Goal: Task Accomplishment & Management: Use online tool/utility

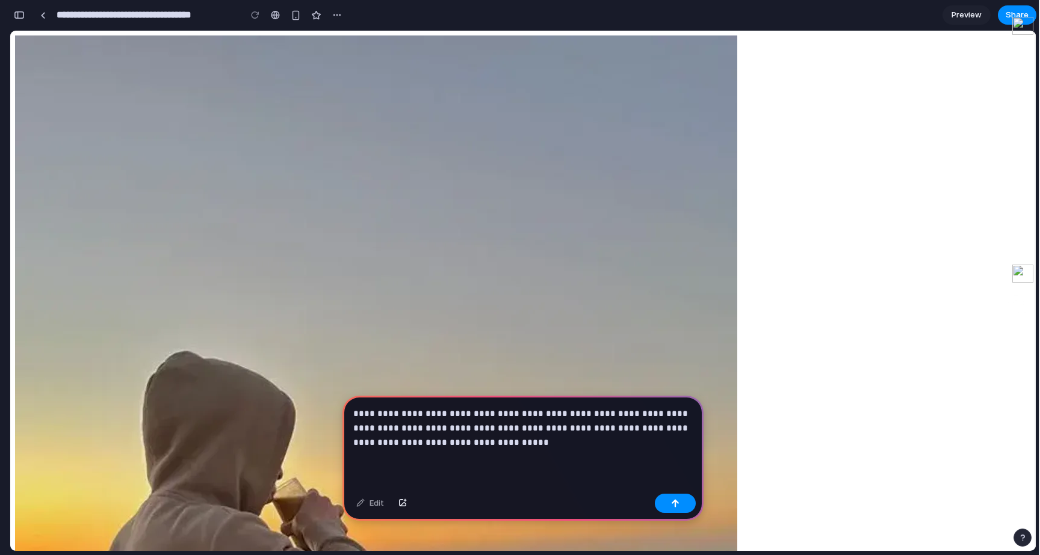
click at [670, 516] on div "Edit" at bounding box center [522, 505] width 361 height 32
click at [672, 508] on button "button" at bounding box center [675, 503] width 41 height 19
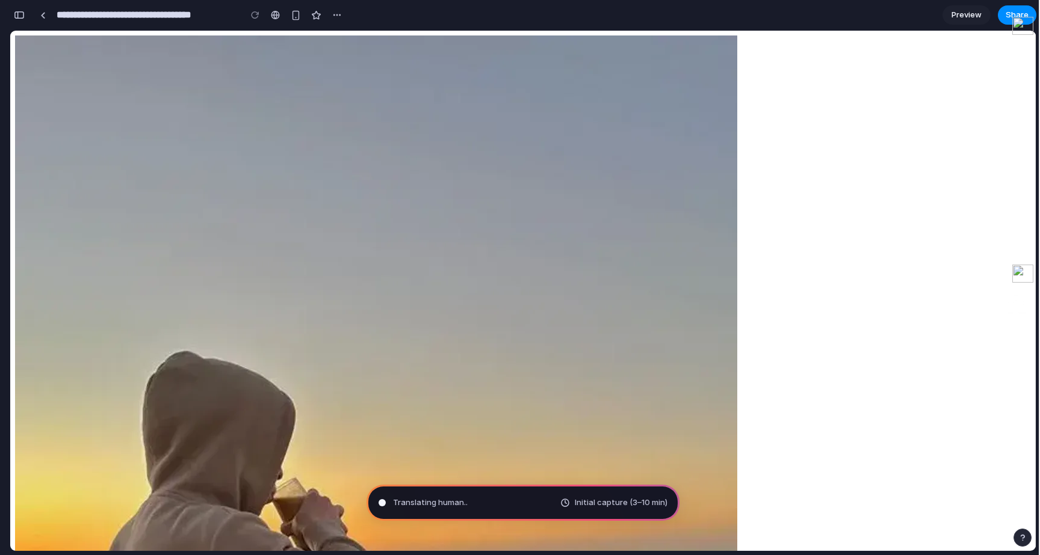
type input "**********"
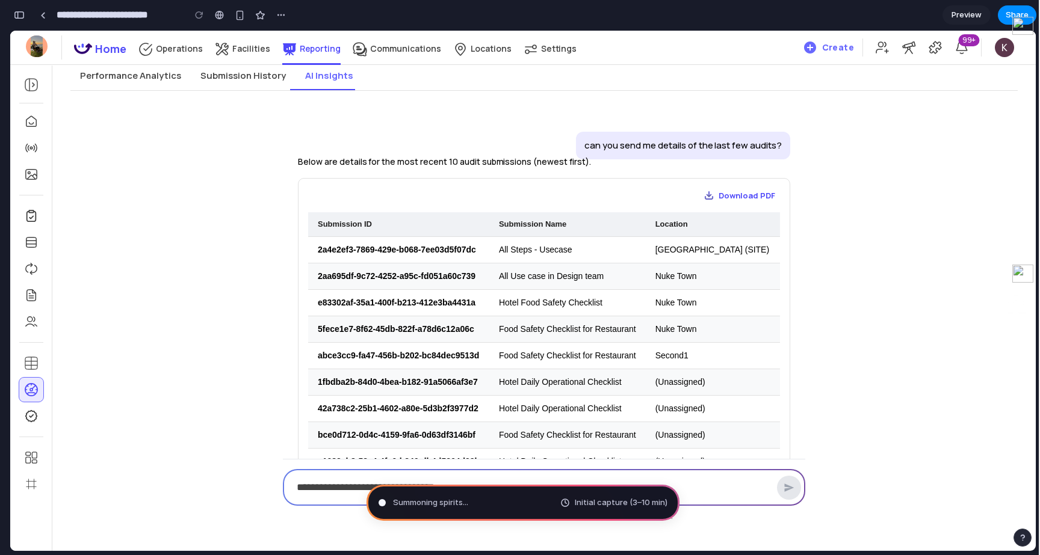
click at [959, 53] on icon at bounding box center [961, 48] width 10 height 12
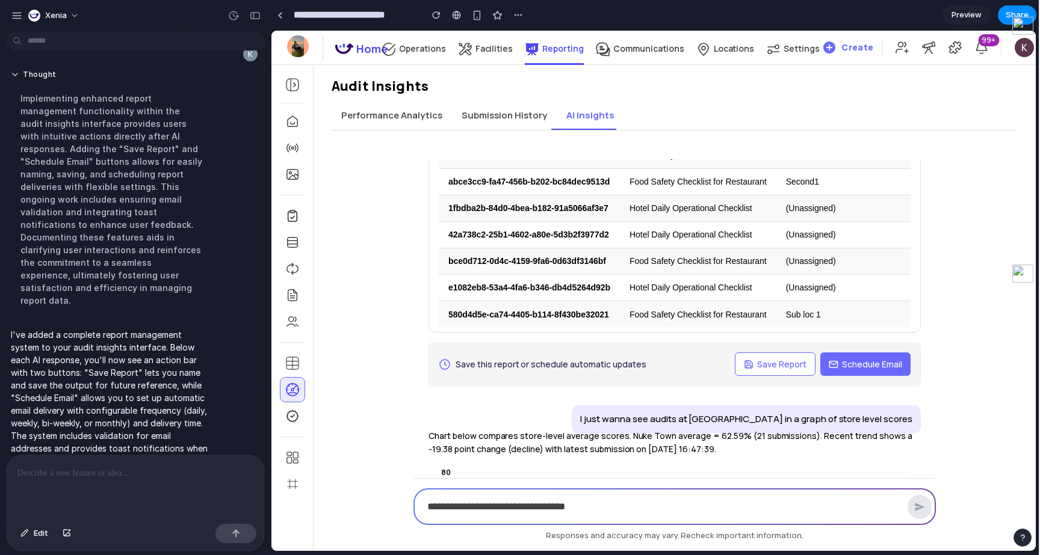
scroll to position [205, 0]
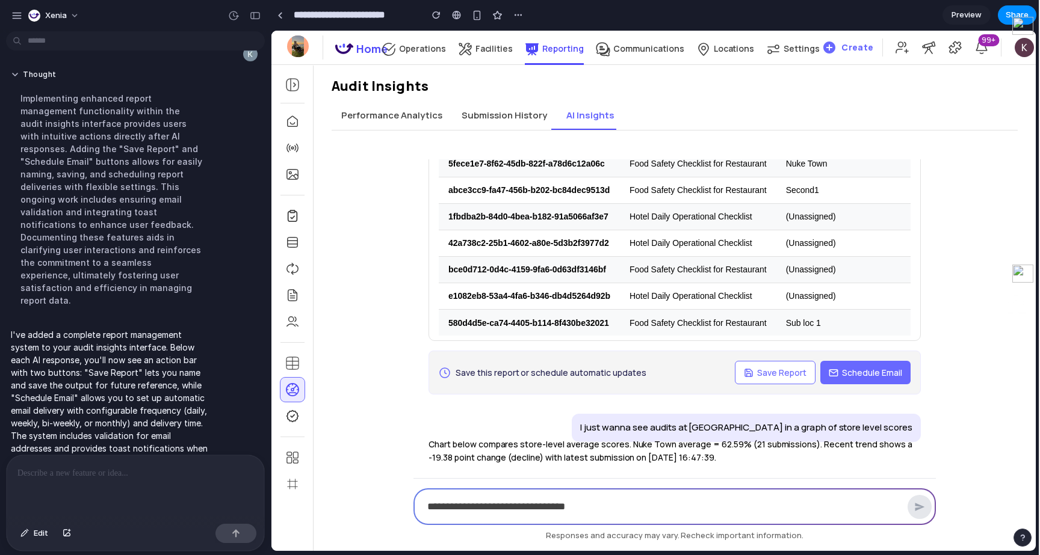
click at [411, 126] on button "Performance Analytics" at bounding box center [392, 115] width 120 height 29
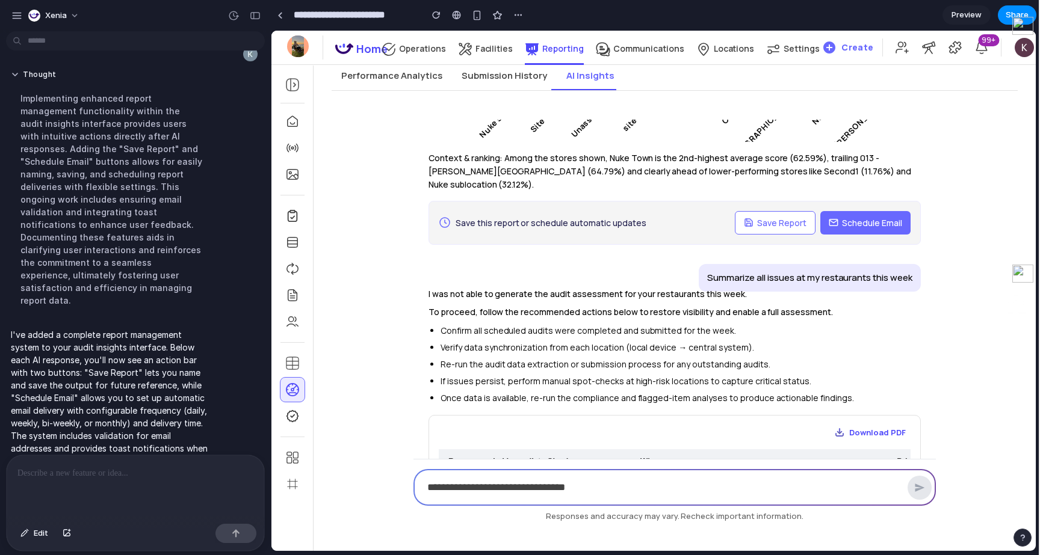
scroll to position [921, 0]
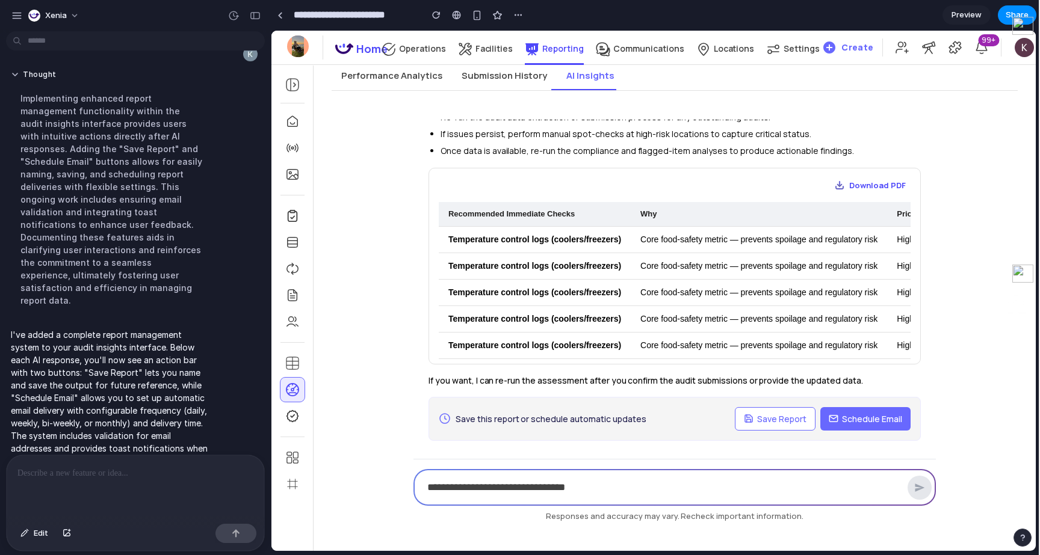
click at [781, 413] on span "Save Report" at bounding box center [781, 419] width 49 height 13
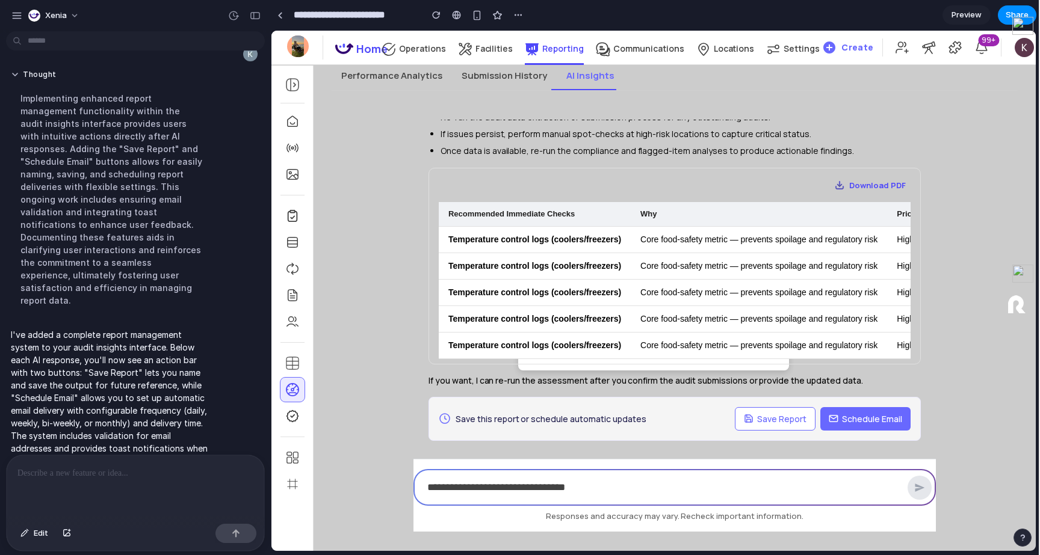
click at [836, 416] on icon "button" at bounding box center [833, 419] width 8 height 7
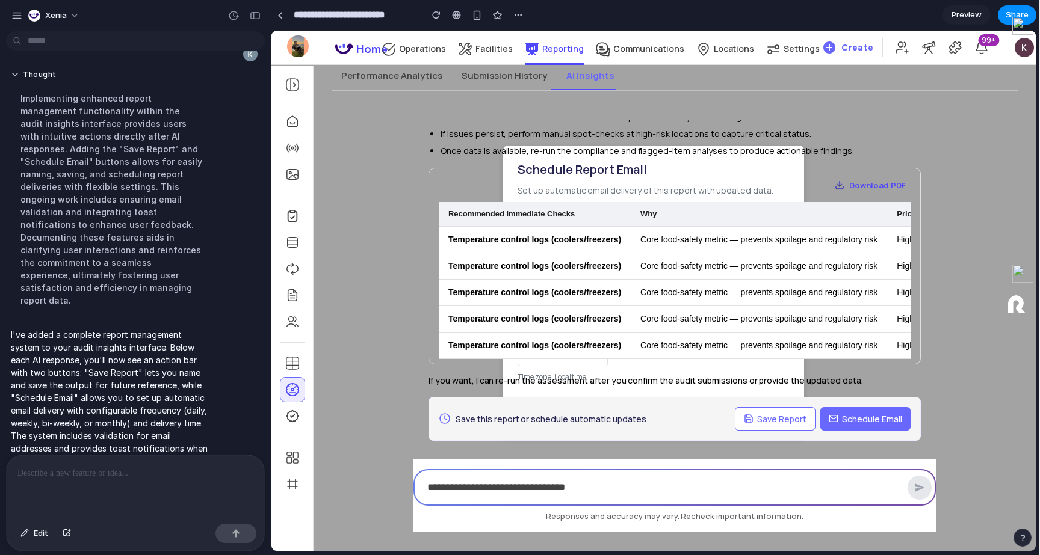
click at [688, 168] on div "Download PDF Recommended Immediate Checks Why Priority Temperature control logs…" at bounding box center [675, 266] width 492 height 197
click at [861, 127] on li "If issues persist, perform manual spot-checks at high-risk locations to capture…" at bounding box center [681, 134] width 480 height 14
click at [858, 264] on td "Core food-safety metric — prevents spoilage and regulatory risk" at bounding box center [759, 266] width 256 height 26
click at [829, 407] on button "Schedule Email" at bounding box center [865, 418] width 90 height 23
click at [799, 397] on div "Save this report or schedule automatic updates Save Report Schedule Email" at bounding box center [675, 419] width 492 height 44
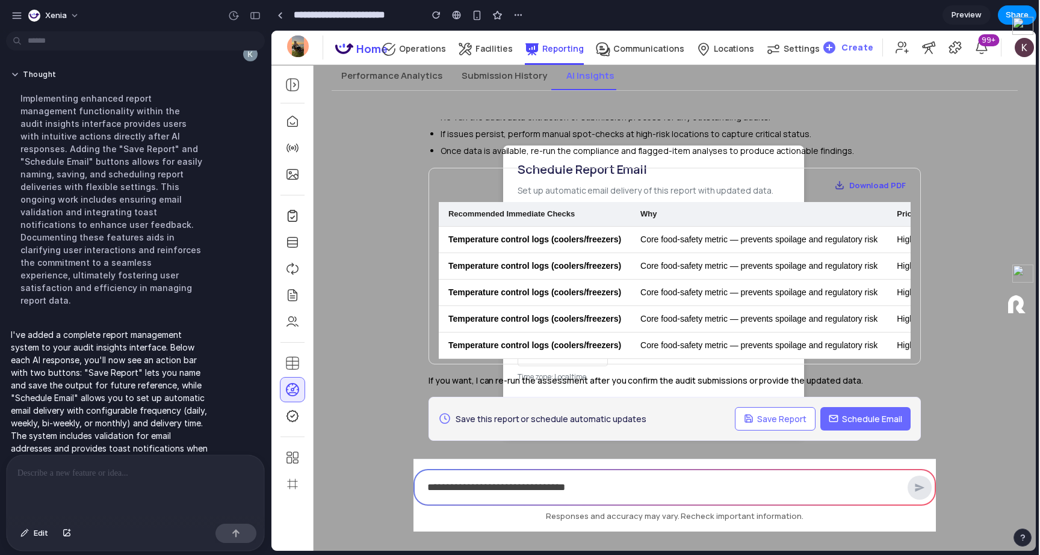
click at [813, 475] on textarea at bounding box center [660, 488] width 485 height 28
click at [184, 397] on p "I've added a complete report management system to your audit insights interface…" at bounding box center [111, 398] width 201 height 139
click at [615, 306] on td "Temperature control logs (coolers/freezers)" at bounding box center [535, 319] width 192 height 26
click at [624, 422] on div "Save this report or schedule automatic updates Save Report Schedule Email" at bounding box center [675, 419] width 492 height 44
click at [577, 335] on td "Temperature control logs (coolers/freezers)" at bounding box center [535, 345] width 192 height 26
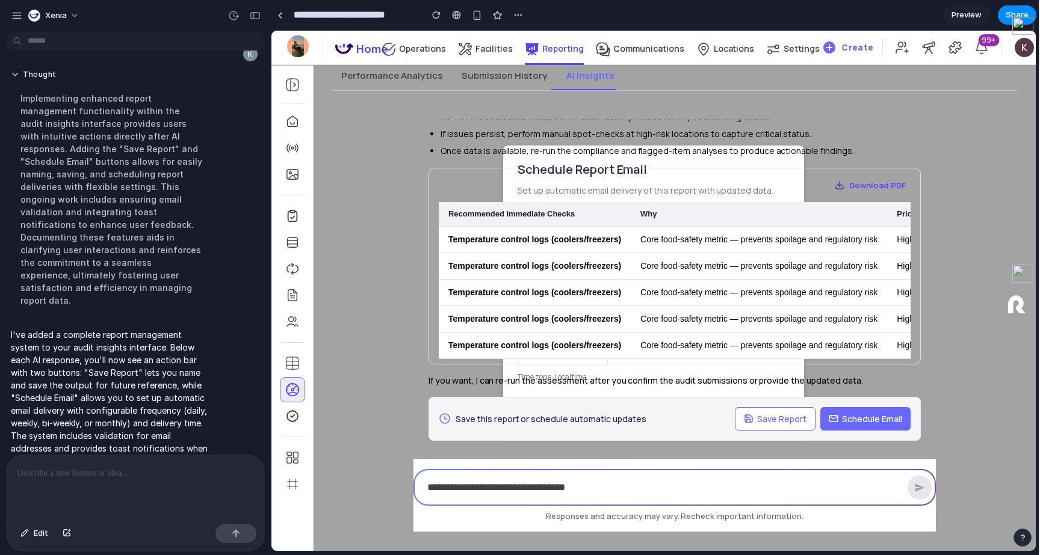
click at [893, 413] on span "Schedule Email" at bounding box center [872, 419] width 60 height 13
click at [919, 470] on div "​" at bounding box center [674, 487] width 522 height 37
click at [919, 488] on div "​" at bounding box center [674, 487] width 522 height 37
click at [756, 413] on button "Save Report" at bounding box center [775, 418] width 81 height 23
click at [509, 62] on div "0 Home Operations Facilities Reporting Communications Locations Settings" at bounding box center [551, 47] width 536 height 39
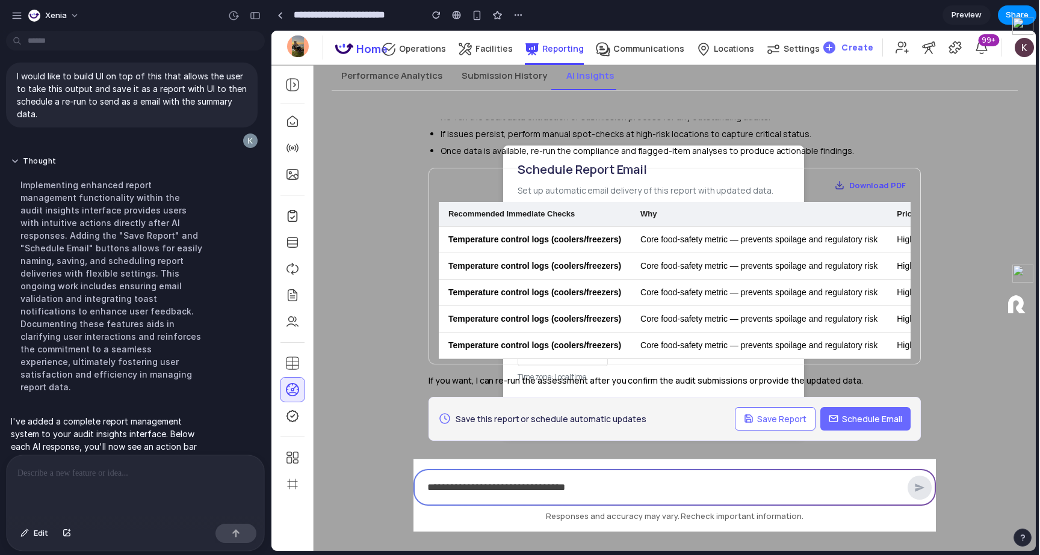
scroll to position [0, 0]
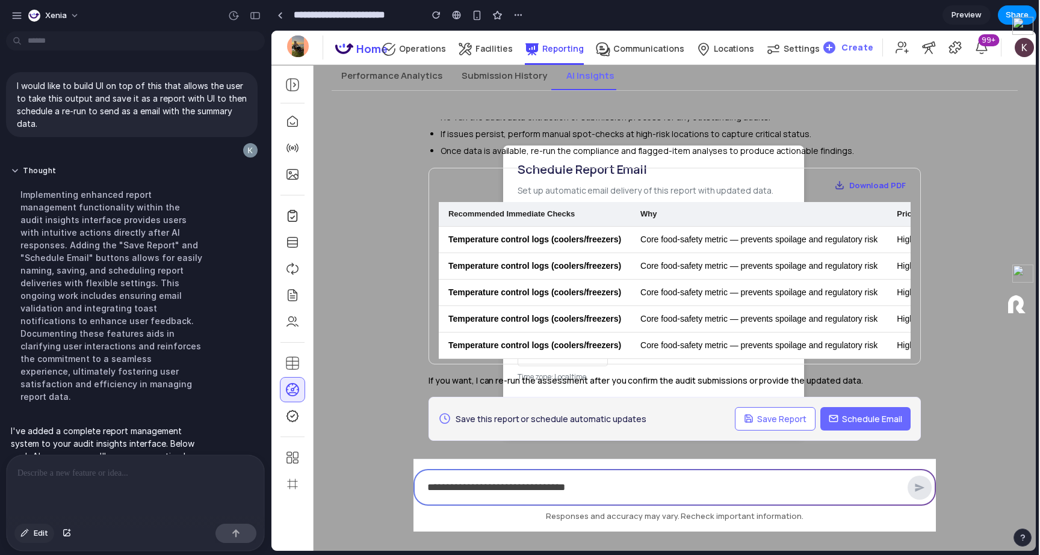
click at [32, 540] on button "Edit" at bounding box center [34, 533] width 40 height 19
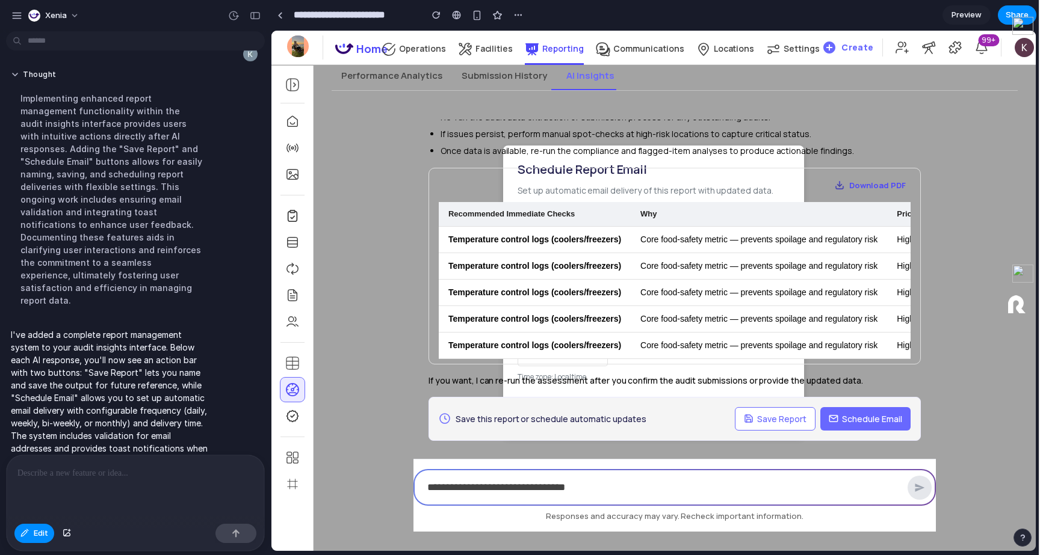
click at [252, 497] on div at bounding box center [136, 488] width 258 height 64
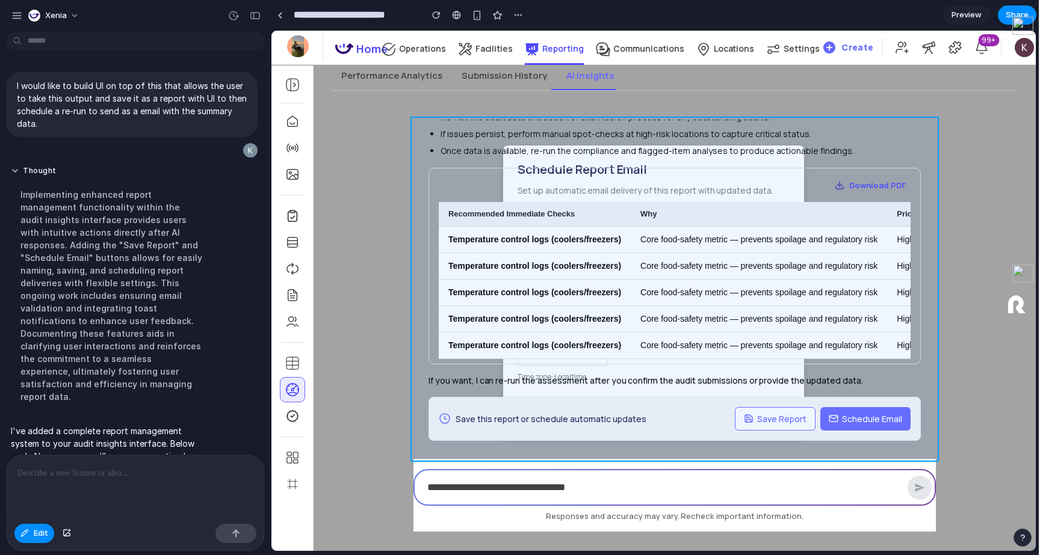
click at [419, 235] on div at bounding box center [654, 291] width 764 height 520
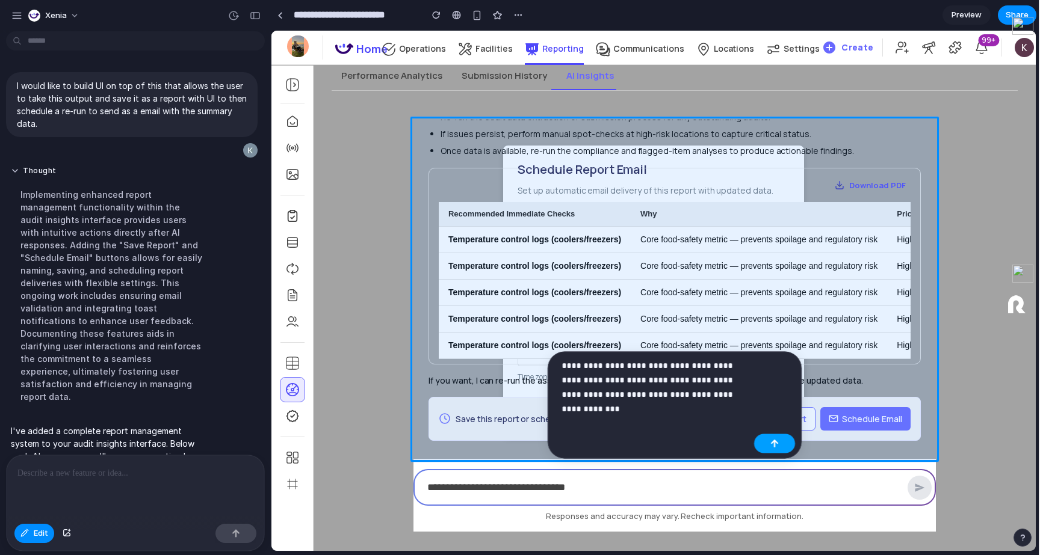
click at [787, 447] on button "button" at bounding box center [774, 444] width 41 height 19
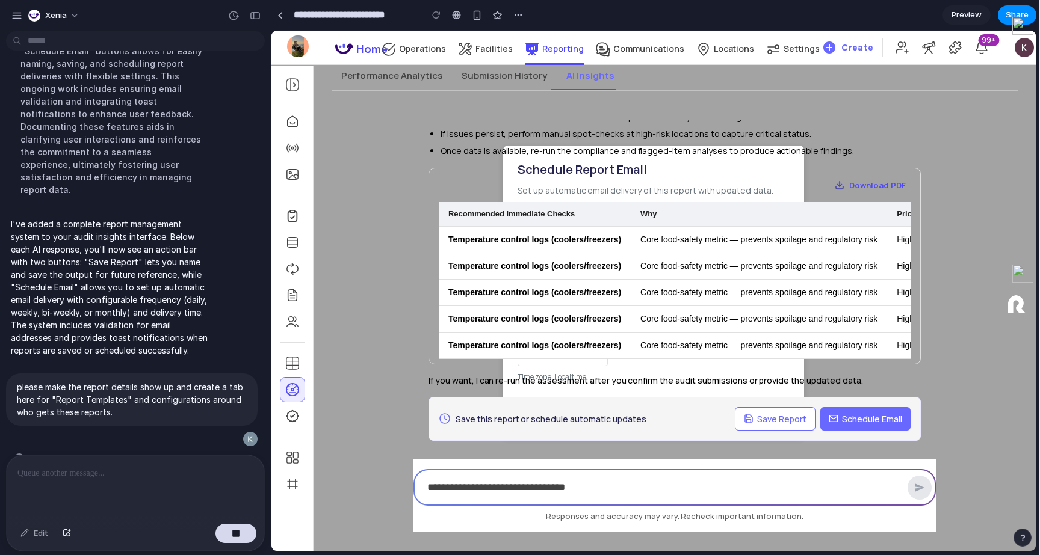
click at [580, 374] on p "If you want, I can re-run the assessment after you confirm the audit submission…" at bounding box center [675, 380] width 492 height 13
click at [477, 116] on div "can you send me details of the last few audits? Below are details for the most …" at bounding box center [675, 326] width 542 height 451
click at [291, 84] on icon at bounding box center [291, 85] width 0 height 12
click at [792, 413] on span "Save Report" at bounding box center [781, 419] width 49 height 13
click at [870, 413] on span "Schedule Email" at bounding box center [872, 419] width 60 height 13
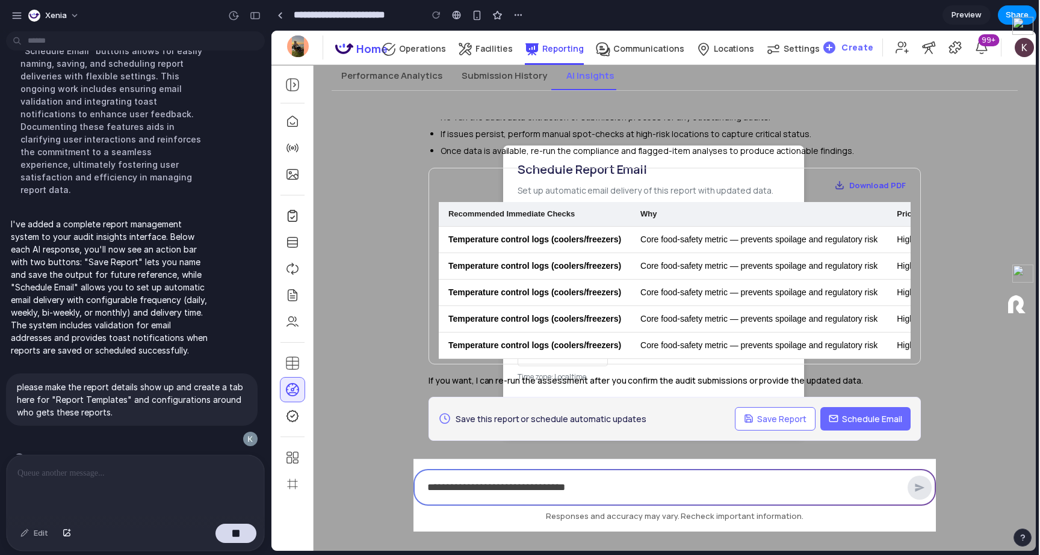
click at [853, 168] on div "Download PDF Recommended Immediate Checks Why Priority Temperature control logs…" at bounding box center [675, 266] width 492 height 197
click at [644, 84] on div "Performance Analytics Submission History AI Insights" at bounding box center [675, 75] width 686 height 29
click at [971, 16] on span "Preview" at bounding box center [966, 15] width 30 height 12
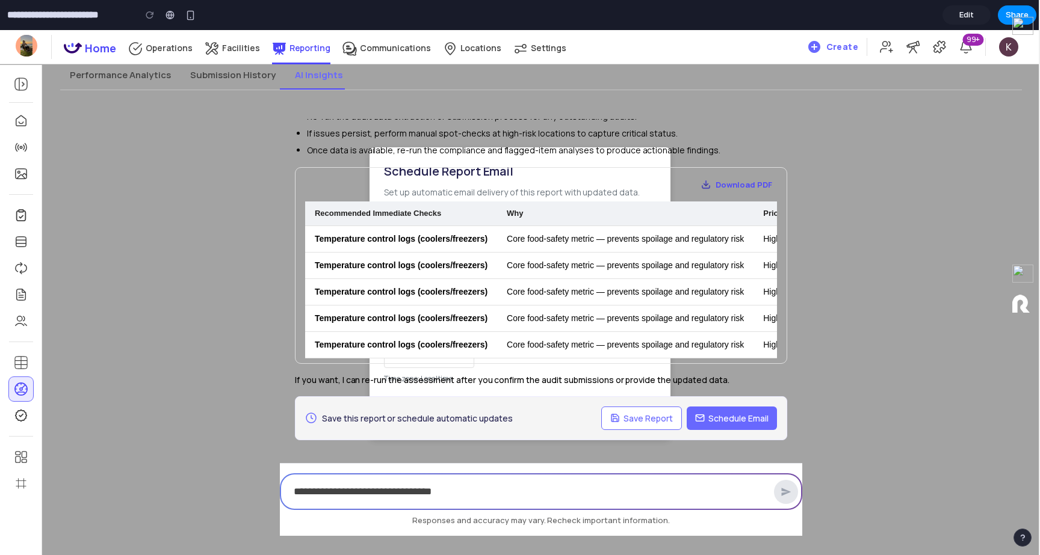
scroll to position [915, 0]
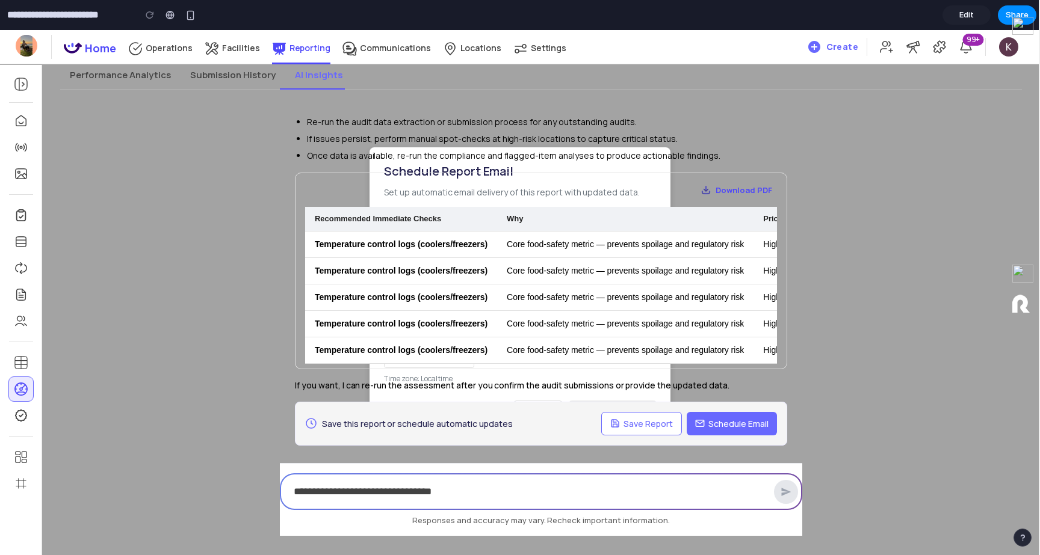
click at [775, 415] on button "Schedule Email" at bounding box center [732, 423] width 90 height 23
click at [622, 412] on button "Save Report" at bounding box center [641, 423] width 81 height 23
click at [778, 409] on div "Save this report or schedule automatic updates Save Report Schedule Email" at bounding box center [541, 424] width 492 height 44
click at [13, 391] on div at bounding box center [21, 389] width 24 height 24
click at [49, 19] on input "**********" at bounding box center [68, 15] width 126 height 22
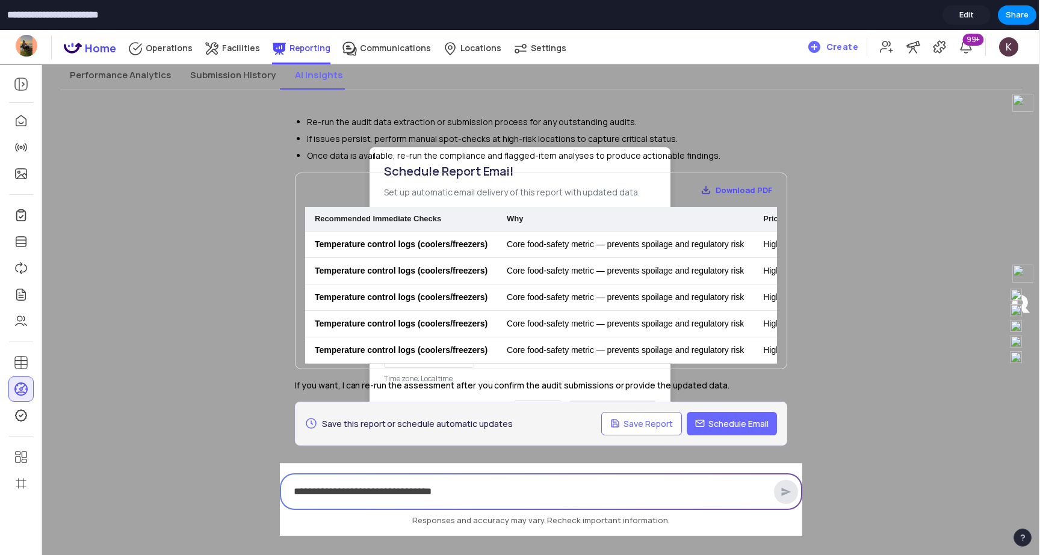
drag, startPoint x: 1032, startPoint y: 19, endPoint x: 1027, endPoint y: 94, distance: 74.8
click at [1027, 98] on div at bounding box center [1025, 103] width 30 height 29
click at [977, 14] on link "Edit" at bounding box center [966, 14] width 48 height 19
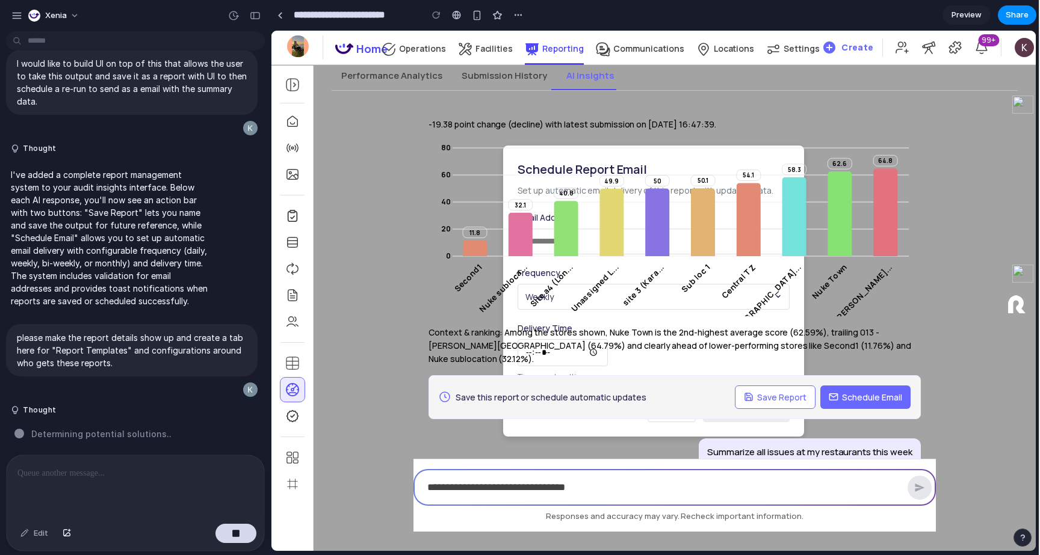
scroll to position [484, 0]
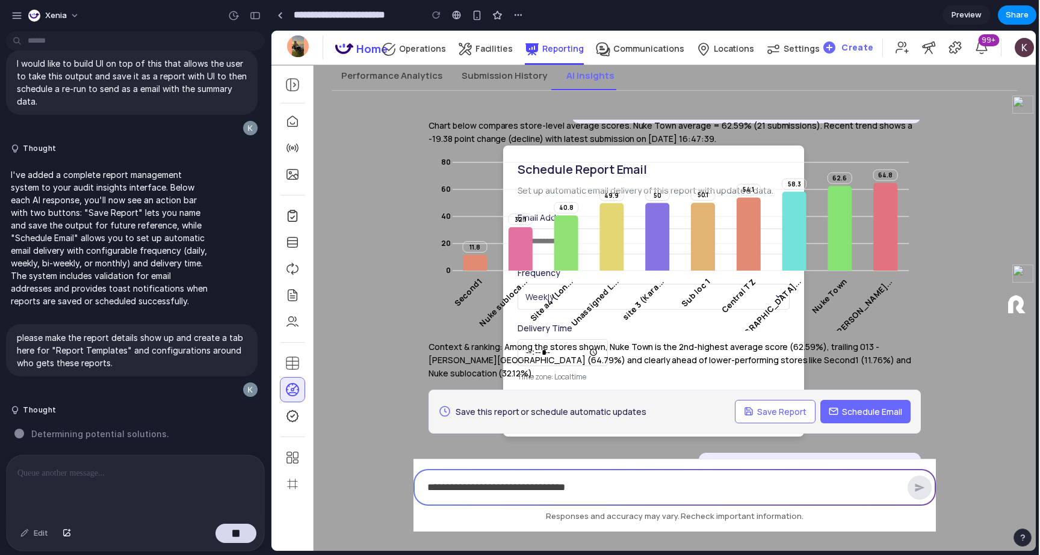
click at [292, 470] on ul at bounding box center [291, 303] width 23 height 387
click at [292, 420] on icon at bounding box center [292, 416] width 13 height 13
click at [300, 374] on div at bounding box center [292, 363] width 24 height 24
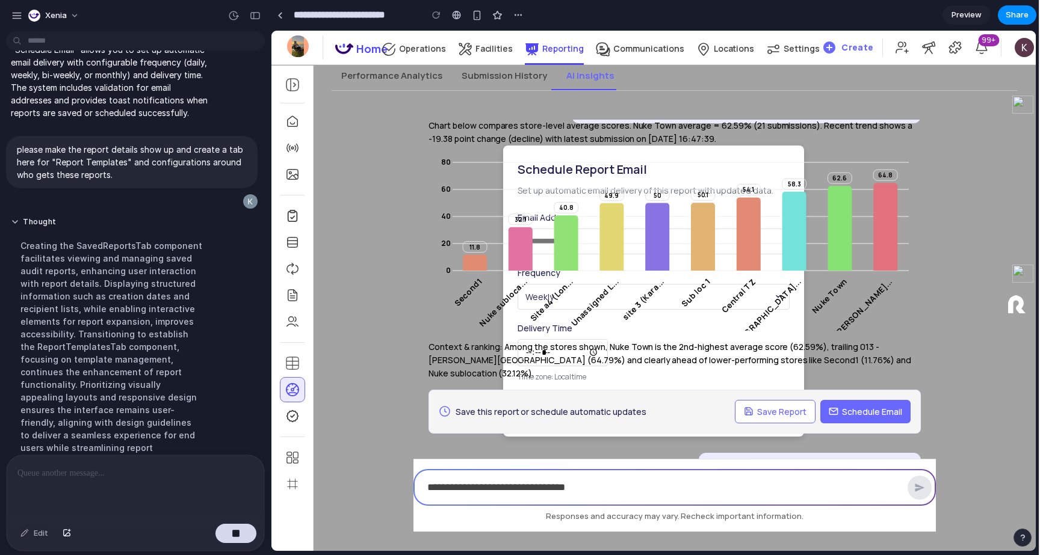
scroll to position [208, 0]
click at [590, 406] on span "Save this report or schedule automatic updates" at bounding box center [551, 412] width 191 height 13
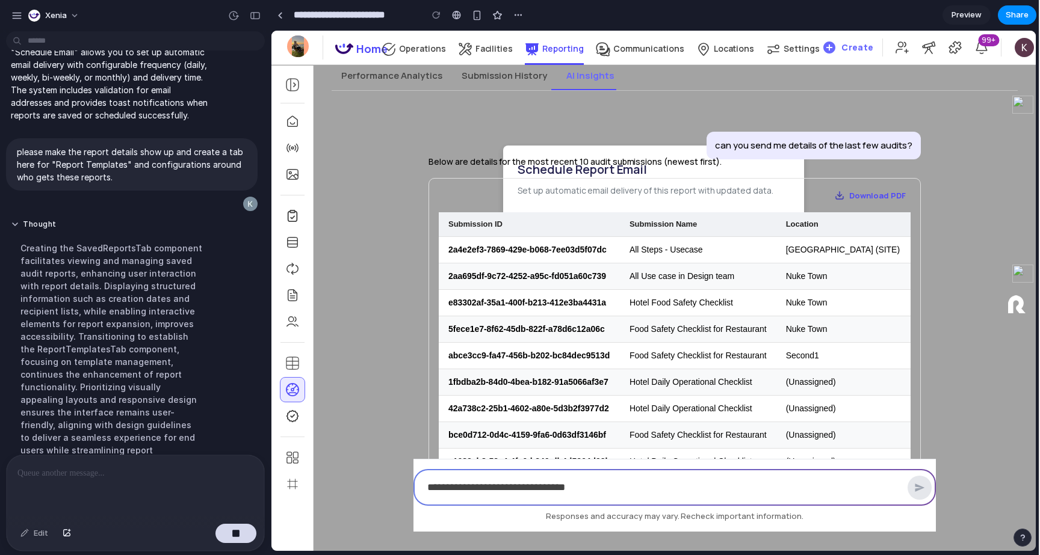
scroll to position [921, 0]
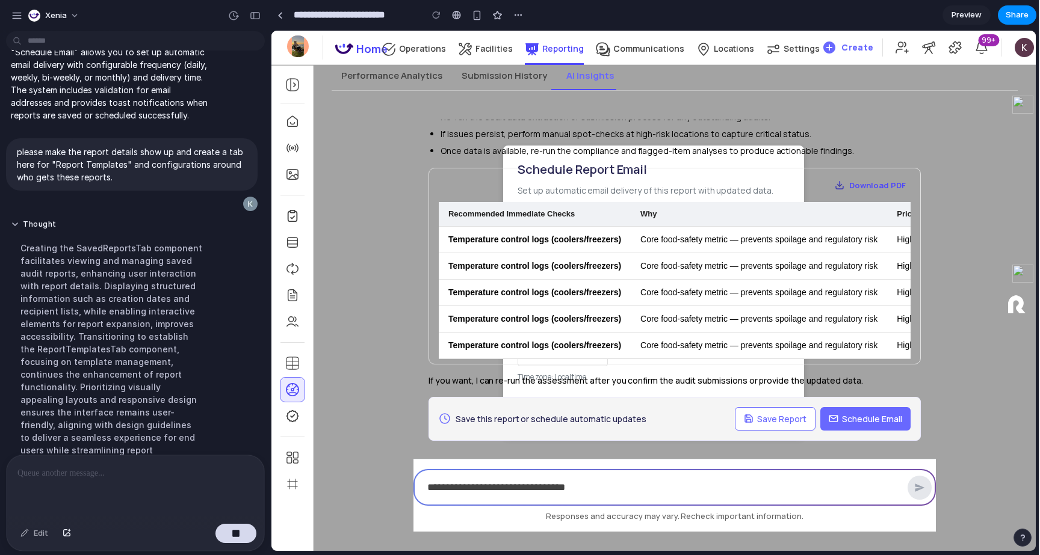
click at [572, 178] on div "Download PDF" at bounding box center [675, 185] width 472 height 14
click at [555, 108] on div "can you send me details of the last few audits? Below are details for the most …" at bounding box center [675, 326] width 542 height 451
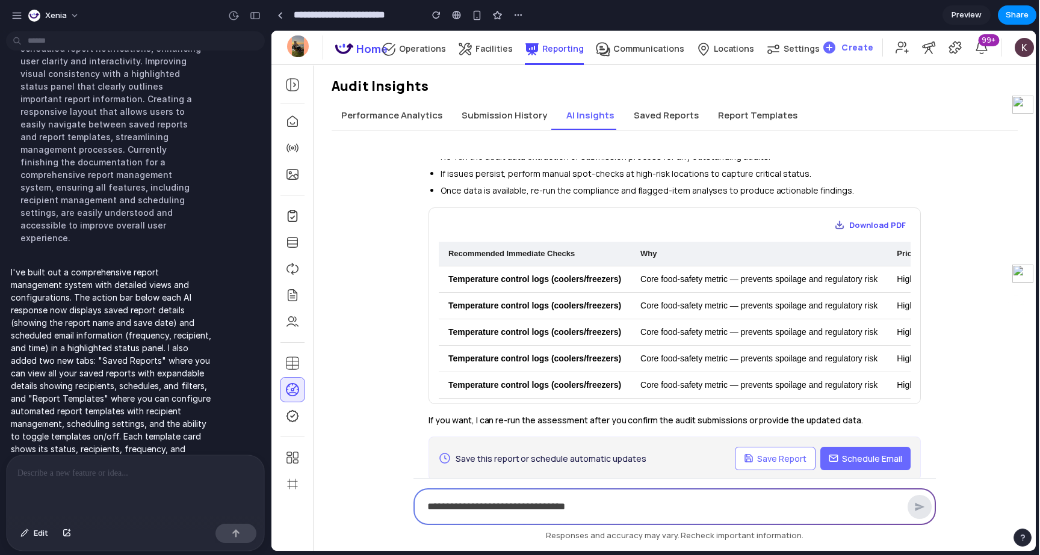
click at [653, 117] on button "Saved Reports" at bounding box center [666, 115] width 84 height 29
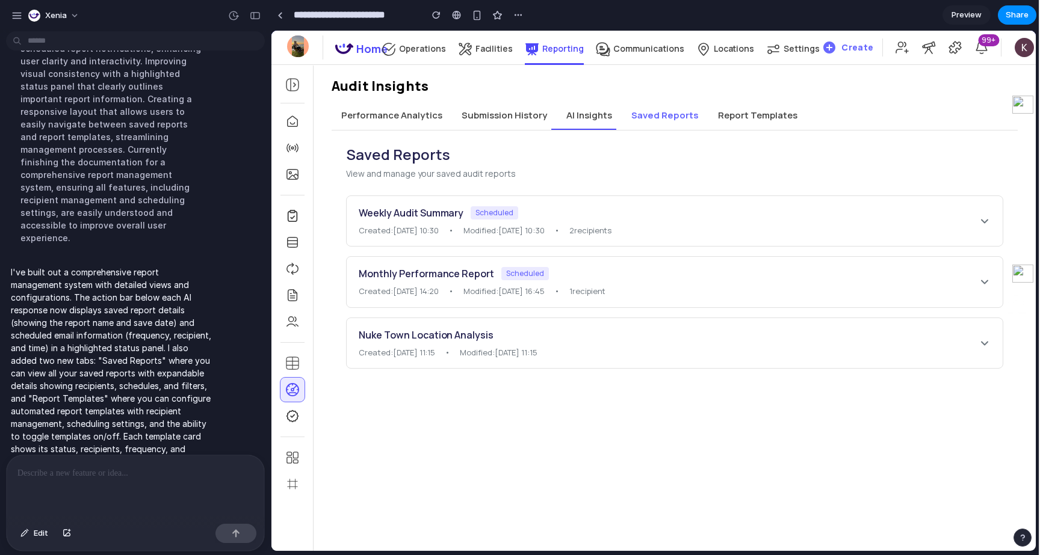
click at [560, 227] on span "•" at bounding box center [556, 231] width 5 height 12
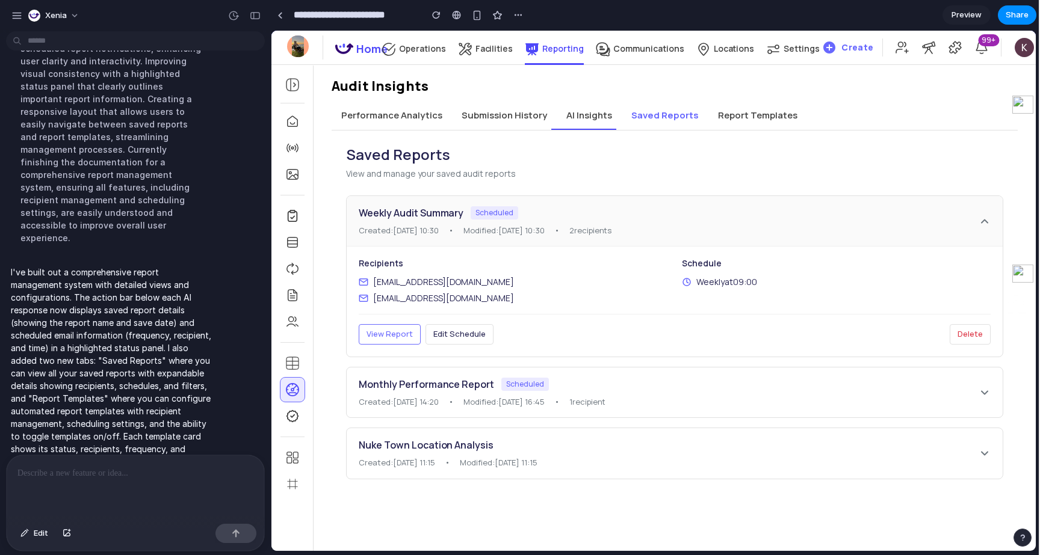
click at [406, 339] on span "View Report" at bounding box center [390, 334] width 46 height 11
click at [755, 118] on button "Report Templates" at bounding box center [757, 115] width 99 height 29
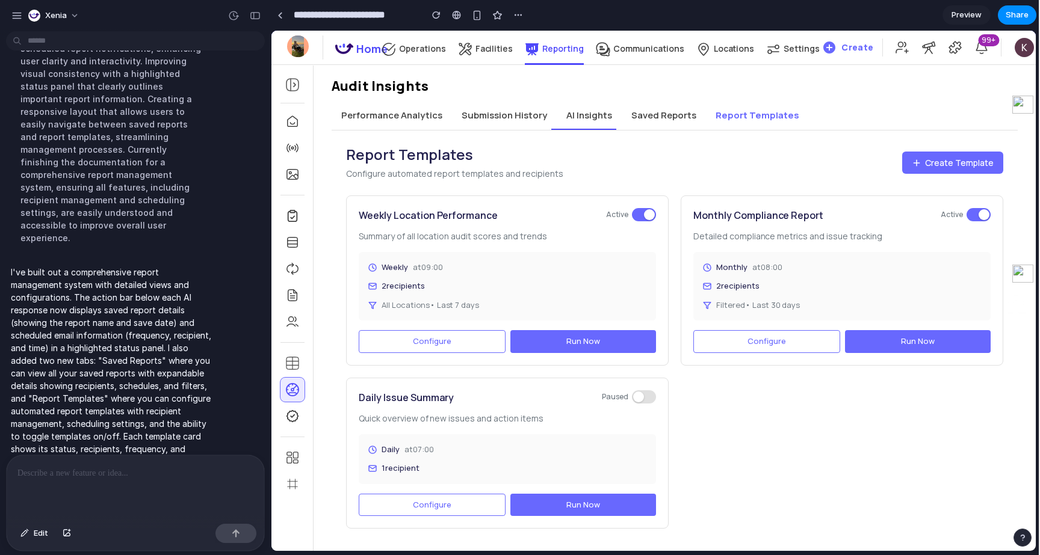
click at [668, 114] on button "Saved Reports" at bounding box center [664, 115] width 84 height 29
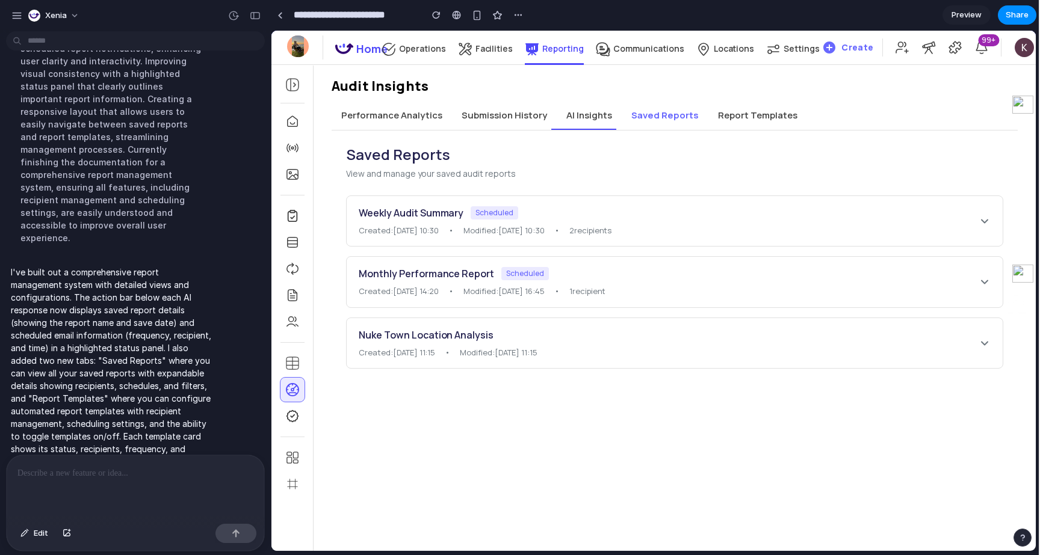
click at [568, 116] on button "AI Insights" at bounding box center [589, 115] width 65 height 29
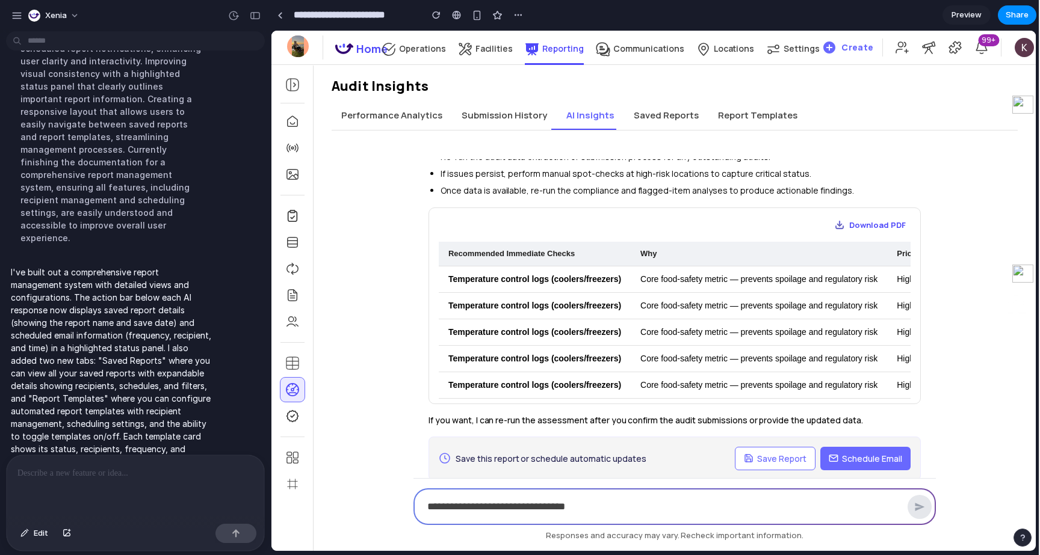
click at [776, 453] on span "Save Report" at bounding box center [781, 459] width 49 height 13
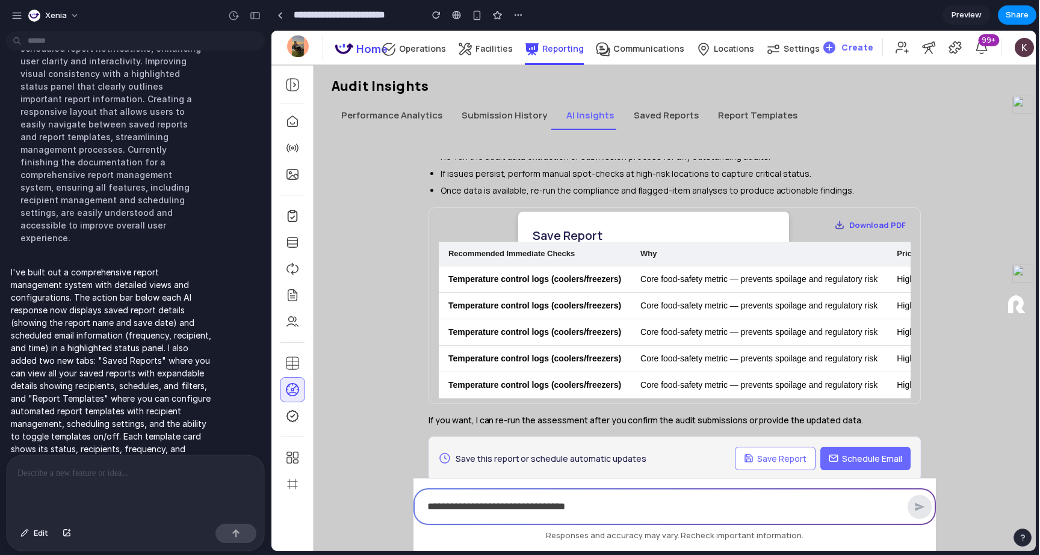
click at [776, 453] on span "Save Report" at bounding box center [781, 459] width 49 height 13
click at [831, 456] on icon "button" at bounding box center [833, 457] width 8 height 3
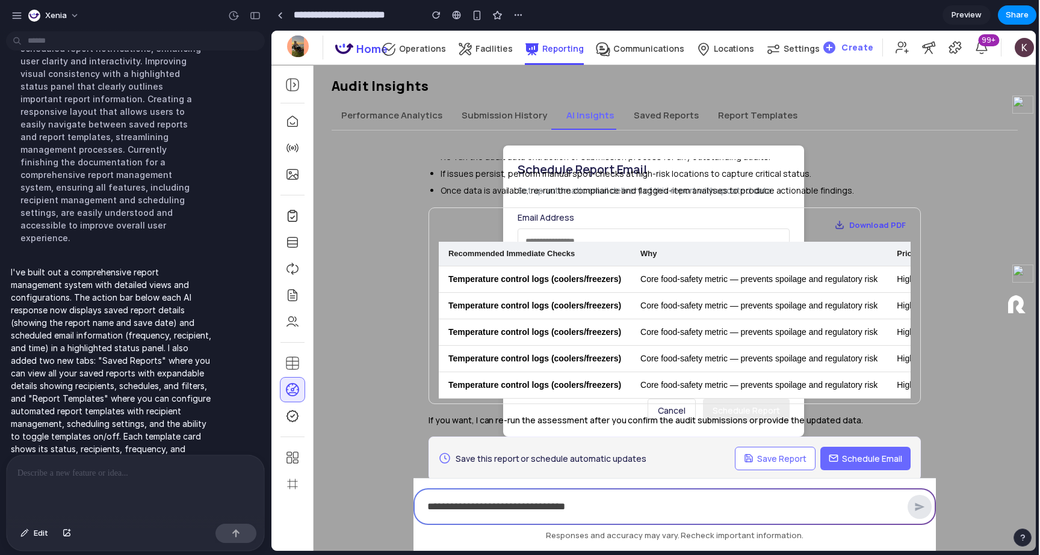
click at [847, 453] on span "Schedule Email" at bounding box center [872, 459] width 60 height 13
click at [585, 88] on div "Audit Insights" at bounding box center [675, 86] width 686 height 17
click at [642, 120] on button "Saved Reports" at bounding box center [666, 115] width 84 height 29
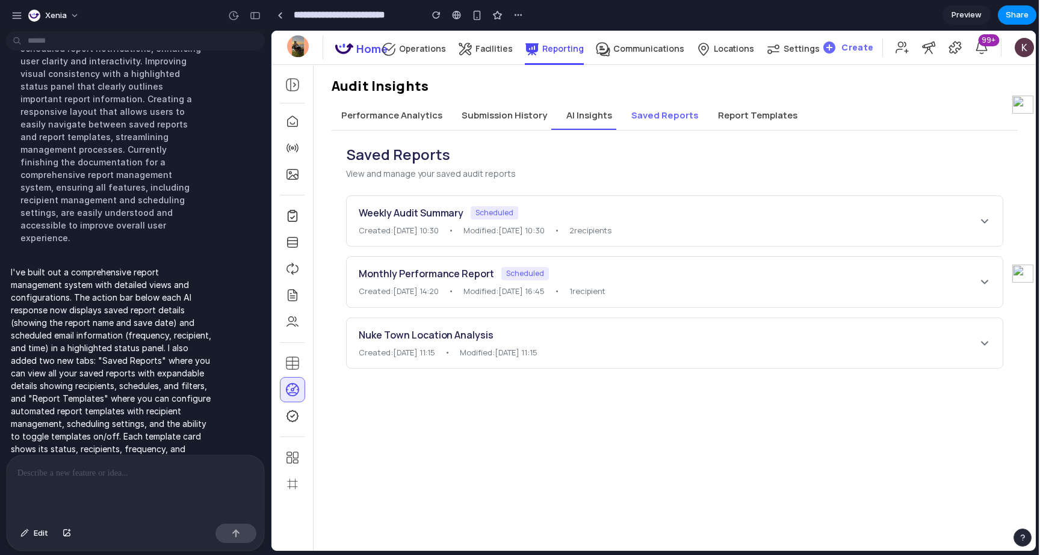
click at [642, 120] on button "Saved Reports" at bounding box center [665, 115] width 87 height 29
click at [572, 117] on button "AI Insights" at bounding box center [589, 115] width 65 height 29
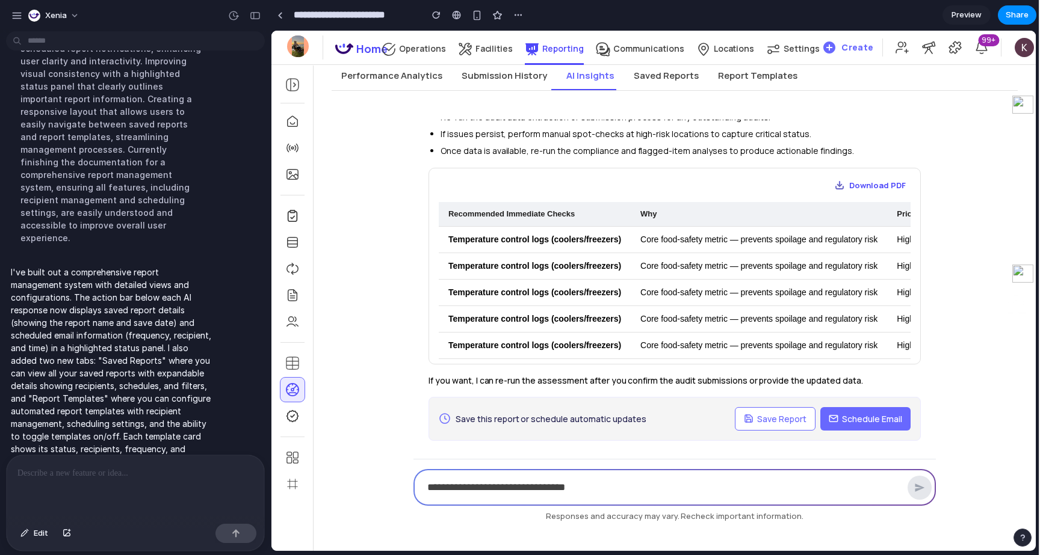
click at [552, 413] on span "Save this report or schedule automatic updates" at bounding box center [551, 419] width 191 height 13
click at [654, 66] on div "Communications" at bounding box center [640, 54] width 88 height 26
click at [654, 75] on button "Saved Reports" at bounding box center [666, 75] width 84 height 29
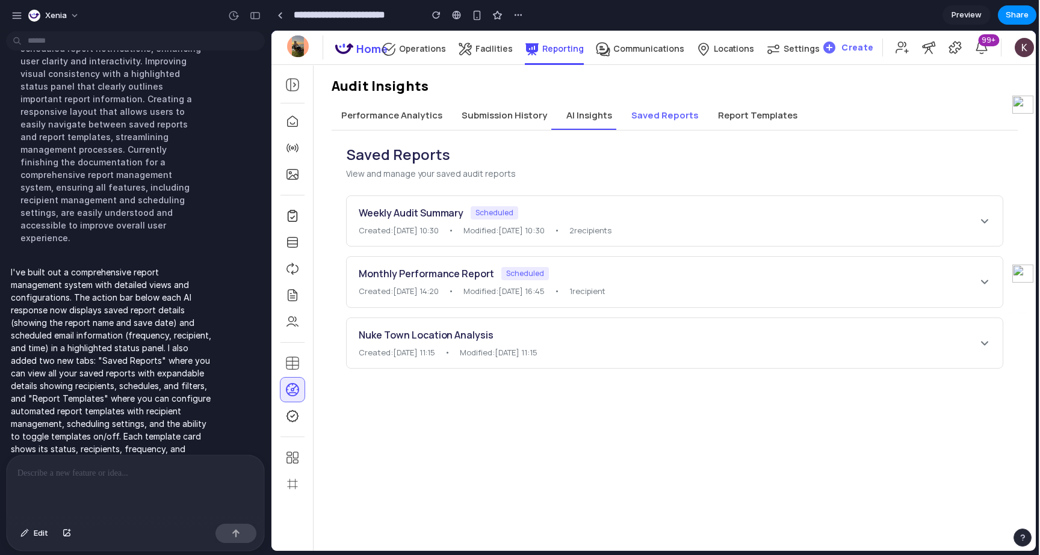
click at [616, 218] on div "Weekly Audit Summary Scheduled" at bounding box center [669, 213] width 620 height 14
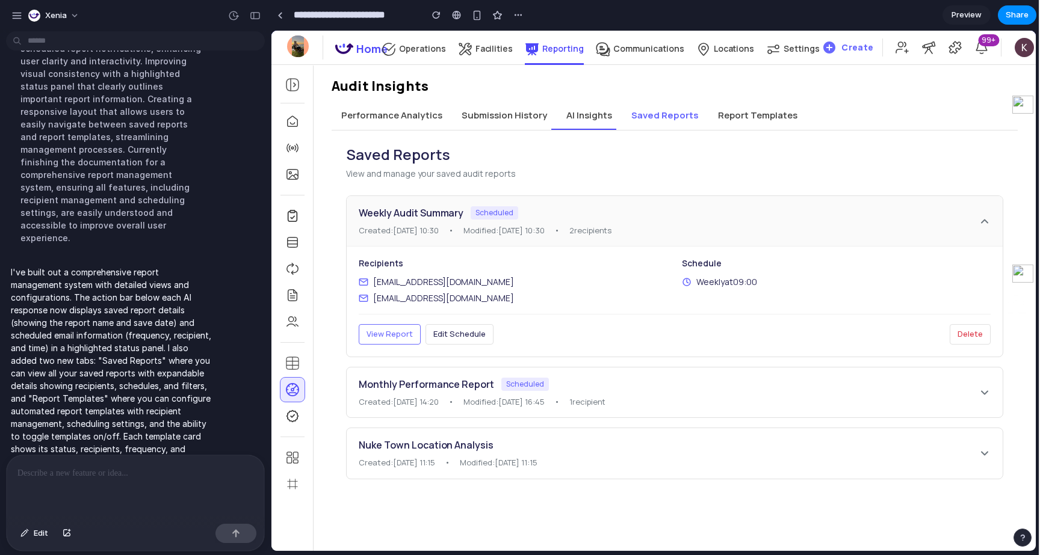
click at [616, 218] on div "Weekly Audit Summary Scheduled" at bounding box center [669, 213] width 620 height 14
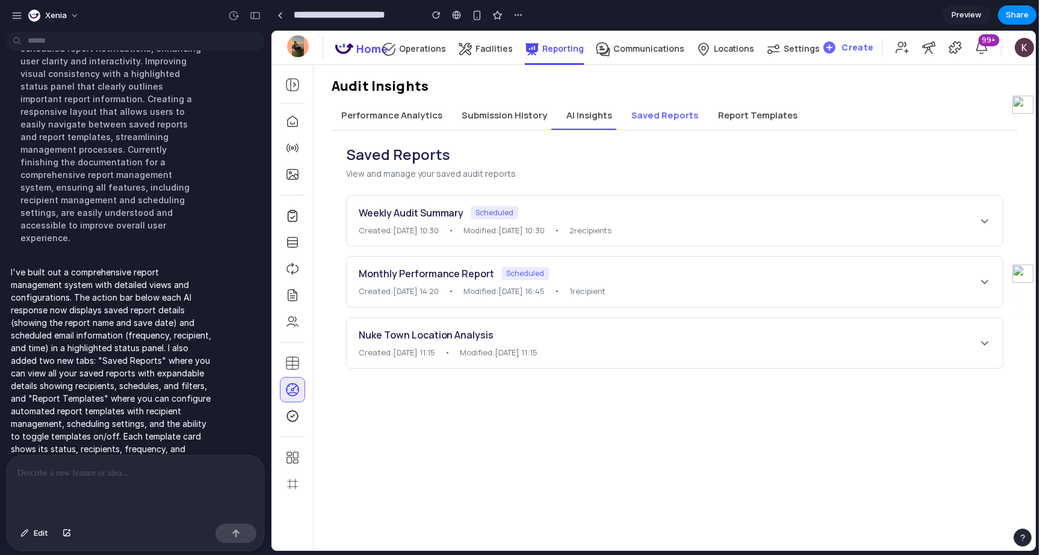
click at [446, 274] on h3 "Monthly Performance Report" at bounding box center [426, 274] width 135 height 14
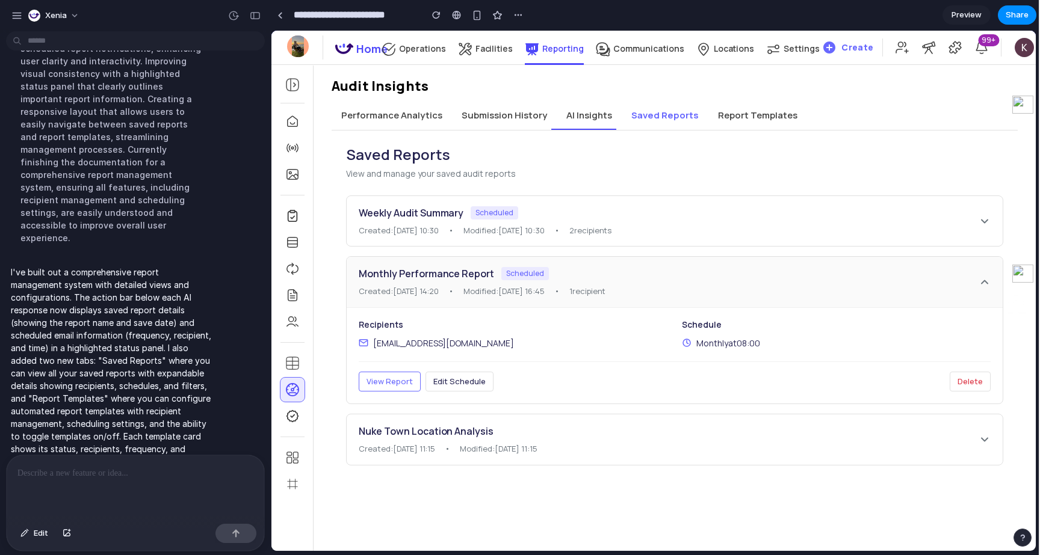
click at [401, 386] on span "View Report" at bounding box center [390, 381] width 46 height 11
click at [455, 385] on span "Edit Schedule" at bounding box center [459, 381] width 52 height 11
click at [455, 422] on div "Nuke Town Location Analysis Created: 2025-01-08 11:15 • Modified: 2025-01-08 11…" at bounding box center [675, 440] width 656 height 51
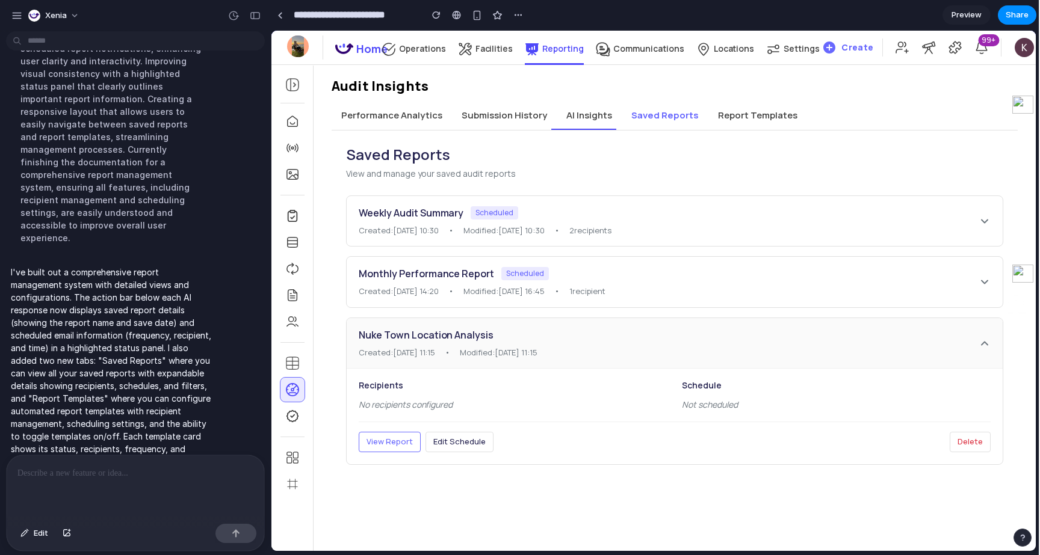
click at [544, 333] on div "Nuke Town Location Analysis" at bounding box center [669, 335] width 620 height 14
click at [653, 124] on button "Saved Reports" at bounding box center [665, 115] width 87 height 29
click at [726, 120] on button "Report Templates" at bounding box center [757, 115] width 99 height 29
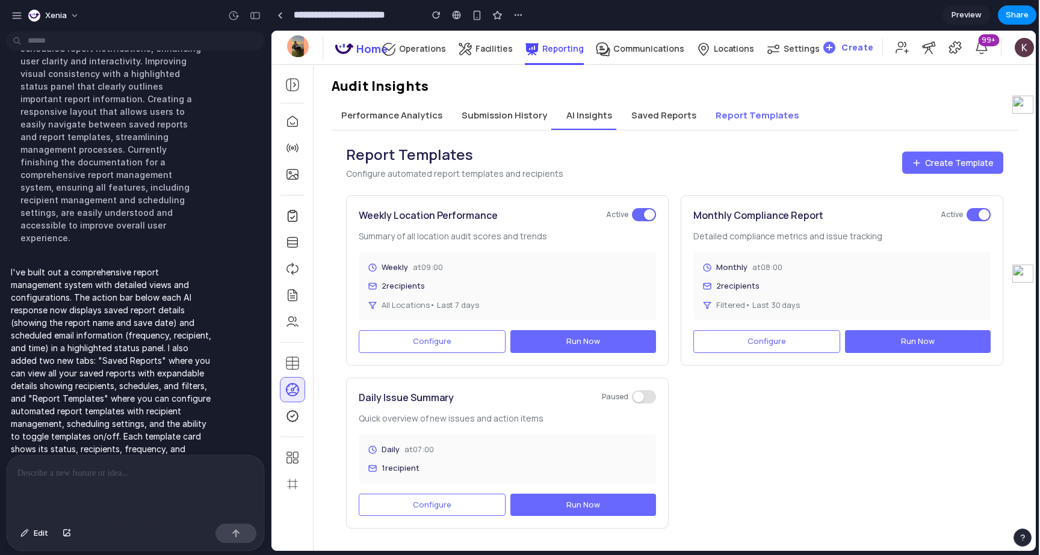
click at [463, 354] on div "Weekly Location Performance Active Summary of all location audit scores and tre…" at bounding box center [507, 281] width 323 height 170
click at [459, 347] on button "Configure" at bounding box center [432, 341] width 147 height 23
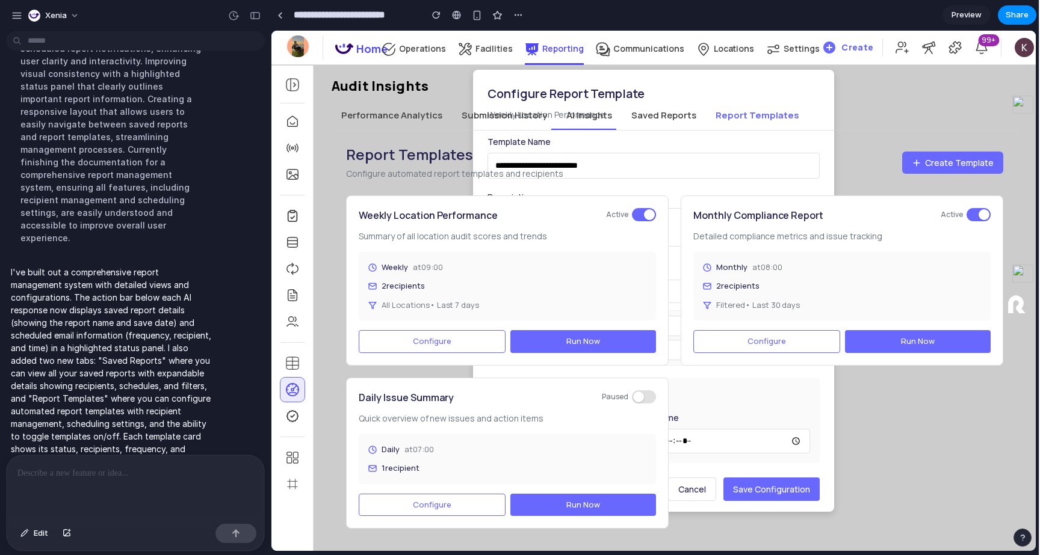
click at [523, 158] on h2 "Report Templates" at bounding box center [454, 154] width 217 height 19
click at [520, 103] on button "Submission History" at bounding box center [504, 115] width 105 height 29
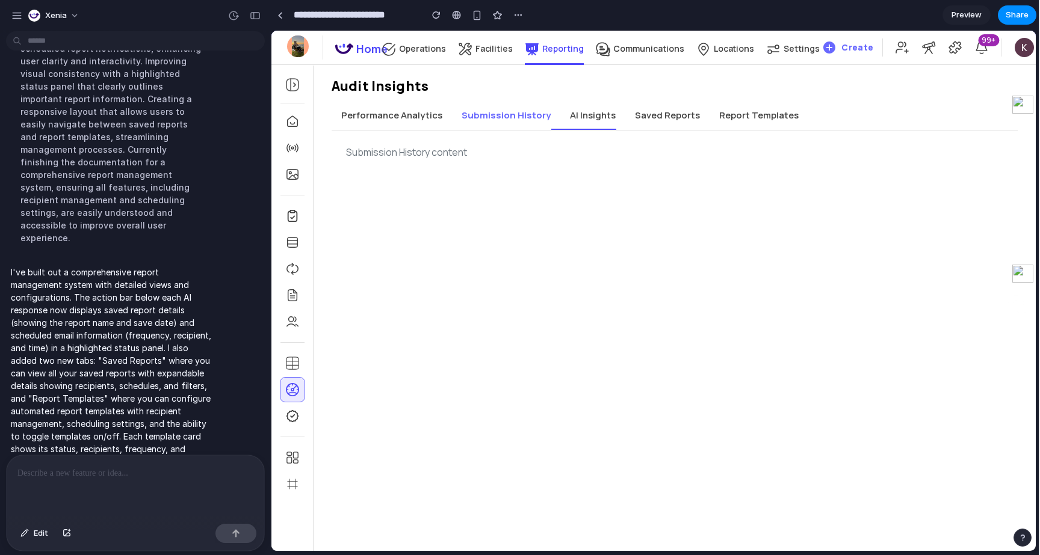
click at [666, 116] on button "Saved Reports" at bounding box center [667, 115] width 84 height 29
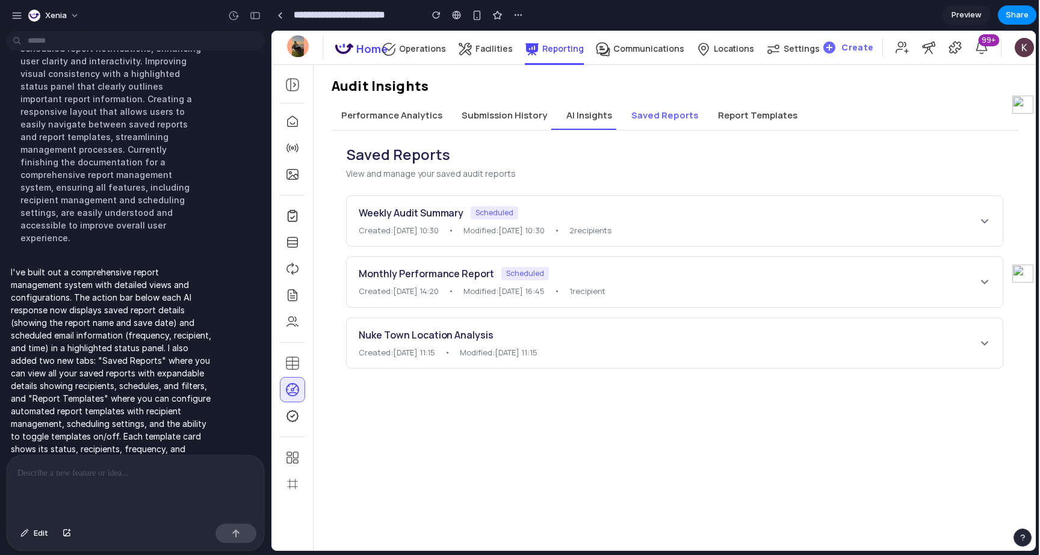
click at [744, 128] on button "Report Templates" at bounding box center [757, 115] width 99 height 29
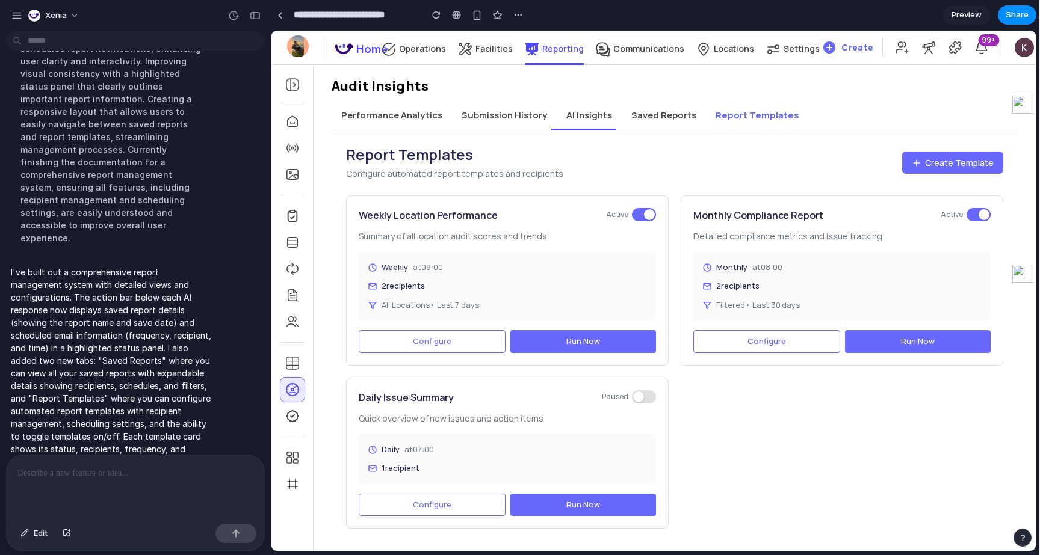
click at [434, 347] on button "Configure" at bounding box center [432, 341] width 147 height 23
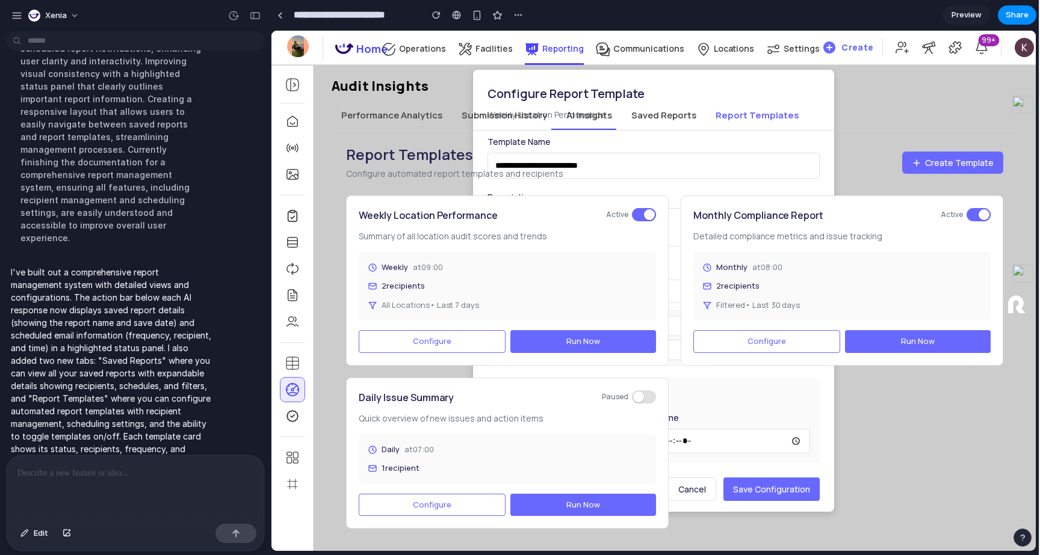
click at [710, 344] on button "Configure" at bounding box center [766, 341] width 147 height 23
click at [593, 105] on button "AI Insights" at bounding box center [589, 115] width 65 height 29
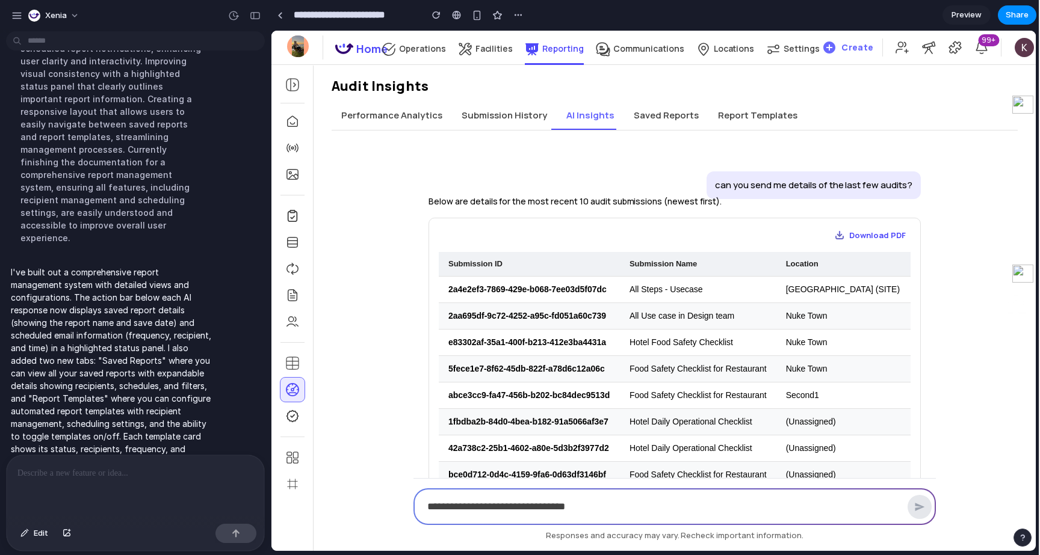
click at [169, 487] on div at bounding box center [136, 488] width 258 height 64
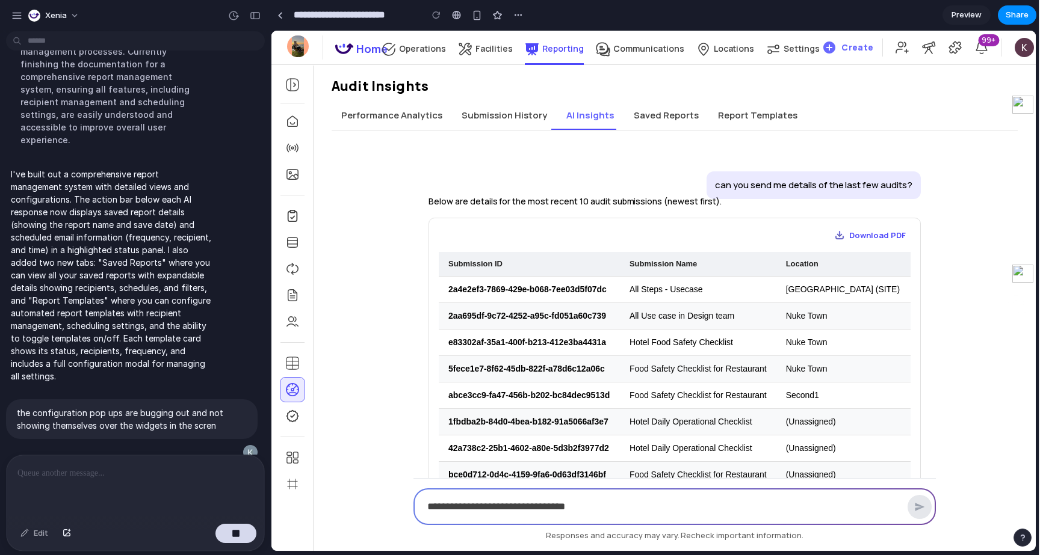
click at [645, 115] on button "Saved Reports" at bounding box center [666, 115] width 84 height 29
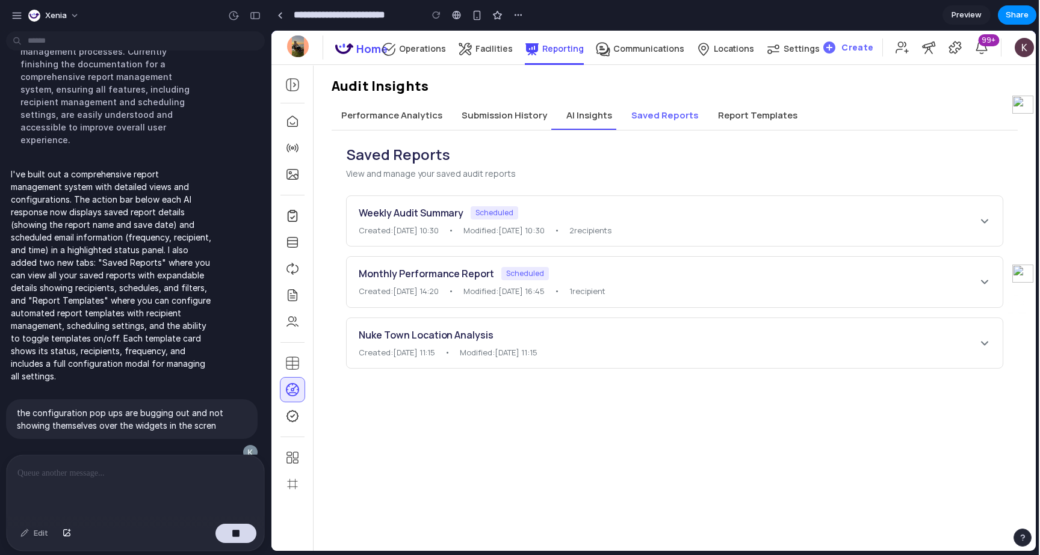
click at [732, 240] on div "Weekly Audit Summary Scheduled Created: 2025-01-15 10:30 • Modified: 2025-01-15…" at bounding box center [675, 221] width 656 height 51
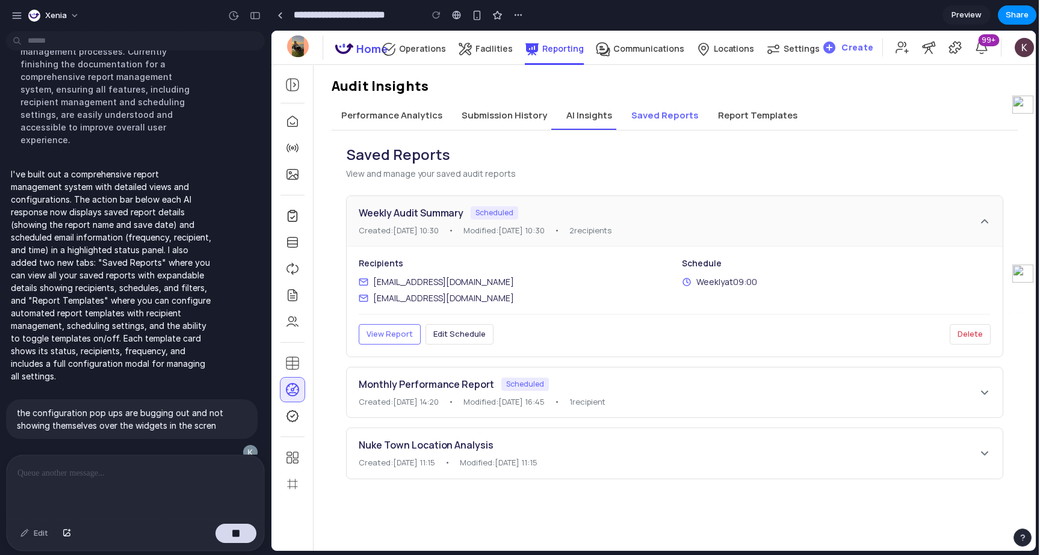
click at [757, 120] on button "Report Templates" at bounding box center [757, 115] width 99 height 29
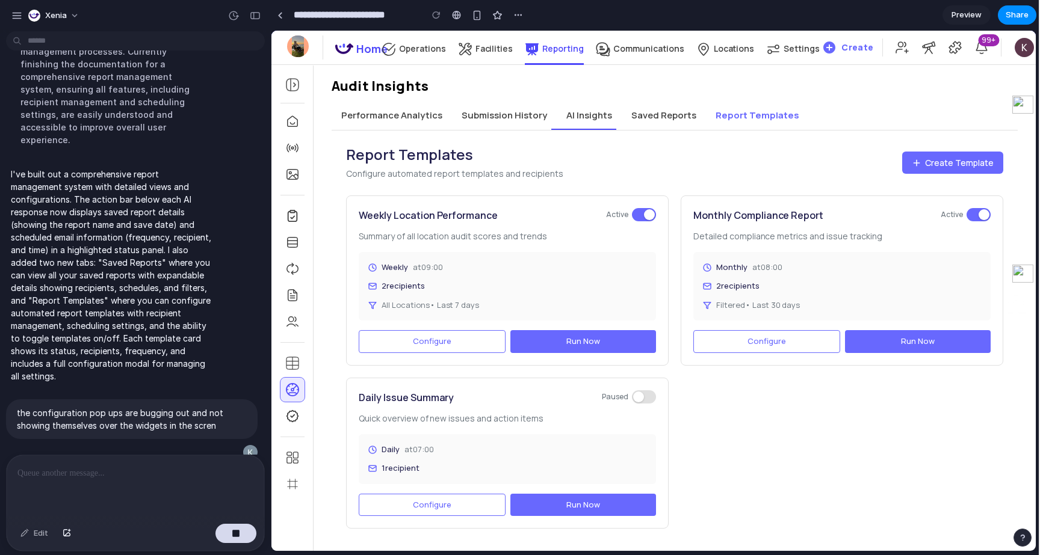
click at [661, 121] on button "Saved Reports" at bounding box center [664, 115] width 84 height 29
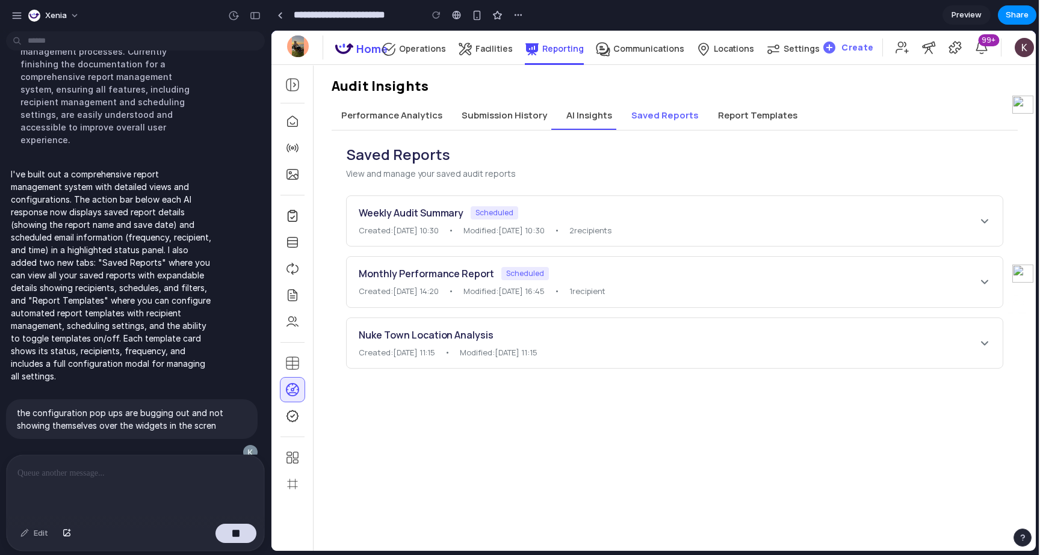
click at [507, 124] on button "Submission History" at bounding box center [504, 115] width 105 height 29
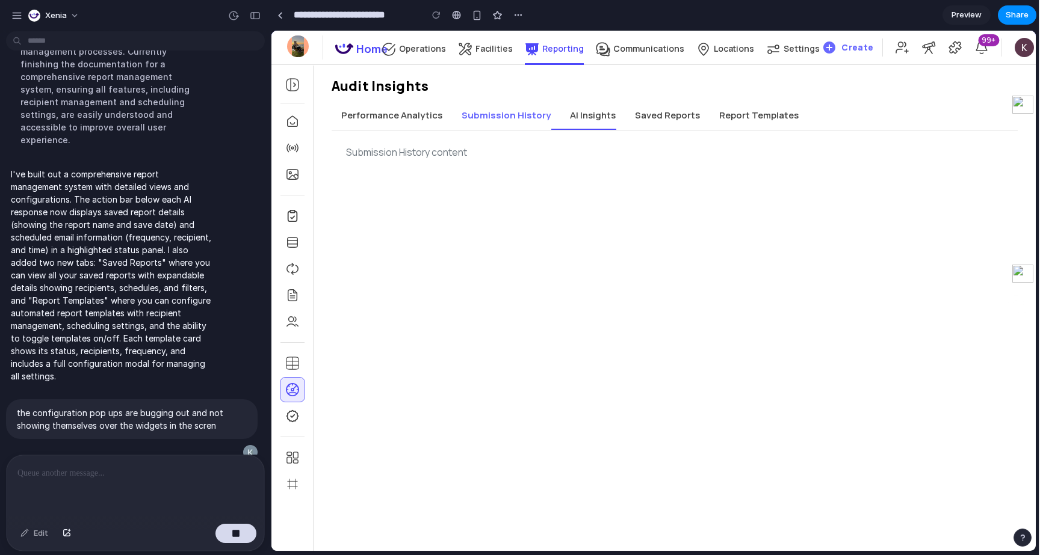
click at [604, 122] on button "AI Insights" at bounding box center [592, 115] width 65 height 29
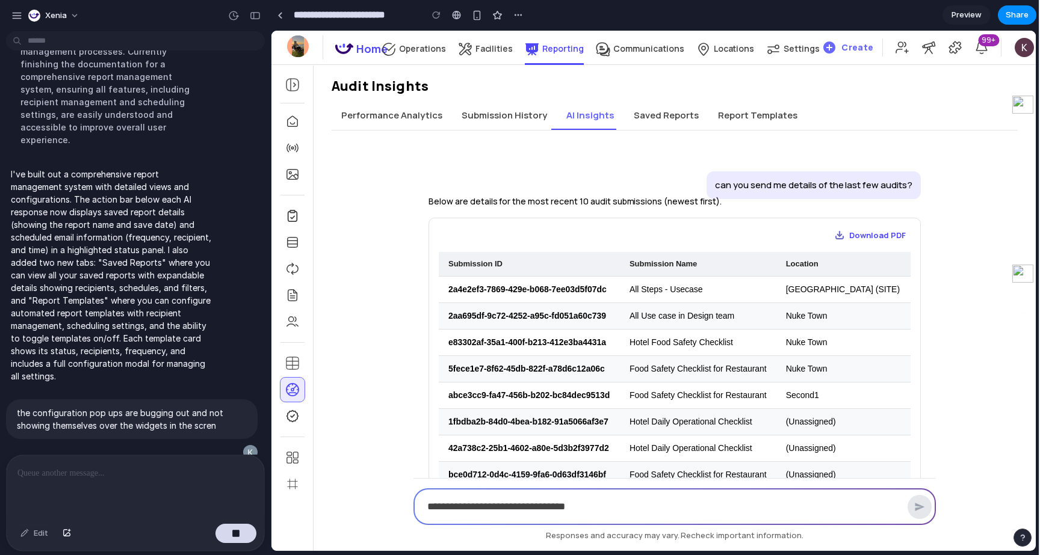
click at [512, 117] on button "Submission History" at bounding box center [504, 115] width 105 height 29
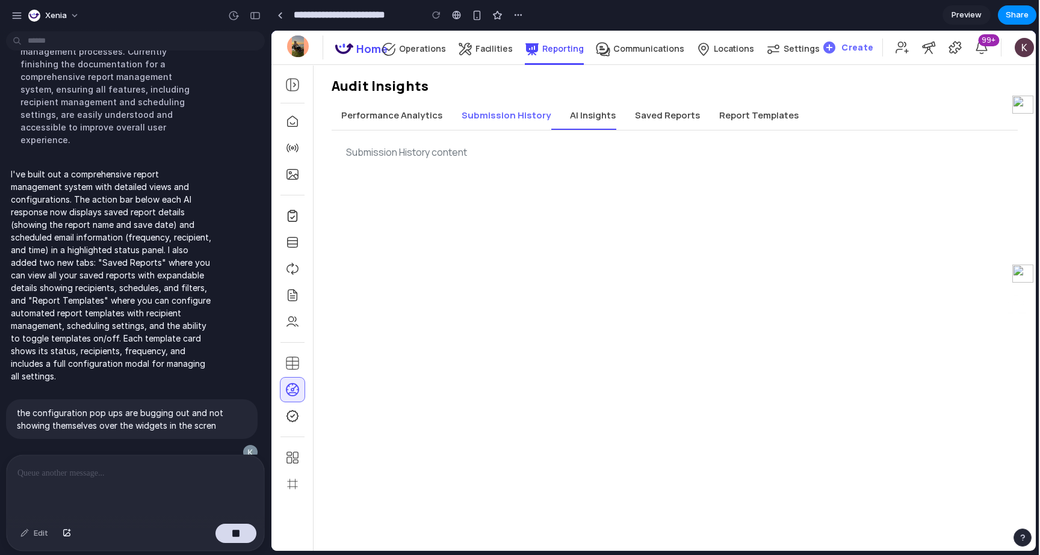
click at [630, 115] on button "Saved Reports" at bounding box center [667, 115] width 84 height 29
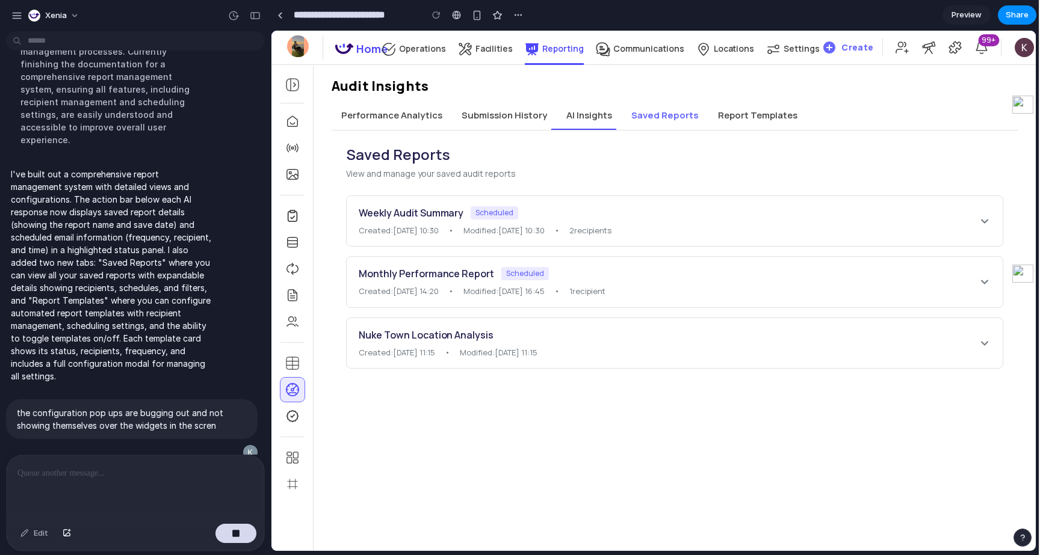
click at [537, 347] on span "Modified: 2025-01-08 11:15" at bounding box center [498, 353] width 77 height 12
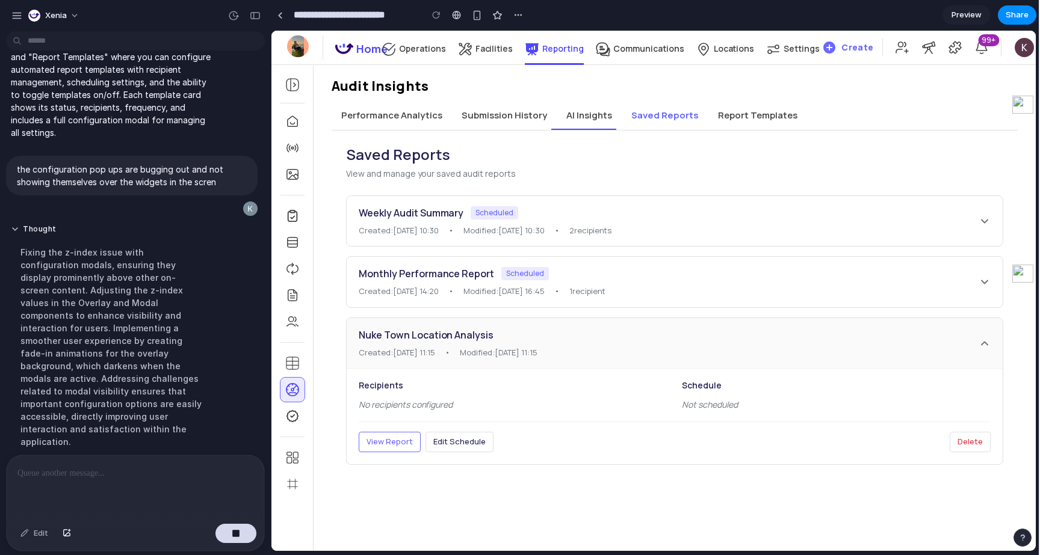
scroll to position [531, 0]
click at [648, 119] on button "Saved Reports" at bounding box center [665, 115] width 87 height 29
click at [741, 127] on button "Report Templates" at bounding box center [757, 115] width 99 height 29
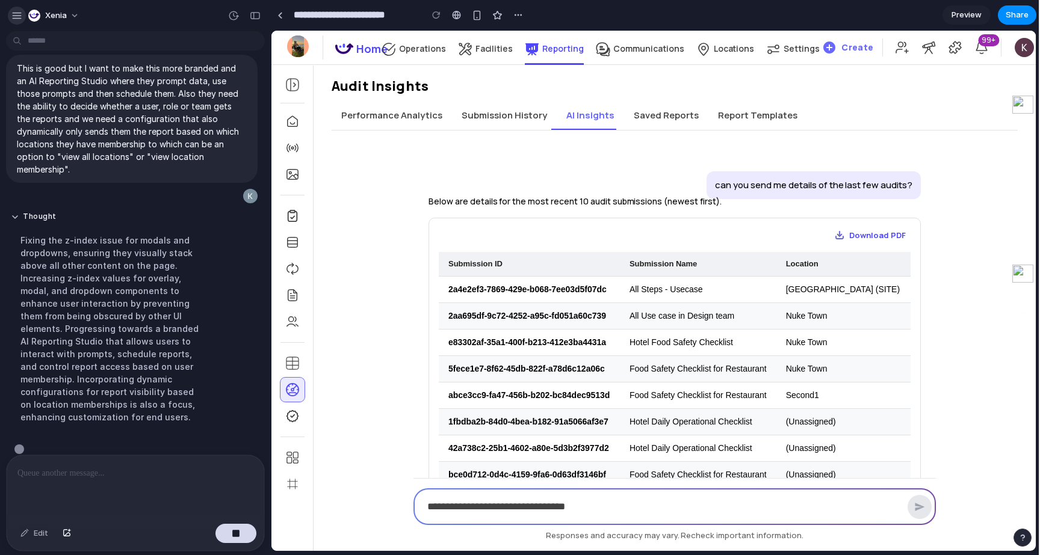
scroll to position [831, 0]
click at [17, 17] on div "button" at bounding box center [16, 15] width 11 height 11
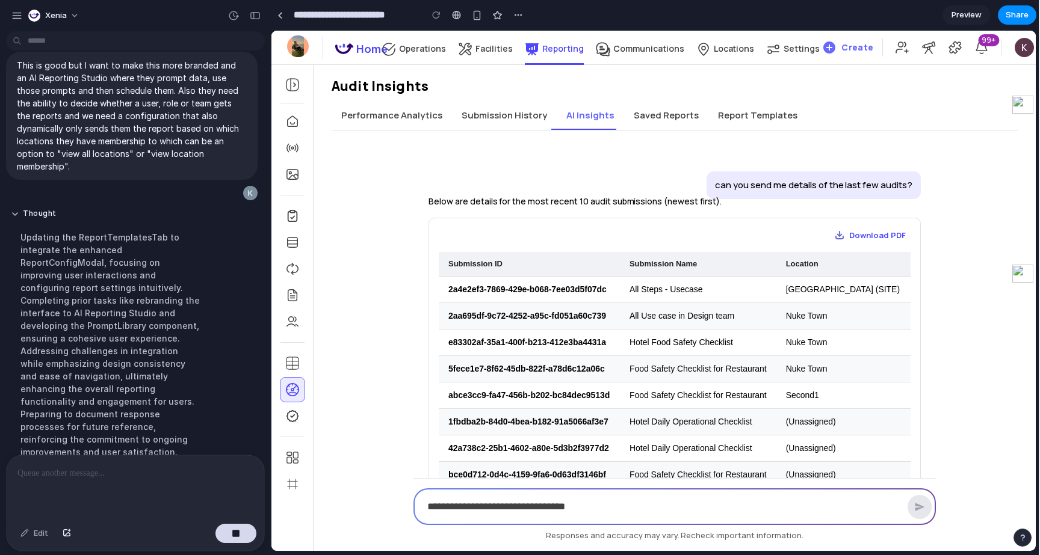
scroll to position [843, 0]
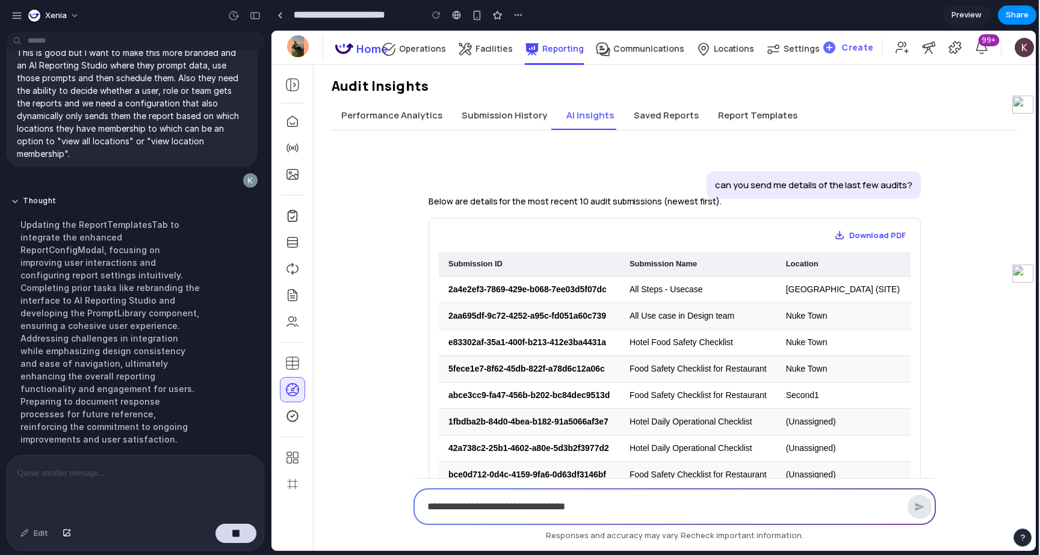
click at [443, 123] on button "Performance Analytics" at bounding box center [392, 115] width 120 height 29
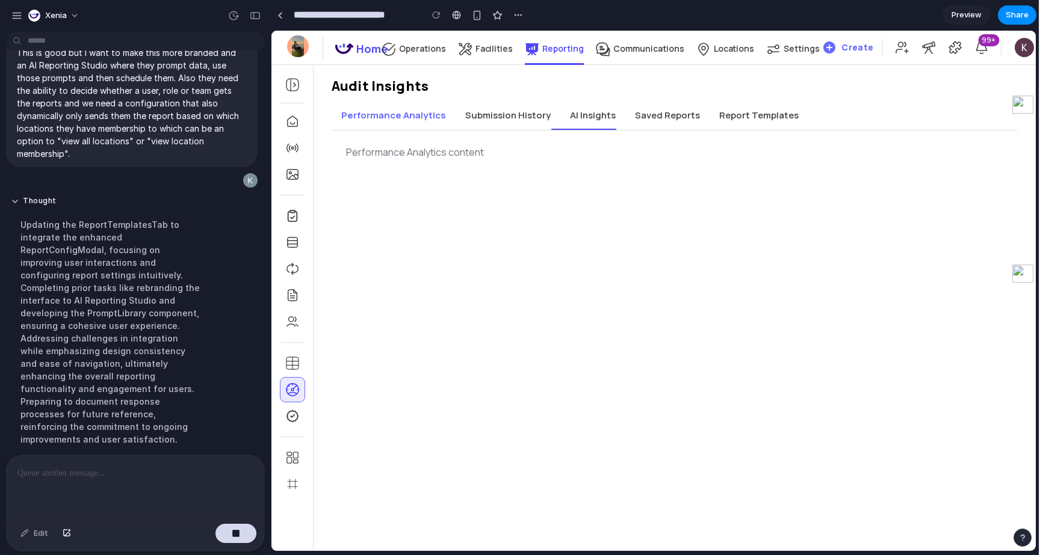
click at [505, 124] on button "Submission History" at bounding box center [508, 115] width 105 height 29
click at [376, 121] on button "Performance Analytics" at bounding box center [392, 115] width 120 height 29
click at [650, 110] on button "Saved Reports" at bounding box center [667, 115] width 84 height 29
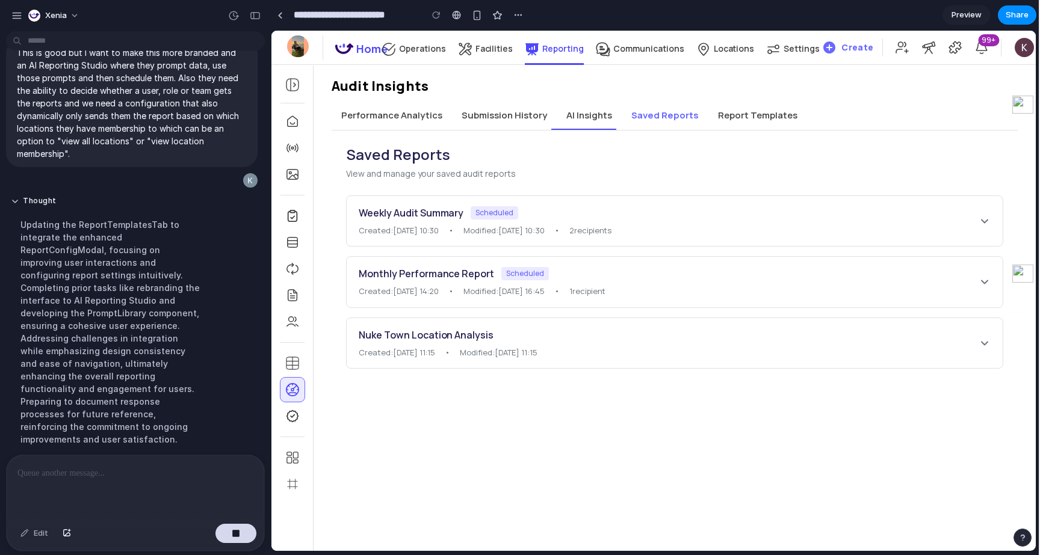
click at [747, 125] on button "Report Templates" at bounding box center [757, 115] width 99 height 29
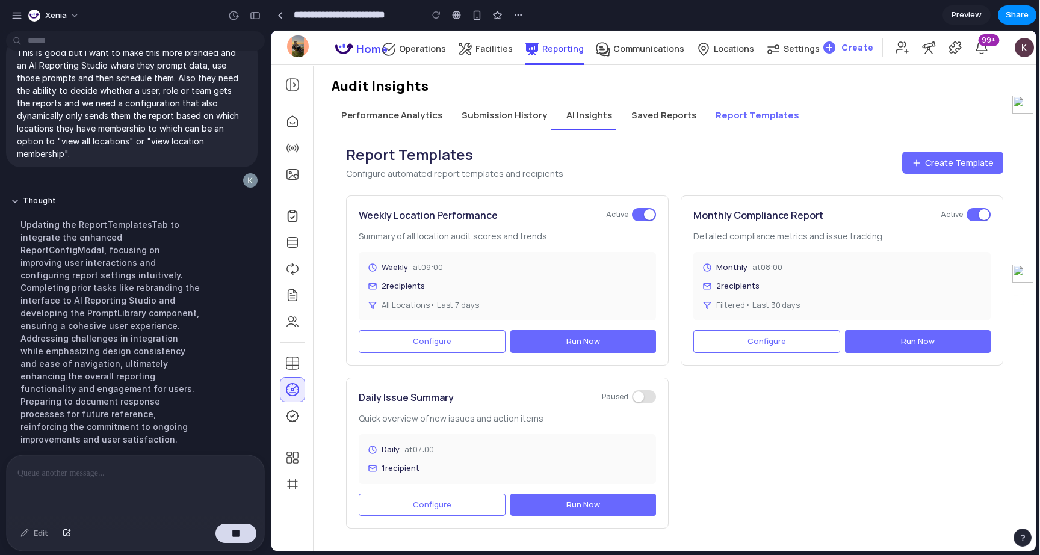
click at [482, 60] on div "Facilities" at bounding box center [485, 54] width 55 height 26
click at [462, 60] on div "Facilities" at bounding box center [485, 54] width 55 height 26
click at [409, 49] on p "Operations" at bounding box center [422, 48] width 47 height 11
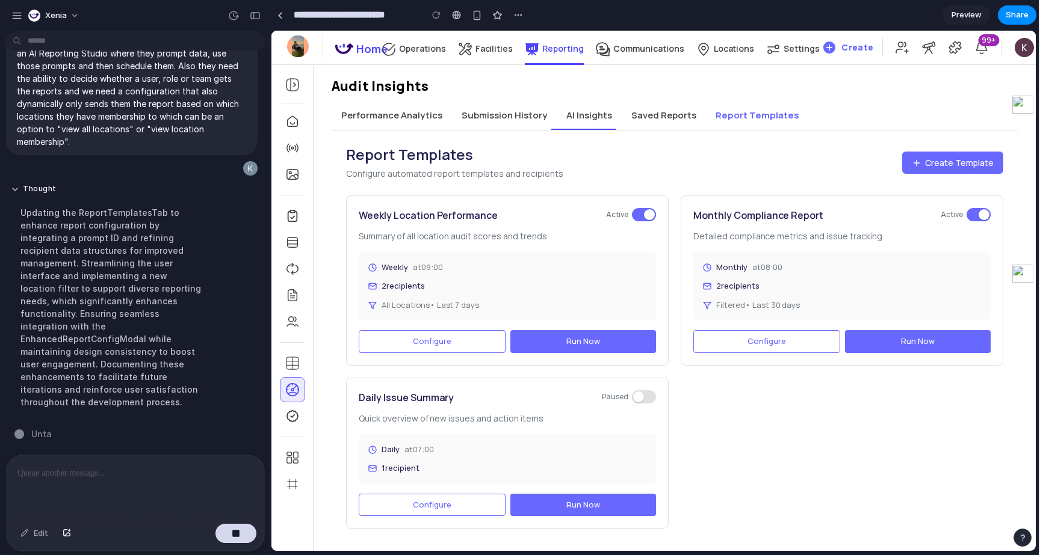
scroll to position [831, 0]
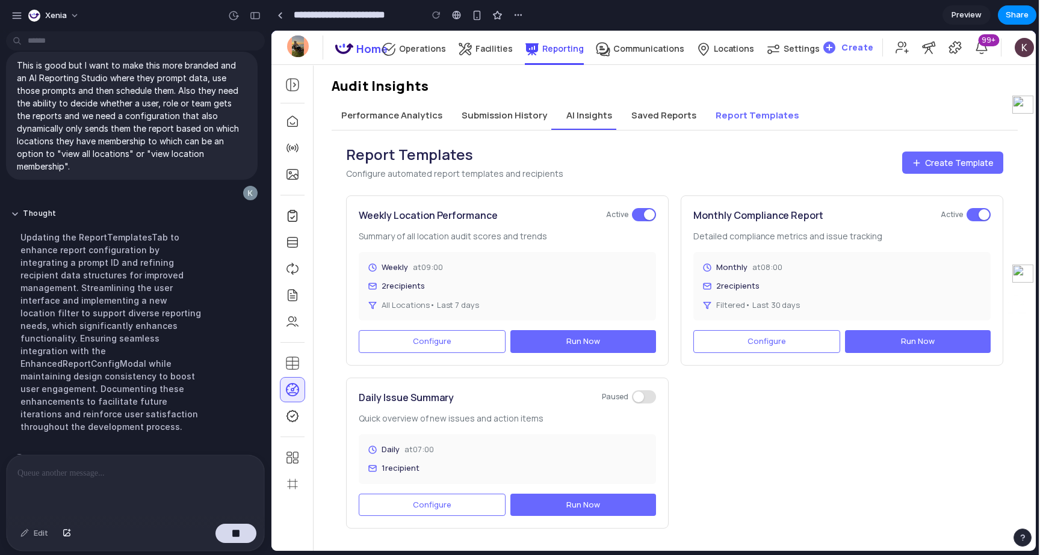
click at [734, 42] on div "Locations" at bounding box center [725, 49] width 58 height 16
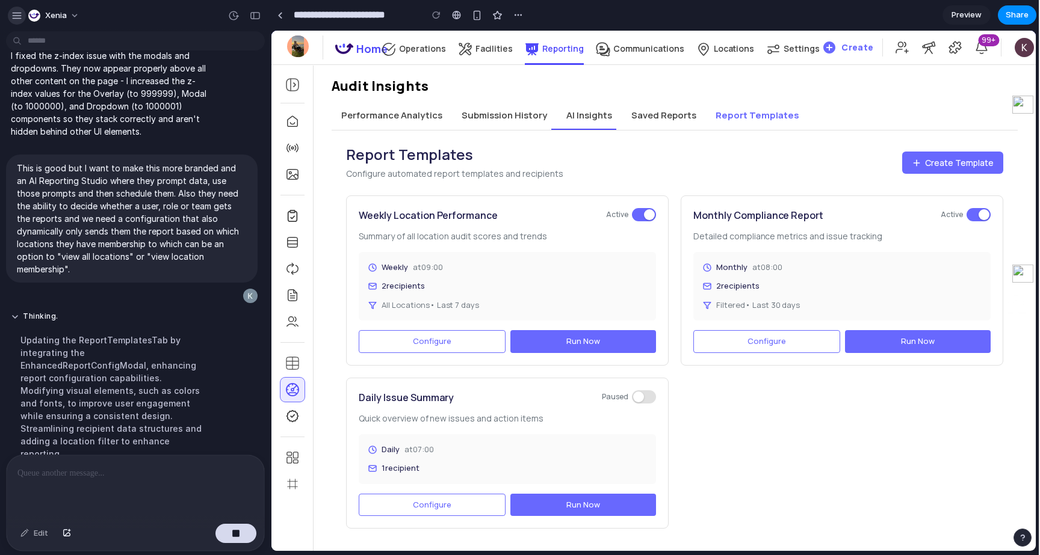
click at [13, 23] on button "button" at bounding box center [17, 16] width 18 height 18
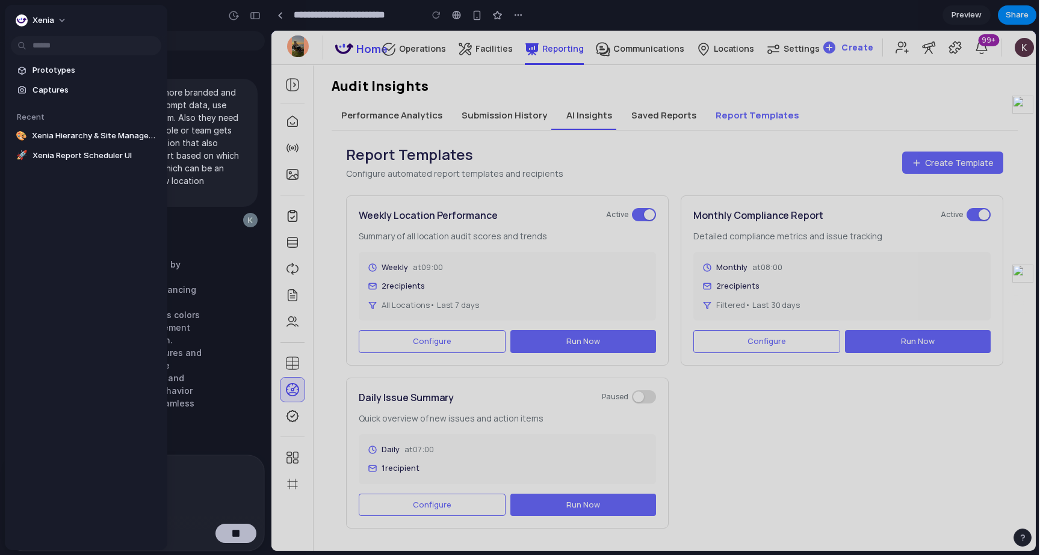
scroll to position [843, 0]
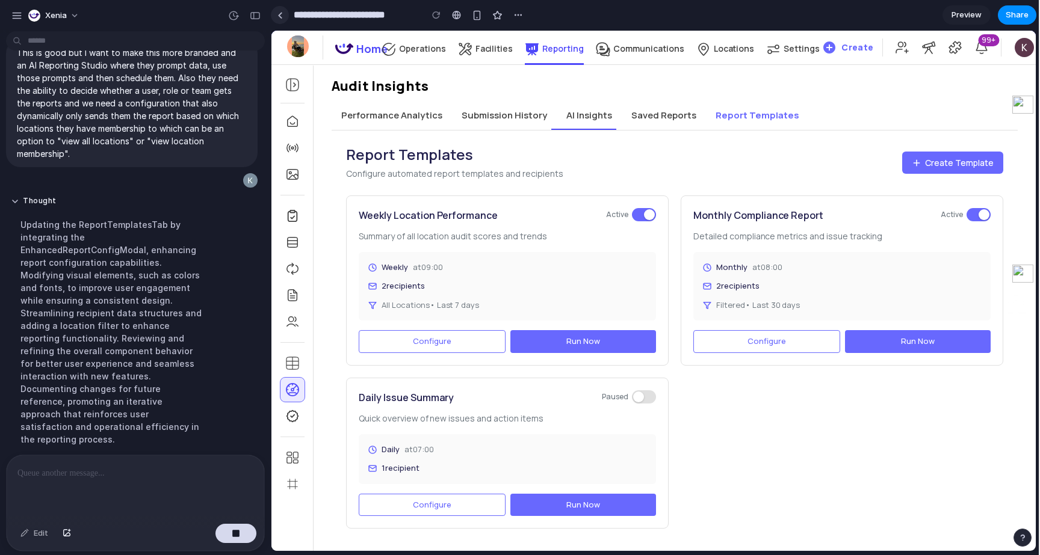
click at [284, 15] on link at bounding box center [280, 15] width 18 height 18
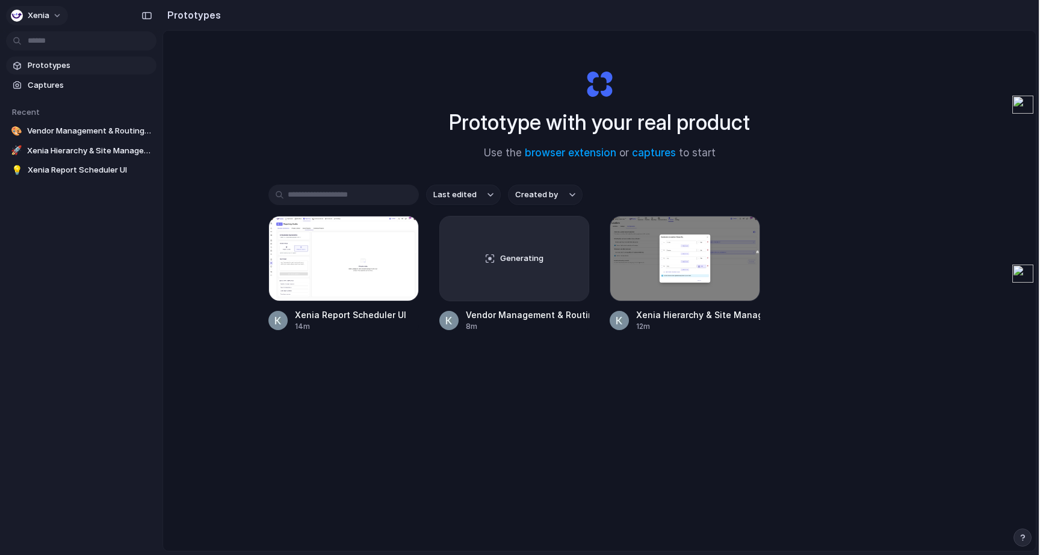
click at [30, 14] on span "Xenia" at bounding box center [39, 16] width 22 height 12
click at [75, 49] on li "Settings" at bounding box center [58, 42] width 100 height 19
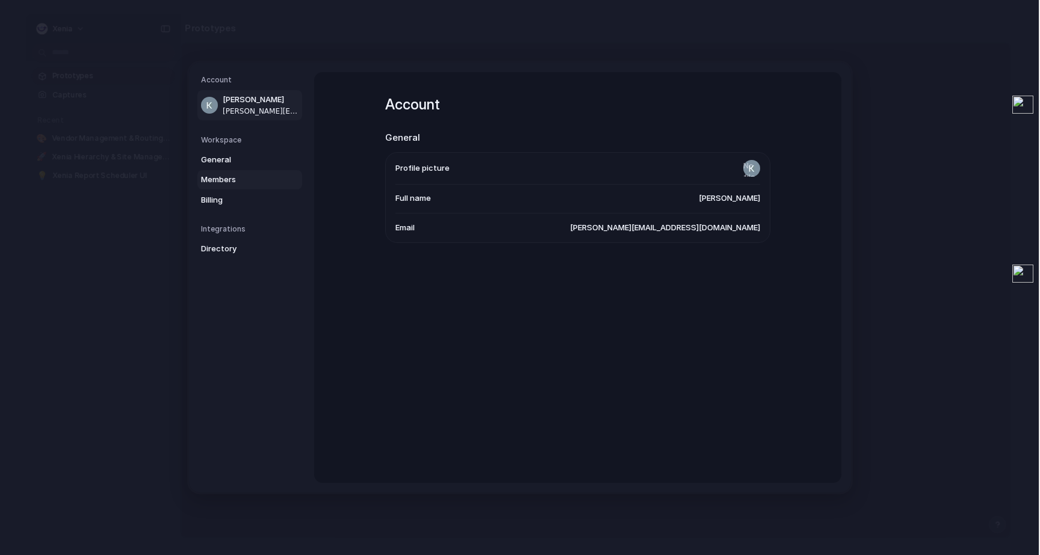
click at [231, 179] on span "Members" at bounding box center [239, 180] width 77 height 12
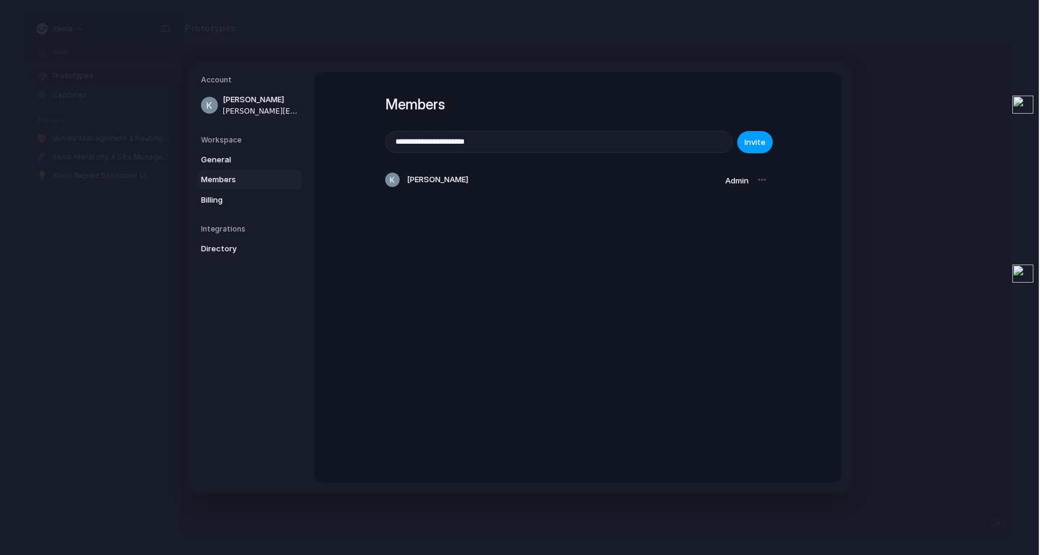
type input "**********"
click at [767, 143] on button "Invite" at bounding box center [755, 142] width 36 height 22
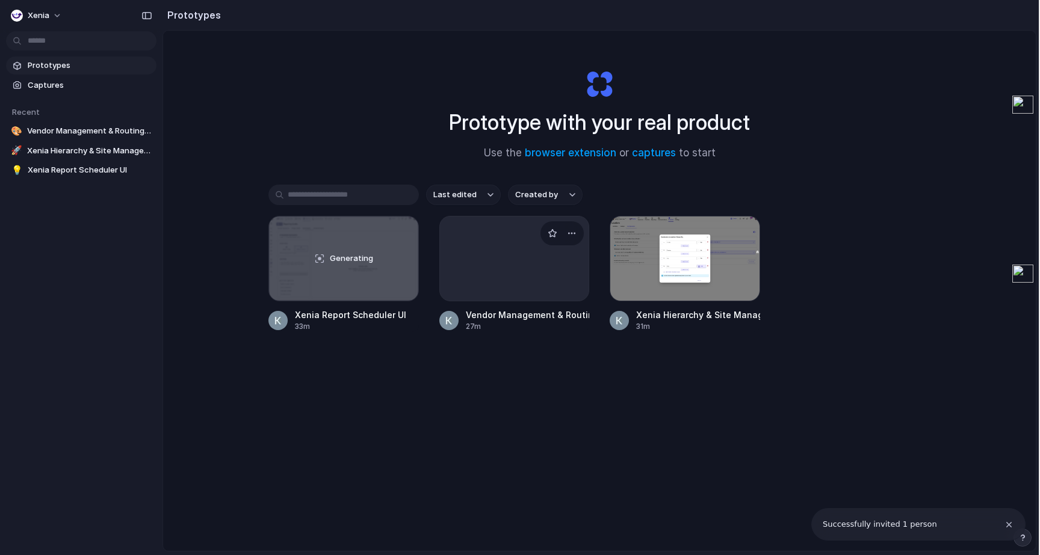
click at [520, 276] on div at bounding box center [514, 258] width 150 height 85
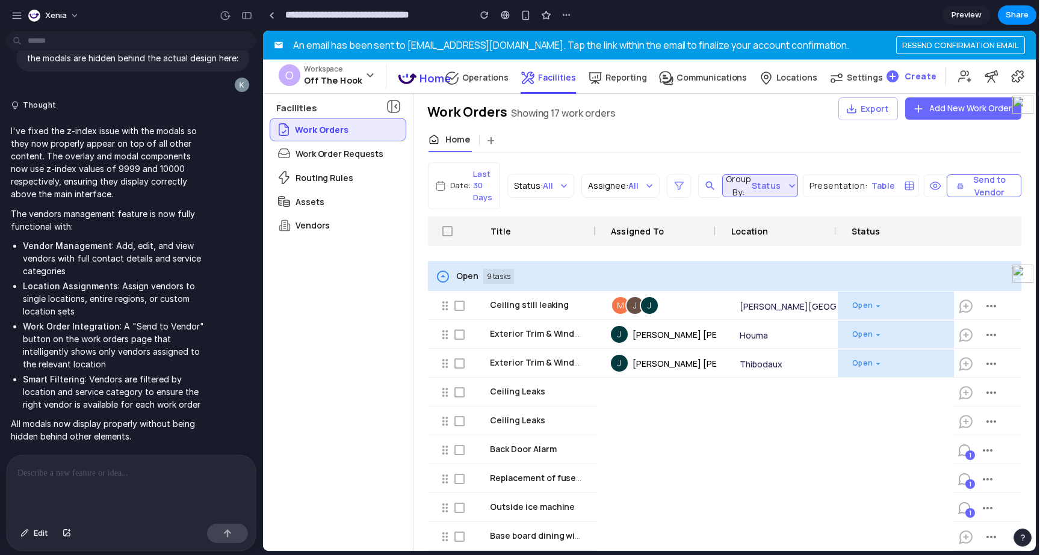
scroll to position [3216, 0]
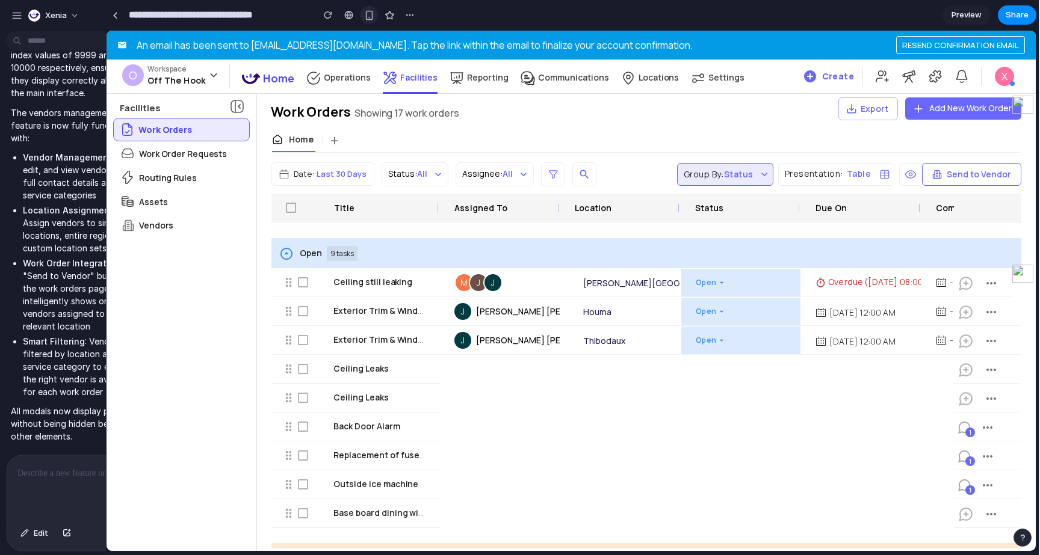
drag, startPoint x: 270, startPoint y: 52, endPoint x: 372, endPoint y: 20, distance: 107.2
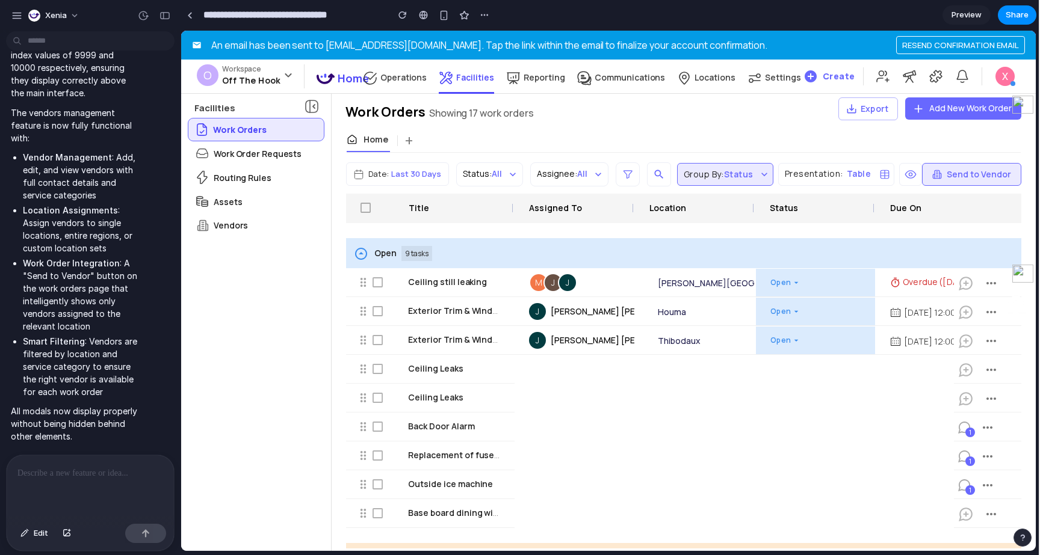
click at [964, 171] on button "Send to Vendor" at bounding box center [971, 174] width 99 height 23
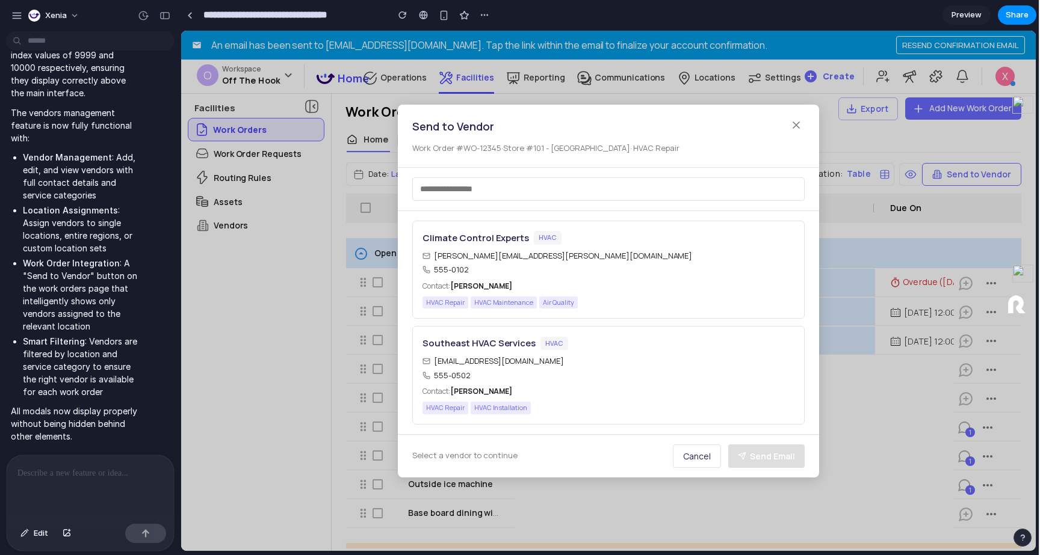
click at [795, 122] on icon at bounding box center [796, 125] width 12 height 12
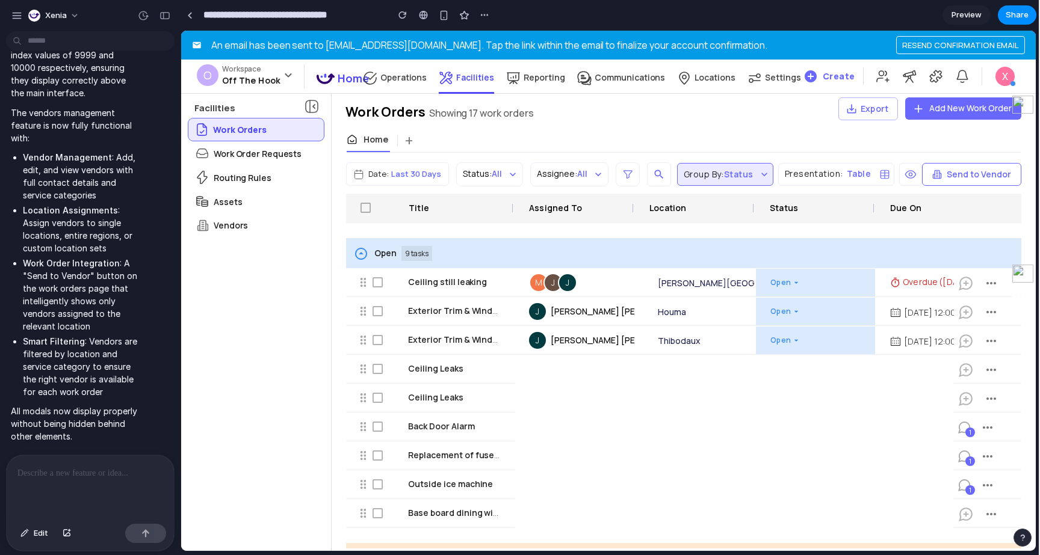
click at [991, 282] on icon "button" at bounding box center [991, 283] width 14 height 14
click at [277, 235] on div "Vendors" at bounding box center [255, 225] width 135 height 22
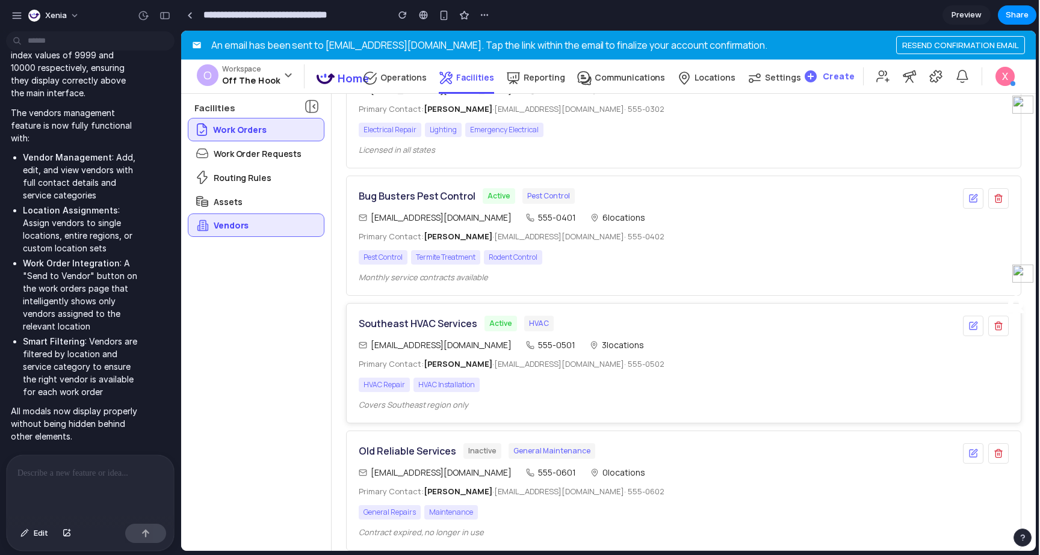
scroll to position [0, 0]
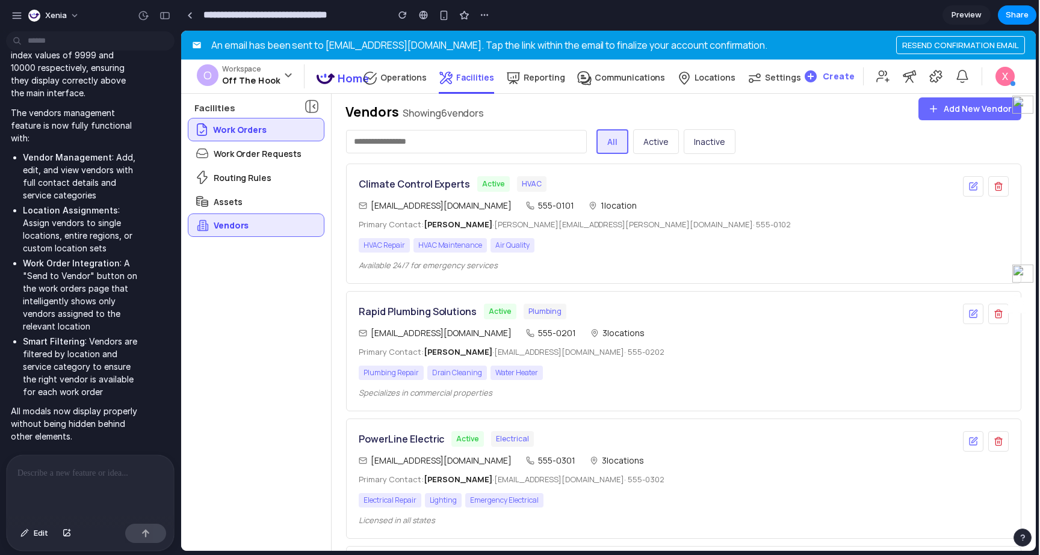
click at [983, 100] on button "Add New Vendor" at bounding box center [969, 108] width 103 height 23
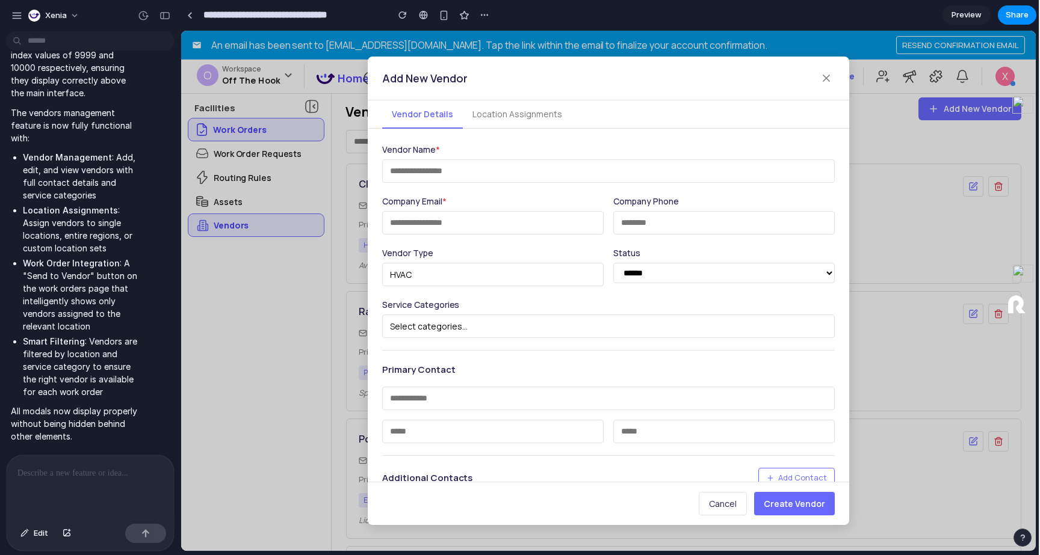
click at [510, 176] on input "text" at bounding box center [608, 170] width 453 height 23
click at [500, 224] on input "email" at bounding box center [492, 222] width 221 height 23
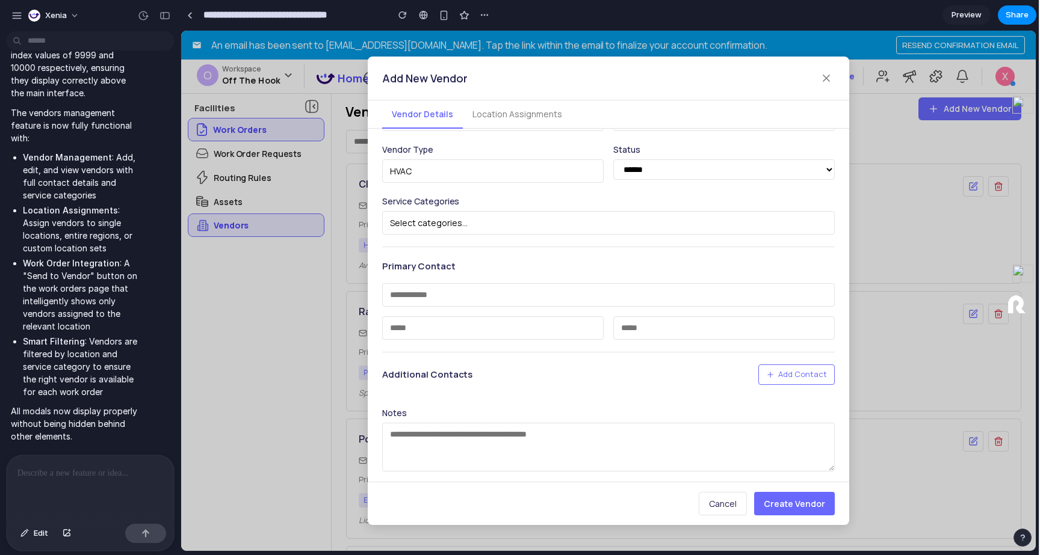
scroll to position [111, 0]
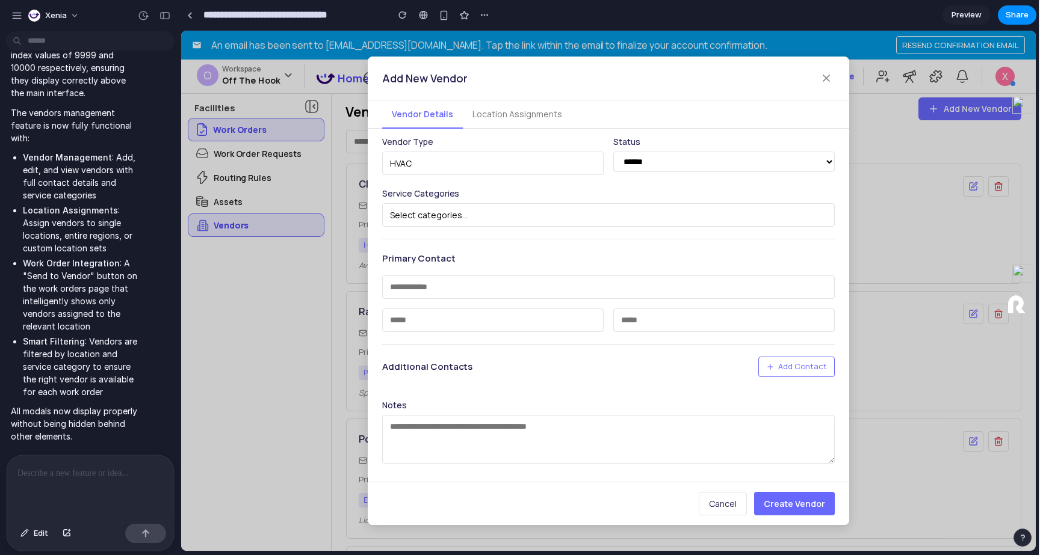
click at [791, 360] on button "Add Contact" at bounding box center [796, 367] width 76 height 20
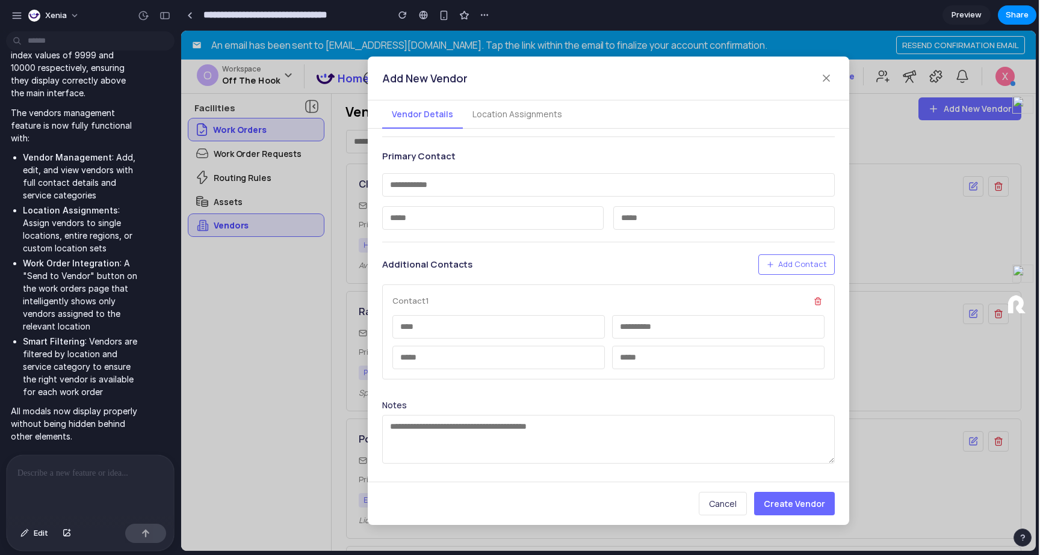
click at [746, 413] on div "Notes" at bounding box center [608, 433] width 453 height 69
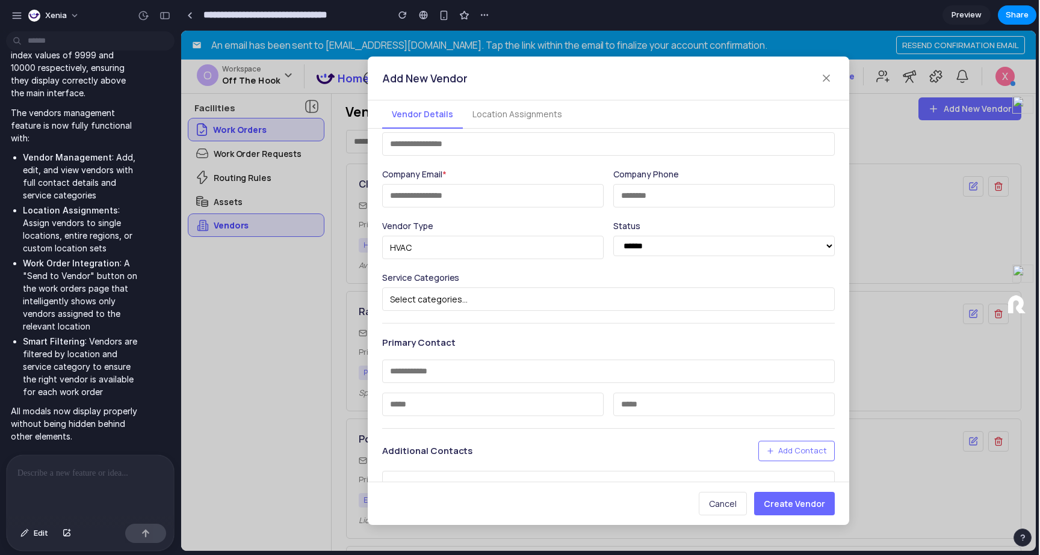
scroll to position [0, 0]
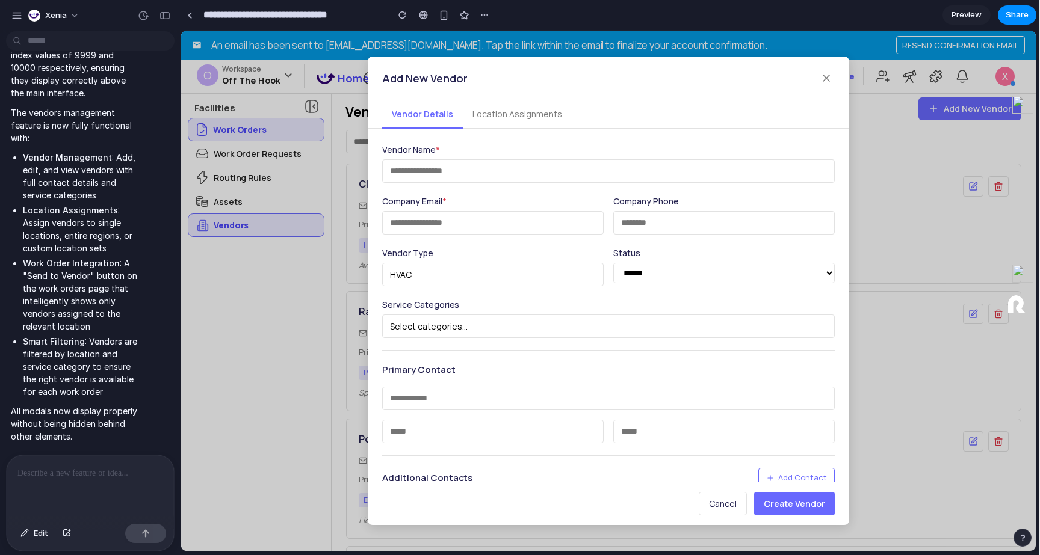
click at [541, 273] on button "HVAC" at bounding box center [492, 274] width 221 height 23
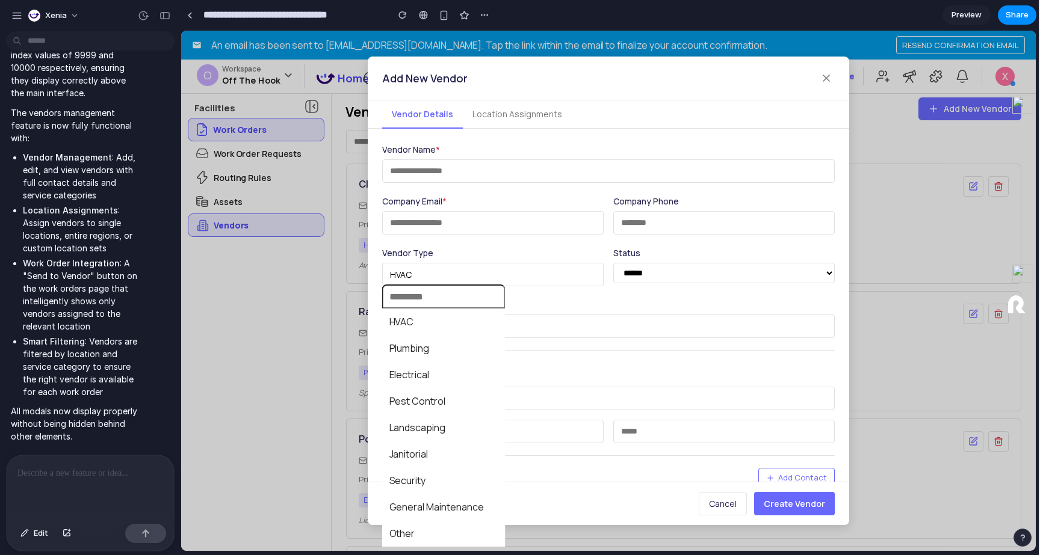
click at [427, 350] on span "Plumbing" at bounding box center [409, 348] width 40 height 14
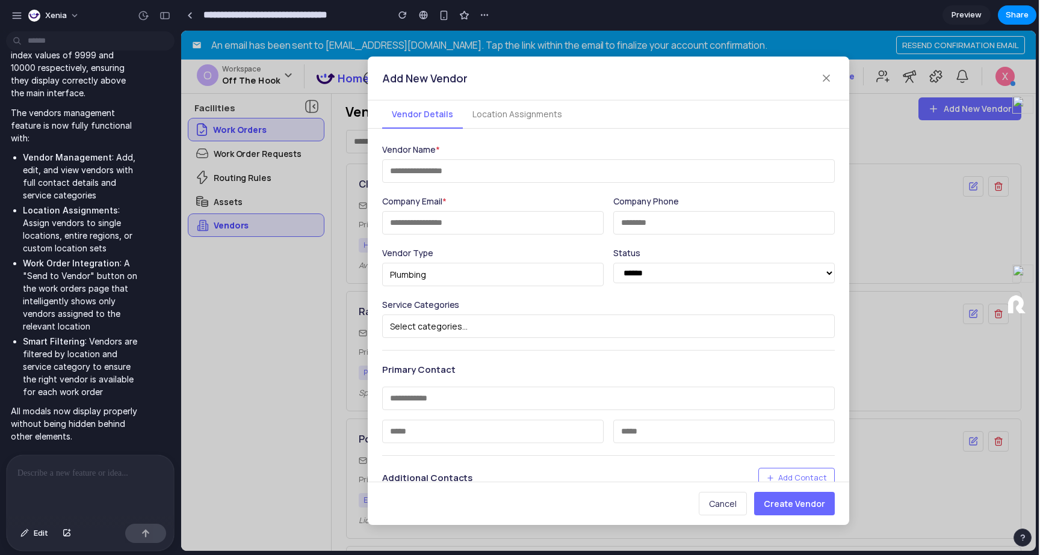
click at [678, 289] on div "Vendor Name * Company Email * Company Phone Vendor Type Plumbing Status ****** …" at bounding box center [608, 412] width 453 height 538
click at [675, 269] on select "****** ********" at bounding box center [723, 273] width 221 height 20
click at [528, 329] on button "Select categories..." at bounding box center [608, 326] width 453 height 23
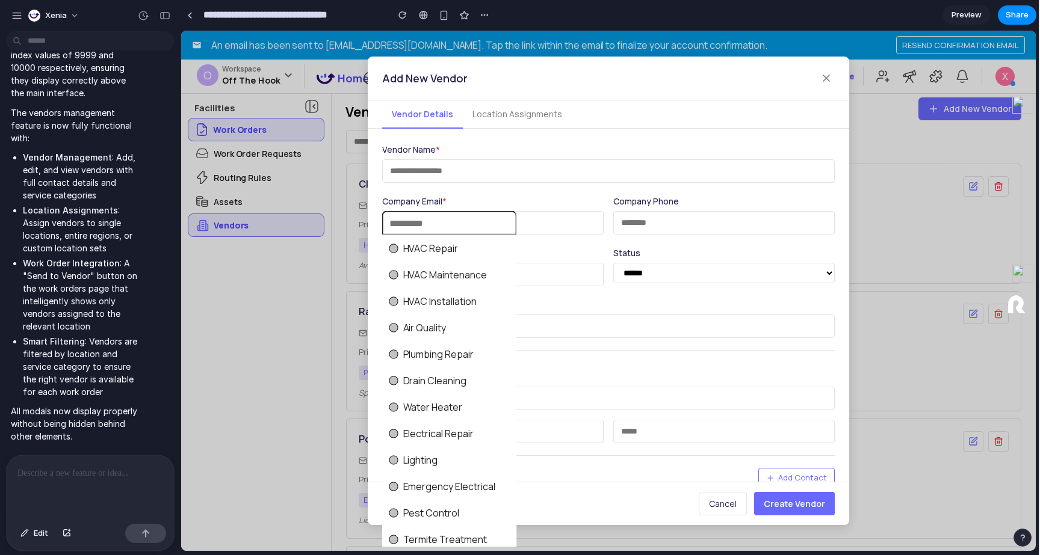
click at [441, 350] on span "Plumbing Repair" at bounding box center [438, 354] width 71 height 14
click at [533, 311] on div "HVAC Repair HVAC Maintenance HVAC Installation Air Quality Plumbing Repair Drai…" at bounding box center [608, 291] width 855 height 521
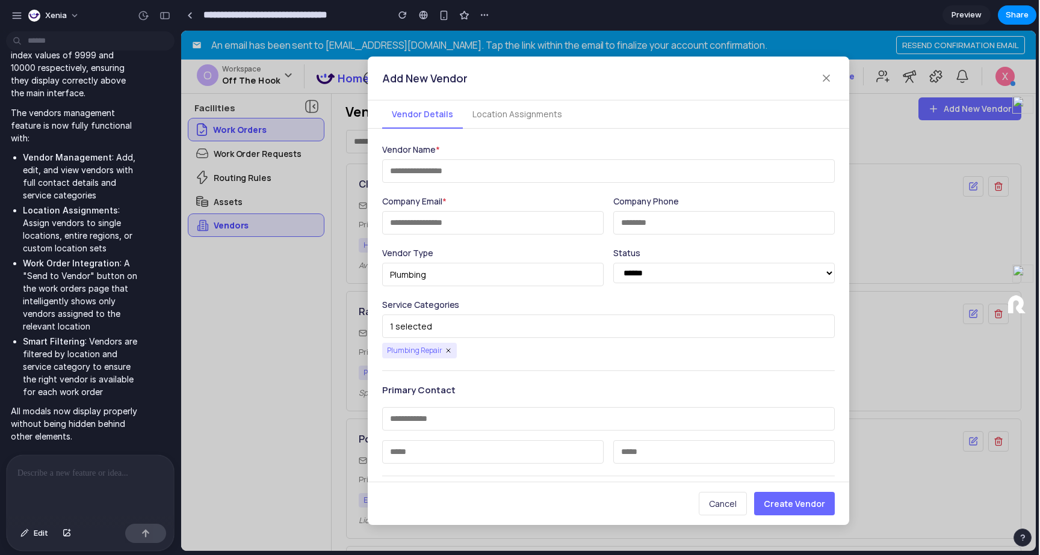
click at [472, 324] on button "1 selected" at bounding box center [608, 326] width 453 height 23
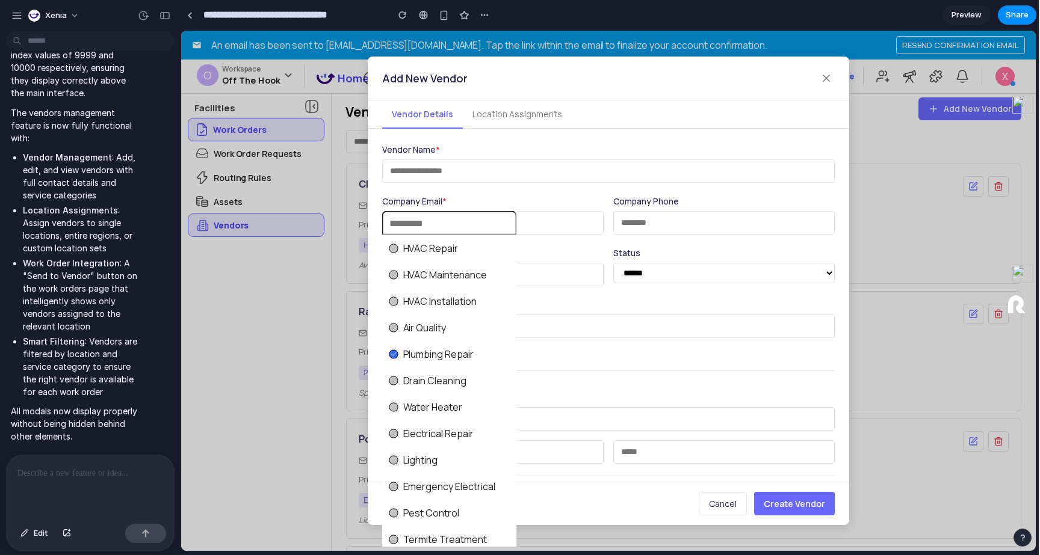
click at [450, 381] on span "Drain Cleaning" at bounding box center [435, 381] width 64 height 14
click at [520, 321] on div "HVAC Repair HVAC Maintenance HVAC Installation Air Quality Plumbing Repair Drai…" at bounding box center [608, 291] width 855 height 521
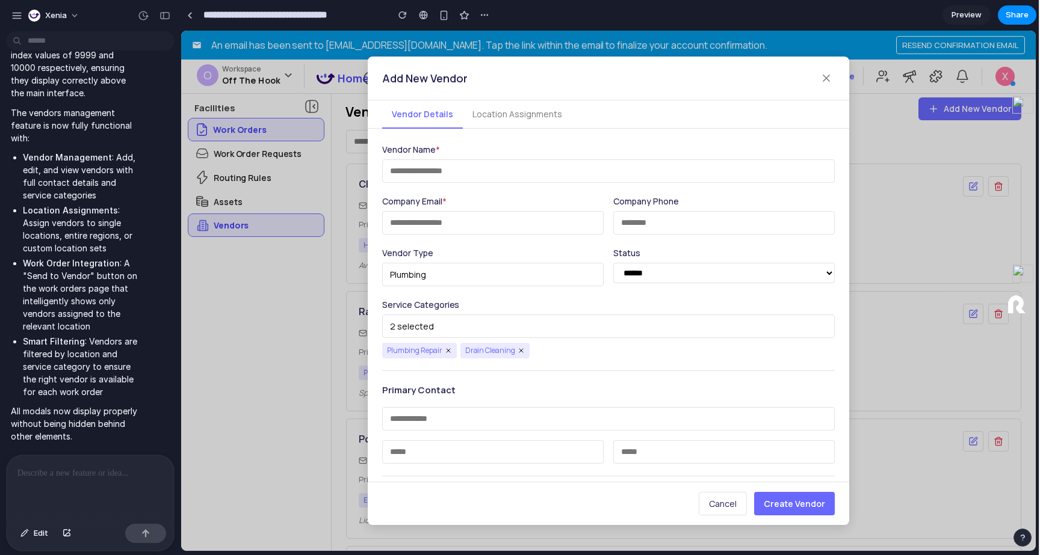
click at [436, 317] on button "2 selected" at bounding box center [608, 326] width 453 height 23
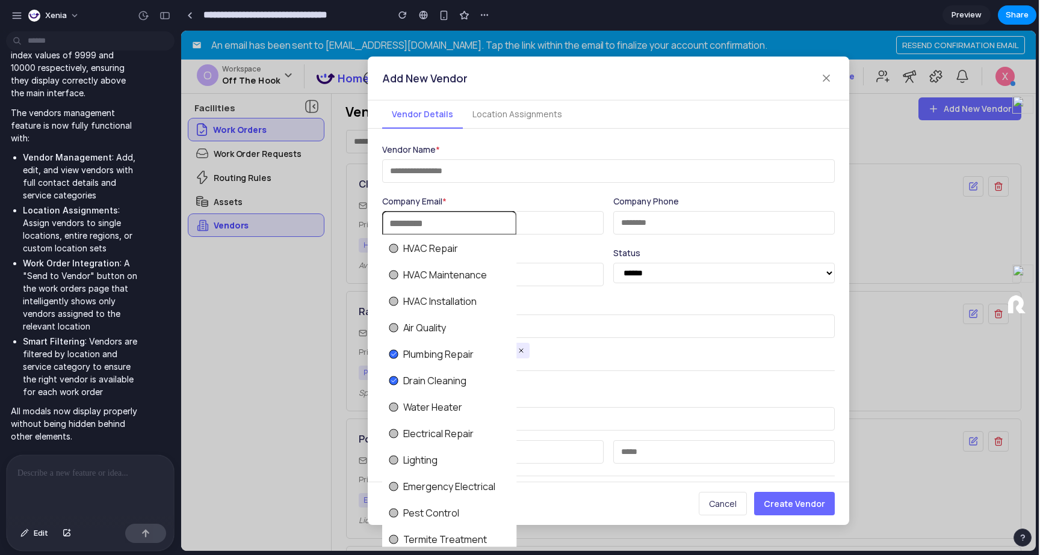
click at [438, 395] on ul "HVAC Repair HVAC Maintenance HVAC Installation Air Quality Plumbing Repair Drai…" at bounding box center [449, 391] width 135 height 312
click at [435, 401] on span "Water Heater" at bounding box center [433, 407] width 60 height 14
click at [562, 326] on div "HVAC Repair HVAC Maintenance HVAC Installation Air Quality Plumbing Repair Drai…" at bounding box center [608, 291] width 855 height 521
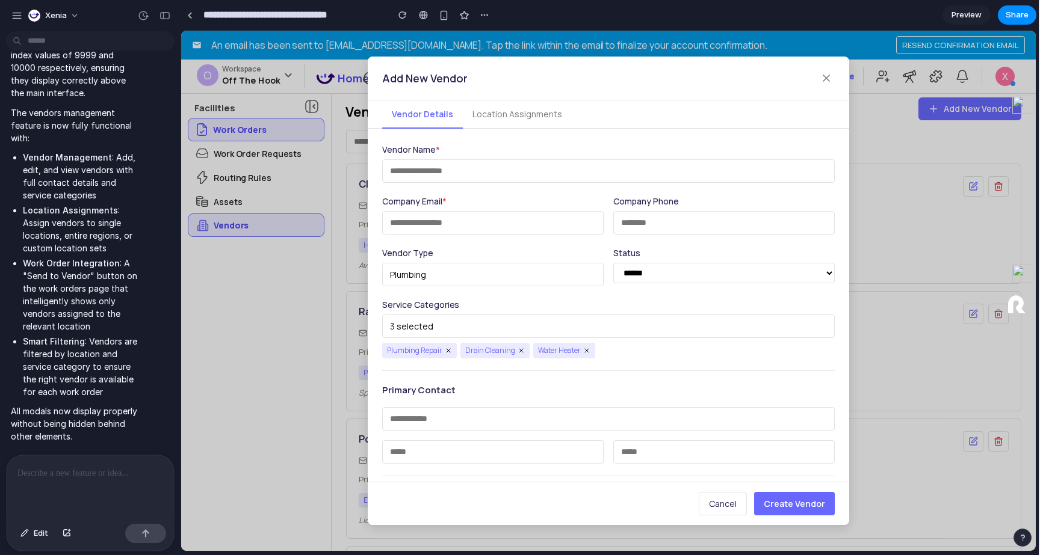
click at [489, 117] on button "Location Assignments" at bounding box center [517, 115] width 109 height 28
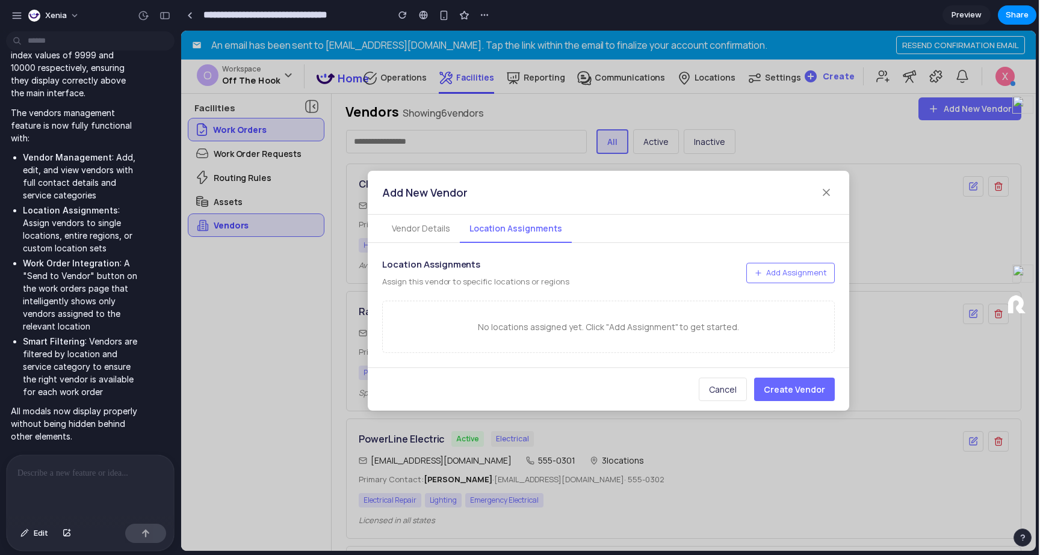
click at [560, 311] on div "No locations assigned yet. Click "Add Assignment" to get started." at bounding box center [608, 327] width 453 height 52
click at [775, 281] on button "Add Assignment" at bounding box center [790, 273] width 88 height 20
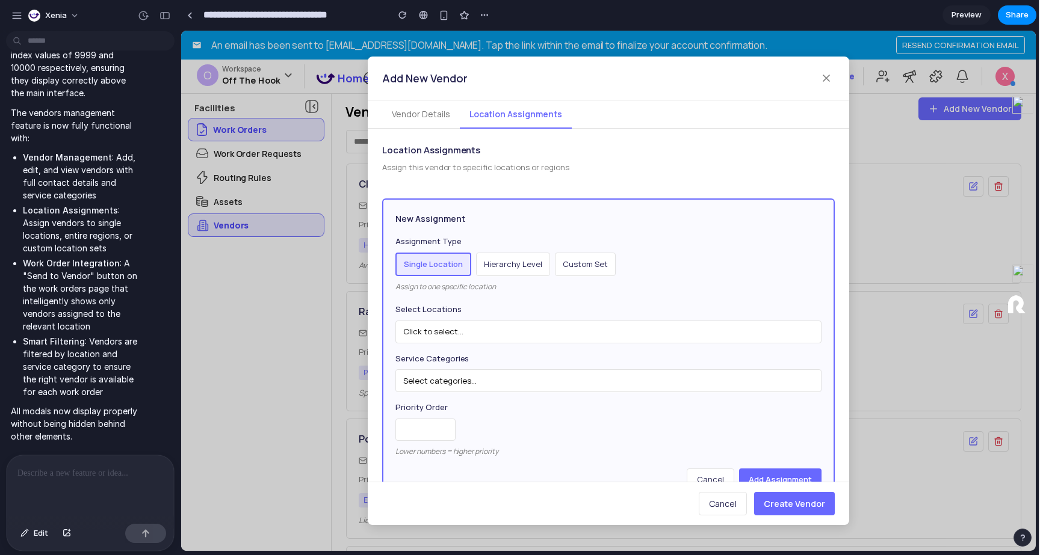
scroll to position [37, 0]
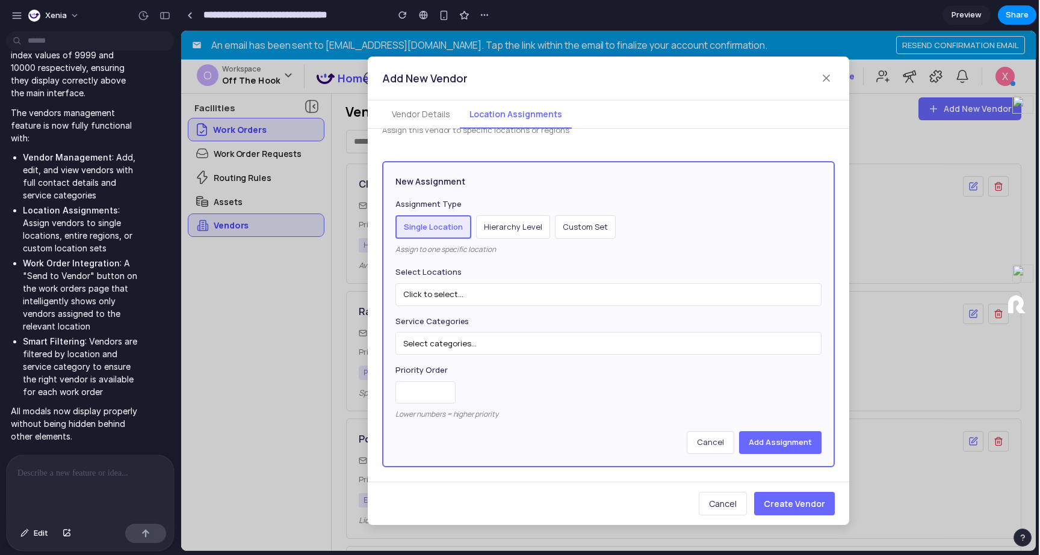
click at [507, 225] on button "Hierarchy Level" at bounding box center [513, 227] width 74 height 24
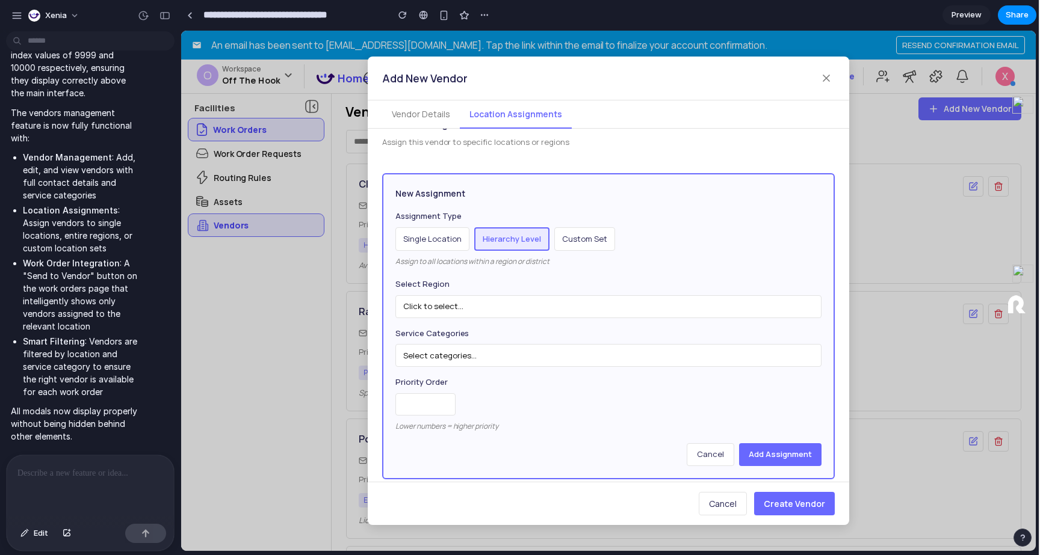
scroll to position [23, 0]
click at [444, 232] on button "Single Location" at bounding box center [432, 242] width 74 height 24
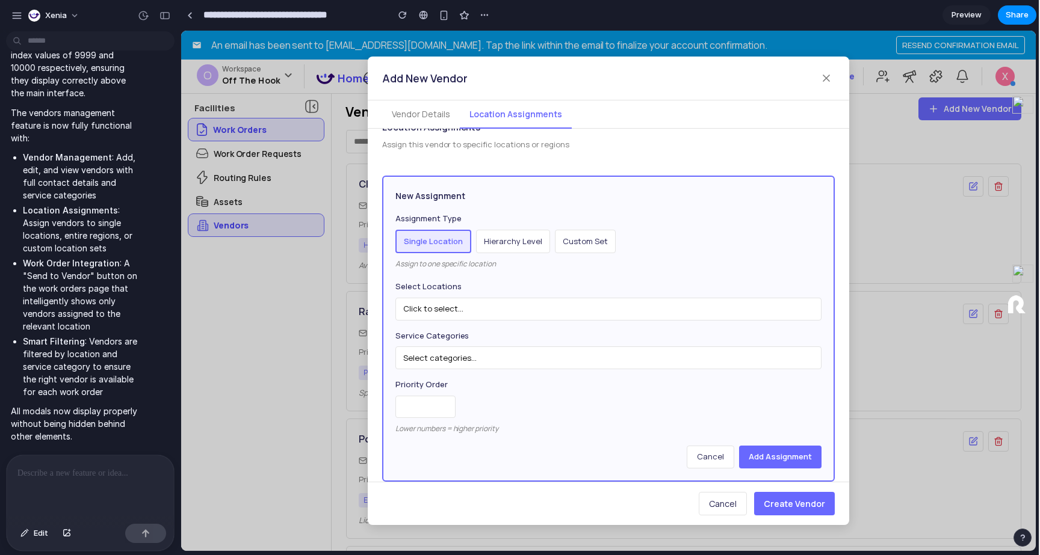
scroll to position [0, 0]
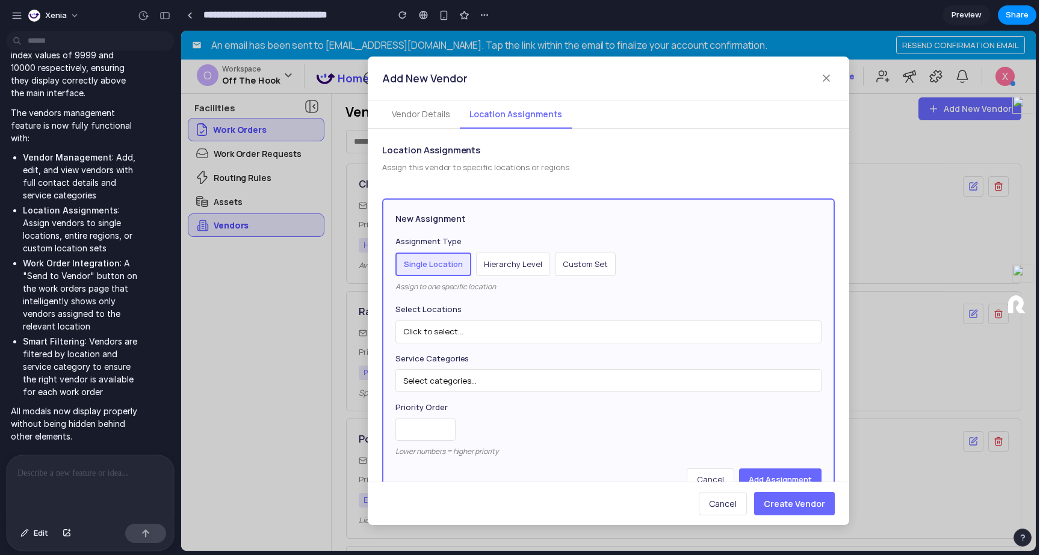
click at [518, 271] on button "Hierarchy Level" at bounding box center [513, 265] width 74 height 24
click at [586, 261] on button "Custom Set" at bounding box center [584, 265] width 61 height 24
click at [519, 268] on button "Hierarchy Level" at bounding box center [511, 265] width 74 height 24
click at [465, 272] on button "Single Location" at bounding box center [432, 265] width 74 height 24
click at [476, 328] on button "Click to select..." at bounding box center [608, 332] width 426 height 23
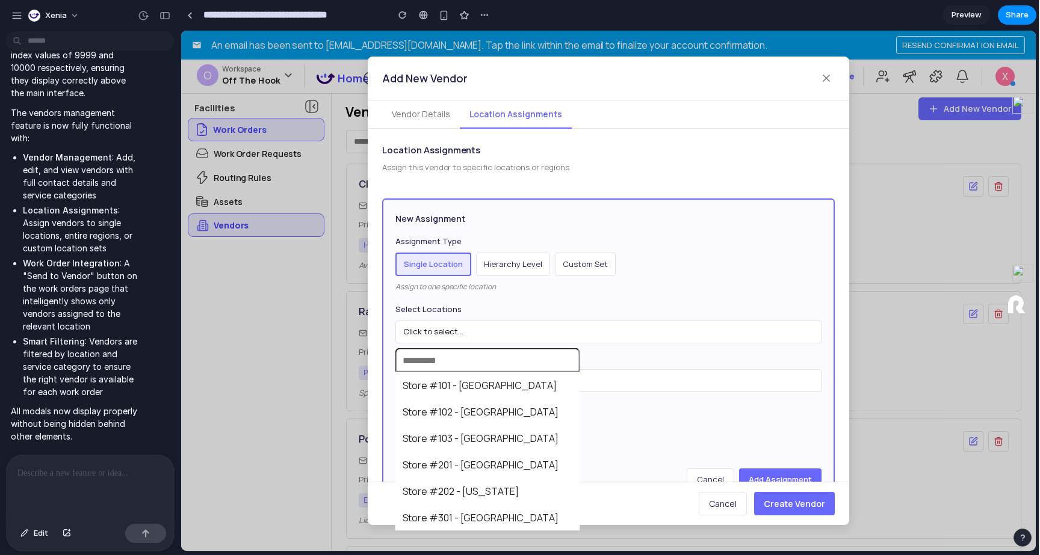
click at [444, 397] on ul "Store #101 - Atlanta Store #102 - Miami Store #103 - Charlotte Store #201 - Bos…" at bounding box center [487, 452] width 185 height 159
click at [441, 388] on span "Store #101 - Atlanta" at bounding box center [480, 386] width 154 height 14
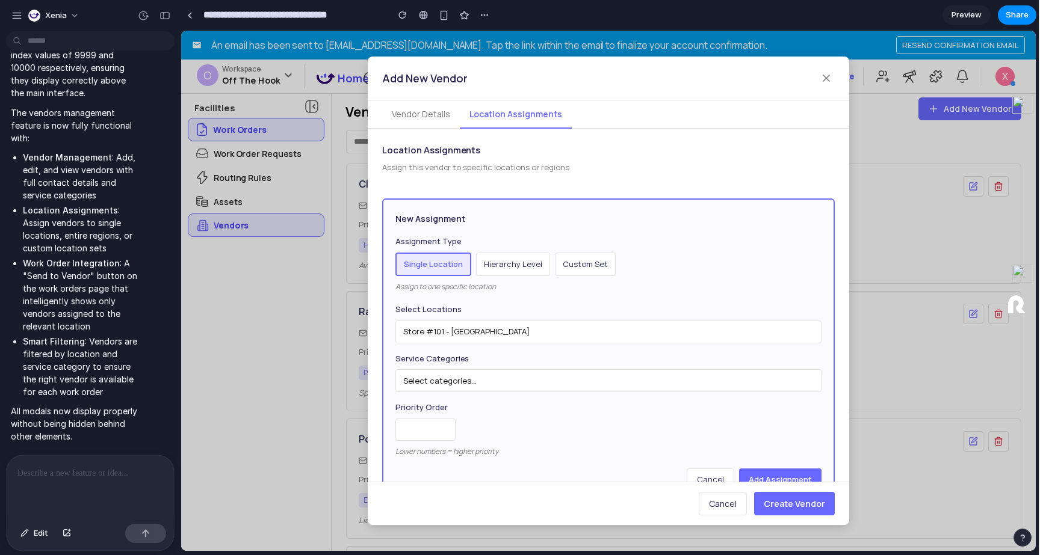
click at [457, 380] on button "Select categories..." at bounding box center [608, 381] width 426 height 23
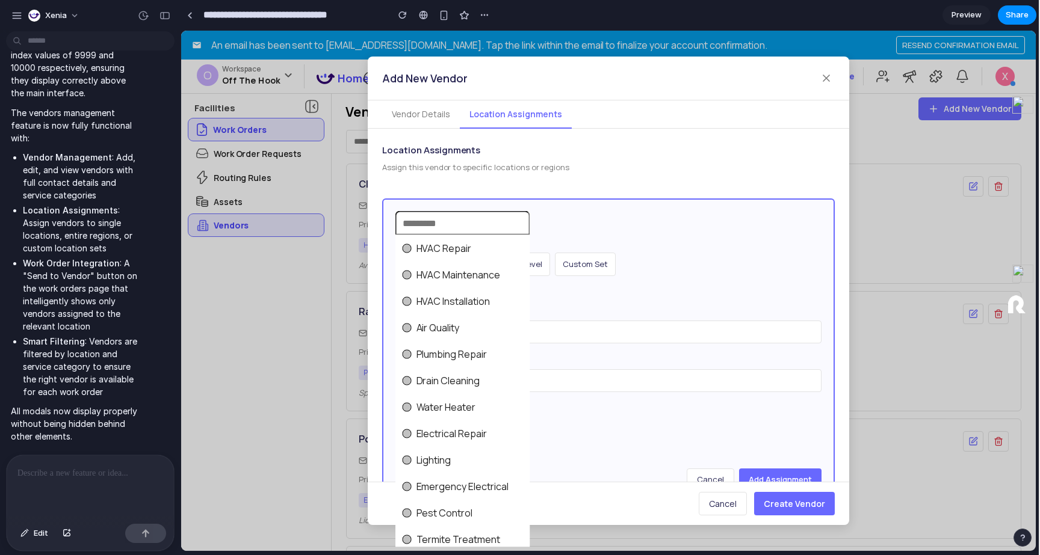
click at [451, 383] on span "Drain Cleaning" at bounding box center [448, 381] width 64 height 14
click at [797, 506] on div "HVAC Repair HVAC Maintenance HVAC Installation Air Quality Plumbing Repair Drai…" at bounding box center [608, 291] width 855 height 521
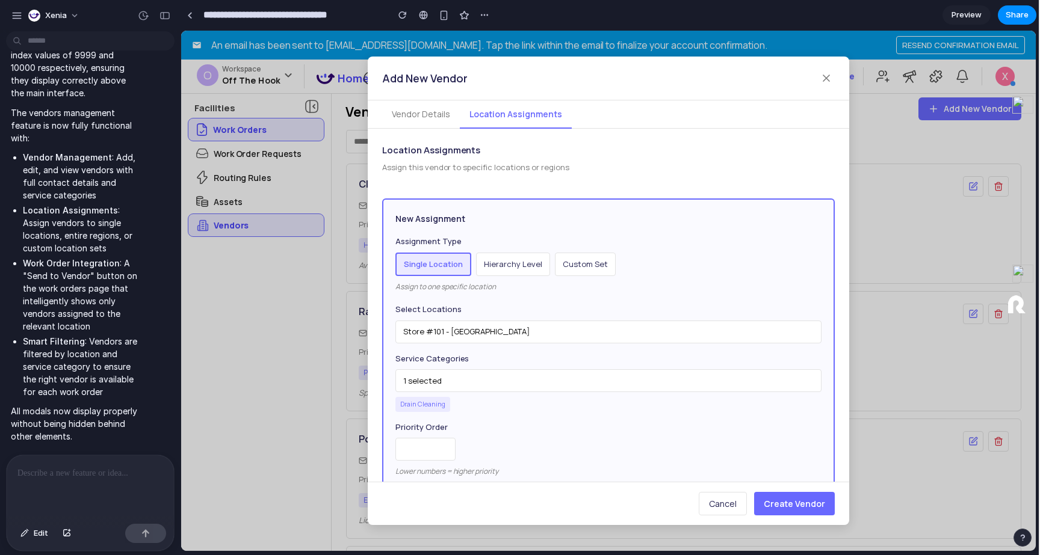
click at [408, 104] on button "Vendor Details" at bounding box center [421, 115] width 78 height 28
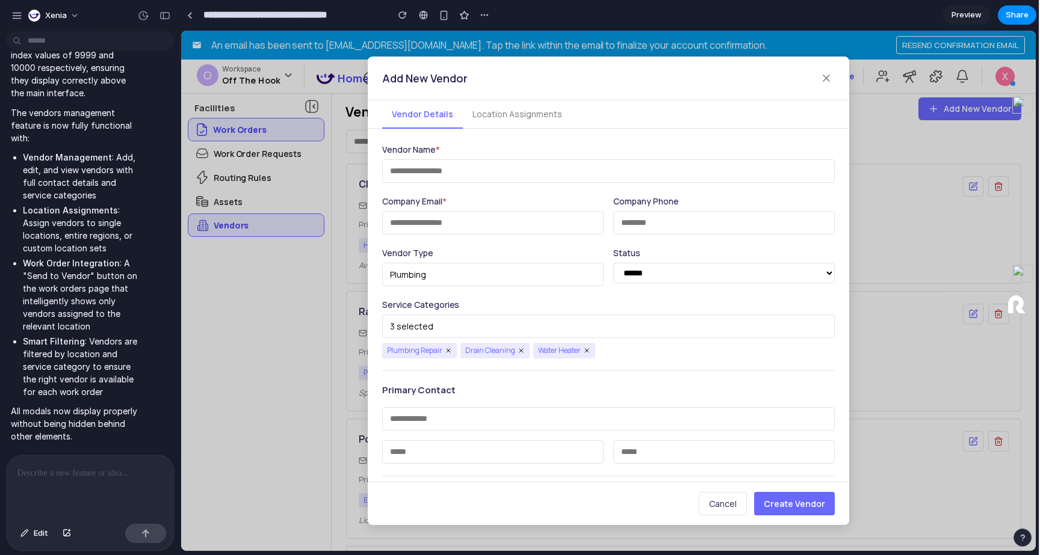
scroll to position [234, 0]
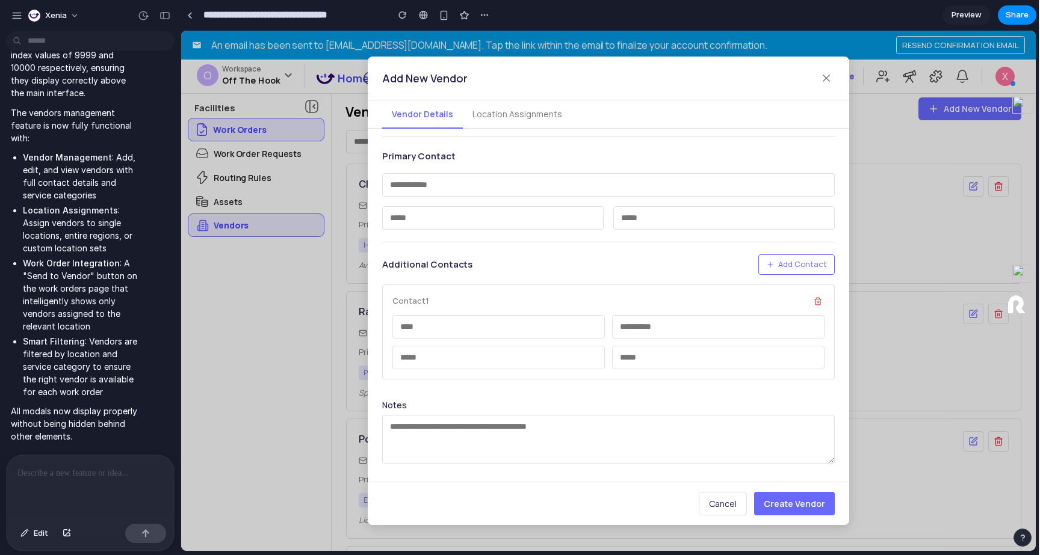
click at [720, 506] on span "Cancel" at bounding box center [723, 503] width 28 height 11
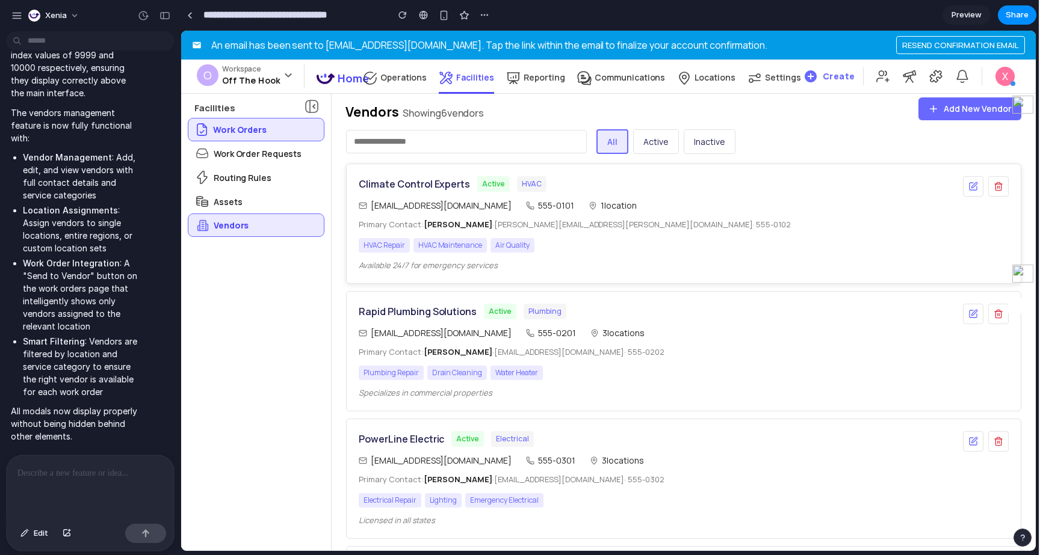
click at [494, 208] on div "service@climatecontrol.com 555-0101 1 location" at bounding box center [656, 205] width 595 height 13
drag, startPoint x: 521, startPoint y: 273, endPoint x: 341, endPoint y: 267, distance: 180.0
click at [341, 267] on div "Climate Control Experts Active HVAC service@climatecontrol.com 555-0101 1 locat…" at bounding box center [684, 543] width 704 height 758
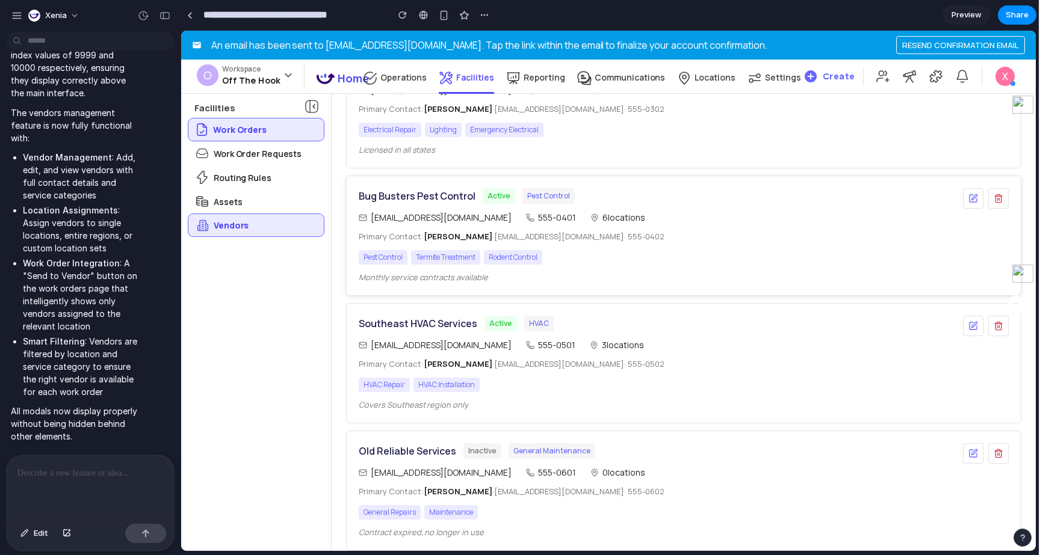
scroll to position [0, 0]
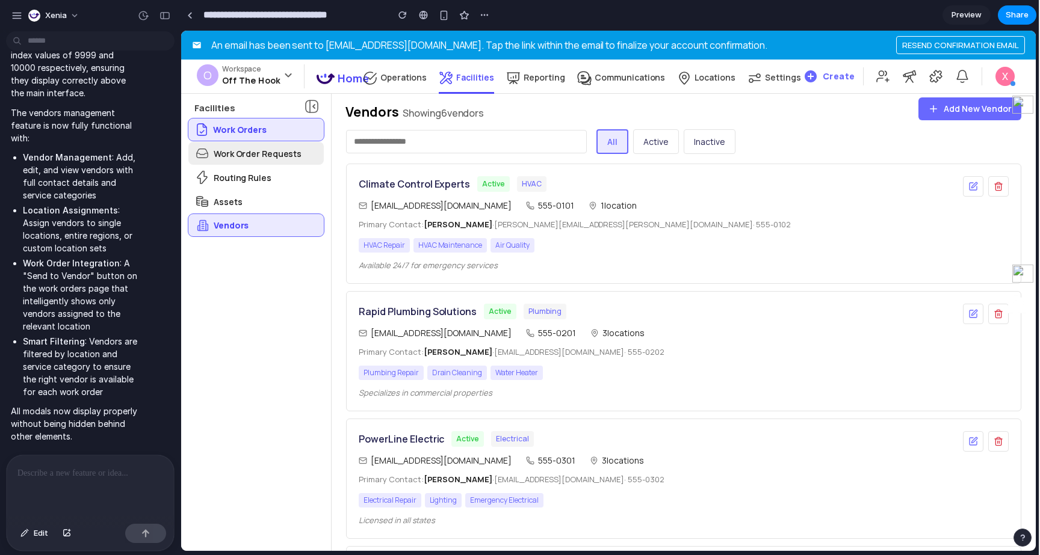
click at [250, 150] on p "Work Order Requests" at bounding box center [258, 153] width 88 height 13
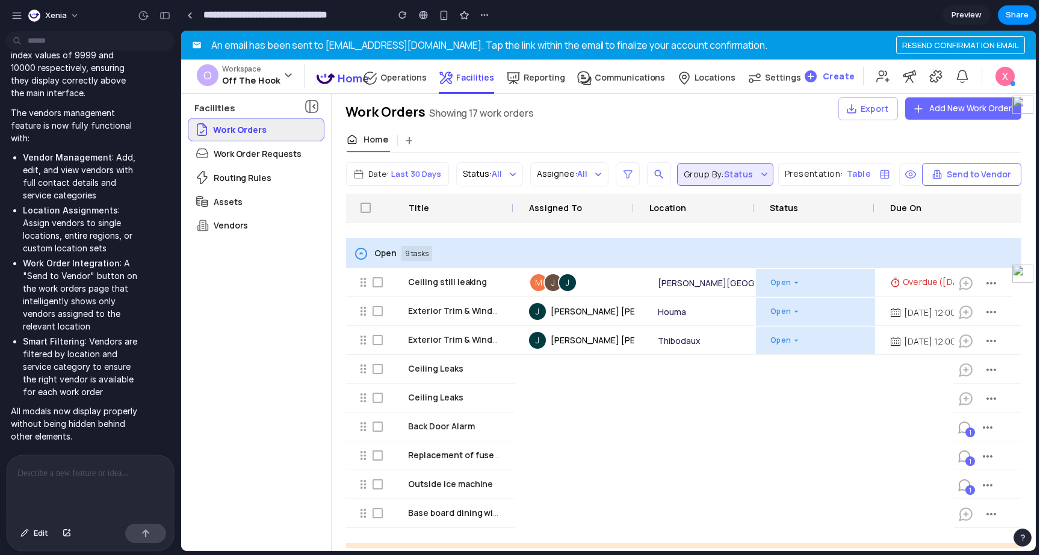
click at [268, 138] on div "Work Orders" at bounding box center [255, 130] width 135 height 22
click at [986, 285] on icon "button" at bounding box center [991, 283] width 10 height 2
click at [967, 175] on button "Send to Vendor" at bounding box center [971, 174] width 99 height 23
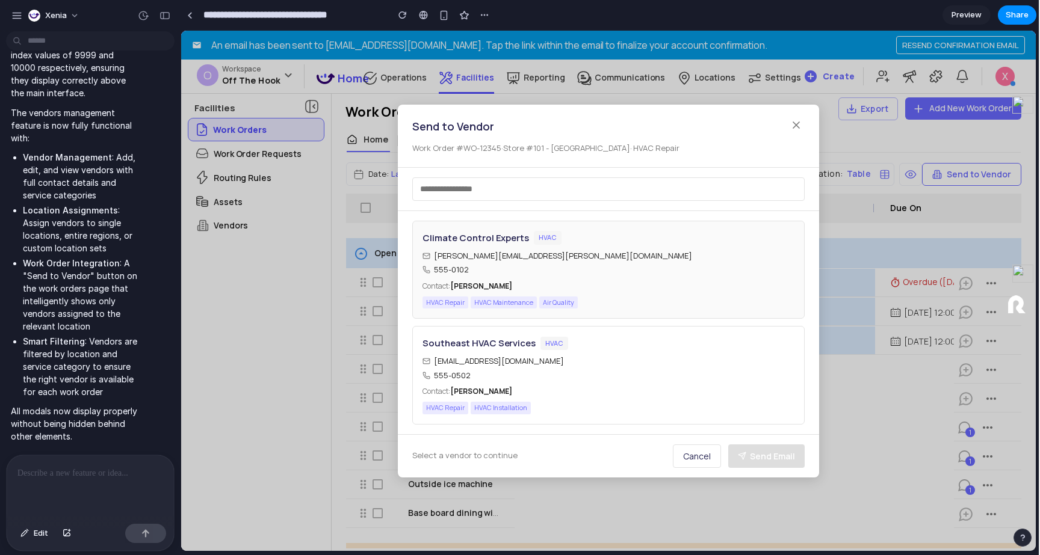
click at [519, 237] on h4 "Climate Control Experts" at bounding box center [475, 238] width 107 height 14
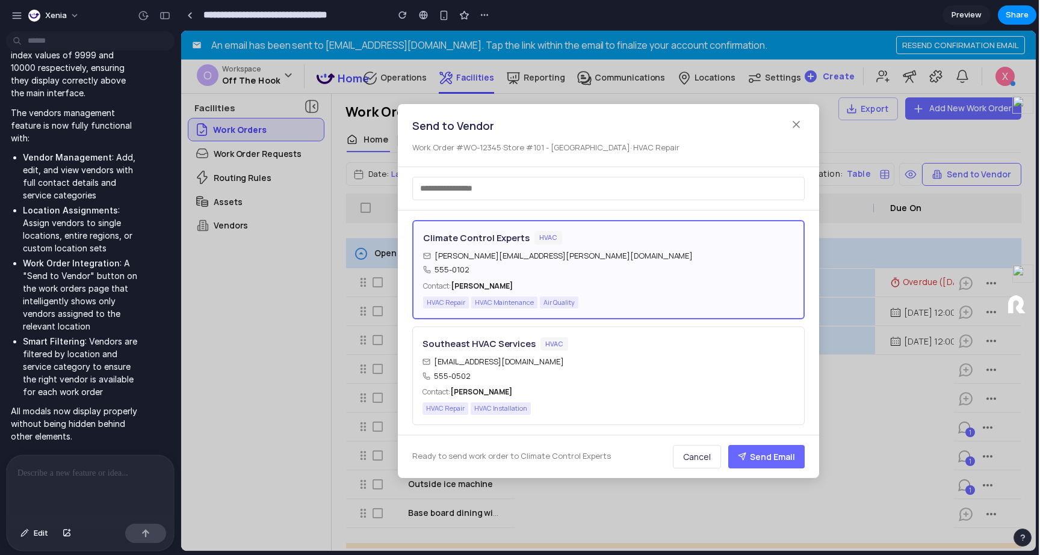
click at [760, 447] on button "Send Email" at bounding box center [766, 456] width 76 height 23
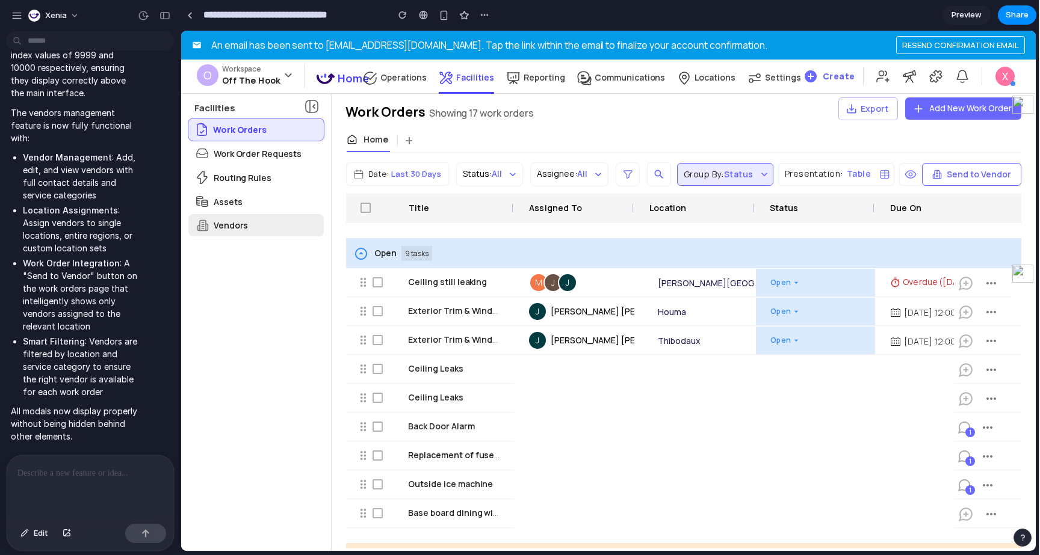
click at [247, 226] on div "Vendors" at bounding box center [255, 225] width 135 height 22
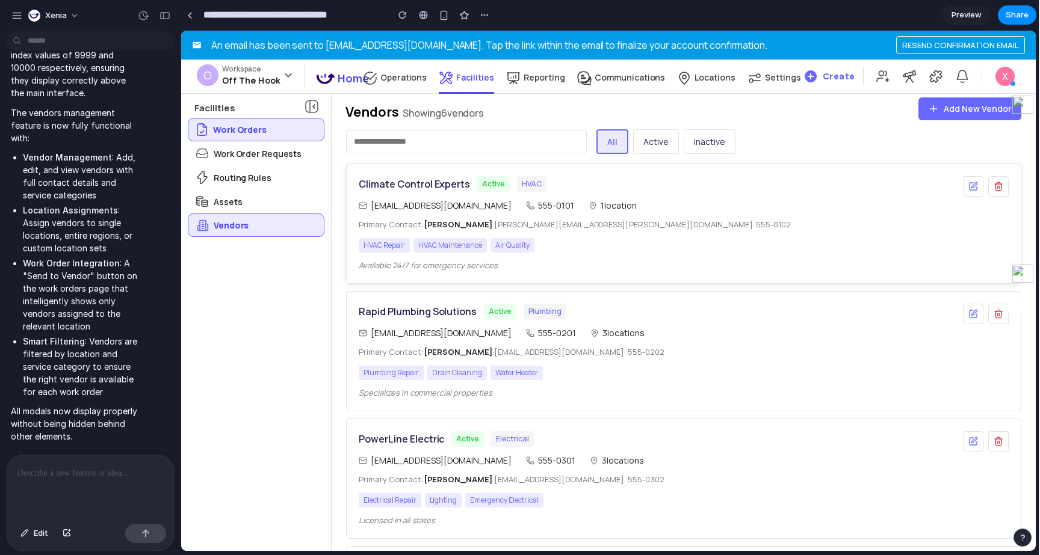
click at [497, 232] on div "Climate Control Experts Active HVAC service@climatecontrol.com 555-0101 1 locat…" at bounding box center [656, 223] width 595 height 95
click at [602, 195] on div "Climate Control Experts Active HVAC service@climatecontrol.com 555-0101 1 locat…" at bounding box center [656, 223] width 595 height 95
click at [280, 190] on div "Assets" at bounding box center [255, 201] width 135 height 23
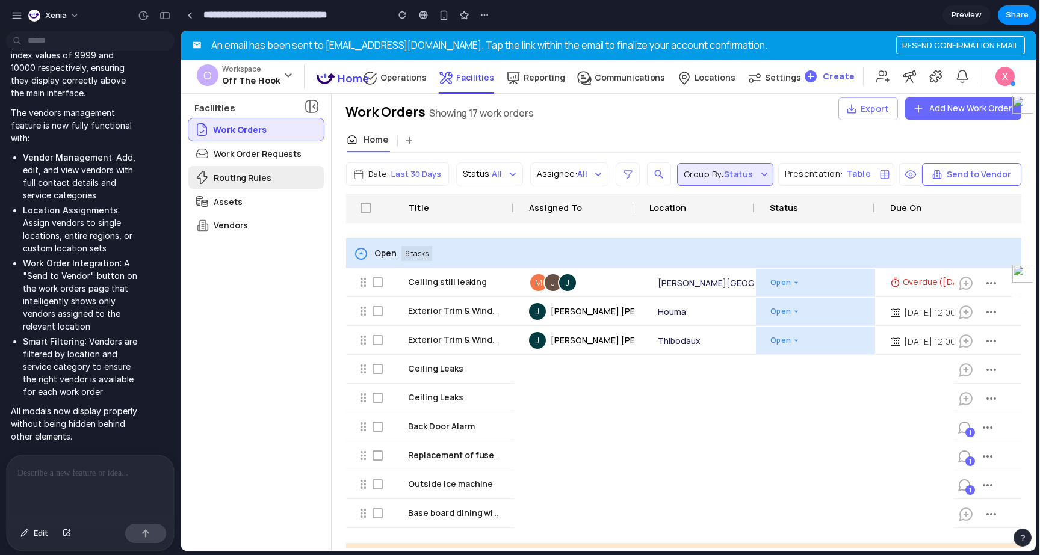
click at [276, 168] on div "Routing Rules" at bounding box center [255, 177] width 135 height 23
click at [276, 151] on p "Work Order Requests" at bounding box center [258, 153] width 88 height 13
click at [273, 179] on div "Routing Rules" at bounding box center [255, 177] width 135 height 23
click at [254, 230] on div "Vendors" at bounding box center [255, 225] width 135 height 22
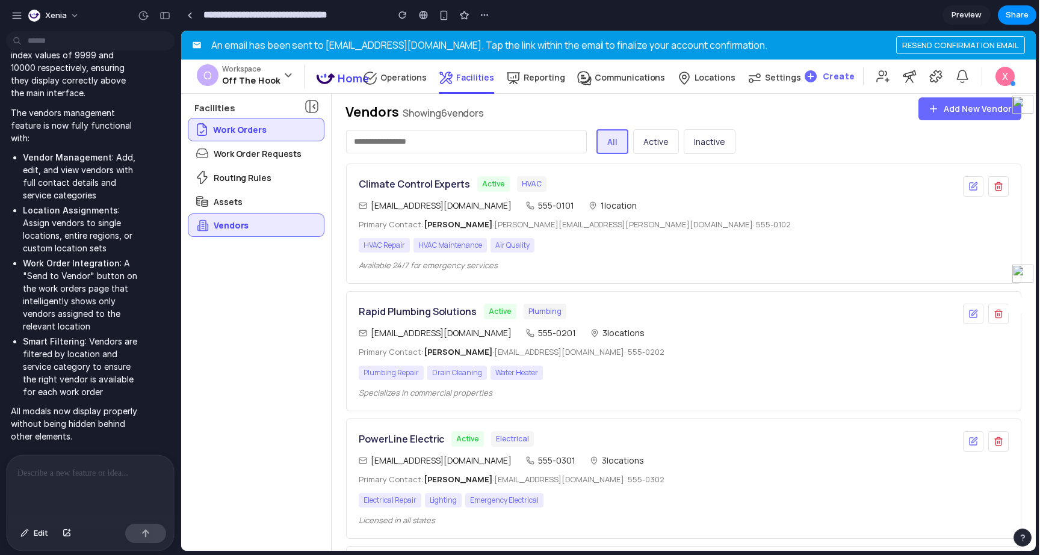
click at [112, 492] on div at bounding box center [90, 488] width 167 height 64
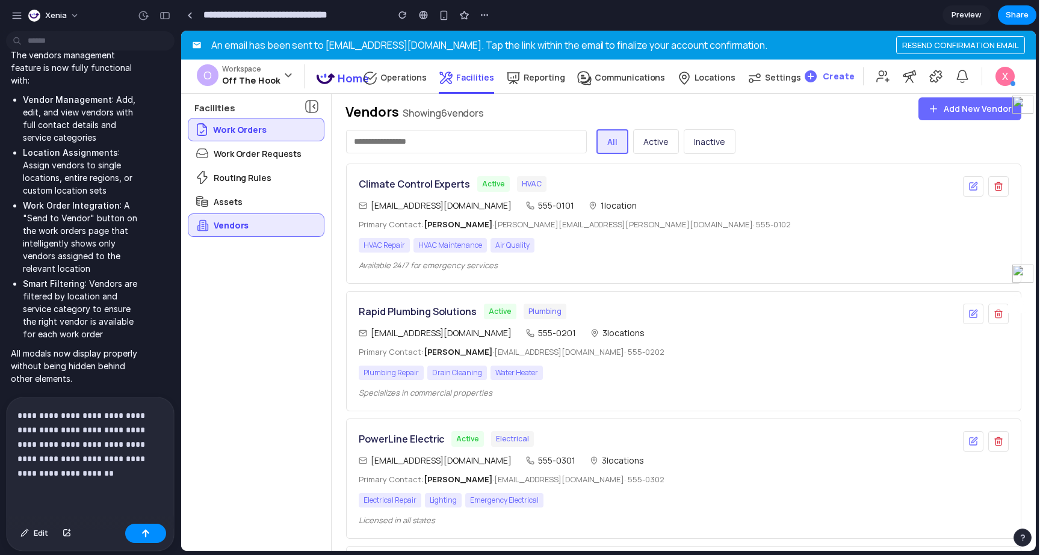
scroll to position [3273, 0]
click at [140, 535] on button "button" at bounding box center [145, 533] width 41 height 19
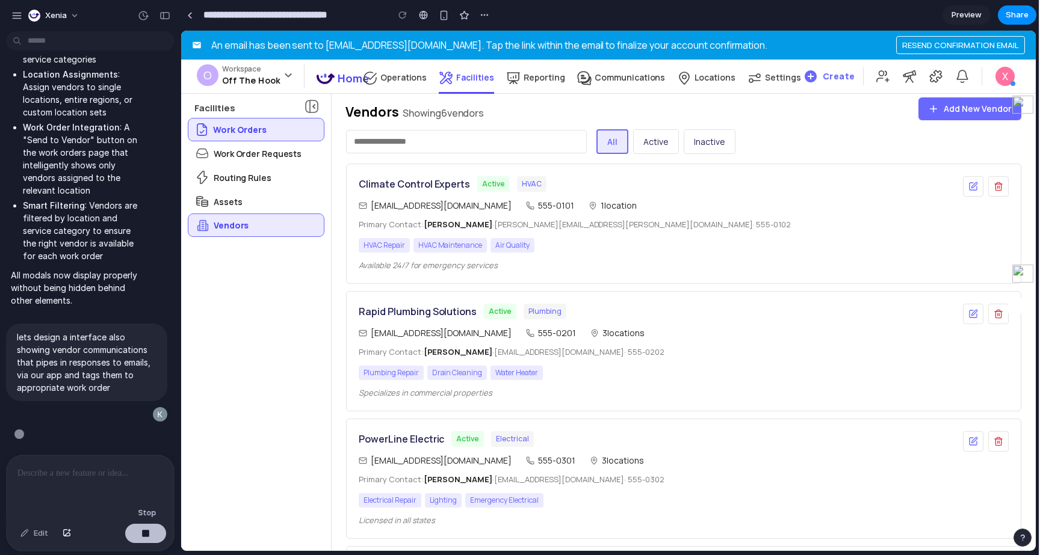
scroll to position [3352, 0]
click at [287, 206] on div "Assets" at bounding box center [255, 201] width 135 height 23
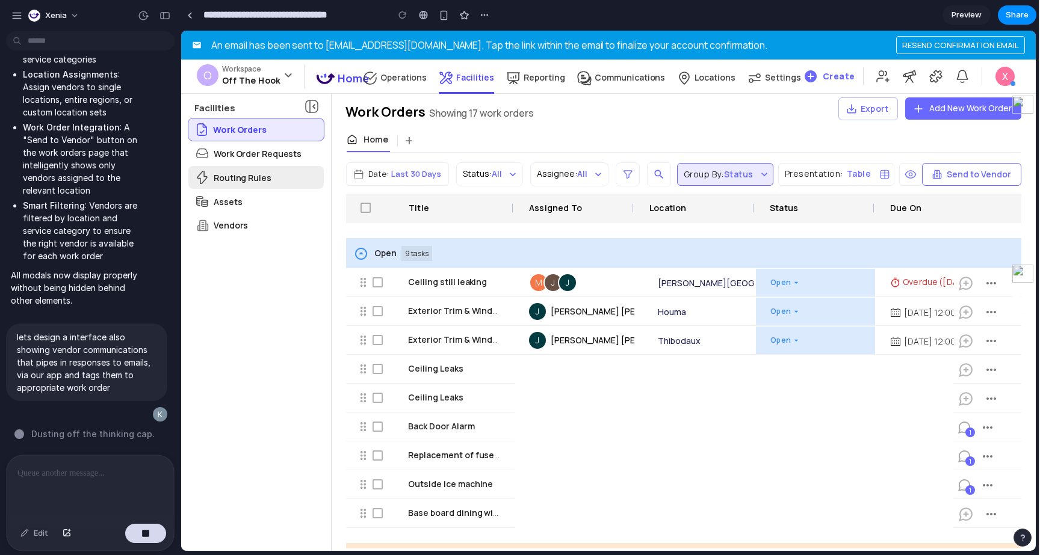
click at [272, 170] on div "Routing Rules" at bounding box center [255, 177] width 135 height 23
click at [272, 153] on p "Work Order Requests" at bounding box center [258, 153] width 88 height 13
click at [270, 145] on div "Work Order Requests" at bounding box center [255, 153] width 135 height 23
click at [259, 192] on div "Assets" at bounding box center [255, 201] width 135 height 23
click at [256, 212] on div "Assets" at bounding box center [255, 201] width 135 height 23
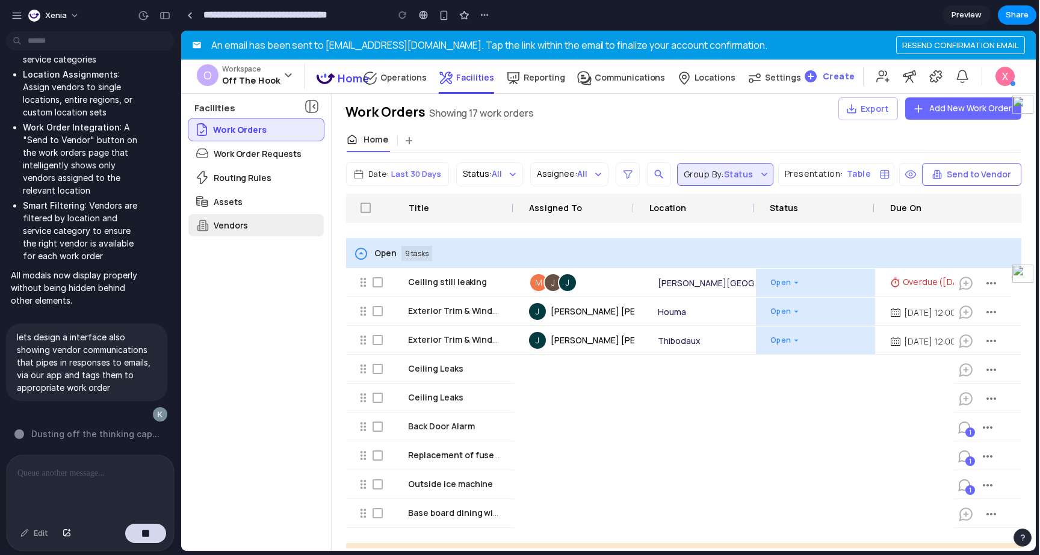
click at [254, 224] on div "Vendors" at bounding box center [255, 225] width 135 height 22
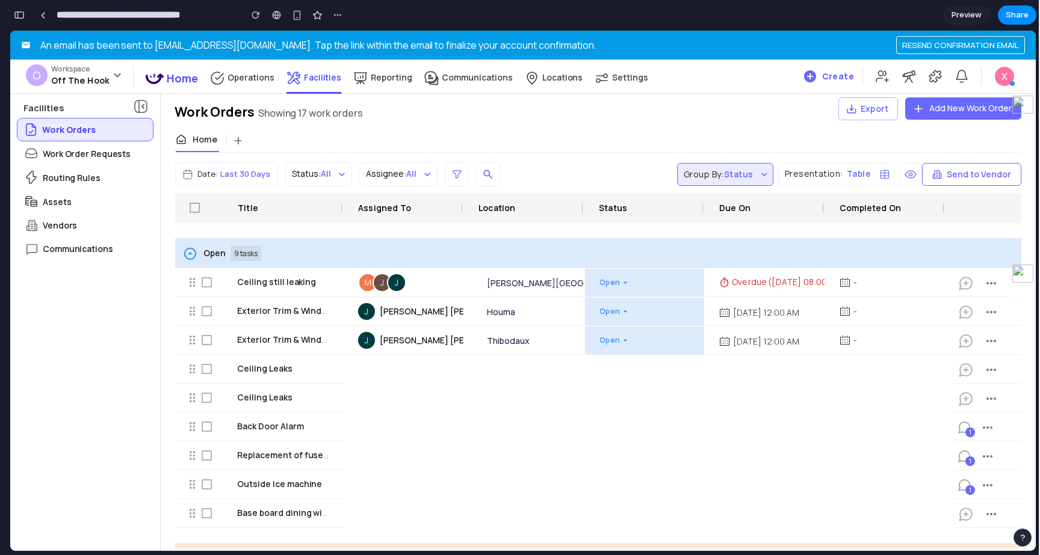
scroll to position [6589, 0]
click at [65, 253] on p "Communications" at bounding box center [78, 249] width 70 height 13
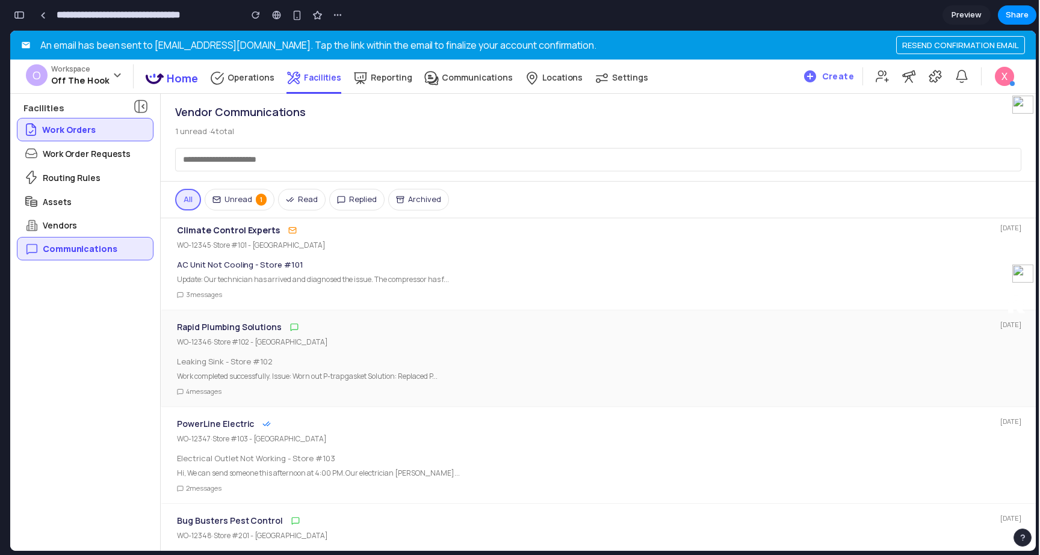
scroll to position [0, 0]
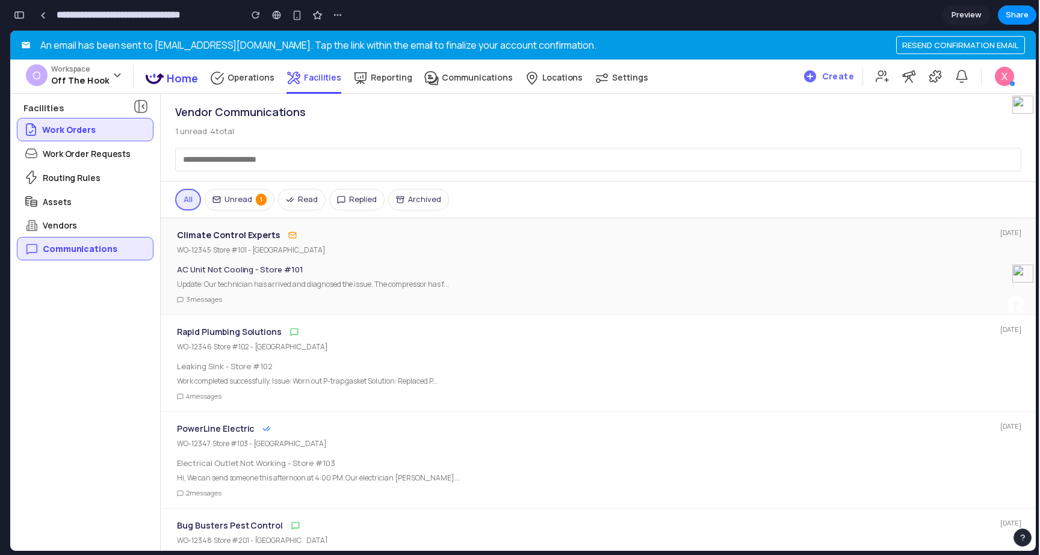
click at [223, 283] on div "Update: Our technician has arrived and diagnosed the issue. The compressor has …" at bounding box center [599, 284] width 844 height 11
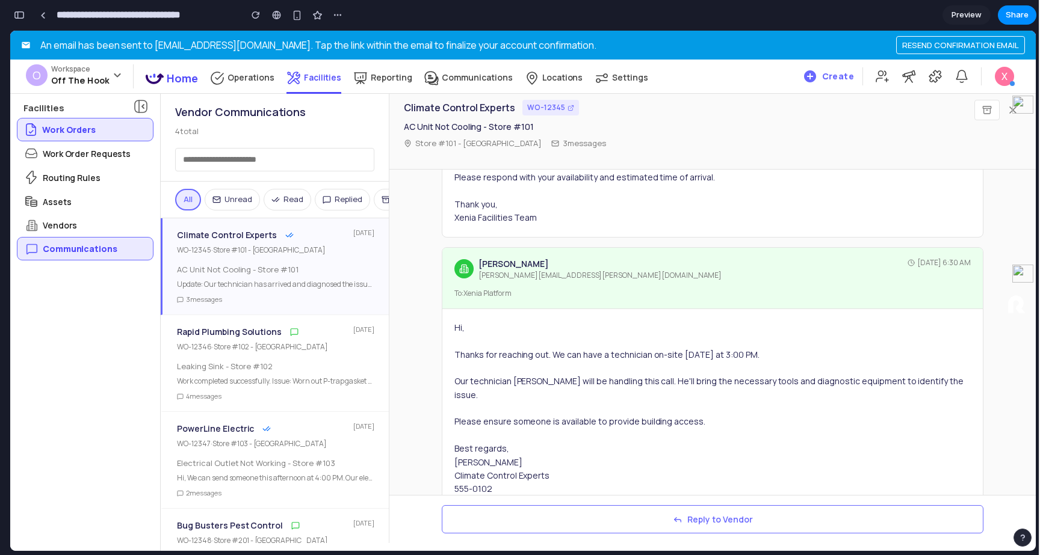
scroll to position [504, 0]
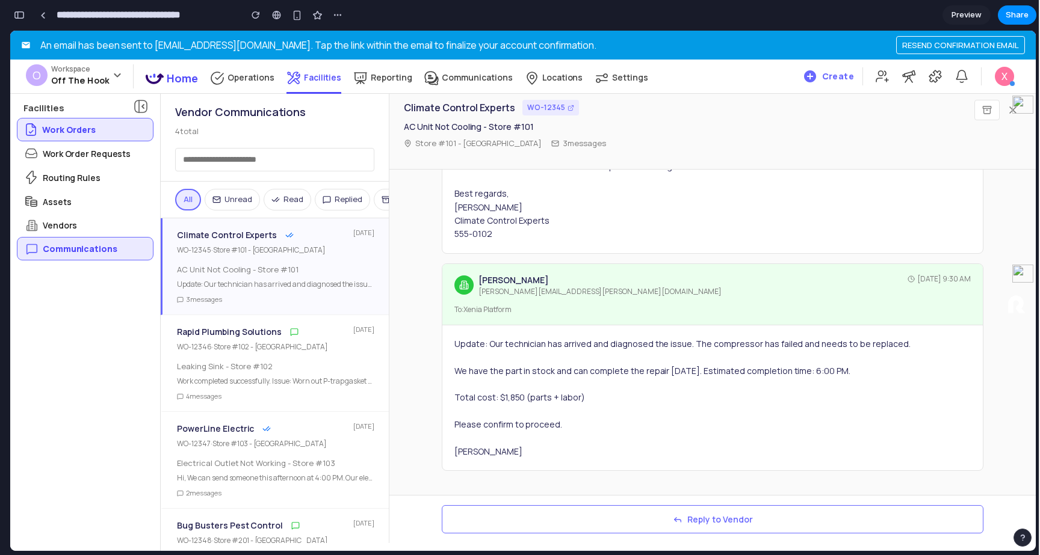
click at [534, 522] on button "Reply to Vendor" at bounding box center [713, 520] width 542 height 28
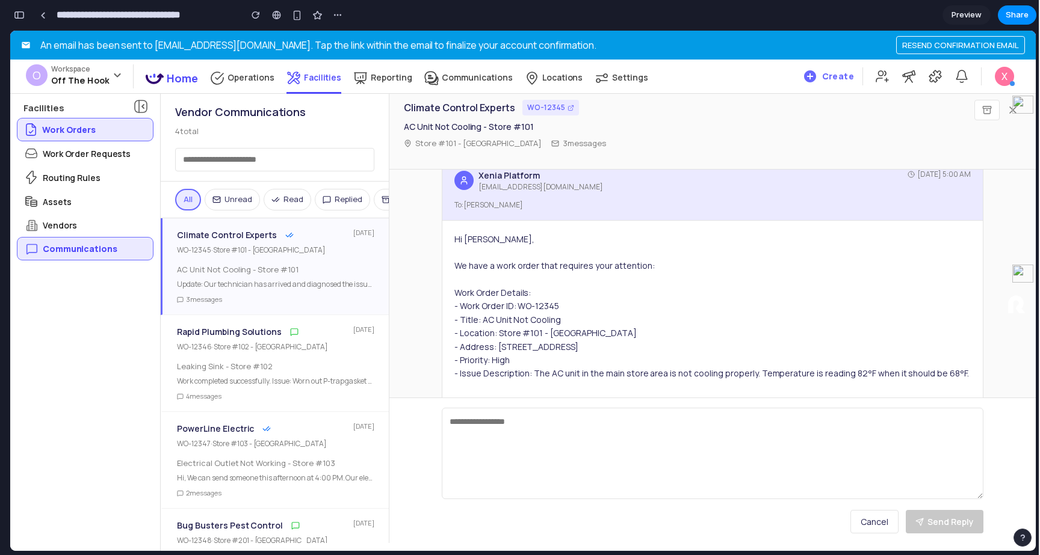
scroll to position [0, 0]
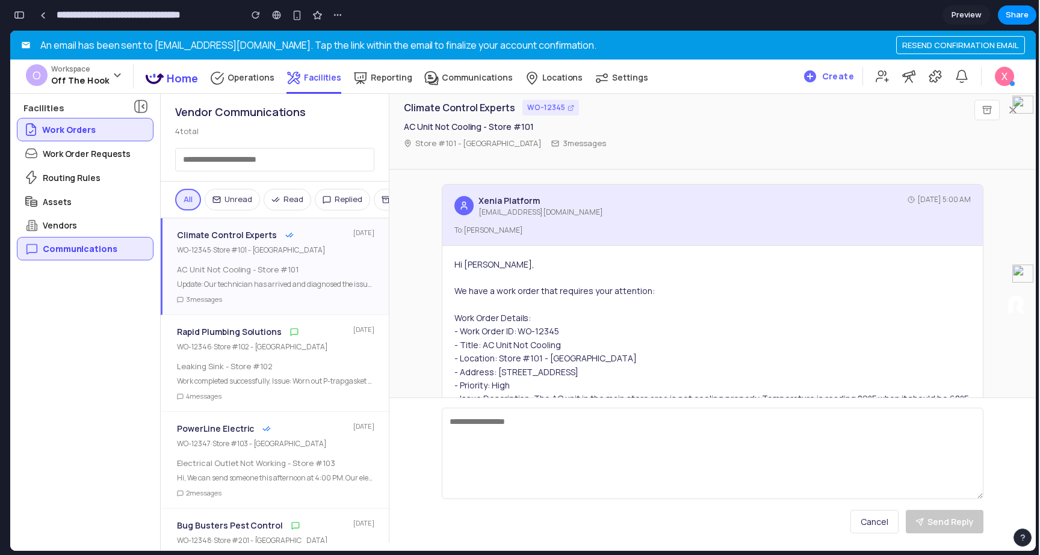
drag, startPoint x: 574, startPoint y: 169, endPoint x: 395, endPoint y: 108, distance: 188.0
click at [395, 108] on div "Climate Control Experts WO-12345 AC Unit Not Cooling - Store #101 Store #101 - …" at bounding box center [712, 129] width 646 height 82
click at [680, 167] on div "Climate Control Experts WO-12345 AC Unit Not Cooling - Store #101 Store #101 - …" at bounding box center [712, 129] width 646 height 82
click at [82, 234] on div "Vendors" at bounding box center [84, 225] width 135 height 22
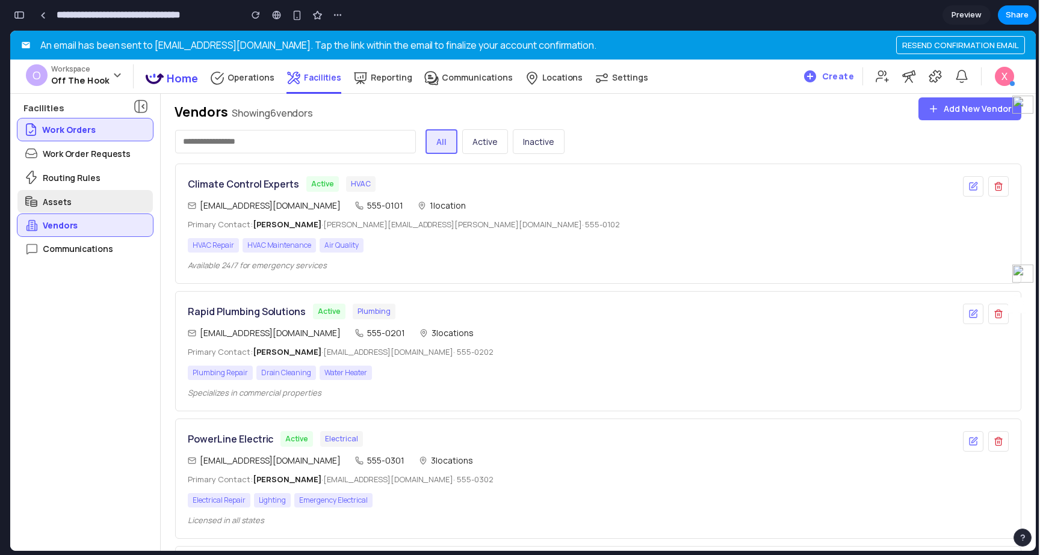
click at [76, 209] on div "Assets" at bounding box center [84, 201] width 135 height 23
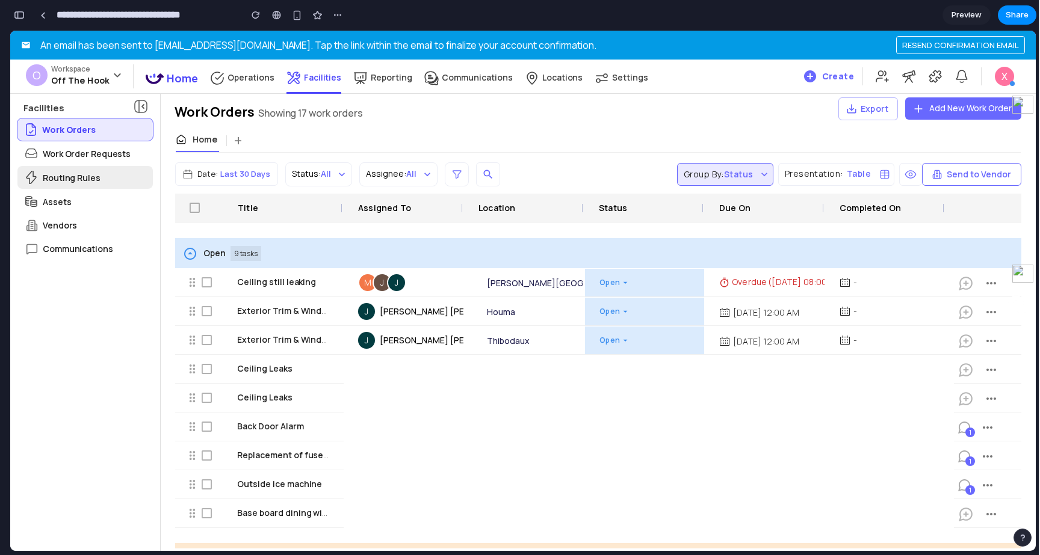
click at [73, 188] on div "Routing Rules" at bounding box center [84, 177] width 135 height 23
click at [64, 159] on p "Work Order Requests" at bounding box center [87, 153] width 88 height 13
click at [70, 203] on div "Assets" at bounding box center [84, 201] width 135 height 23
click at [73, 238] on div "Communications" at bounding box center [84, 249] width 135 height 22
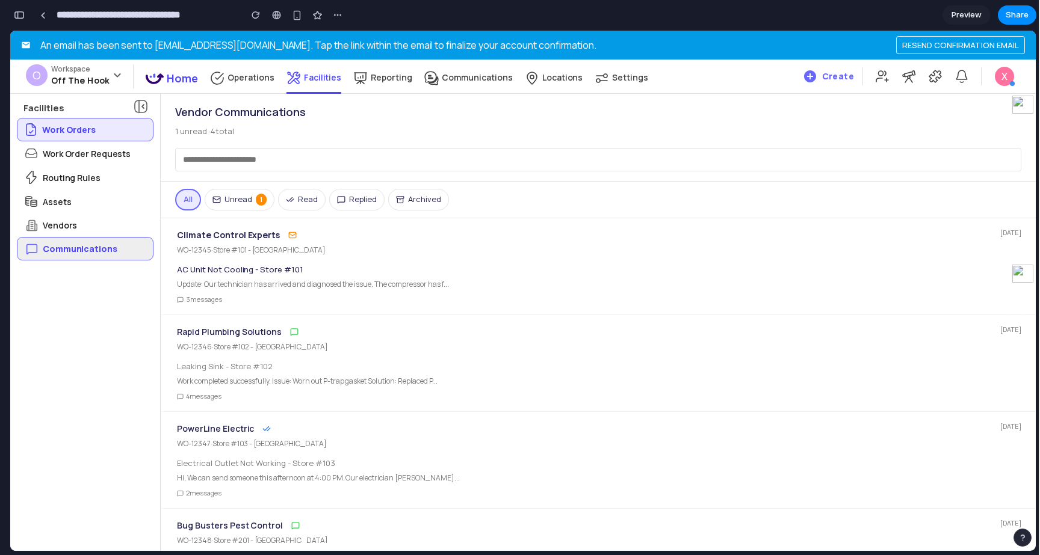
click at [77, 241] on div "Communications" at bounding box center [84, 249] width 135 height 22
click at [72, 240] on div "Communications" at bounding box center [84, 249] width 135 height 22
click at [68, 226] on p "Vendors" at bounding box center [60, 225] width 34 height 13
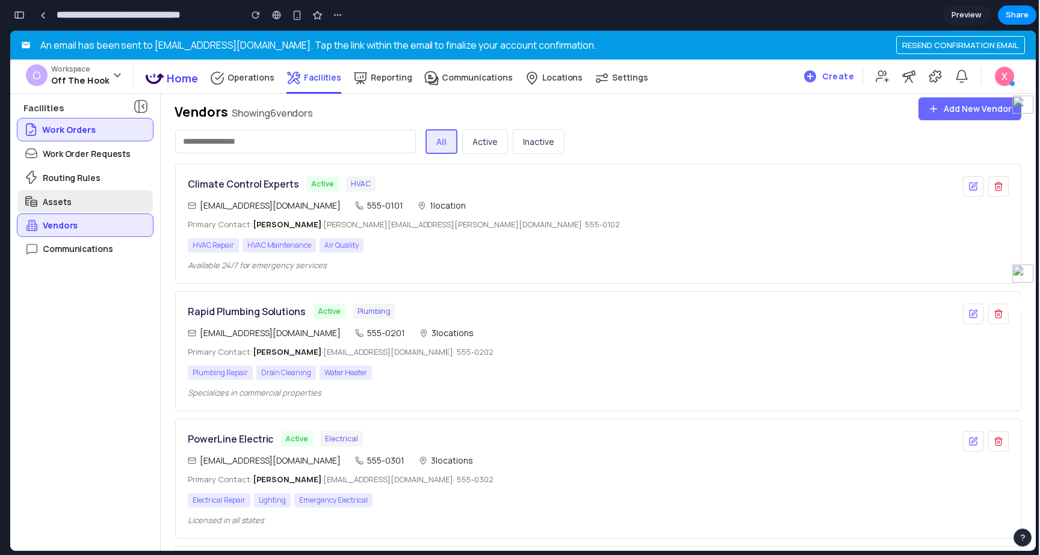
click at [63, 200] on p "Assets" at bounding box center [57, 202] width 28 height 13
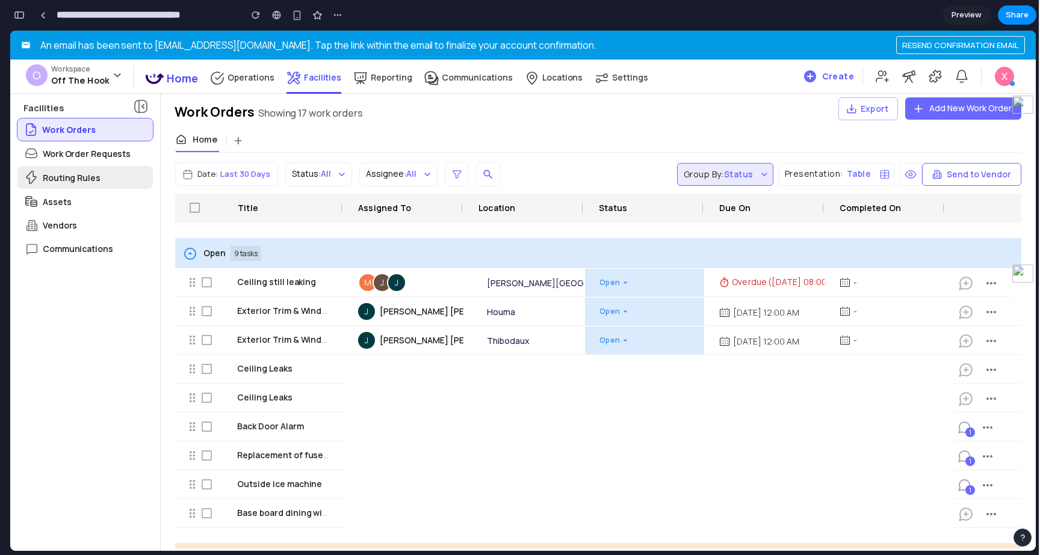
click at [57, 179] on p "Routing Rules" at bounding box center [72, 178] width 58 height 13
click at [57, 204] on p "Assets" at bounding box center [57, 202] width 28 height 13
click at [57, 249] on p "Communications" at bounding box center [78, 249] width 70 height 13
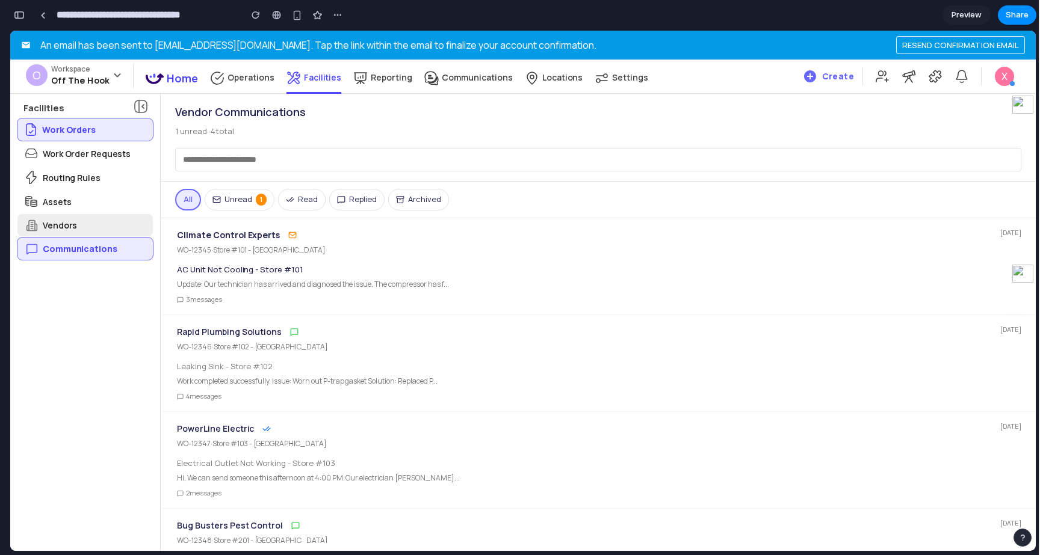
click at [57, 230] on p "Vendors" at bounding box center [60, 225] width 34 height 13
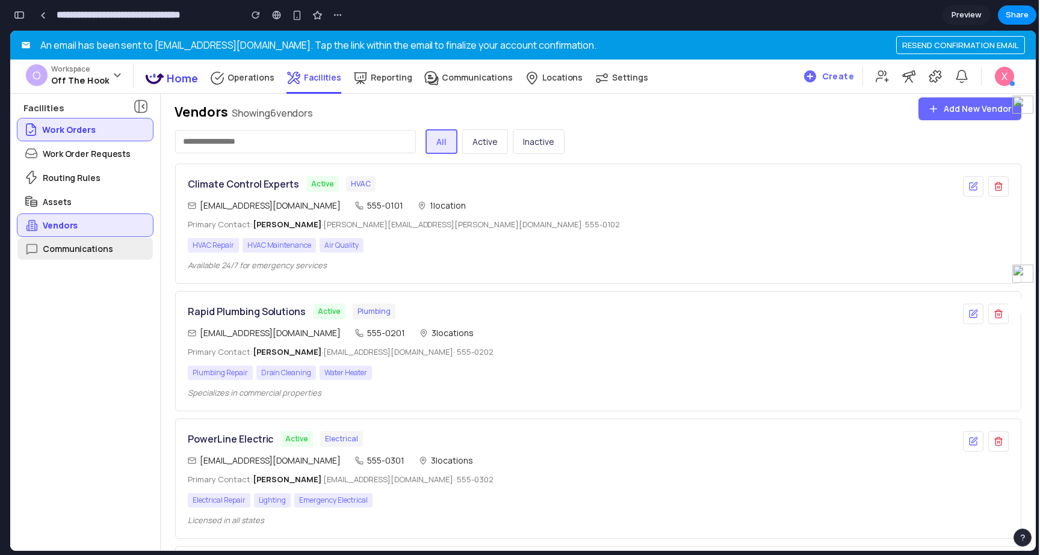
click at [60, 241] on div "Communications" at bounding box center [84, 249] width 135 height 22
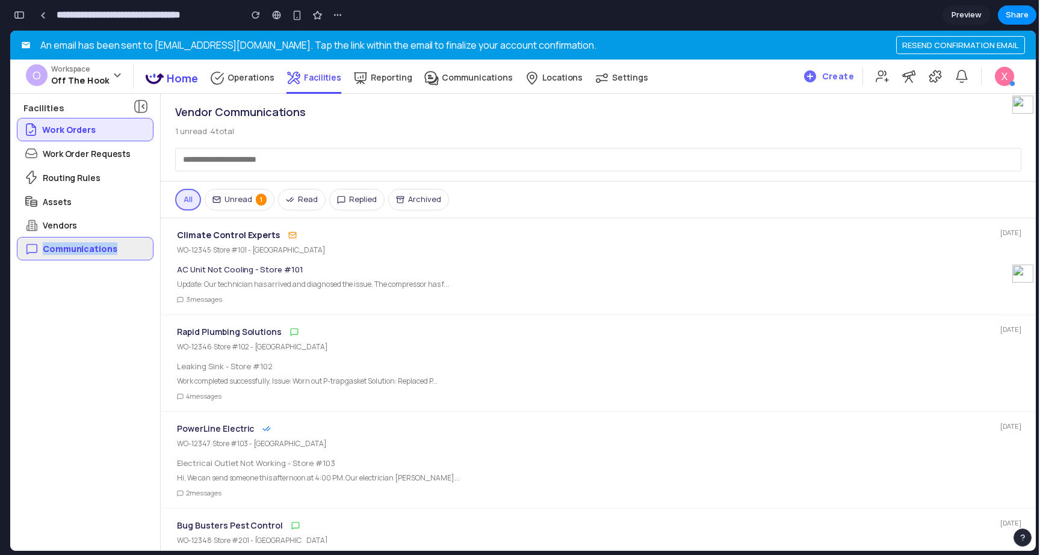
click at [60, 241] on div "Communications" at bounding box center [84, 249] width 135 height 22
click at [224, 211] on div "All Unread 1 Read Replied Archived" at bounding box center [598, 200] width 875 height 37
click at [224, 203] on button "Unread 1" at bounding box center [240, 200] width 70 height 22
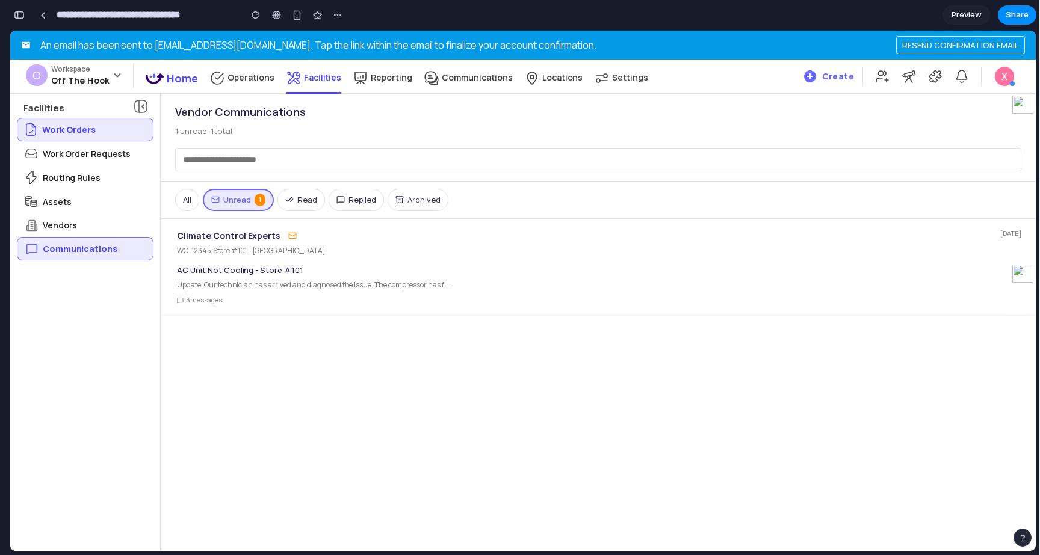
click at [329, 219] on div "Climate Control Experts WO-12345 · Store #101 - Atlanta 3/15/2024 AC Unit Not C…" at bounding box center [598, 267] width 875 height 97
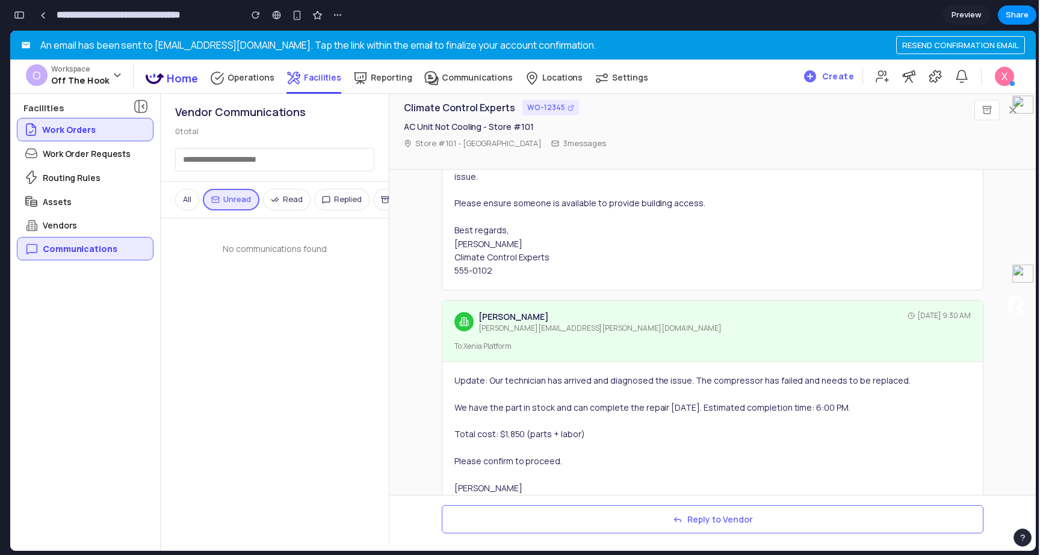
scroll to position [504, 0]
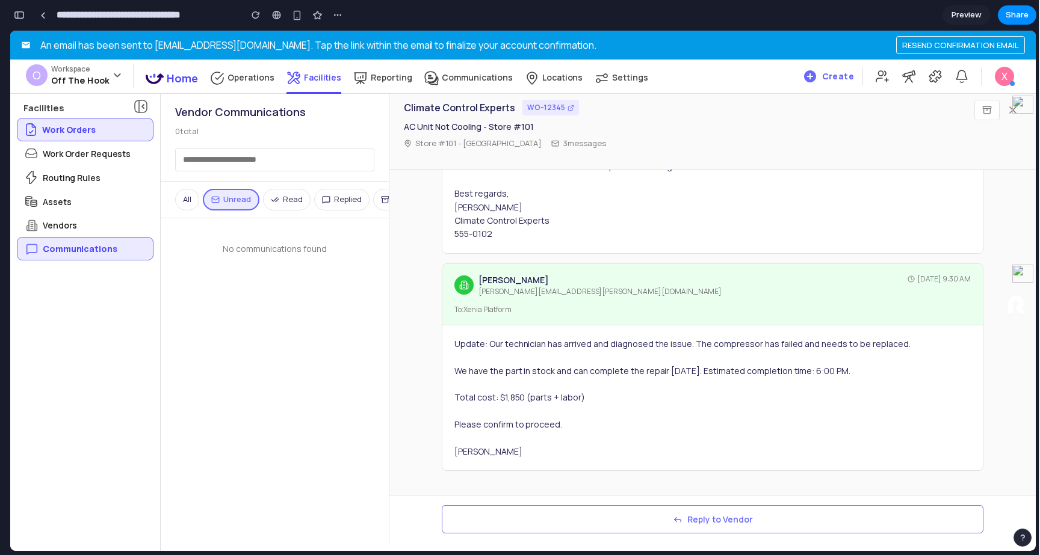
click at [302, 196] on button "Read" at bounding box center [287, 200] width 48 height 22
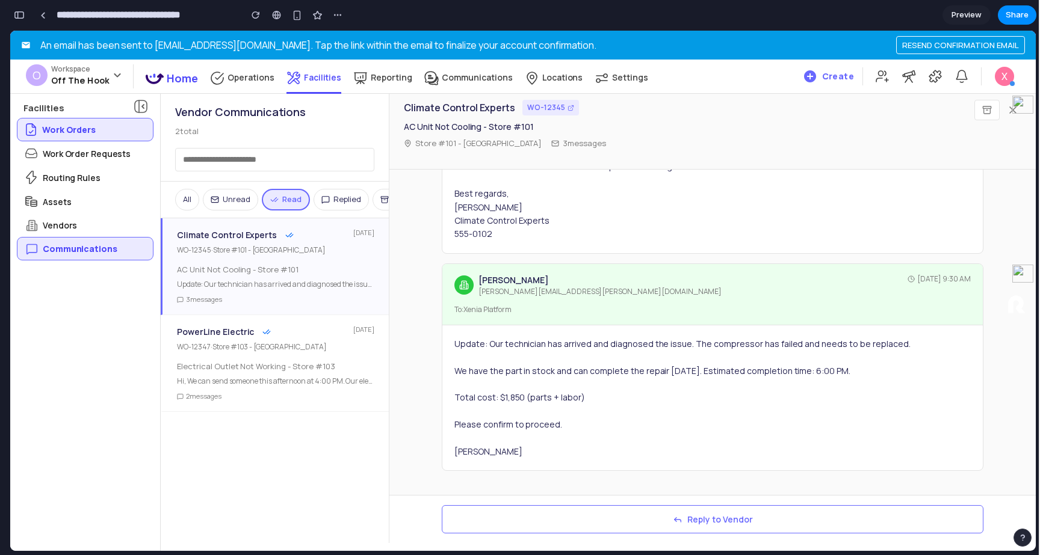
click at [353, 200] on button "Replied" at bounding box center [341, 200] width 55 height 22
click at [427, 247] on div "Xenia Platform workorders@xeniaplatform.io Mar 15, 2024, 5:00 AM To: John Smith…" at bounding box center [712, 333] width 646 height 326
click at [513, 194] on div "Hi, Thanks for reaching out. We can have a technician on-site today at 3:00 PM.…" at bounding box center [712, 153] width 516 height 175
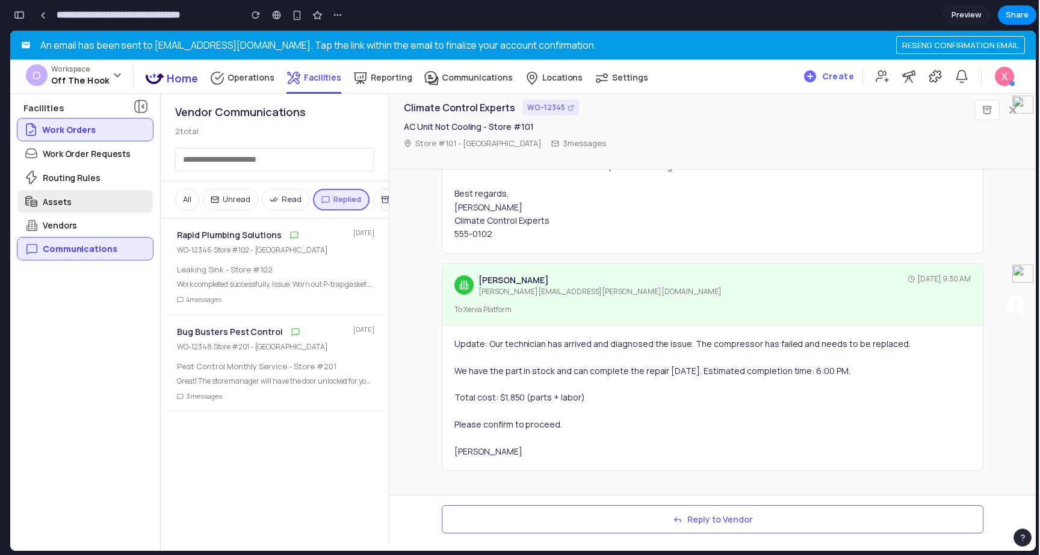
click at [102, 200] on div "Assets" at bounding box center [84, 201] width 135 height 23
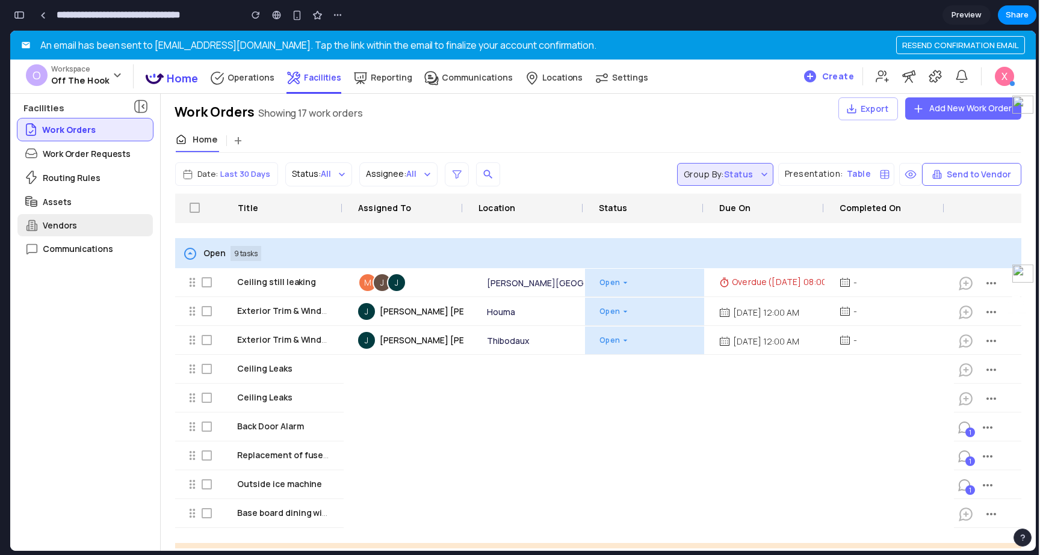
click at [80, 225] on div "Vendors" at bounding box center [84, 225] width 135 height 22
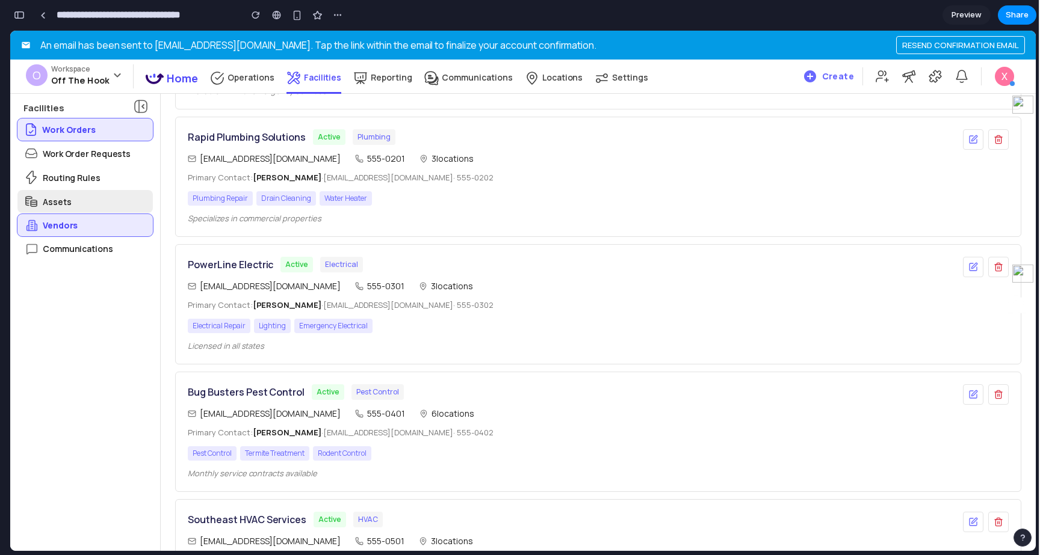
scroll to position [0, 0]
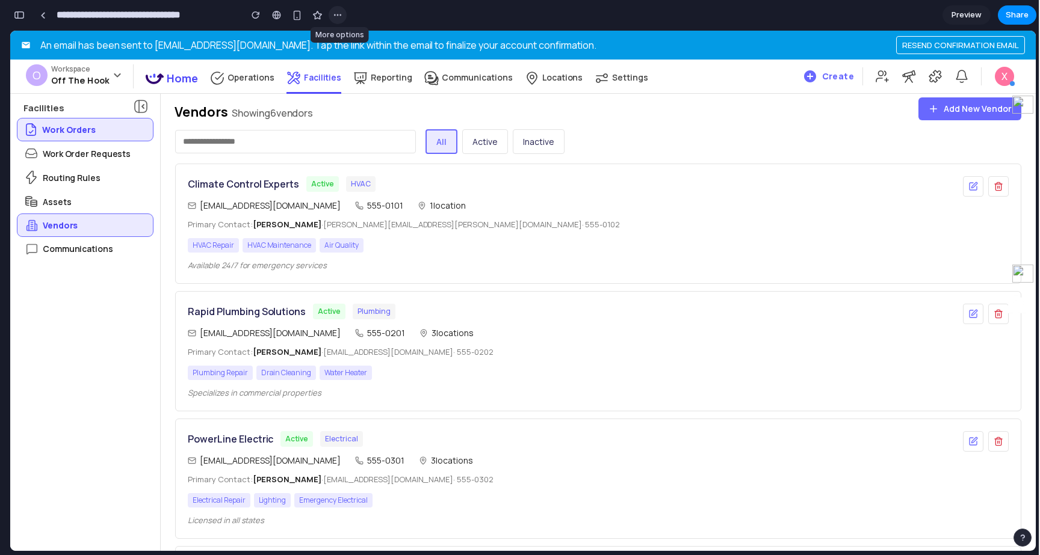
click at [334, 14] on div "button" at bounding box center [338, 15] width 10 height 10
click at [294, 20] on div "Duplicate Delete" at bounding box center [520, 277] width 1040 height 555
click at [107, 210] on div "Assets" at bounding box center [84, 201] width 135 height 23
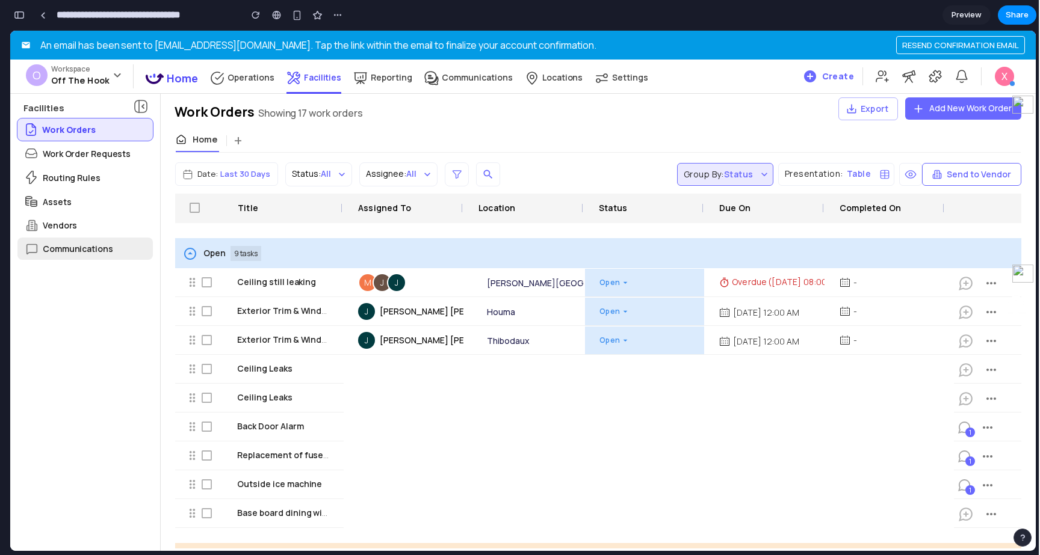
click at [102, 250] on p "Communications" at bounding box center [78, 249] width 70 height 13
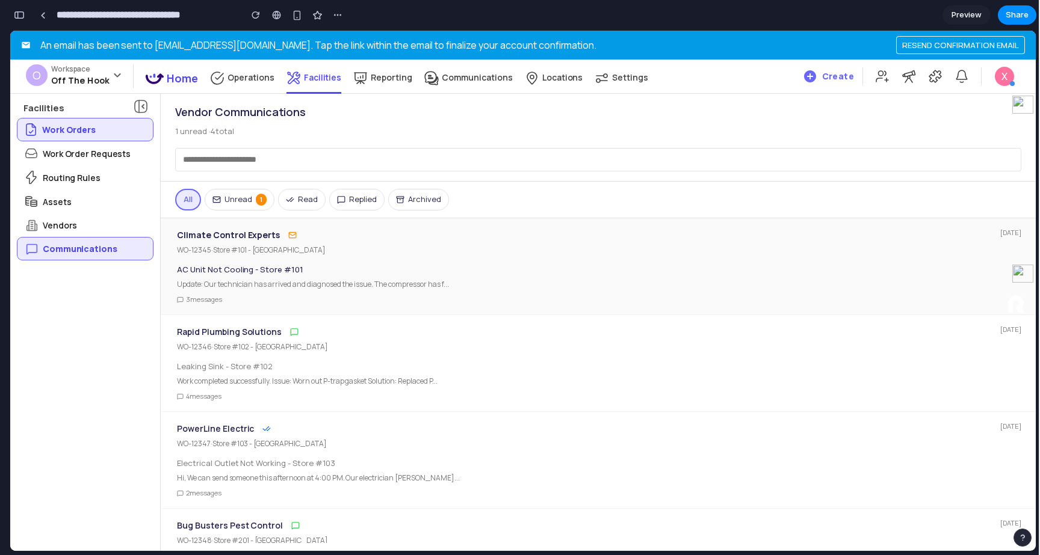
click at [611, 243] on div "Climate Control Experts WO-12345 · Store #101 - Atlanta" at bounding box center [586, 243] width 818 height 31
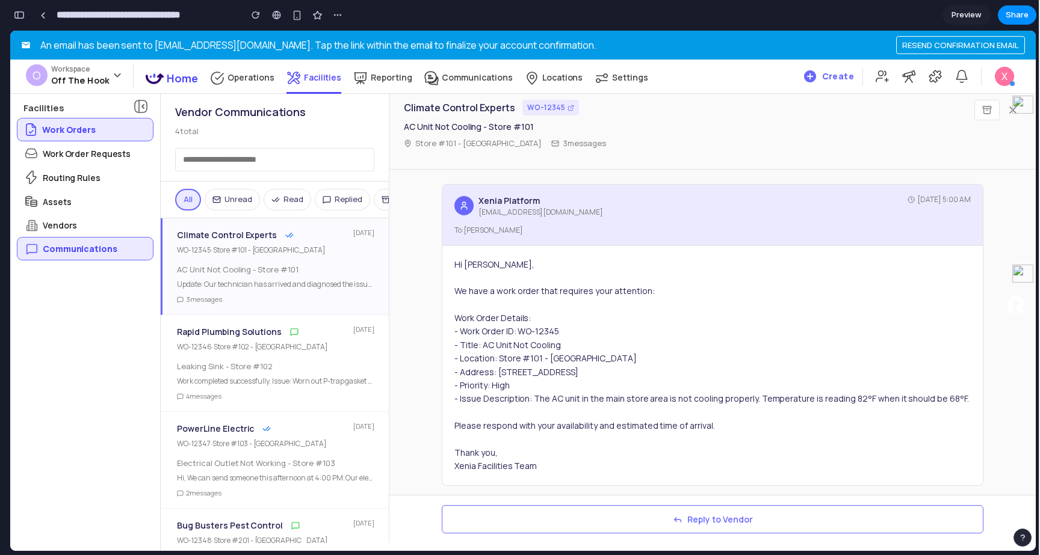
click at [552, 356] on div "Hi John, We have a work order that requires your attention: Work Order Details:…" at bounding box center [712, 365] width 516 height 215
click at [521, 312] on div "Hi John, We have a work order that requires your attention: Work Order Details:…" at bounding box center [712, 365] width 516 height 215
click at [134, 159] on div "Work Order Requests" at bounding box center [84, 153] width 135 height 23
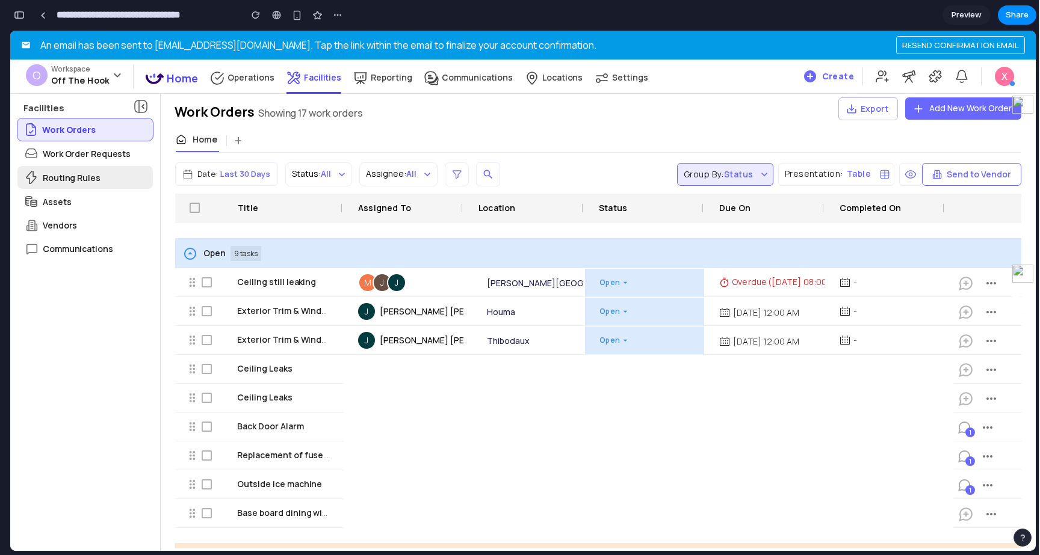
click at [117, 181] on div "Routing Rules" at bounding box center [84, 177] width 135 height 23
click at [951, 178] on button "Send to Vendor" at bounding box center [971, 174] width 99 height 23
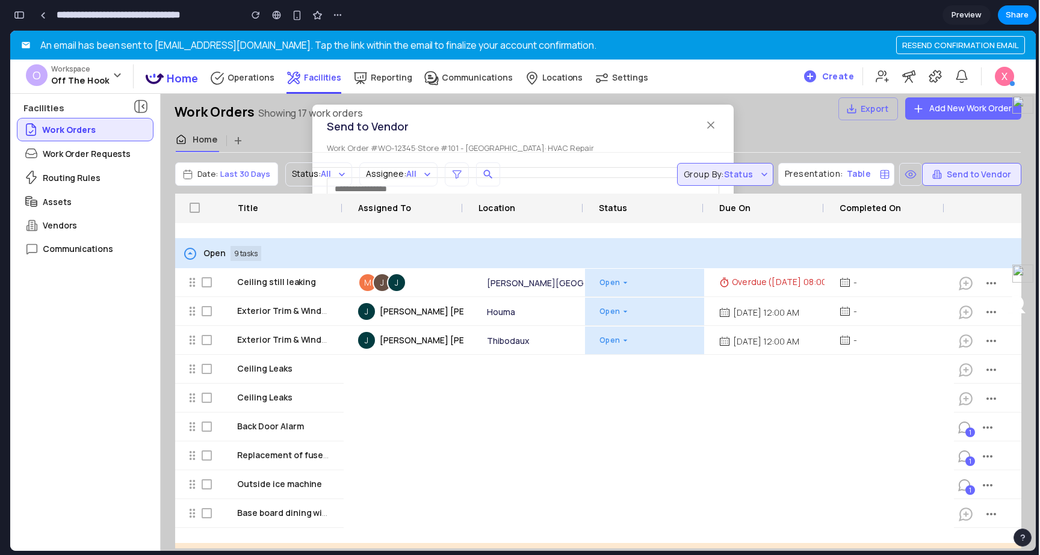
click at [951, 178] on button "Send to Vendor" at bounding box center [971, 174] width 99 height 23
click at [874, 142] on div "Home +" at bounding box center [598, 140] width 845 height 23
click at [373, 93] on div "Reporting" at bounding box center [382, 83] width 59 height 26
click at [371, 84] on div "Reporting" at bounding box center [382, 83] width 59 height 26
click at [503, 82] on div "O 0 Workspace Off The Hook Home Operations Facilities Reporting Communications …" at bounding box center [335, 76] width 626 height 39
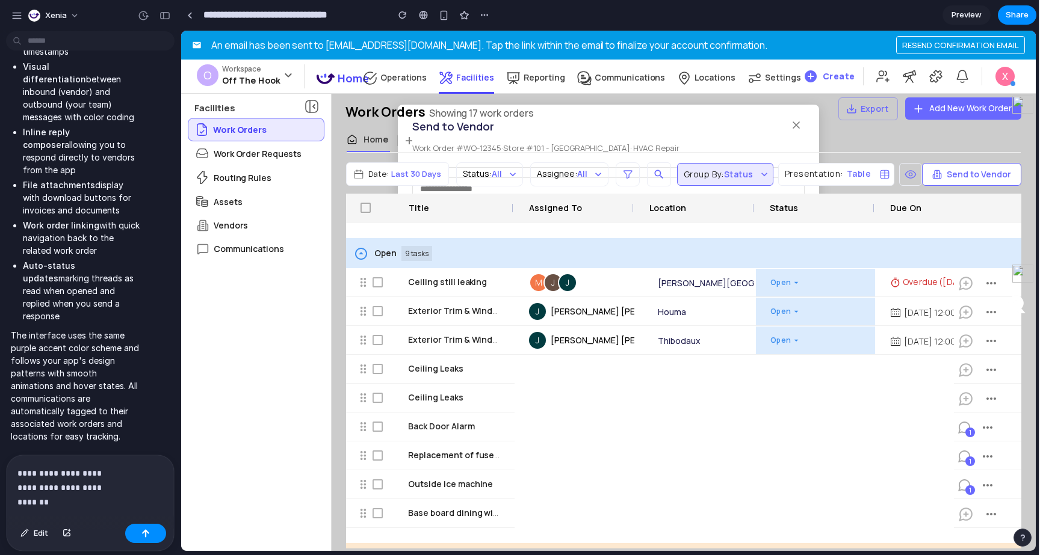
scroll to position [4524, 0]
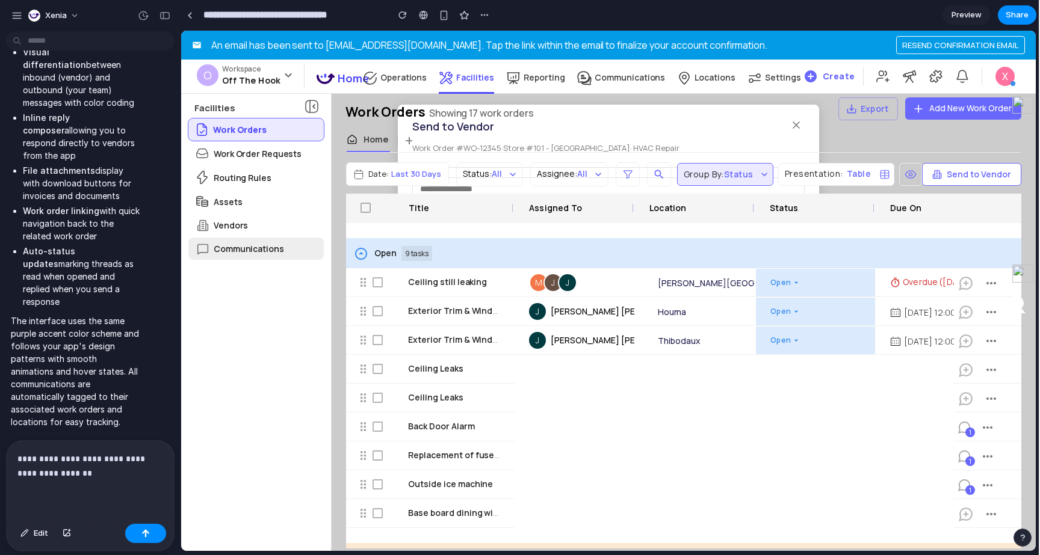
click at [251, 244] on p "Communications" at bounding box center [249, 249] width 70 height 13
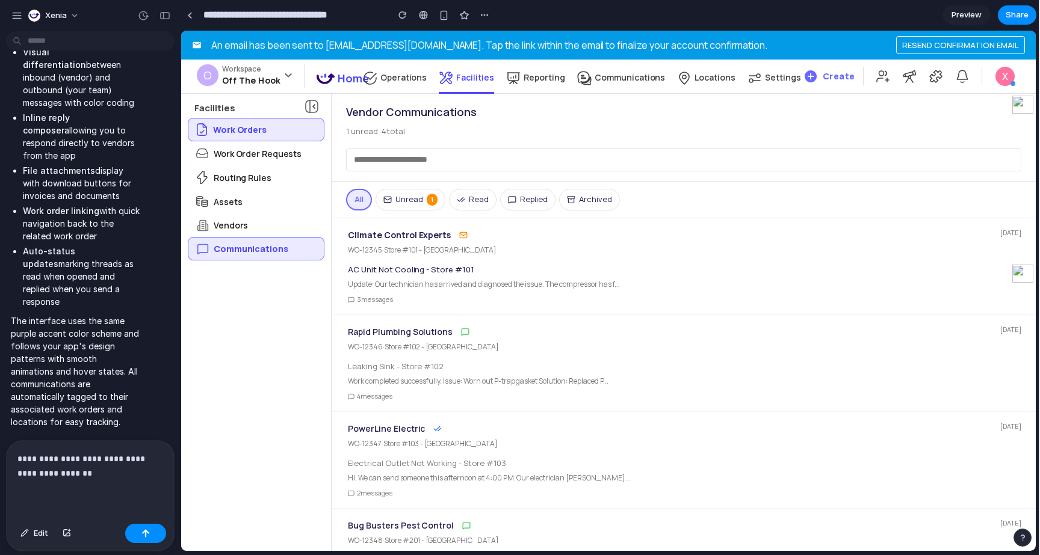
click at [422, 202] on button "Unread 1" at bounding box center [411, 200] width 70 height 22
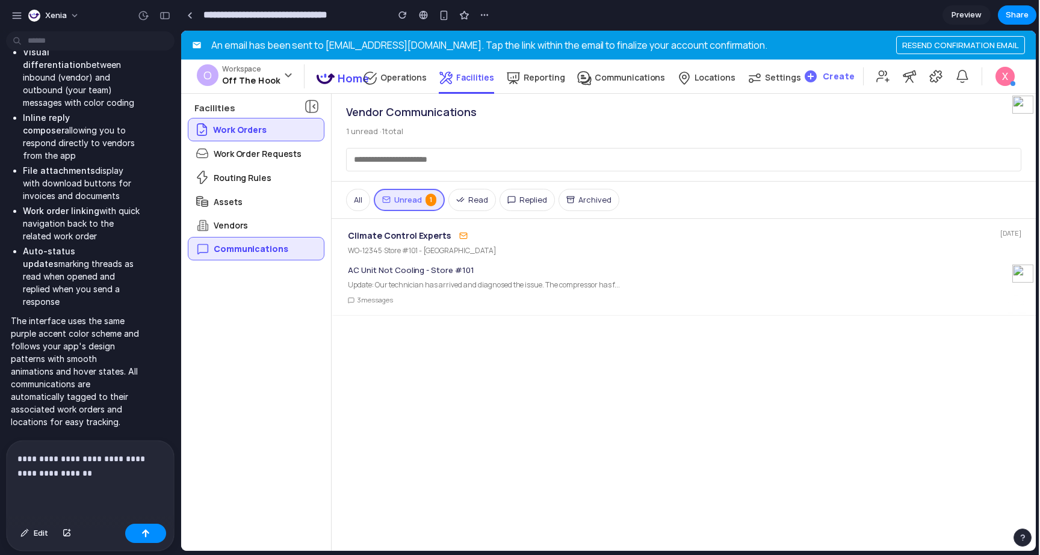
click at [427, 88] on div "Operations" at bounding box center [395, 83] width 64 height 26
click at [507, 91] on div "O 0 Workspace Off The Hook Home Operations Facilities Reporting Communications …" at bounding box center [497, 76] width 608 height 39
click at [529, 84] on div "Reporting" at bounding box center [535, 83] width 59 height 26
click at [405, 85] on div "Operations" at bounding box center [395, 83] width 64 height 26
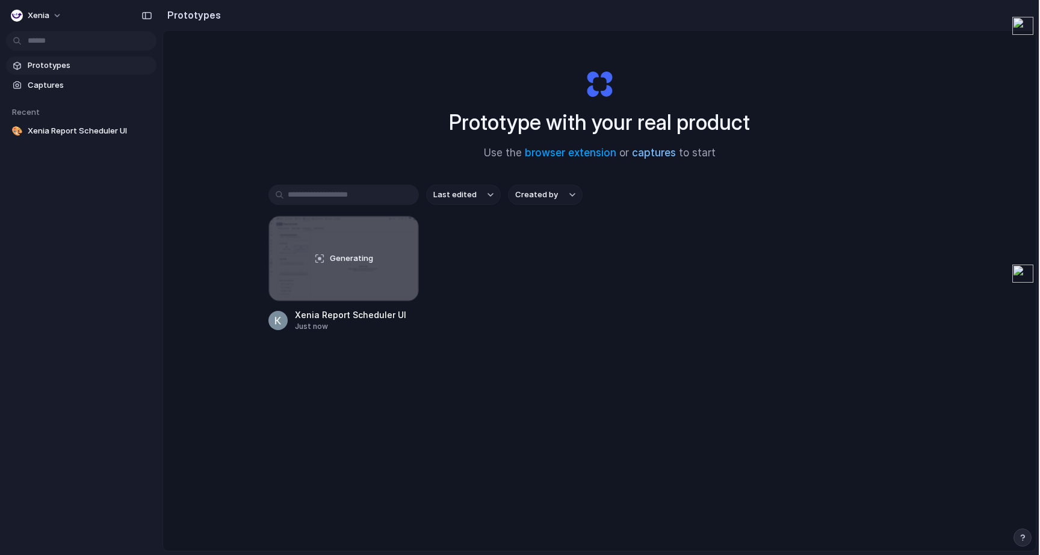
click at [645, 154] on link "captures" at bounding box center [654, 153] width 44 height 12
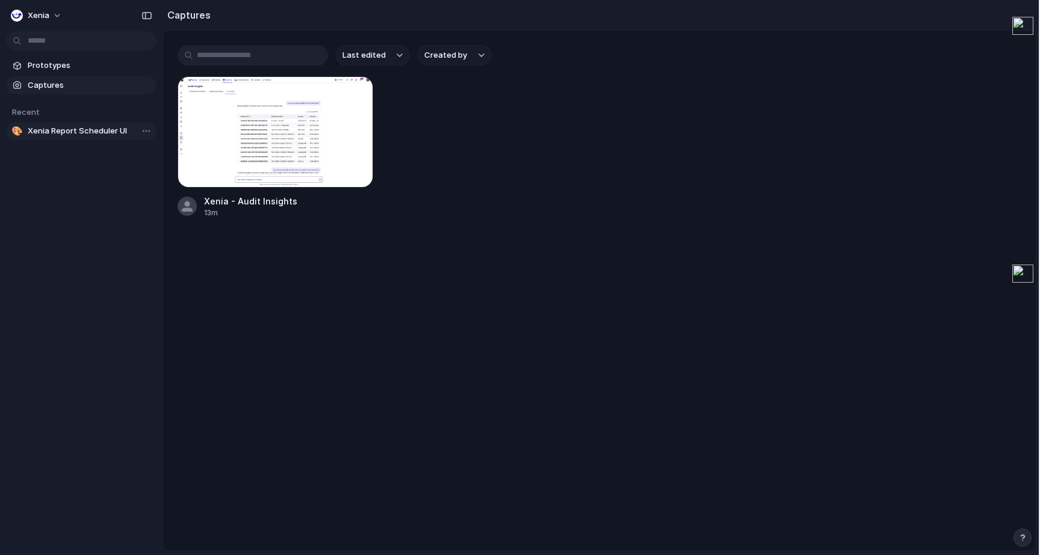
click at [99, 137] on link "🎨 Xenia Report Scheduler UI" at bounding box center [81, 131] width 150 height 18
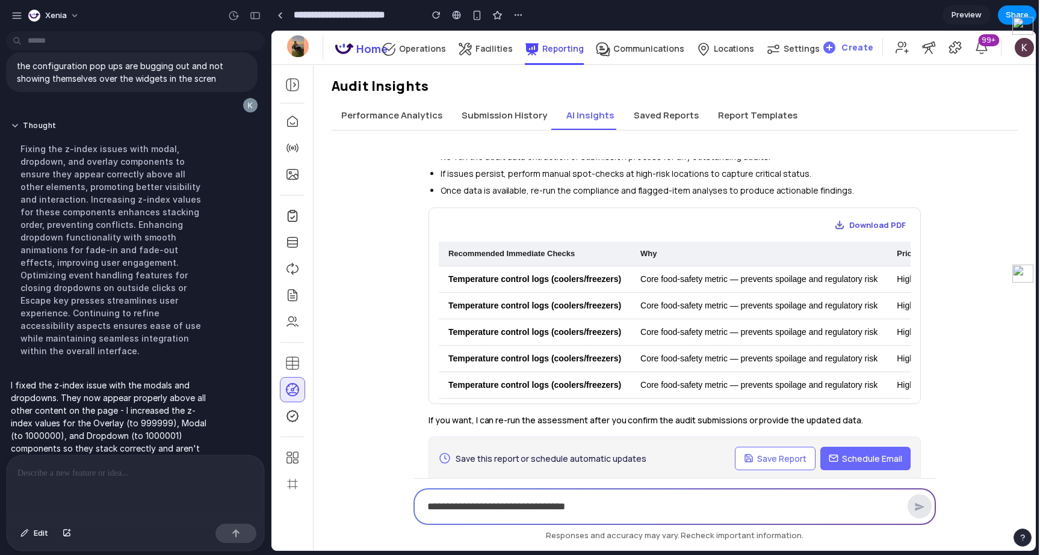
scroll to position [40, 0]
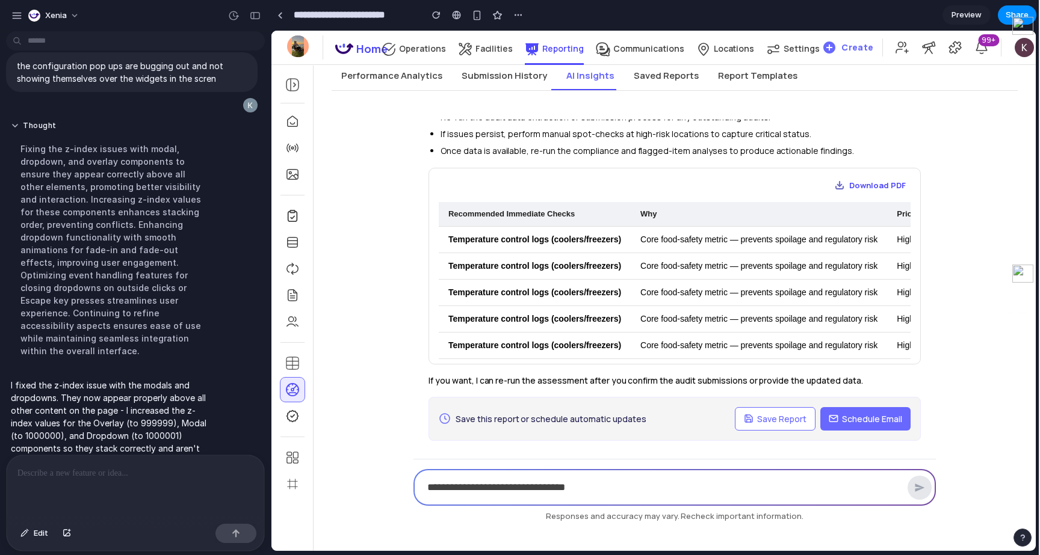
click at [666, 79] on button "Saved Reports" at bounding box center [666, 75] width 84 height 29
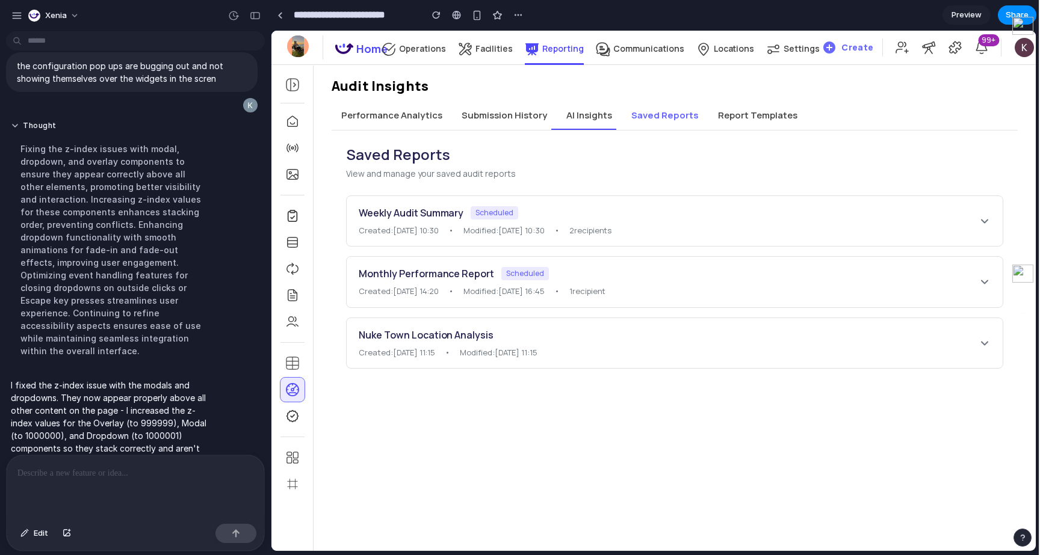
click at [531, 207] on div "Weekly Audit Summary Scheduled" at bounding box center [669, 213] width 620 height 14
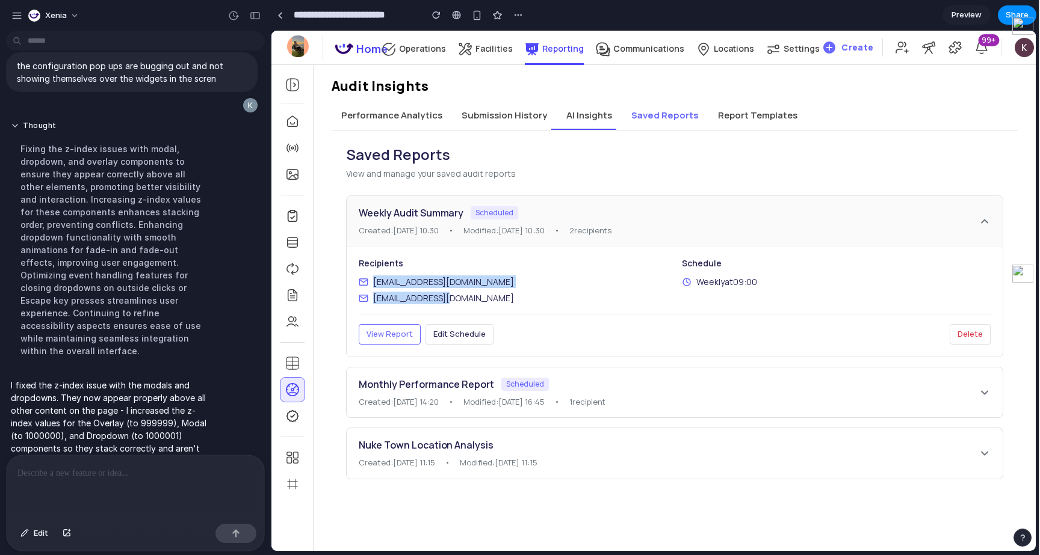
drag, startPoint x: 468, startPoint y: 303, endPoint x: 345, endPoint y: 285, distance: 124.1
click at [345, 285] on div "Saved Reports View and manage your saved audit reports Weekly Audit Summary Sch…" at bounding box center [675, 313] width 686 height 364
click at [389, 344] on button "View Report" at bounding box center [390, 334] width 62 height 20
click at [452, 333] on span "Edit Schedule" at bounding box center [459, 334] width 52 height 11
click at [376, 327] on button "View Report" at bounding box center [390, 334] width 62 height 20
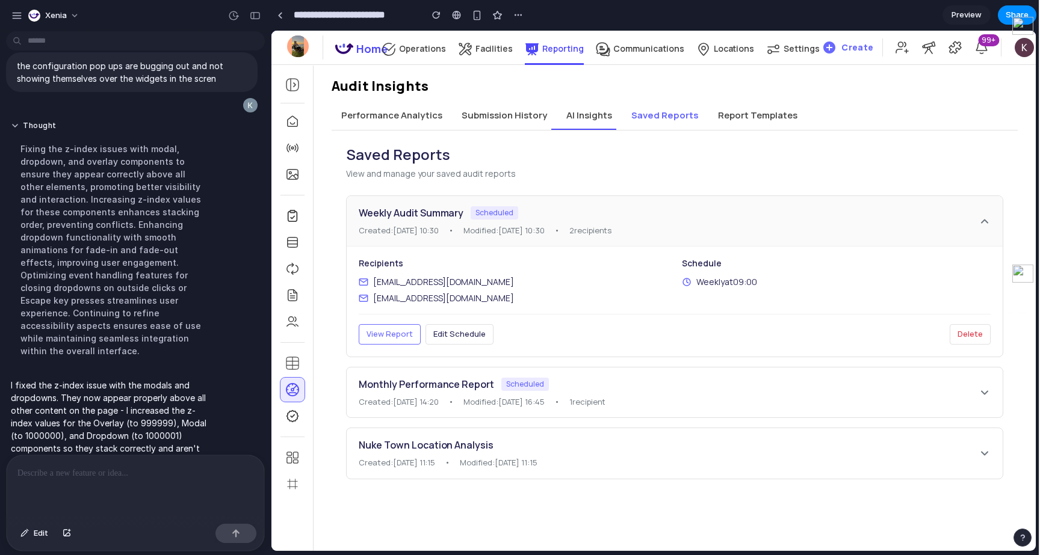
click at [702, 273] on div "Schedule Weekly at 09:00" at bounding box center [836, 280] width 309 height 48
click at [979, 218] on icon at bounding box center [985, 221] width 12 height 12
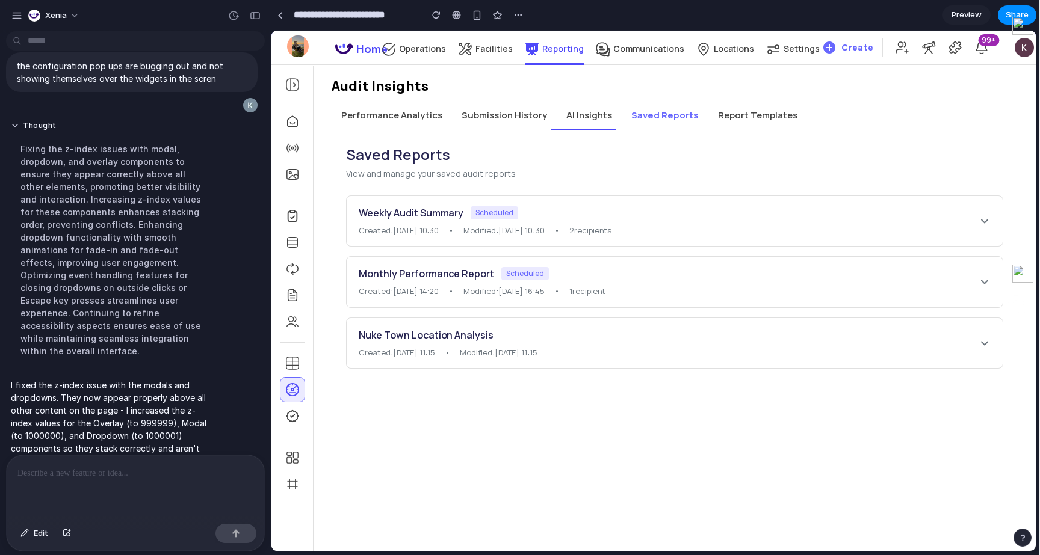
click at [734, 118] on button "Report Templates" at bounding box center [757, 115] width 99 height 29
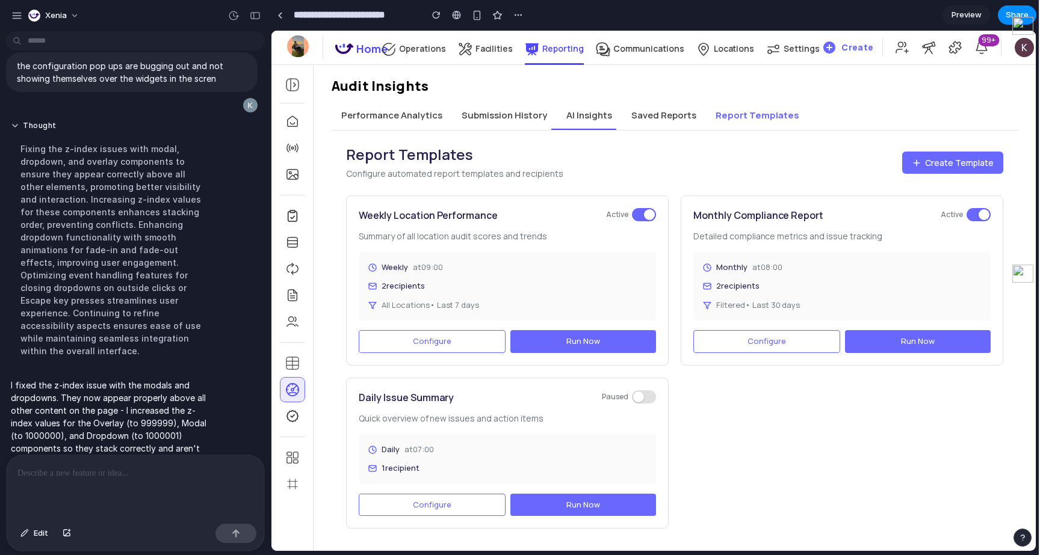
click at [473, 343] on button "Configure" at bounding box center [432, 341] width 147 height 23
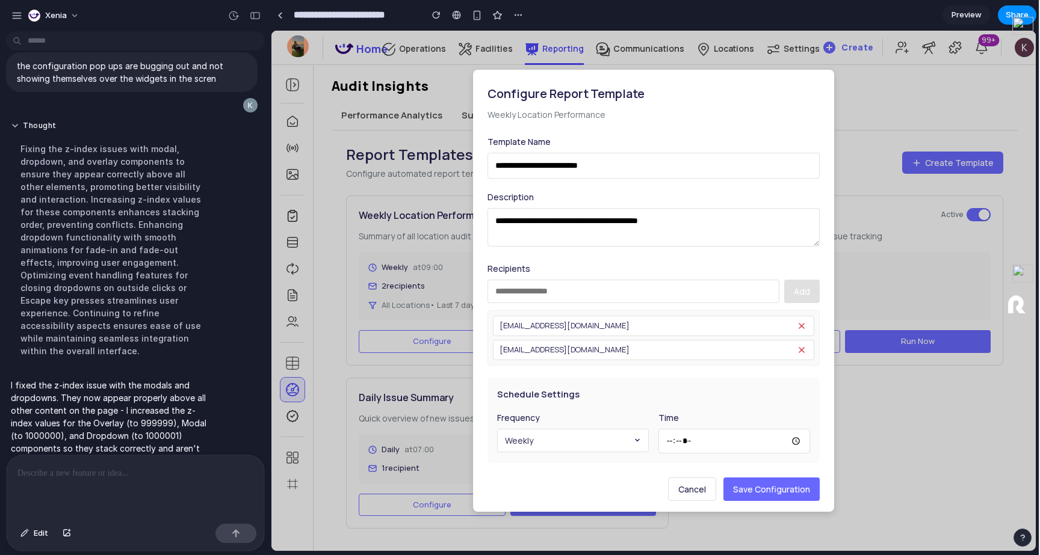
scroll to position [4, 0]
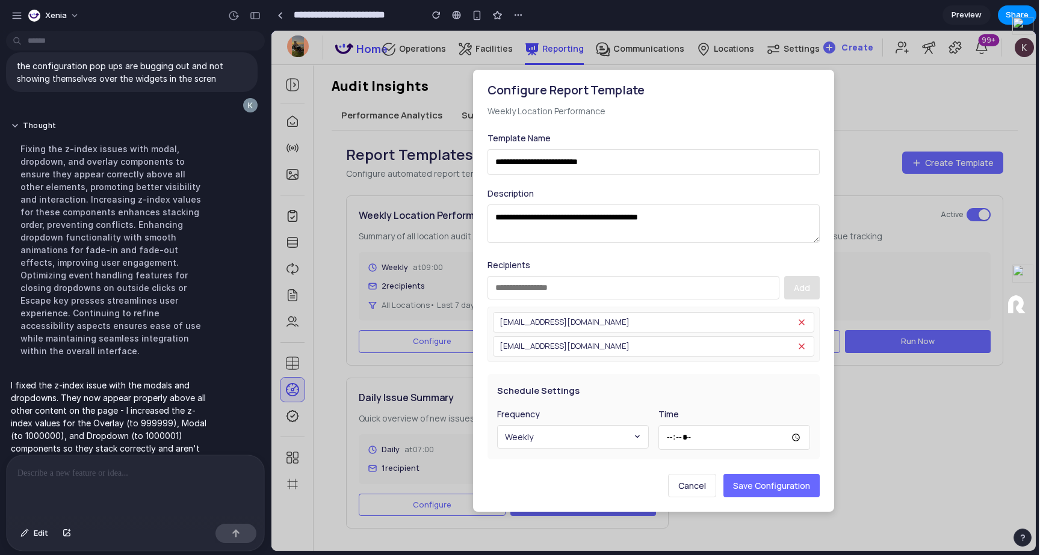
click at [542, 249] on div "**********" at bounding box center [653, 291] width 361 height 442
click at [545, 302] on div "Recipients Add manager@example.com operations@example.com" at bounding box center [653, 311] width 332 height 104
click at [545, 324] on span "[EMAIL_ADDRESS][DOMAIN_NAME]" at bounding box center [565, 323] width 130 height 12
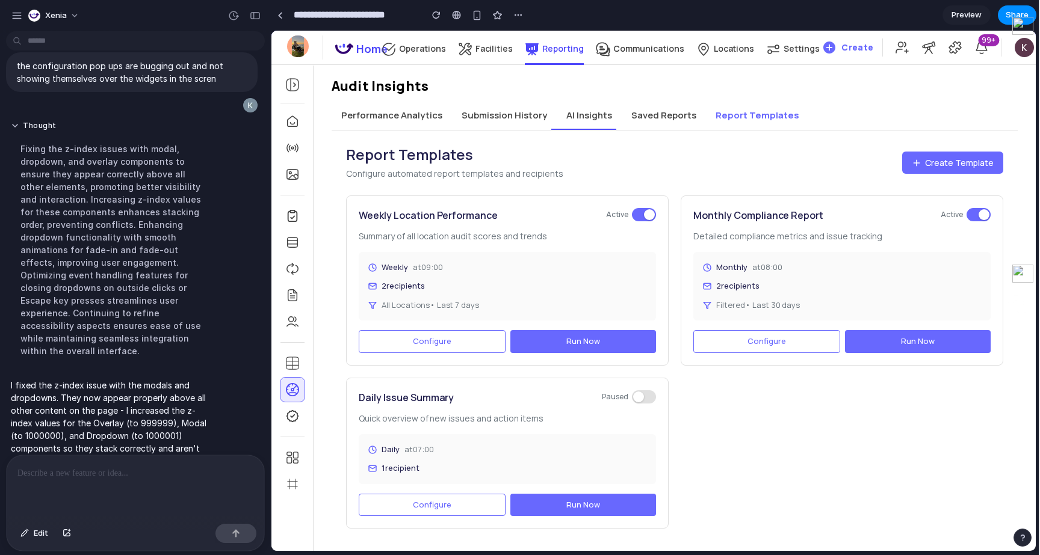
click at [660, 113] on button "Saved Reports" at bounding box center [664, 115] width 84 height 29
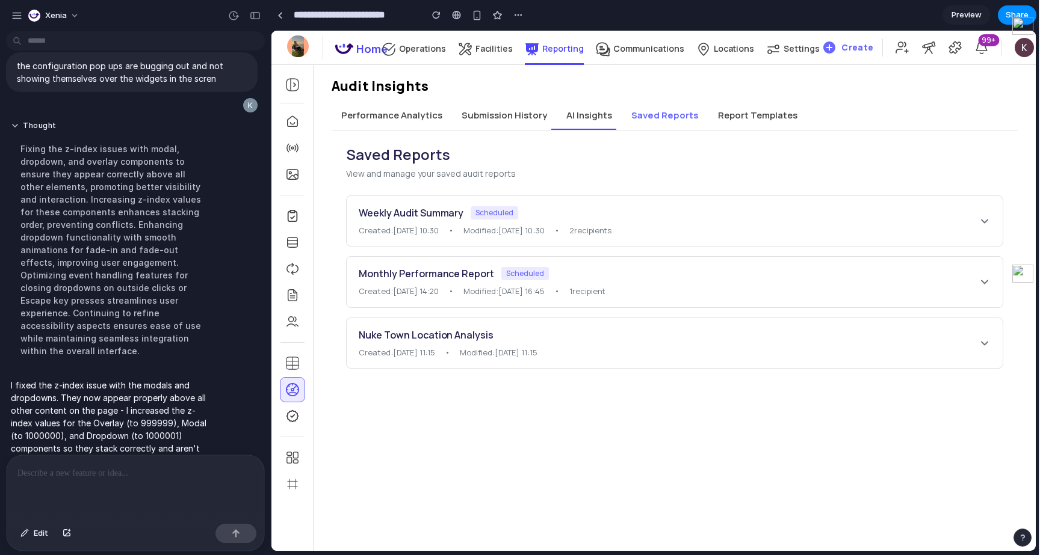
click at [568, 134] on div "Saved Reports View and manage your saved audit reports Weekly Audit Summary Sch…" at bounding box center [675, 257] width 686 height 253
click at [568, 115] on button "AI Insights" at bounding box center [589, 115] width 65 height 29
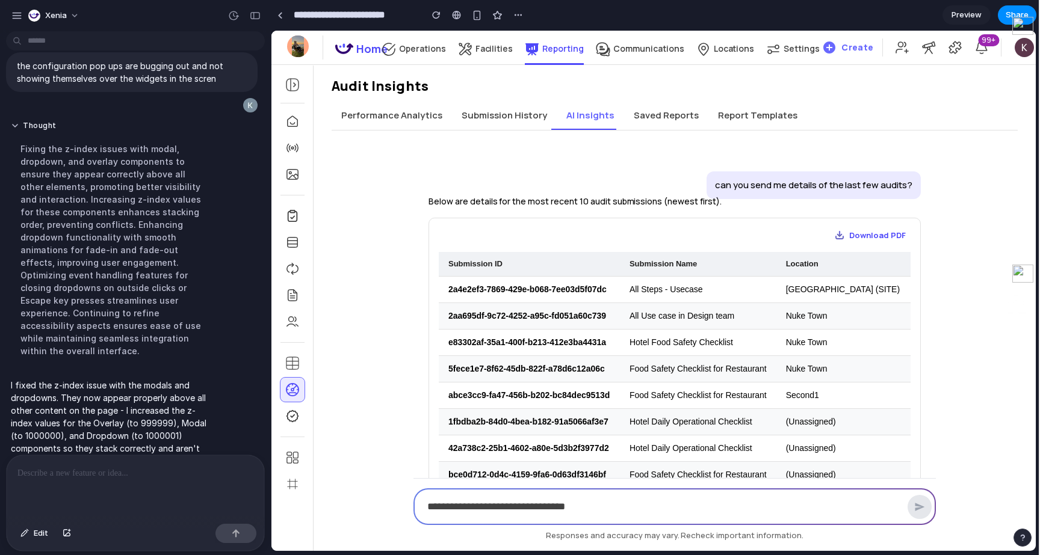
click at [659, 118] on button "Saved Reports" at bounding box center [666, 115] width 84 height 29
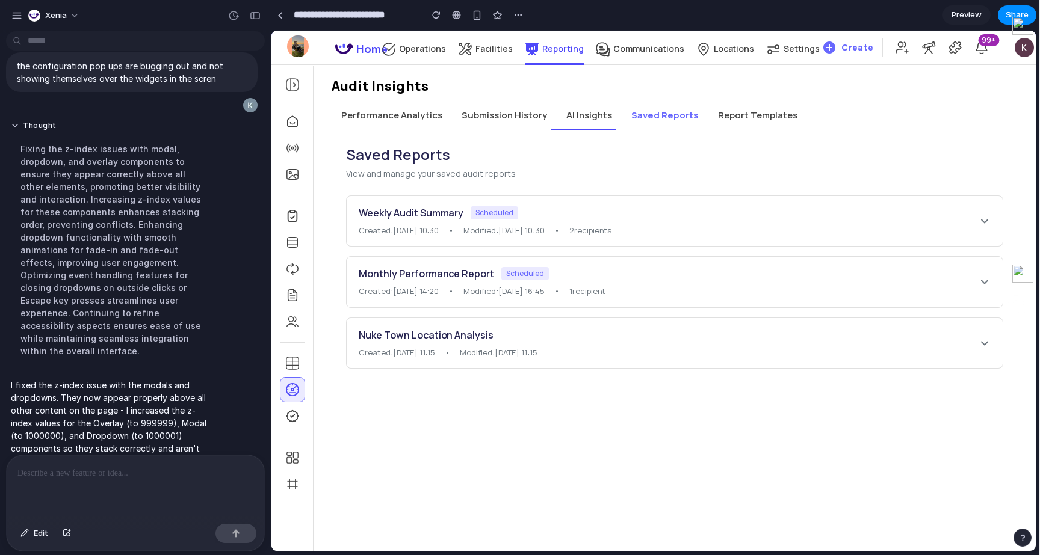
click at [729, 124] on button "Report Templates" at bounding box center [757, 115] width 99 height 29
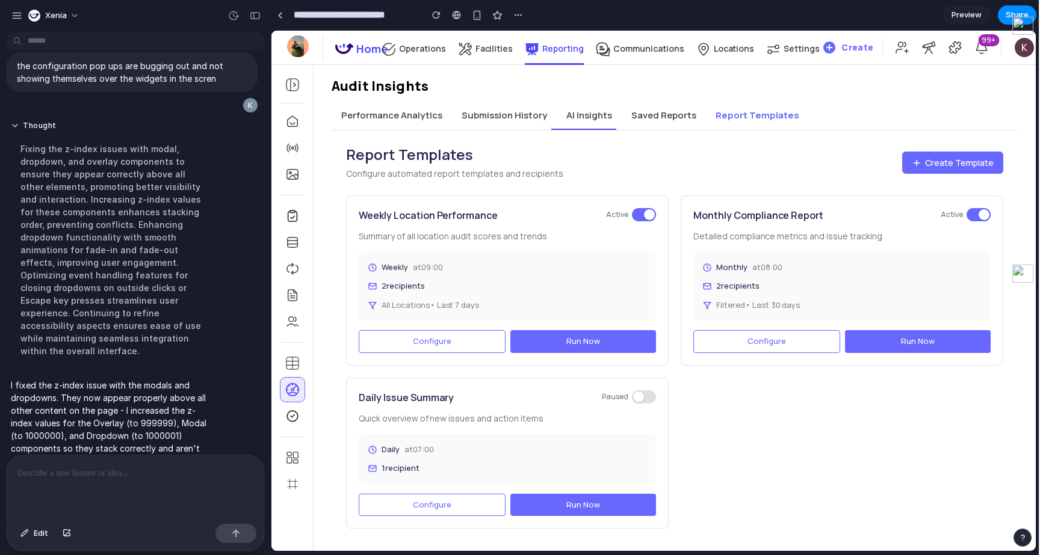
click at [670, 128] on button "Saved Reports" at bounding box center [664, 115] width 84 height 29
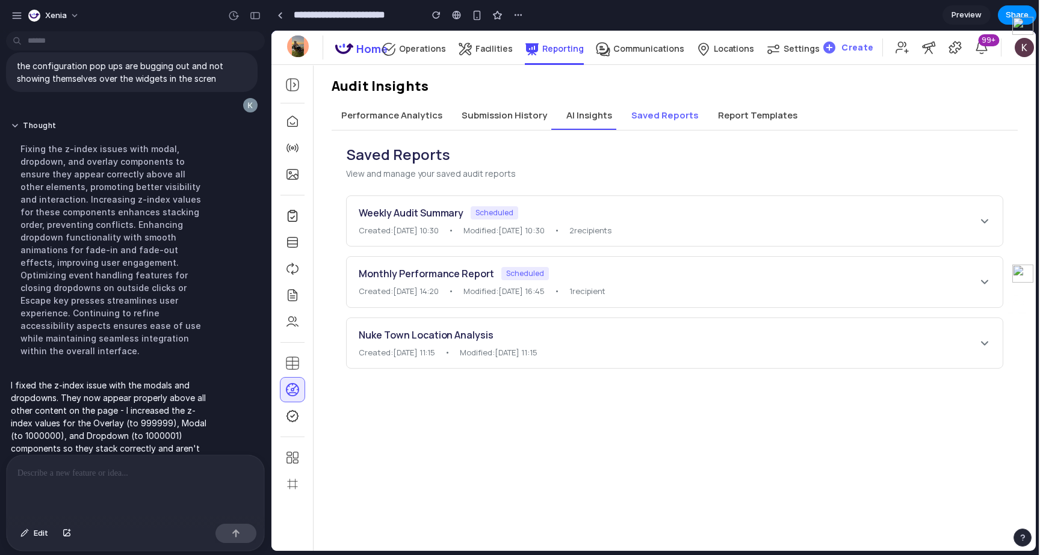
click at [643, 39] on div "0 Home Operations Facilities Reporting Communications Locations Settings" at bounding box center [551, 47] width 536 height 39
click at [640, 50] on p "Communications" at bounding box center [648, 48] width 71 height 11
click at [201, 480] on div at bounding box center [136, 488] width 258 height 64
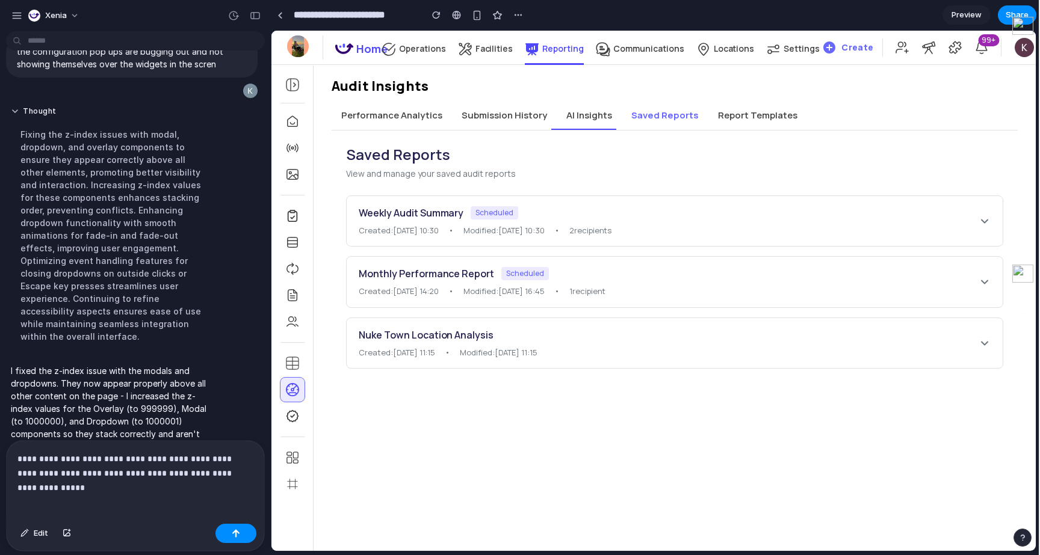
scroll to position [649, 0]
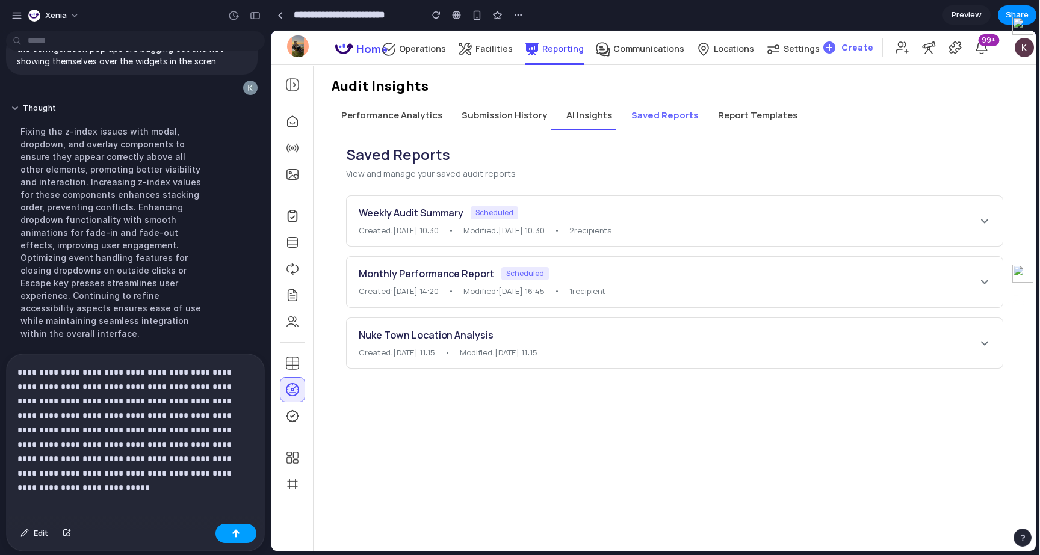
click at [221, 536] on button "button" at bounding box center [235, 533] width 41 height 19
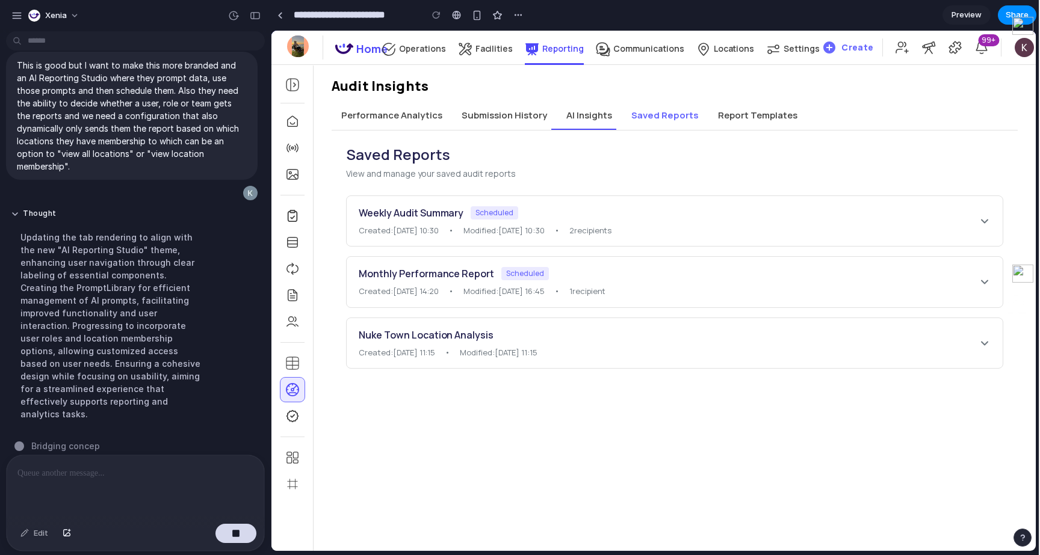
scroll to position [818, 0]
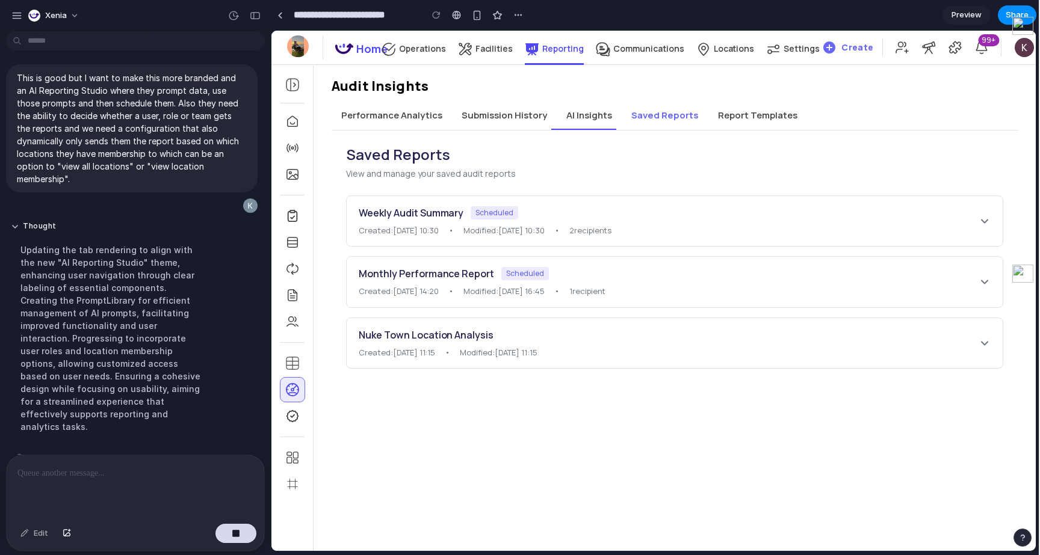
click at [595, 117] on button "AI Insights" at bounding box center [589, 115] width 65 height 29
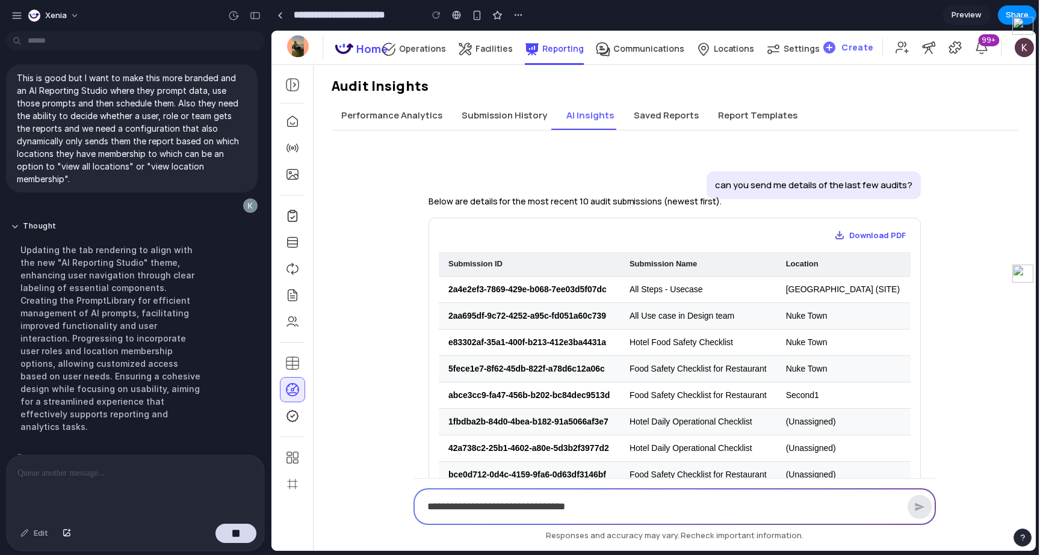
click at [667, 119] on button "Saved Reports" at bounding box center [666, 115] width 84 height 29
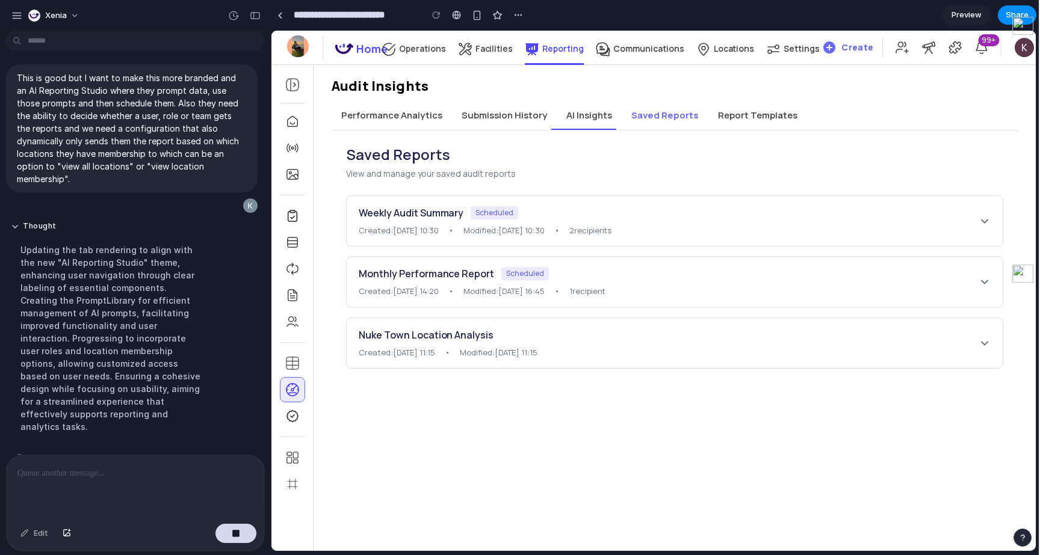
click at [740, 120] on button "Report Templates" at bounding box center [757, 115] width 99 height 29
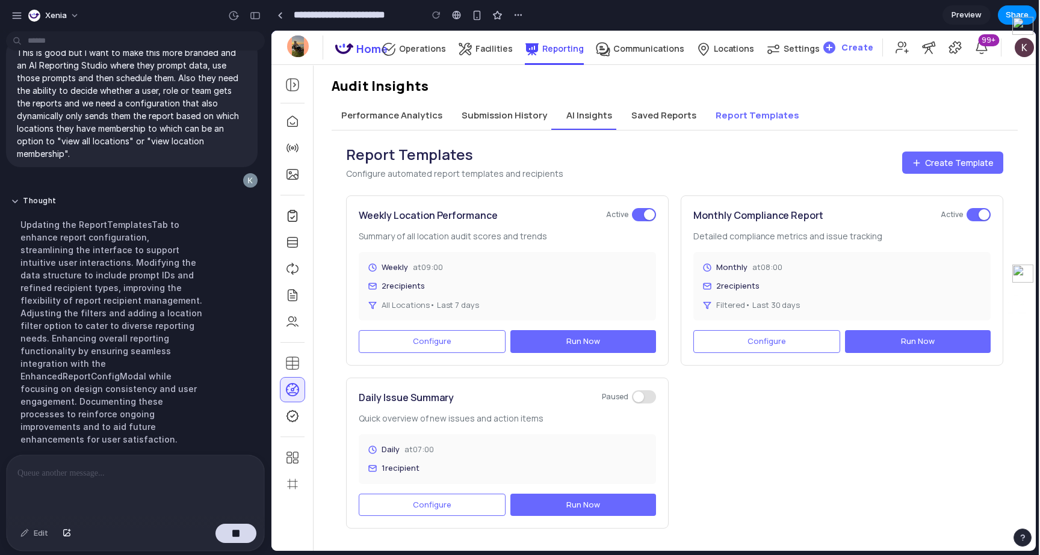
scroll to position [856, 0]
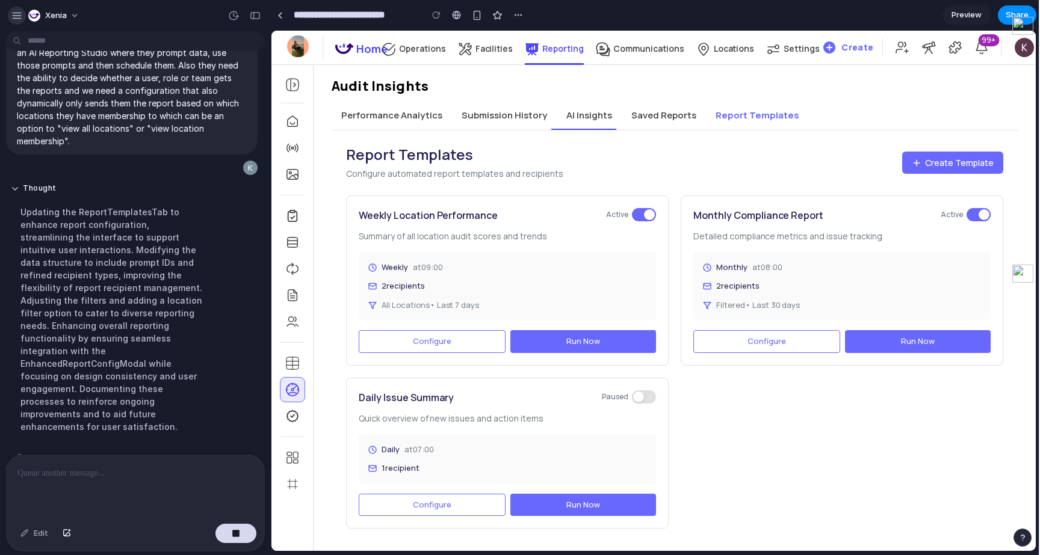
click at [22, 21] on button "button" at bounding box center [17, 16] width 18 height 18
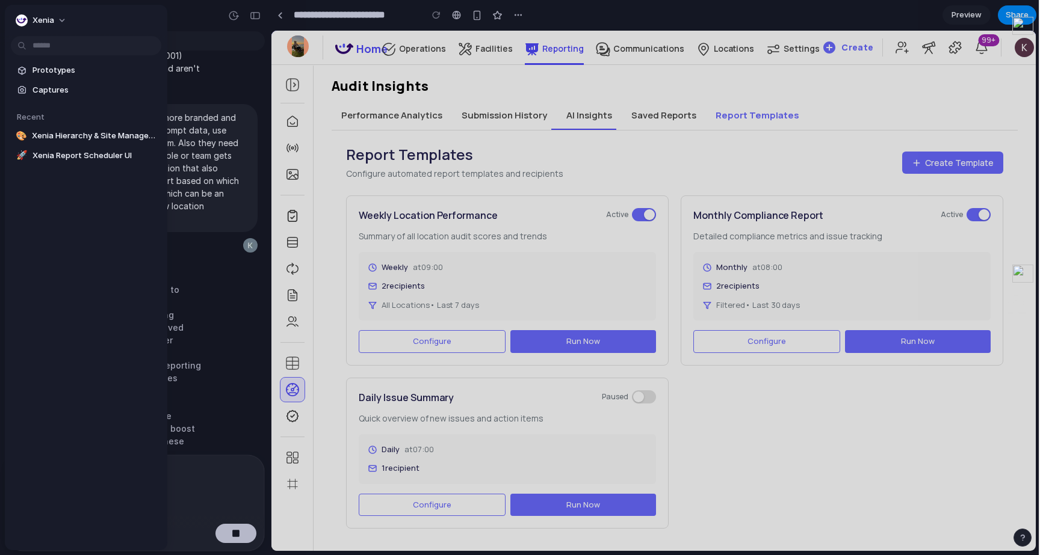
scroll to position [831, 0]
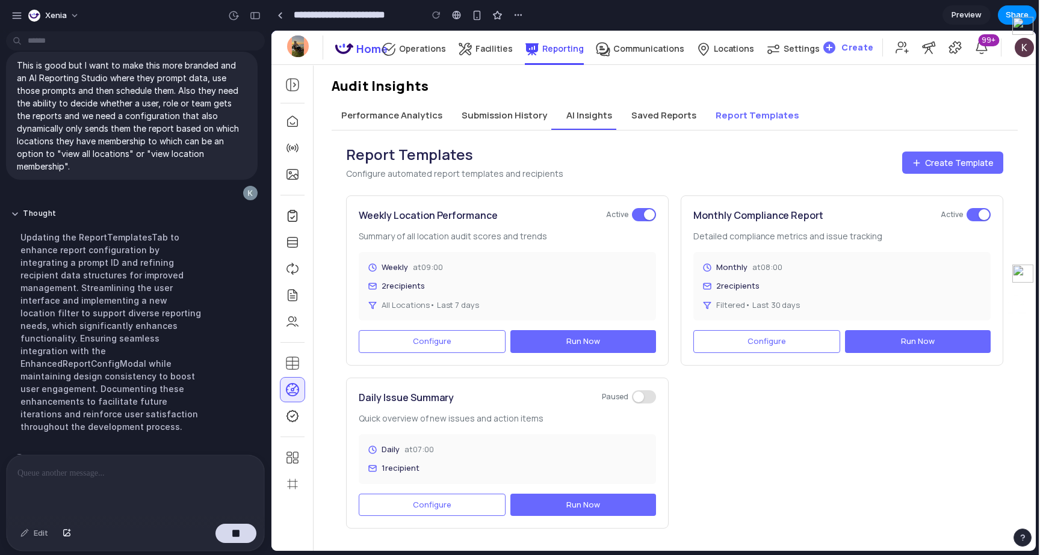
click at [495, 61] on div "Facilities" at bounding box center [485, 54] width 55 height 26
click at [663, 51] on p "Communications" at bounding box center [648, 48] width 71 height 11
click at [292, 88] on icon at bounding box center [292, 85] width 14 height 14
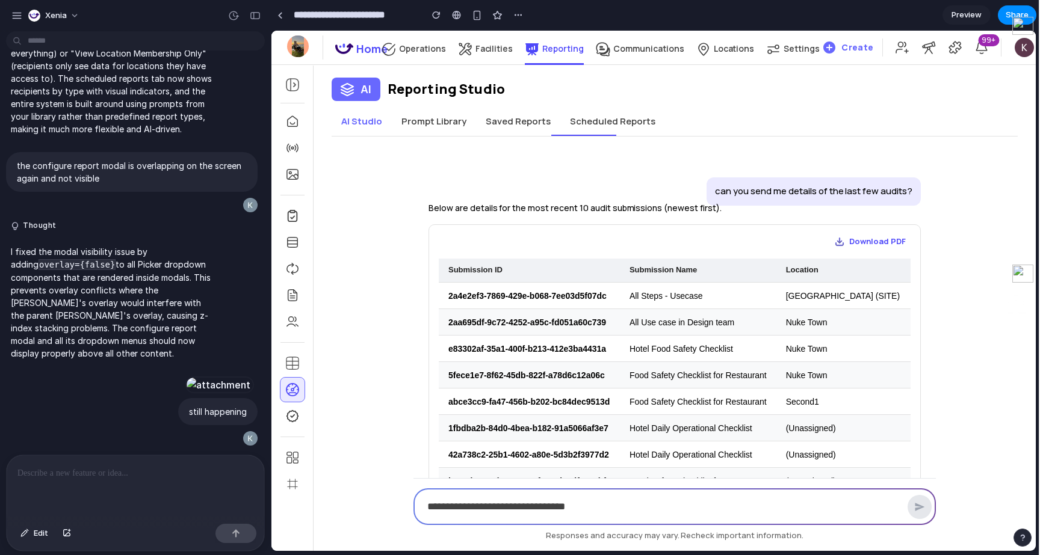
scroll to position [1663, 0]
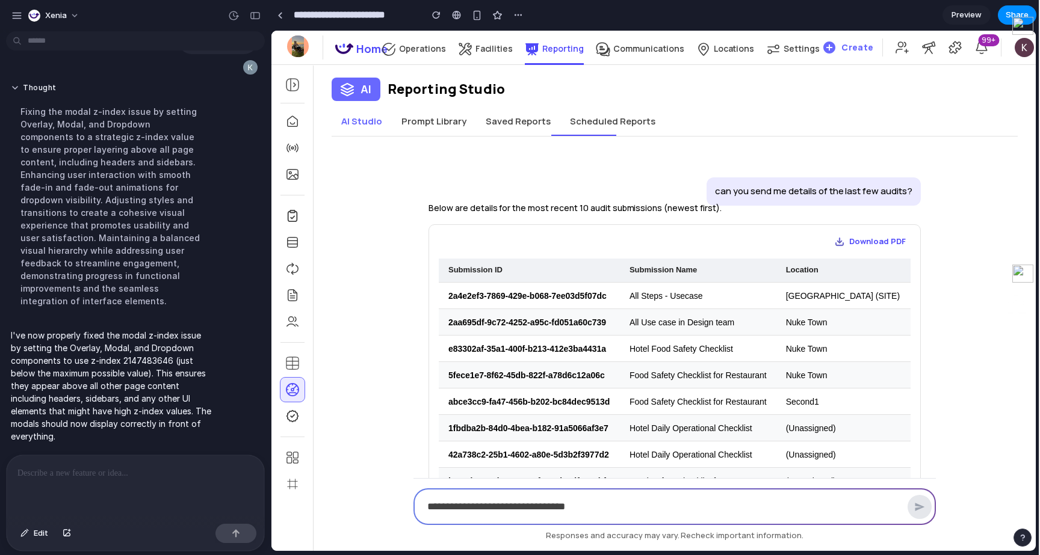
click at [583, 134] on button "Scheduled Reports" at bounding box center [612, 121] width 105 height 29
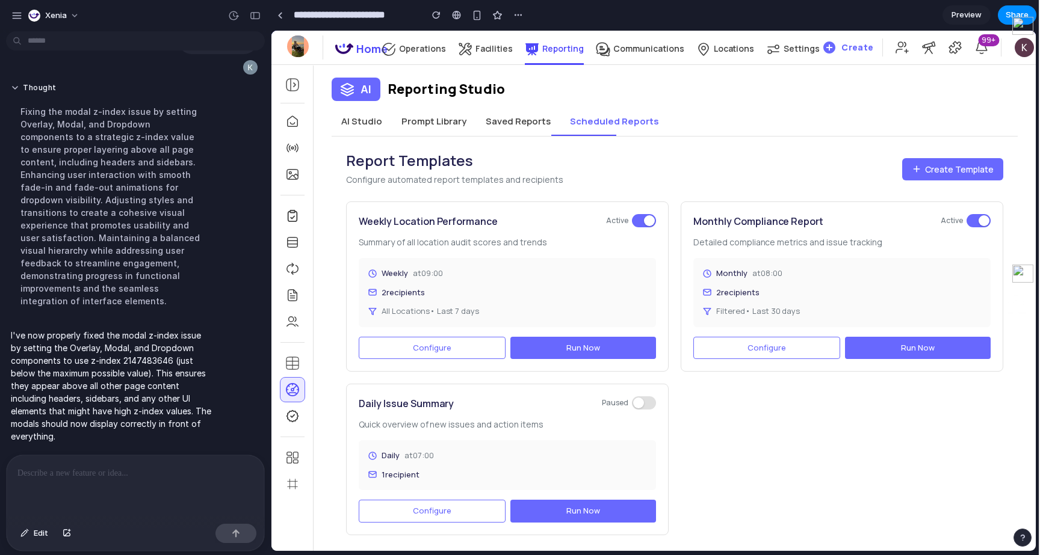
click at [525, 123] on button "Saved Reports" at bounding box center [518, 121] width 84 height 29
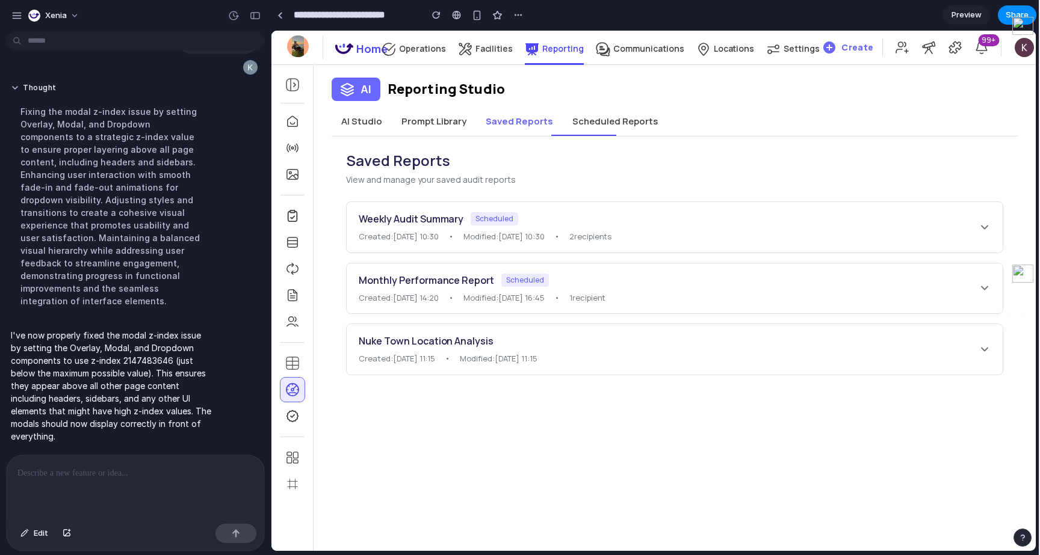
click at [439, 133] on button "Prompt Library" at bounding box center [434, 121] width 84 height 29
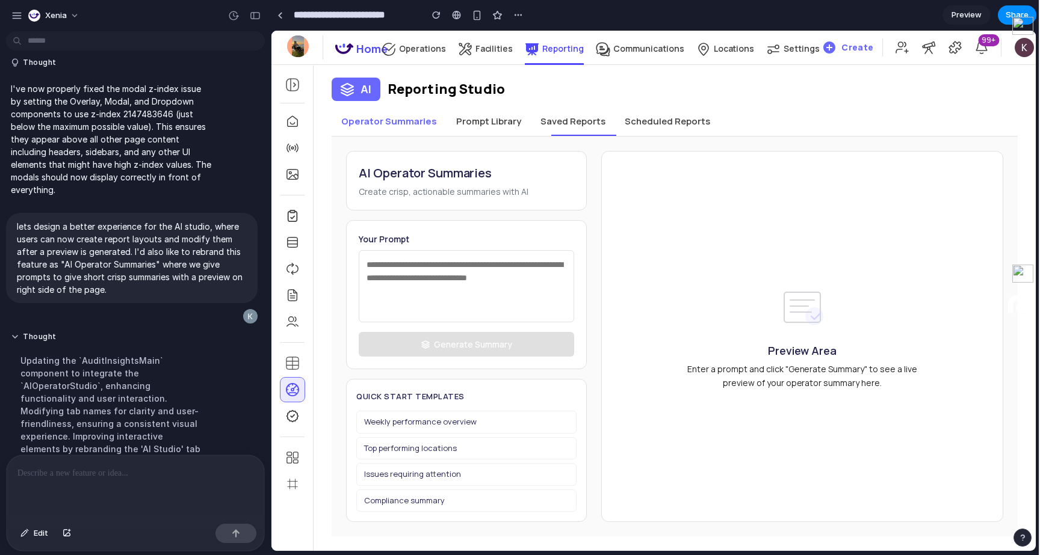
scroll to position [2038, 0]
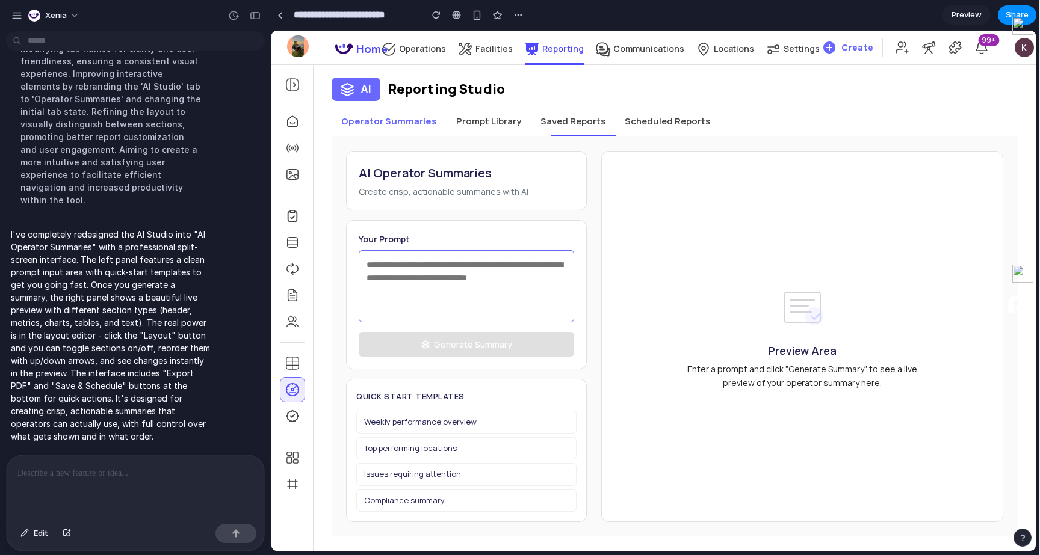
click at [478, 264] on textarea at bounding box center [466, 286] width 215 height 72
click at [430, 416] on button "Weekly performance overview" at bounding box center [466, 422] width 220 height 23
type textarea "**********"
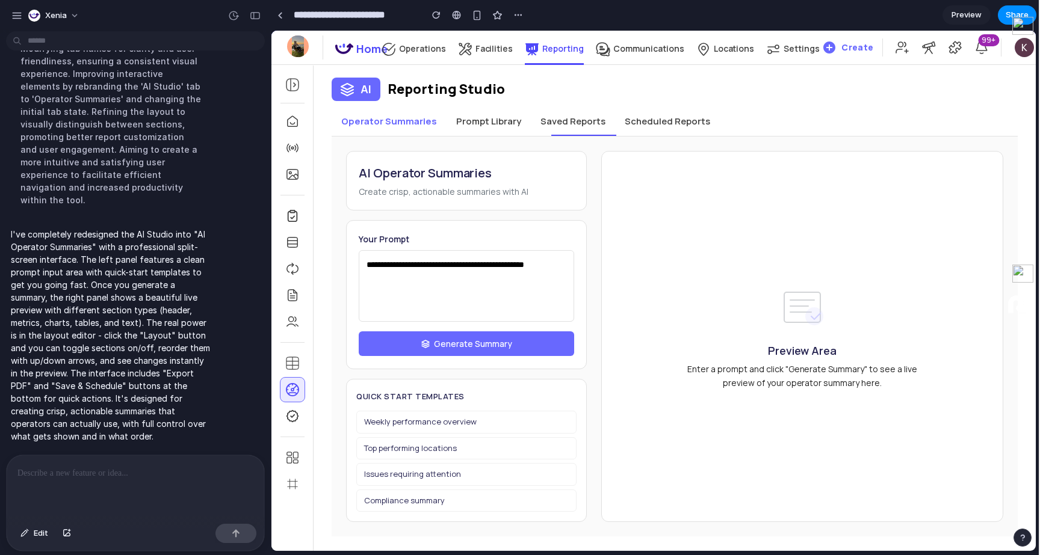
click at [451, 346] on span "Generate Summary" at bounding box center [473, 344] width 78 height 13
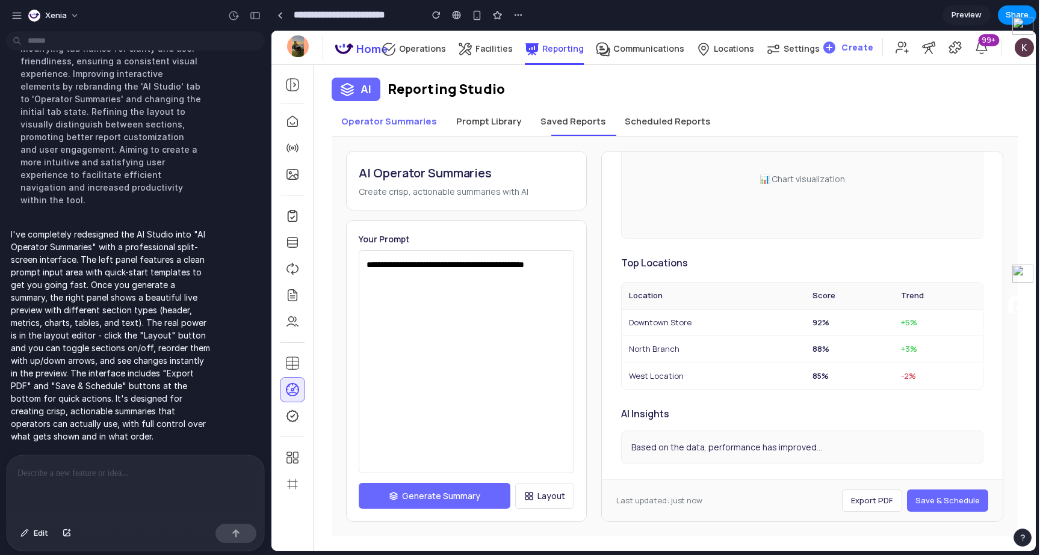
scroll to position [259, 0]
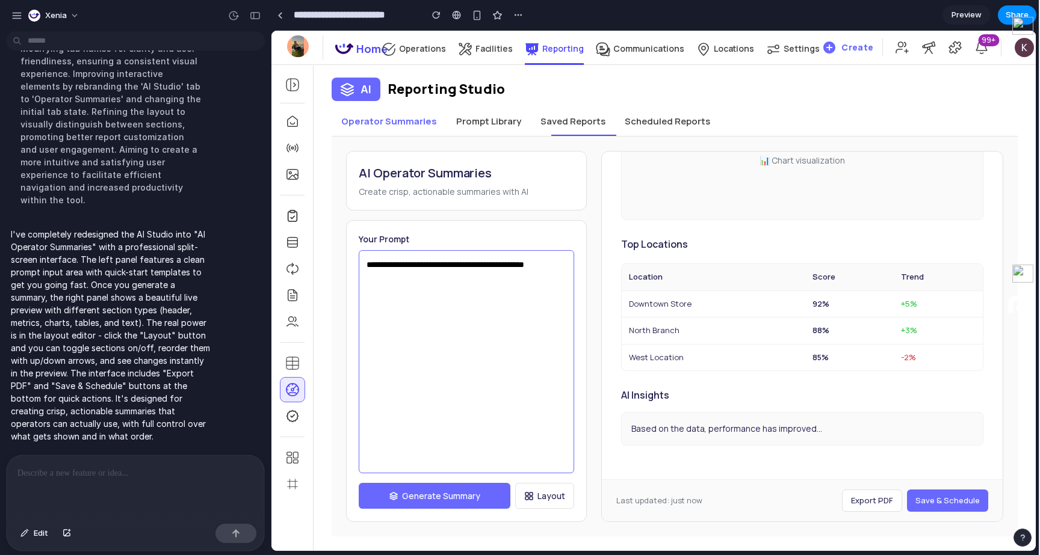
click at [497, 298] on textarea "**********" at bounding box center [466, 361] width 215 height 223
click at [552, 490] on span "Layout" at bounding box center [551, 496] width 28 height 13
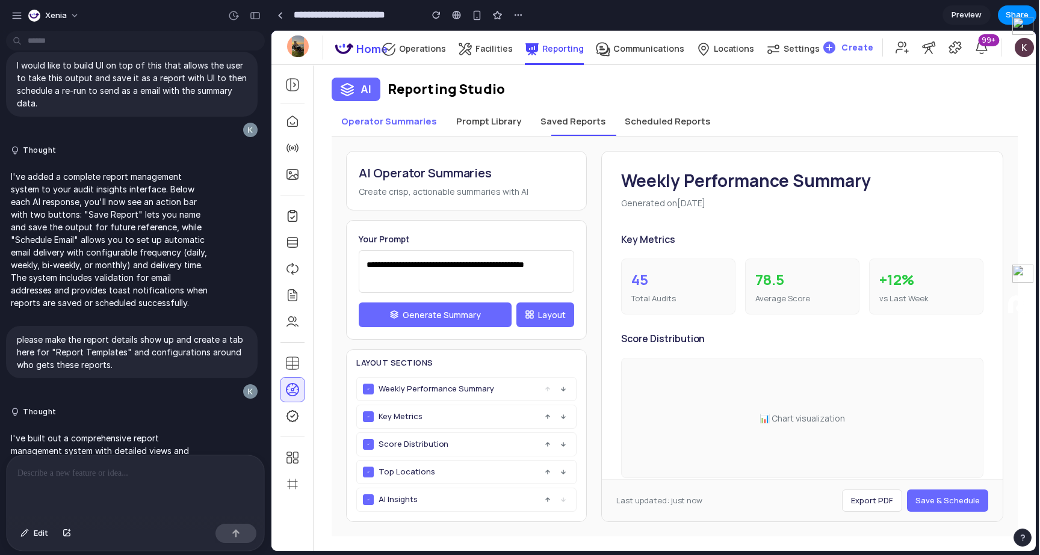
scroll to position [0, 0]
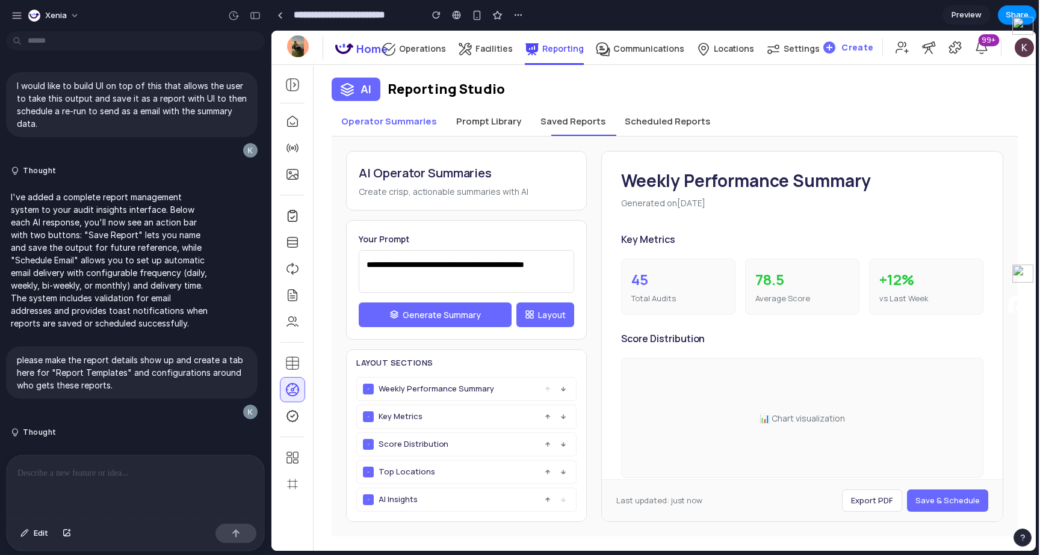
click at [487, 123] on button "Prompt Library" at bounding box center [489, 121] width 84 height 29
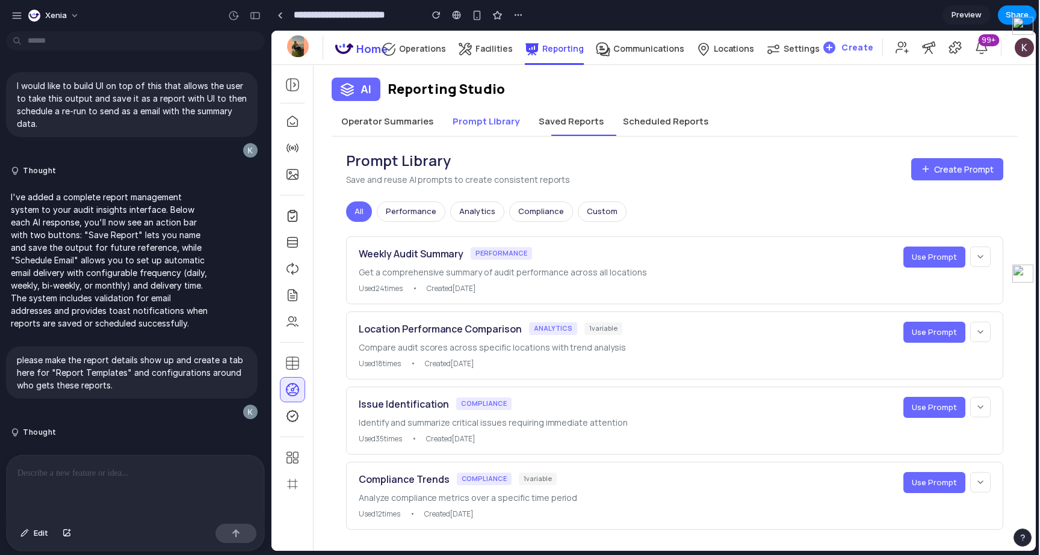
click at [401, 130] on button "Operator Summaries" at bounding box center [387, 121] width 111 height 29
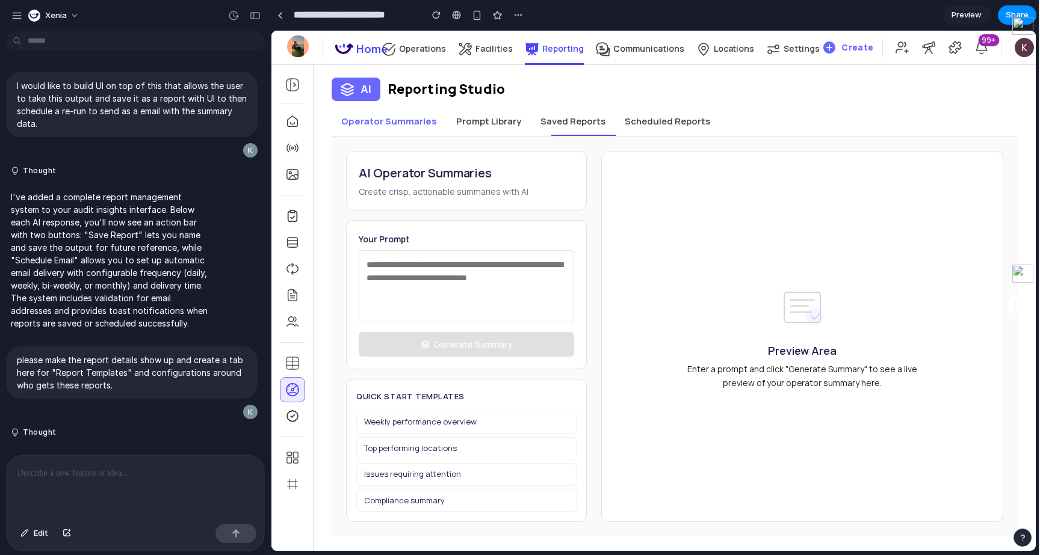
click at [528, 138] on div "AI Operator Summaries Create crisp, actionable summaries with AI Your Prompt Ge…" at bounding box center [675, 337] width 686 height 400
click at [489, 126] on button "Prompt Library" at bounding box center [489, 121] width 84 height 29
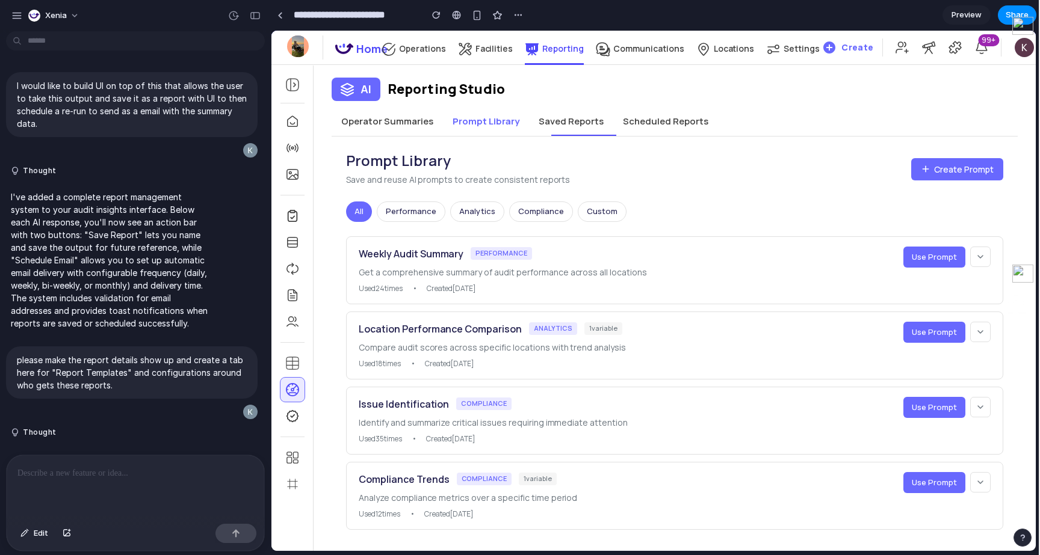
click at [398, 126] on button "Operator Summaries" at bounding box center [387, 121] width 111 height 29
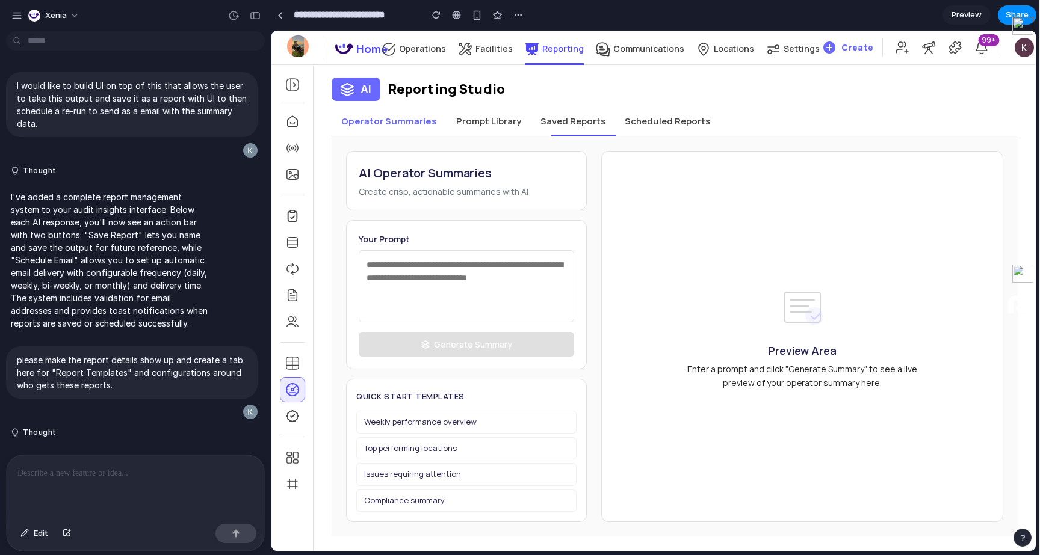
click at [663, 113] on button "Scheduled Reports" at bounding box center [667, 121] width 105 height 29
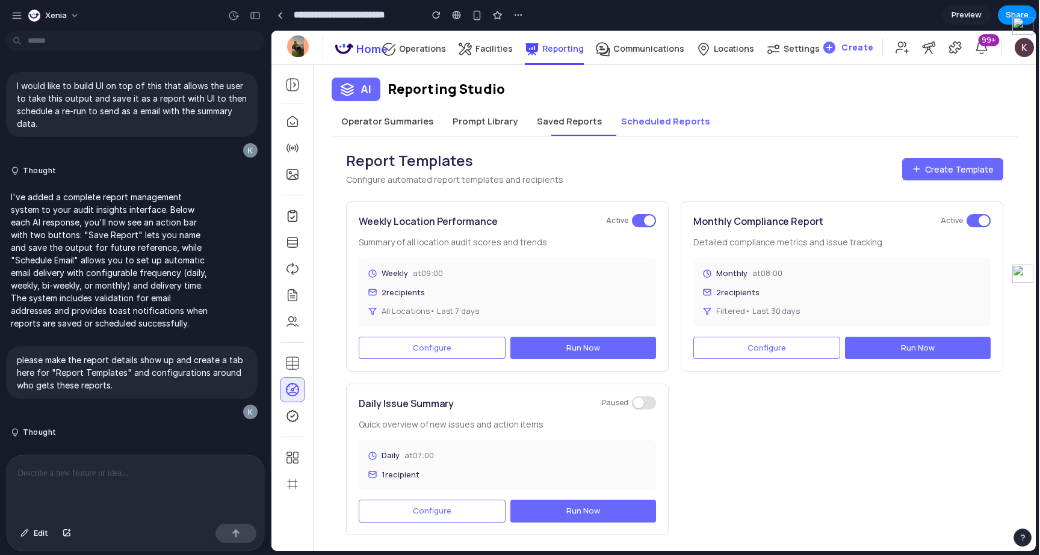
click at [478, 125] on button "Prompt Library" at bounding box center [485, 121] width 84 height 29
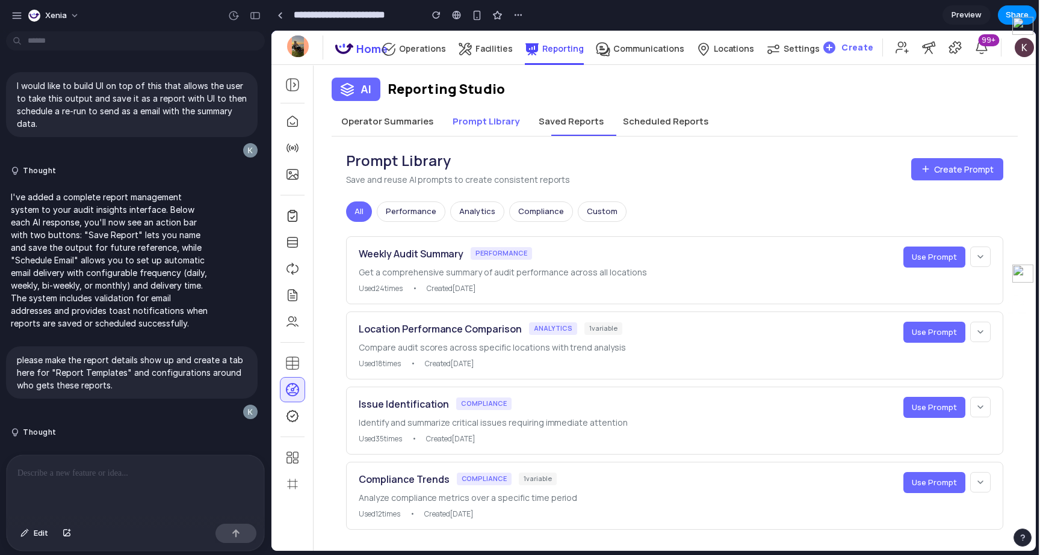
click at [384, 123] on button "Operator Summaries" at bounding box center [387, 121] width 111 height 29
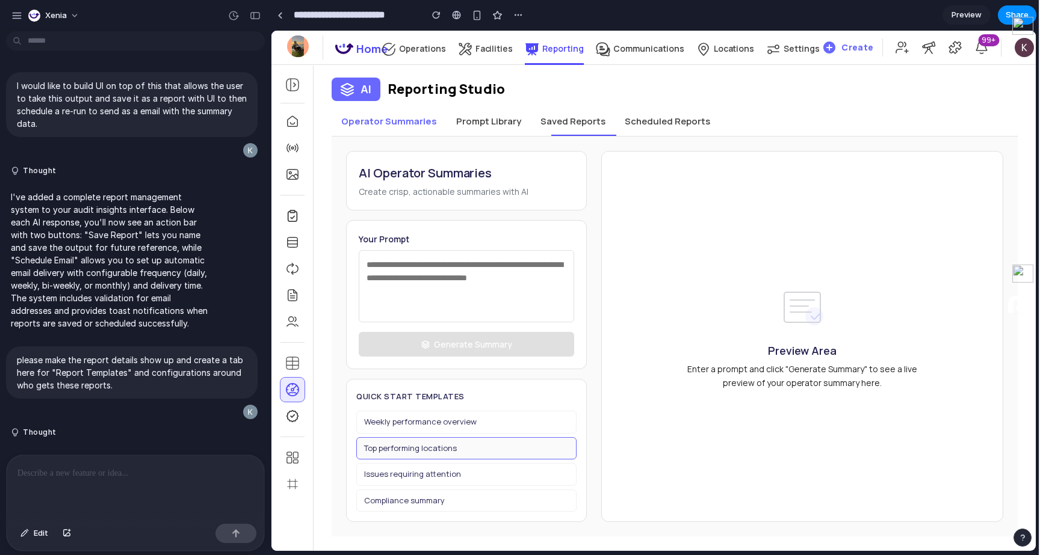
drag, startPoint x: 447, startPoint y: 420, endPoint x: 432, endPoint y: 456, distance: 38.6
click at [432, 456] on div "Weekly performance overview Top performing locations Issues requiring attention…" at bounding box center [466, 461] width 220 height 101
click at [430, 458] on button "Top performing locations" at bounding box center [466, 449] width 220 height 23
type textarea "**********"
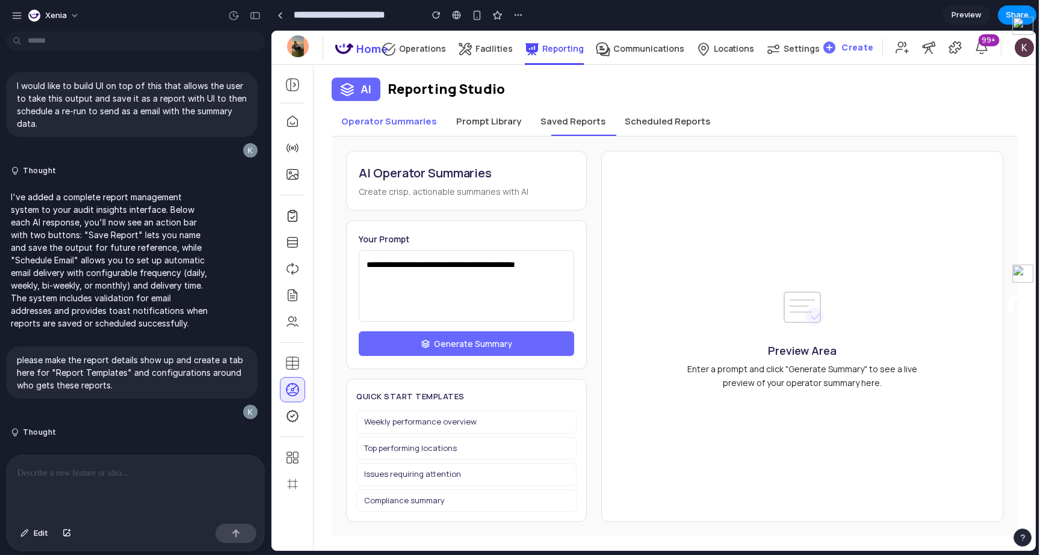
click at [462, 264] on textarea "**********" at bounding box center [466, 286] width 215 height 72
click at [523, 294] on textarea "**********" at bounding box center [466, 286] width 215 height 72
click at [513, 355] on button "Generate Summary" at bounding box center [466, 344] width 215 height 25
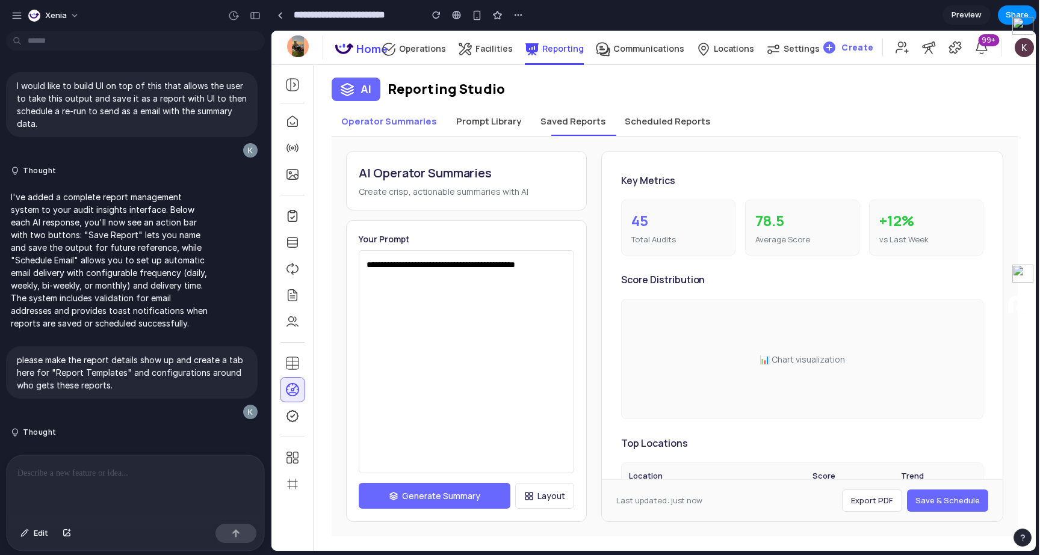
scroll to position [17, 0]
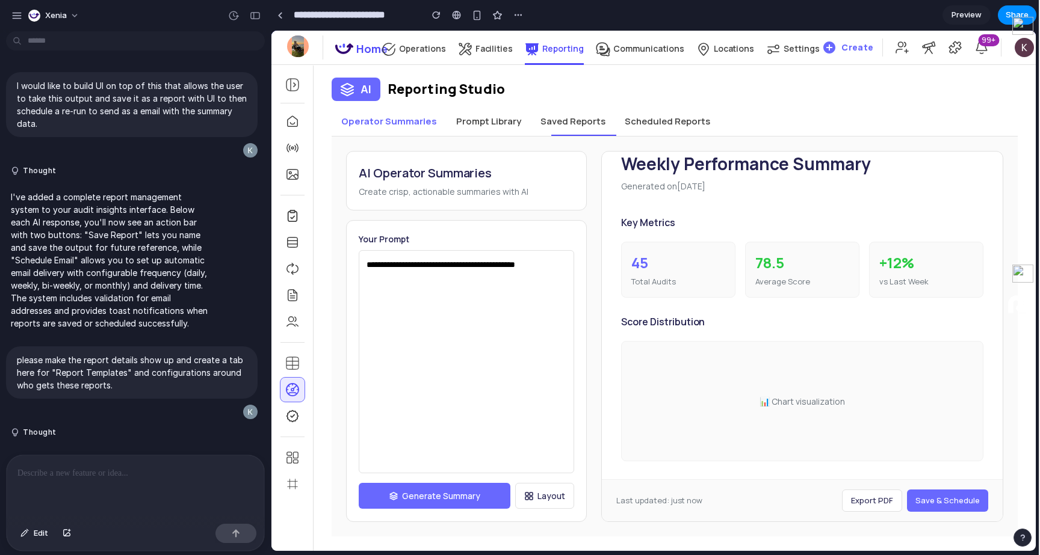
click at [885, 503] on span "Export PDF" at bounding box center [872, 500] width 42 height 11
click at [417, 131] on button "Operator Summaries" at bounding box center [389, 121] width 115 height 29
click at [416, 129] on button "Operator Summaries" at bounding box center [389, 121] width 115 height 29
click at [521, 493] on button "Layout" at bounding box center [544, 496] width 59 height 26
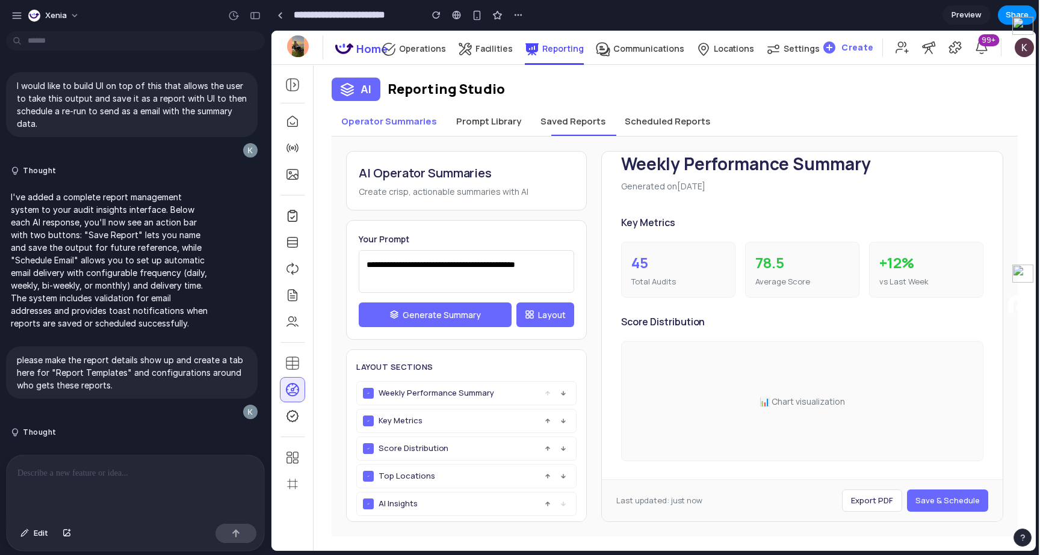
scroll to position [5, 0]
click at [483, 247] on div "**********" at bounding box center [466, 280] width 241 height 120
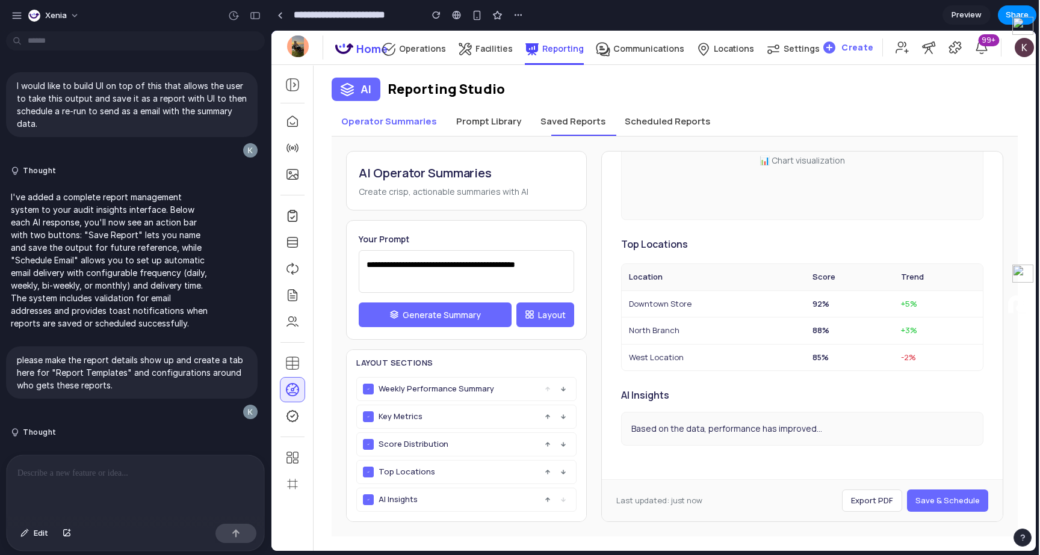
scroll to position [0, 0]
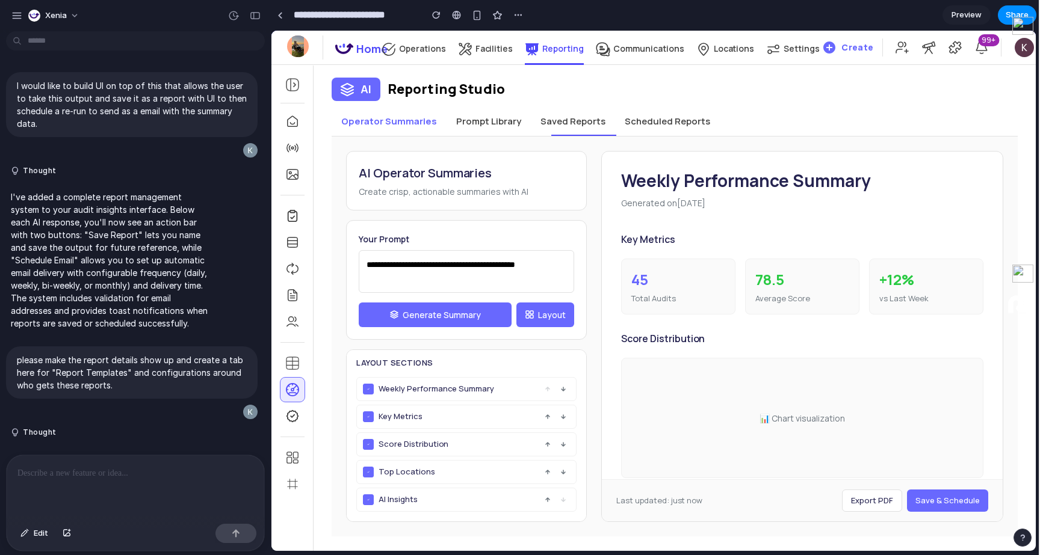
click at [495, 123] on button "Prompt Library" at bounding box center [489, 121] width 84 height 29
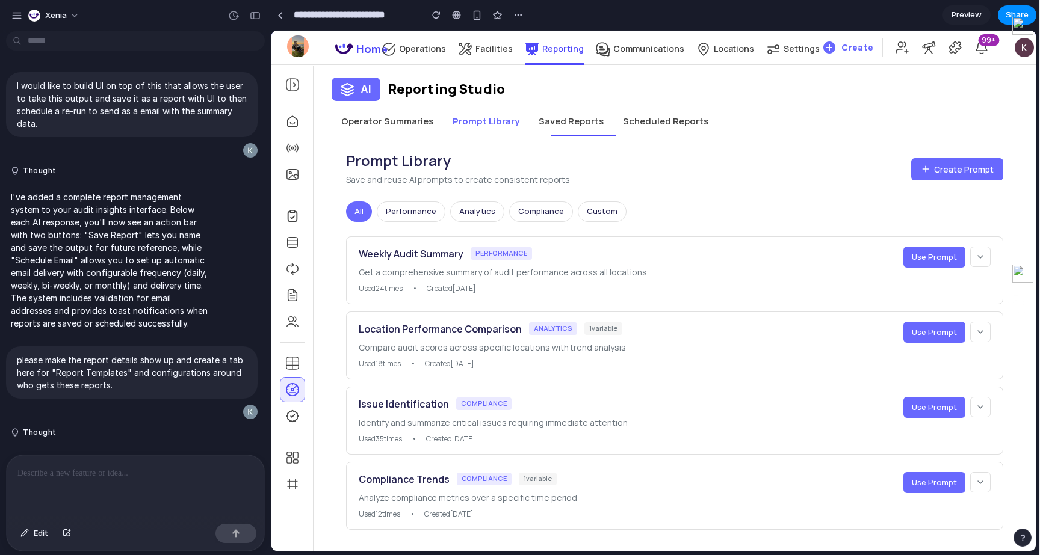
click at [549, 124] on button "Saved Reports" at bounding box center [571, 121] width 84 height 29
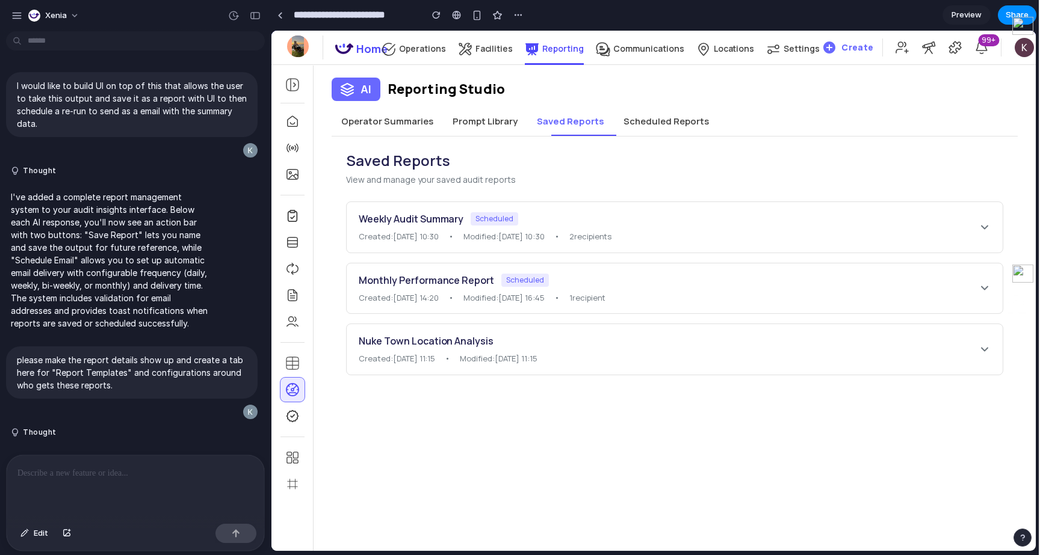
click at [389, 127] on button "Operator Summaries" at bounding box center [387, 121] width 111 height 29
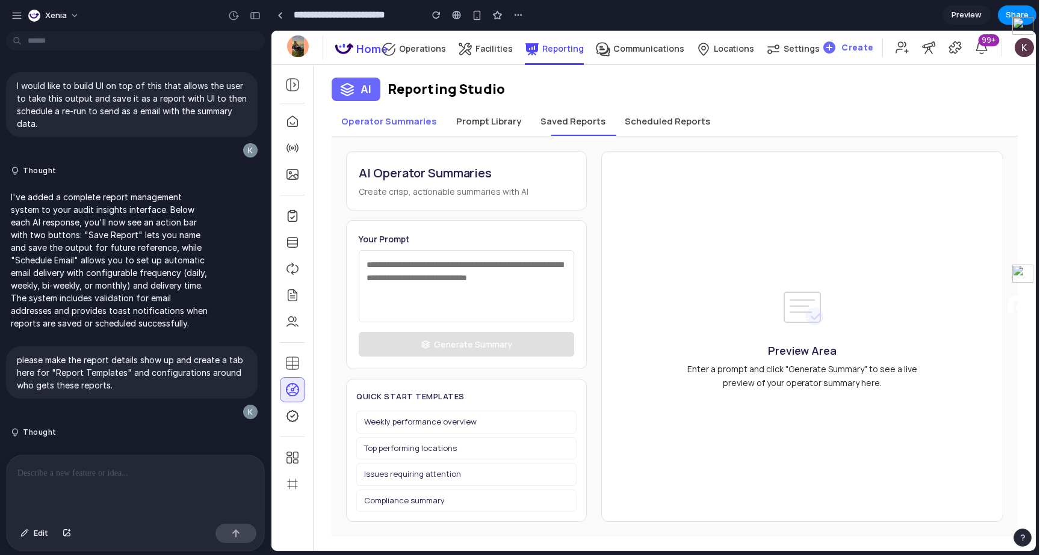
click at [478, 286] on textarea at bounding box center [466, 286] width 215 height 72
click at [487, 137] on div "AI Operator Summaries Create crisp, actionable summaries with AI Your Prompt Ge…" at bounding box center [675, 337] width 686 height 400
click at [481, 126] on button "Prompt Library" at bounding box center [489, 121] width 84 height 29
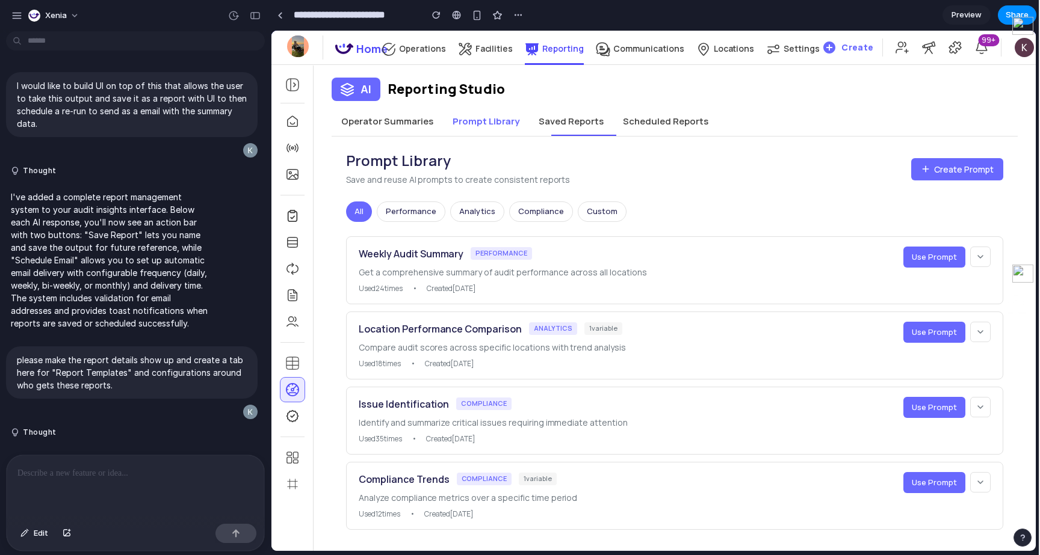
click at [409, 118] on button "Operator Summaries" at bounding box center [387, 121] width 111 height 29
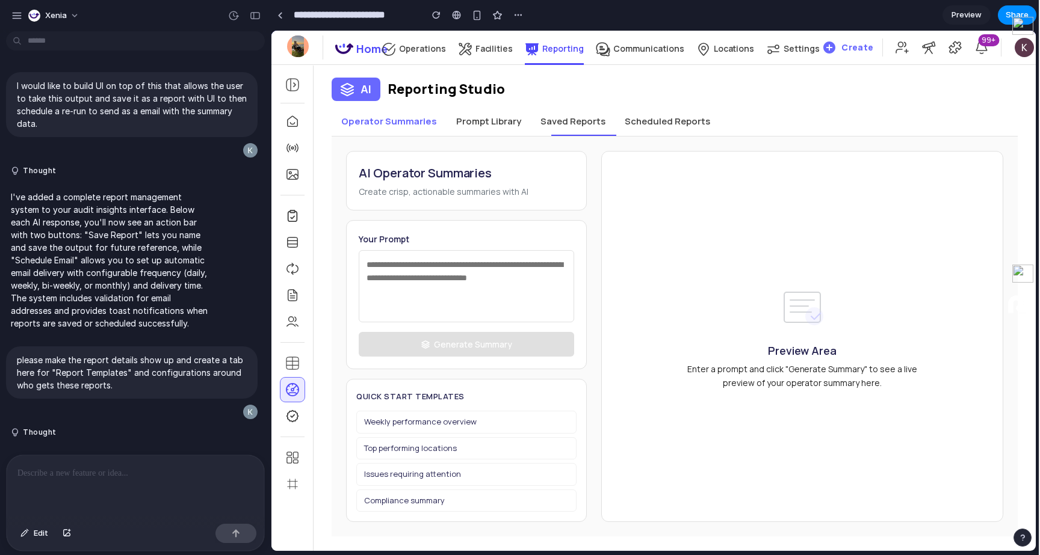
click at [492, 127] on button "Prompt Library" at bounding box center [489, 121] width 84 height 29
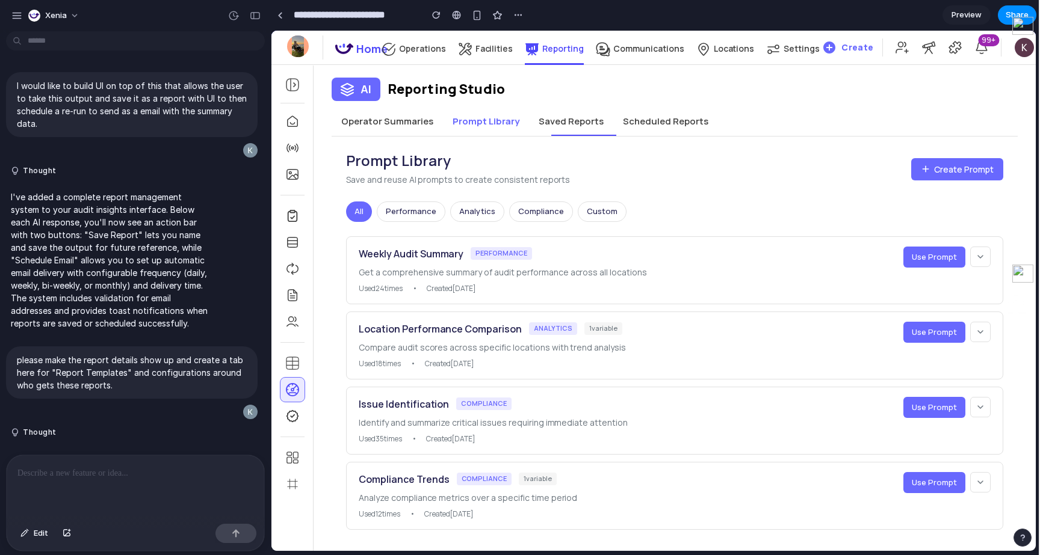
click at [382, 137] on div "Prompt Library Save and reuse AI prompts to create consistent reports Create Pr…" at bounding box center [675, 341] width 686 height 408
click at [382, 130] on button "Operator Summaries" at bounding box center [387, 121] width 111 height 29
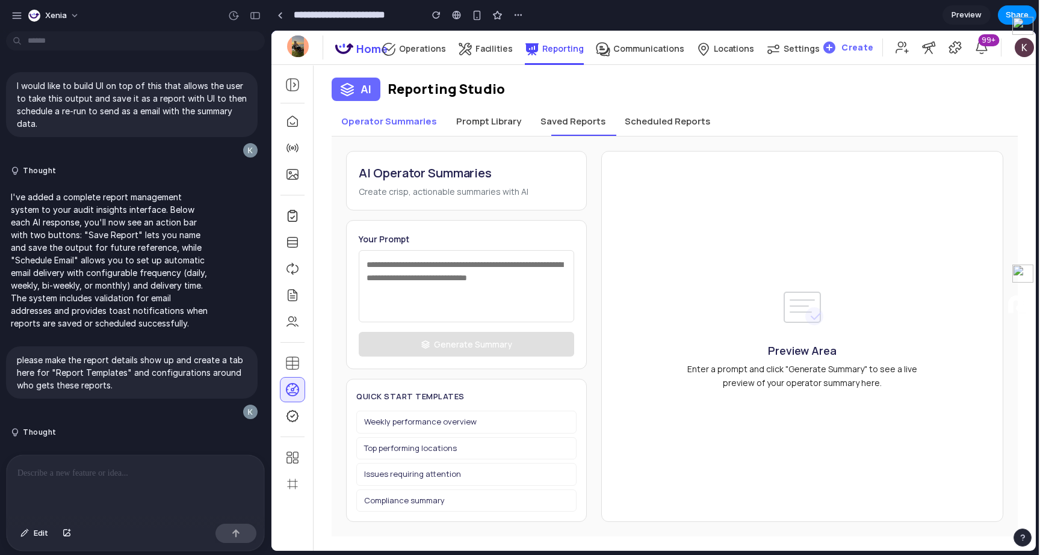
click at [502, 130] on button "Prompt Library" at bounding box center [489, 121] width 84 height 29
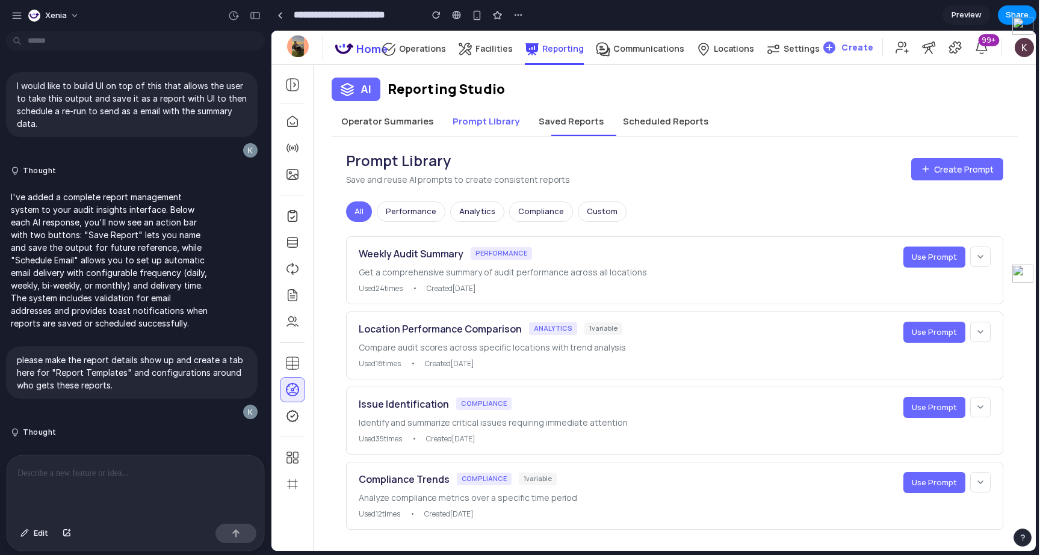
click at [560, 128] on button "Saved Reports" at bounding box center [571, 121] width 84 height 29
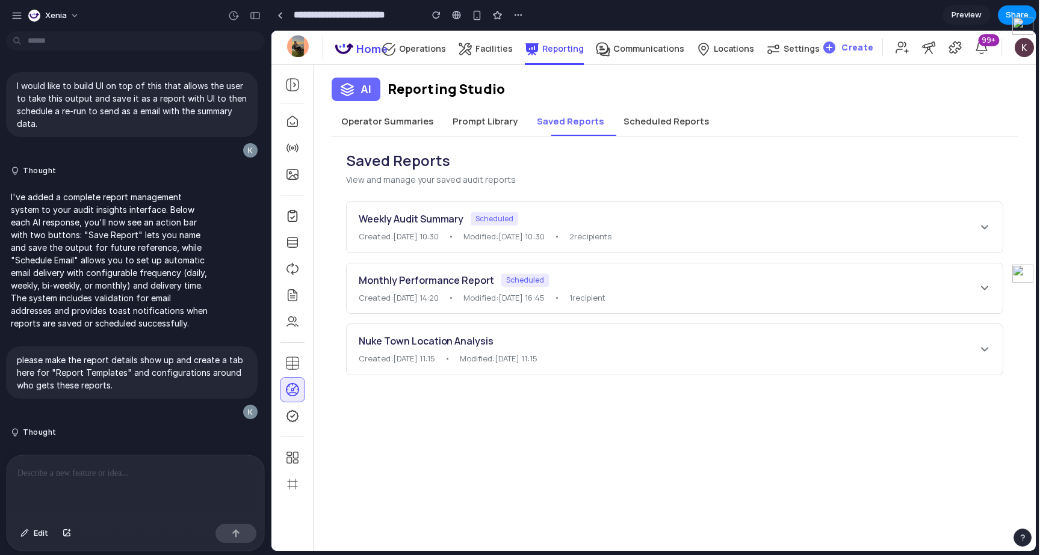
click at [699, 137] on div "Saved Reports View and manage your saved audit reports Weekly Audit Summary Sch…" at bounding box center [675, 263] width 686 height 253
click at [685, 128] on button "Scheduled Reports" at bounding box center [666, 121] width 105 height 29
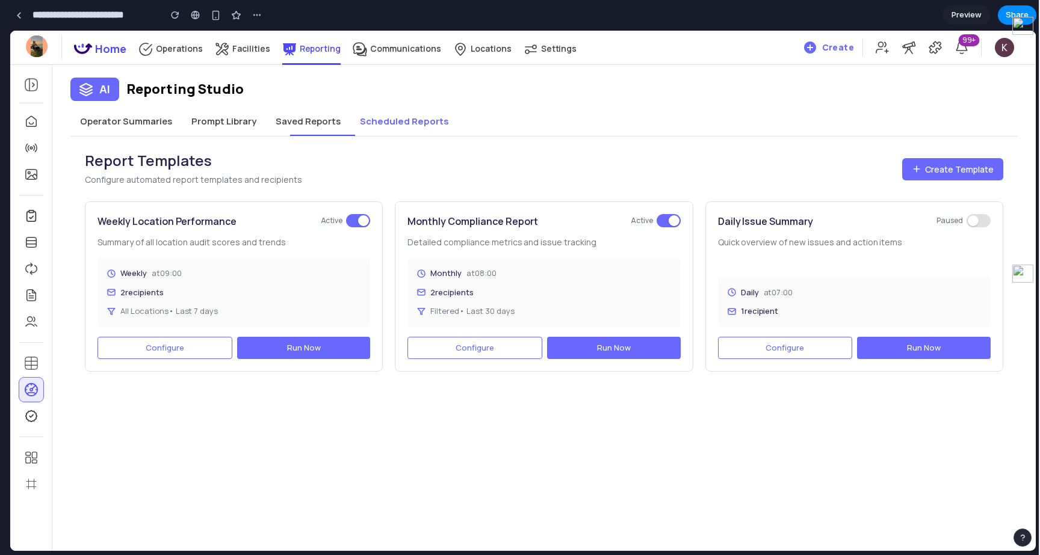
drag, startPoint x: 268, startPoint y: 42, endPoint x: -76, endPoint y: 43, distance: 344.2
click at [0, 43] on html "Xenia I would like to build UI on top of this that allows the user to take this…" at bounding box center [520, 277] width 1040 height 555
click at [233, 135] on button "Prompt Library" at bounding box center [224, 121] width 84 height 29
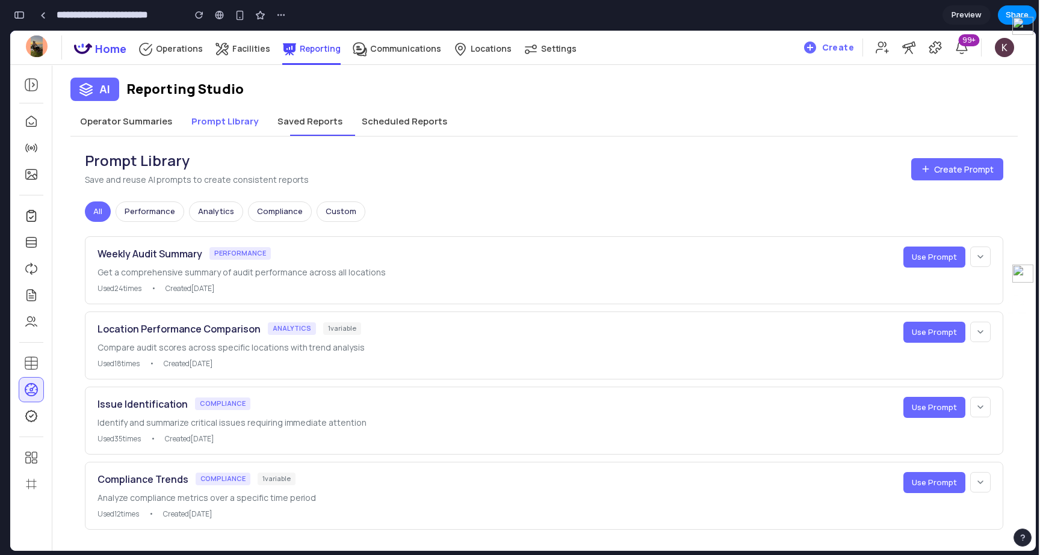
click at [161, 117] on button "Operator Summaries" at bounding box center [125, 121] width 111 height 29
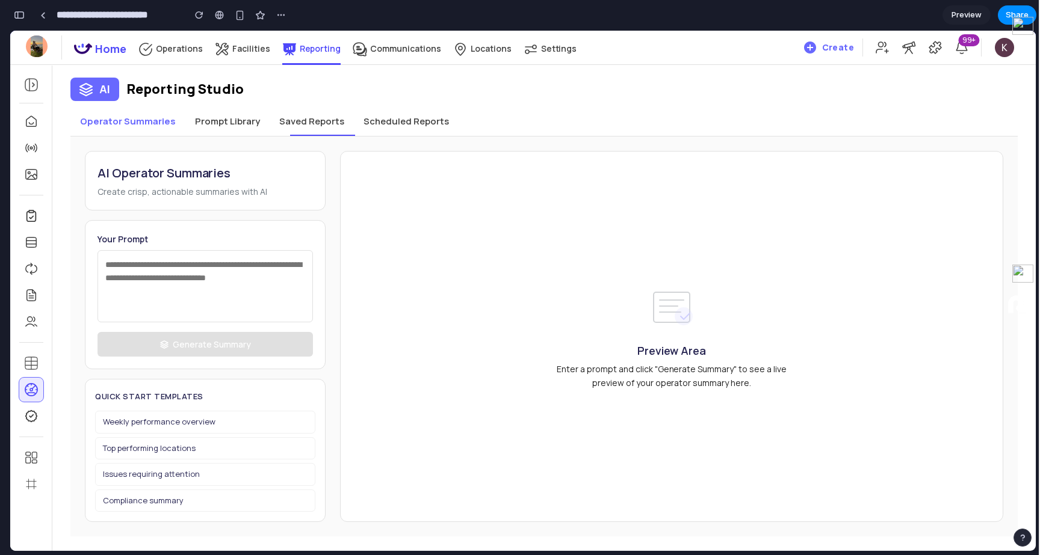
click at [234, 128] on button "Prompt Library" at bounding box center [227, 121] width 84 height 29
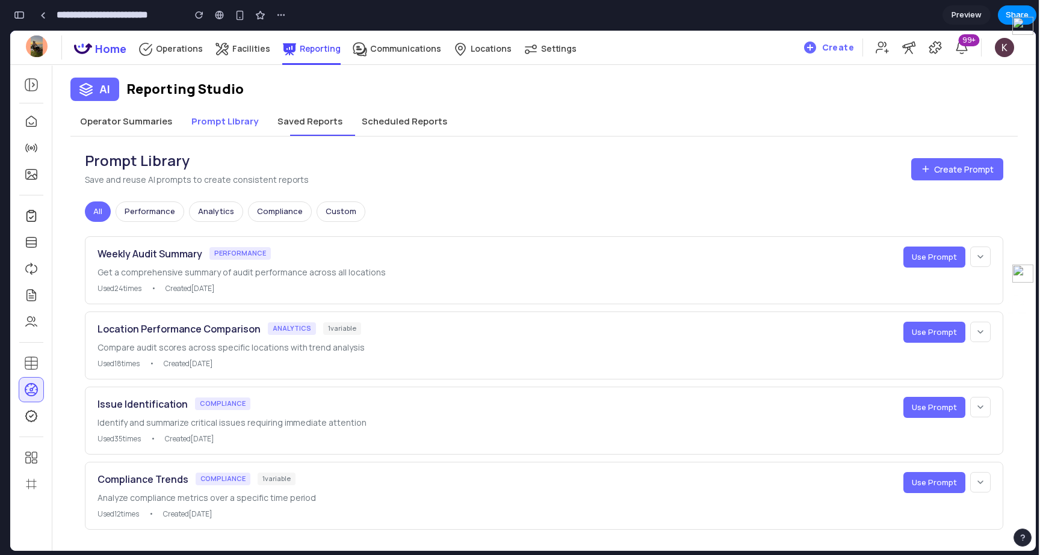
click at [301, 129] on button "Saved Reports" at bounding box center [310, 121] width 84 height 29
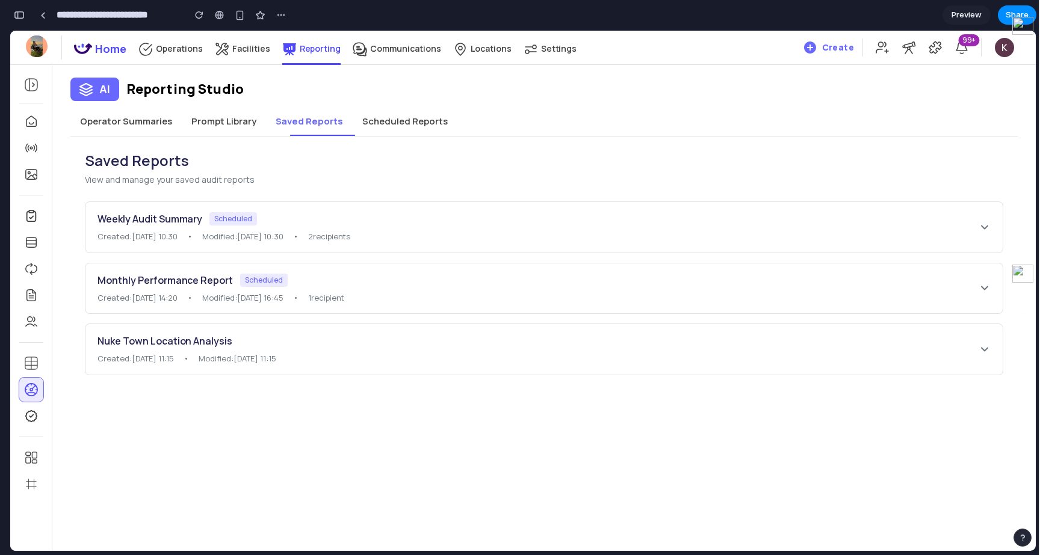
click at [169, 128] on button "Operator Summaries" at bounding box center [125, 121] width 111 height 29
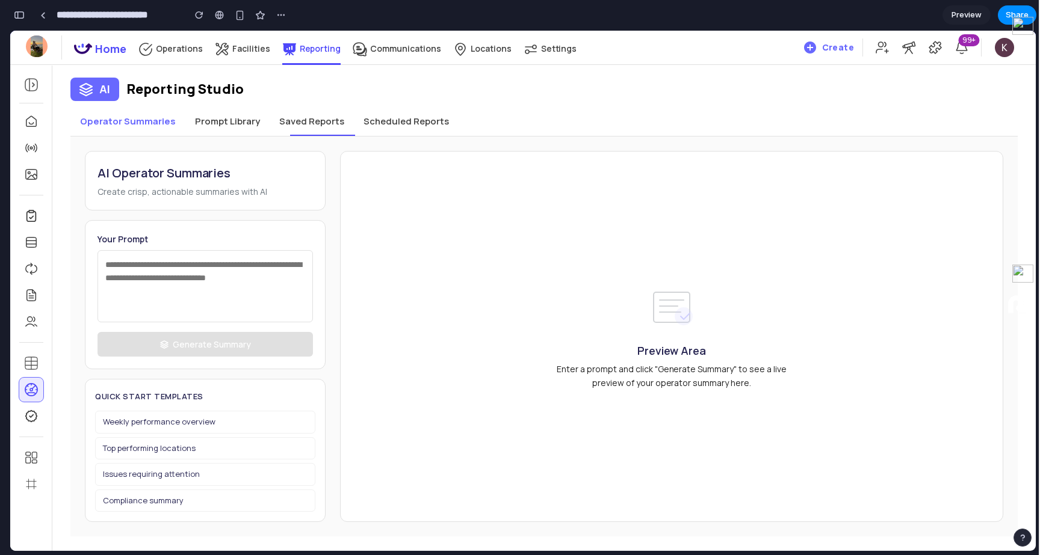
click at [214, 119] on button "Prompt Library" at bounding box center [227, 121] width 84 height 29
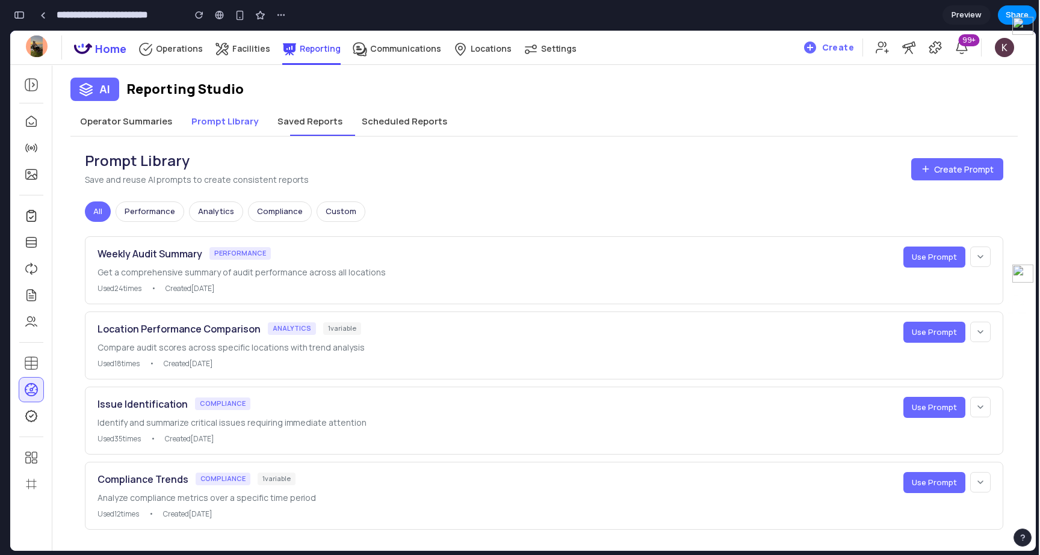
click at [315, 130] on button "Saved Reports" at bounding box center [310, 121] width 84 height 29
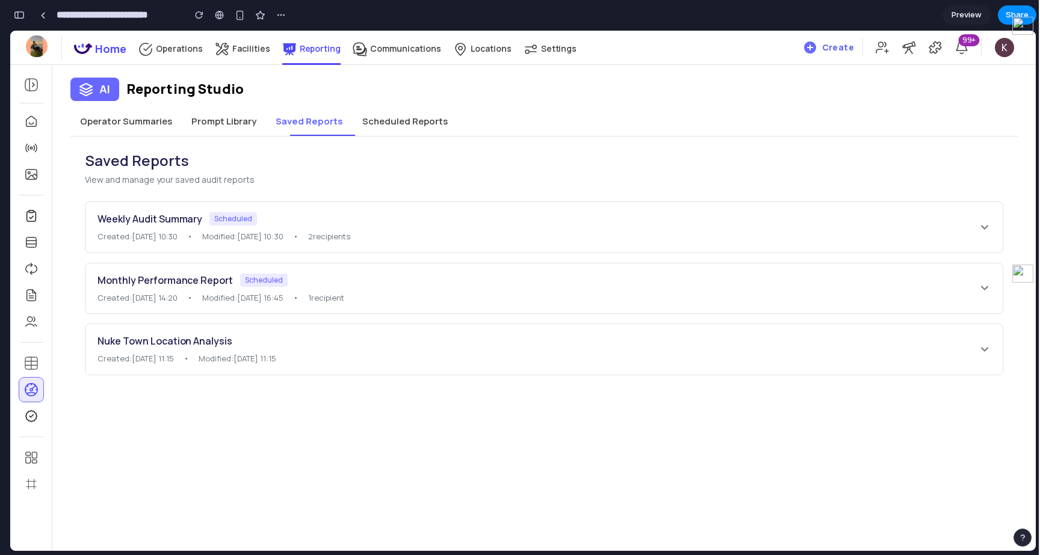
click at [414, 124] on button "Scheduled Reports" at bounding box center [405, 121] width 105 height 29
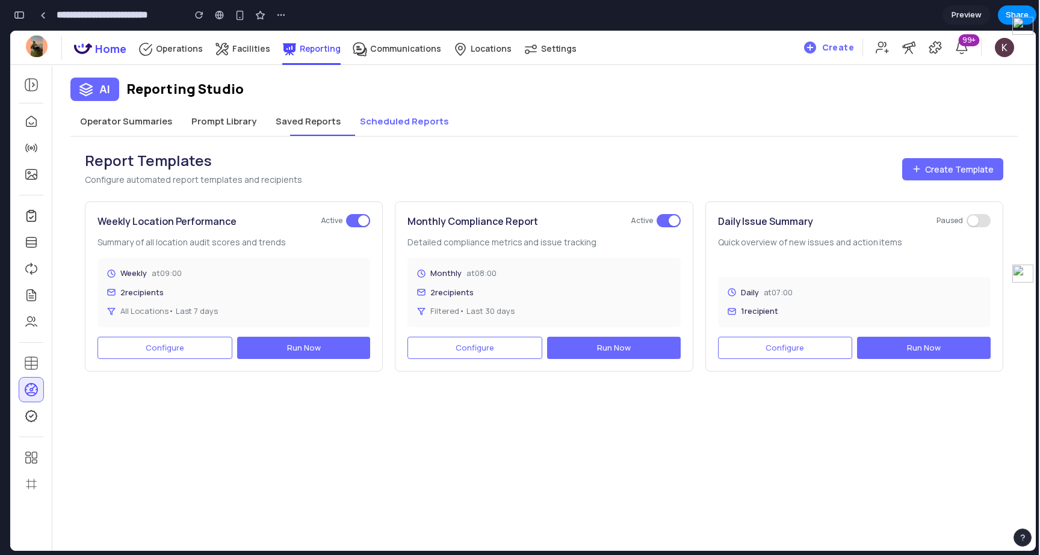
click at [286, 123] on button "Saved Reports" at bounding box center [308, 121] width 84 height 29
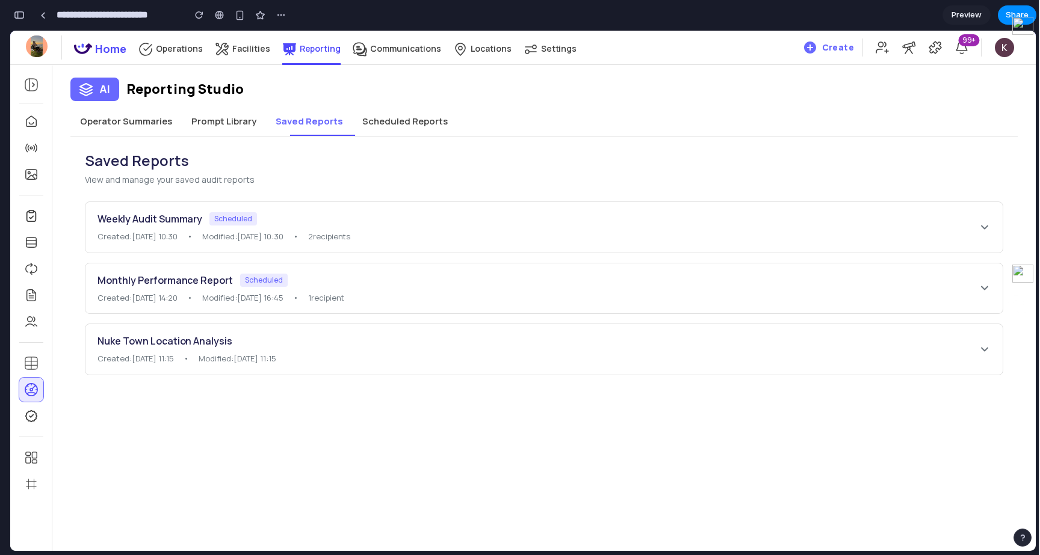
click at [167, 126] on button "Operator Summaries" at bounding box center [125, 121] width 111 height 29
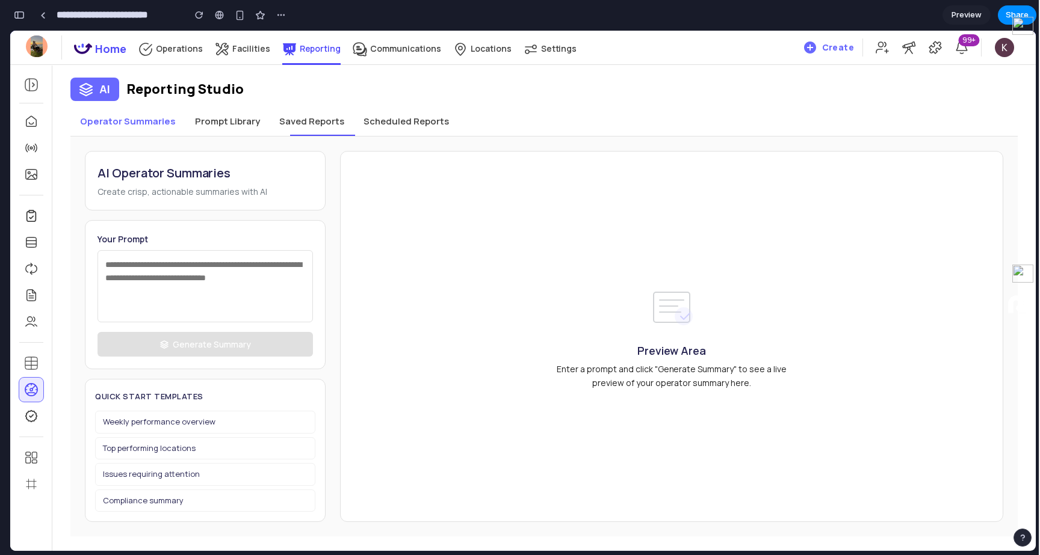
click at [153, 173] on h2 "AI Operator Summaries" at bounding box center [204, 173] width 215 height 19
click at [230, 134] on button "Prompt Library" at bounding box center [227, 121] width 84 height 29
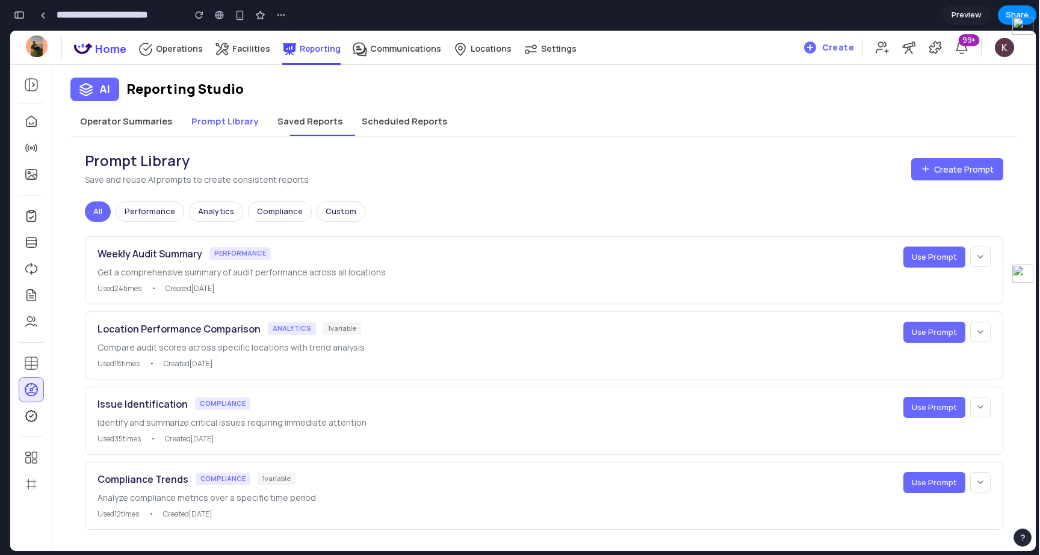
click at [129, 128] on button "Operator Summaries" at bounding box center [125, 121] width 111 height 29
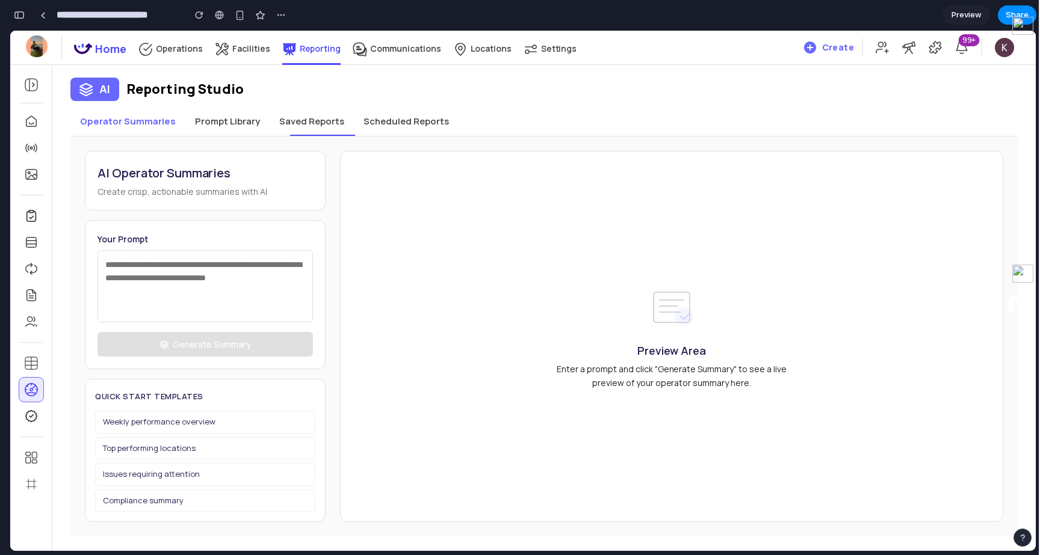
click at [240, 130] on button "Prompt Library" at bounding box center [227, 121] width 84 height 29
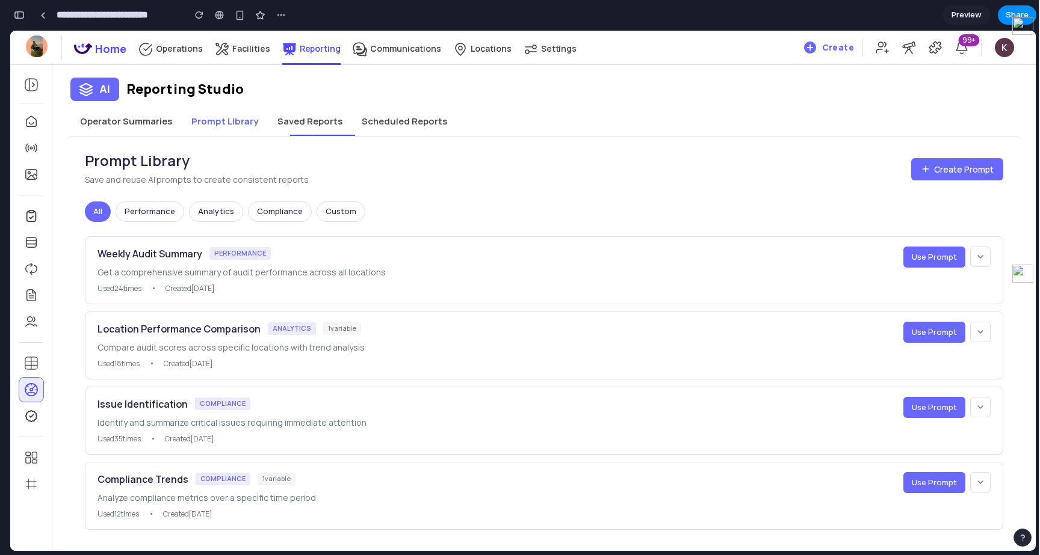
click at [386, 125] on button "Scheduled Reports" at bounding box center [404, 121] width 105 height 29
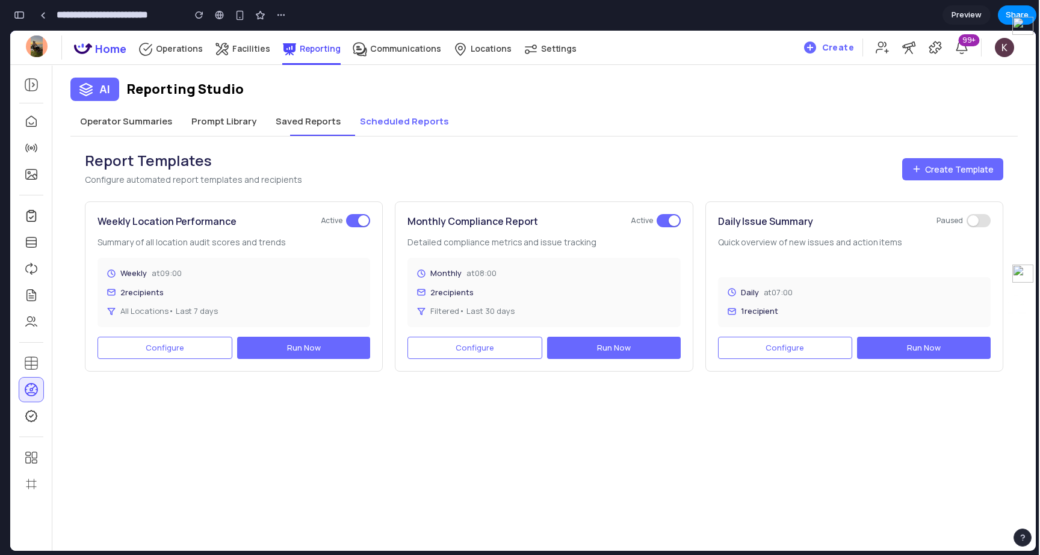
click at [308, 126] on button "Saved Reports" at bounding box center [308, 121] width 84 height 29
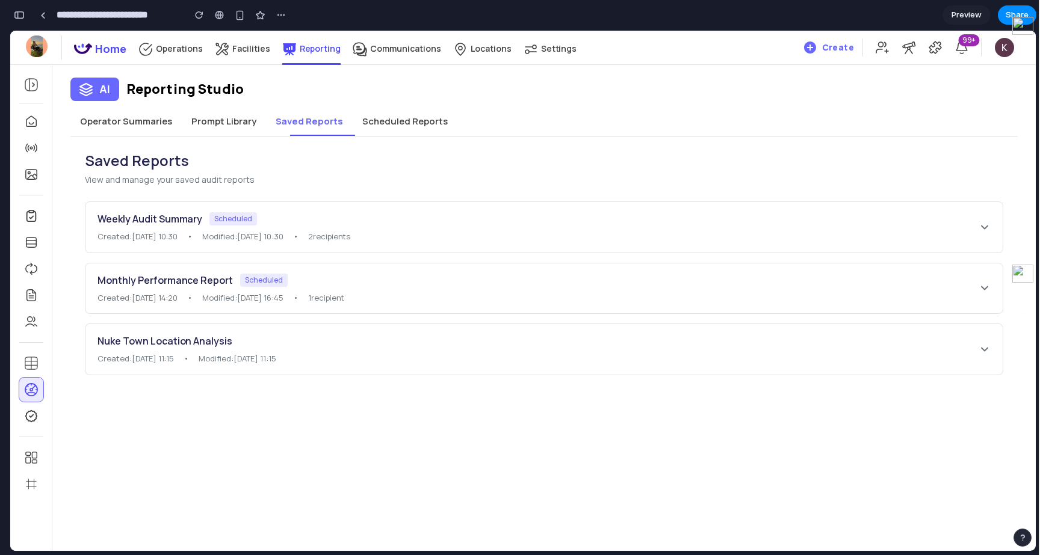
click at [208, 126] on button "Prompt Library" at bounding box center [224, 121] width 84 height 29
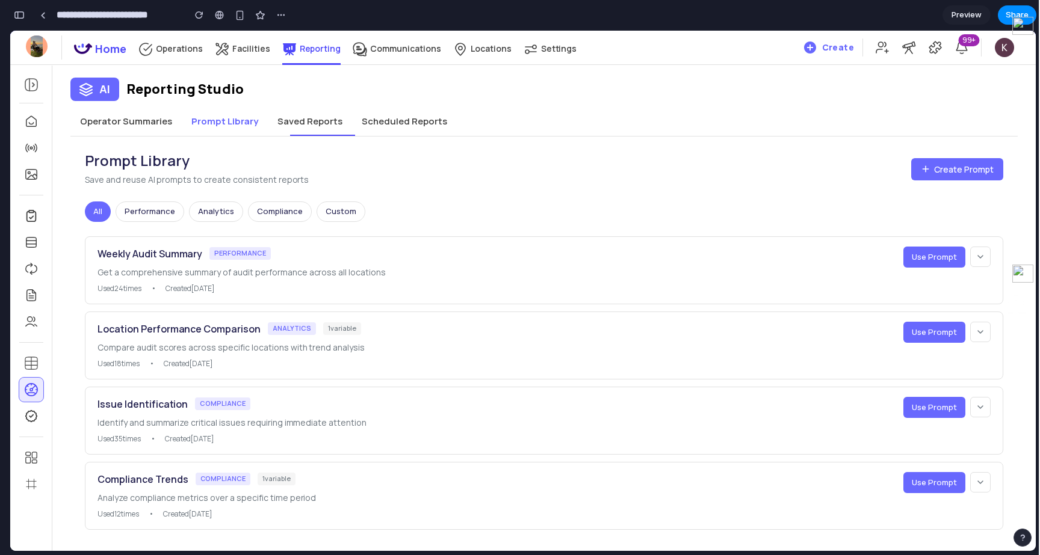
click at [151, 126] on button "Operator Summaries" at bounding box center [125, 121] width 111 height 29
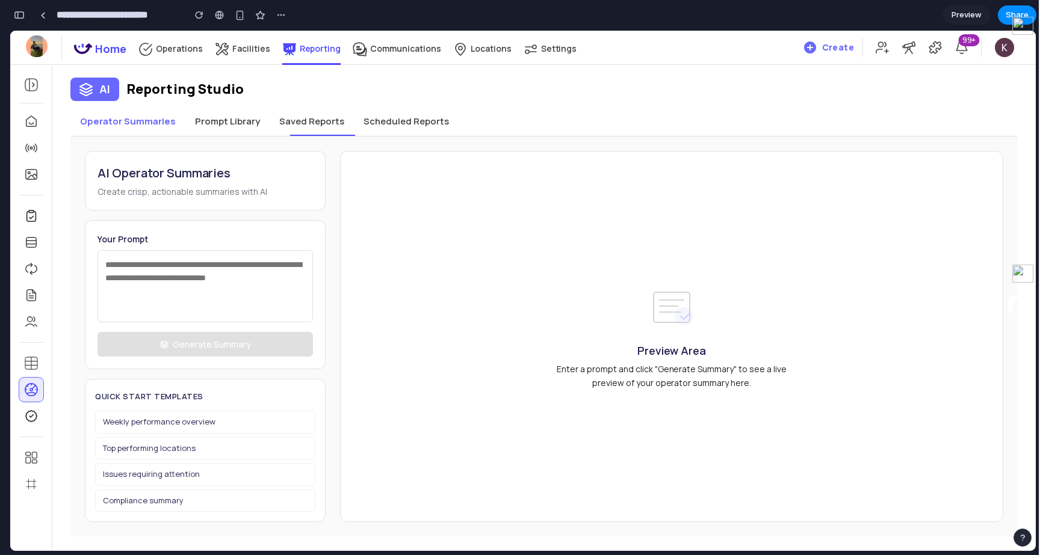
click at [212, 314] on textarea at bounding box center [204, 286] width 215 height 72
click at [197, 290] on textarea at bounding box center [204, 286] width 215 height 72
click at [227, 282] on textarea at bounding box center [204, 286] width 215 height 72
click at [206, 480] on button "Issues requiring attention" at bounding box center [205, 474] width 220 height 23
type textarea "**********"
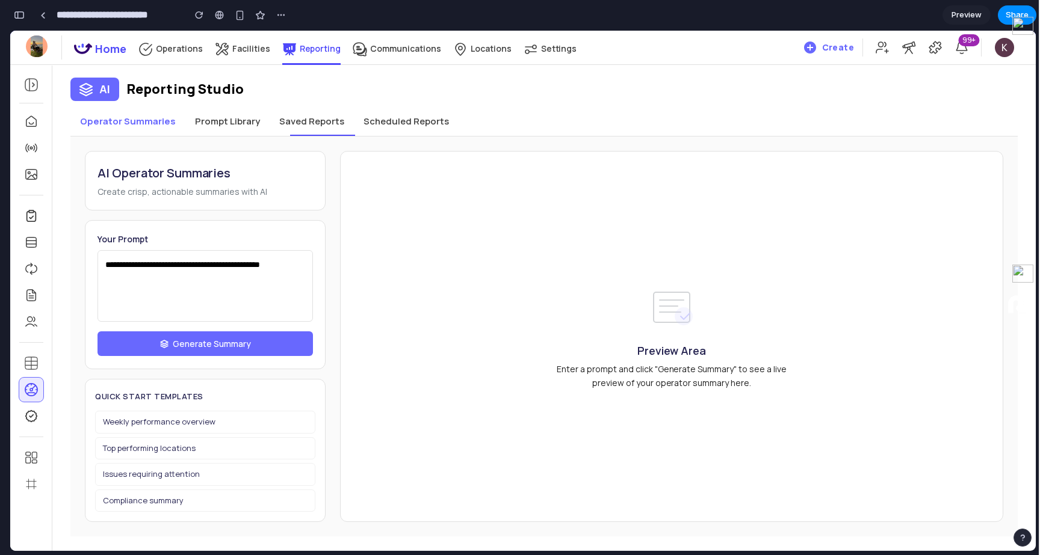
click at [241, 327] on div "**********" at bounding box center [205, 294] width 241 height 149
click at [241, 339] on span "Generate Summary" at bounding box center [212, 344] width 78 height 13
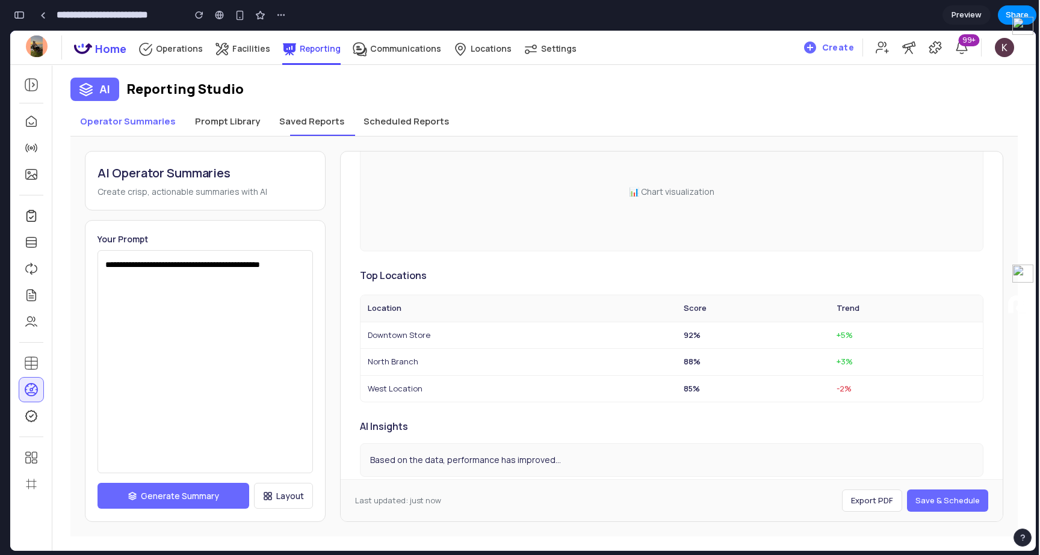
scroll to position [229, 0]
click at [21, 11] on div "button" at bounding box center [19, 15] width 11 height 8
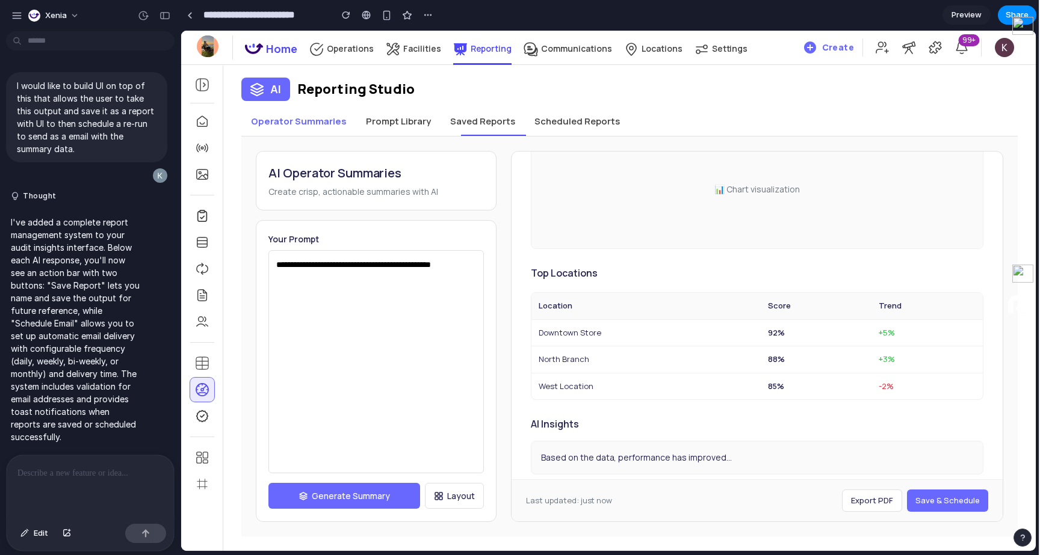
click at [88, 483] on div at bounding box center [90, 488] width 167 height 64
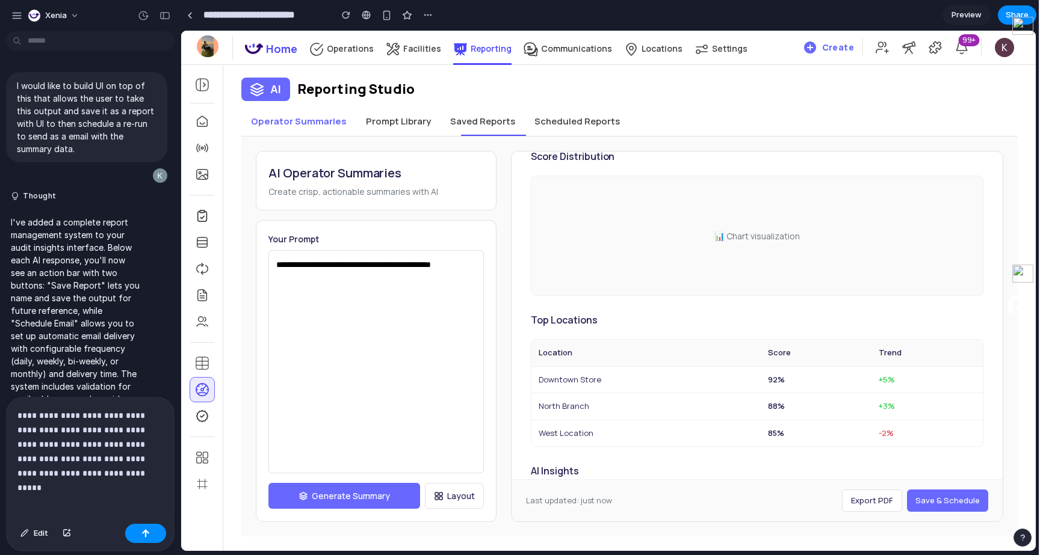
scroll to position [259, 0]
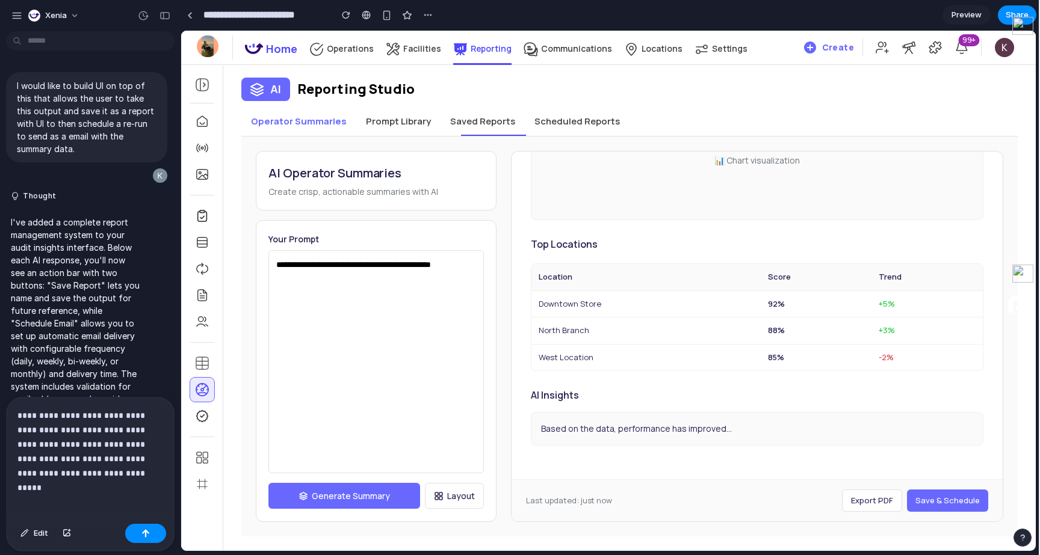
click at [141, 480] on p "**********" at bounding box center [90, 445] width 146 height 72
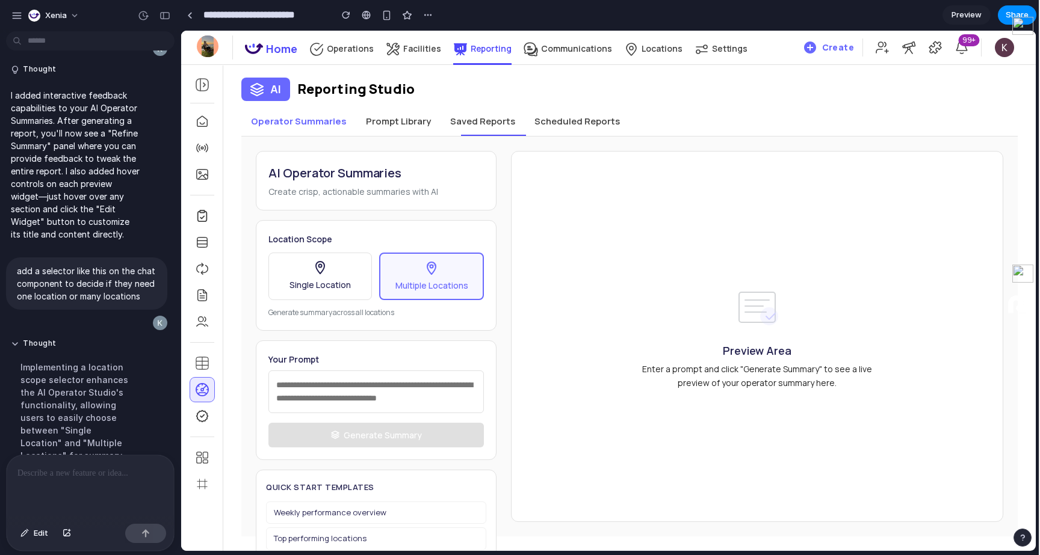
scroll to position [3828, 0]
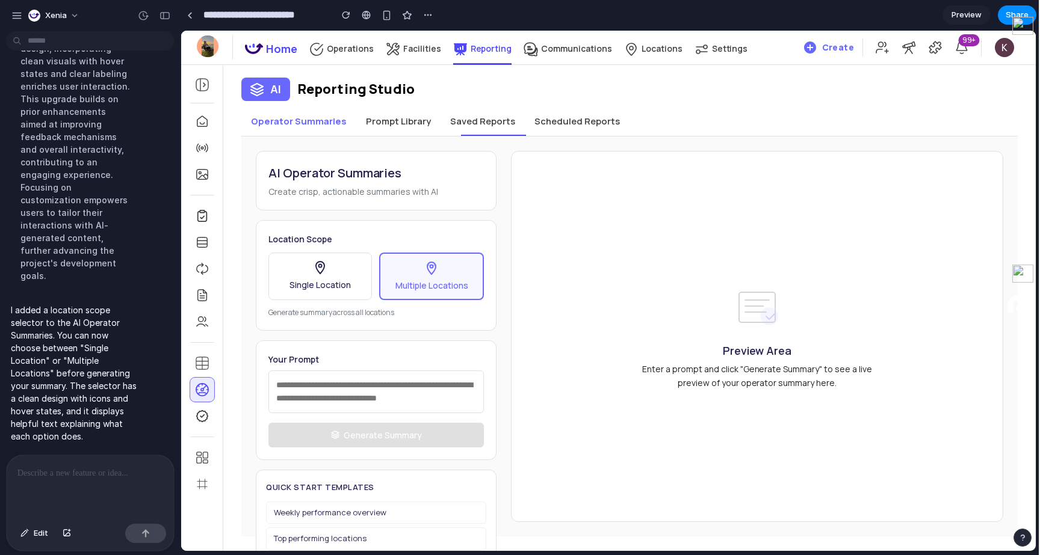
click at [394, 125] on button "Prompt Library" at bounding box center [398, 121] width 84 height 29
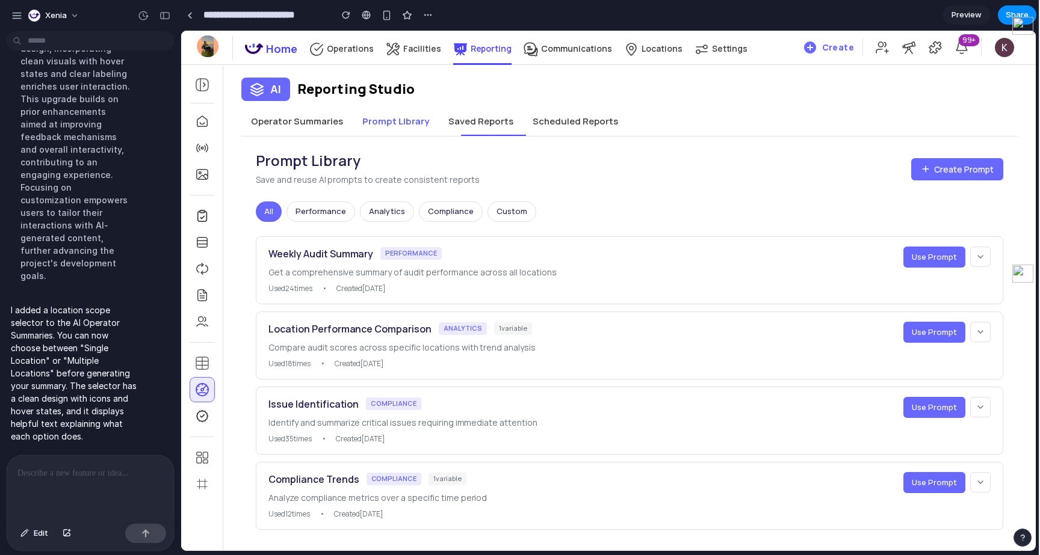
click at [315, 128] on button "Operator Summaries" at bounding box center [296, 121] width 111 height 29
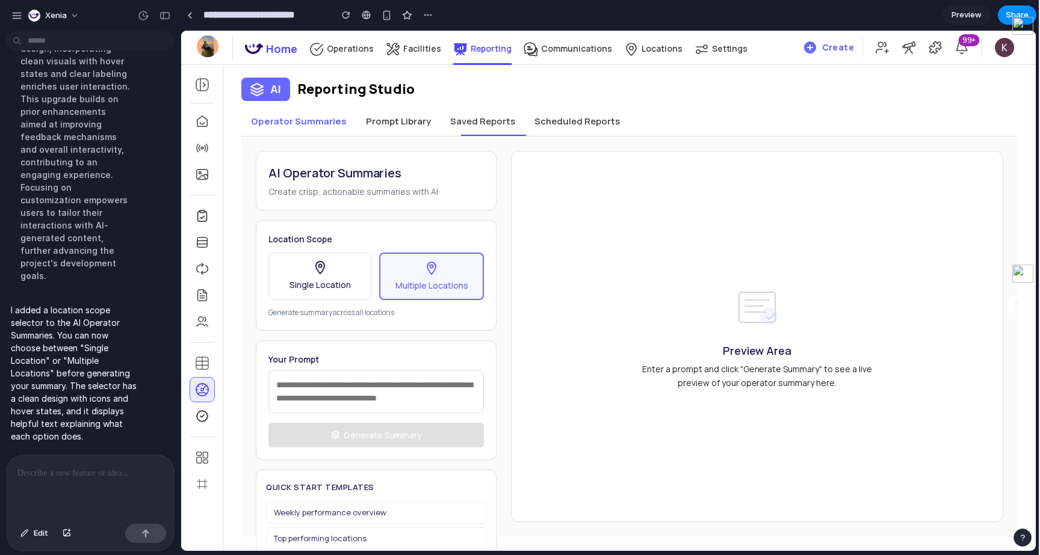
click at [383, 130] on button "Prompt Library" at bounding box center [398, 121] width 84 height 29
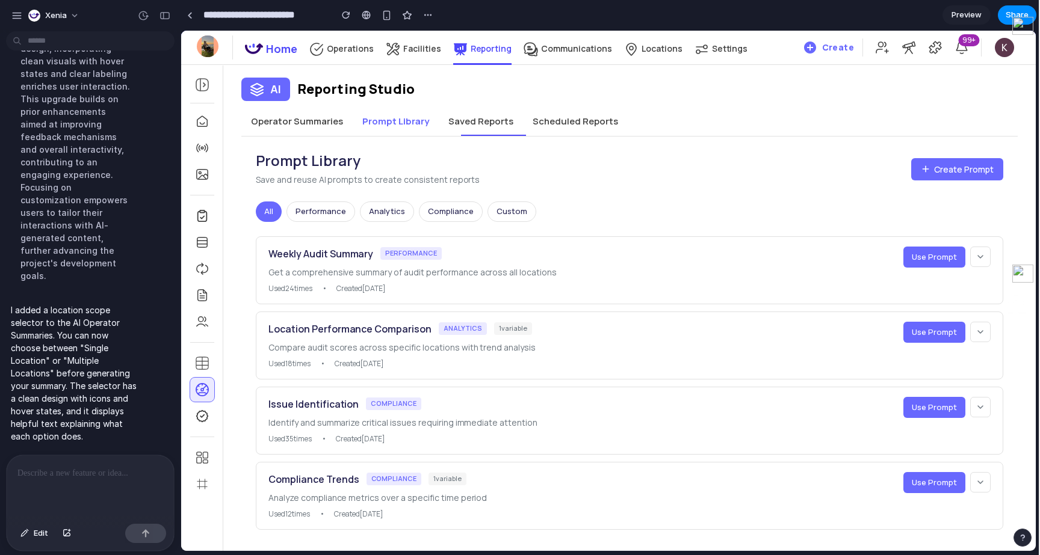
click at [928, 261] on span "Use Prompt" at bounding box center [934, 257] width 45 height 11
click at [323, 132] on button "Operator Summaries" at bounding box center [296, 121] width 111 height 29
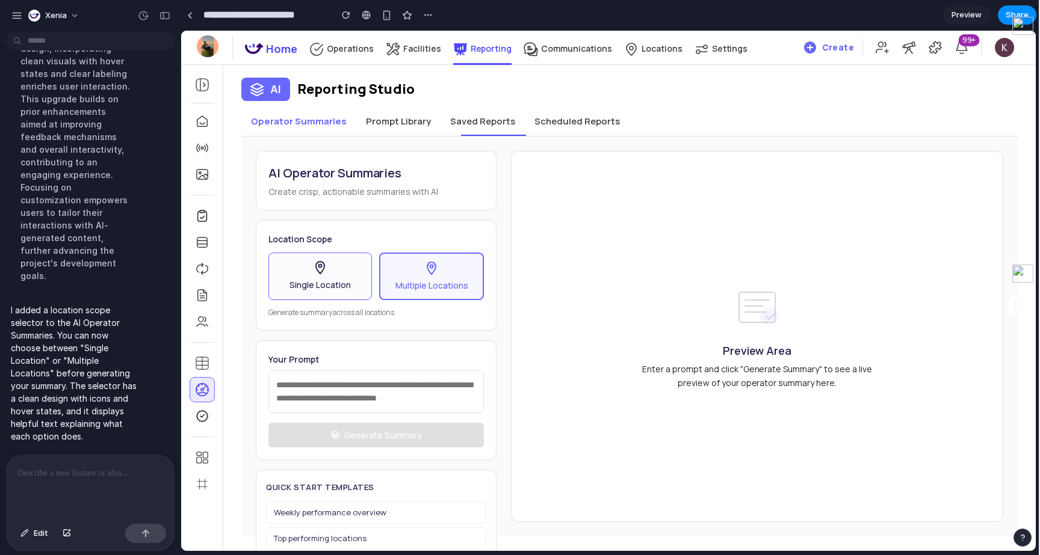
click at [342, 277] on button "Single Location" at bounding box center [320, 277] width 104 height 48
click at [354, 383] on textarea at bounding box center [375, 392] width 215 height 43
click at [354, 397] on textarea at bounding box center [375, 392] width 215 height 43
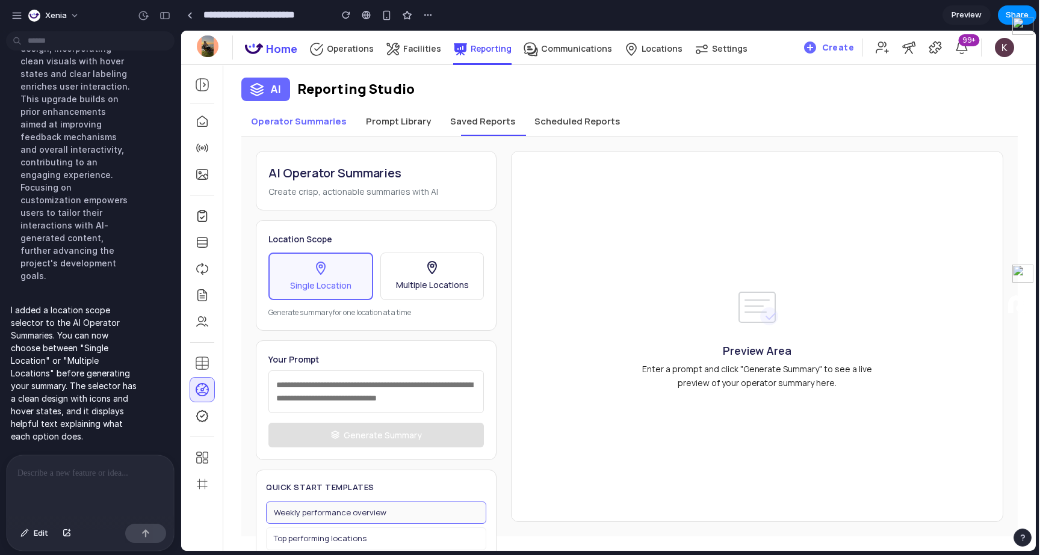
click at [362, 522] on button "Weekly performance overview" at bounding box center [376, 513] width 220 height 23
type textarea "**********"
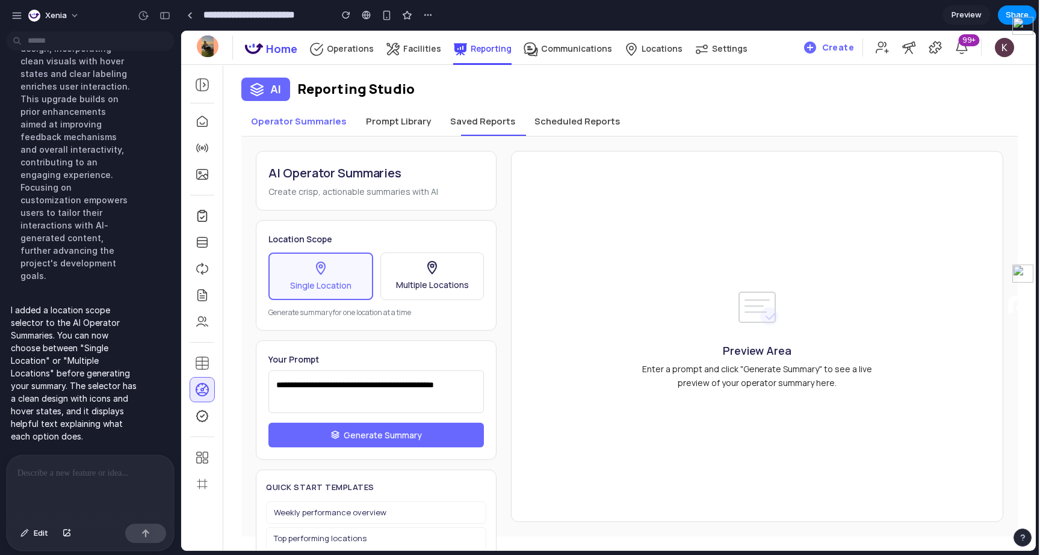
click at [388, 432] on span "Generate Summary" at bounding box center [383, 435] width 78 height 13
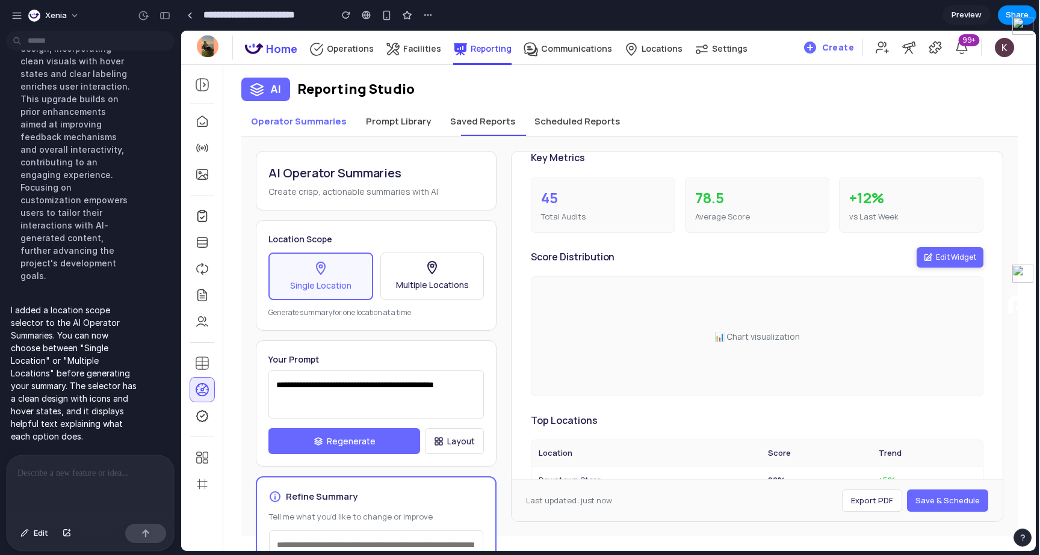
scroll to position [259, 0]
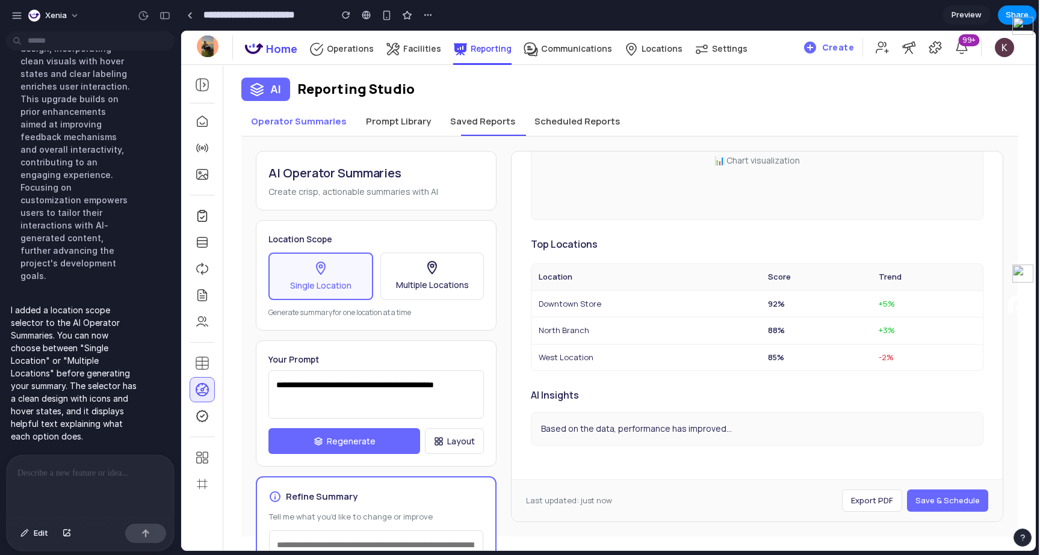
click at [733, 173] on div "📊 Chart visualization" at bounding box center [757, 160] width 453 height 120
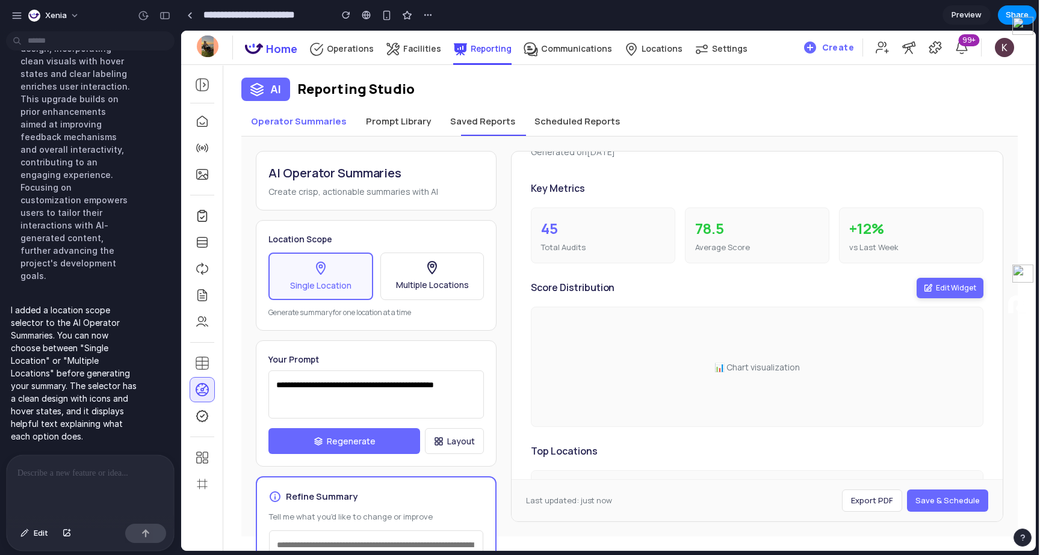
scroll to position [42, 0]
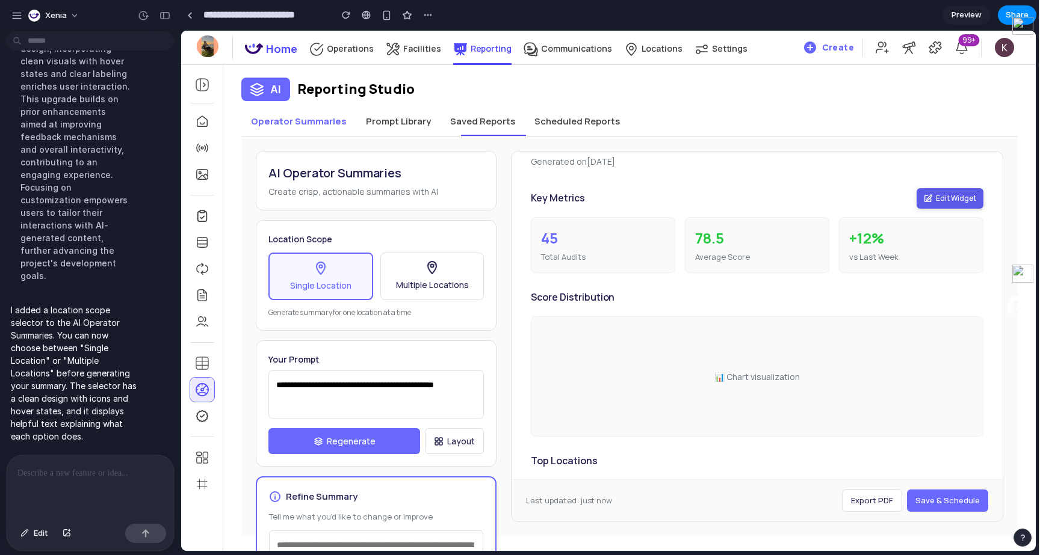
click at [935, 198] on button "Edit Widget" at bounding box center [950, 198] width 67 height 20
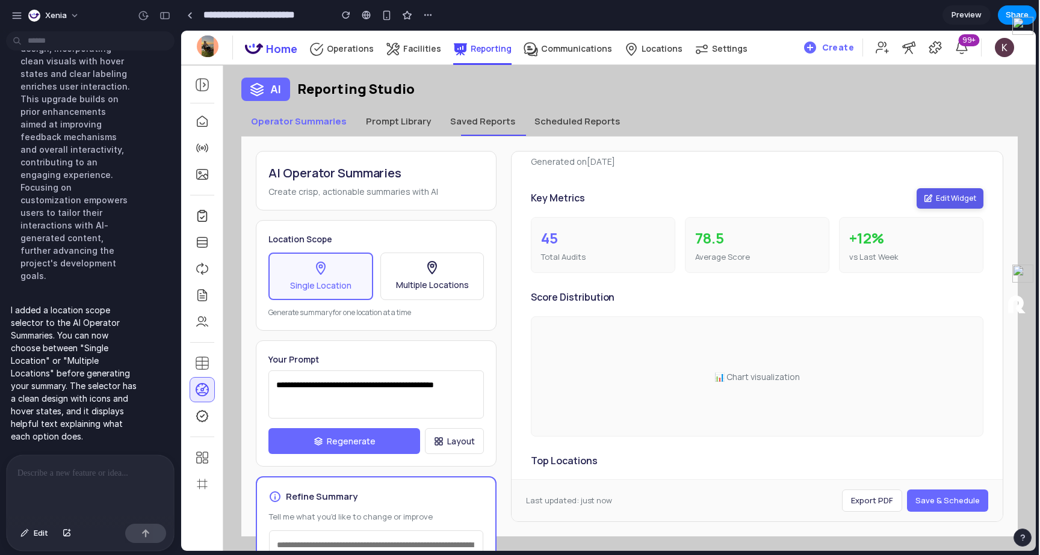
click at [935, 198] on button "Edit Widget" at bounding box center [950, 198] width 67 height 20
click at [933, 197] on button "Edit Widget" at bounding box center [950, 198] width 67 height 20
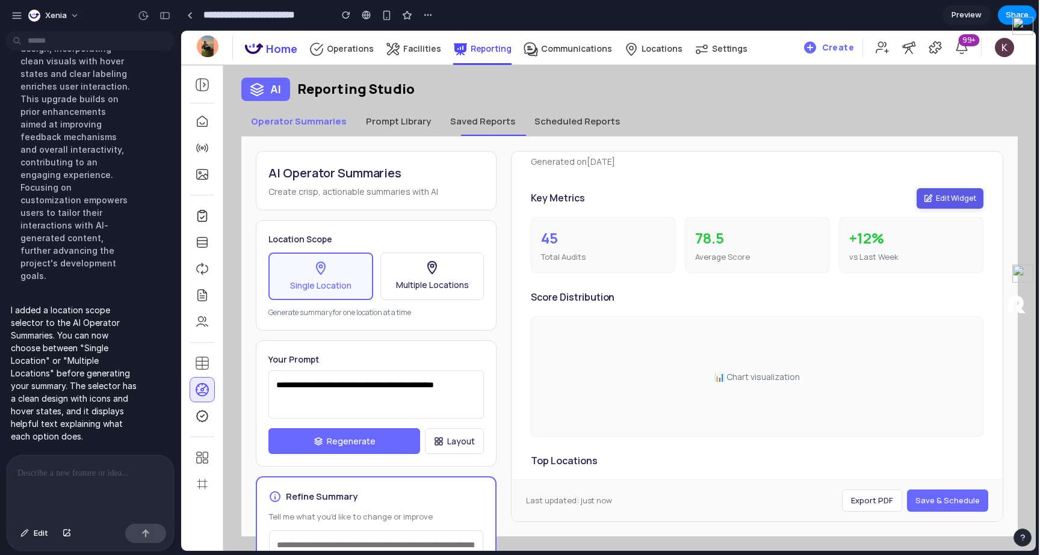
click at [933, 197] on button "Edit Widget" at bounding box center [950, 198] width 67 height 20
click at [465, 131] on button "Saved Reports" at bounding box center [483, 121] width 84 height 29
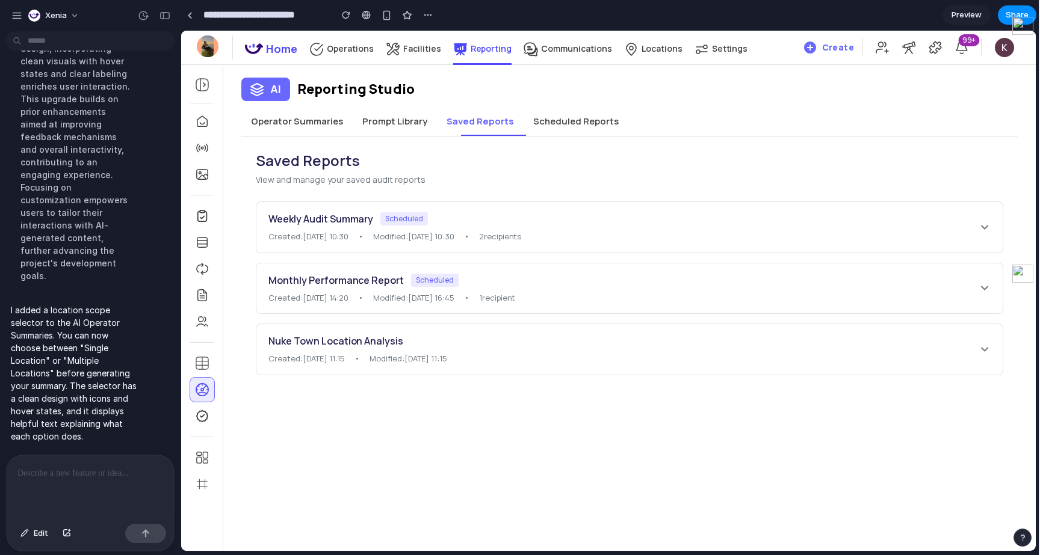
click at [522, 241] on span "2 recipient s" at bounding box center [500, 237] width 43 height 12
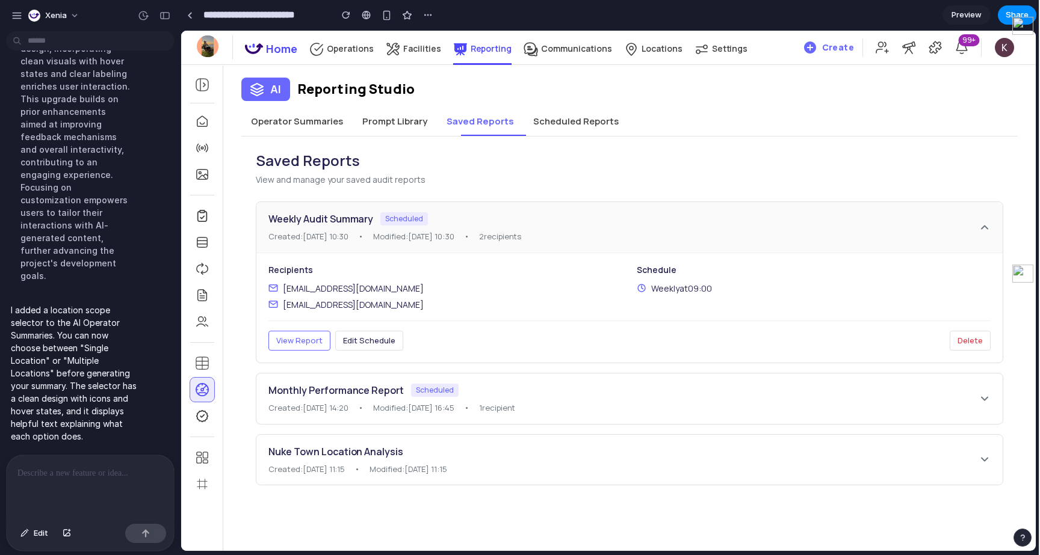
click at [263, 119] on button "Operator Summaries" at bounding box center [296, 121] width 111 height 29
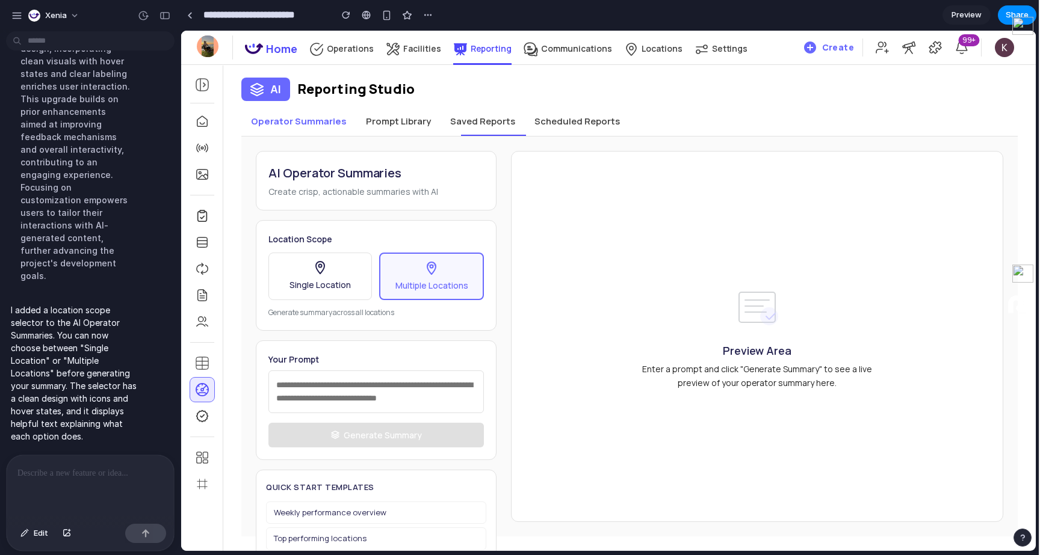
scroll to position [10, 0]
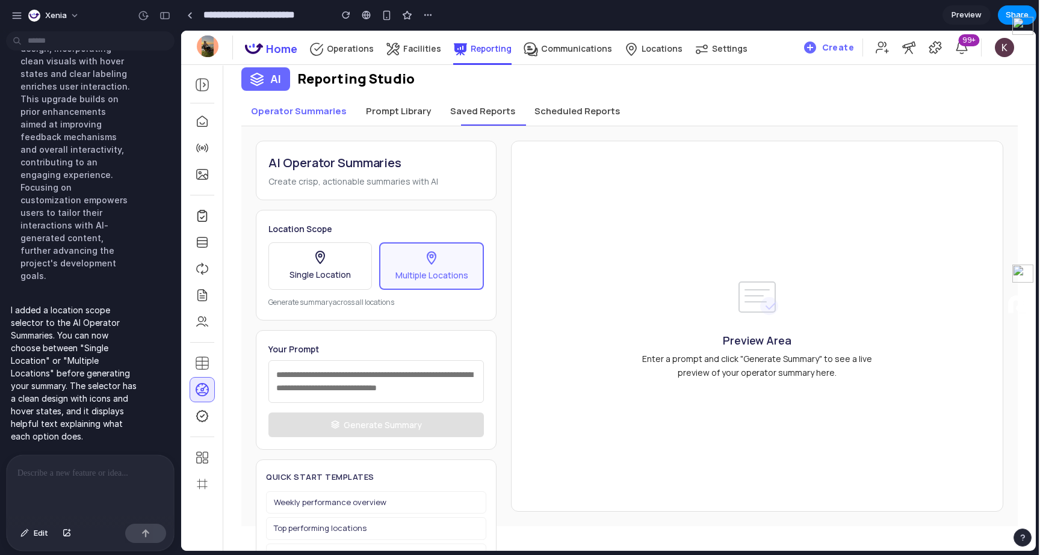
click at [373, 156] on h2 "AI Operator Summaries" at bounding box center [375, 162] width 215 height 19
drag, startPoint x: 448, startPoint y: 148, endPoint x: 217, endPoint y: 147, distance: 230.5
click at [217, 147] on div "0 Home Operations Facilities Reporting Communications Locations Settings Create…" at bounding box center [608, 273] width 855 height 506
click at [414, 91] on div "AI Reporting Studio Operator Summaries Prompt Library Saved Reports Scheduled R…" at bounding box center [629, 287] width 812 height 477
click at [406, 109] on button "Prompt Library" at bounding box center [398, 111] width 84 height 29
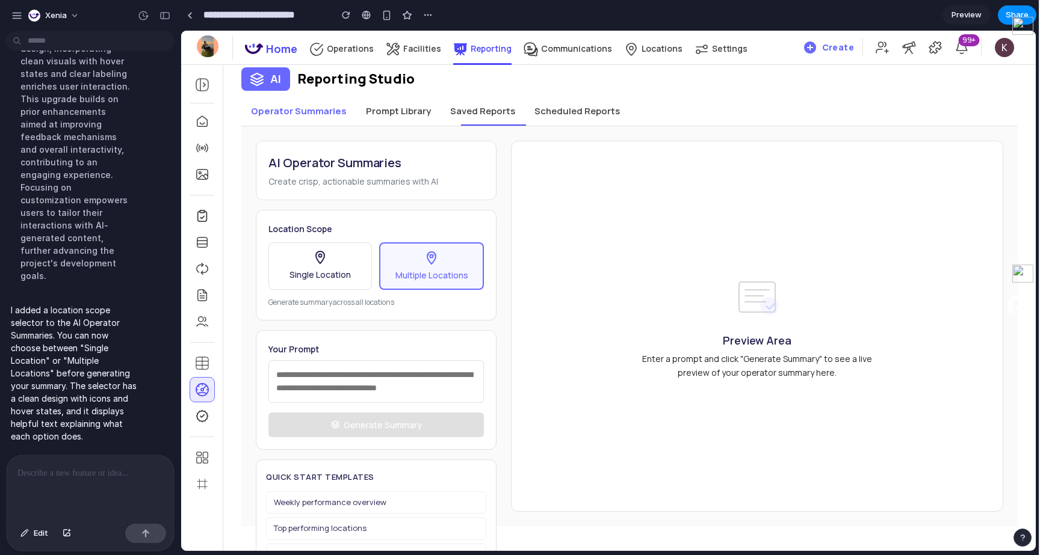
scroll to position [0, 0]
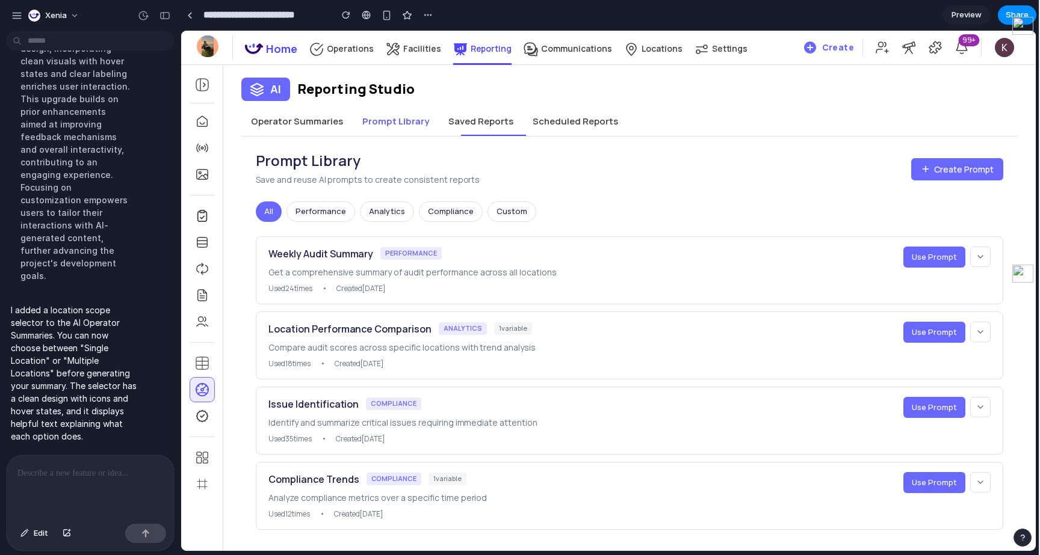
click at [337, 116] on button "Operator Summaries" at bounding box center [296, 121] width 111 height 29
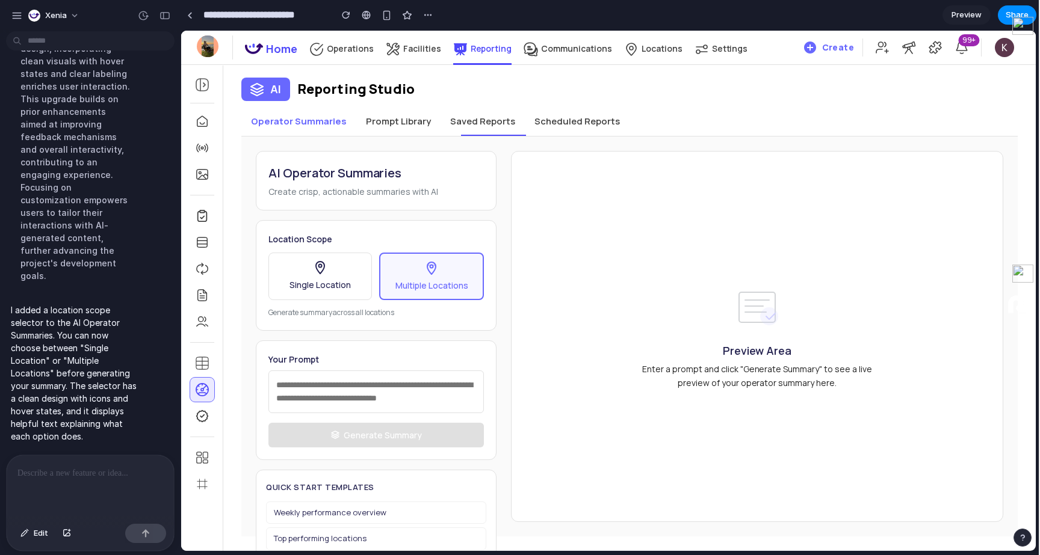
click at [409, 132] on button "Prompt Library" at bounding box center [398, 121] width 84 height 29
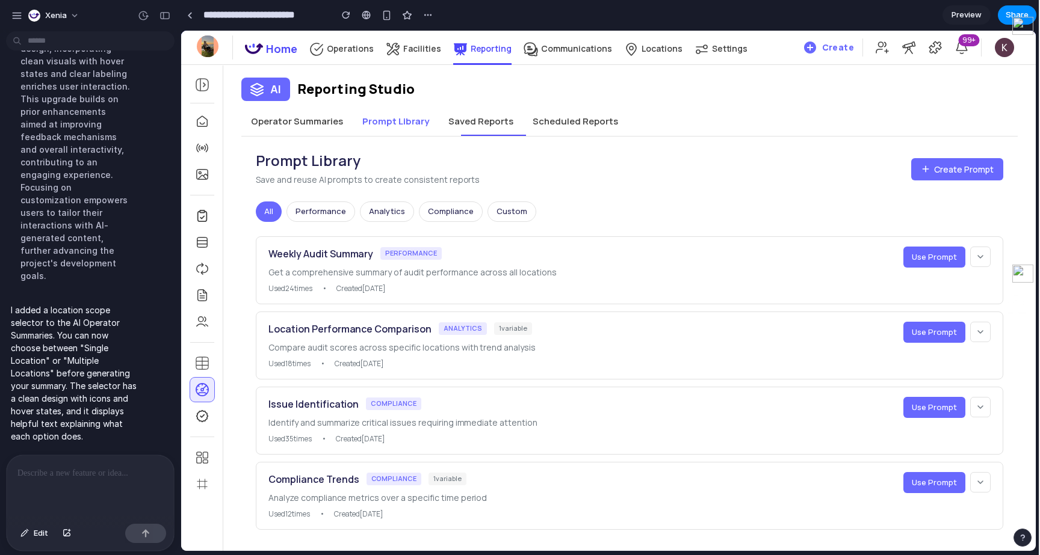
click at [409, 132] on button "Prompt Library" at bounding box center [396, 121] width 86 height 29
click at [326, 112] on button "Operator Summaries" at bounding box center [296, 121] width 111 height 29
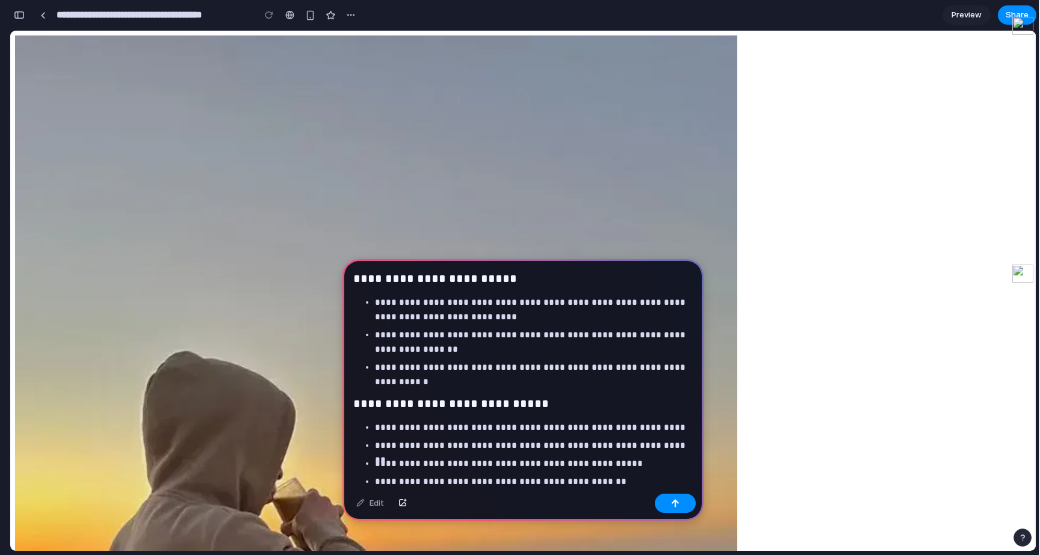
drag, startPoint x: 676, startPoint y: 505, endPoint x: 633, endPoint y: 303, distance: 206.7
click at [633, 303] on div "**********" at bounding box center [522, 390] width 361 height 262
click at [688, 503] on button "button" at bounding box center [675, 503] width 41 height 19
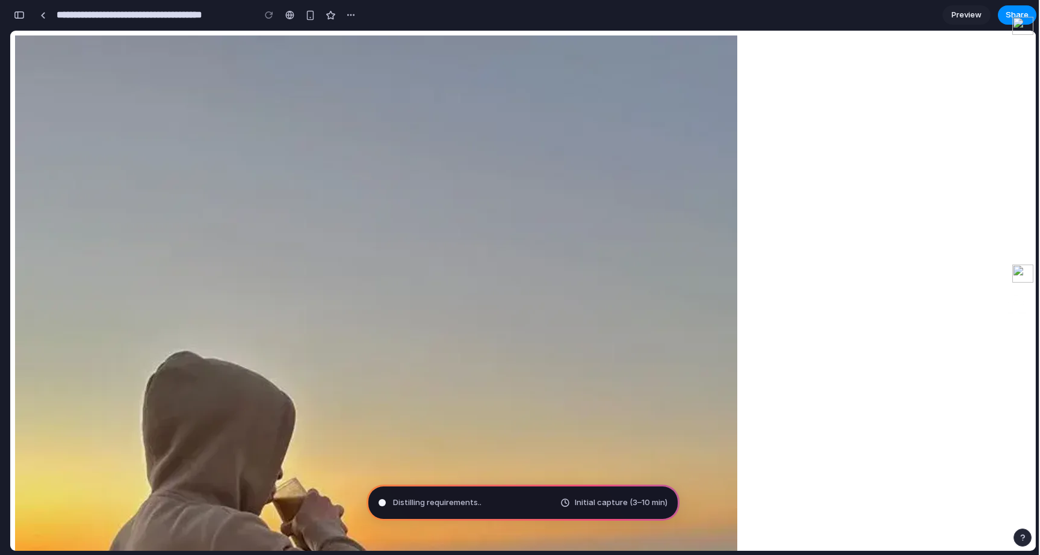
type input "**********"
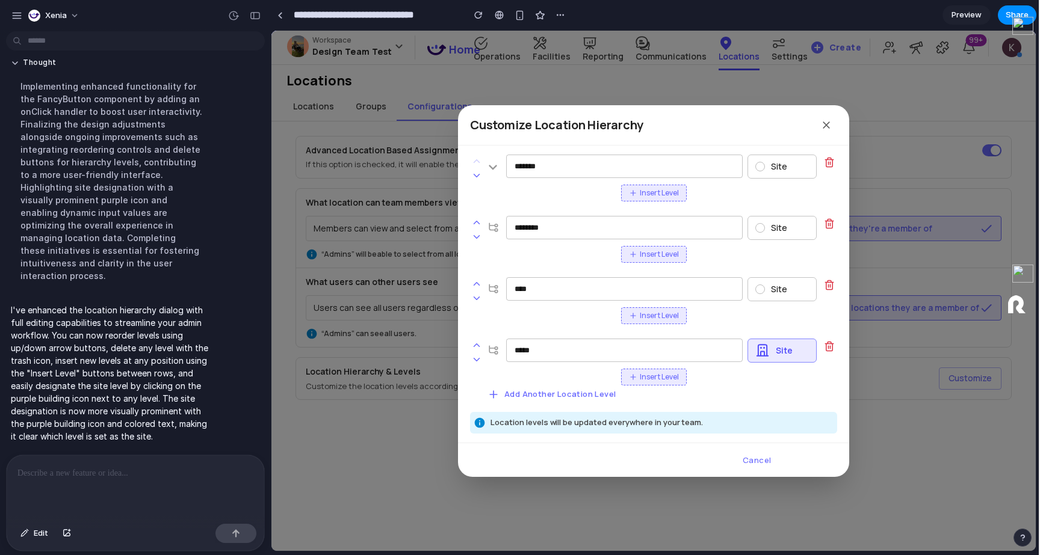
scroll to position [386, 0]
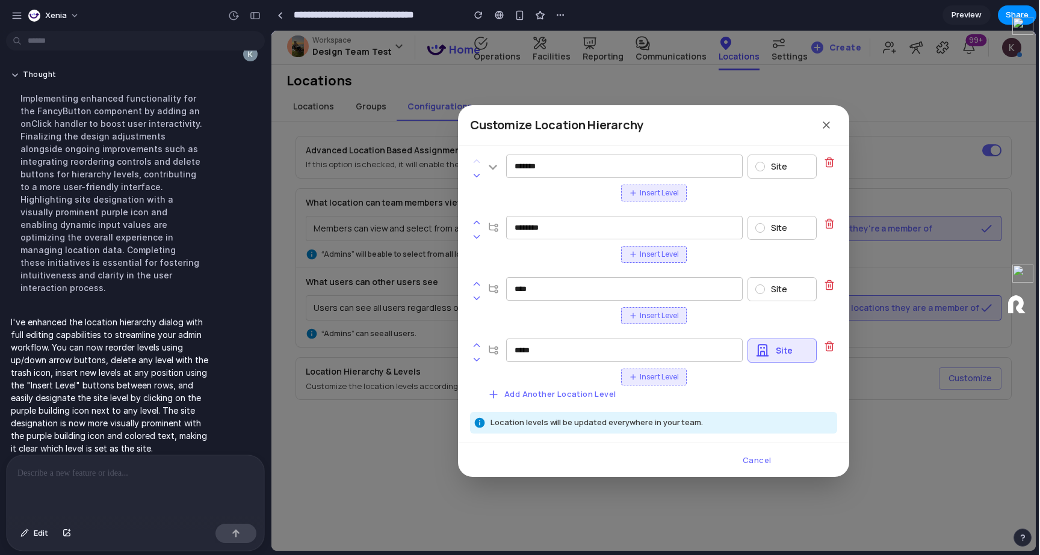
click at [636, 380] on icon at bounding box center [633, 377] width 8 height 8
click at [655, 308] on button "Insert Level" at bounding box center [654, 316] width 66 height 17
click at [651, 303] on div "**** ‌ Site" at bounding box center [653, 291] width 367 height 28
click at [651, 311] on span "Insert Level" at bounding box center [659, 316] width 39 height 11
click at [748, 287] on div "Site" at bounding box center [781, 289] width 69 height 24
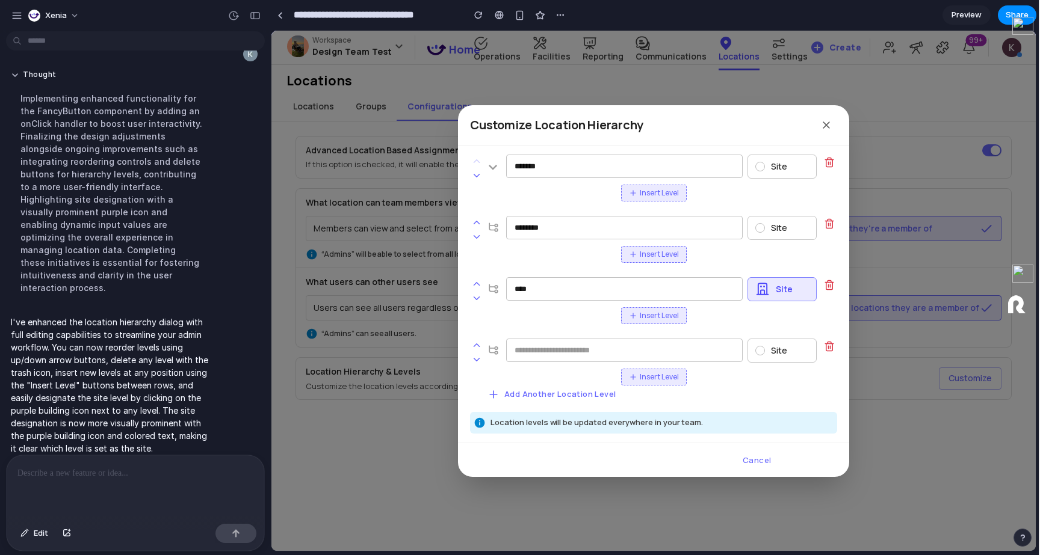
click at [748, 287] on div "Site" at bounding box center [781, 289] width 69 height 24
click at [763, 223] on div "Site" at bounding box center [781, 228] width 69 height 24
click at [754, 178] on div "Site" at bounding box center [781, 167] width 69 height 24
click at [548, 360] on input "text" at bounding box center [624, 351] width 237 height 24
click at [557, 386] on button "Add Another Location Level" at bounding box center [552, 394] width 135 height 17
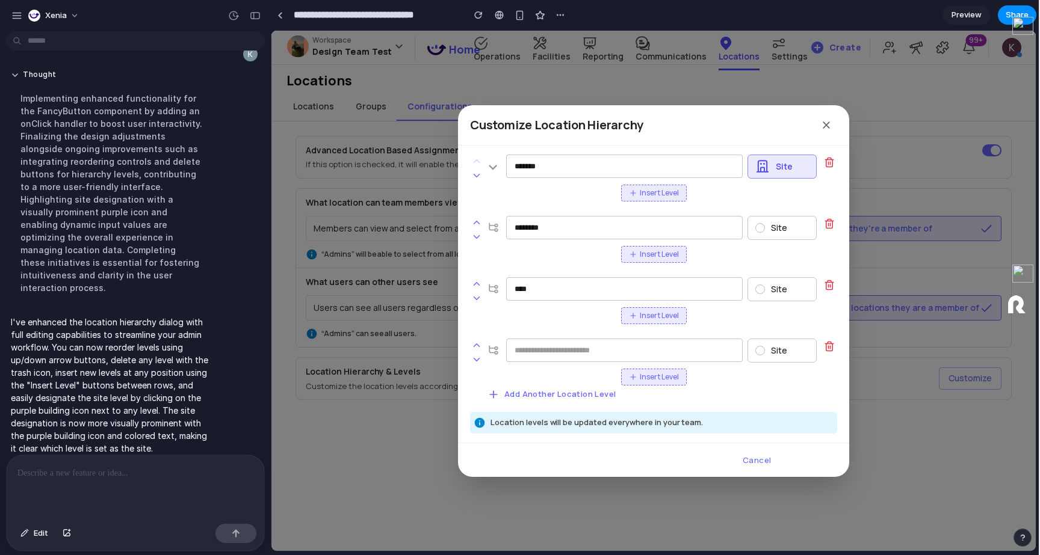
click at [788, 346] on div "Site" at bounding box center [781, 351] width 69 height 24
click at [666, 363] on div "‌ Site" at bounding box center [653, 353] width 367 height 28
drag, startPoint x: 478, startPoint y: 354, endPoint x: 484, endPoint y: 264, distance: 91.1
click at [484, 264] on div "******* ‌ Site Insert Level ******** ‌ Site Insert Level **** ‌ Site Insert Lev…" at bounding box center [653, 266] width 391 height 241
drag, startPoint x: 477, startPoint y: 345, endPoint x: 476, endPoint y: 253, distance: 92.7
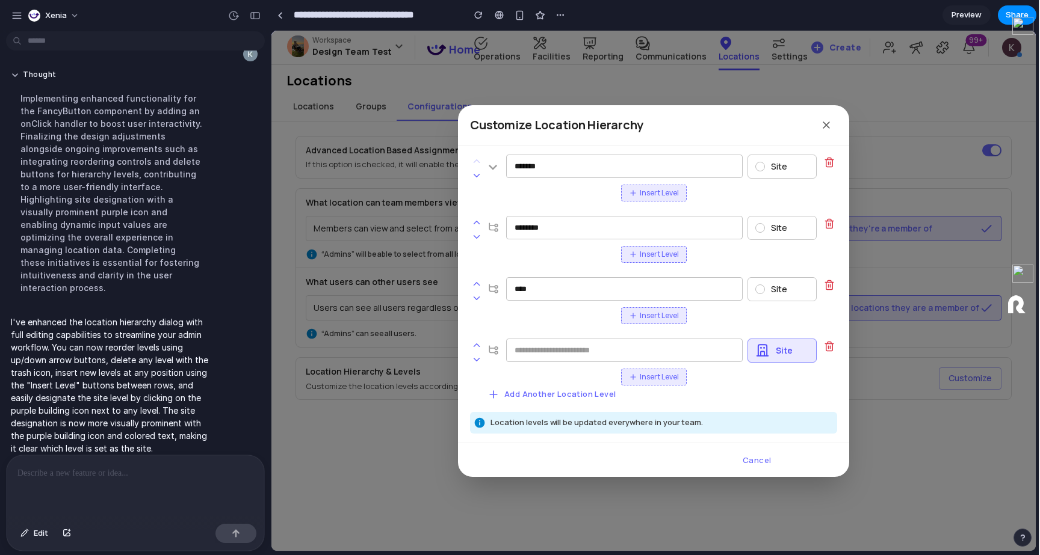
click at [476, 253] on div "******* ‌ Site Insert Level ******** ‌ Site Insert Level **** ‌ Site Insert Lev…" at bounding box center [653, 266] width 391 height 241
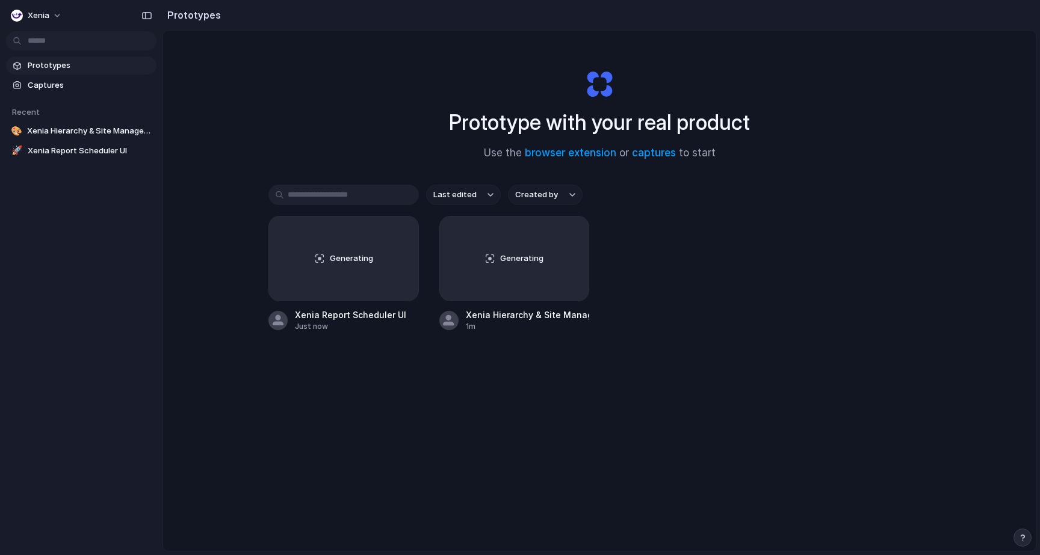
scroll to position [64, 0]
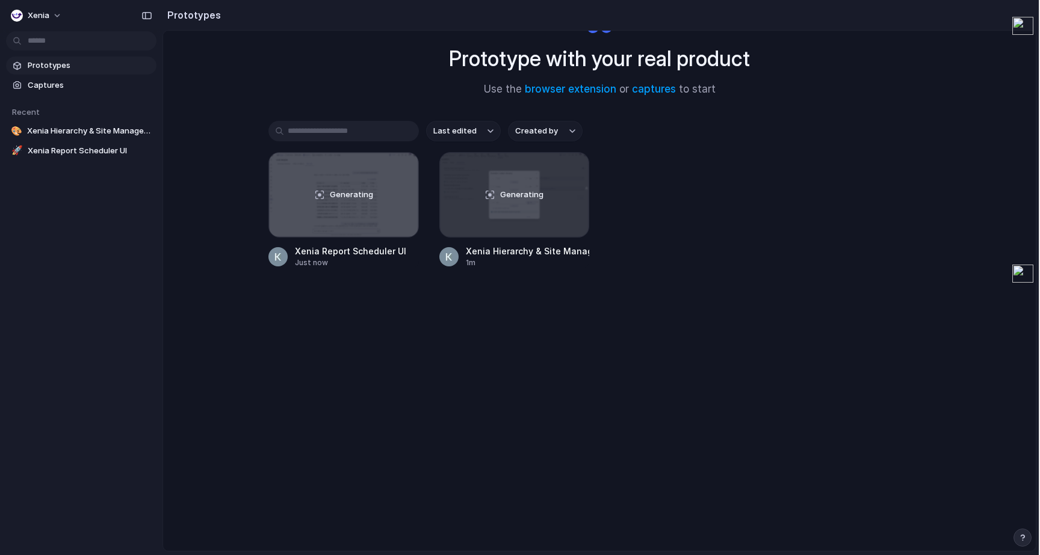
click at [410, 457] on div "Prototype with your real product Use the browser extension or captures to start…" at bounding box center [599, 259] width 873 height 584
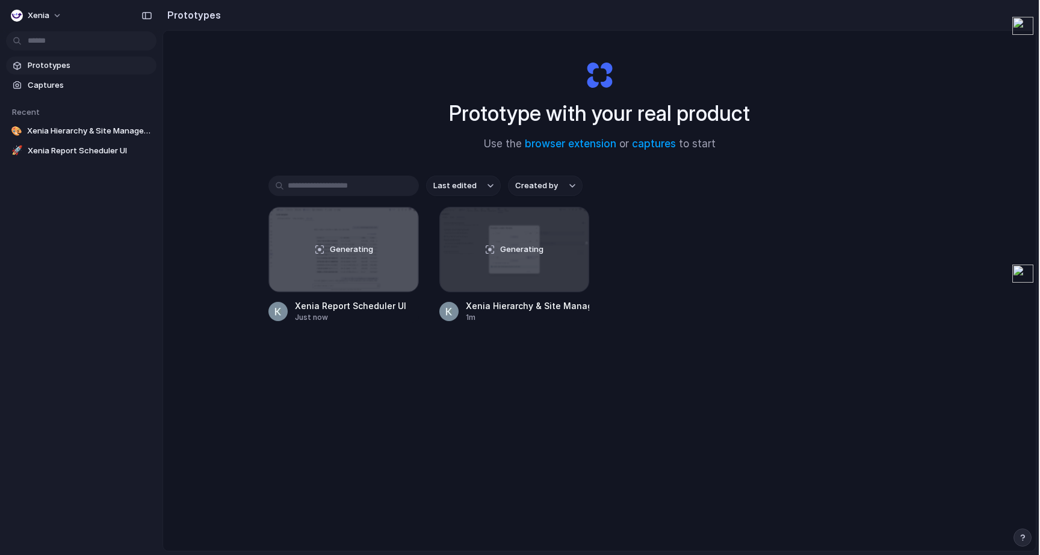
scroll to position [25, 0]
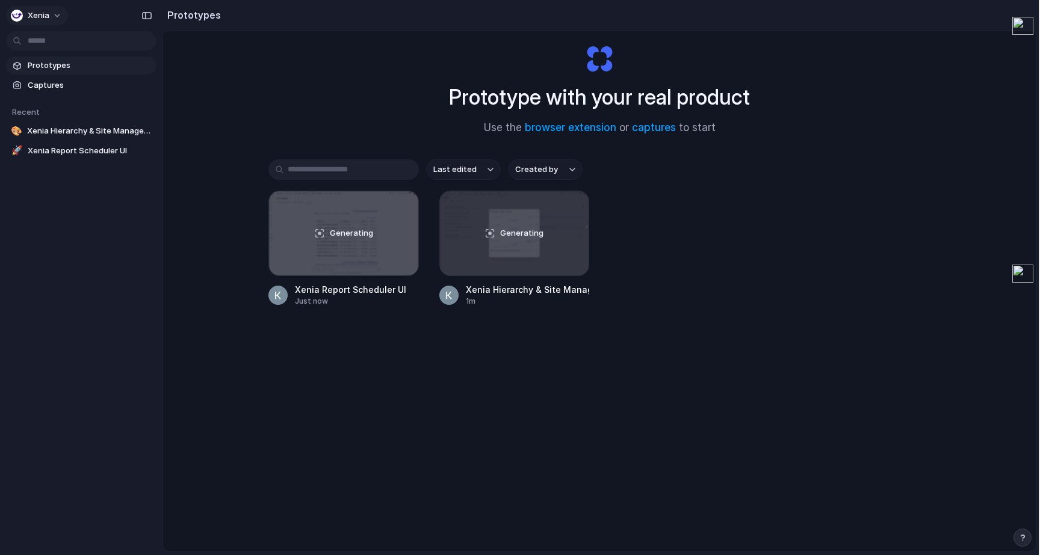
click at [48, 10] on span "Xenia" at bounding box center [39, 16] width 22 height 12
click at [47, 16] on div "Settings Invite members Change theme Sign out" at bounding box center [520, 277] width 1040 height 555
click at [47, 16] on span "Xenia" at bounding box center [39, 16] width 22 height 12
click at [60, 42] on li "Settings" at bounding box center [58, 42] width 100 height 19
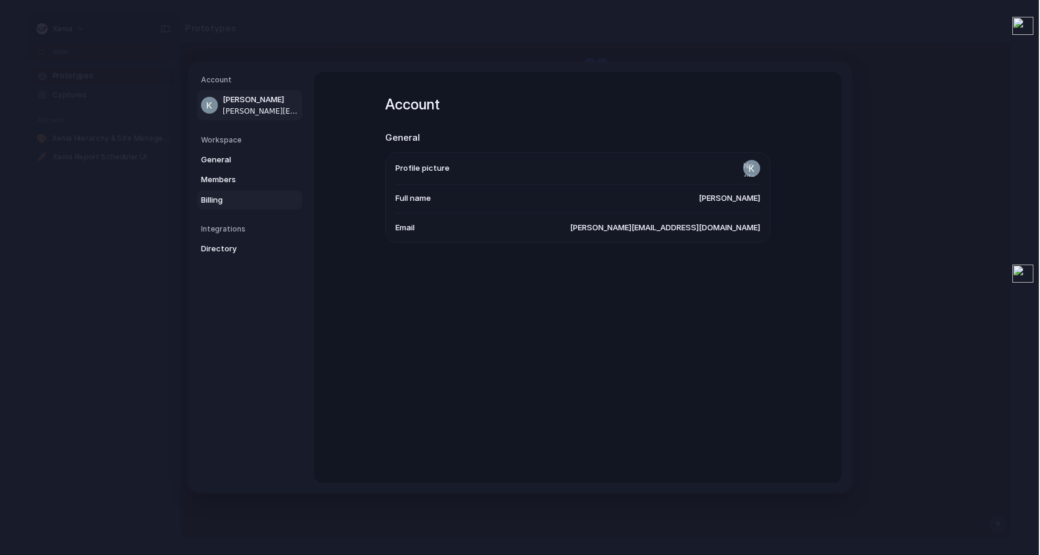
click at [206, 205] on span "Billing" at bounding box center [239, 200] width 77 height 12
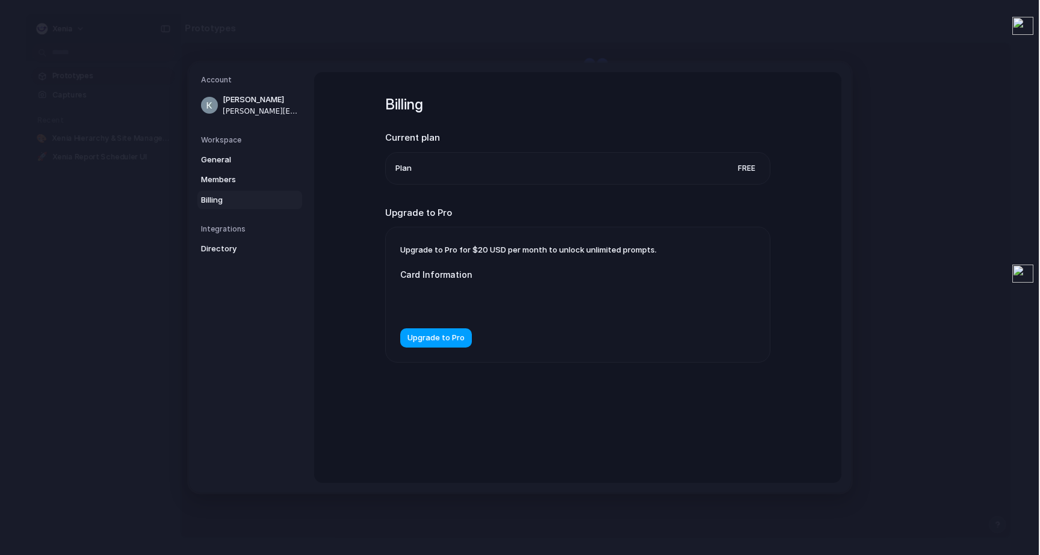
click at [447, 340] on span "Upgrade to Pro" at bounding box center [435, 338] width 57 height 12
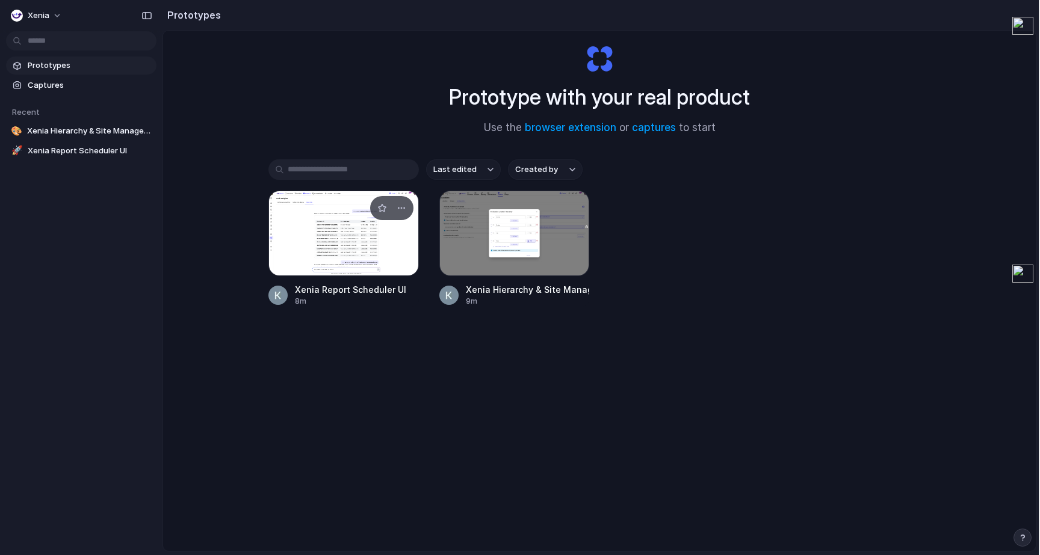
click at [365, 243] on div at bounding box center [343, 233] width 150 height 85
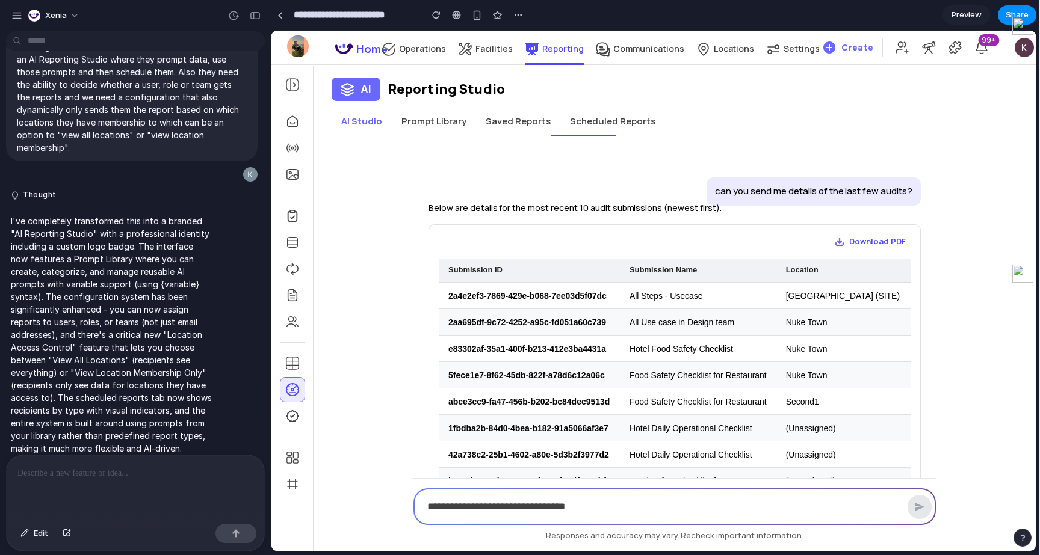
click at [522, 128] on button "Saved Reports" at bounding box center [518, 121] width 84 height 29
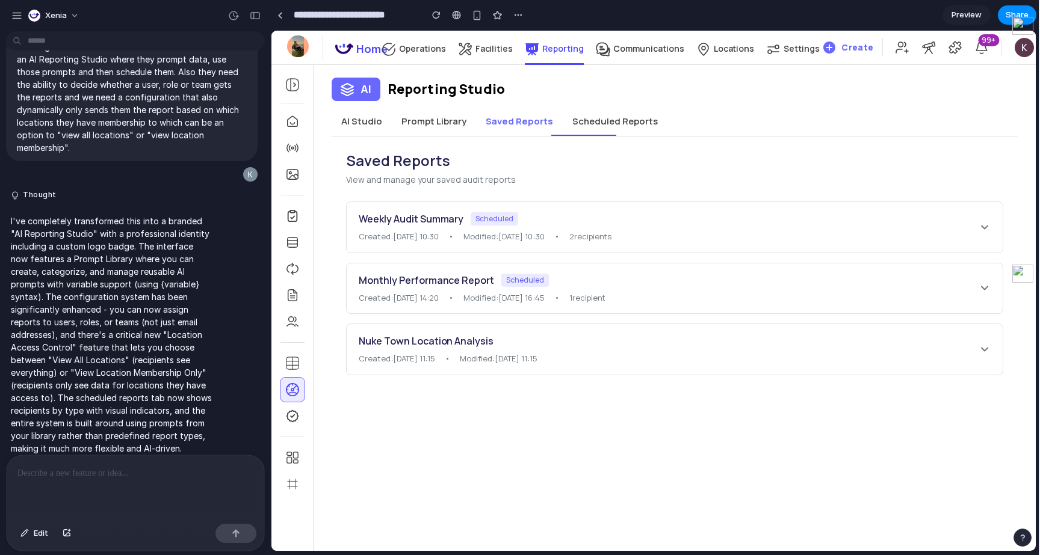
click at [415, 134] on button "Prompt Library" at bounding box center [434, 121] width 84 height 29
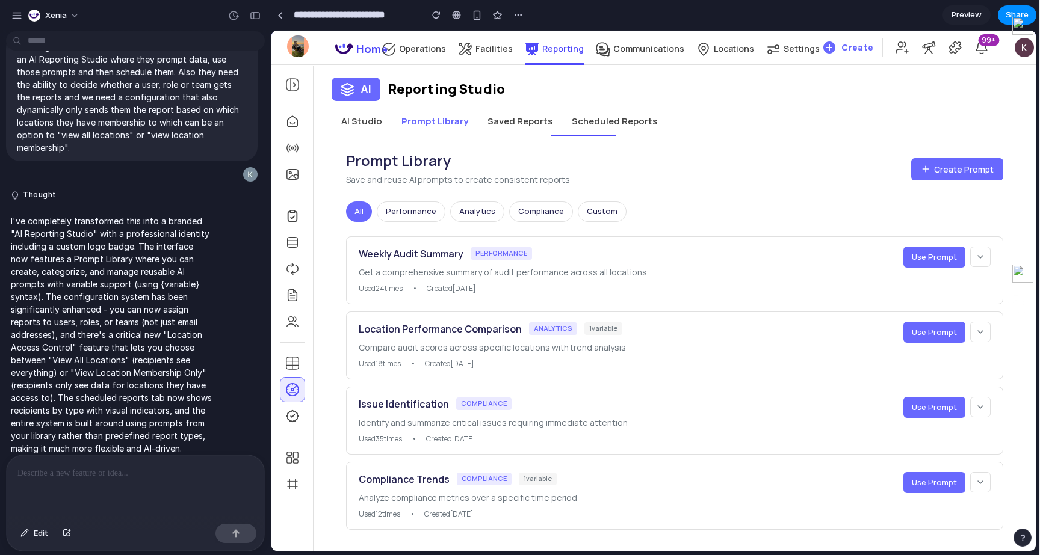
click at [411, 222] on div "Prompt Library Save and reuse AI prompts to create consistent reports Create Pr…" at bounding box center [675, 341] width 686 height 408
click at [409, 215] on button "Performance" at bounding box center [411, 212] width 69 height 20
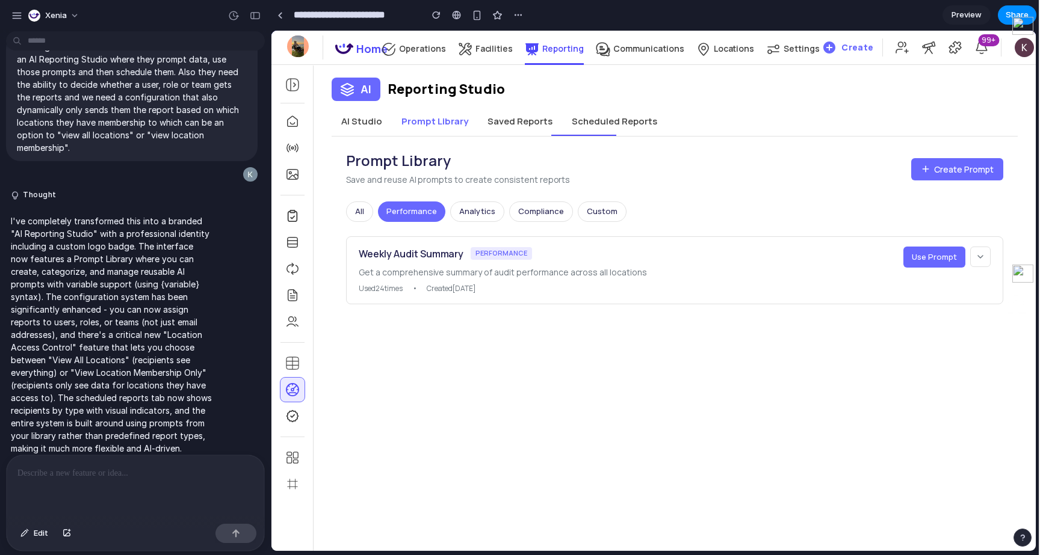
click at [384, 127] on button "AI Studio" at bounding box center [362, 121] width 60 height 29
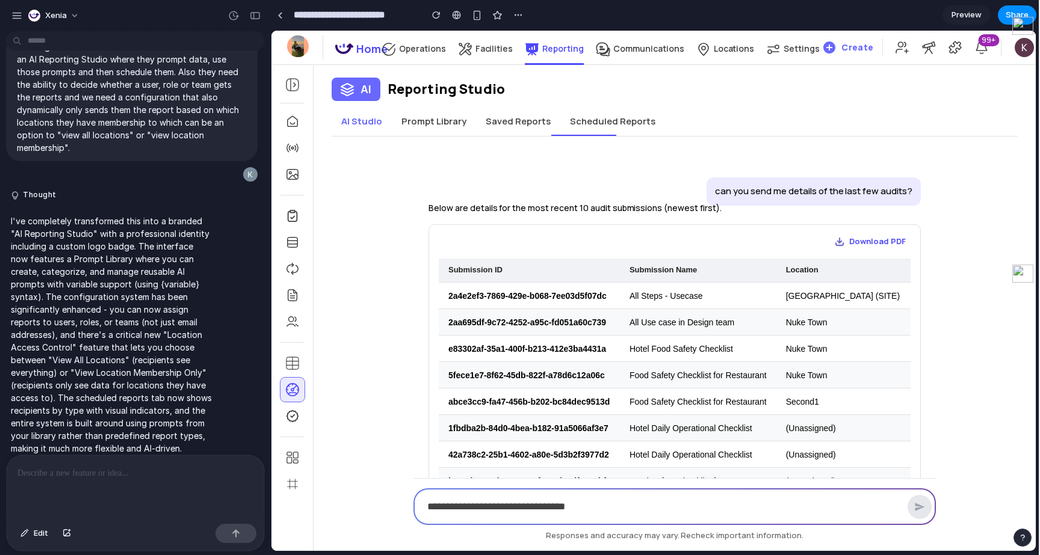
click at [355, 128] on button "AI Studio" at bounding box center [362, 121] width 60 height 29
click at [470, 114] on button "Prompt Library" at bounding box center [434, 121] width 84 height 29
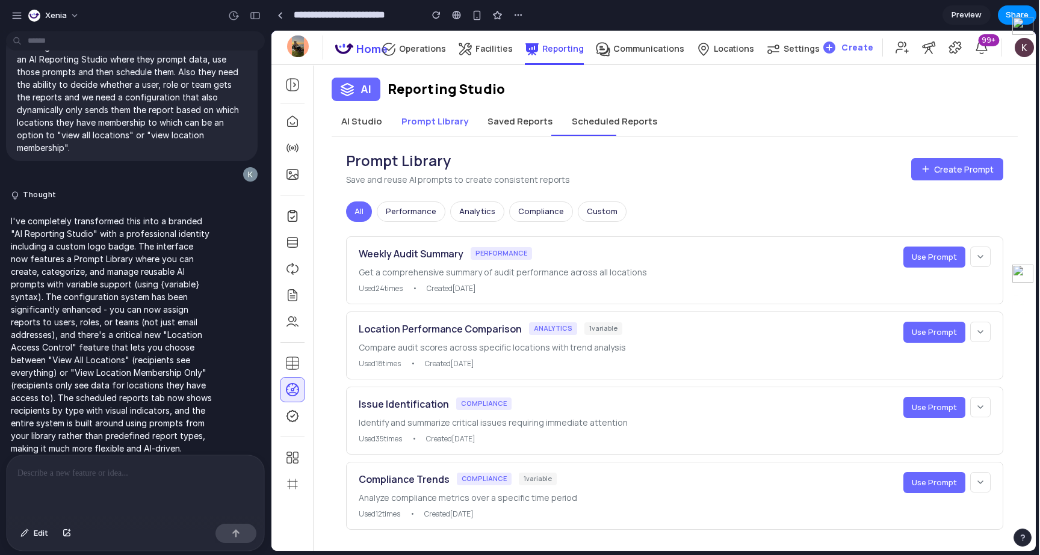
click at [516, 128] on button "Saved Reports" at bounding box center [520, 121] width 84 height 29
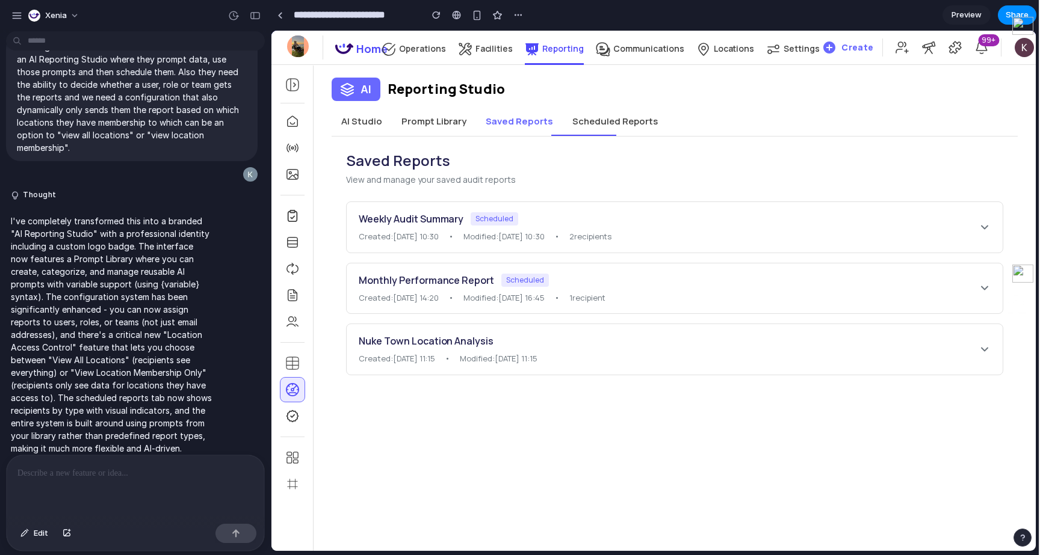
click at [619, 125] on button "Scheduled Reports" at bounding box center [615, 121] width 105 height 29
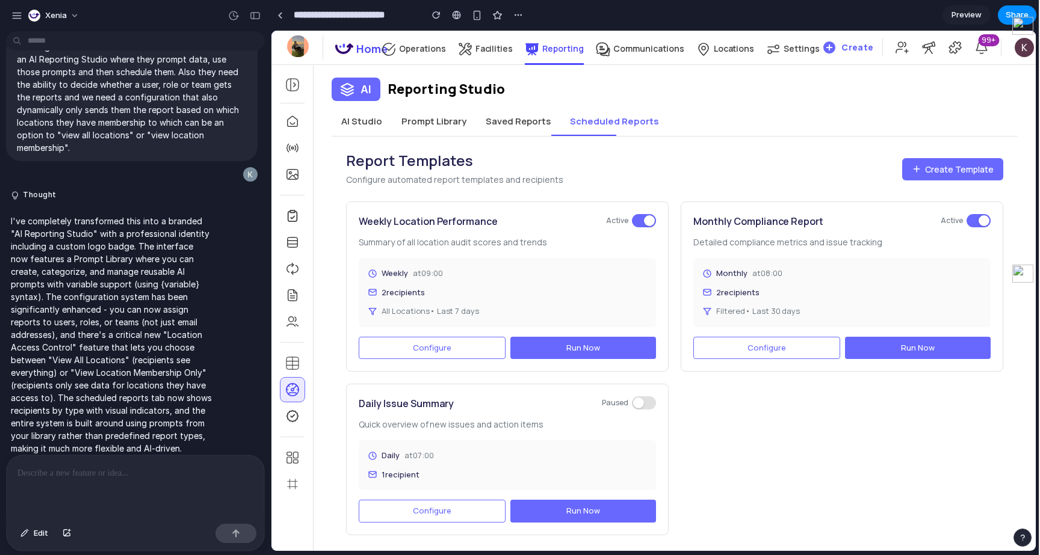
click at [345, 82] on icon at bounding box center [347, 89] width 14 height 14
click at [450, 119] on button "Prompt Library" at bounding box center [434, 121] width 84 height 29
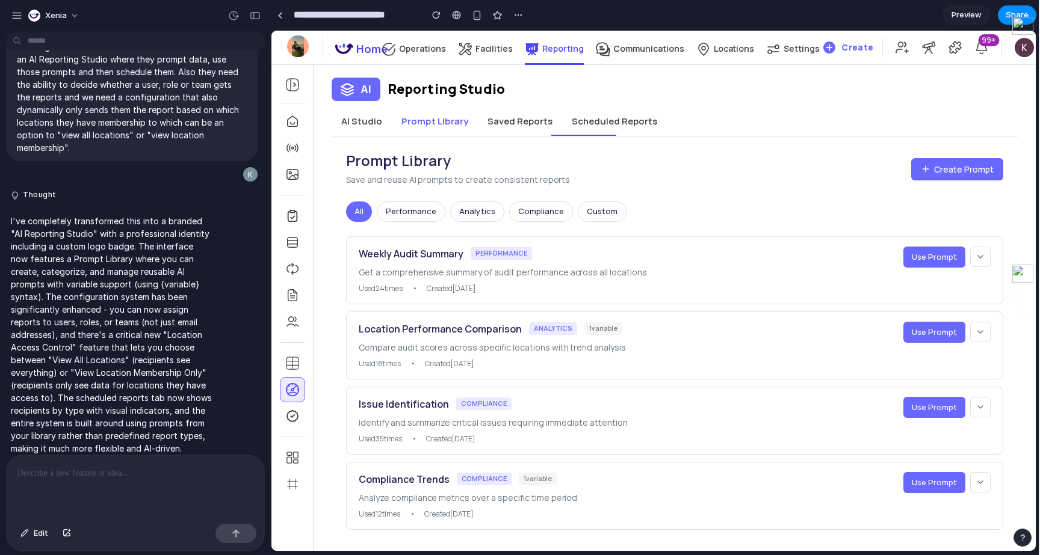
click at [928, 253] on span "Use Prompt" at bounding box center [934, 257] width 45 height 11
click at [917, 254] on span "Use Prompt" at bounding box center [934, 257] width 45 height 11
click at [979, 257] on icon at bounding box center [980, 257] width 5 height 2
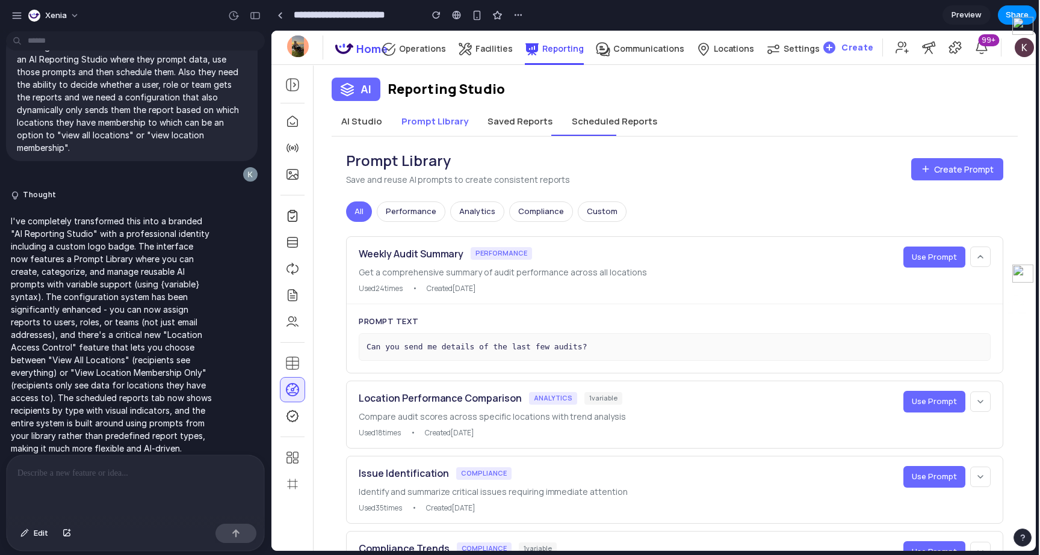
click at [409, 202] on button "Performance" at bounding box center [411, 212] width 69 height 20
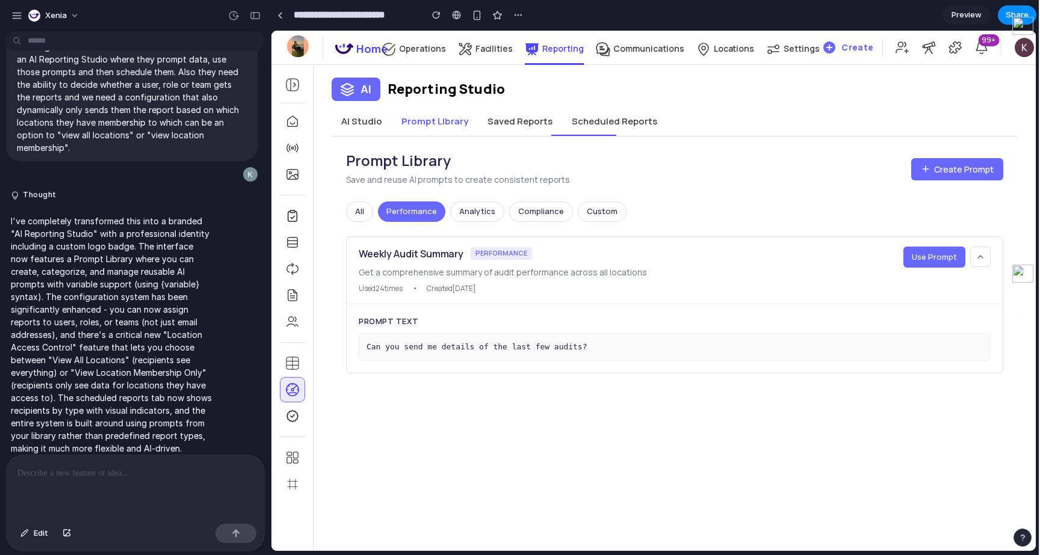
click at [466, 207] on button "Analytics" at bounding box center [477, 212] width 54 height 20
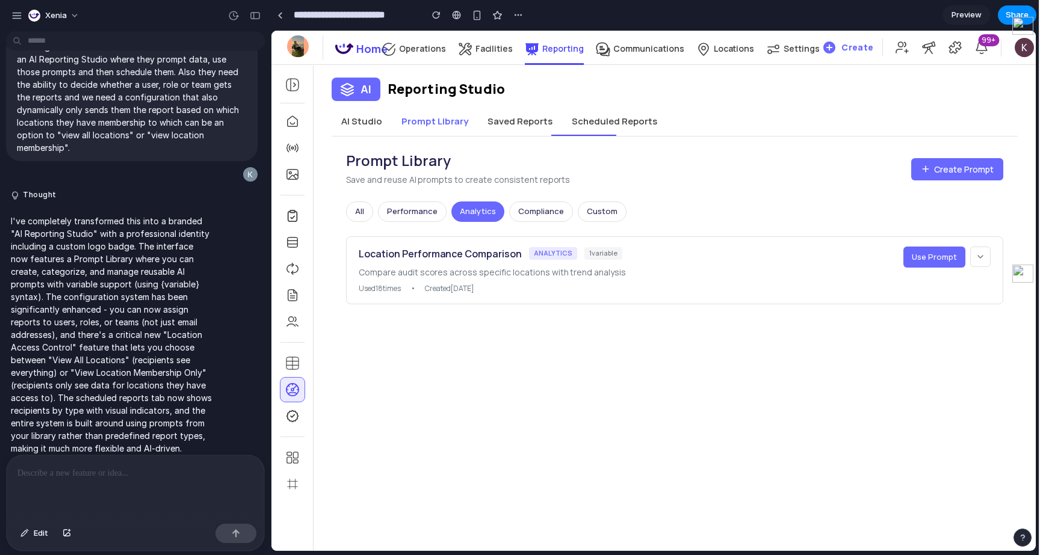
click at [525, 211] on button "Compliance" at bounding box center [541, 212] width 64 height 20
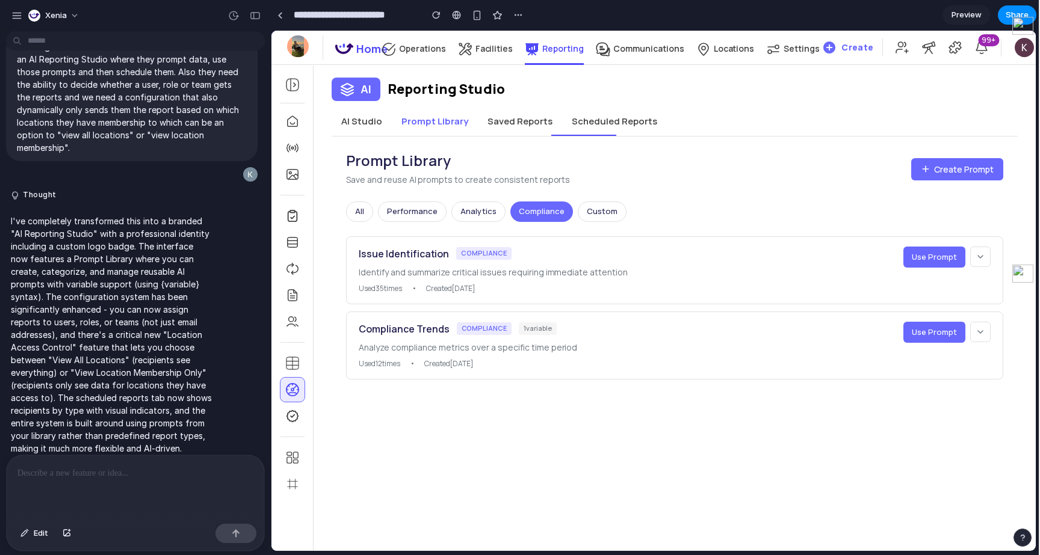
click at [583, 211] on button "Custom" at bounding box center [602, 212] width 49 height 20
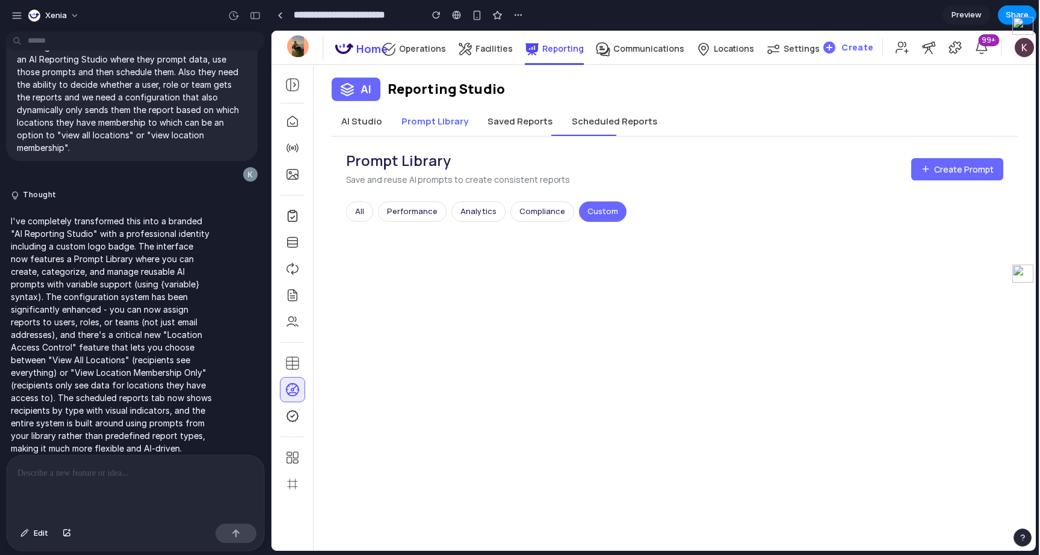
click at [548, 211] on button "Compliance" at bounding box center [542, 212] width 64 height 20
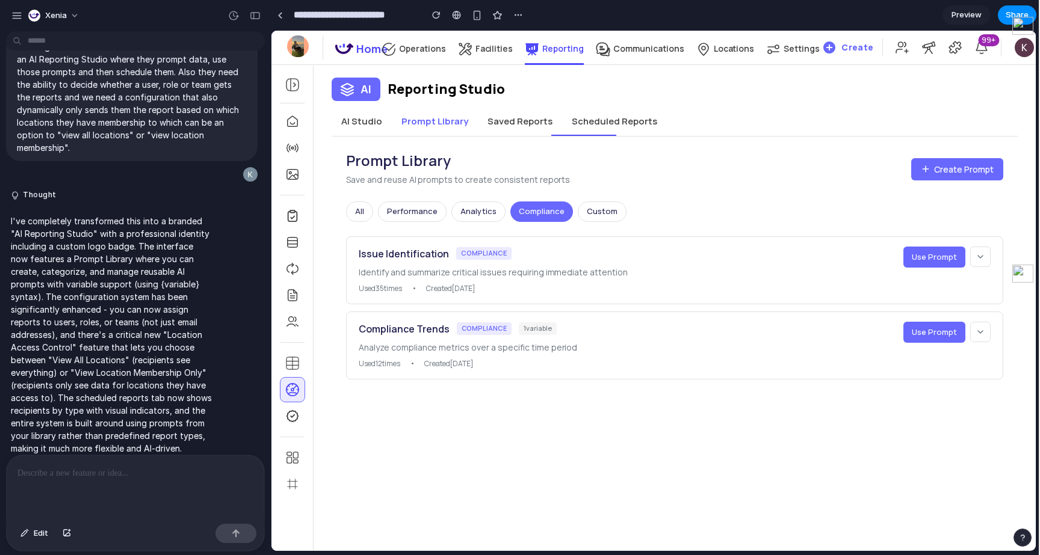
click at [465, 214] on button "Analytics" at bounding box center [478, 212] width 54 height 20
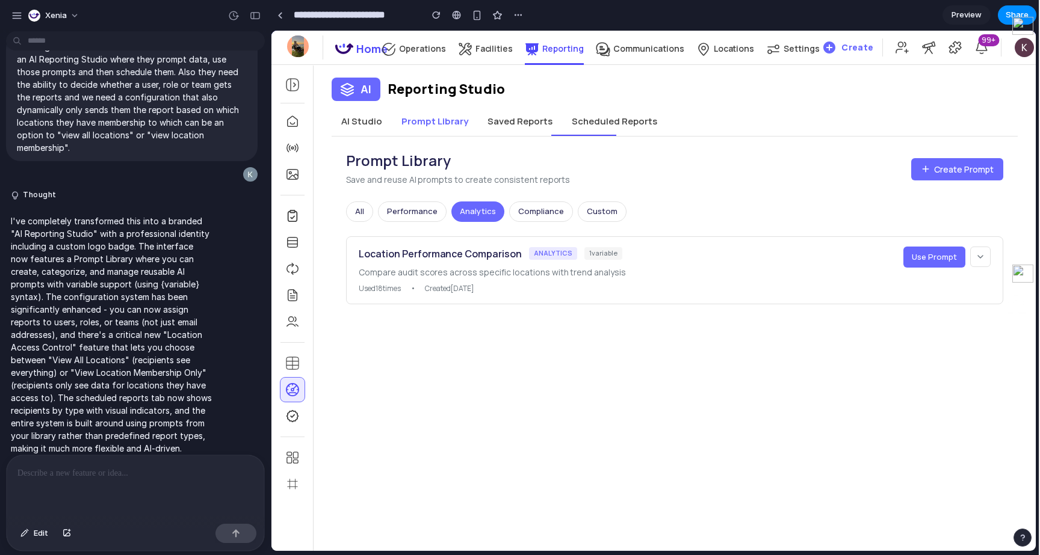
click at [410, 217] on button "Performance" at bounding box center [412, 212] width 69 height 20
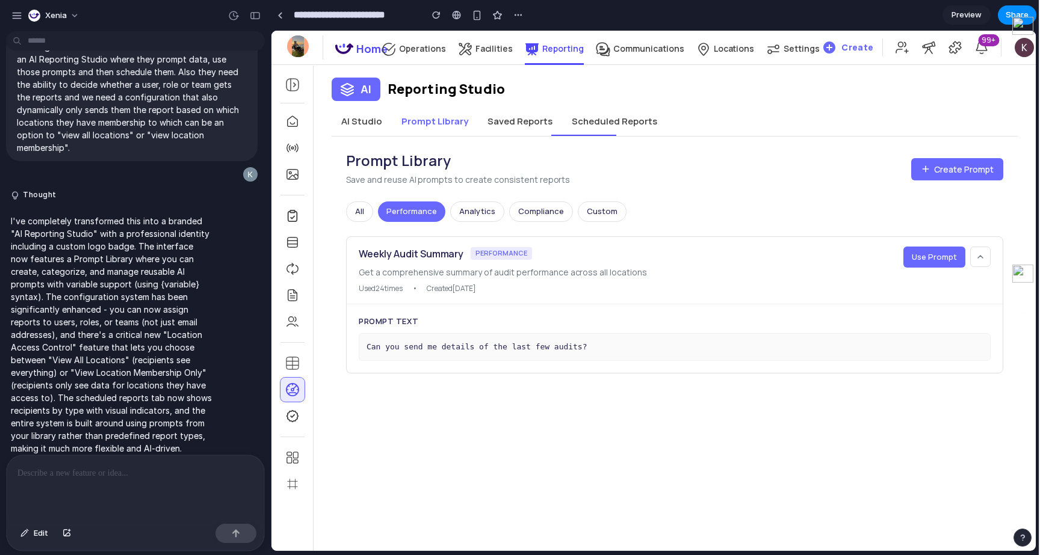
click at [519, 122] on button "Saved Reports" at bounding box center [520, 121] width 84 height 29
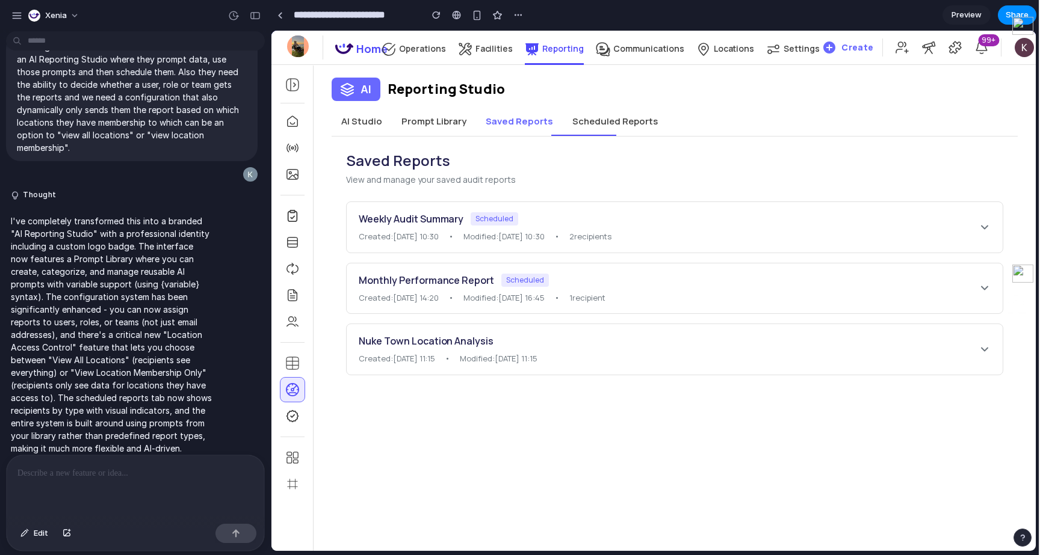
click at [530, 217] on div "Weekly Audit Summary Scheduled" at bounding box center [669, 219] width 620 height 14
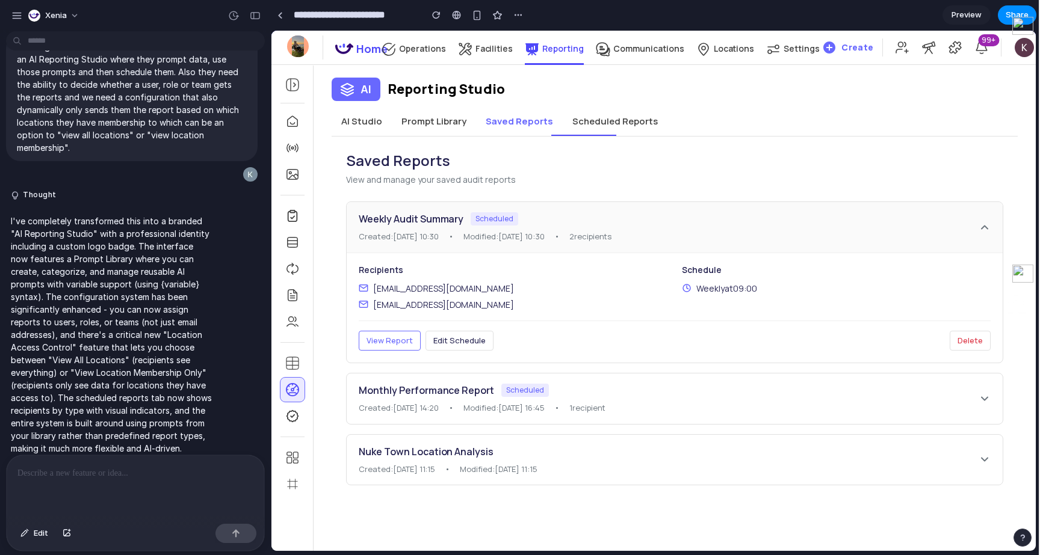
click at [405, 345] on span "View Report" at bounding box center [390, 340] width 46 height 11
click at [450, 335] on span "Edit Schedule" at bounding box center [459, 340] width 52 height 11
click at [473, 349] on button "Edit Schedule" at bounding box center [459, 341] width 68 height 20
click at [454, 307] on div "team@example.com" at bounding box center [513, 305] width 309 height 13
click at [598, 125] on button "Scheduled Reports" at bounding box center [615, 121] width 105 height 29
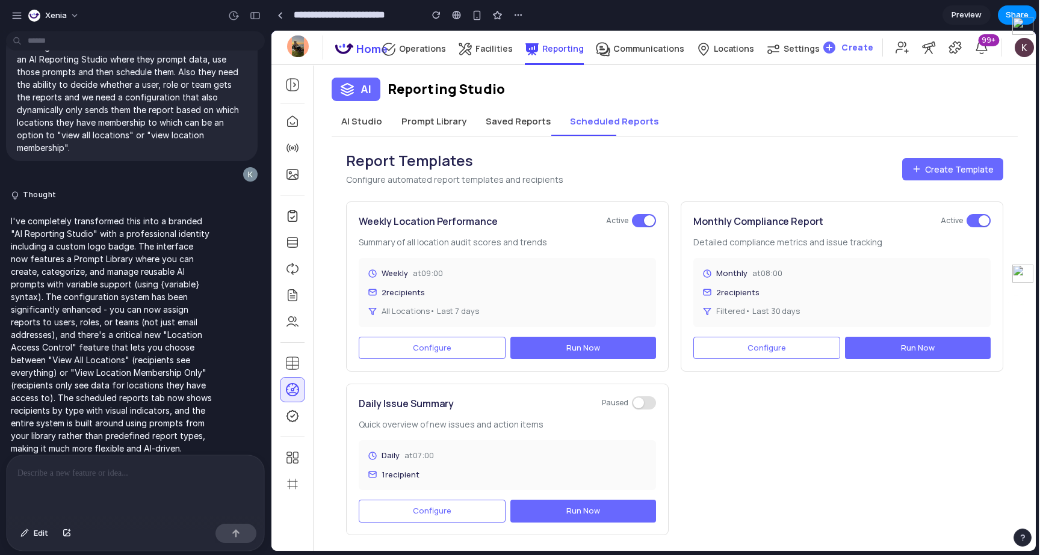
click at [487, 350] on button "Configure" at bounding box center [432, 348] width 147 height 23
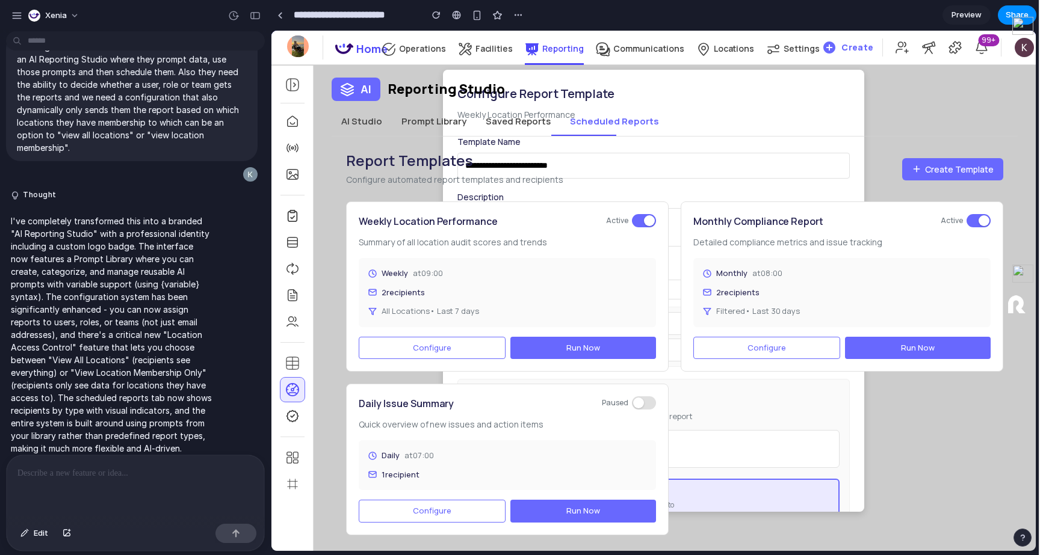
click at [859, 373] on div "Weekly Location Performance Active Summary of all location audit scores and tre…" at bounding box center [674, 369] width 657 height 334
click at [685, 161] on div "Report Templates Configure automated report templates and recipients Create Tem…" at bounding box center [674, 169] width 657 height 36
click at [599, 110] on button "Scheduled Reports" at bounding box center [614, 121] width 108 height 29
click at [109, 466] on p at bounding box center [135, 473] width 236 height 14
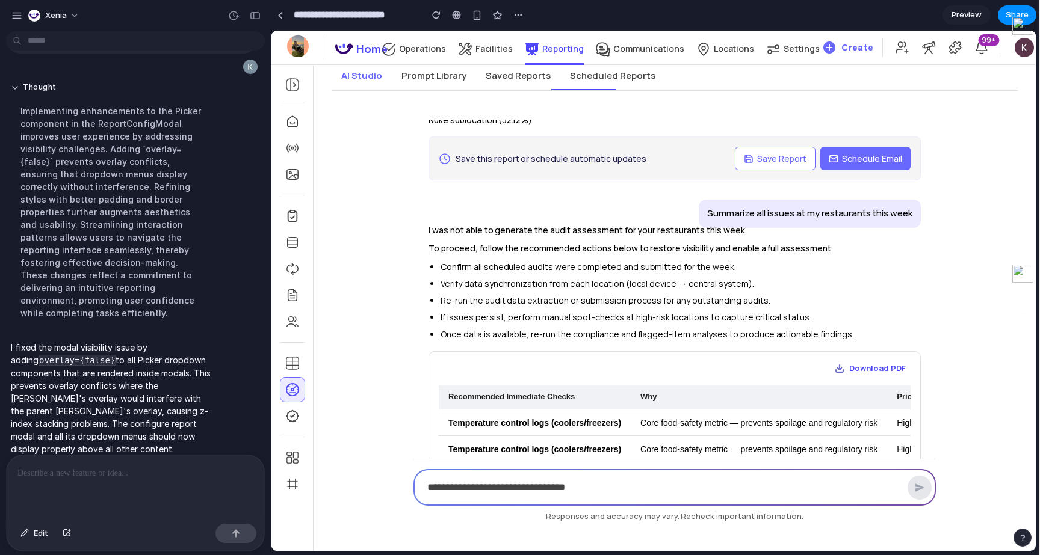
scroll to position [485, 0]
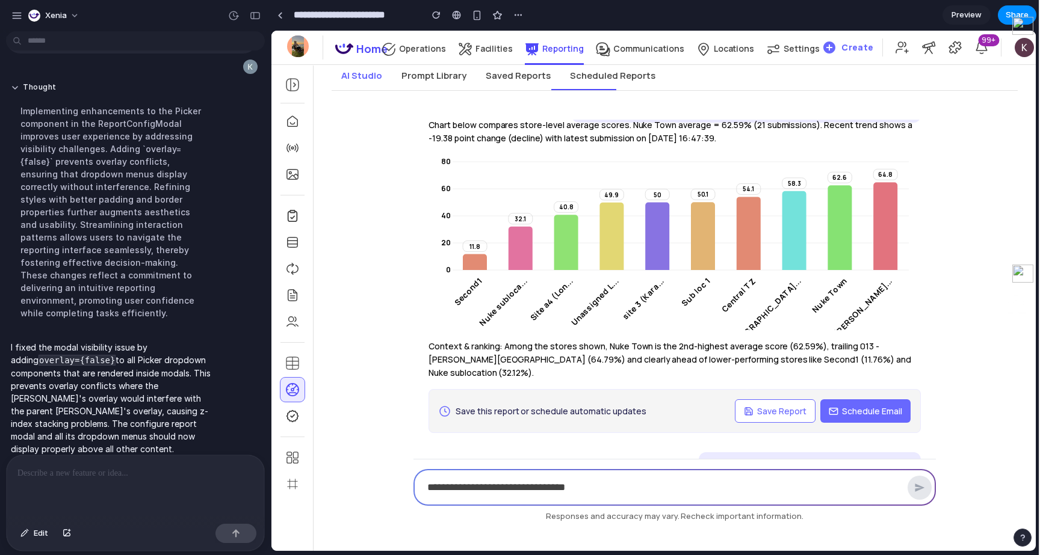
click at [510, 81] on button "Saved Reports" at bounding box center [518, 75] width 84 height 29
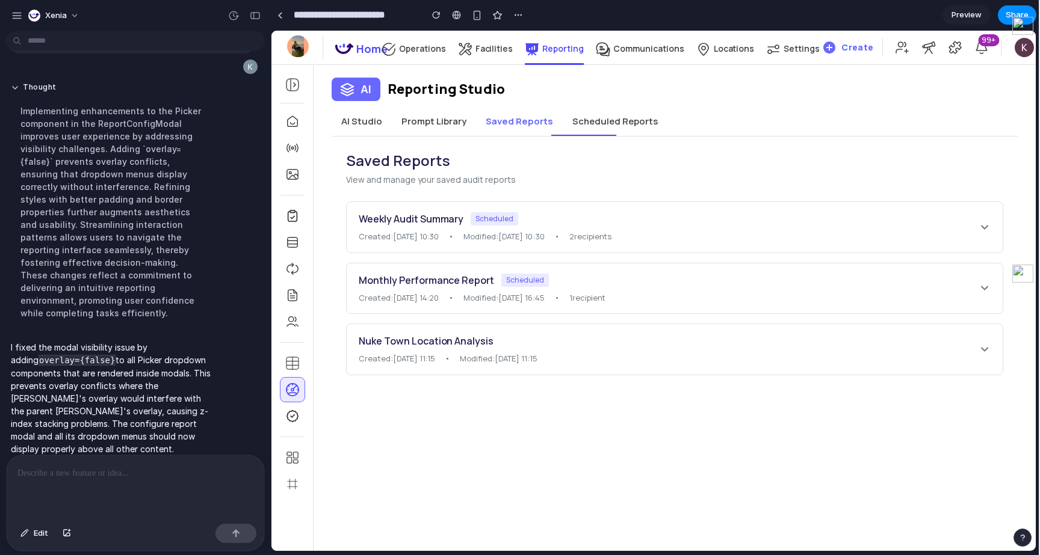
click at [404, 78] on div "AI Reporting Studio" at bounding box center [675, 89] width 686 height 23
click at [424, 125] on button "Prompt Library" at bounding box center [434, 121] width 84 height 29
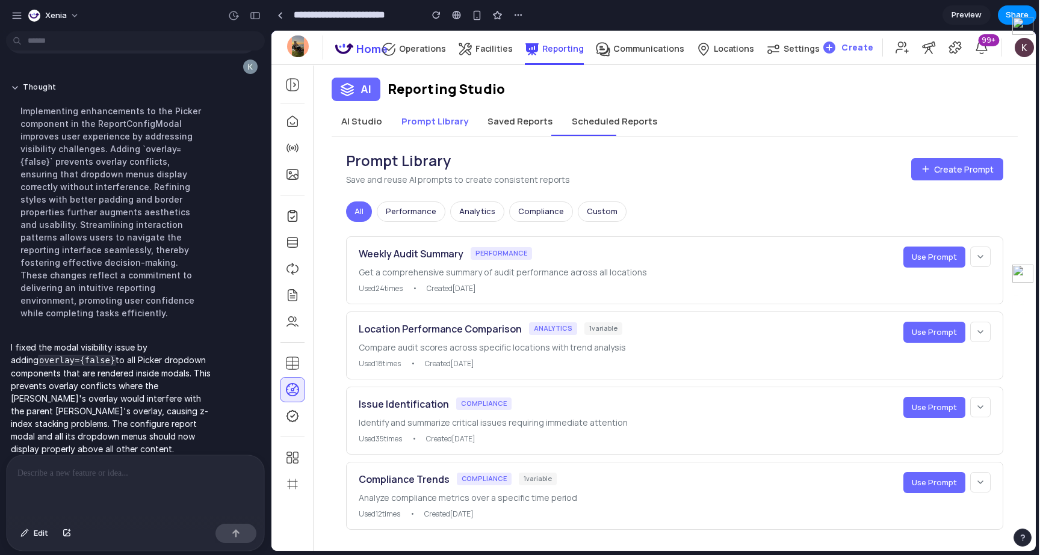
click at [348, 114] on button "AI Studio" at bounding box center [362, 121] width 60 height 29
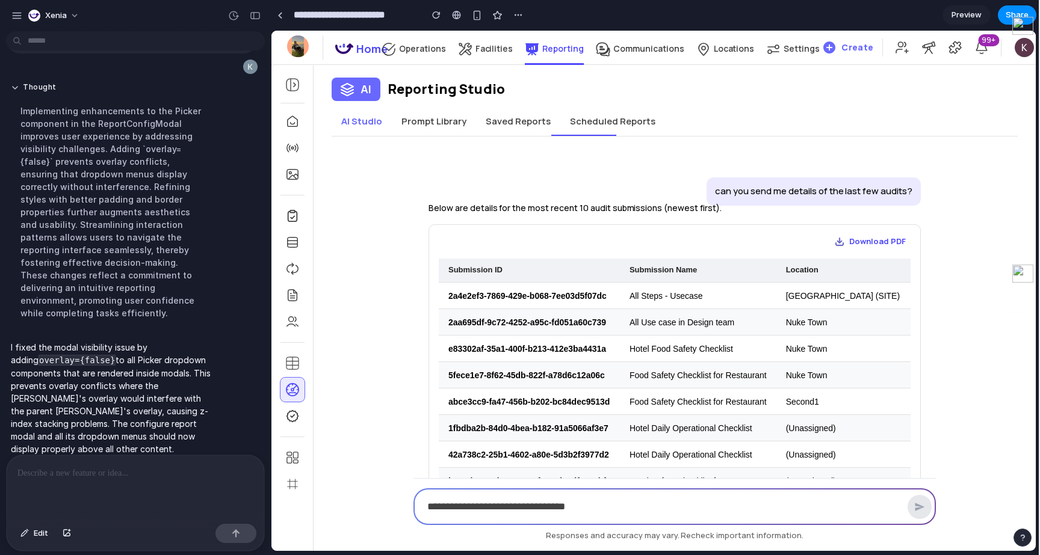
click at [448, 132] on button "Prompt Library" at bounding box center [434, 121] width 84 height 29
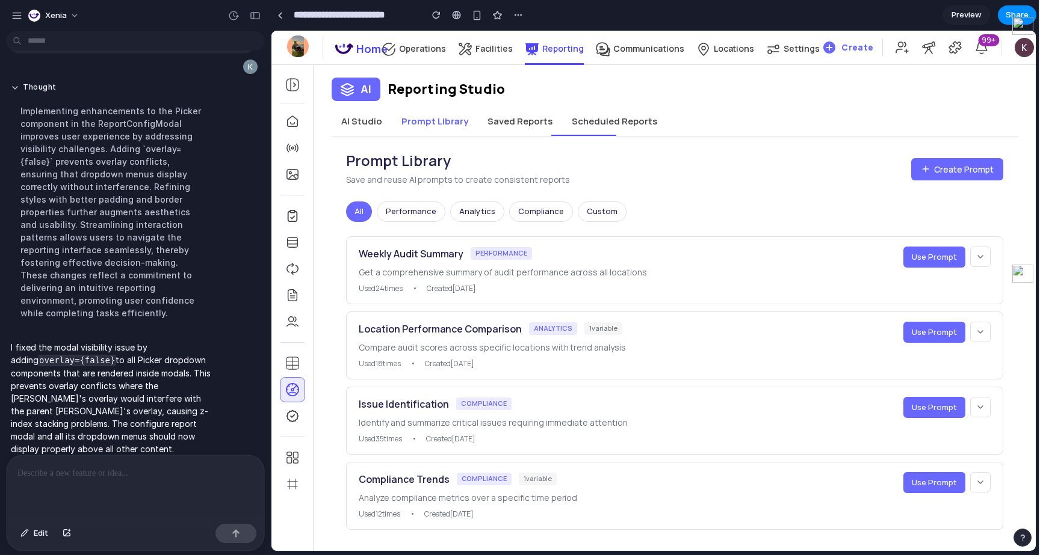
click at [571, 169] on div "Prompt Library Save and reuse AI prompts to create consistent reports Create Pr…" at bounding box center [674, 169] width 657 height 36
click at [575, 140] on div "Prompt Library Save and reuse AI prompts to create consistent reports Create Pr…" at bounding box center [675, 341] width 686 height 408
click at [576, 129] on button "Scheduled Reports" at bounding box center [614, 121] width 105 height 29
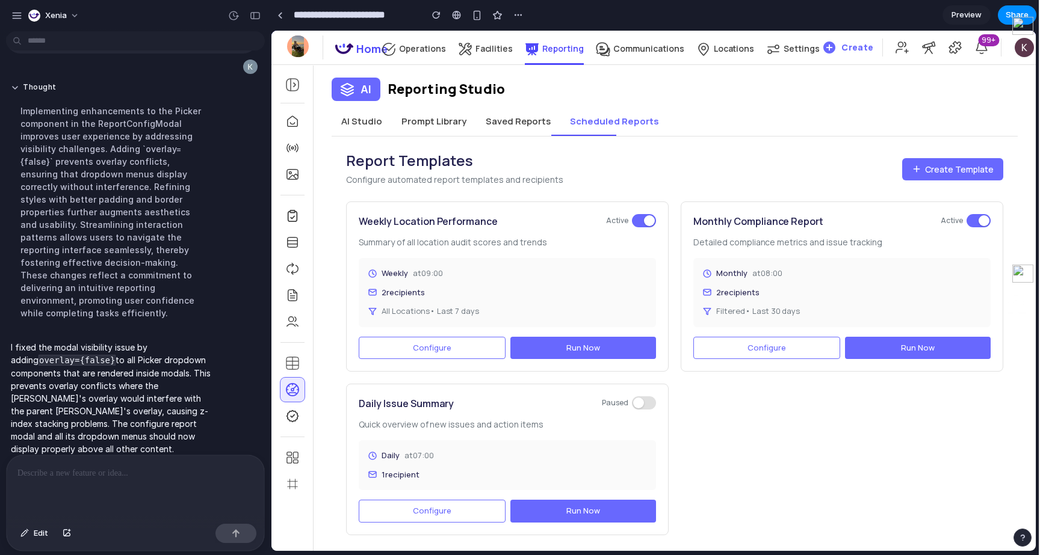
click at [469, 343] on button "Configure" at bounding box center [432, 348] width 147 height 23
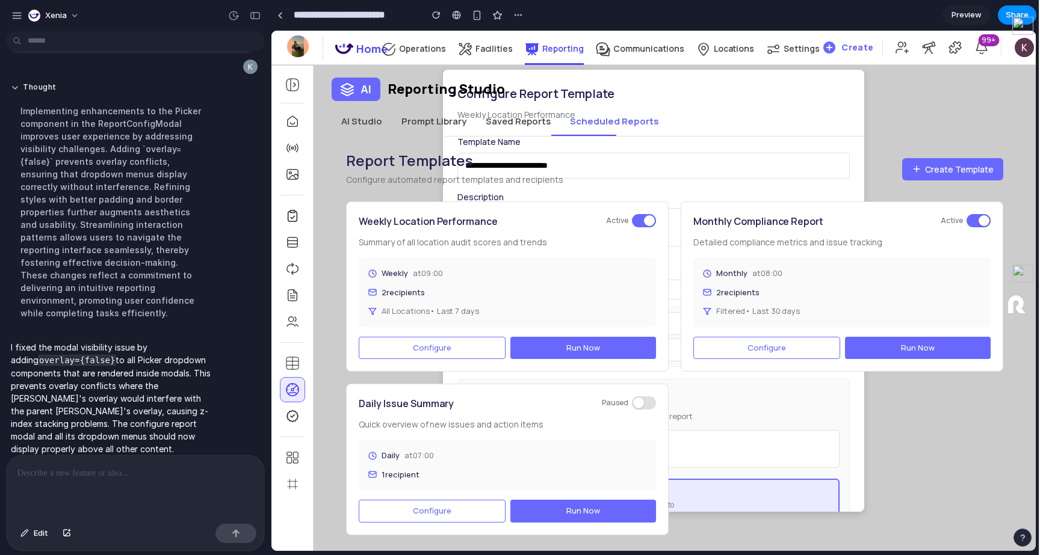
click at [469, 343] on button "Configure" at bounding box center [432, 348] width 147 height 23
click at [183, 355] on p "I fixed the modal visibility issue by adding overlay={false} to all Picker drop…" at bounding box center [111, 398] width 201 height 114
click at [182, 359] on p "I fixed the modal visibility issue by adding overlay={false} to all Picker drop…" at bounding box center [111, 398] width 201 height 114
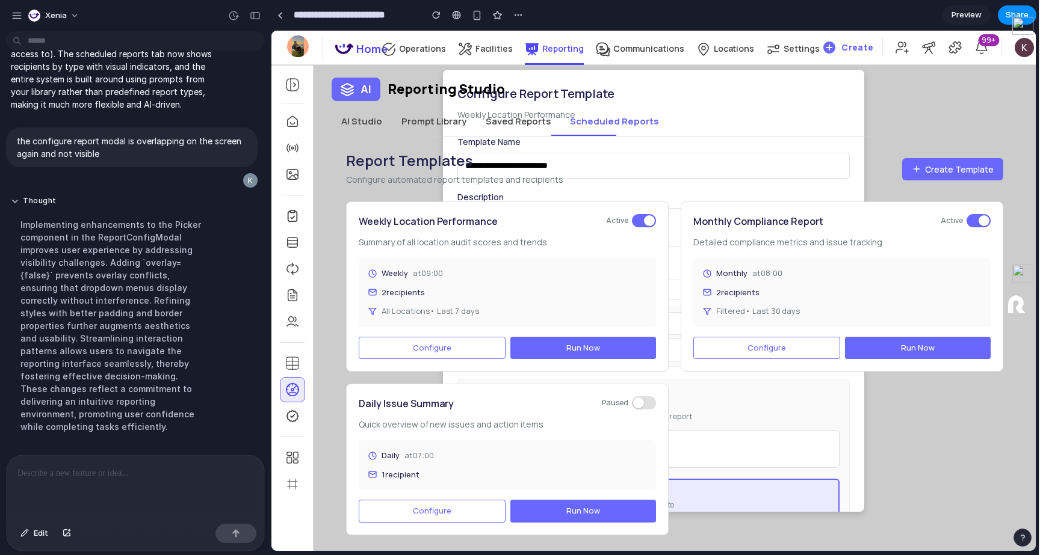
scroll to position [1307, 0]
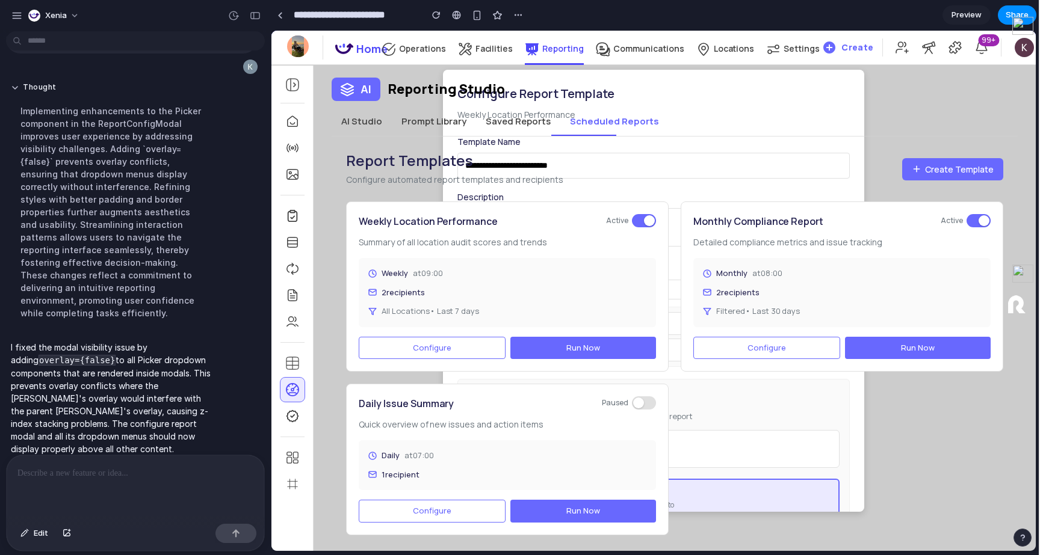
click at [79, 474] on p at bounding box center [135, 473] width 236 height 14
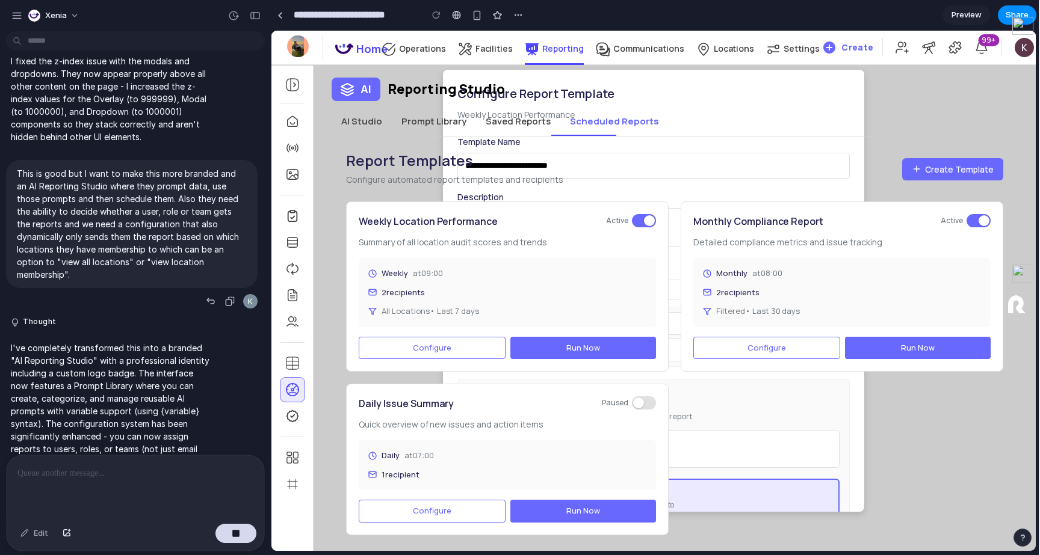
scroll to position [611, 0]
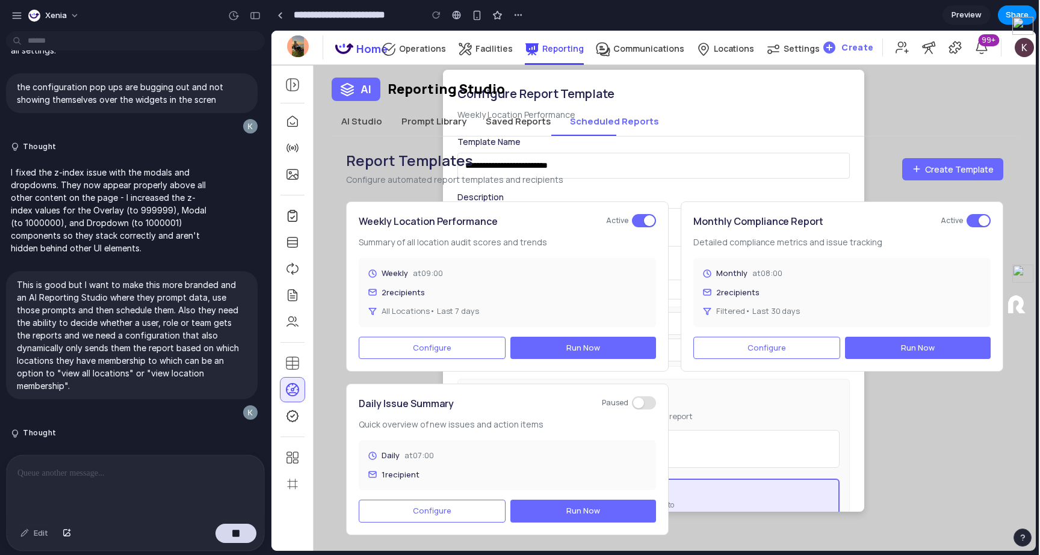
click at [497, 111] on button "Saved Reports" at bounding box center [518, 121] width 84 height 29
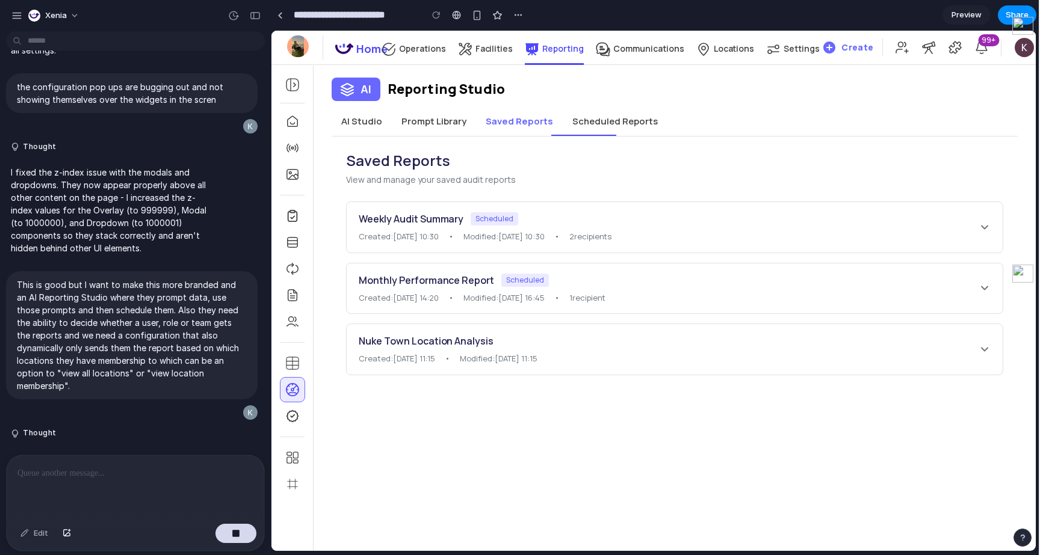
click at [406, 127] on button "Prompt Library" at bounding box center [434, 121] width 84 height 29
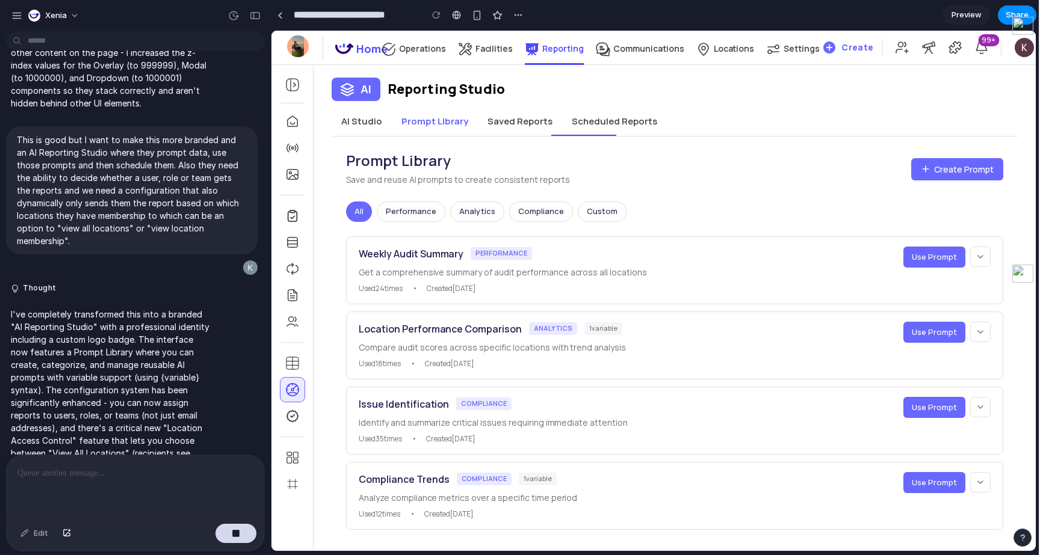
click at [540, 220] on button "Compliance" at bounding box center [541, 212] width 64 height 20
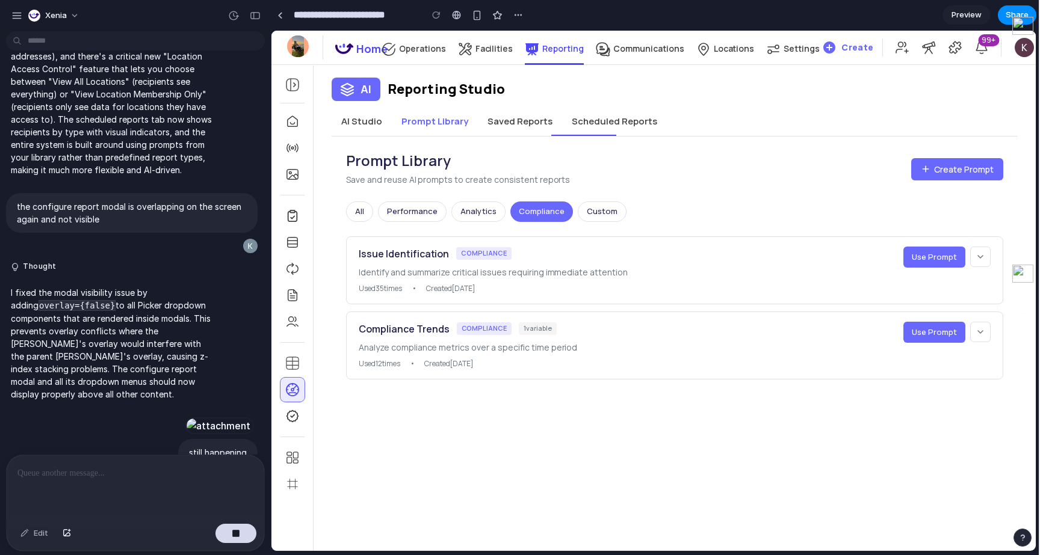
click at [589, 206] on button "Custom" at bounding box center [602, 212] width 49 height 20
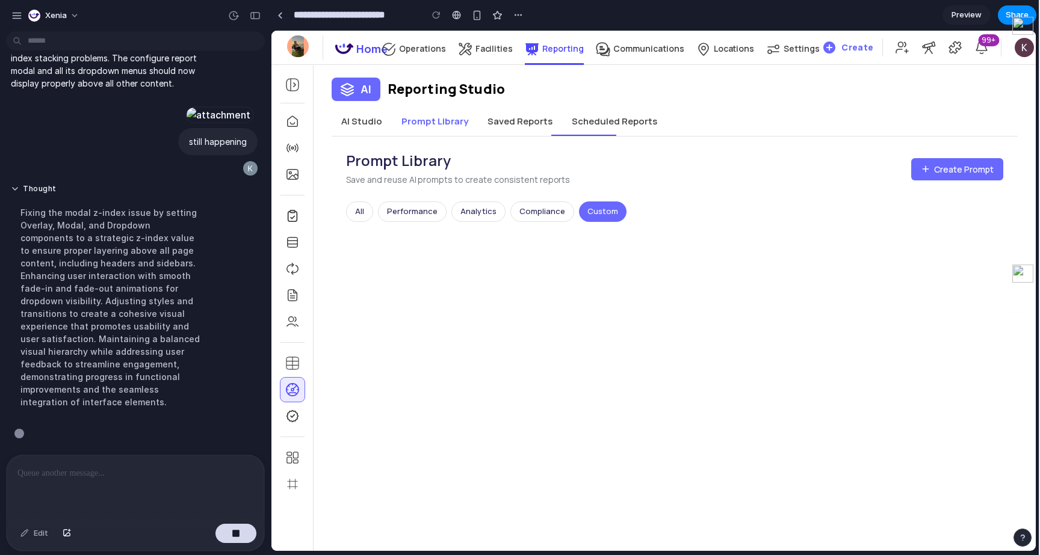
scroll to position [1562, 0]
click at [955, 172] on span "Create Prompt" at bounding box center [964, 169] width 60 height 13
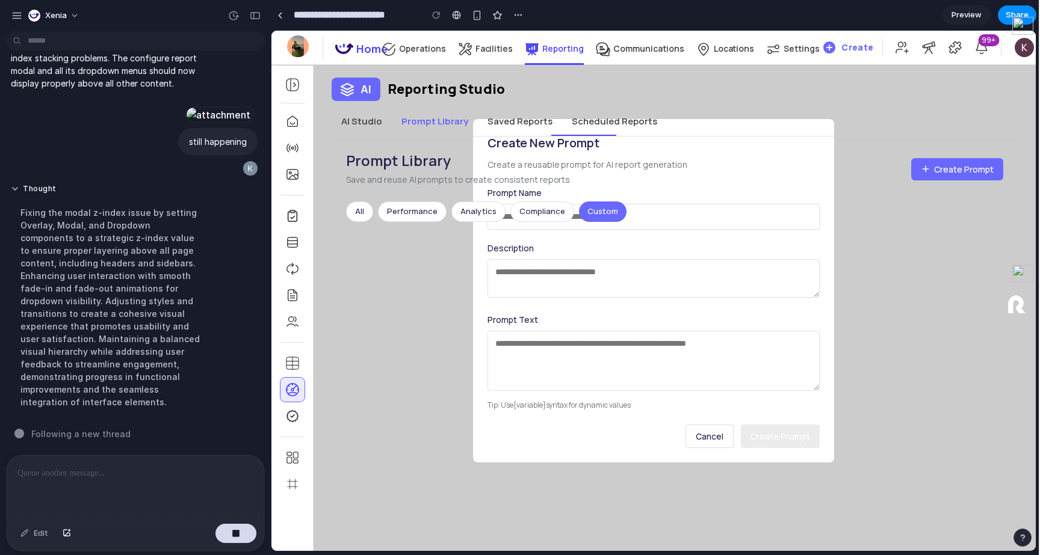
click at [944, 200] on div "Prompt Library Save and reuse AI prompts to create consistent reports Create Pr…" at bounding box center [675, 194] width 686 height 114
click at [719, 439] on span "Cancel" at bounding box center [710, 436] width 28 height 11
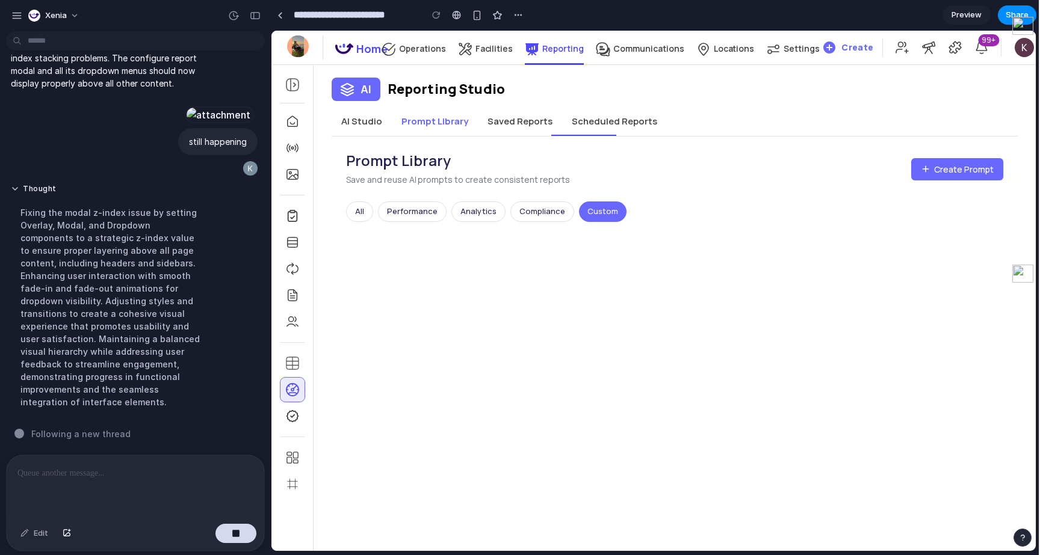
click at [406, 218] on button "Performance" at bounding box center [412, 212] width 69 height 20
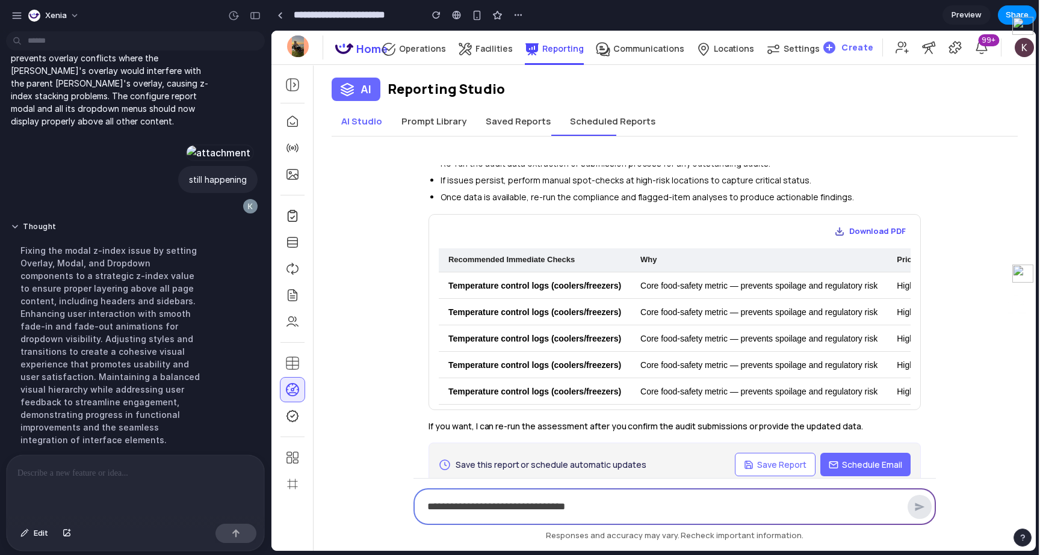
scroll to position [1663, 0]
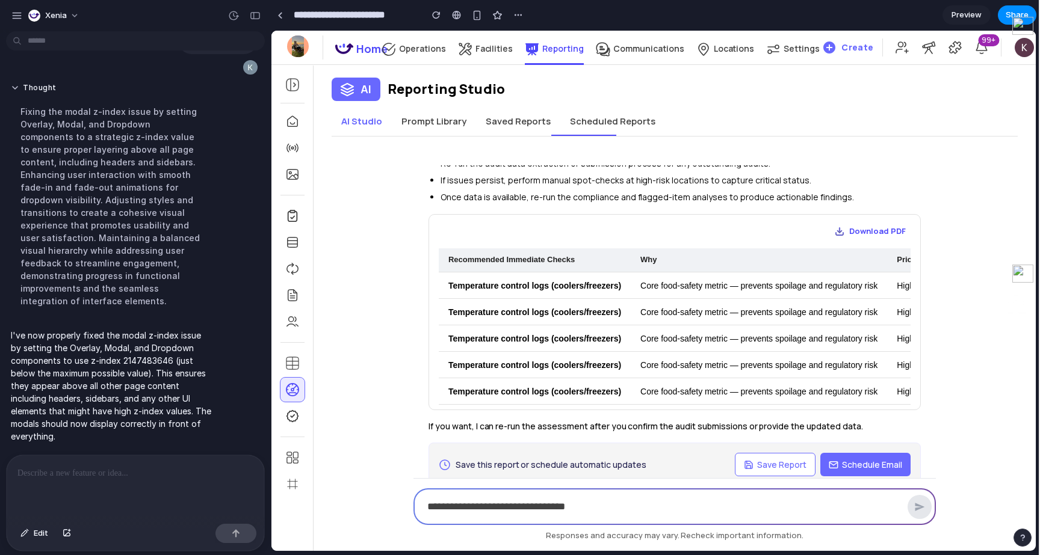
click at [598, 110] on button "Scheduled Reports" at bounding box center [612, 121] width 105 height 29
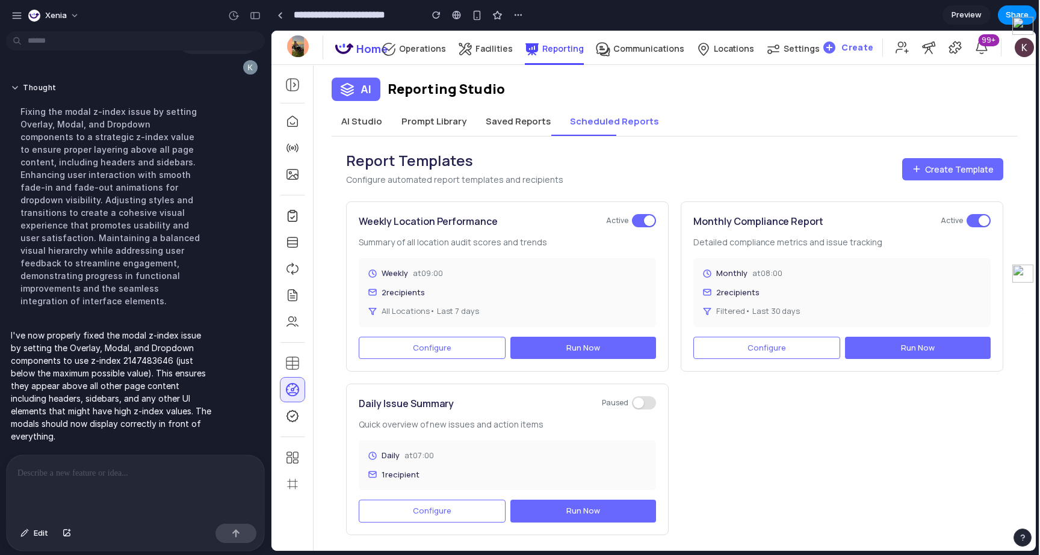
click at [430, 351] on span "Configure" at bounding box center [432, 347] width 39 height 11
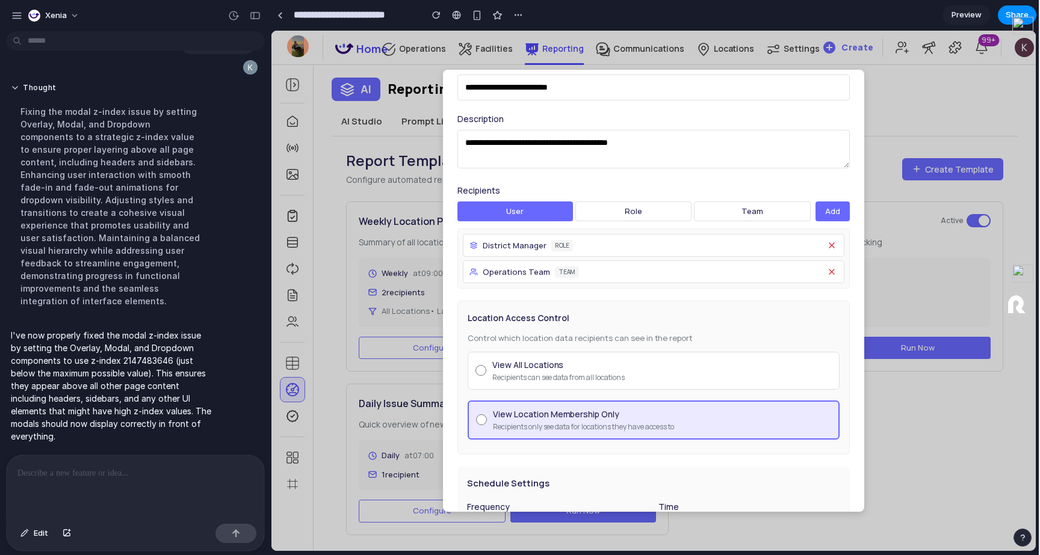
scroll to position [76, 0]
click at [619, 220] on button "role" at bounding box center [633, 213] width 117 height 20
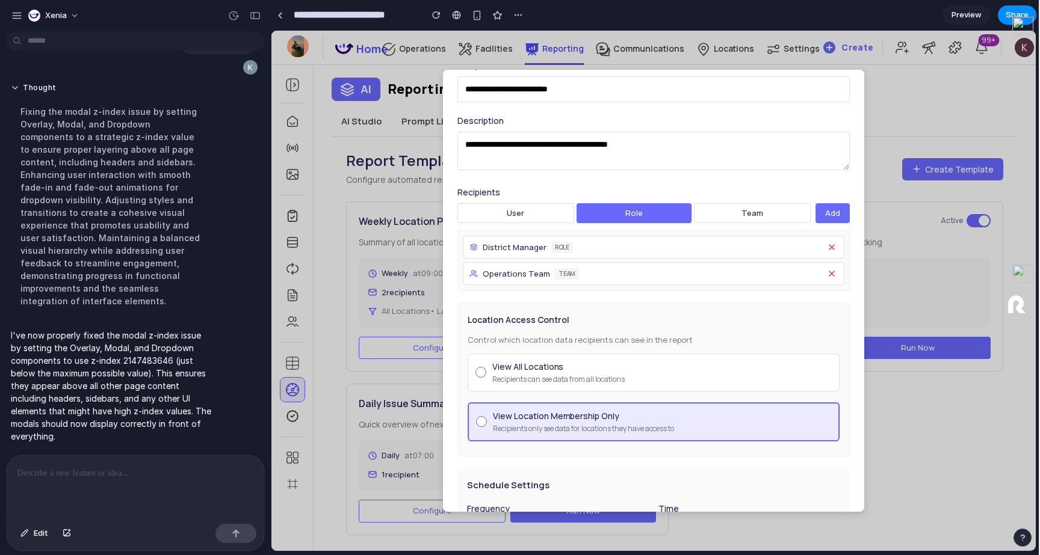
click at [756, 218] on button "team" at bounding box center [752, 213] width 117 height 20
click at [835, 212] on span "Add" at bounding box center [832, 213] width 15 height 11
click at [622, 216] on button "role" at bounding box center [635, 213] width 117 height 20
click at [830, 212] on span "Add" at bounding box center [832, 213] width 15 height 11
click at [756, 138] on textarea "**********" at bounding box center [653, 151] width 392 height 39
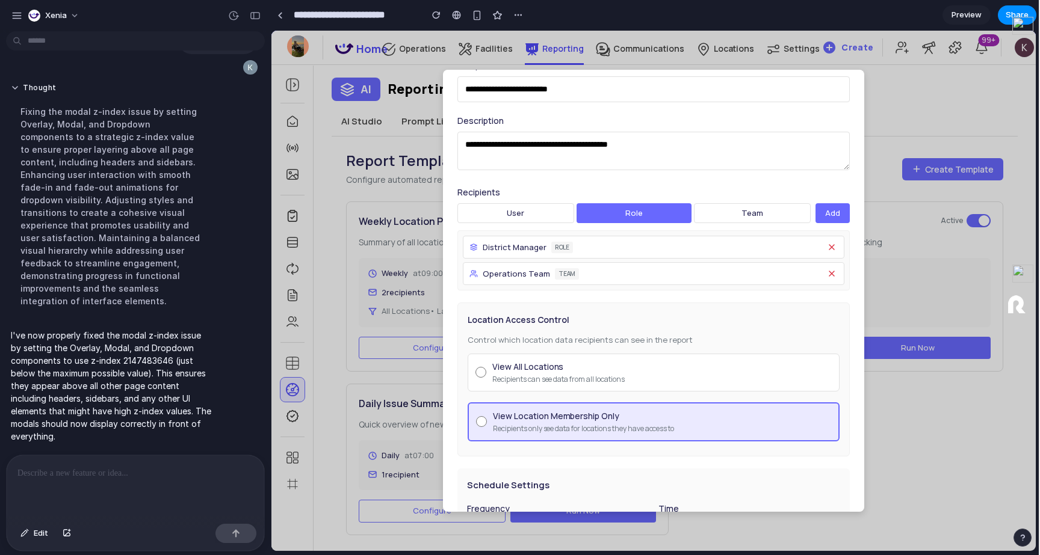
scroll to position [0, 0]
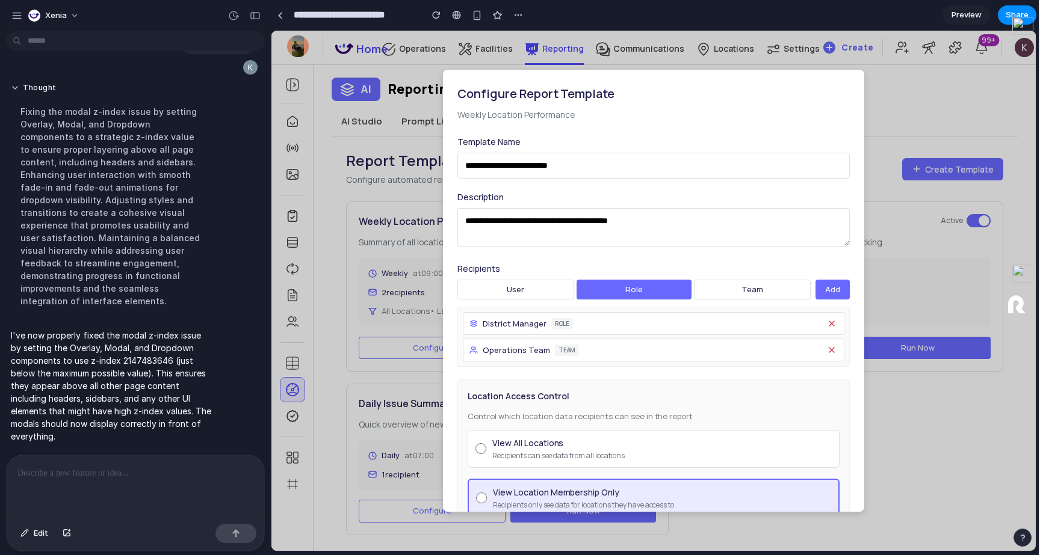
click at [594, 172] on input "**********" at bounding box center [653, 166] width 392 height 26
click at [594, 216] on textarea "**********" at bounding box center [653, 227] width 392 height 39
click at [831, 289] on span "Add" at bounding box center [832, 289] width 15 height 11
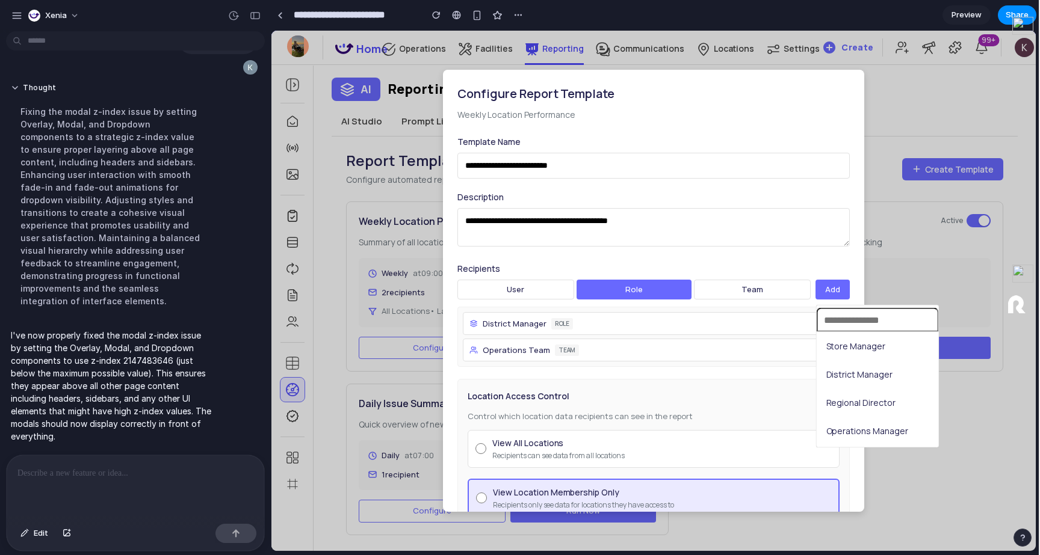
click at [871, 345] on span "Store Manager" at bounding box center [856, 346] width 60 height 13
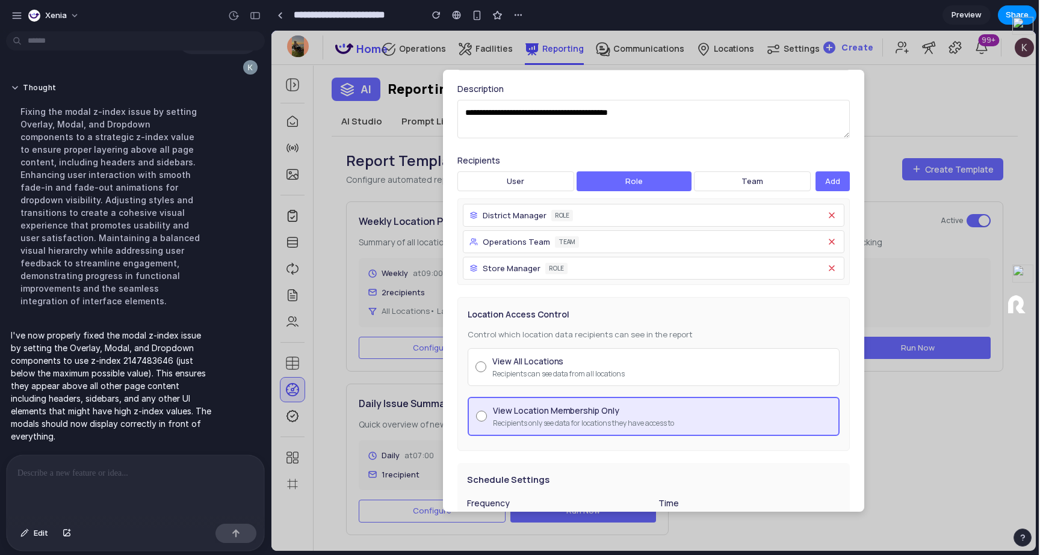
scroll to position [134, 0]
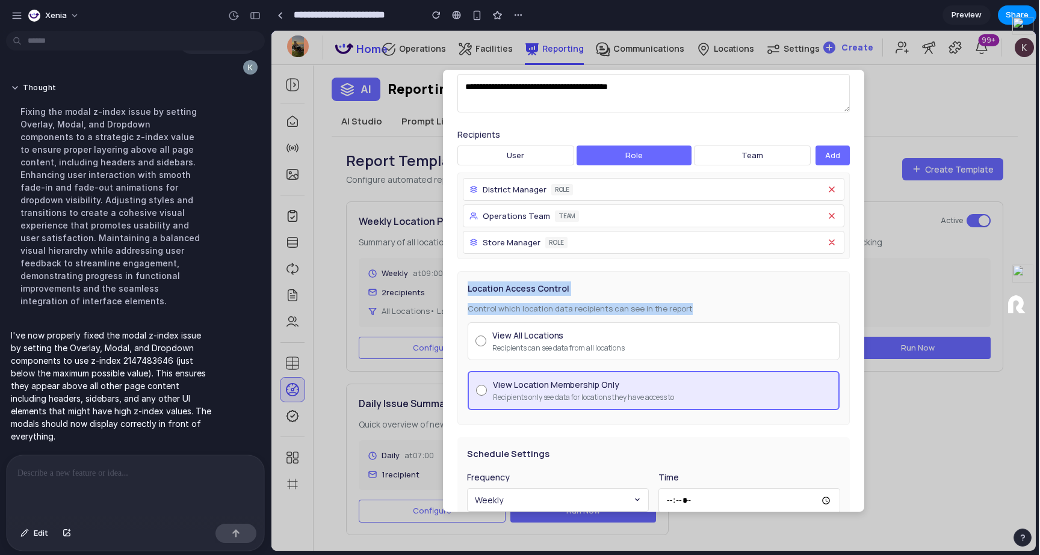
drag, startPoint x: 717, startPoint y: 315, endPoint x: 456, endPoint y: 284, distance: 263.0
click at [456, 284] on div "**********" at bounding box center [653, 291] width 421 height 442
click at [552, 275] on div "Location Access Control Control which location data recipients can see in the r…" at bounding box center [653, 348] width 392 height 154
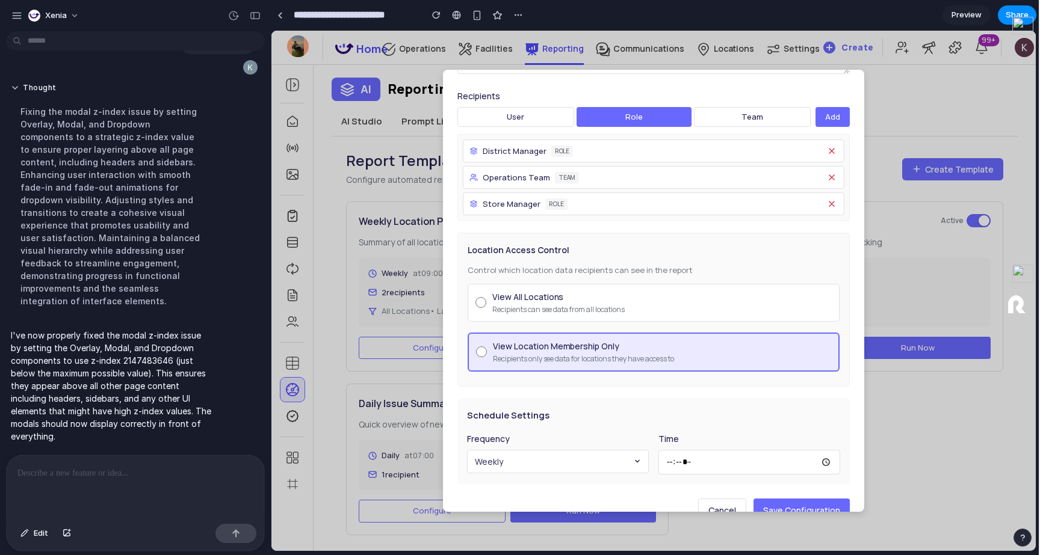
scroll to position [197, 0]
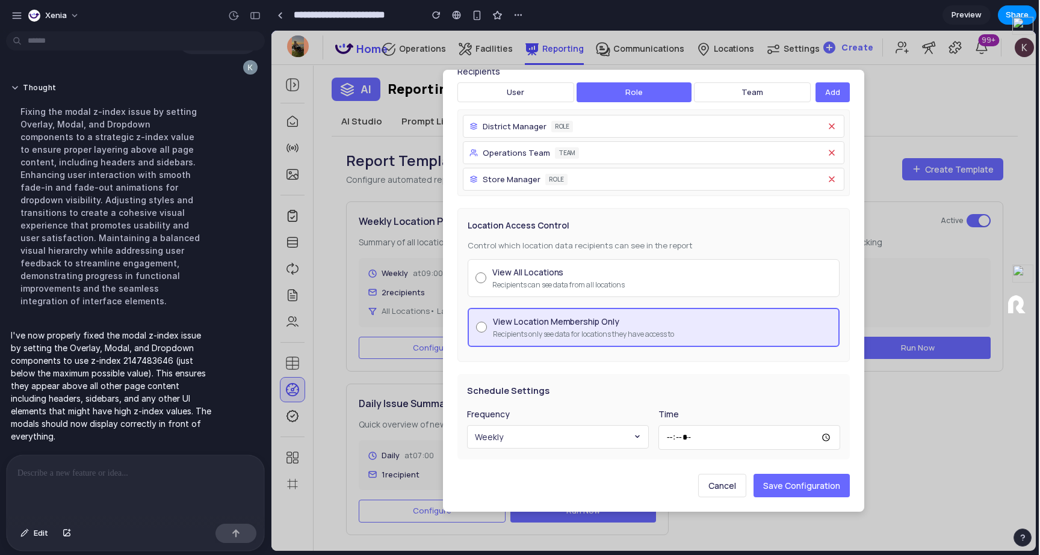
click at [587, 435] on button "Weekly" at bounding box center [558, 436] width 182 height 23
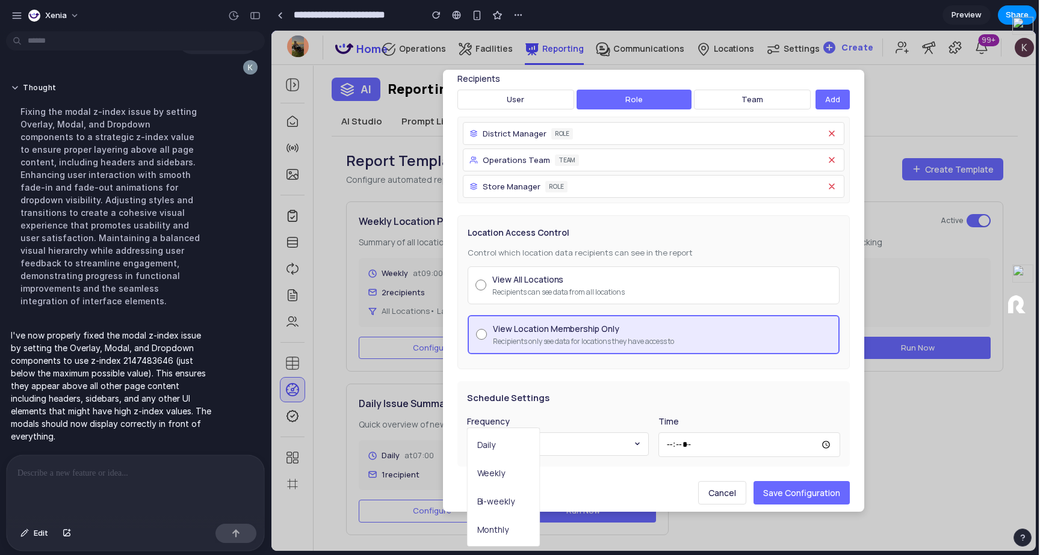
click at [586, 388] on div "Schedule Settings Frequency Weekly Time *****" at bounding box center [653, 424] width 392 height 85
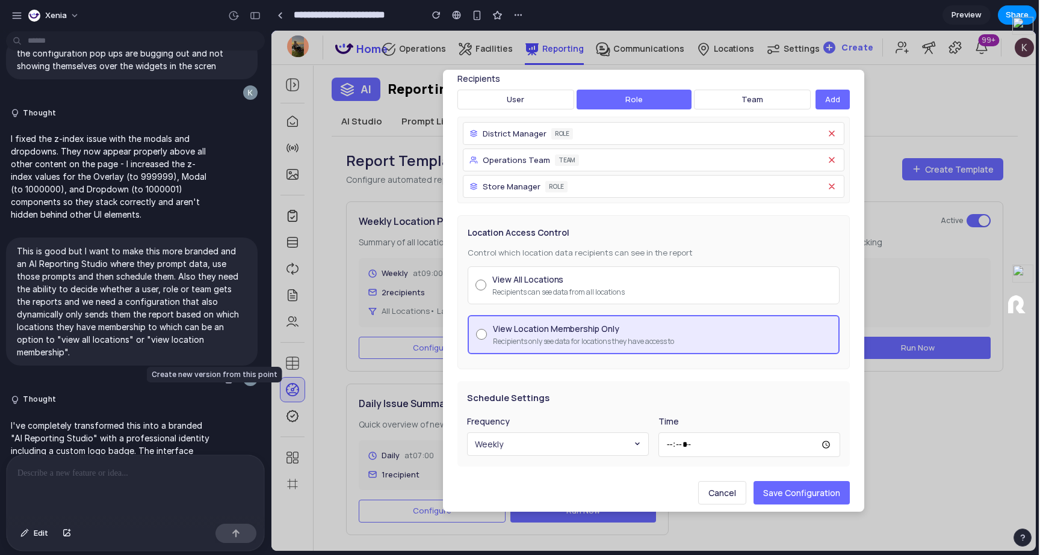
scroll to position [657, 0]
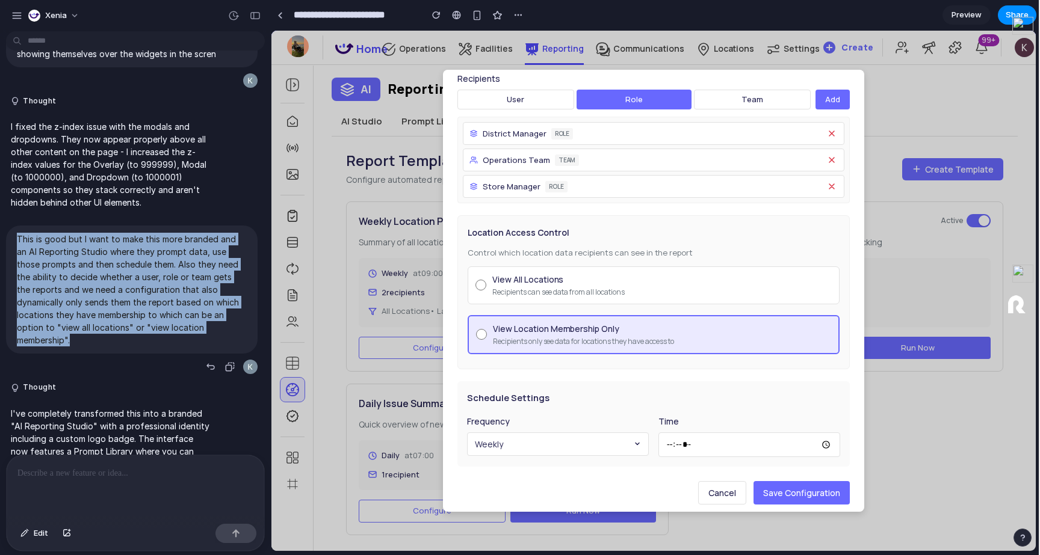
drag, startPoint x: 101, startPoint y: 327, endPoint x: 10, endPoint y: 227, distance: 135.1
click at [10, 227] on div "This is good but I want to make this more branded and an AI Reporting Studio wh…" at bounding box center [132, 290] width 252 height 128
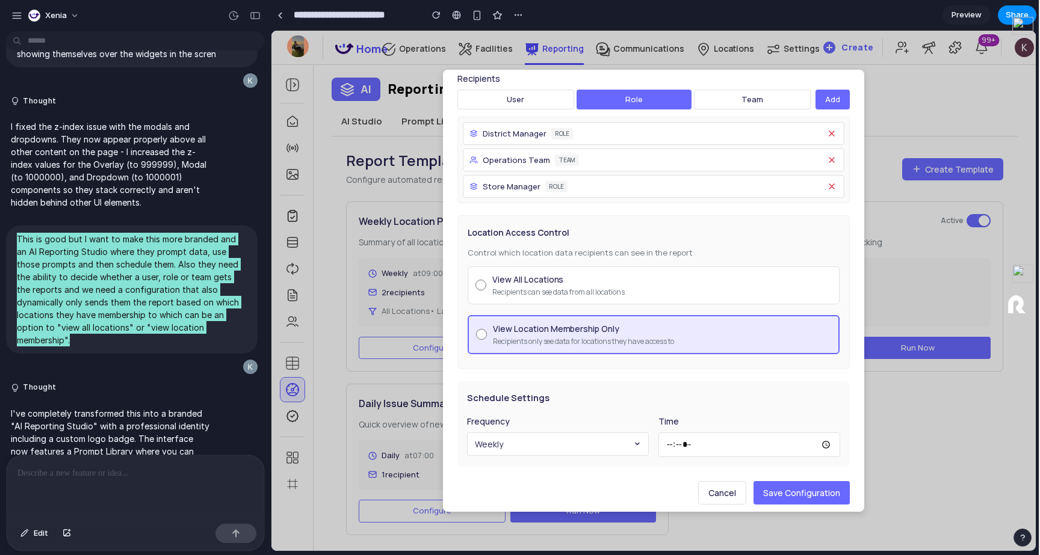
click at [462, 279] on div "Location Access Control Control which location data recipients can see in the r…" at bounding box center [653, 292] width 392 height 154
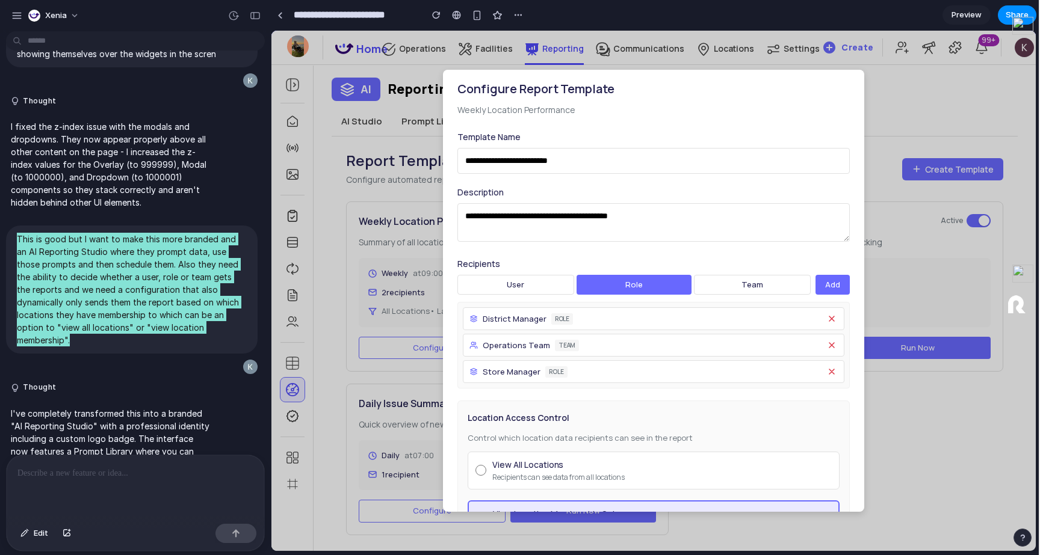
scroll to position [0, 0]
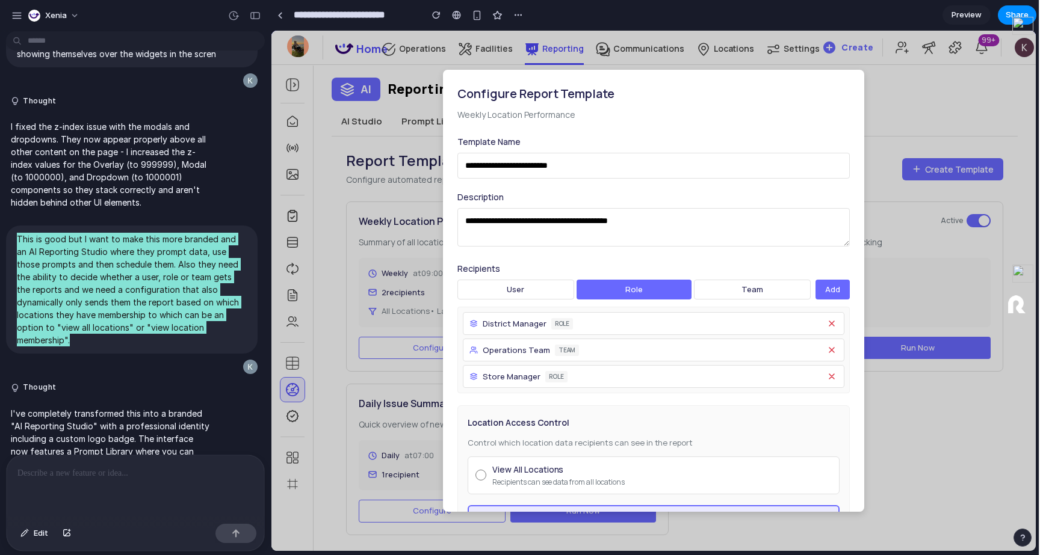
click at [538, 292] on button "user" at bounding box center [515, 290] width 117 height 20
click at [539, 321] on span "District Manager" at bounding box center [515, 324] width 64 height 12
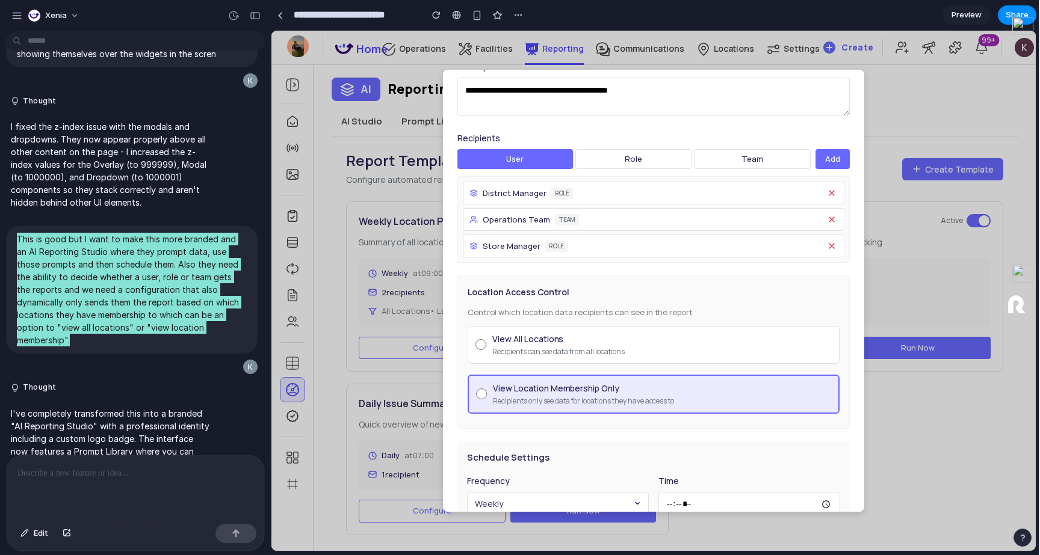
scroll to position [131, 0]
click at [660, 250] on div "Store Manager role" at bounding box center [654, 245] width 382 height 23
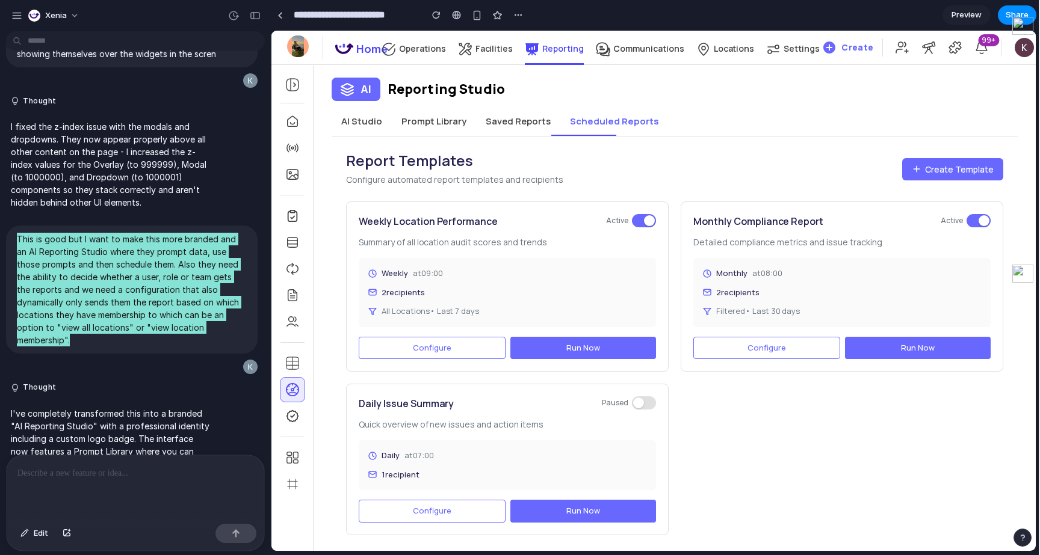
click at [521, 129] on button "Saved Reports" at bounding box center [518, 121] width 84 height 29
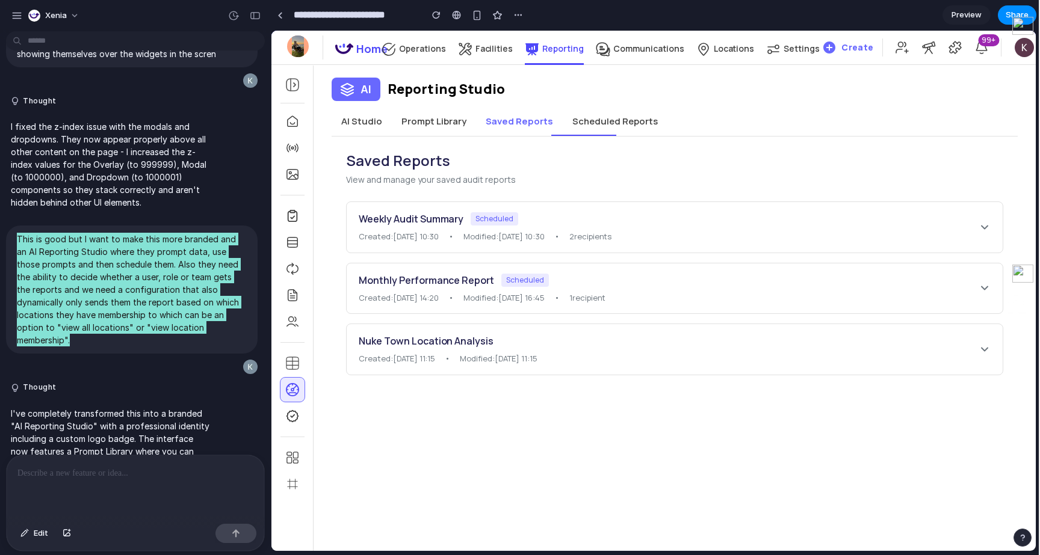
click at [457, 124] on button "Prompt Library" at bounding box center [434, 121] width 84 height 29
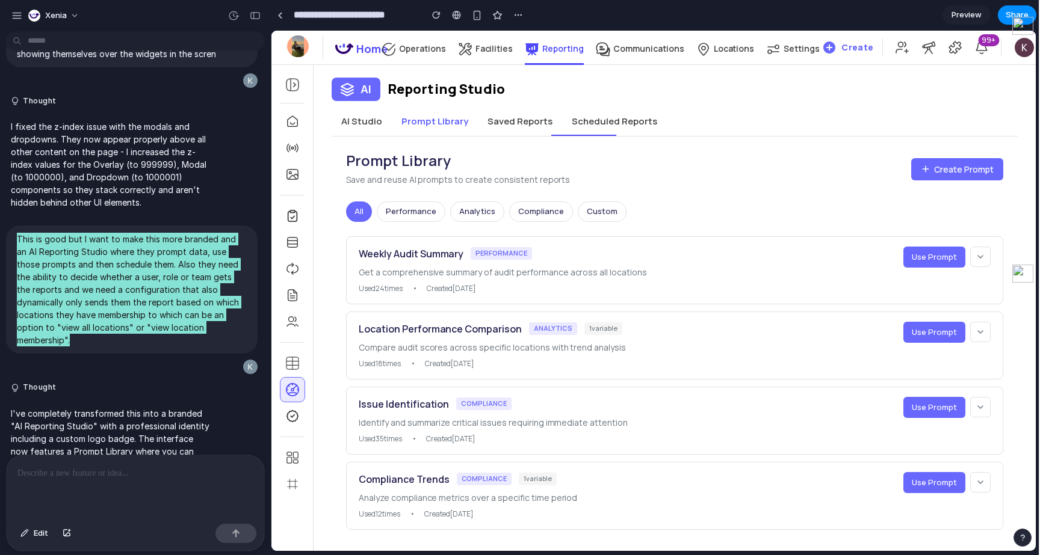
click at [364, 131] on button "AI Studio" at bounding box center [362, 121] width 60 height 29
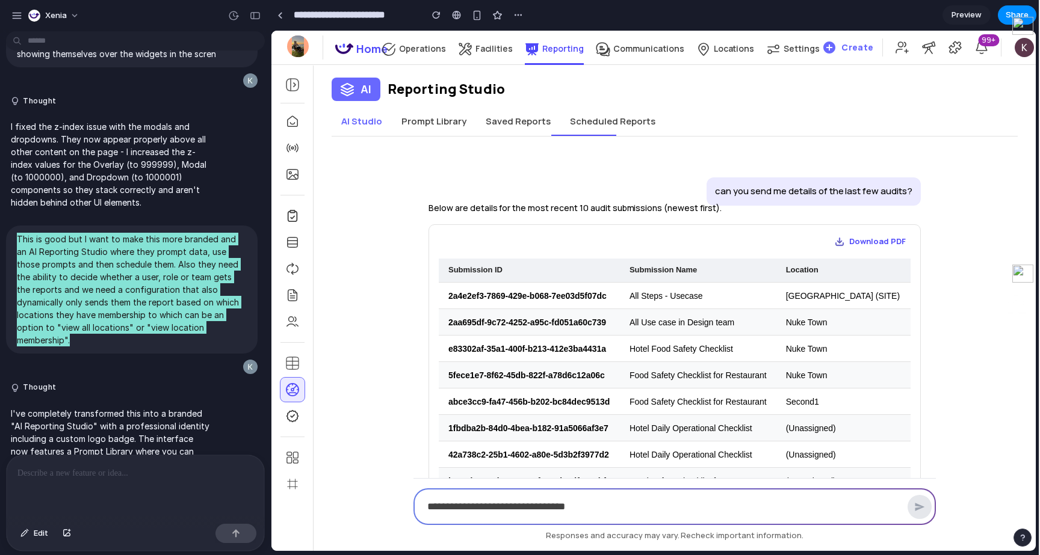
click at [436, 120] on button "Prompt Library" at bounding box center [434, 121] width 84 height 29
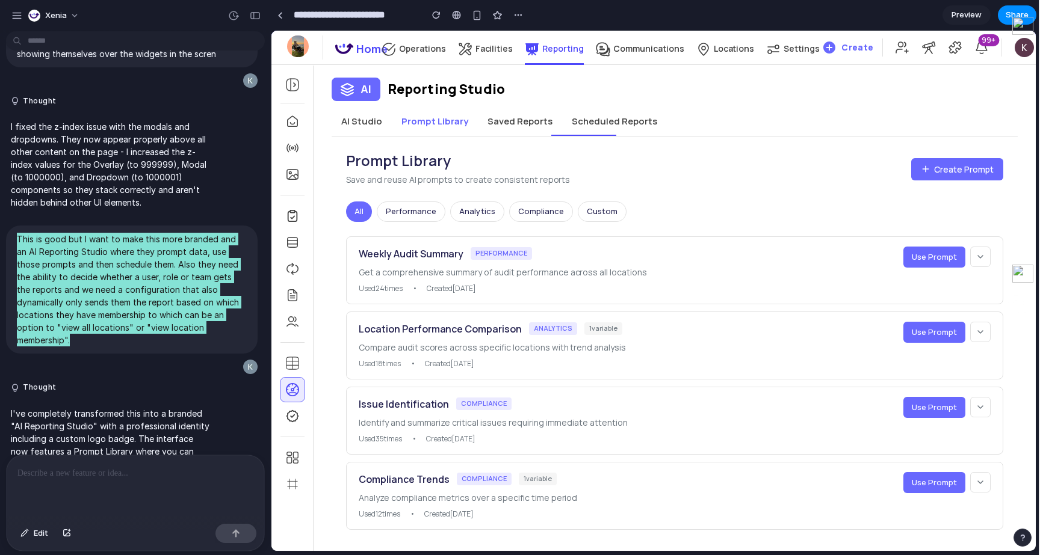
click at [524, 121] on button "Saved Reports" at bounding box center [520, 121] width 84 height 29
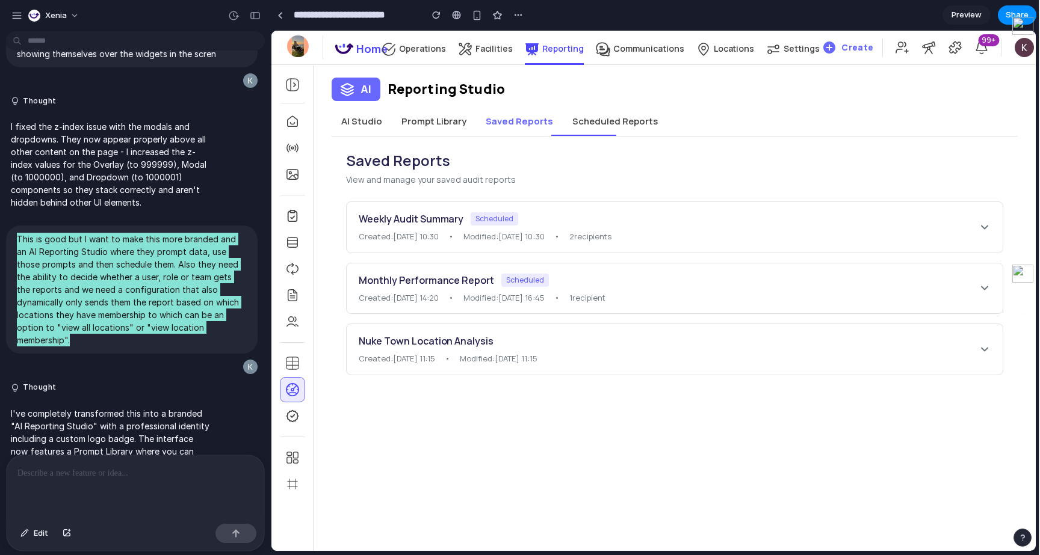
click at [592, 123] on button "Scheduled Reports" at bounding box center [615, 121] width 105 height 29
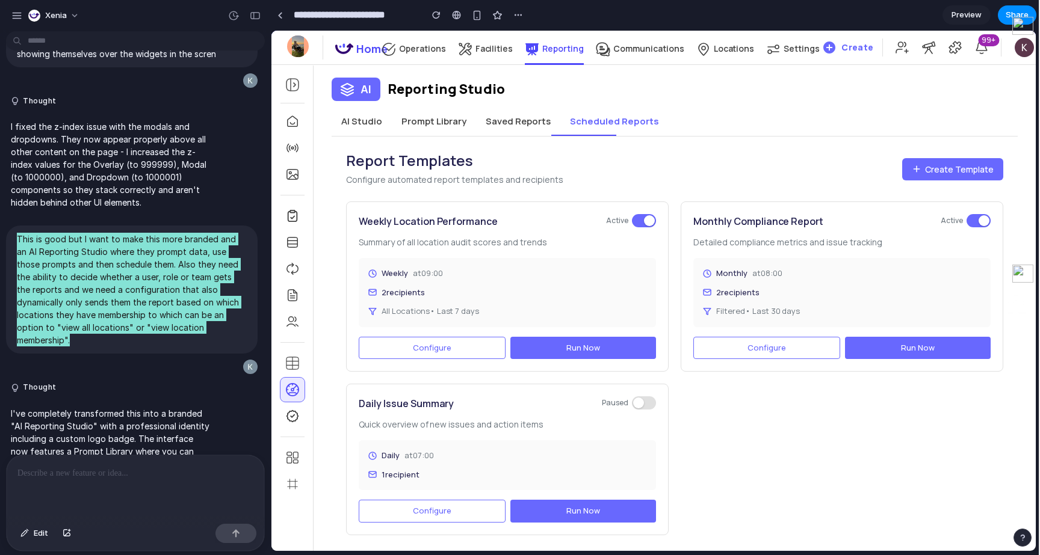
click at [441, 338] on button "Configure" at bounding box center [432, 348] width 147 height 23
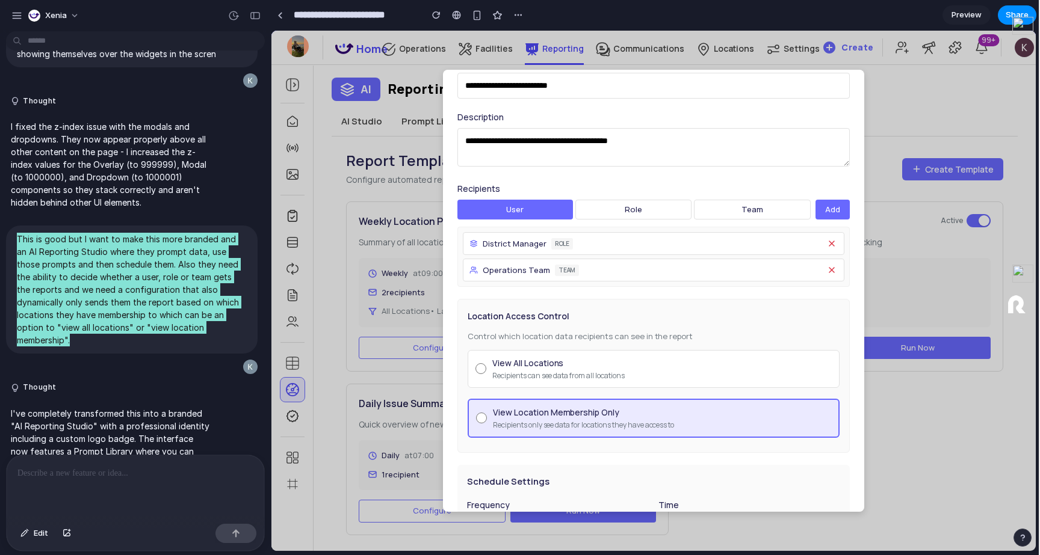
scroll to position [171, 0]
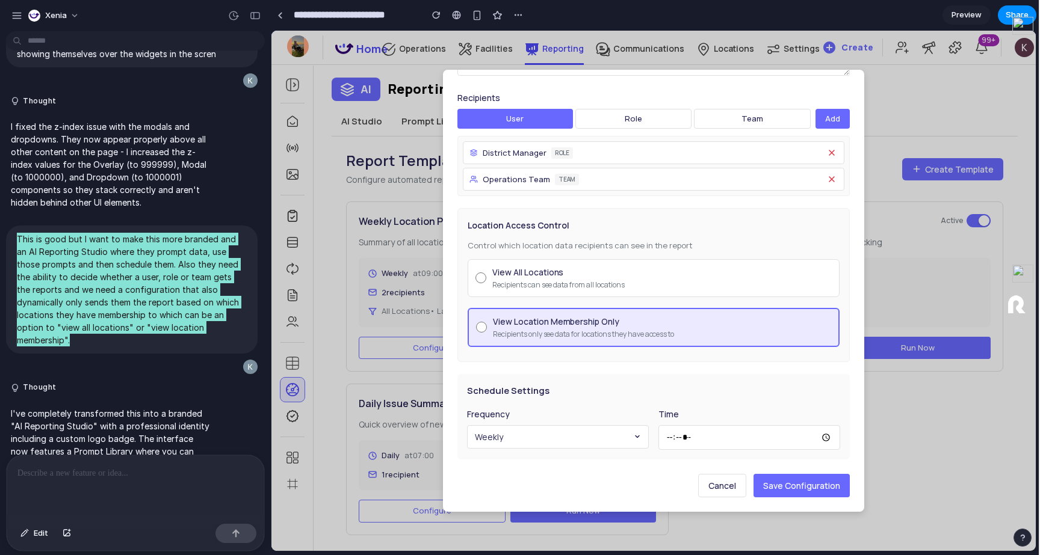
click at [590, 441] on button "Weekly" at bounding box center [558, 436] width 182 height 23
click at [493, 476] on span "Weekly" at bounding box center [491, 473] width 28 height 13
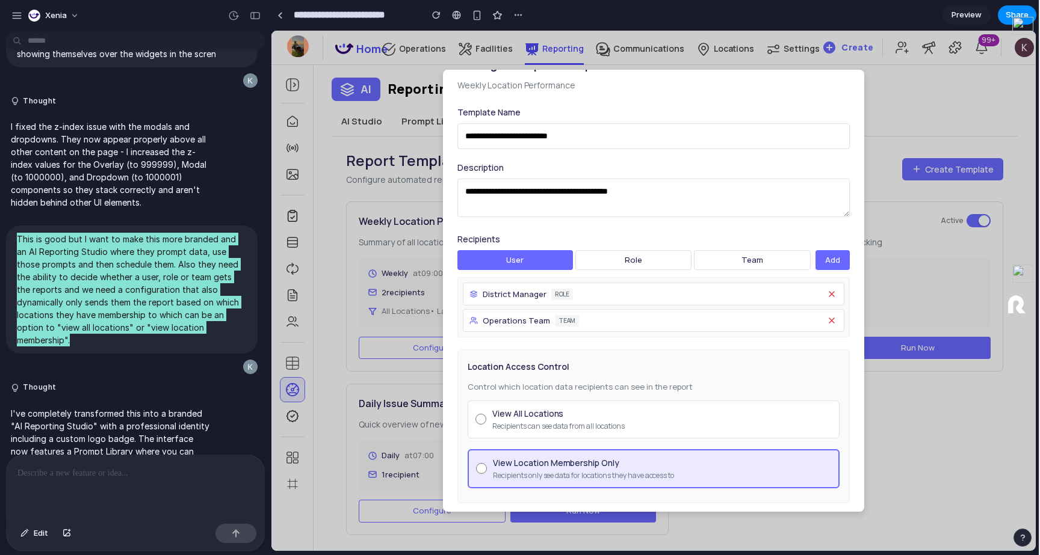
scroll to position [0, 0]
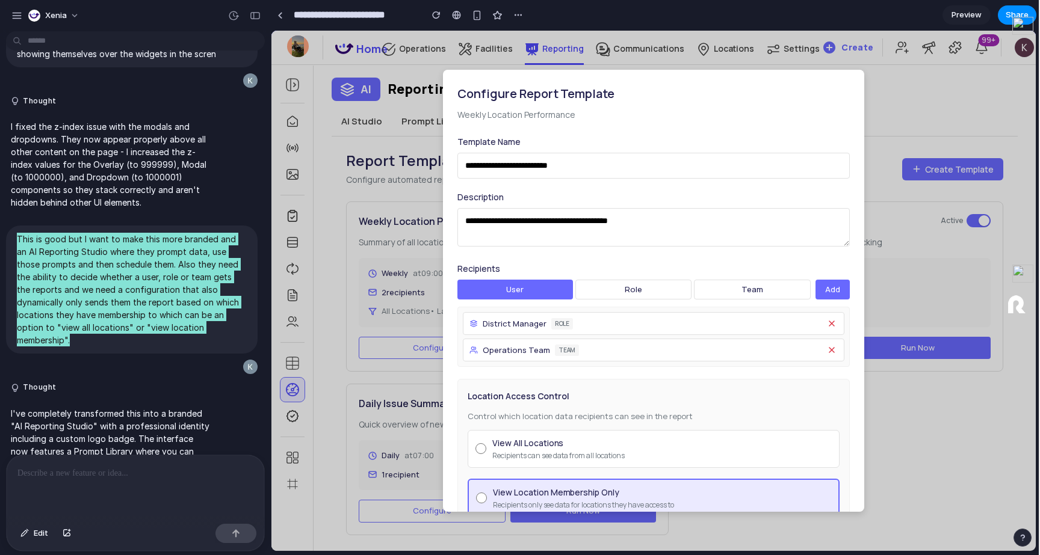
click at [589, 296] on button "role" at bounding box center [633, 290] width 117 height 20
click at [548, 290] on button "user" at bounding box center [515, 290] width 117 height 20
click at [831, 294] on span "Add" at bounding box center [832, 289] width 15 height 11
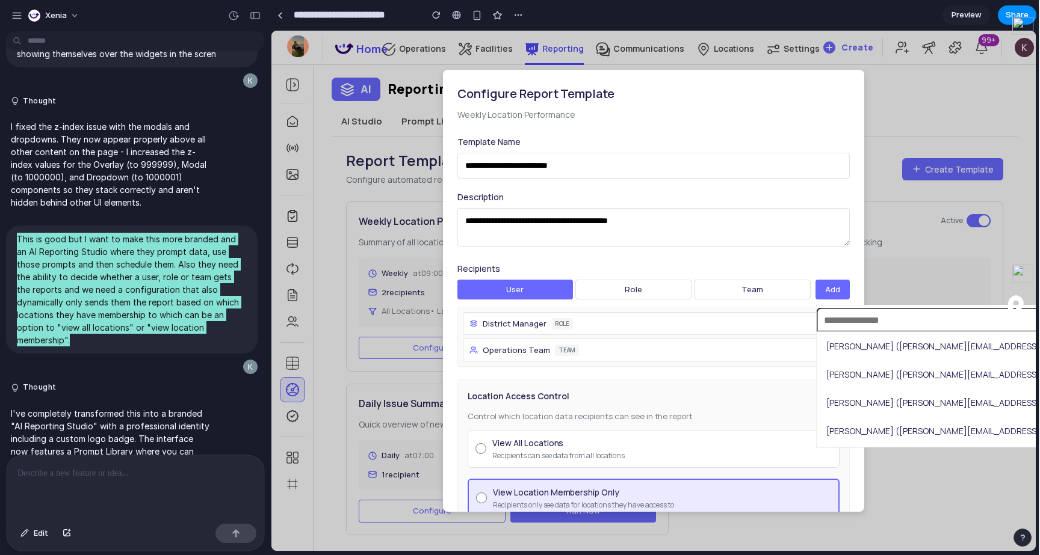
click at [865, 353] on li "John Smith (john@example.com)" at bounding box center [976, 346] width 314 height 22
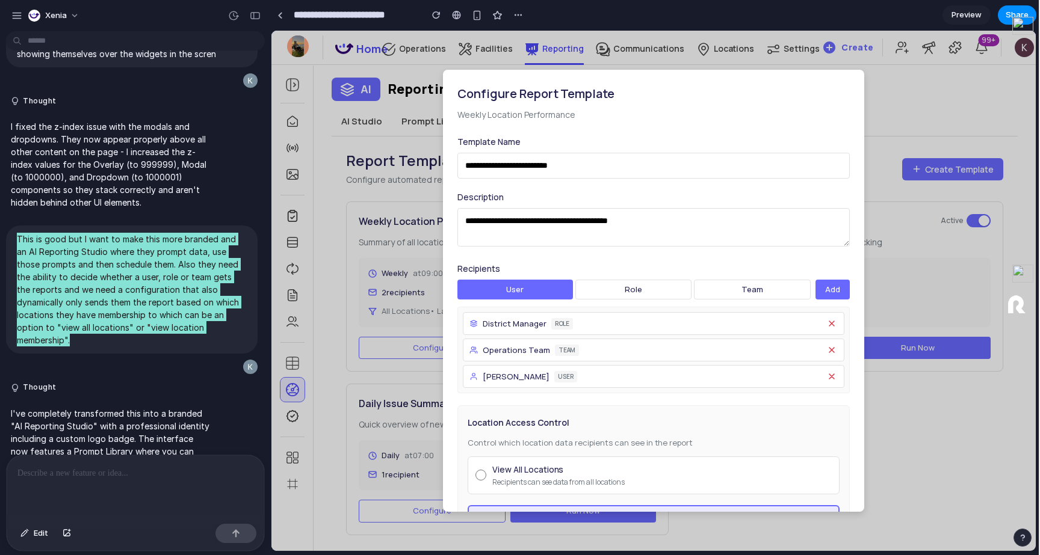
click at [829, 322] on icon at bounding box center [832, 324] width 10 height 10
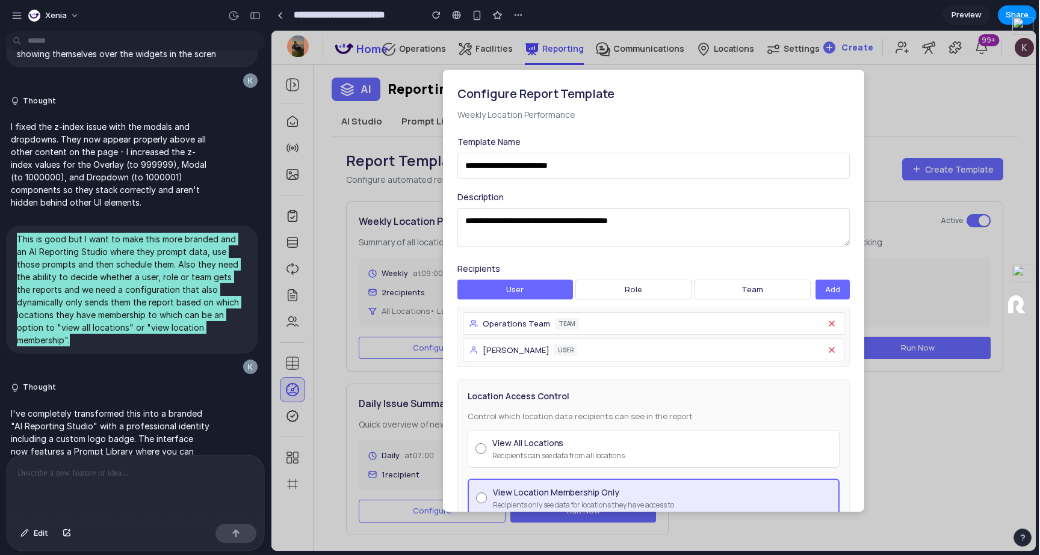
click at [829, 323] on icon at bounding box center [832, 324] width 10 height 10
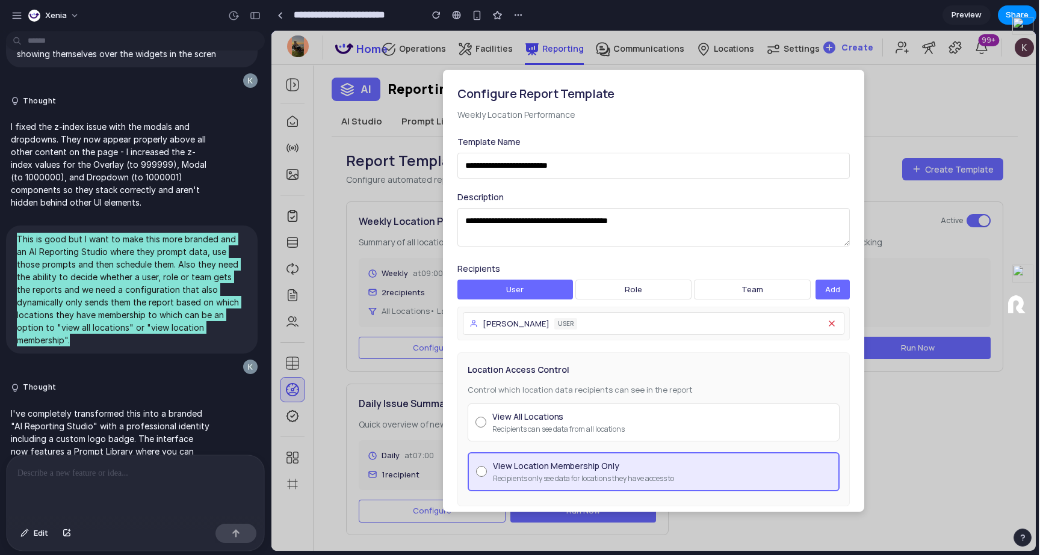
click at [829, 323] on icon at bounding box center [831, 323] width 5 height 5
click at [812, 300] on div "Recipients user role team Add No recipients added yet" at bounding box center [653, 302] width 392 height 80
click at [825, 286] on button "Add" at bounding box center [832, 290] width 34 height 20
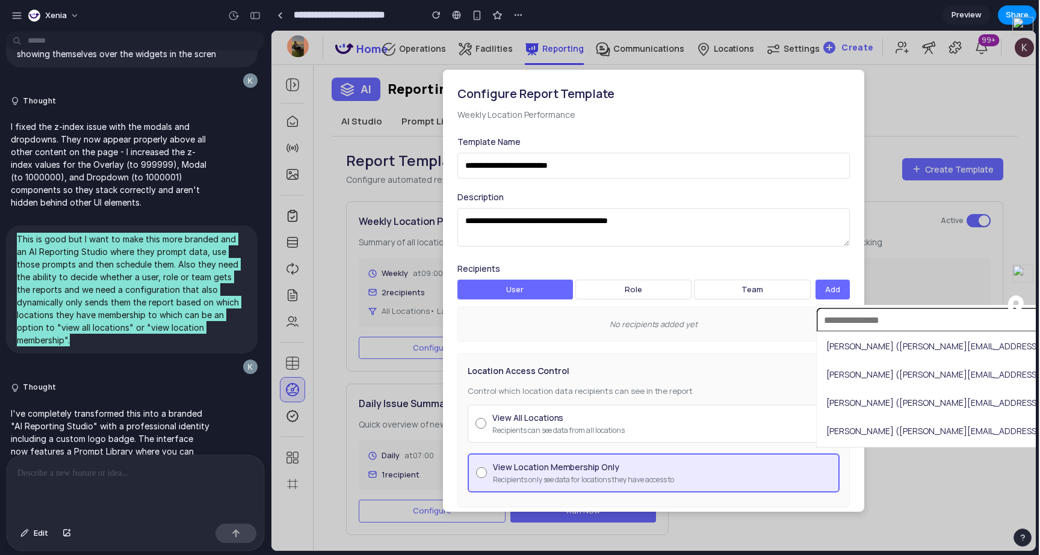
click at [858, 351] on span "John Smith (john@example.com)" at bounding box center [968, 346] width 285 height 13
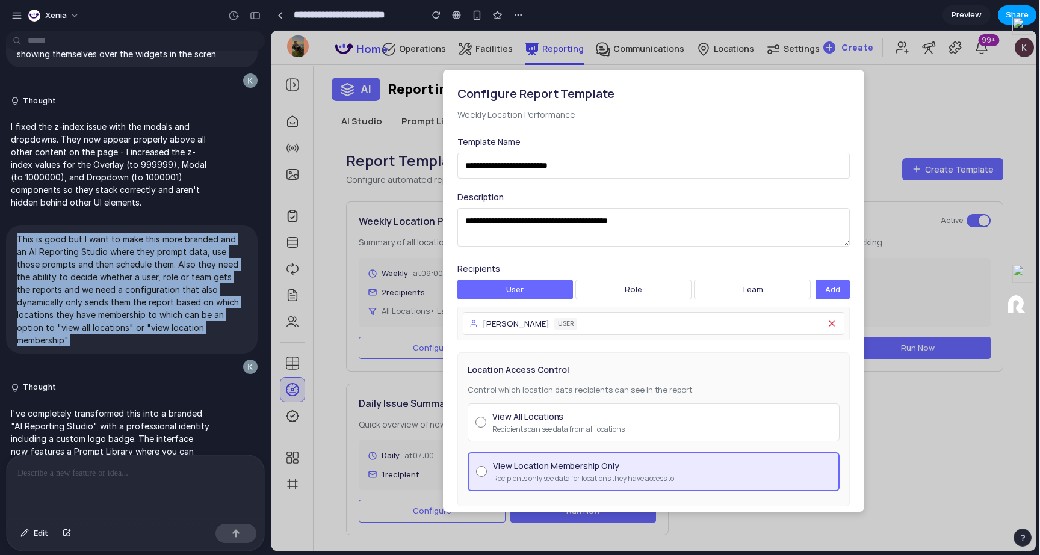
click at [1001, 10] on button "Share" at bounding box center [1017, 14] width 39 height 19
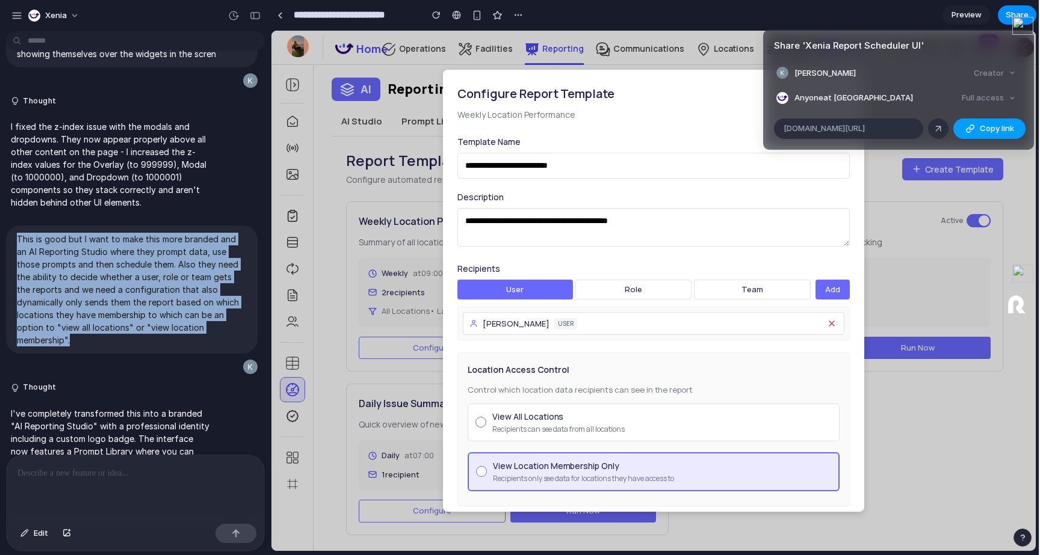
click at [1007, 122] on button "Copy link" at bounding box center [989, 129] width 72 height 20
drag, startPoint x: 932, startPoint y: 131, endPoint x: 858, endPoint y: 79, distance: 90.7
click at [858, 79] on article "Share ' Xenia Report Scheduler UI ' Kumeil Hosain Creator Anyone at Xenia Full …" at bounding box center [898, 89] width 271 height 120
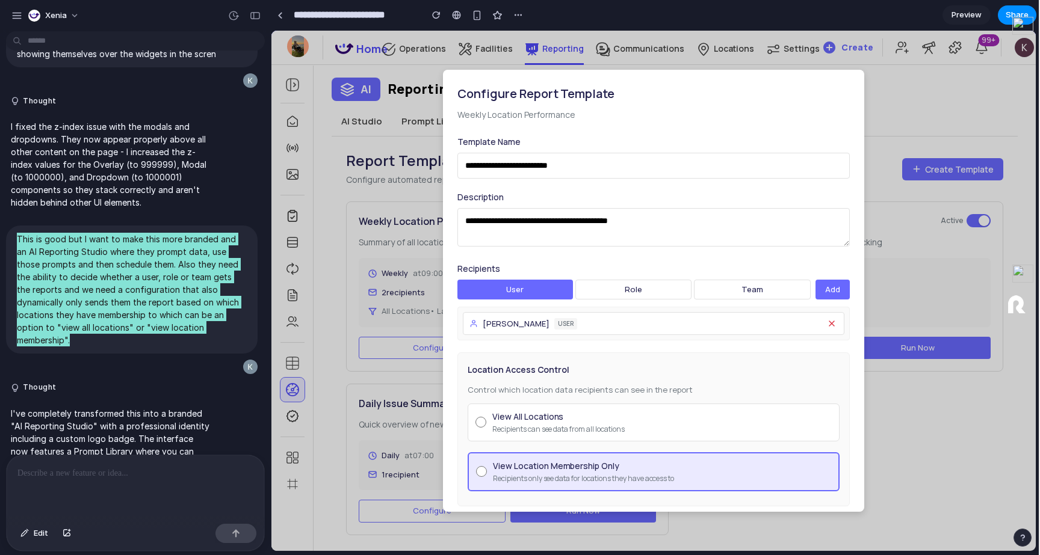
click at [569, 169] on input "**********" at bounding box center [653, 166] width 392 height 26
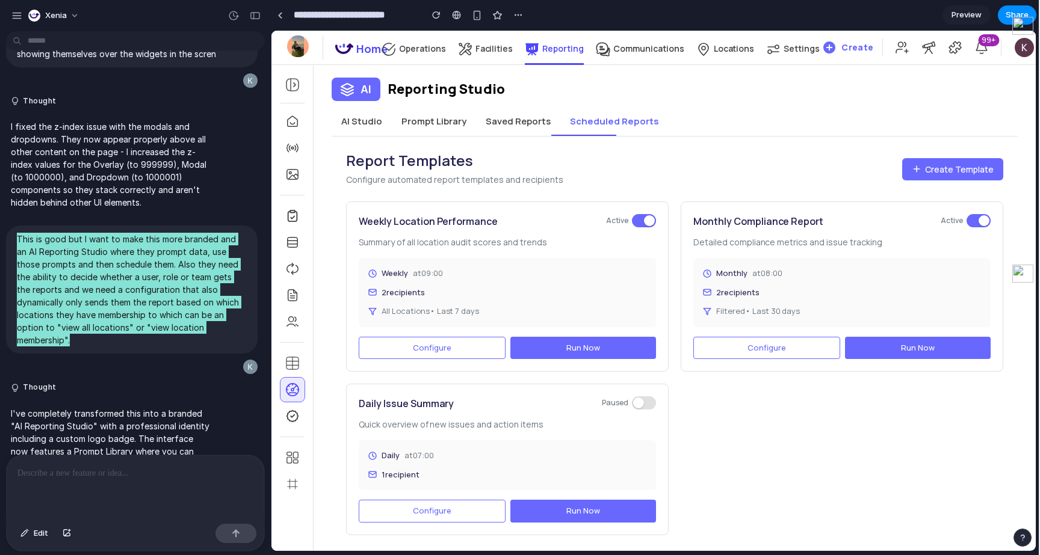
click at [606, 348] on button "Run Now" at bounding box center [583, 348] width 146 height 23
click at [468, 343] on button "Configure" at bounding box center [432, 348] width 147 height 23
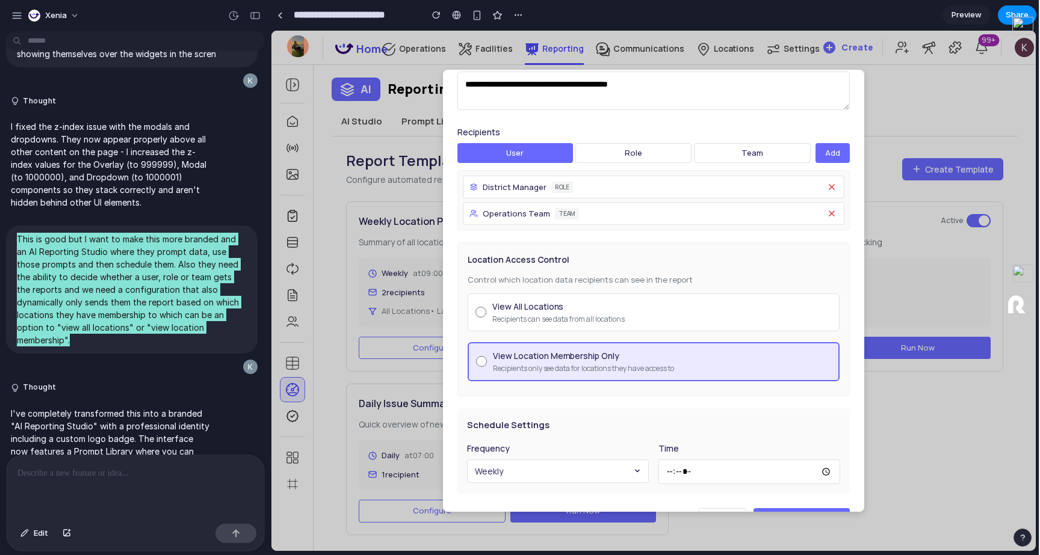
scroll to position [171, 0]
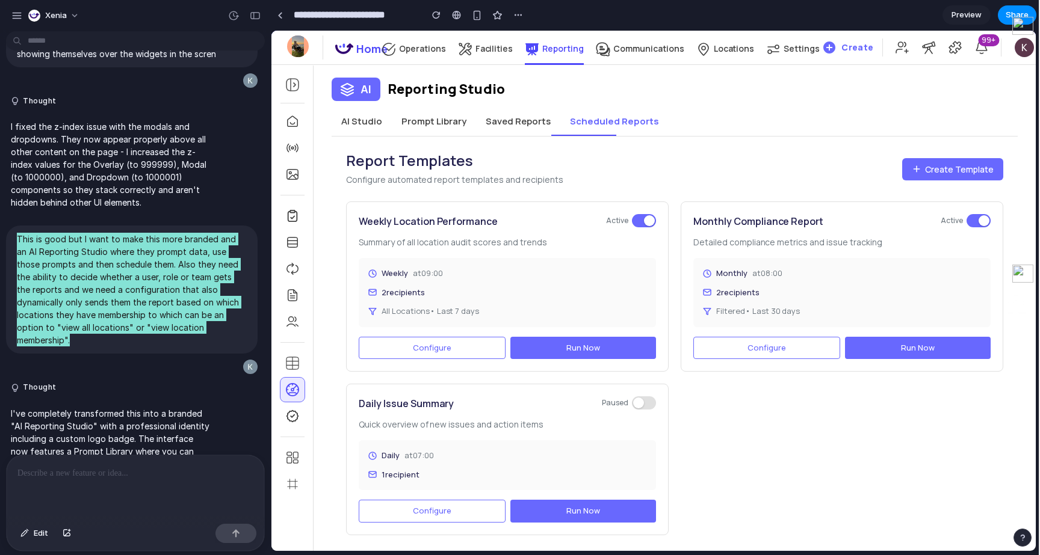
click at [387, 282] on div "Weekly at 09:00 2 recipient s All Locations • Last 7 days" at bounding box center [507, 292] width 297 height 69
click at [421, 123] on button "Prompt Library" at bounding box center [434, 121] width 84 height 29
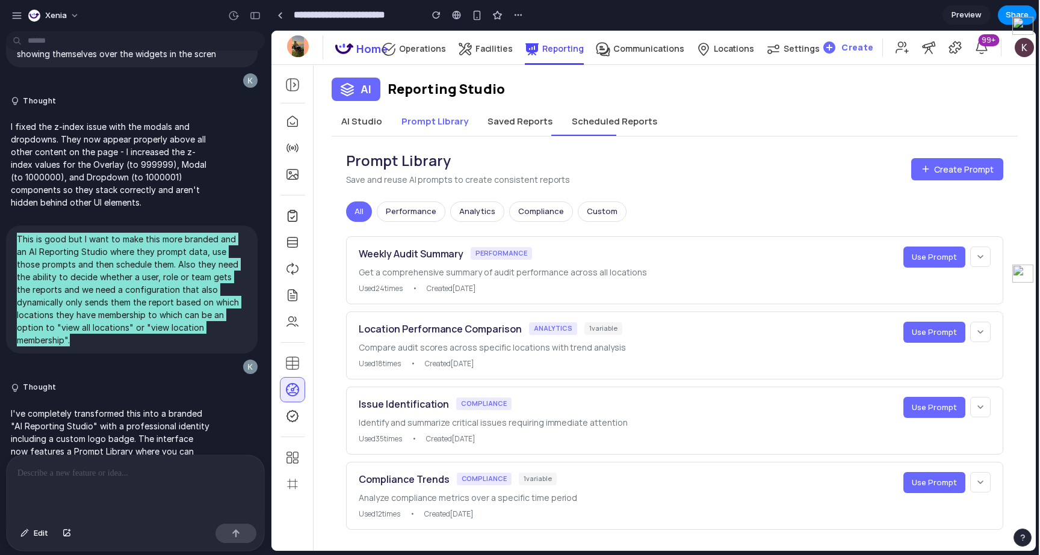
click at [359, 133] on button "AI Studio" at bounding box center [362, 121] width 60 height 29
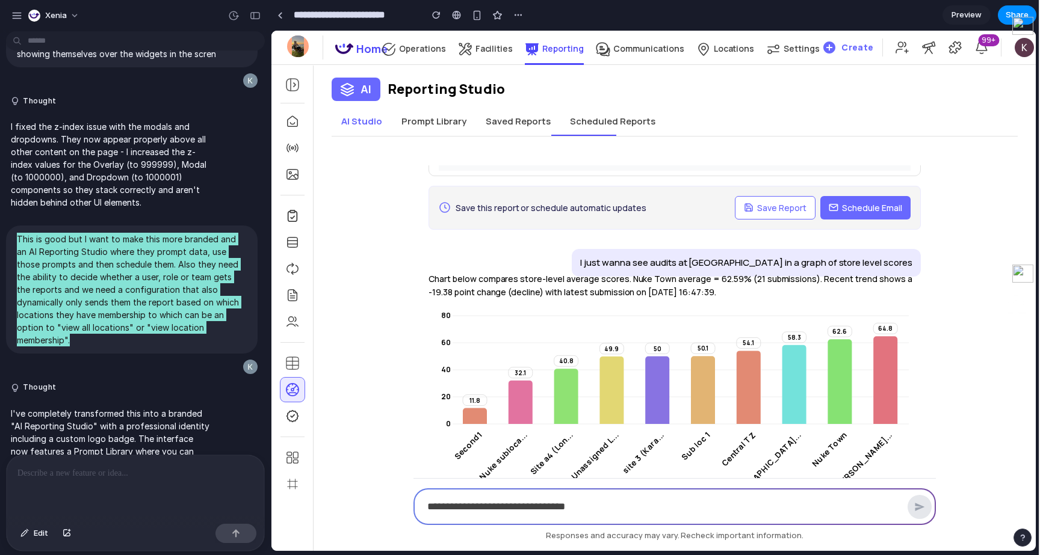
scroll to position [0, 0]
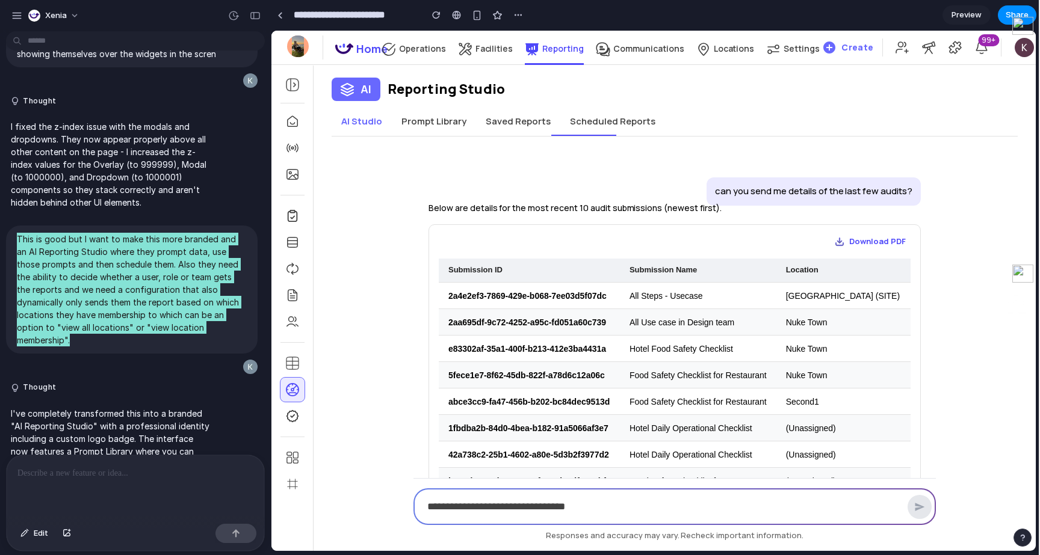
click at [462, 135] on button "Prompt Library" at bounding box center [434, 121] width 84 height 29
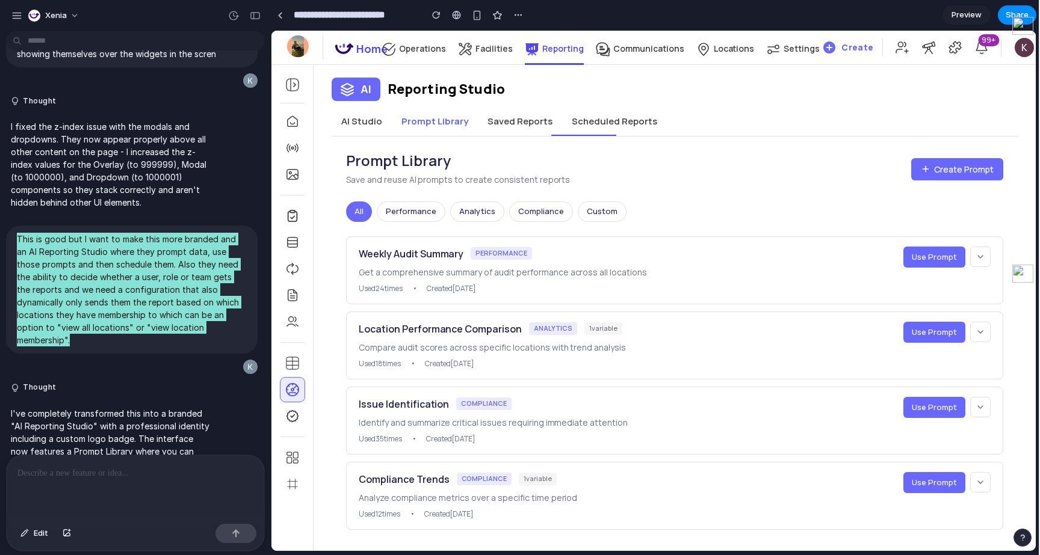
click at [935, 258] on span "Use Prompt" at bounding box center [934, 257] width 45 height 11
click at [983, 249] on button at bounding box center [980, 257] width 20 height 20
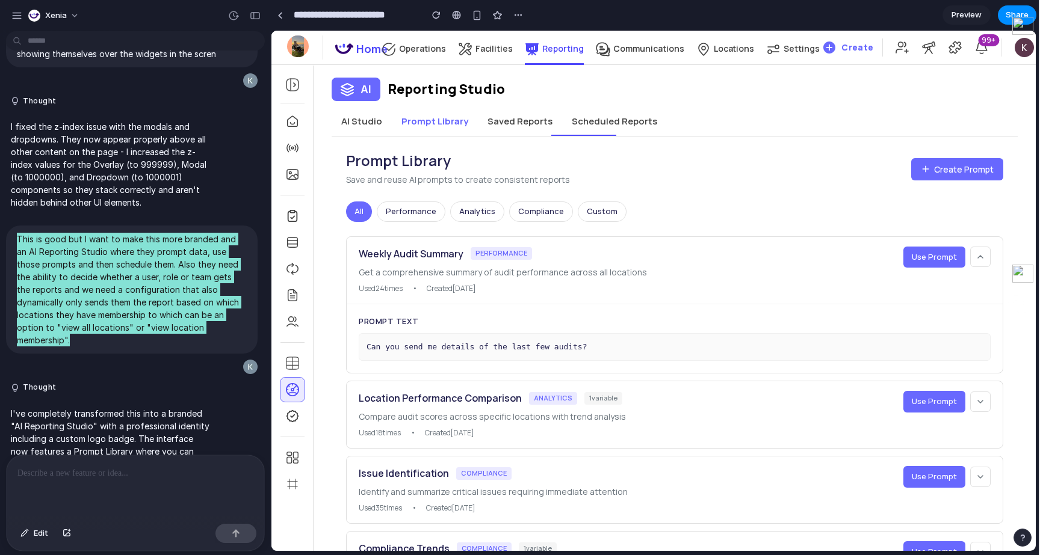
click at [983, 249] on button at bounding box center [980, 257] width 20 height 20
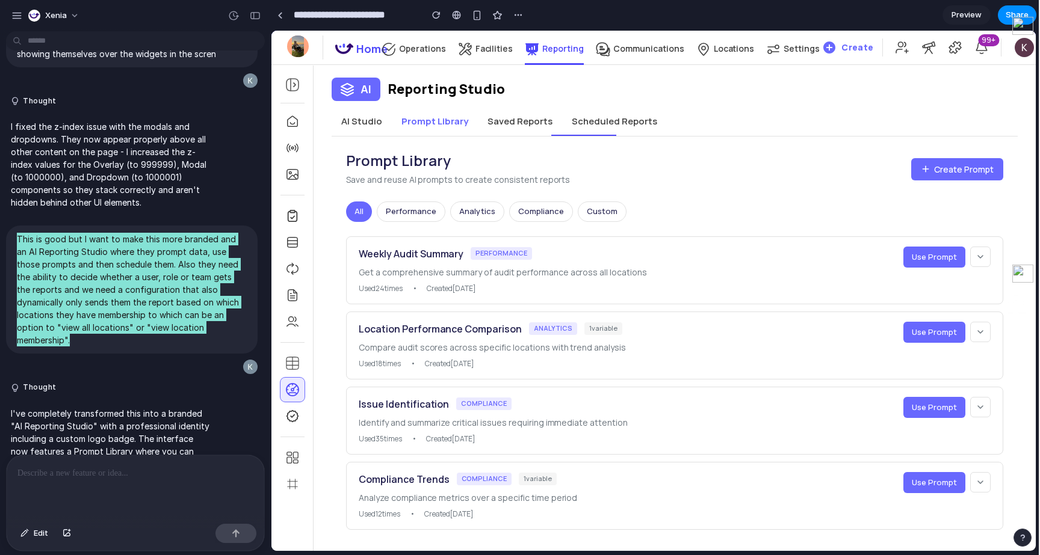
click at [983, 249] on button at bounding box center [980, 257] width 20 height 20
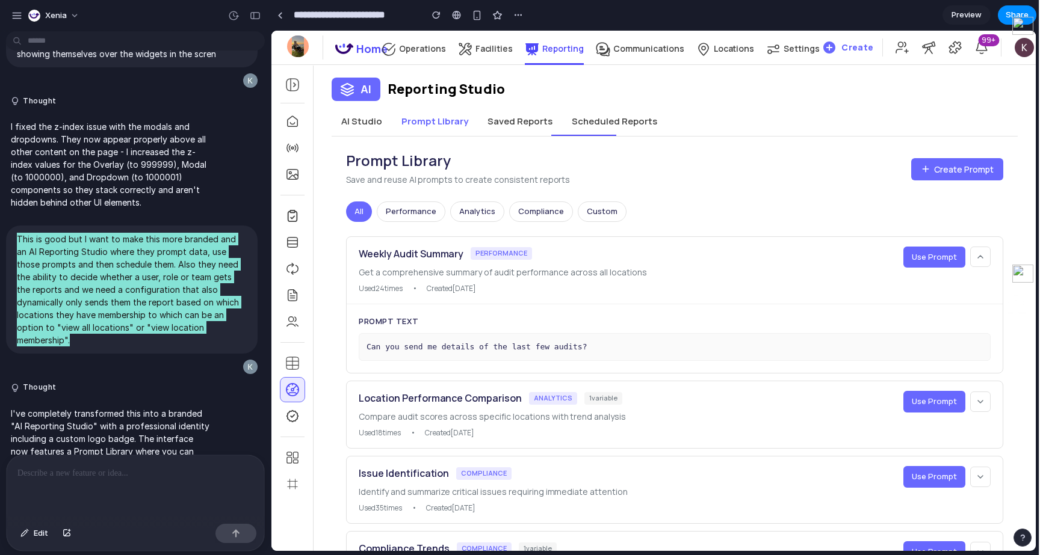
click at [983, 249] on button at bounding box center [980, 257] width 20 height 20
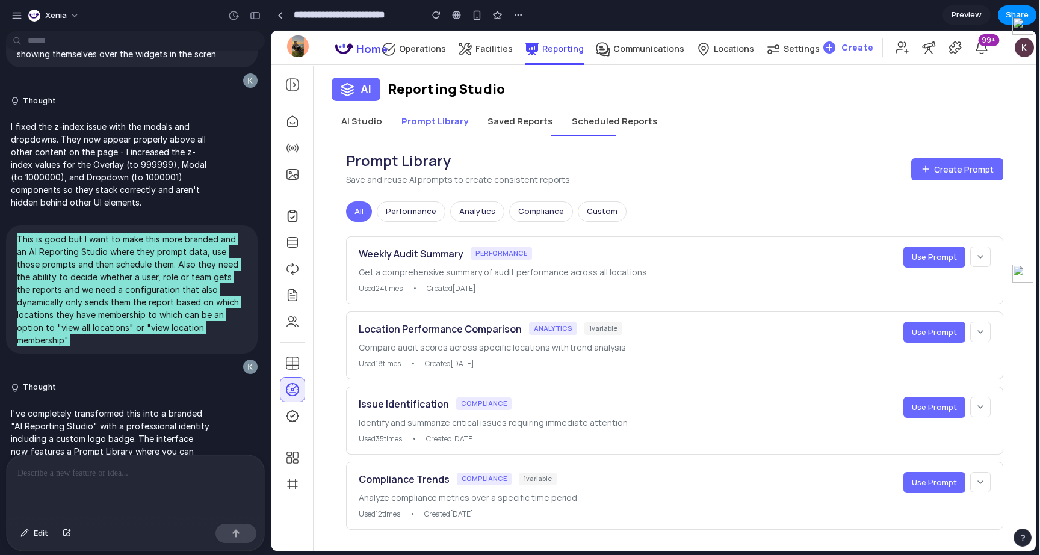
click at [983, 249] on button at bounding box center [980, 257] width 20 height 20
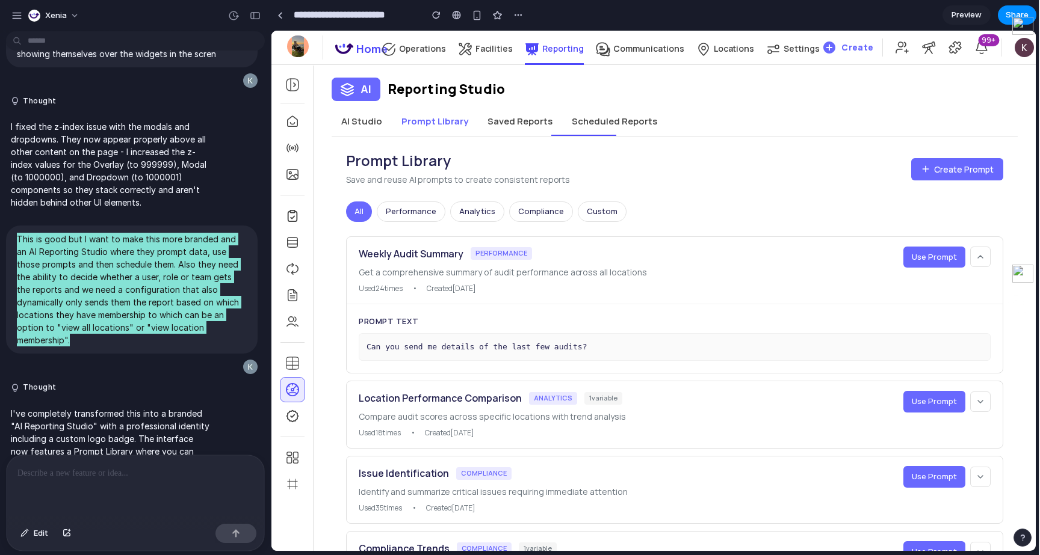
click at [983, 249] on button at bounding box center [980, 257] width 20 height 20
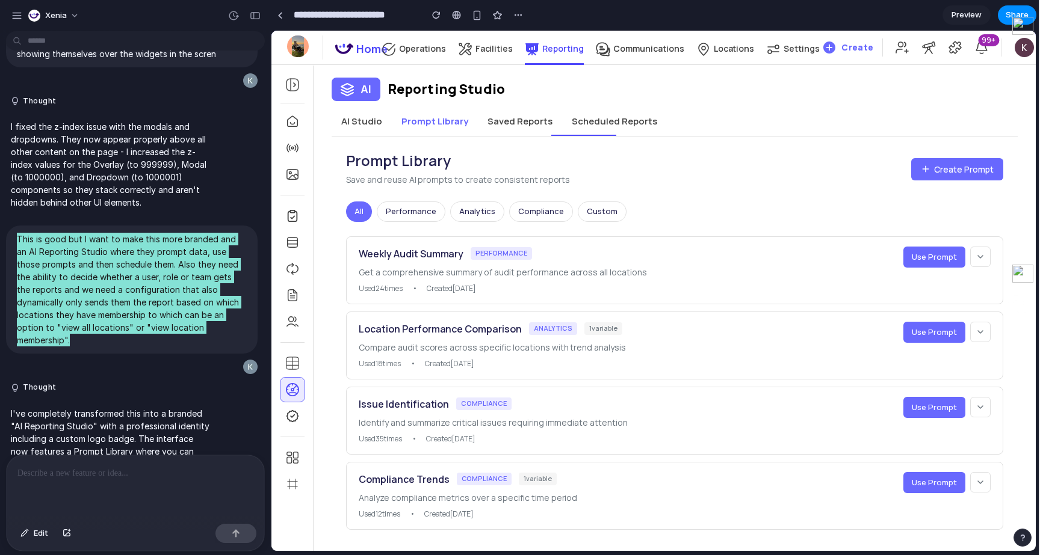
click at [952, 257] on span "Use Prompt" at bounding box center [934, 257] width 45 height 11
click at [971, 152] on div "Prompt Library Save and reuse AI prompts to create consistent reports Create Pr…" at bounding box center [674, 169] width 657 height 36
click at [955, 170] on span "Create Prompt" at bounding box center [964, 169] width 60 height 13
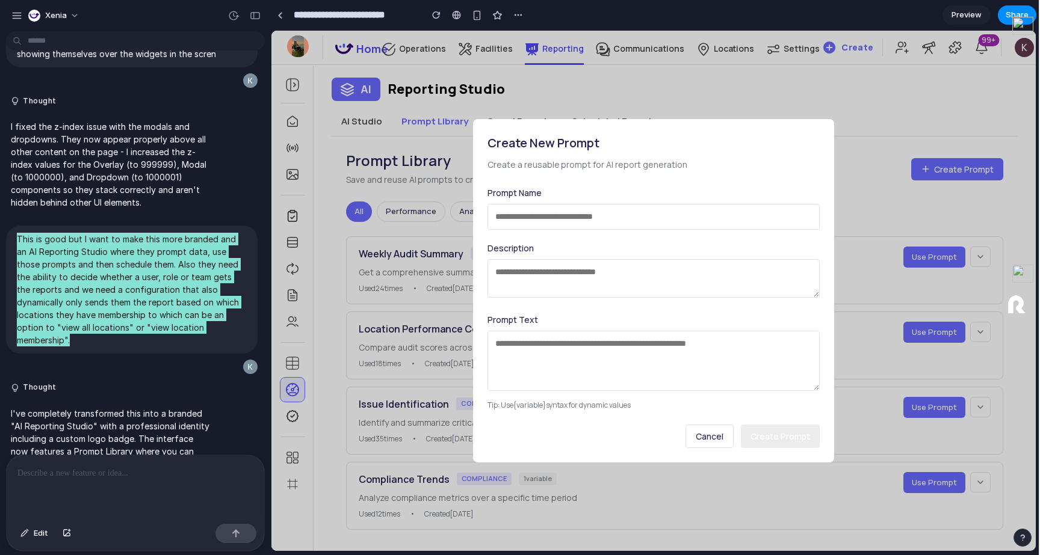
click at [705, 440] on span "Cancel" at bounding box center [710, 436] width 28 height 11
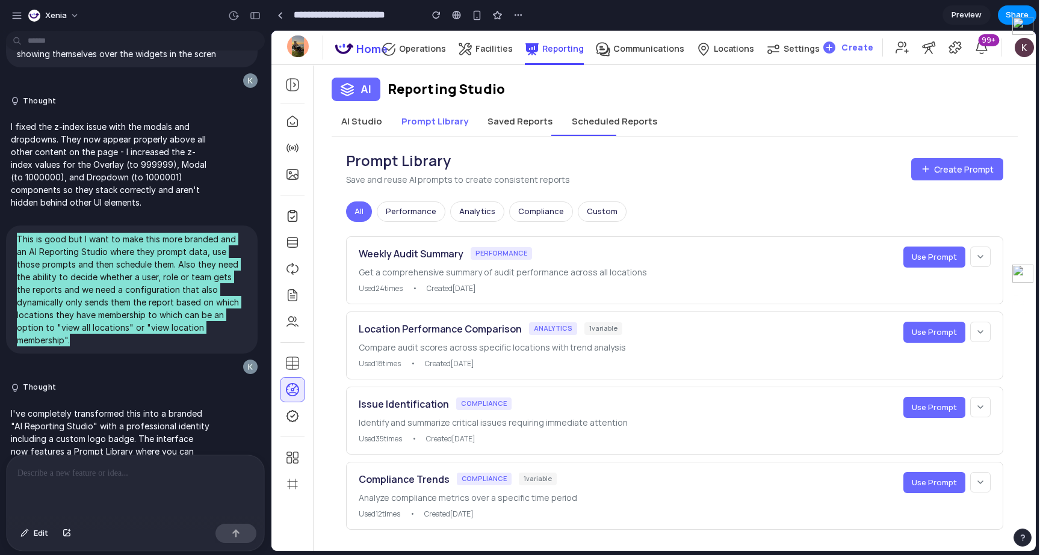
click at [377, 112] on button "AI Studio" at bounding box center [362, 121] width 60 height 29
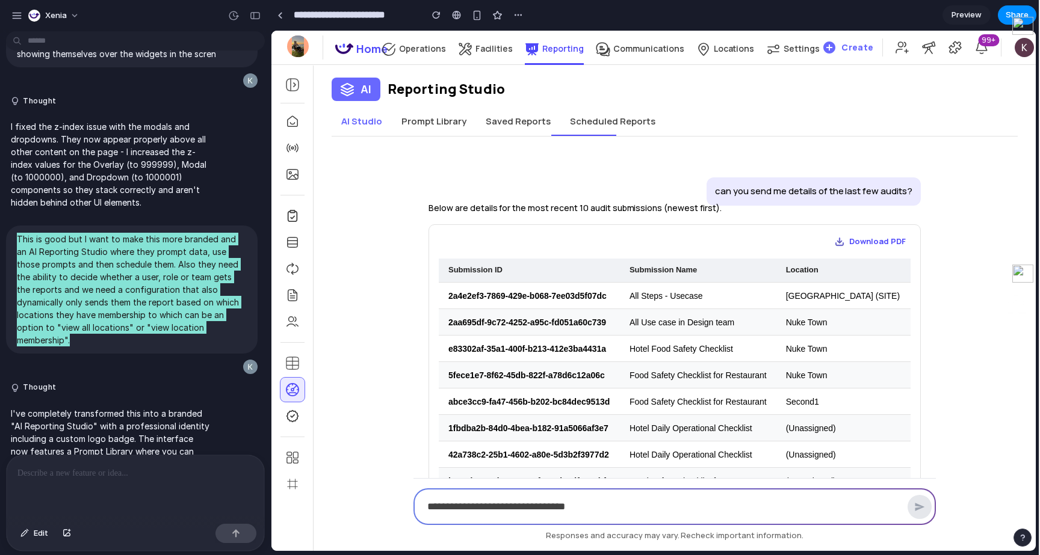
click at [459, 121] on button "Prompt Library" at bounding box center [434, 121] width 84 height 29
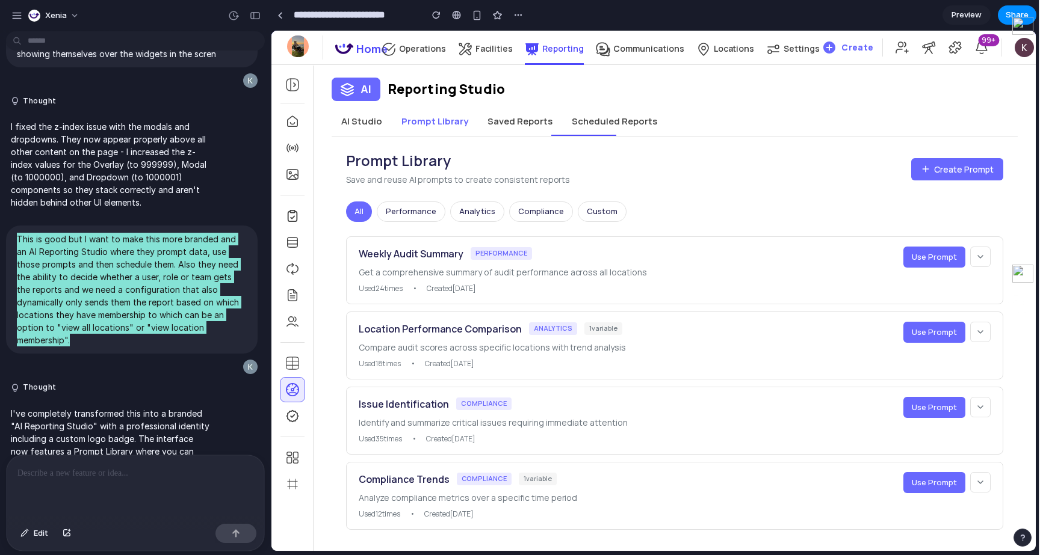
click at [983, 166] on span "Create Prompt" at bounding box center [964, 169] width 60 height 13
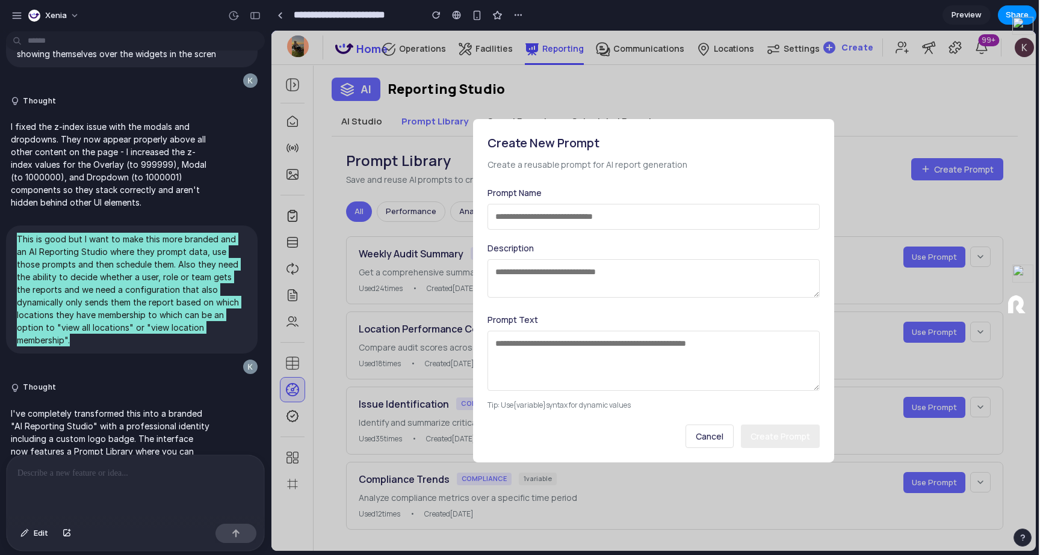
click at [615, 359] on textarea at bounding box center [653, 361] width 332 height 60
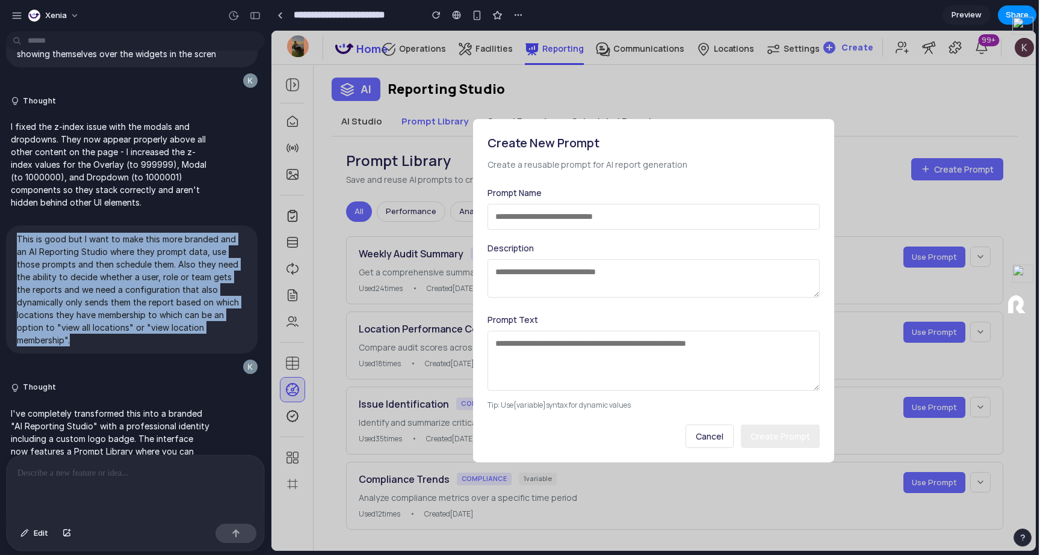
click at [232, 359] on div at bounding box center [229, 367] width 17 height 17
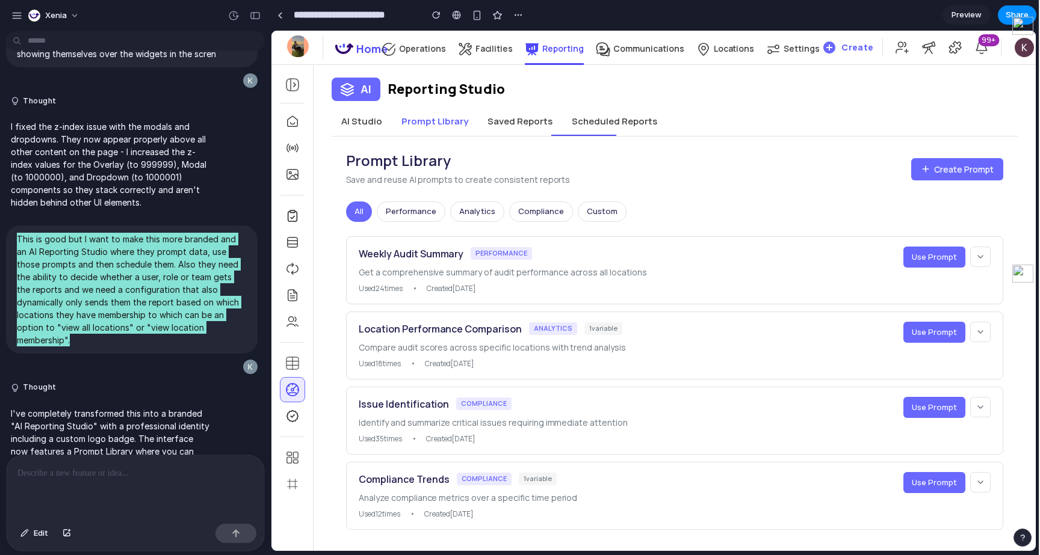
click at [358, 103] on div "AI Reporting Studio AI Studio Prompt Library Saved Reports Scheduled Reports Pr…" at bounding box center [675, 302] width 722 height 485
click at [358, 119] on button "AI Studio" at bounding box center [362, 121] width 60 height 29
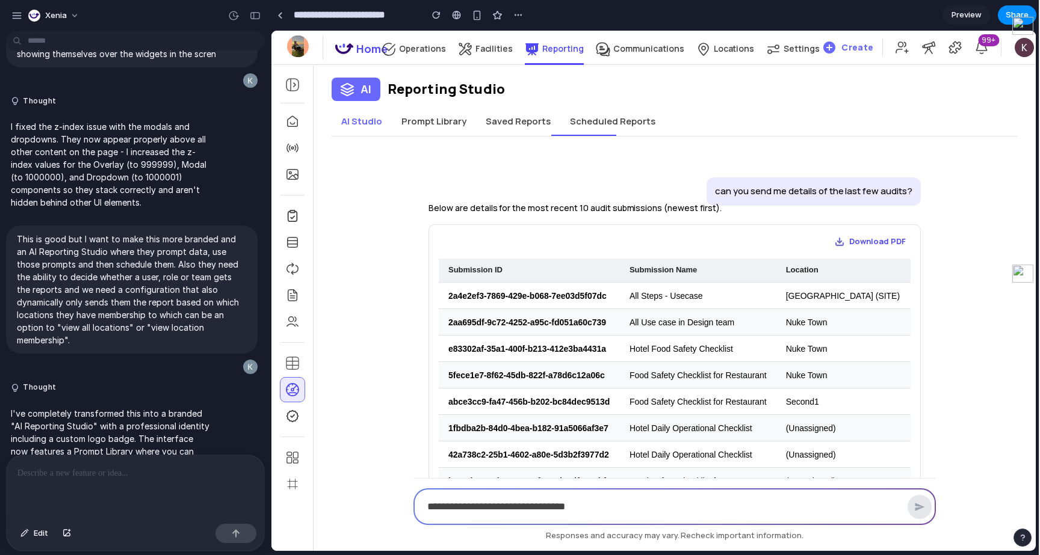
click at [140, 480] on p at bounding box center [135, 473] width 236 height 14
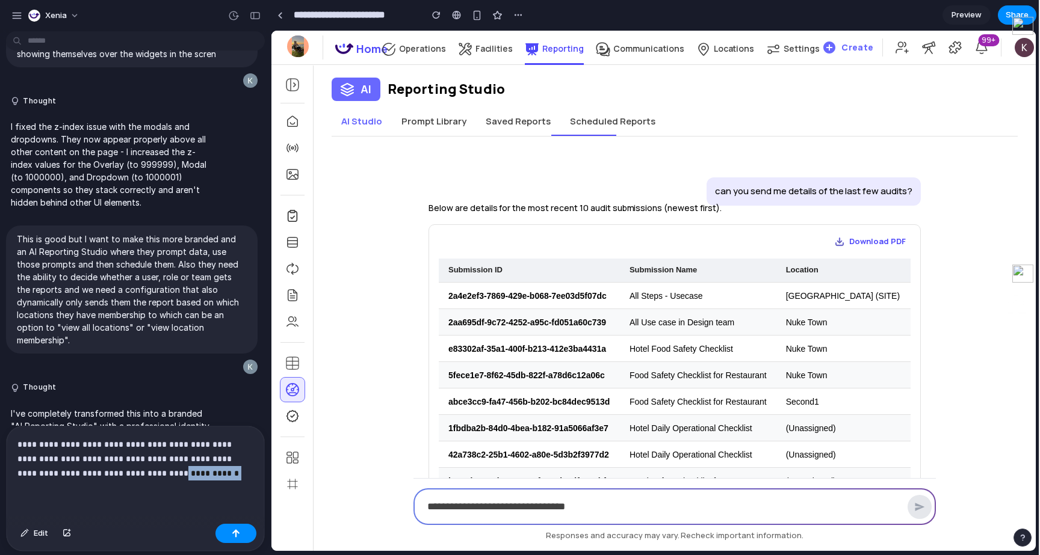
drag, startPoint x: 172, startPoint y: 477, endPoint x: 114, endPoint y: 476, distance: 57.8
click at [114, 476] on p "**********" at bounding box center [135, 459] width 236 height 43
drag, startPoint x: 184, startPoint y: 466, endPoint x: 116, endPoint y: 470, distance: 68.1
click at [116, 470] on p "**********" at bounding box center [135, 459] width 236 height 43
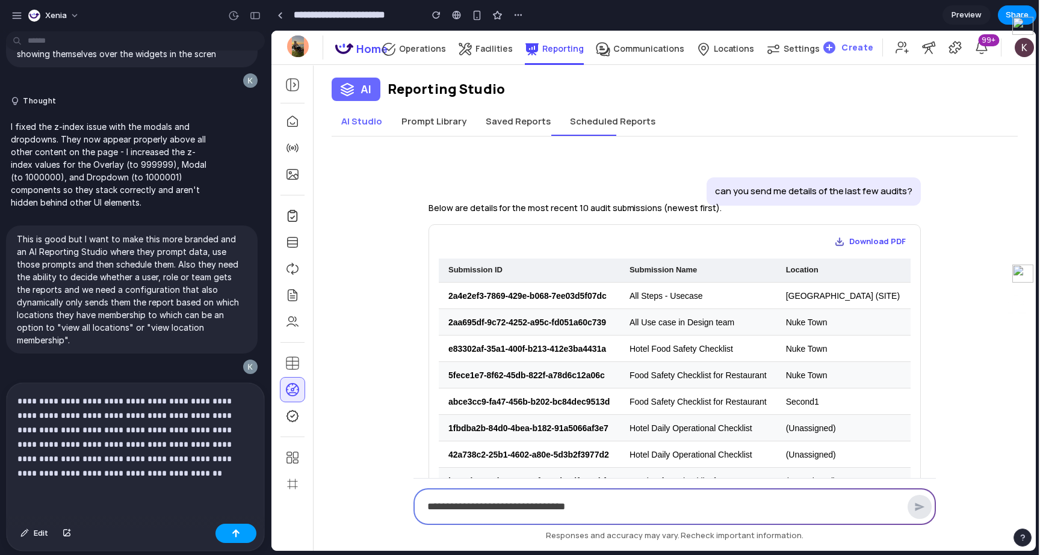
click at [220, 536] on button "button" at bounding box center [235, 533] width 41 height 19
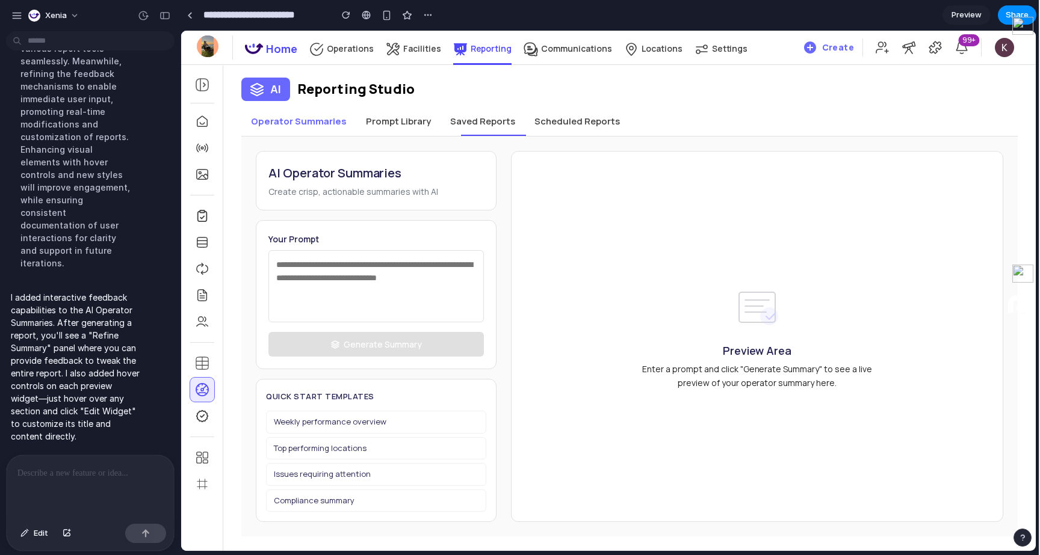
click at [297, 274] on textarea at bounding box center [375, 286] width 215 height 72
click at [324, 292] on textarea at bounding box center [375, 286] width 215 height 72
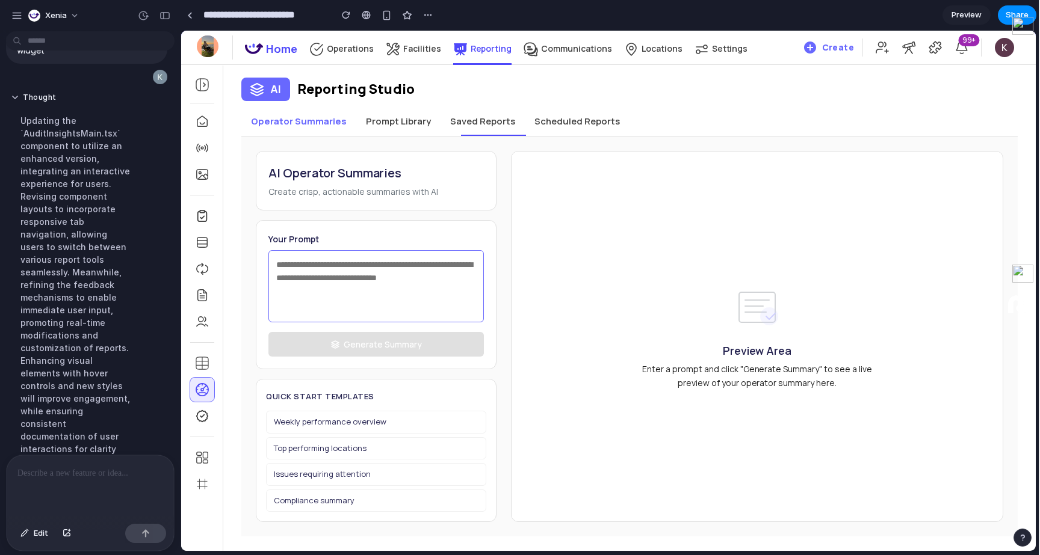
scroll to position [3068, 0]
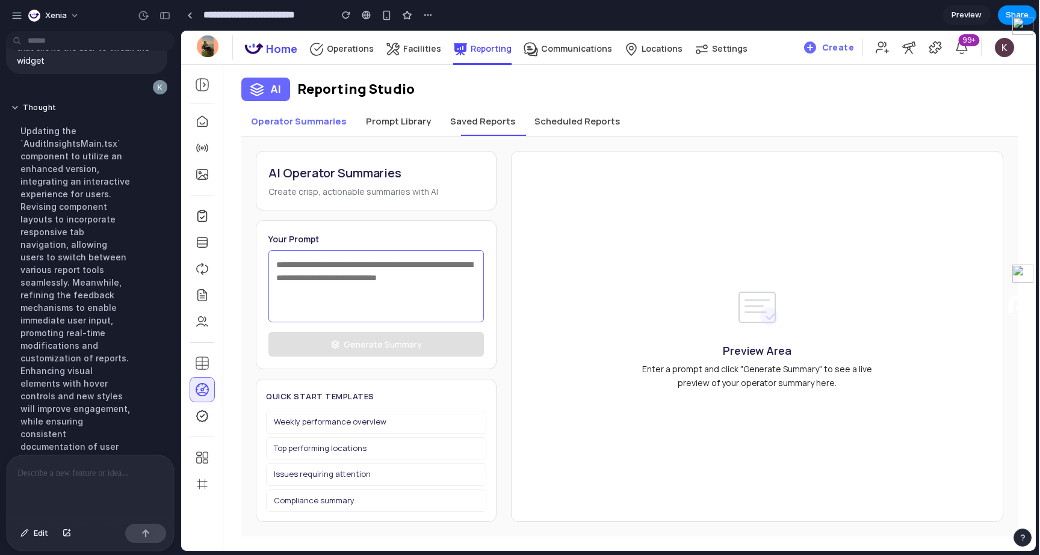
click at [371, 273] on textarea at bounding box center [375, 286] width 215 height 72
click at [343, 423] on button "Weekly performance overview" at bounding box center [376, 422] width 220 height 23
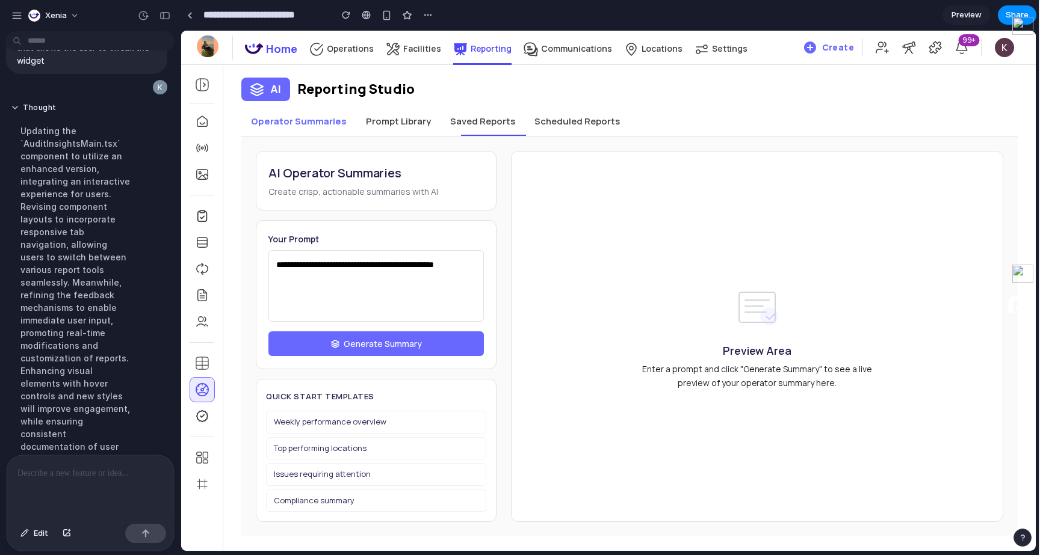
click at [365, 350] on span "Generate Summary" at bounding box center [383, 344] width 78 height 13
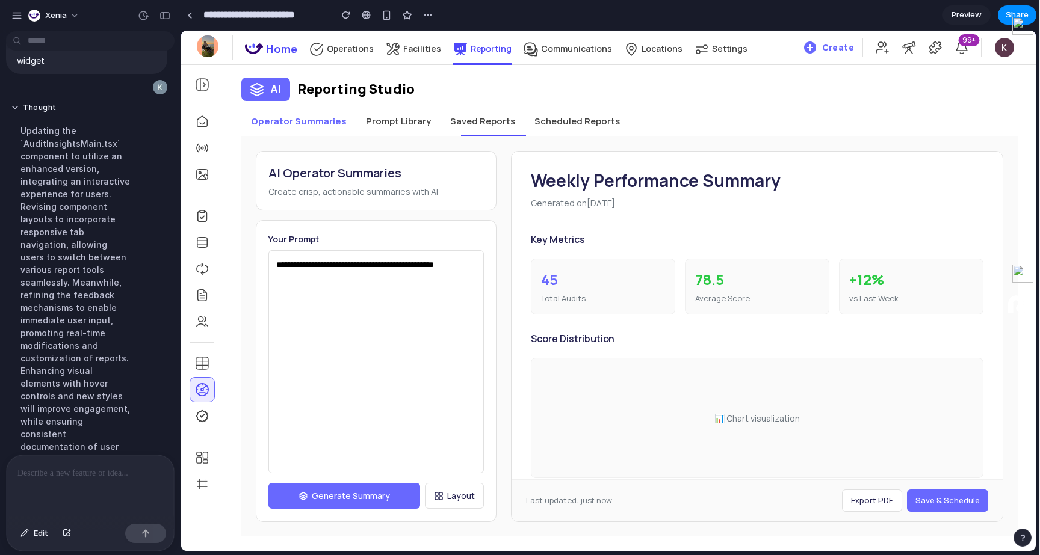
click at [722, 285] on div "78.5" at bounding box center [757, 280] width 124 height 22
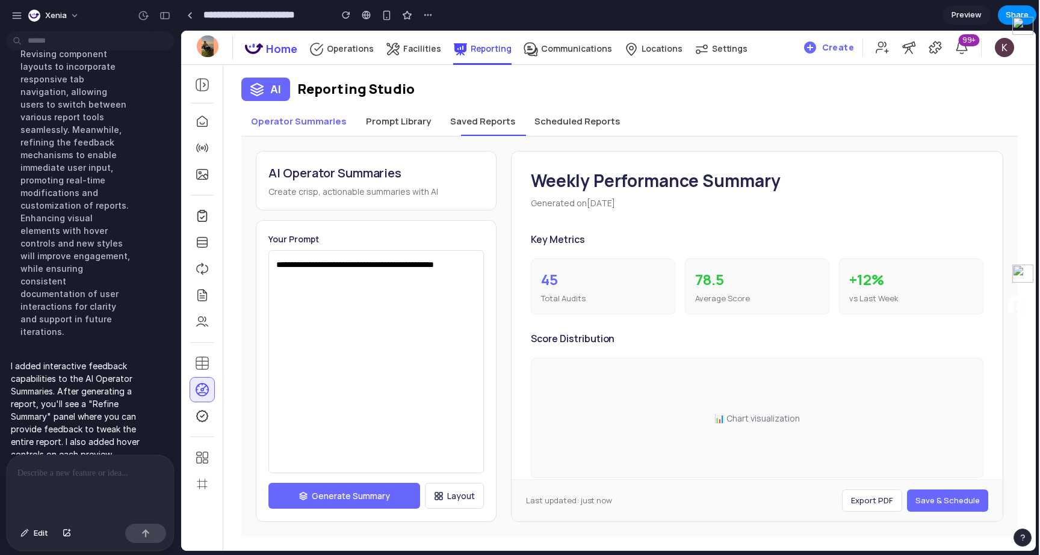
scroll to position [3317, 0]
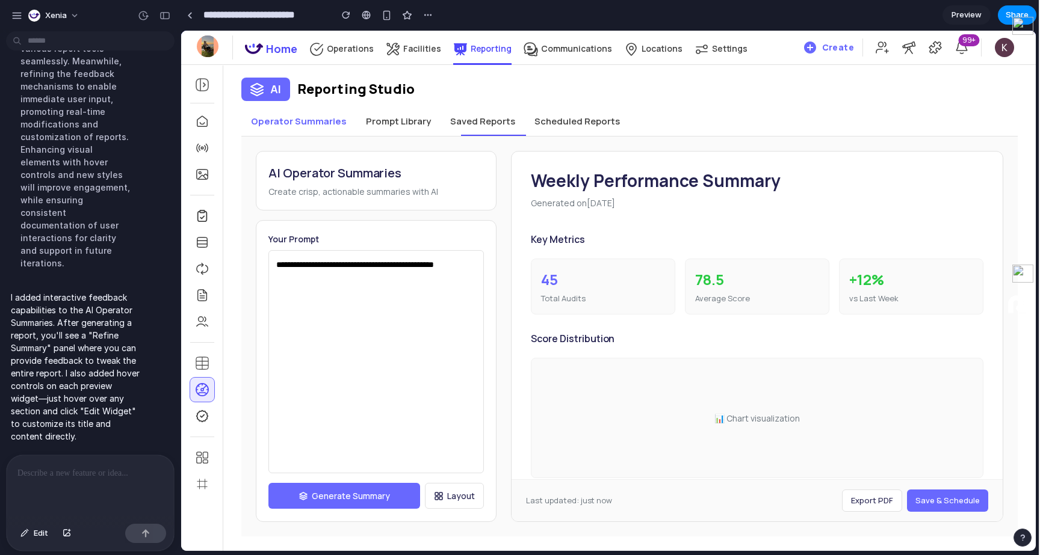
click at [407, 141] on div "**********" at bounding box center [629, 337] width 776 height 400
click at [403, 128] on button "Prompt Library" at bounding box center [398, 121] width 84 height 29
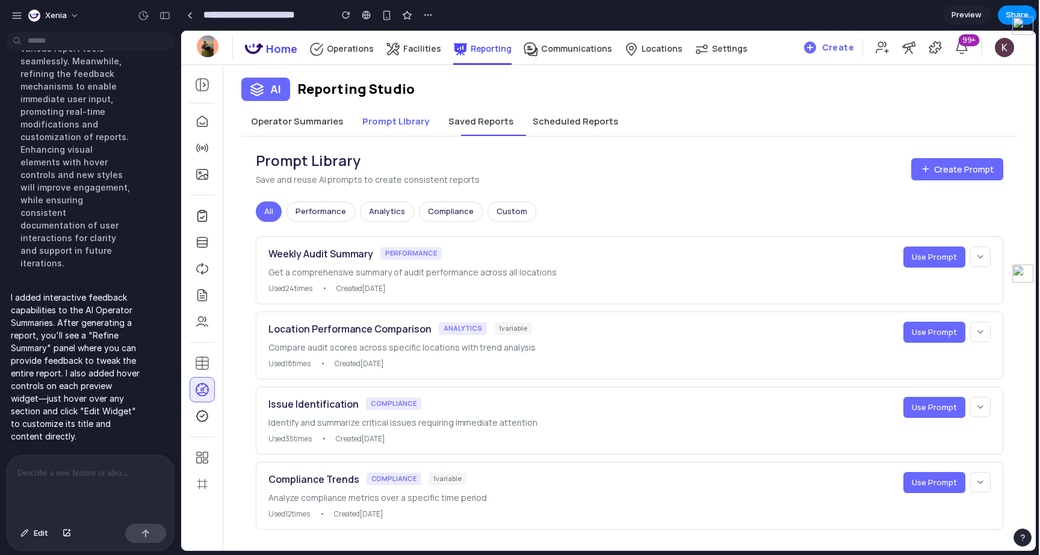
click at [318, 119] on button "Operator Summaries" at bounding box center [296, 121] width 111 height 29
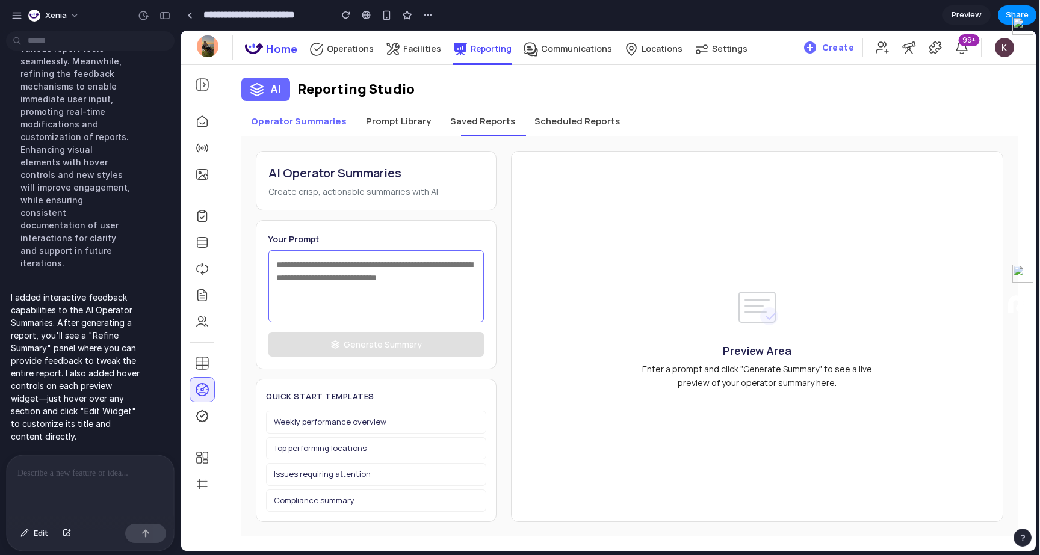
click at [371, 309] on textarea at bounding box center [375, 286] width 215 height 72
click at [355, 402] on h3 "Quick Start Templates" at bounding box center [376, 396] width 220 height 14
click at [357, 390] on h3 "Quick Start Templates" at bounding box center [376, 396] width 220 height 14
click at [355, 418] on button "Weekly performance overview" at bounding box center [376, 422] width 220 height 23
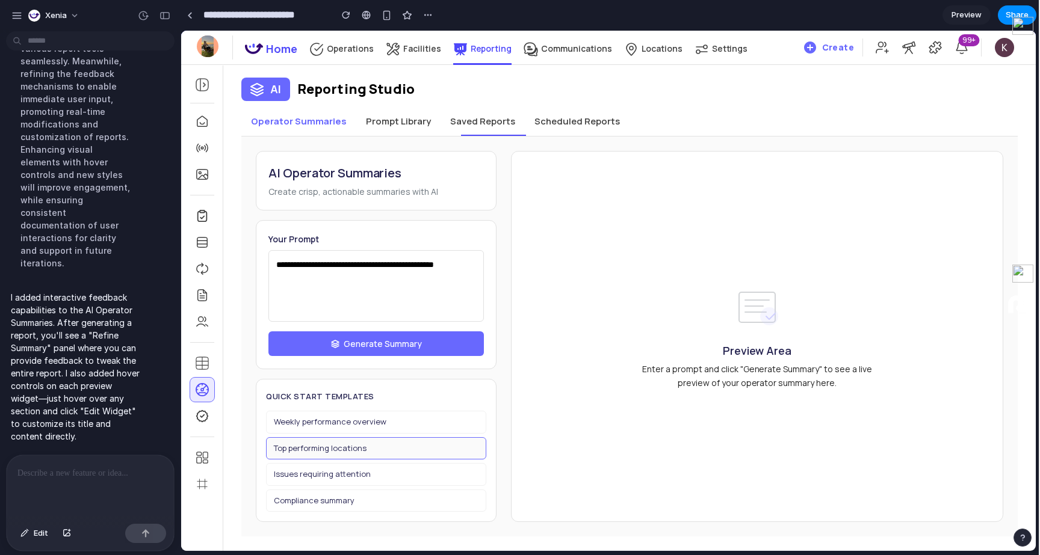
click at [351, 447] on button "Top performing locations" at bounding box center [376, 449] width 220 height 23
type textarea "**********"
click at [351, 345] on span "Generate Summary" at bounding box center [383, 344] width 78 height 13
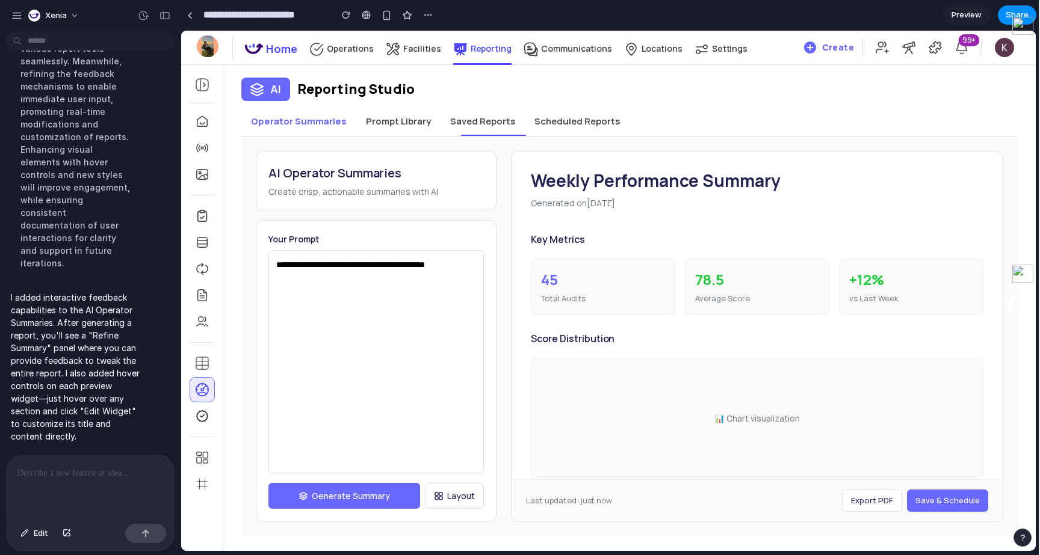
click at [855, 348] on div "Score Distribution 📊 Chart visualization" at bounding box center [757, 403] width 453 height 149
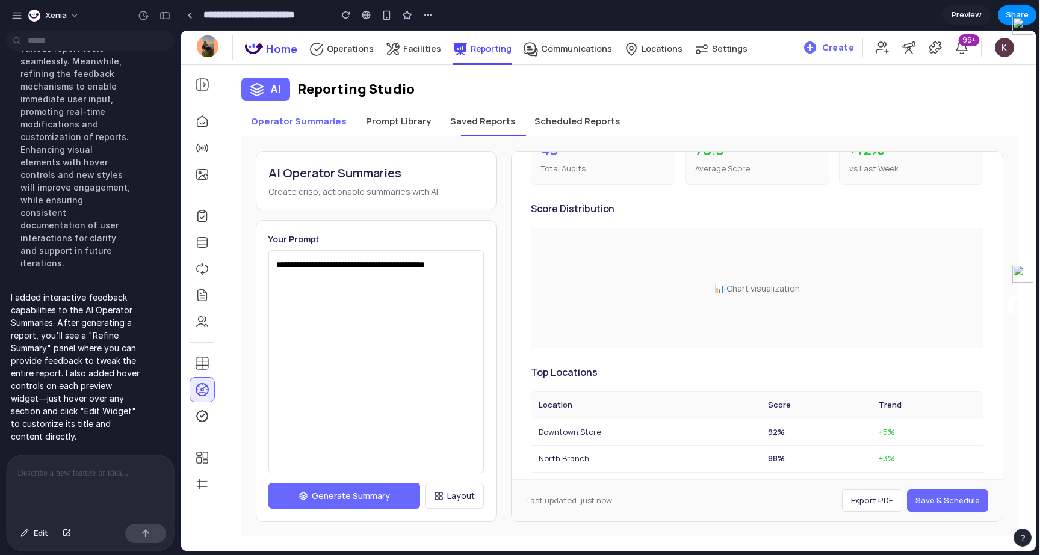
scroll to position [259, 0]
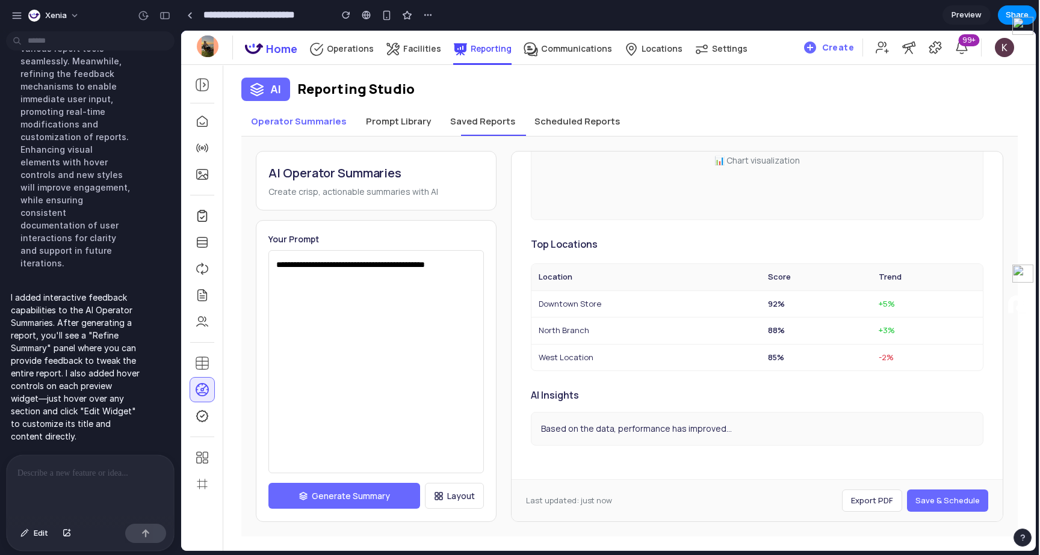
click at [838, 408] on div "AI Insights Based on the data, performance has improved..." at bounding box center [757, 416] width 453 height 60
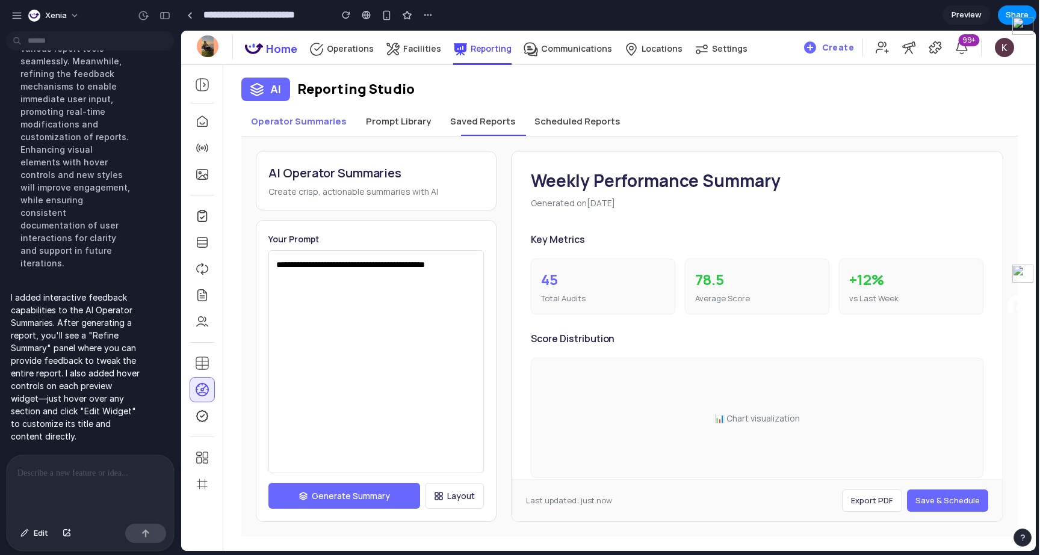
click at [107, 477] on p at bounding box center [90, 473] width 146 height 14
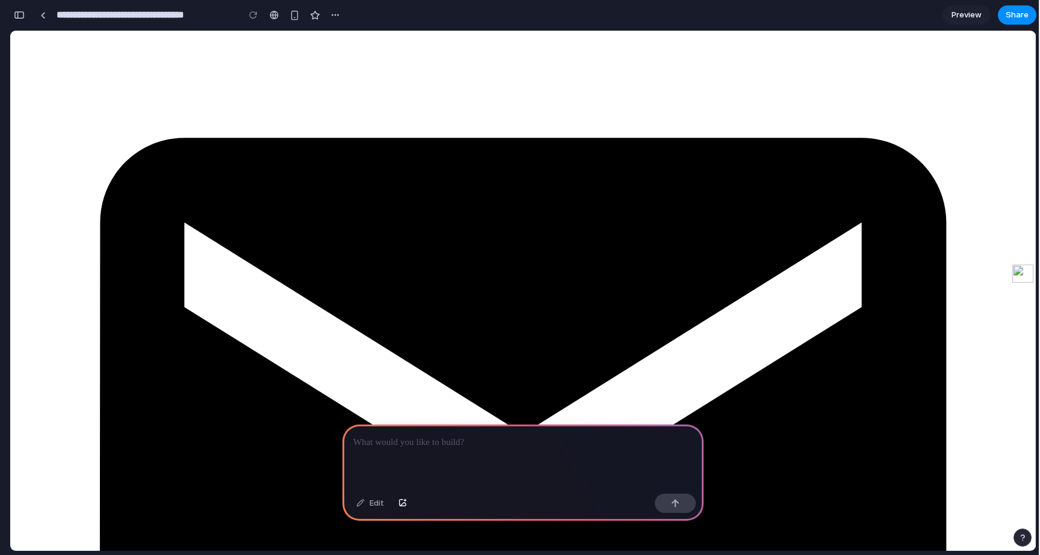
scroll to position [187, 0]
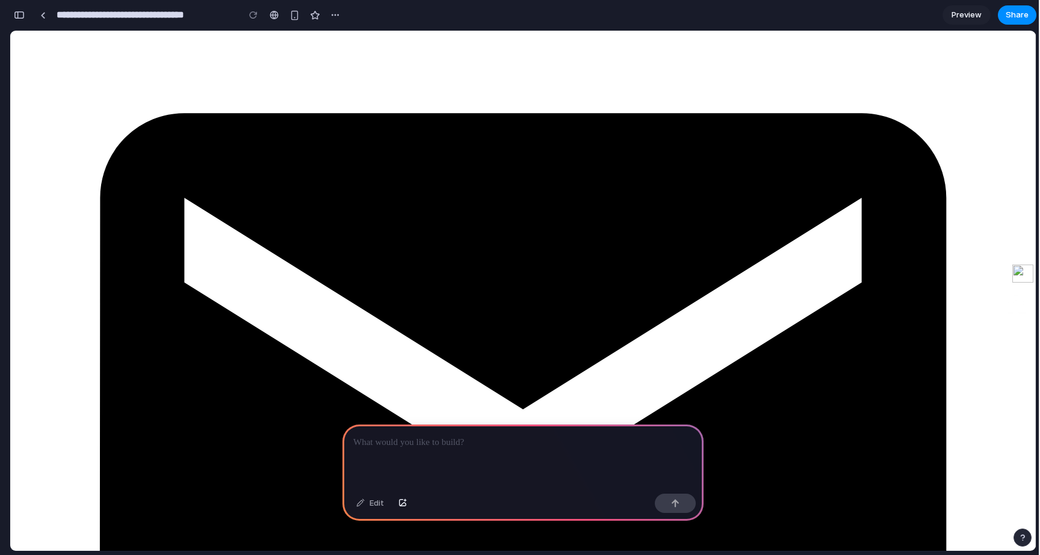
click at [479, 455] on div at bounding box center [522, 457] width 361 height 64
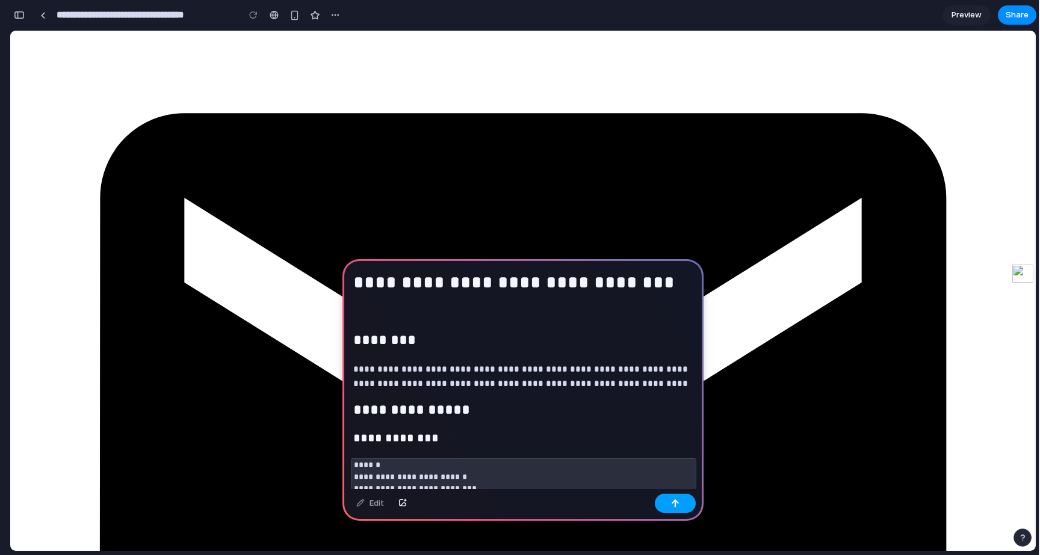
click at [680, 501] on button "button" at bounding box center [675, 503] width 41 height 19
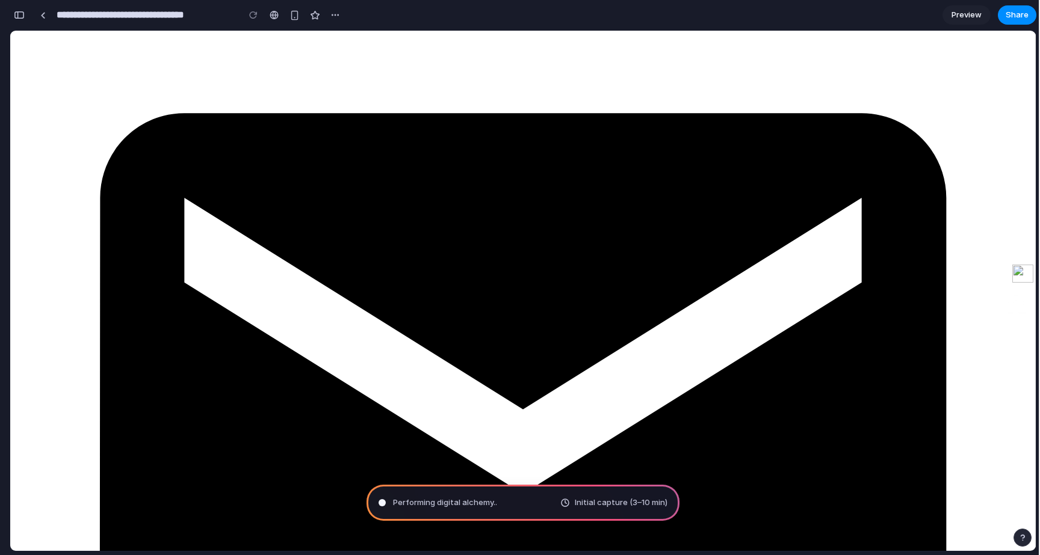
type input "**********"
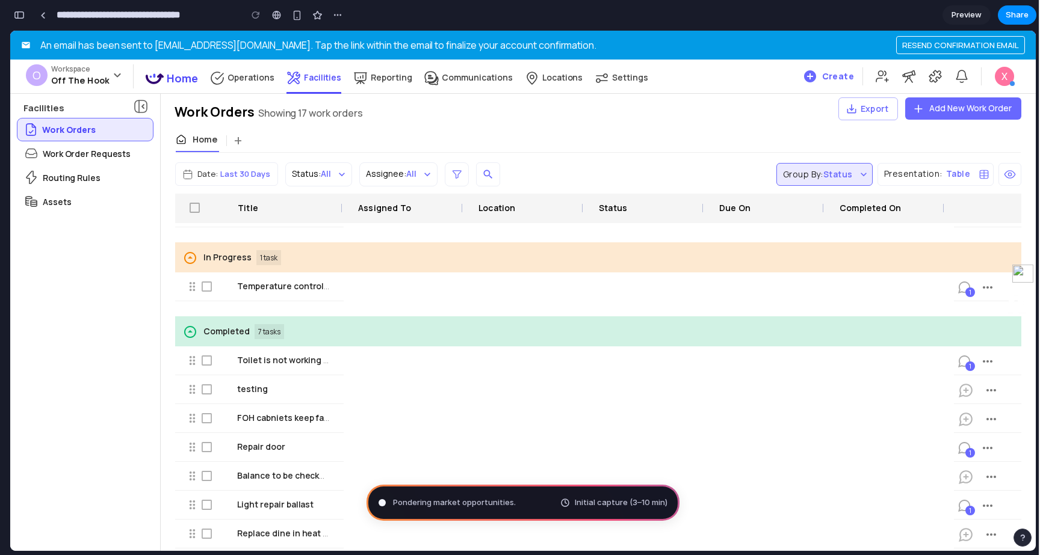
scroll to position [0, 0]
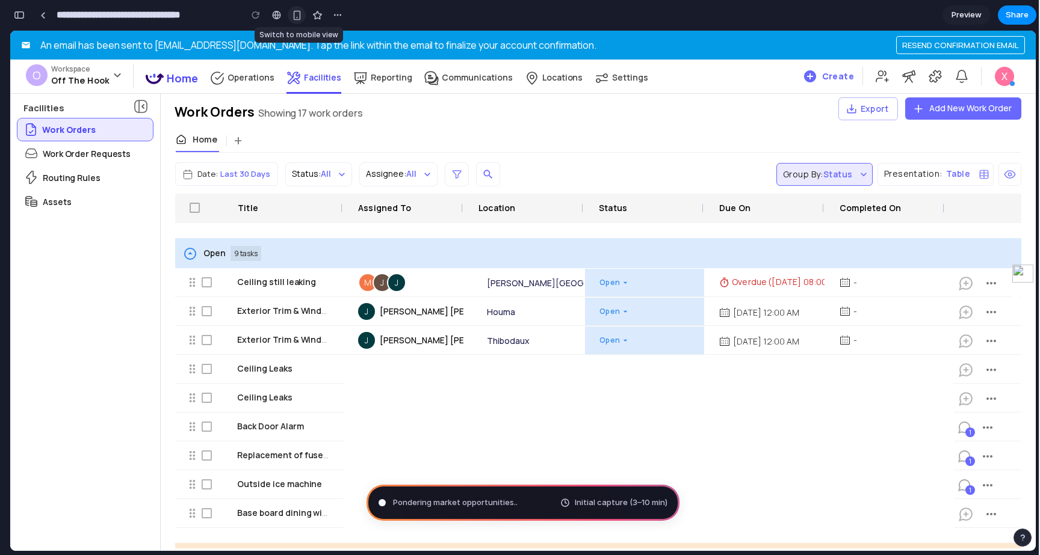
click at [299, 18] on div "button" at bounding box center [297, 15] width 10 height 10
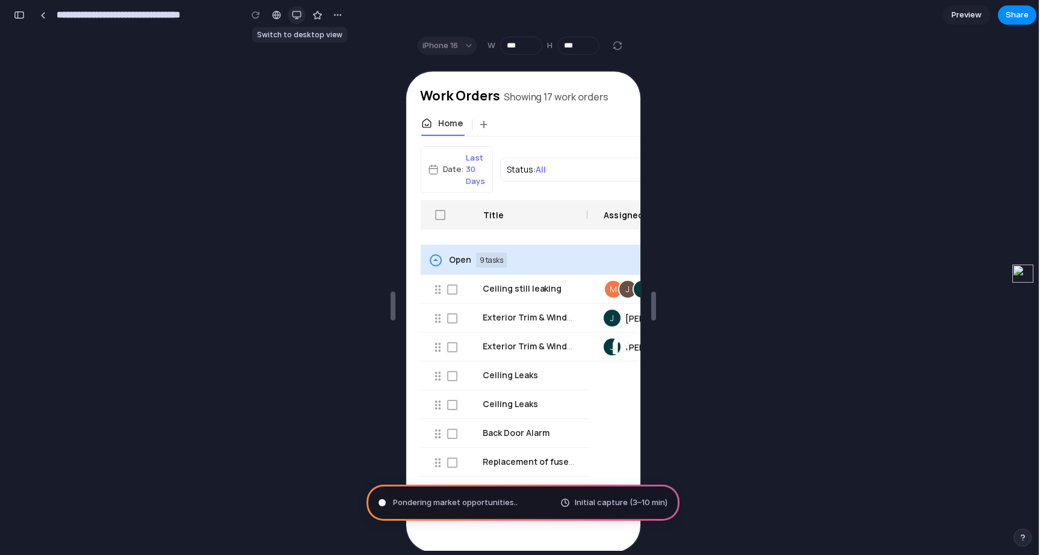
click at [299, 18] on div "button" at bounding box center [297, 15] width 10 height 10
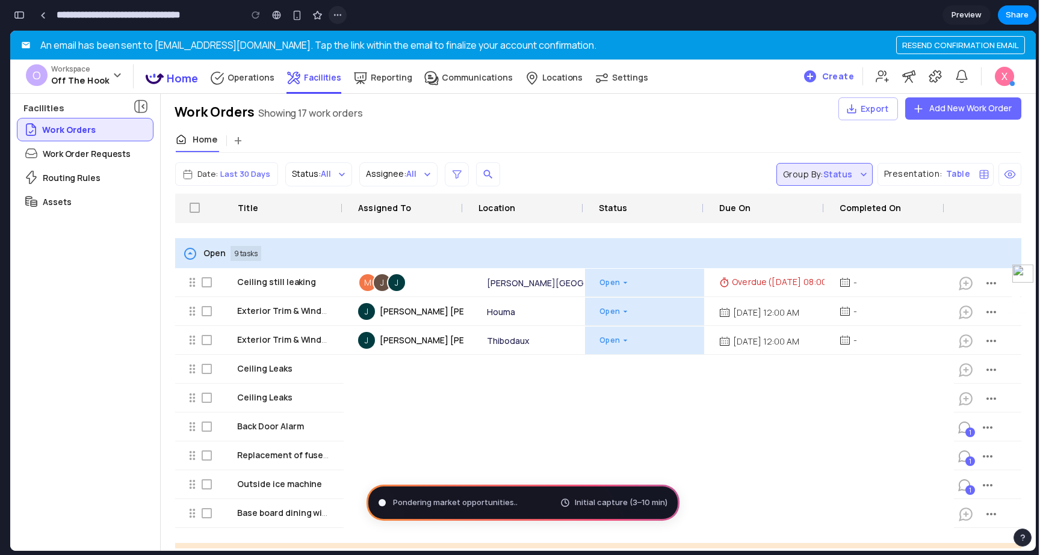
click at [340, 11] on div "button" at bounding box center [338, 15] width 10 height 10
click at [274, 20] on div "Duplicate Delete" at bounding box center [520, 277] width 1040 height 555
click at [274, 17] on div at bounding box center [276, 15] width 9 height 10
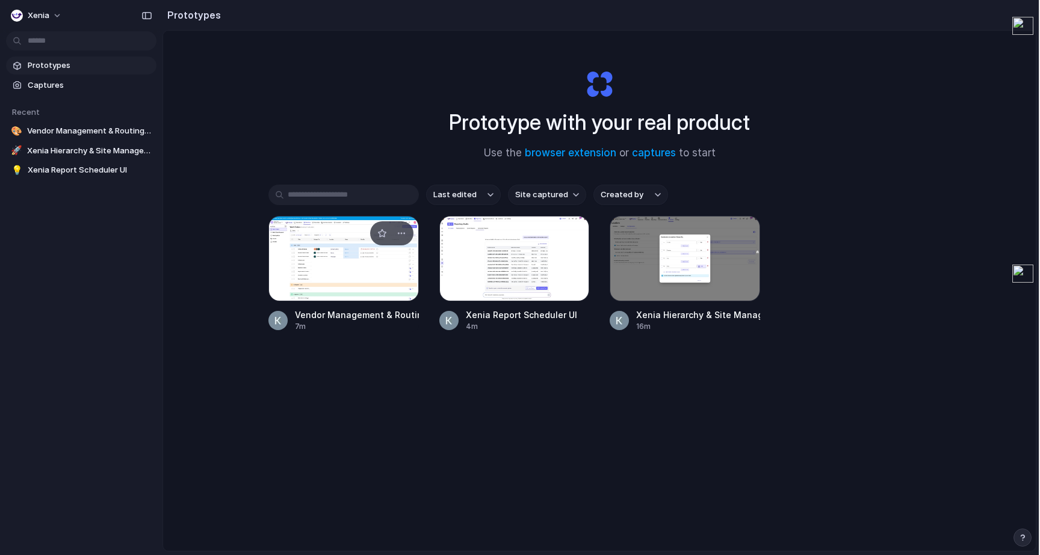
click at [400, 259] on div at bounding box center [343, 258] width 150 height 85
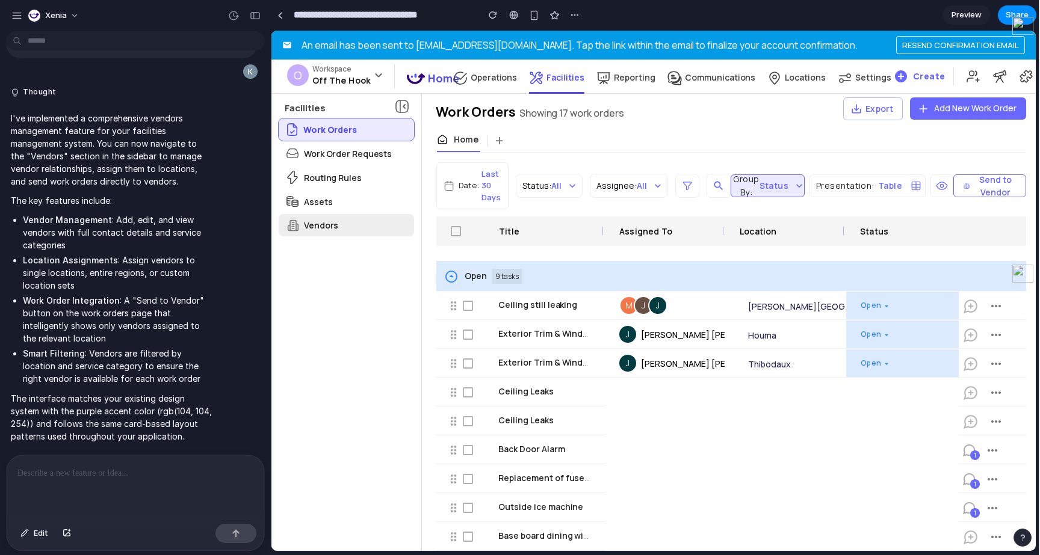
click at [354, 227] on div "Vendors" at bounding box center [346, 225] width 135 height 22
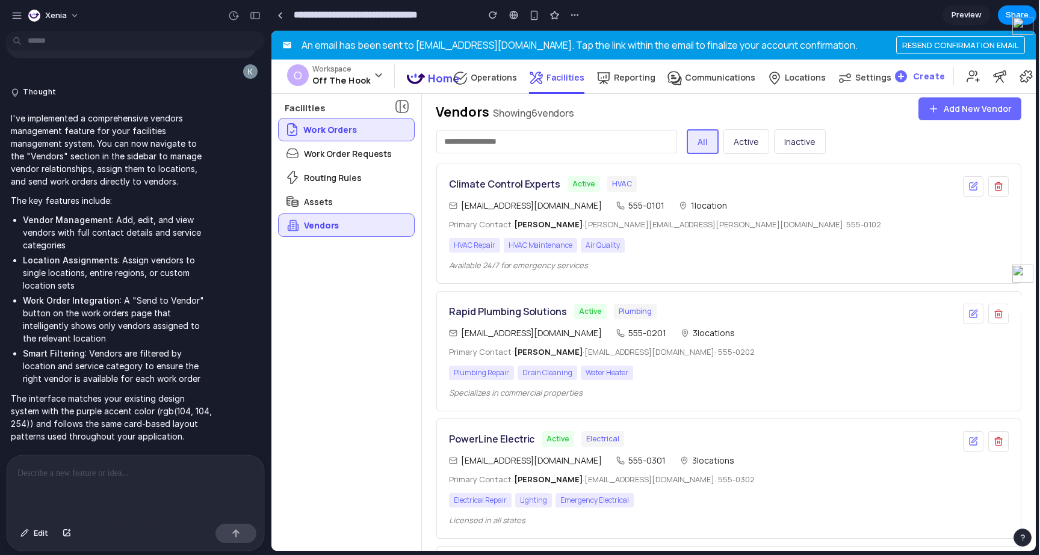
click at [580, 149] on input "text" at bounding box center [556, 141] width 241 height 23
click at [743, 143] on button "Active" at bounding box center [746, 141] width 46 height 25
click at [792, 148] on button "Inactive" at bounding box center [800, 141] width 52 height 25
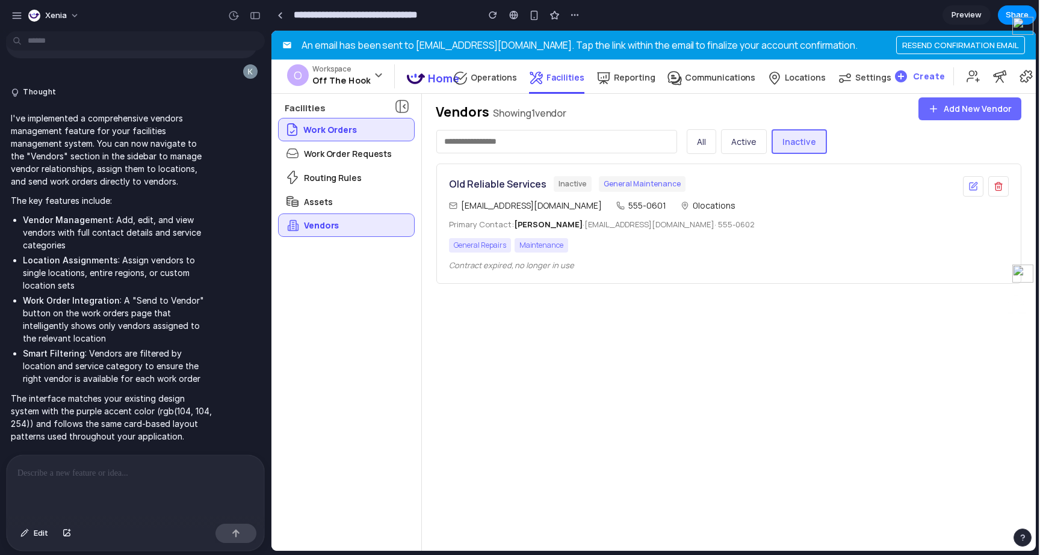
click at [699, 143] on button "All" at bounding box center [701, 141] width 29 height 25
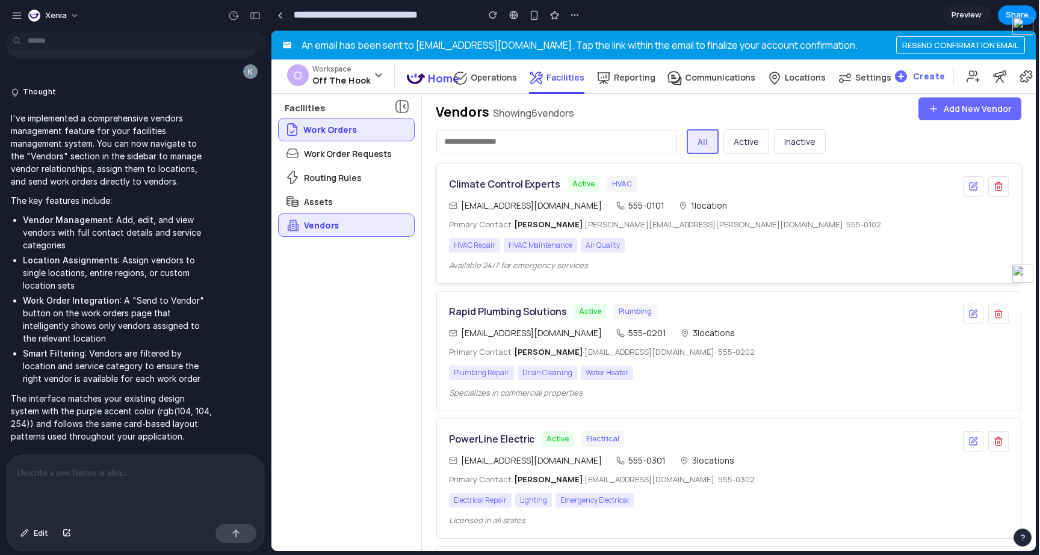
click at [628, 195] on div "Climate Control Experts Active HVAC [EMAIL_ADDRESS][DOMAIN_NAME] 555-0101 1 loc…" at bounding box center [701, 223] width 504 height 95
click at [341, 147] on p "Work Order Requests" at bounding box center [348, 153] width 88 height 13
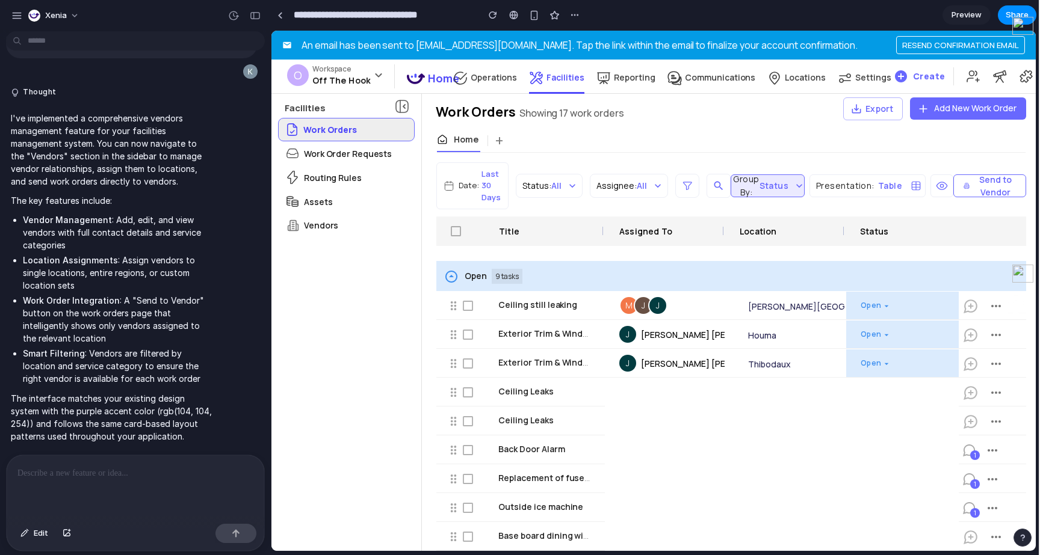
click at [341, 129] on p "Work Orders" at bounding box center [330, 129] width 54 height 13
click at [980, 191] on button "Send to Vendor" at bounding box center [989, 186] width 73 height 23
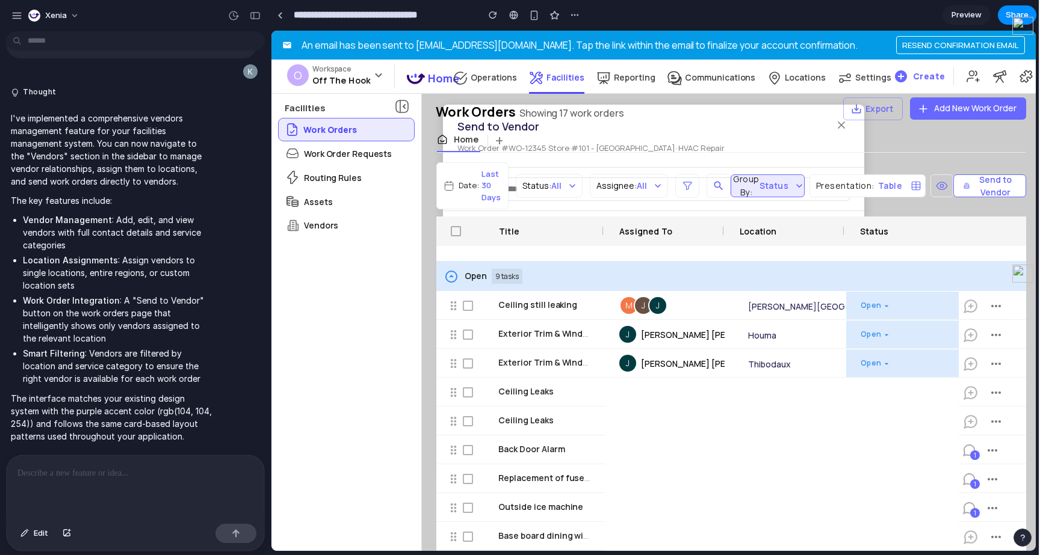
click at [739, 169] on div "Date: Last 30 Days Status: All Assignee: All Group By: Status Presentation: Tab…" at bounding box center [731, 186] width 590 height 48
click at [189, 452] on div "Vendors Feature - Product Outline Overview Allow customers to manage vendor rel…" at bounding box center [132, 245] width 264 height 419
click at [184, 487] on div at bounding box center [136, 488] width 258 height 64
click at [321, 237] on div "Facilities Work Orders Work Order Requests Routing Rules Assets Vendors" at bounding box center [346, 320] width 135 height 453
click at [321, 232] on div "Vendors" at bounding box center [346, 225] width 135 height 22
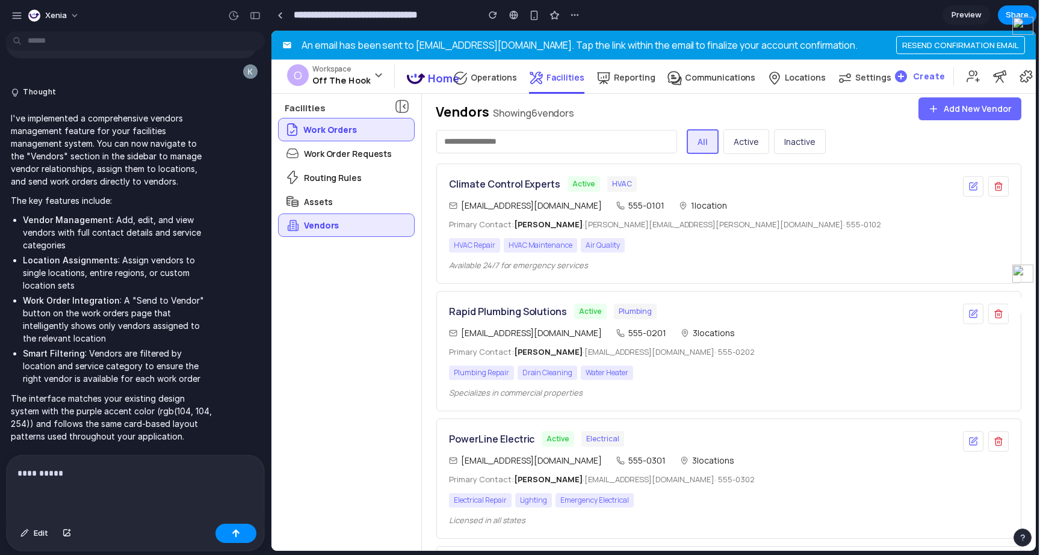
click at [995, 108] on span "Add New Vendor" at bounding box center [978, 108] width 68 height 13
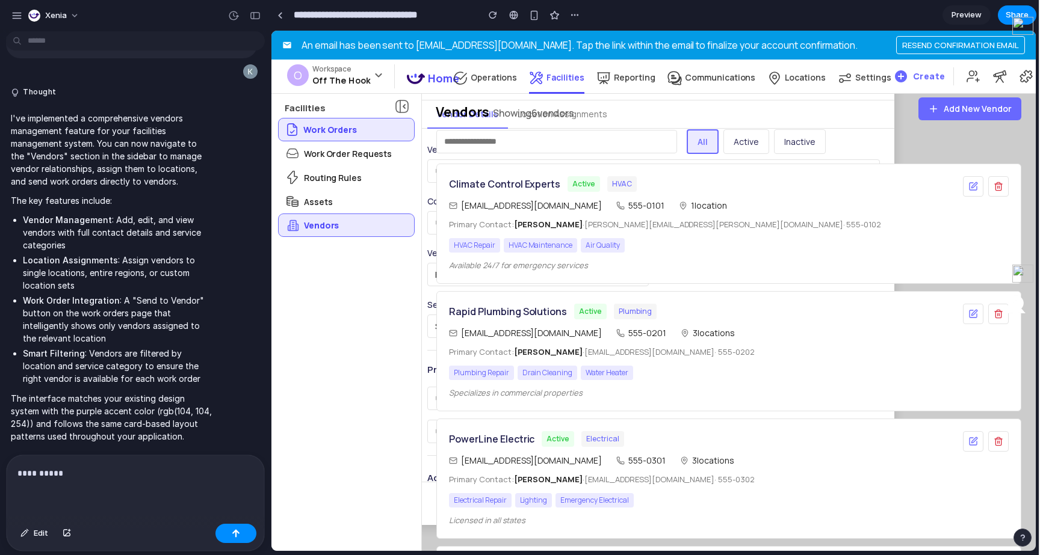
click at [894, 136] on div "All Active Inactive" at bounding box center [729, 146] width 614 height 34
click at [153, 479] on p "**********" at bounding box center [135, 473] width 236 height 14
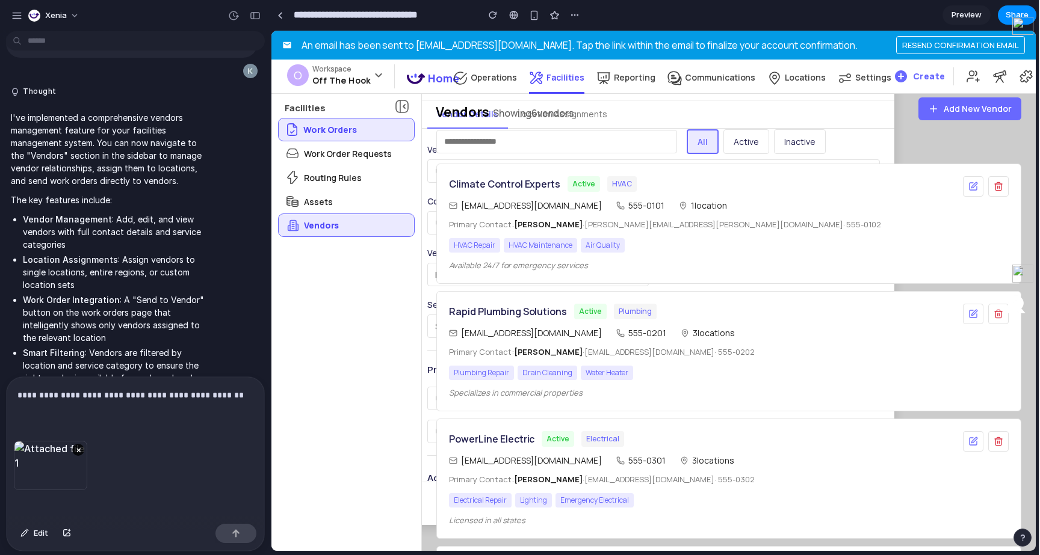
scroll to position [1889, 0]
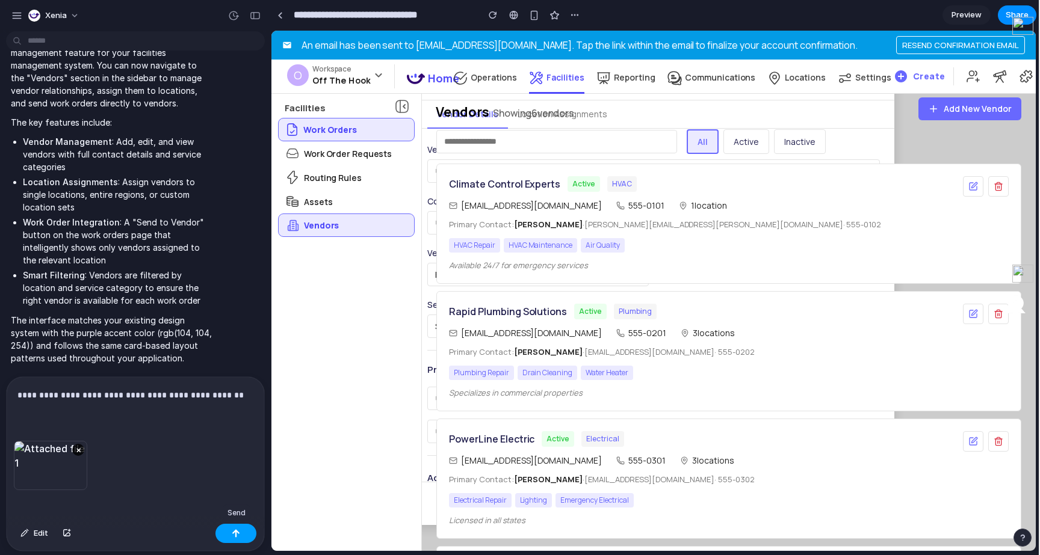
click at [237, 534] on div "button" at bounding box center [236, 534] width 8 height 8
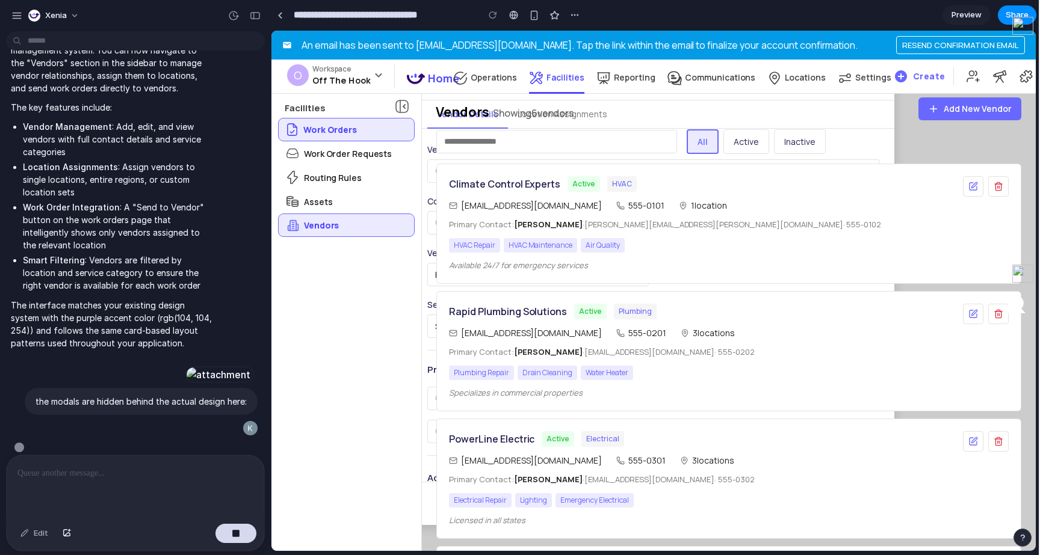
scroll to position [2054, 0]
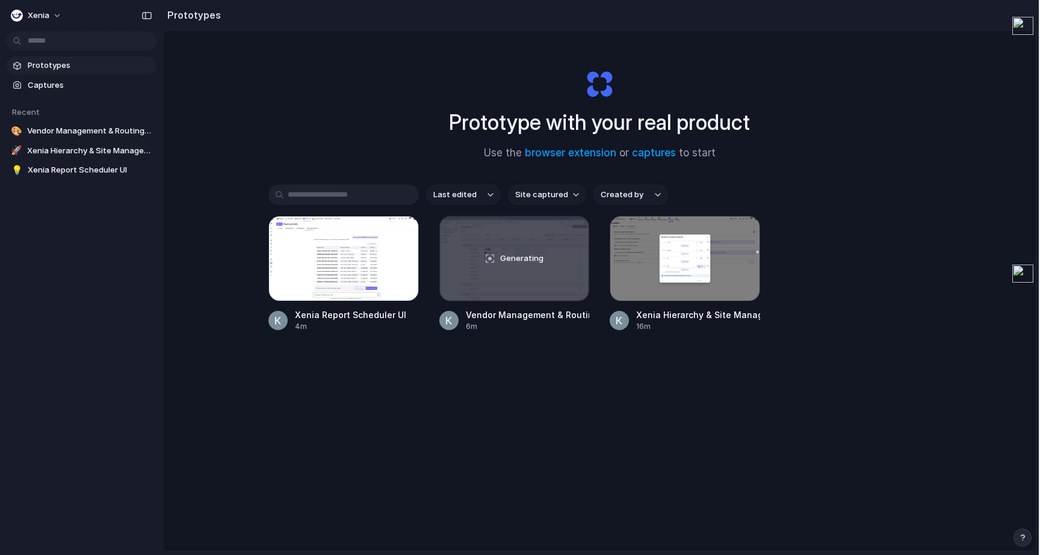
click at [45, 2] on div "Xenia" at bounding box center [81, 14] width 162 height 29
click at [45, 11] on span "Xenia" at bounding box center [39, 16] width 22 height 12
click at [61, 55] on li "Invite members" at bounding box center [58, 61] width 100 height 19
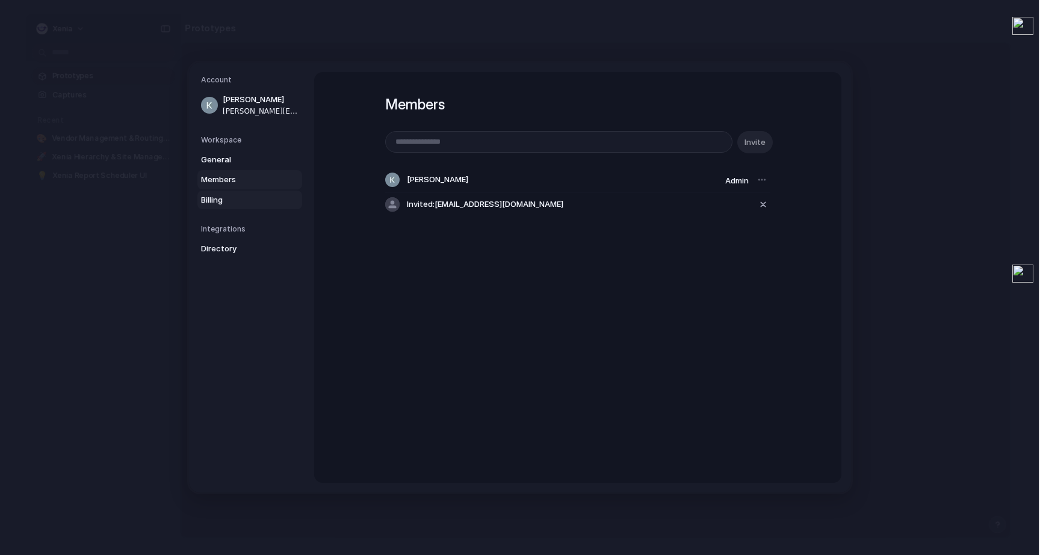
click at [266, 196] on span "Billing" at bounding box center [239, 200] width 77 height 12
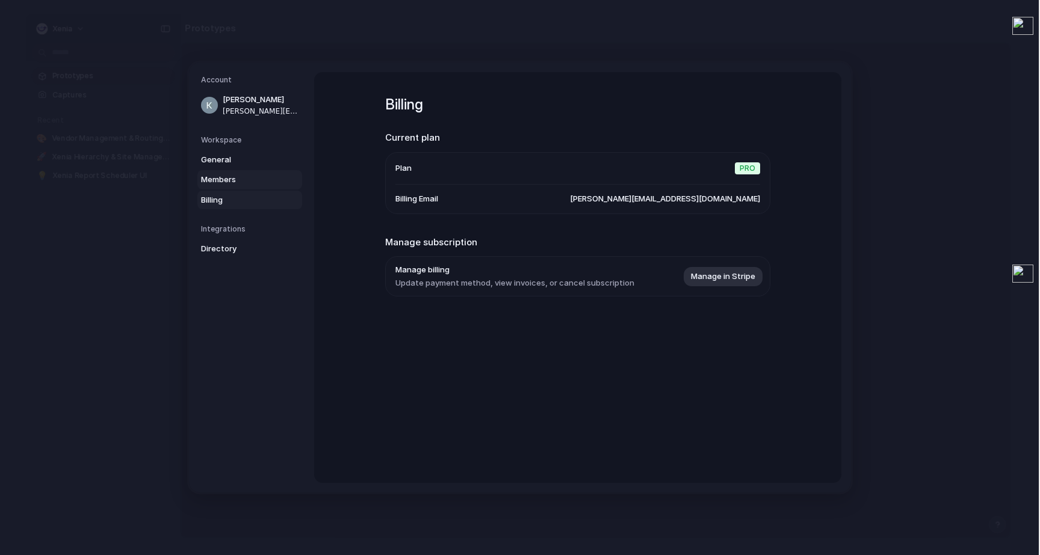
click at [244, 176] on span "Members" at bounding box center [239, 180] width 77 height 12
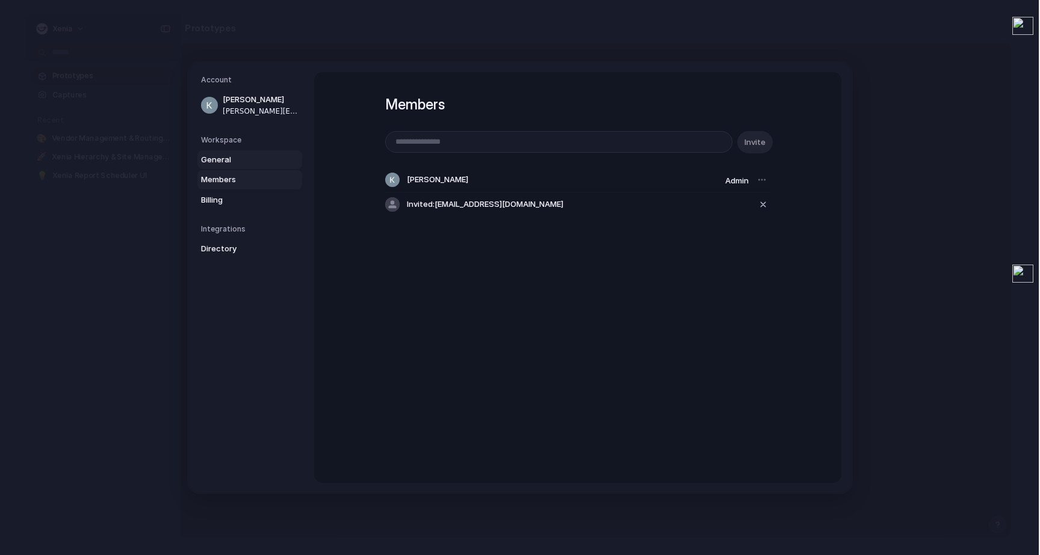
click at [228, 165] on span "General" at bounding box center [239, 160] width 77 height 12
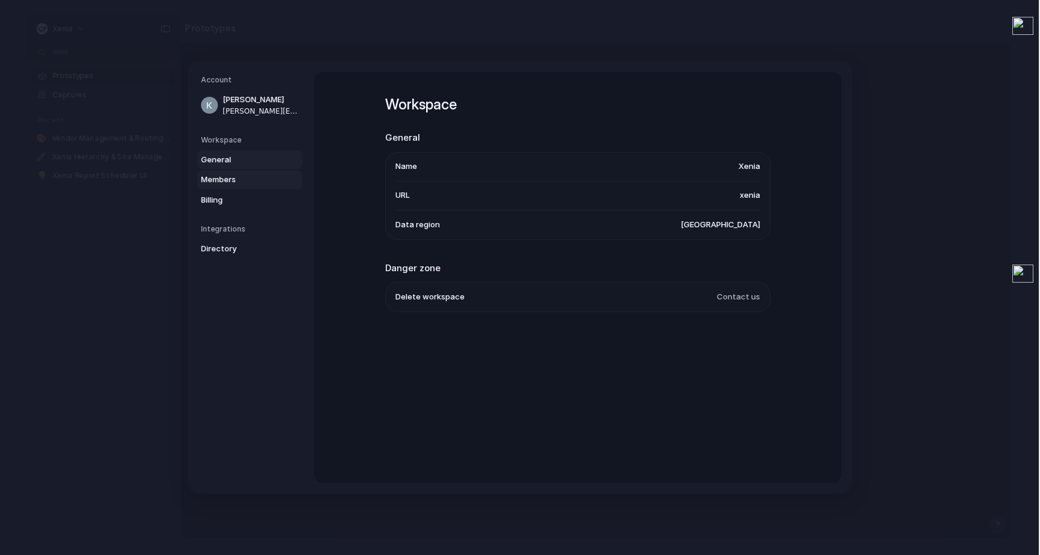
click at [229, 178] on span "Members" at bounding box center [239, 180] width 77 height 12
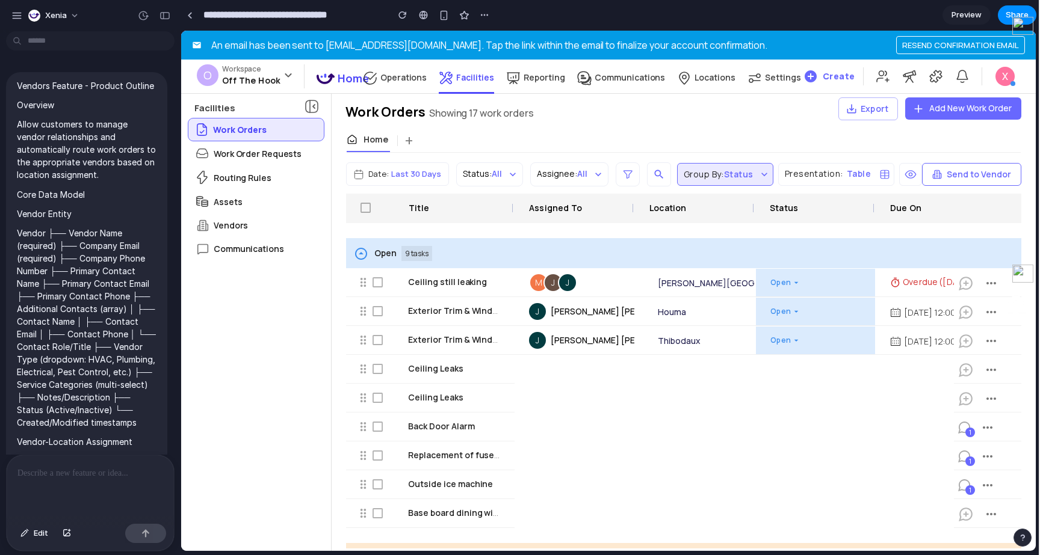
scroll to position [4509, 0]
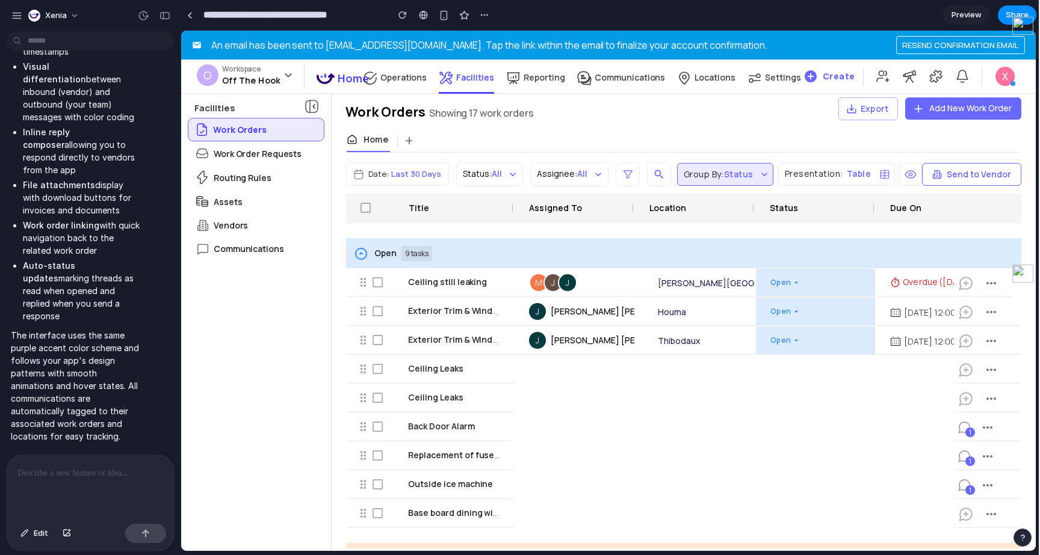
click at [882, 293] on div "Overdue (Oct 02 2025 08:00 AM)" at bounding box center [936, 282] width 120 height 29
click at [460, 296] on div "Ceiling still leaking" at bounding box center [454, 282] width 120 height 29
click at [238, 161] on div "Work Order Requests" at bounding box center [255, 153] width 135 height 23
click at [238, 177] on p "Routing Rules" at bounding box center [243, 178] width 58 height 13
click at [238, 207] on p "Assets" at bounding box center [228, 202] width 28 height 13
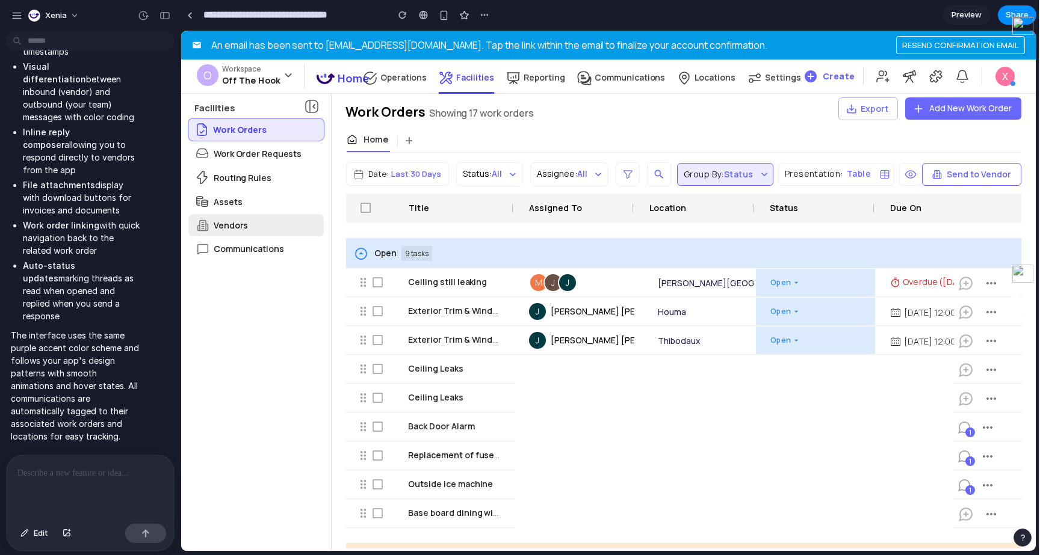
click at [238, 227] on p "Vendors" at bounding box center [231, 225] width 34 height 13
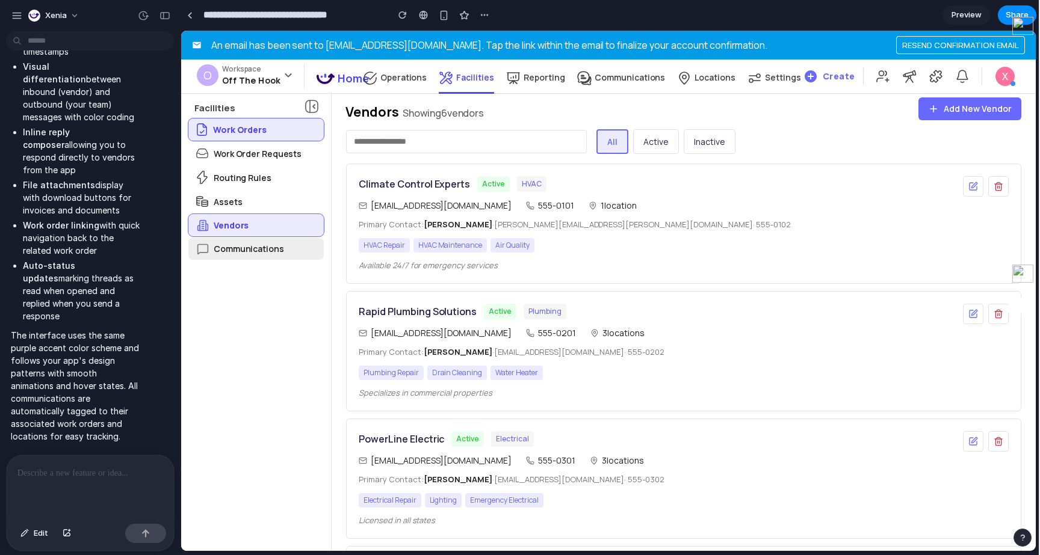
click at [238, 247] on p "Communications" at bounding box center [249, 249] width 70 height 13
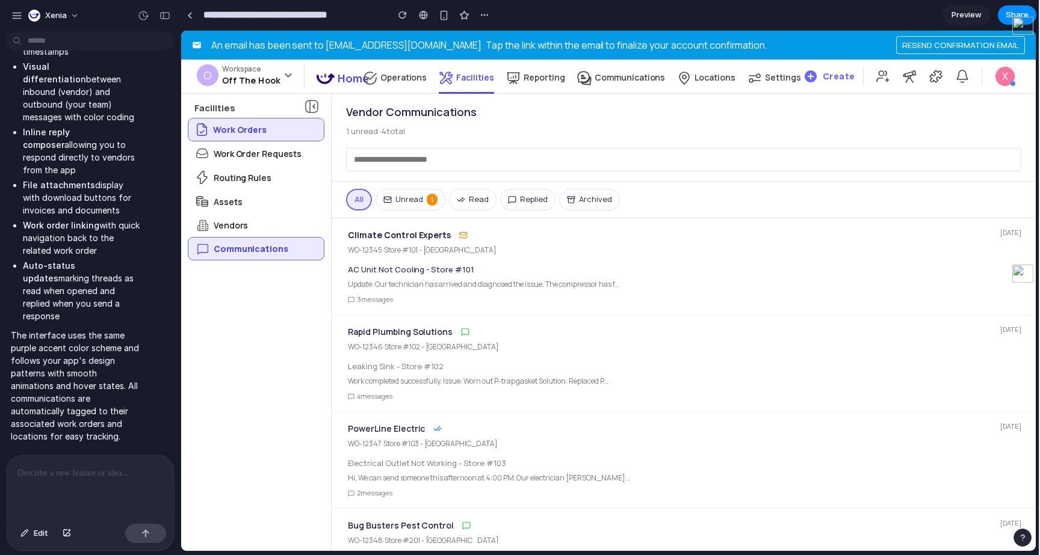
click at [392, 197] on icon at bounding box center [387, 200] width 8 height 8
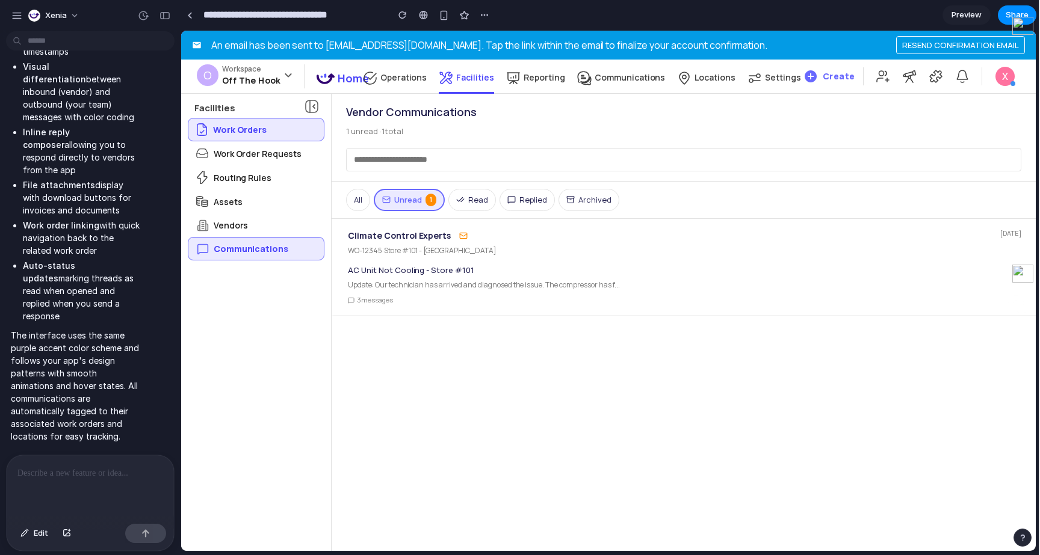
click at [464, 200] on icon at bounding box center [460, 200] width 8 height 8
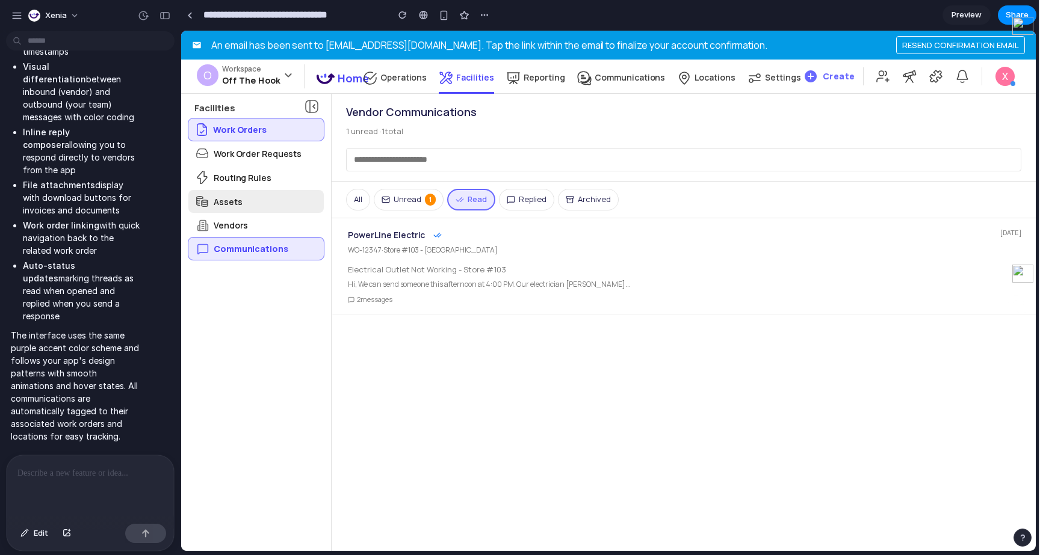
click at [251, 211] on div "Assets" at bounding box center [255, 201] width 135 height 23
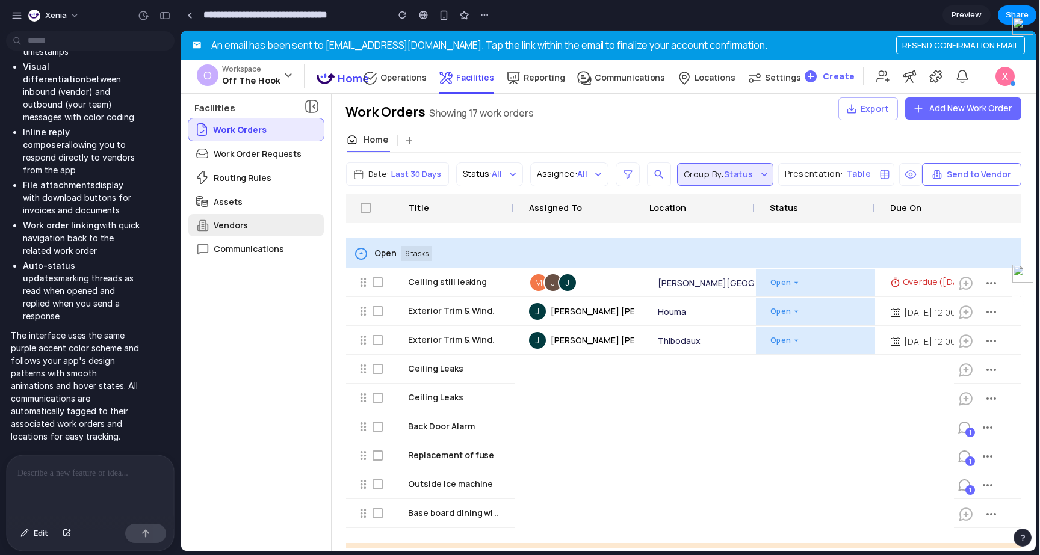
click at [243, 228] on p "Vendors" at bounding box center [231, 225] width 34 height 13
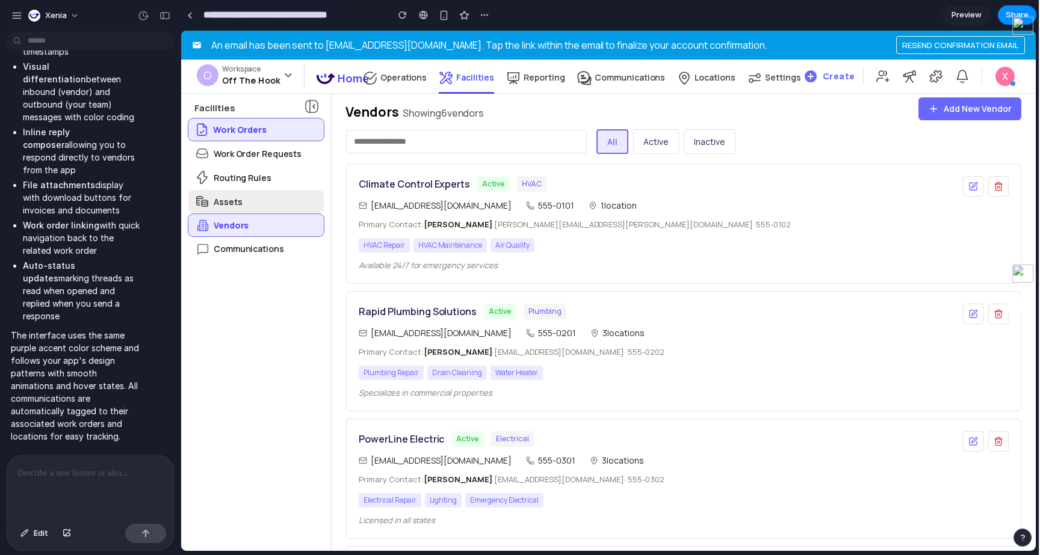
click at [267, 199] on div "Assets" at bounding box center [255, 201] width 135 height 23
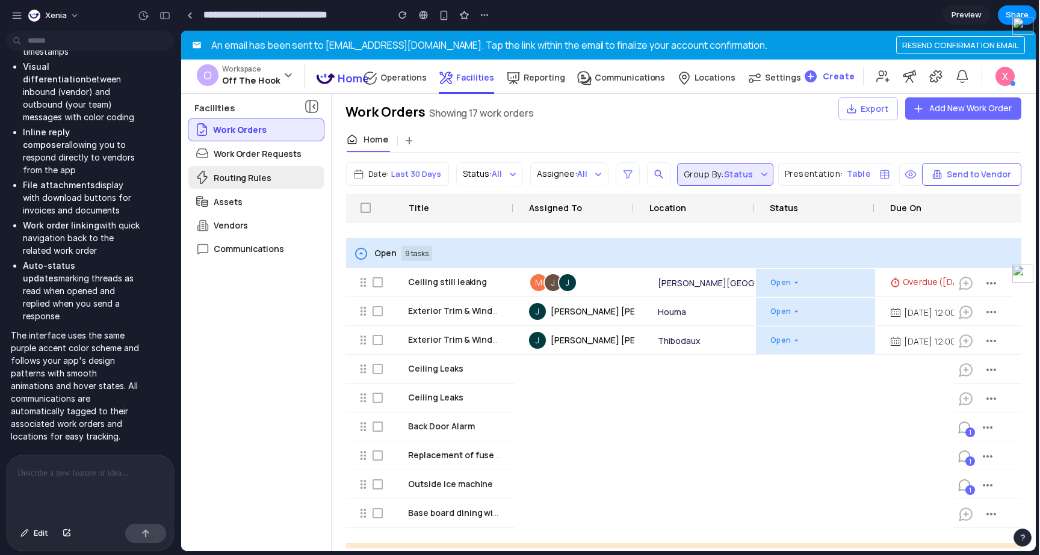
click at [266, 188] on div "Routing Rules" at bounding box center [255, 177] width 135 height 23
click at [292, 138] on div "Work Orders" at bounding box center [255, 130] width 135 height 22
click at [290, 149] on p "Work Order Requests" at bounding box center [258, 153] width 88 height 13
click at [269, 204] on div "Assets" at bounding box center [255, 201] width 135 height 23
click at [256, 245] on p "Communications" at bounding box center [249, 249] width 70 height 13
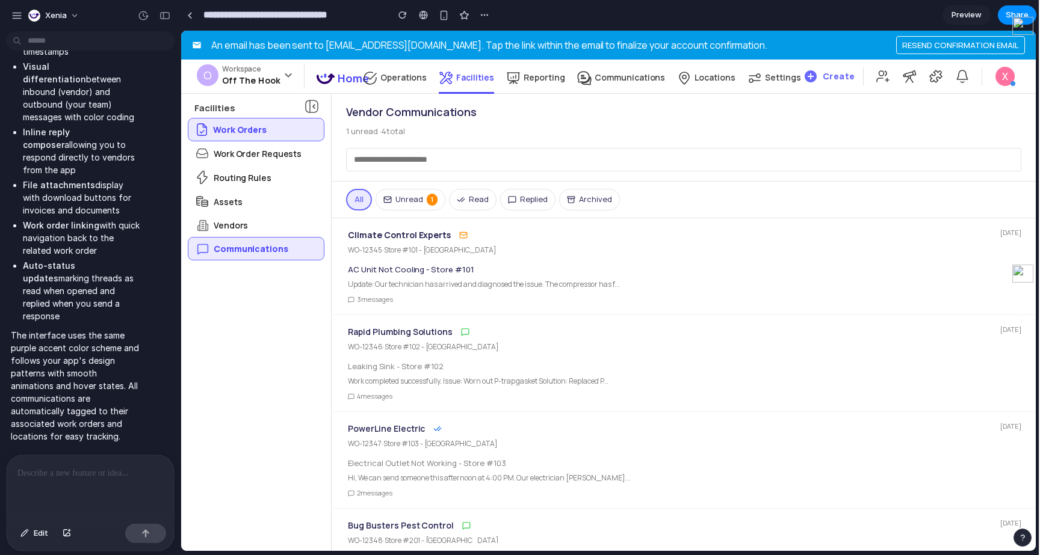
click at [79, 477] on p at bounding box center [90, 473] width 146 height 14
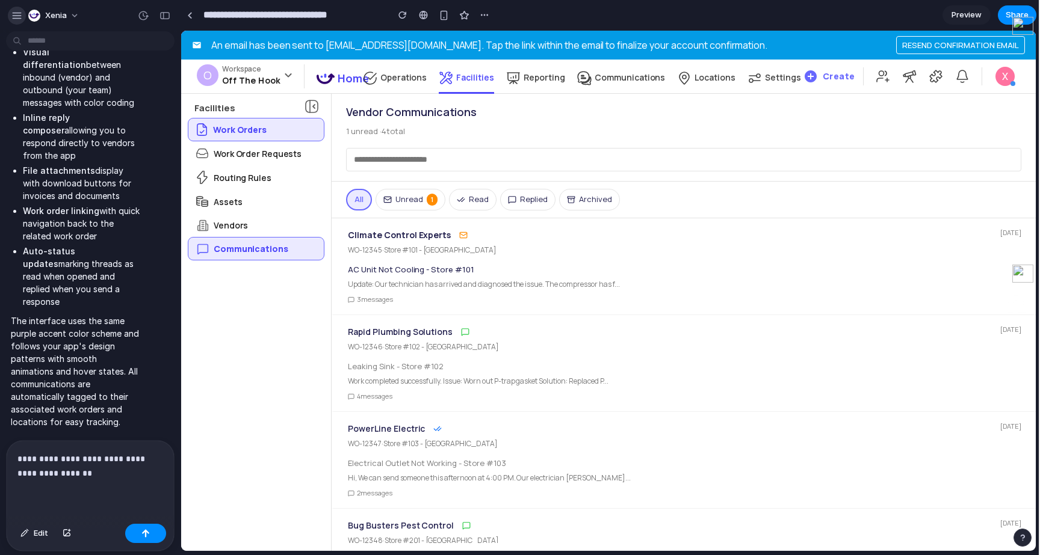
click at [19, 13] on div "button" at bounding box center [16, 15] width 11 height 11
click at [226, 220] on p "Vendors" at bounding box center [231, 225] width 34 height 13
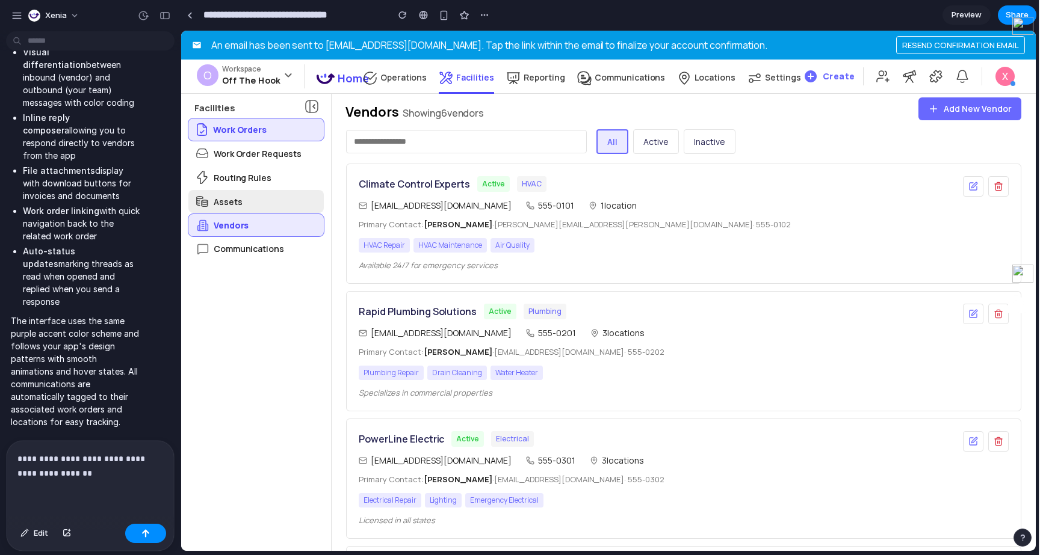
click at [227, 208] on div "Assets" at bounding box center [255, 201] width 135 height 23
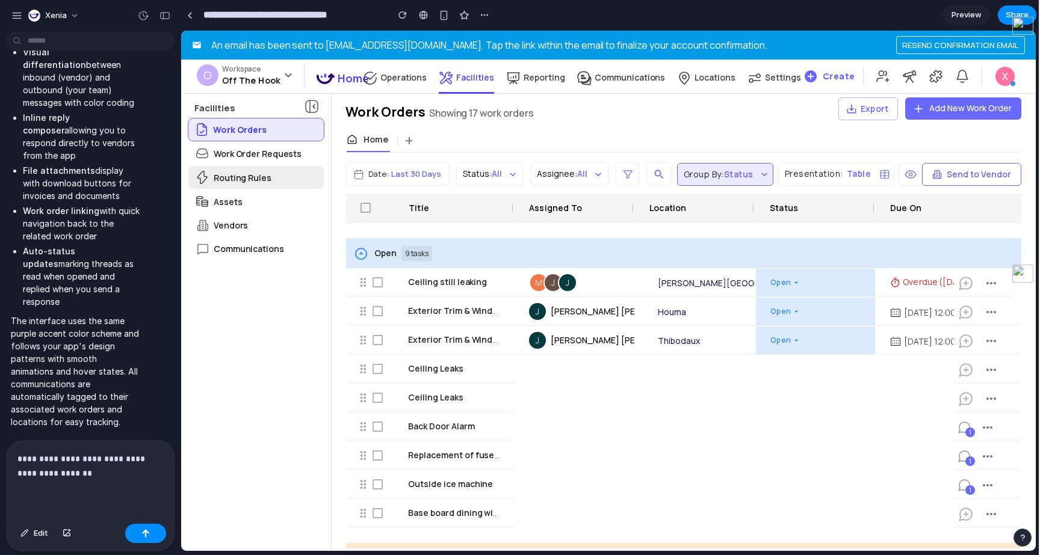
click at [234, 175] on p "Routing Rules" at bounding box center [243, 178] width 58 height 13
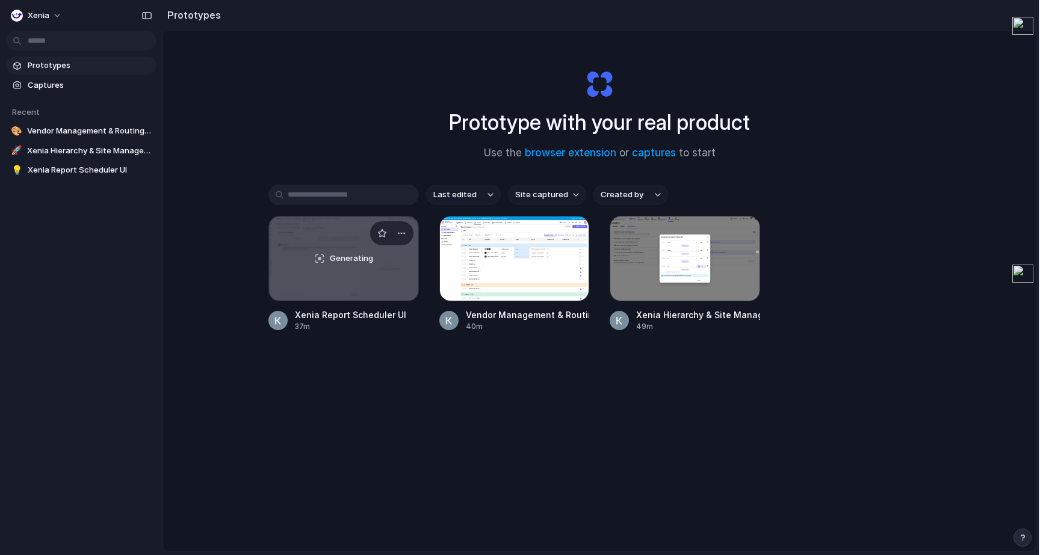
click at [327, 243] on div "Generating" at bounding box center [343, 259] width 149 height 84
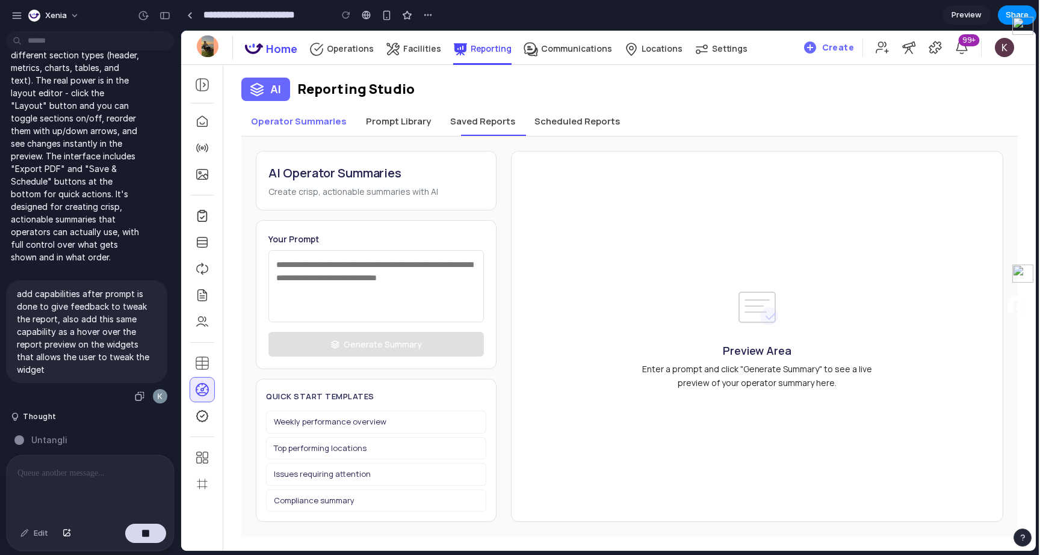
scroll to position [2830, 0]
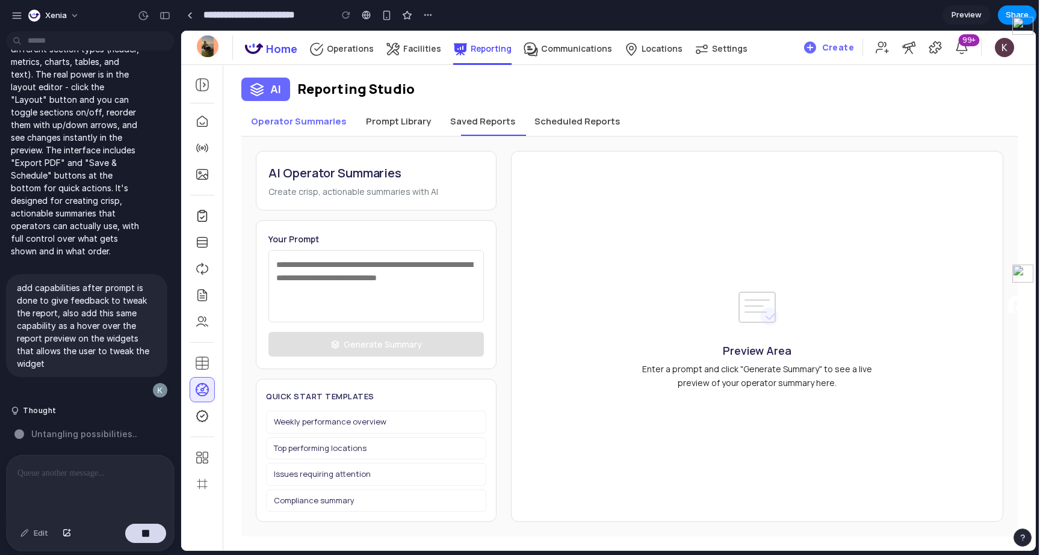
click at [333, 123] on button "Operator Summaries" at bounding box center [298, 121] width 115 height 29
click at [423, 124] on button "Prompt Library" at bounding box center [398, 121] width 84 height 29
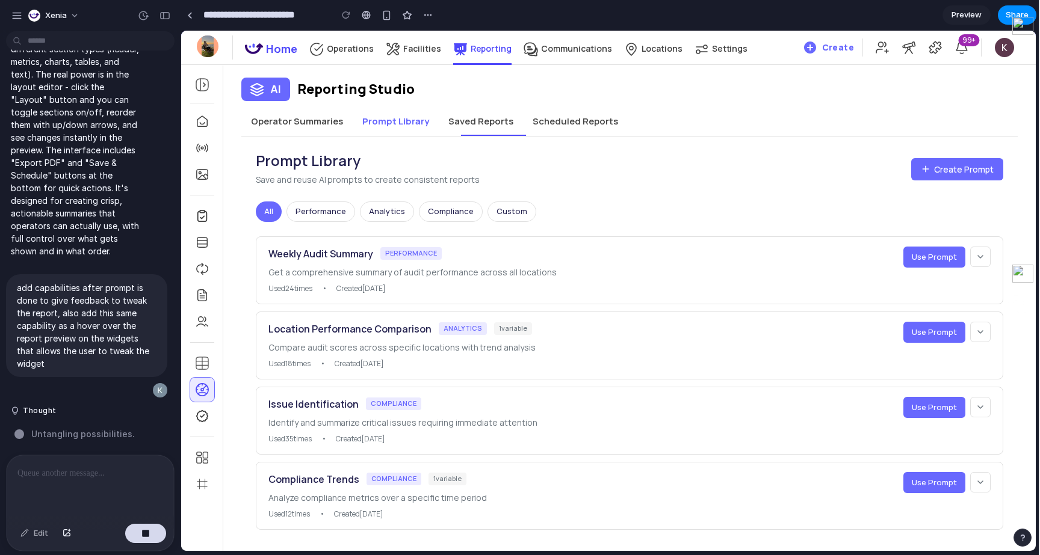
click at [453, 123] on button "Saved Reports" at bounding box center [481, 121] width 84 height 29
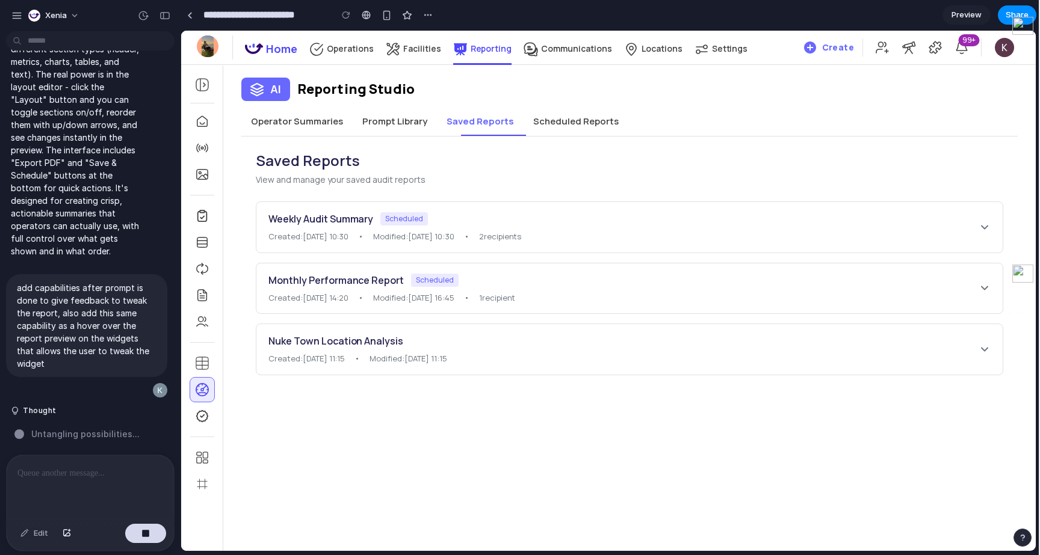
click at [546, 123] on button "Scheduled Reports" at bounding box center [576, 121] width 105 height 29
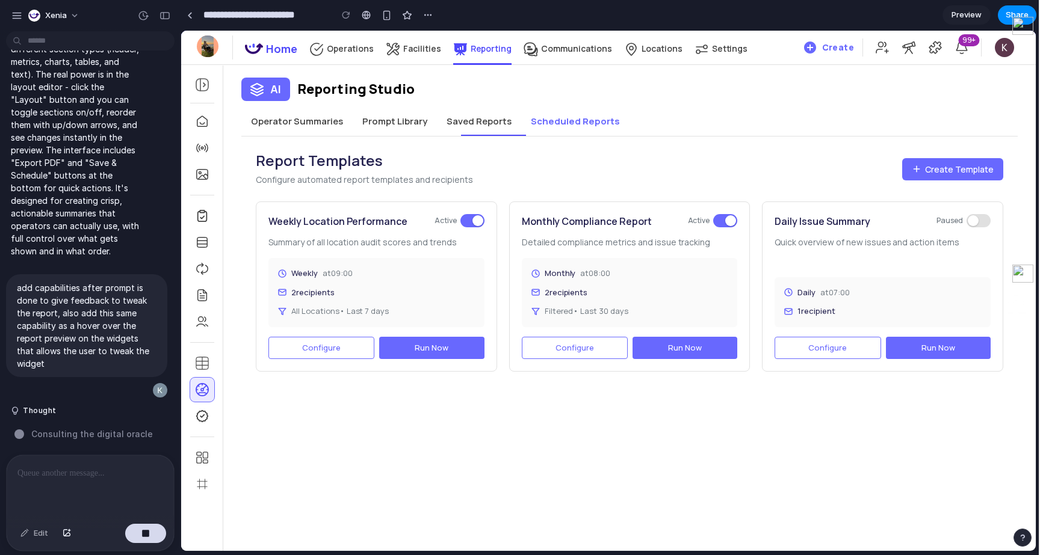
click at [311, 349] on span "Configure" at bounding box center [321, 347] width 39 height 11
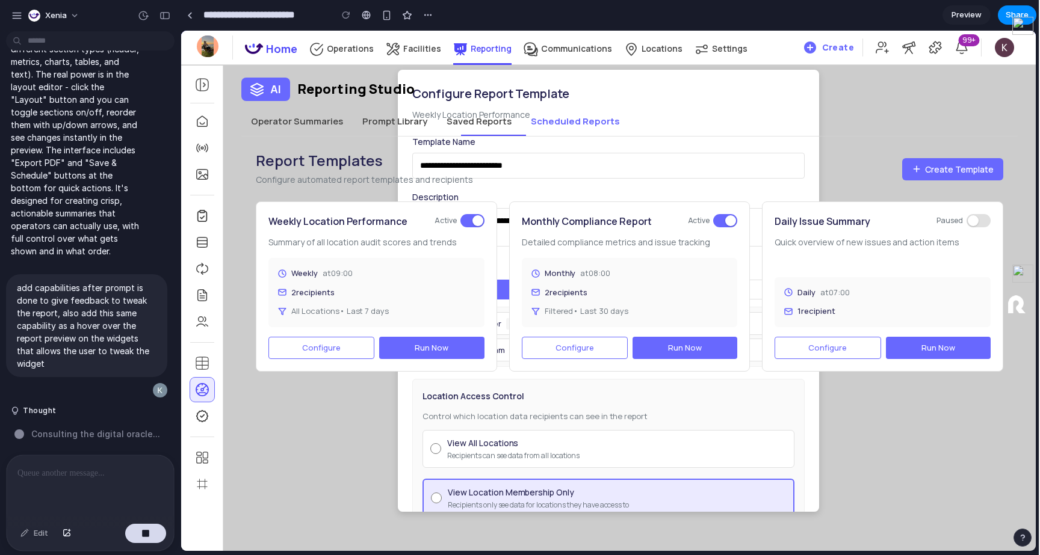
click at [500, 131] on button "Saved Reports" at bounding box center [479, 121] width 84 height 29
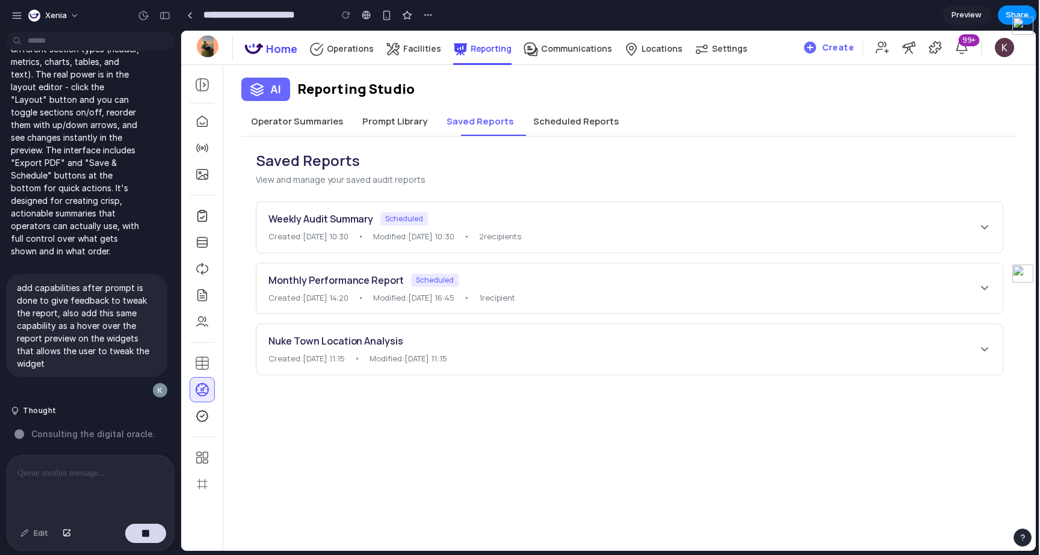
click at [336, 134] on button "Operator Summaries" at bounding box center [296, 121] width 111 height 29
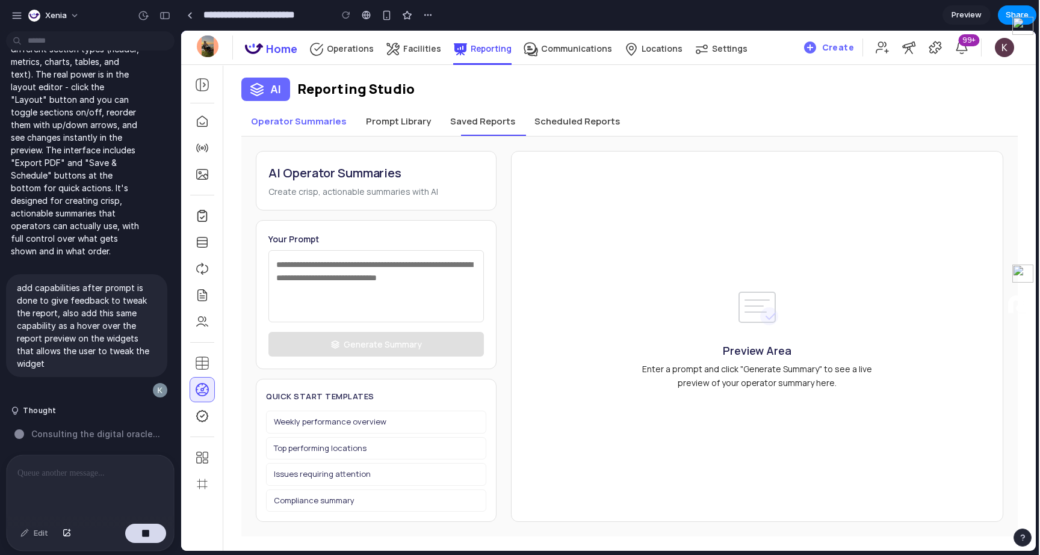
click at [392, 125] on button "Prompt Library" at bounding box center [398, 121] width 84 height 29
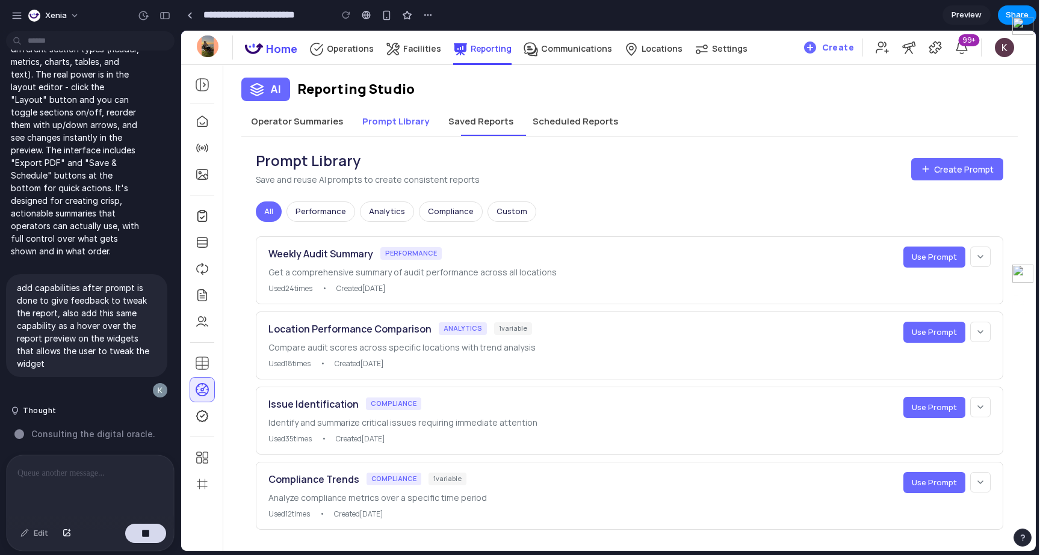
click at [295, 134] on button "Operator Summaries" at bounding box center [296, 121] width 111 height 29
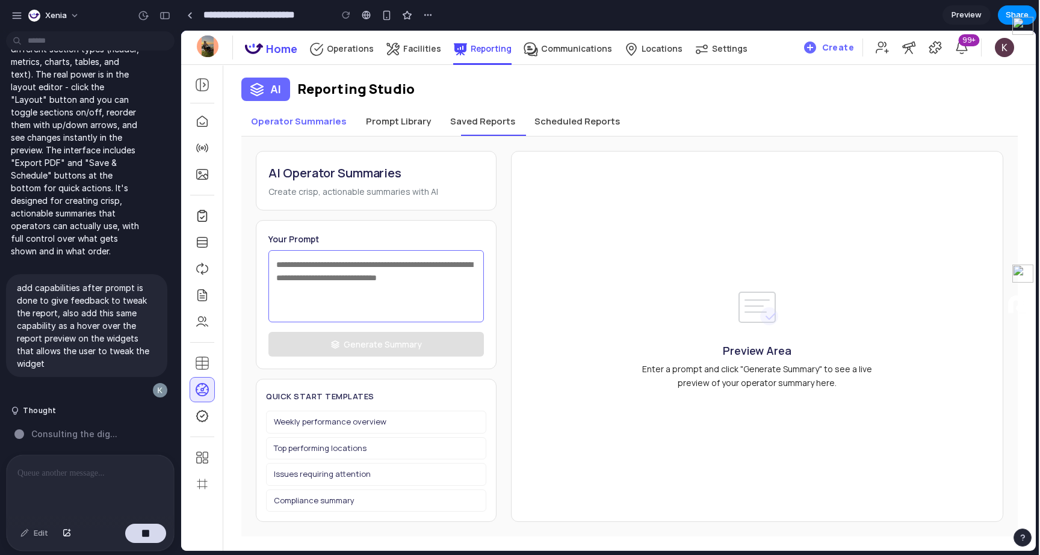
click at [333, 276] on textarea at bounding box center [375, 286] width 215 height 72
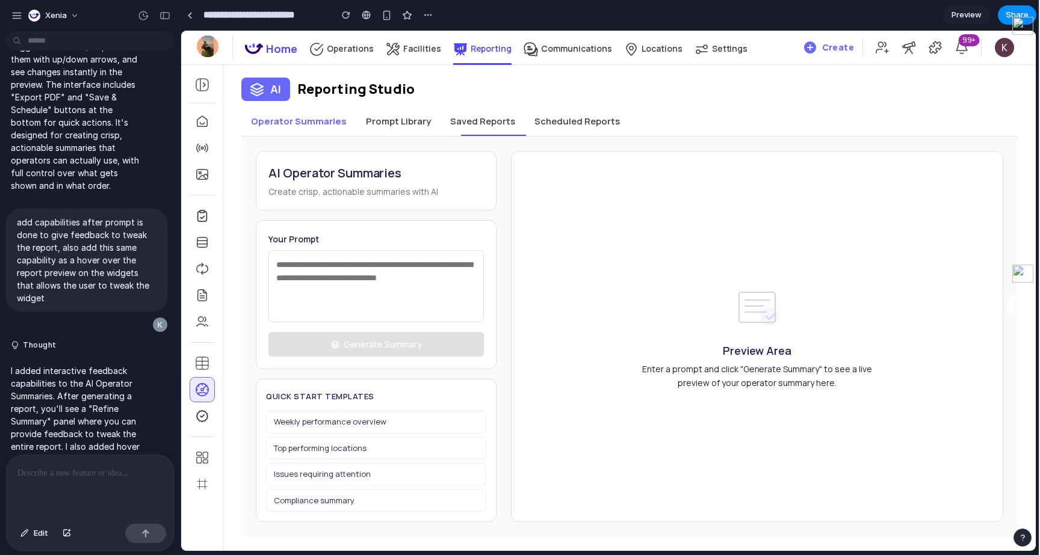
scroll to position [3591, 0]
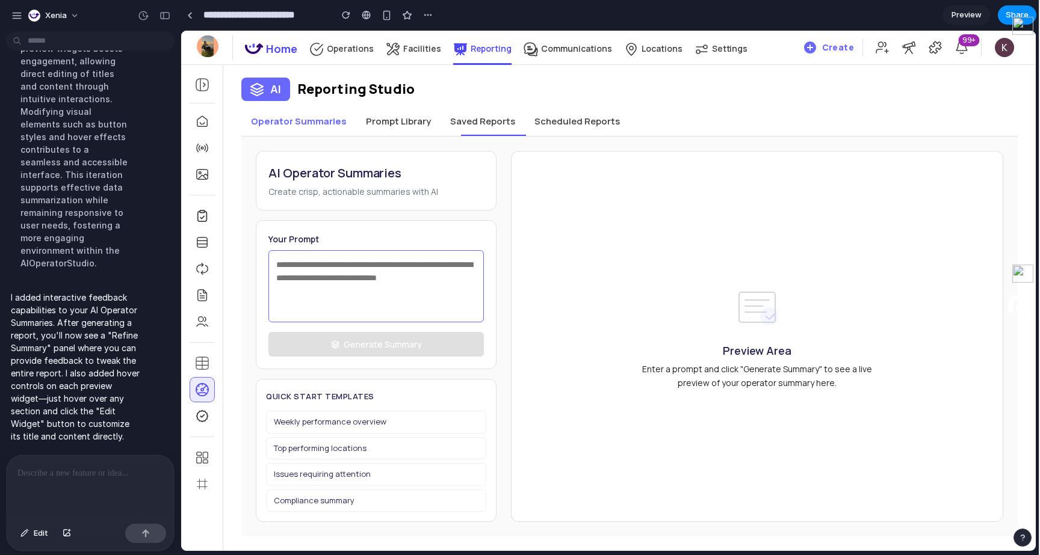
click at [320, 287] on textarea at bounding box center [375, 286] width 215 height 72
click at [342, 373] on div "AI Operator Summaries Create crisp, actionable summaries with AI Your Prompt Ge…" at bounding box center [376, 336] width 241 height 371
click at [339, 388] on div "Quick Start Templates Weekly performance overview Top performing locations Issu…" at bounding box center [376, 450] width 241 height 143
click at [346, 286] on textarea at bounding box center [375, 286] width 215 height 72
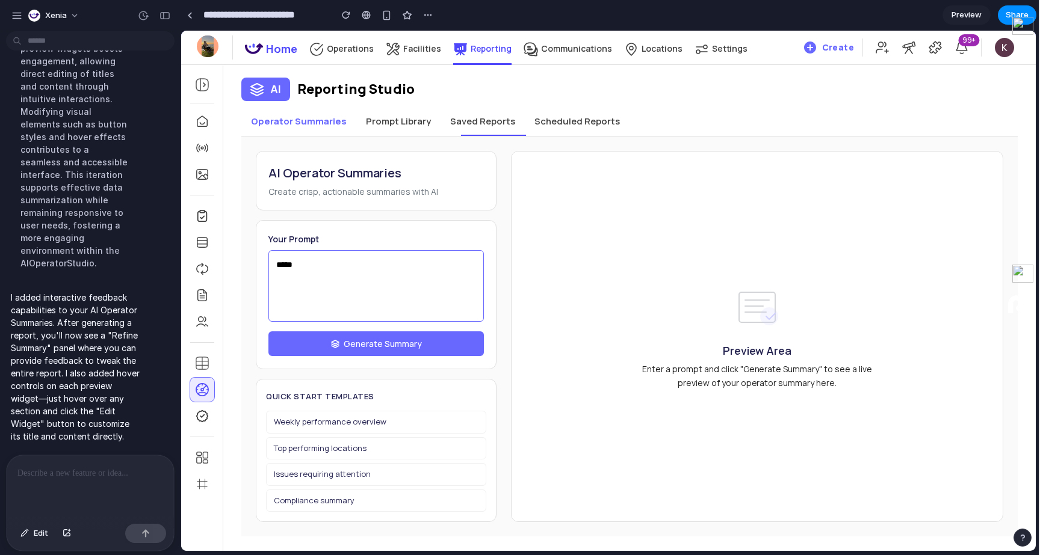
type textarea "*****"
click at [355, 335] on button "Generate Summary" at bounding box center [375, 344] width 215 height 25
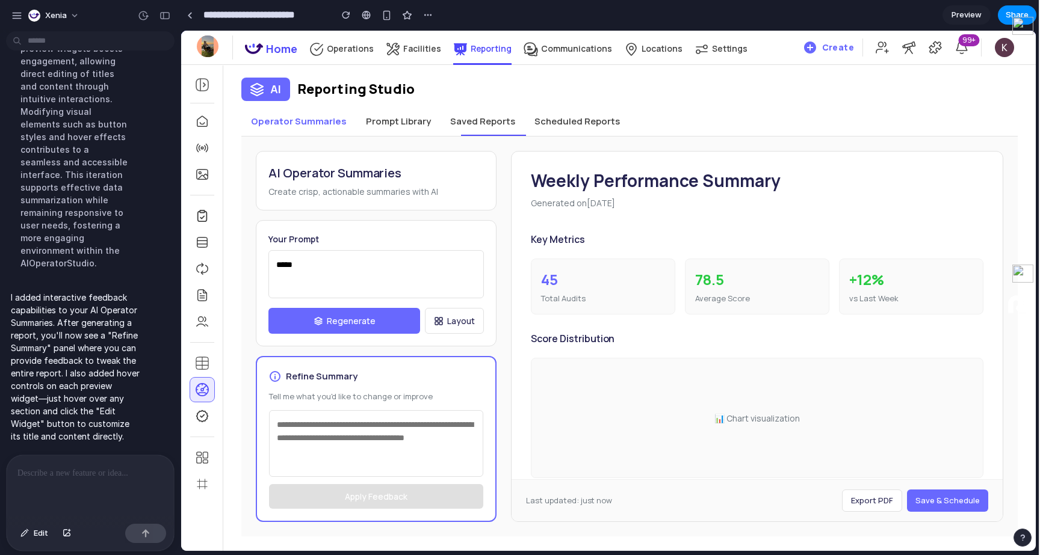
click at [365, 429] on textarea at bounding box center [376, 443] width 214 height 67
click at [954, 230] on button "Edit Widget" at bounding box center [950, 240] width 67 height 20
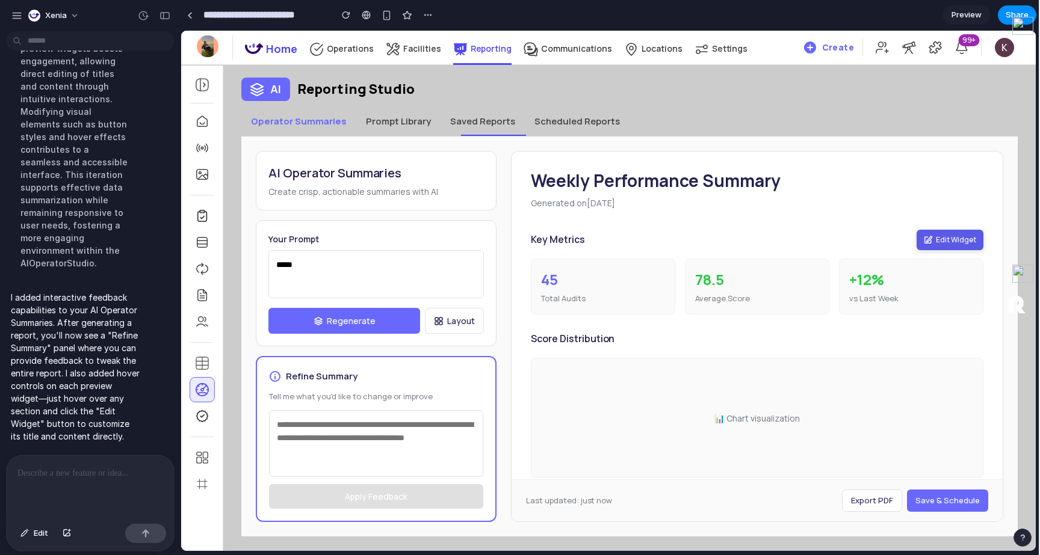
click at [945, 246] on button "Edit Widget" at bounding box center [950, 240] width 67 height 20
click at [897, 99] on div "AI Reporting Studio" at bounding box center [629, 89] width 776 height 23
click at [791, 103] on div "AI Reporting Studio Operator Summaries Prompt Library Saved Reports Scheduled R…" at bounding box center [629, 298] width 812 height 477
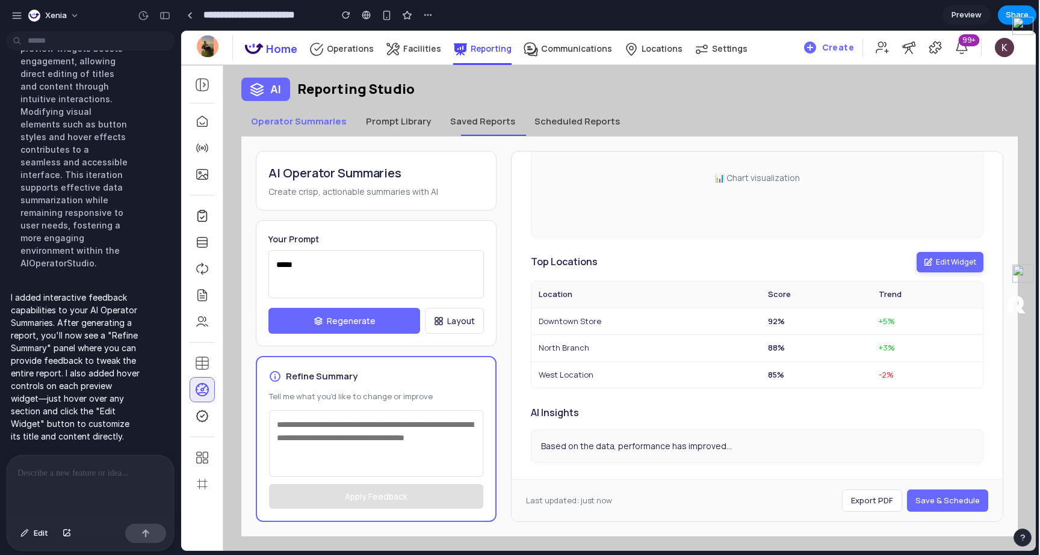
scroll to position [259, 0]
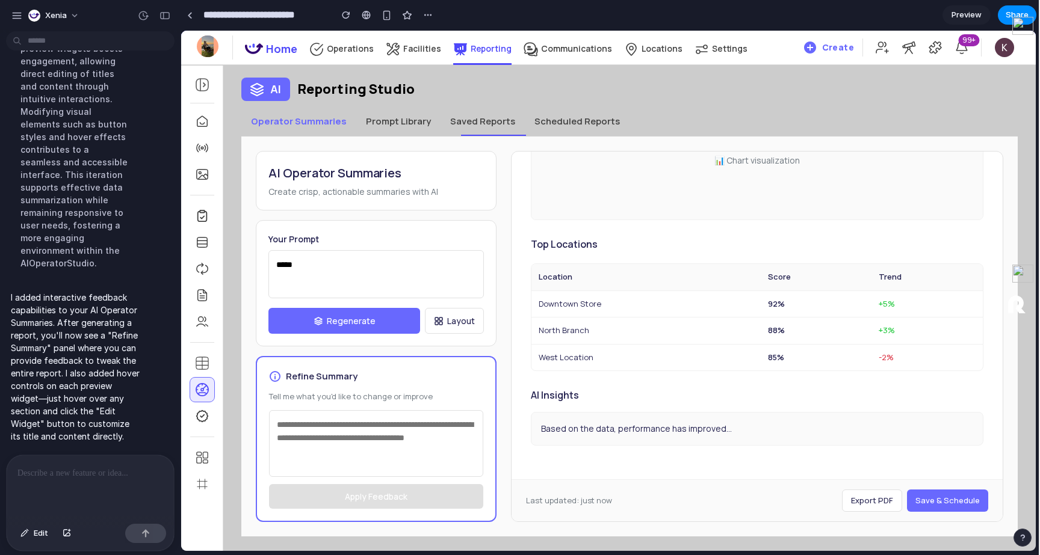
click at [133, 469] on p at bounding box center [90, 473] width 146 height 14
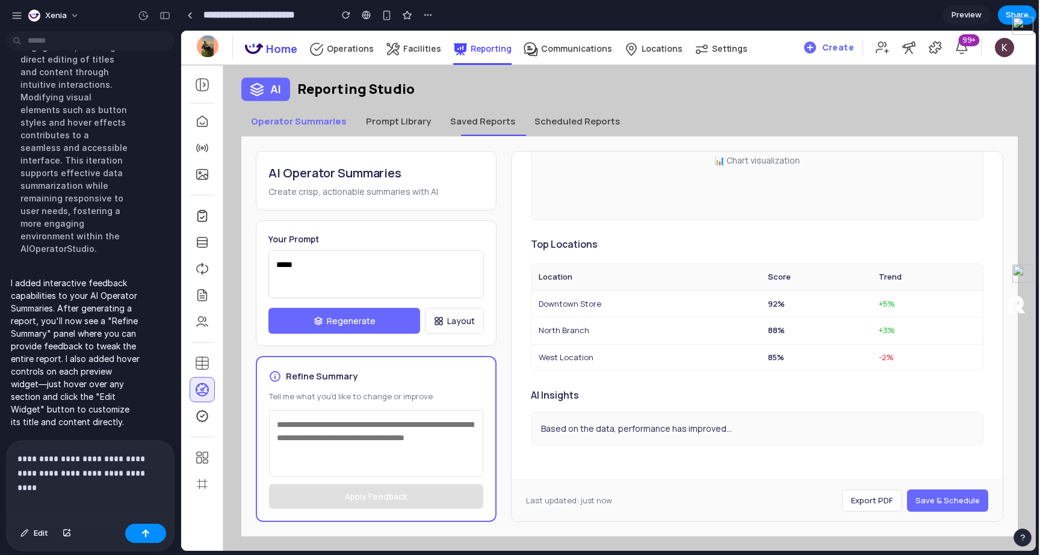
click at [133, 469] on p "**********" at bounding box center [90, 466] width 146 height 29
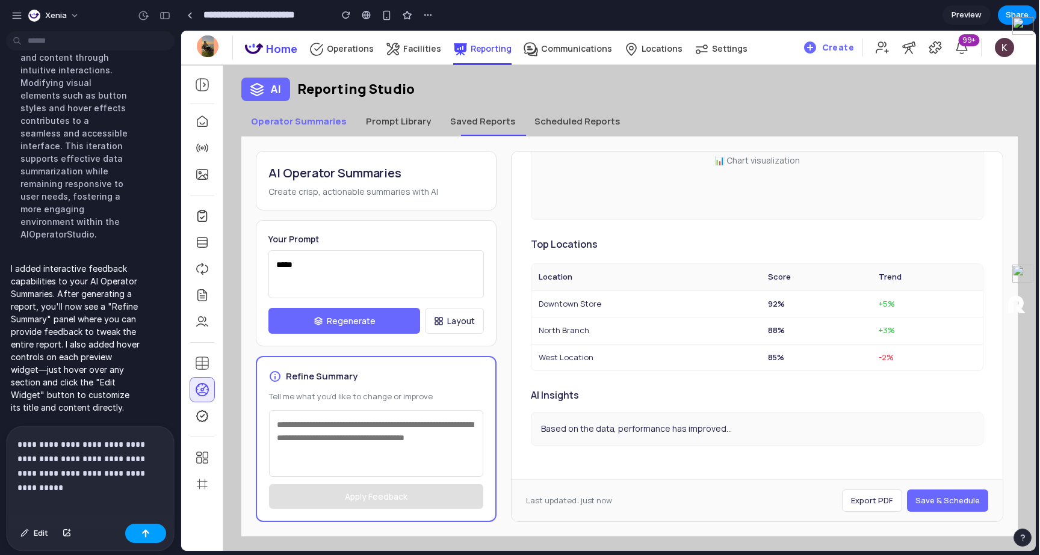
click at [147, 526] on button "button" at bounding box center [145, 533] width 41 height 19
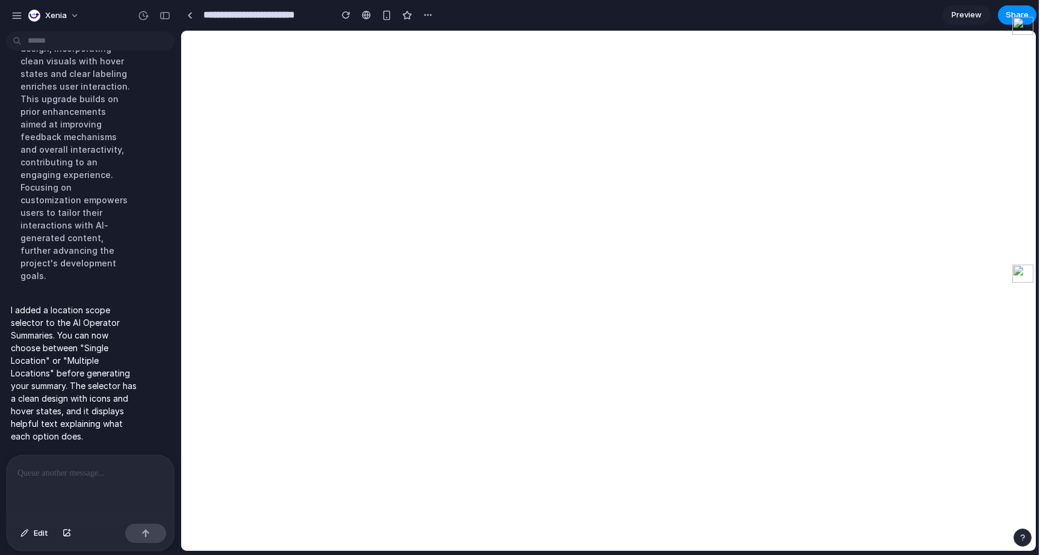
scroll to position [0, 0]
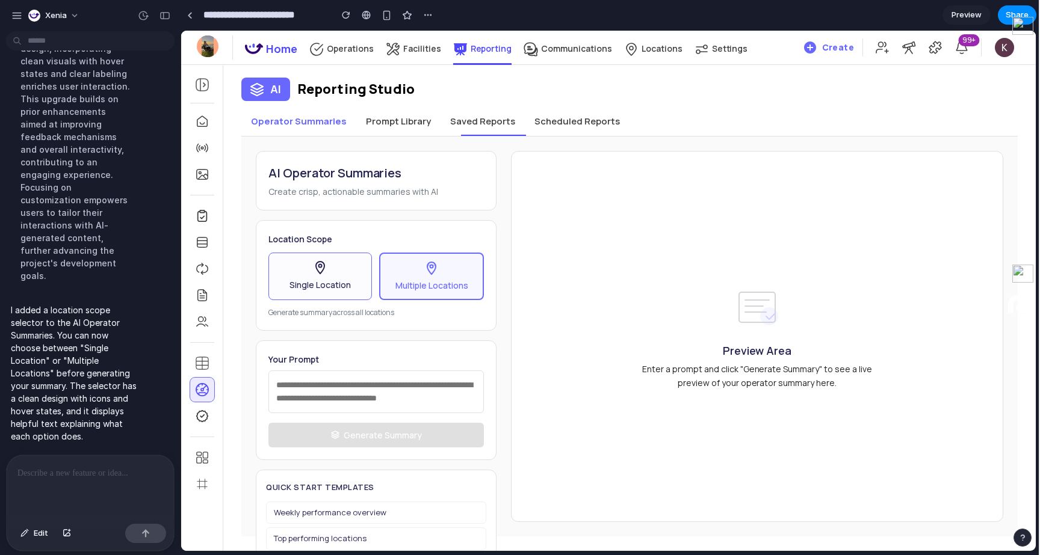
click at [294, 299] on button "Single Location" at bounding box center [320, 277] width 104 height 48
click at [432, 282] on span "Multiple Locations" at bounding box center [432, 285] width 73 height 13
click at [300, 280] on span "Single Location" at bounding box center [319, 285] width 61 height 13
click at [392, 286] on button "Multiple Locations" at bounding box center [432, 277] width 104 height 48
click at [322, 291] on span "Single Location" at bounding box center [319, 285] width 61 height 13
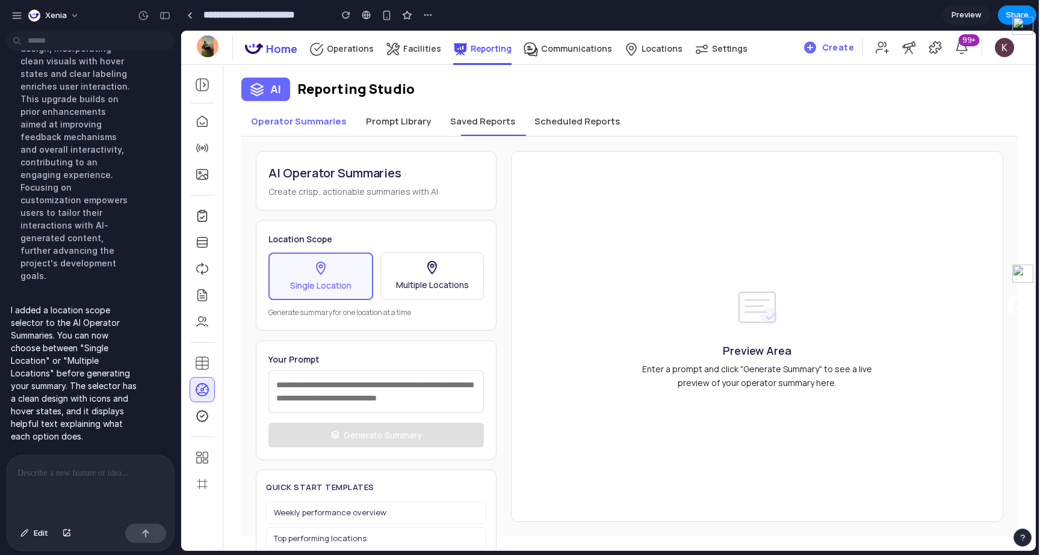
scroll to position [63, 0]
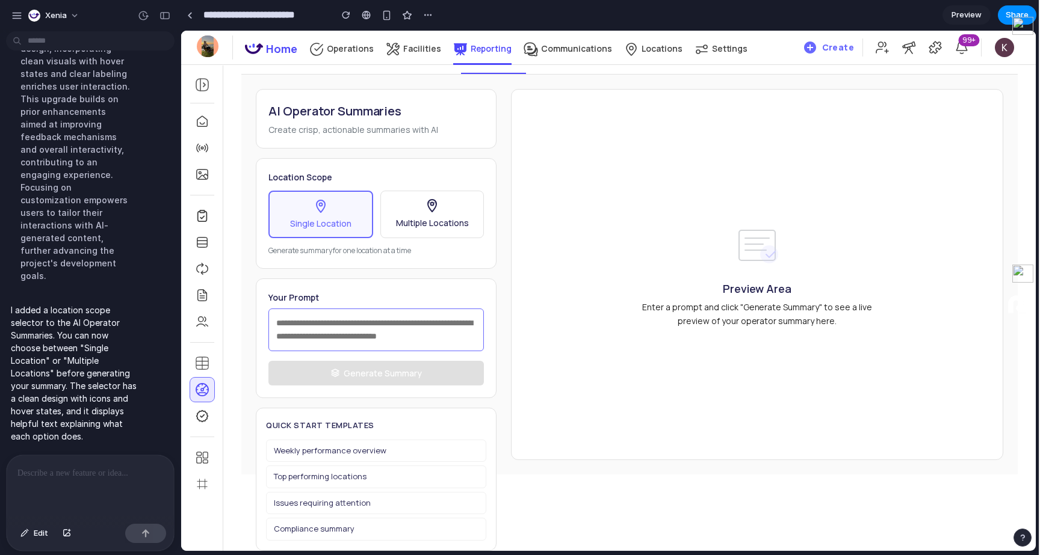
click at [338, 349] on textarea at bounding box center [375, 330] width 215 height 43
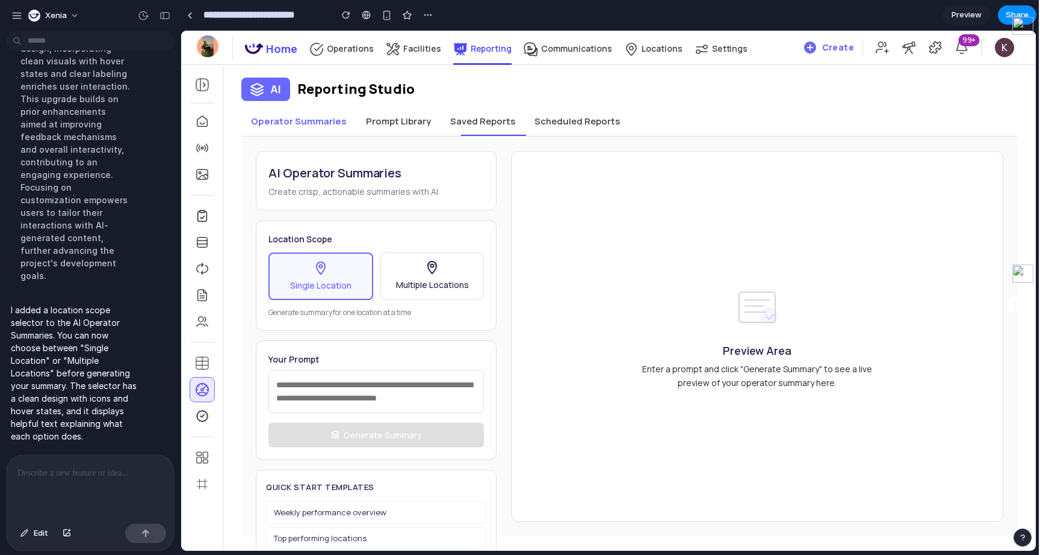
click at [410, 138] on div "AI Operator Summaries Create crisp, actionable summaries with AI Location Scope…" at bounding box center [629, 337] width 776 height 400
click at [398, 128] on button "Prompt Library" at bounding box center [398, 121] width 84 height 29
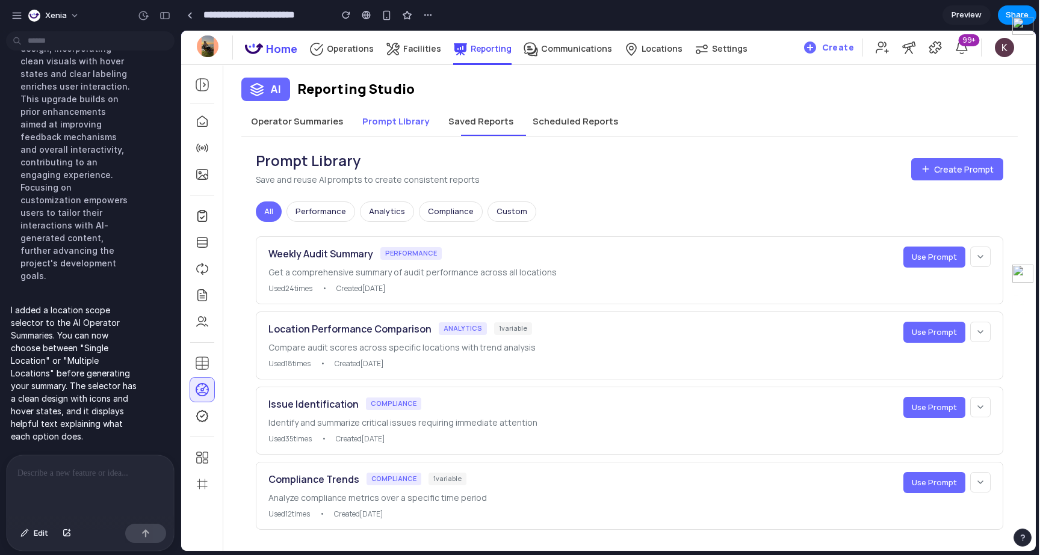
click at [316, 131] on button "Operator Summaries" at bounding box center [296, 121] width 111 height 29
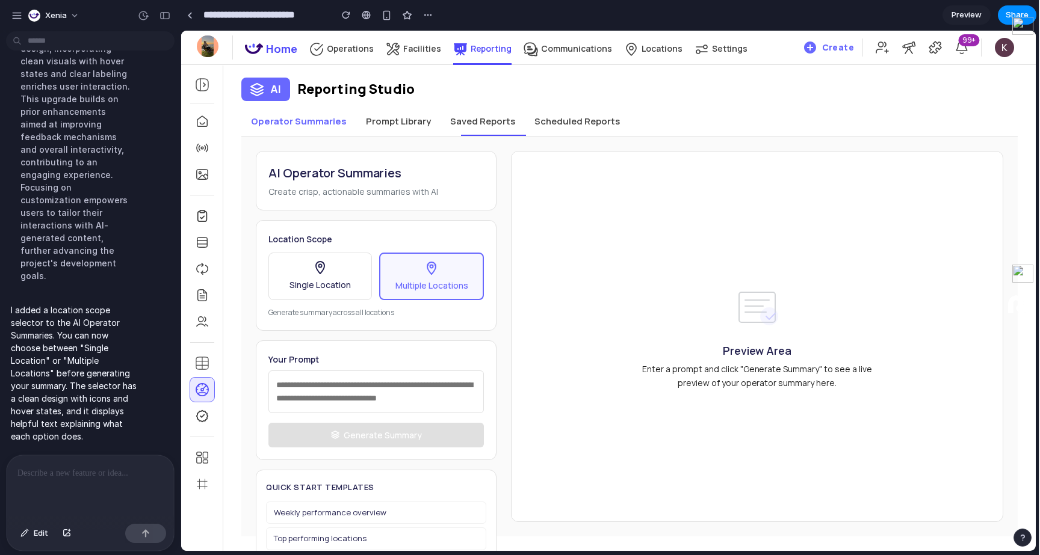
scroll to position [6, 0]
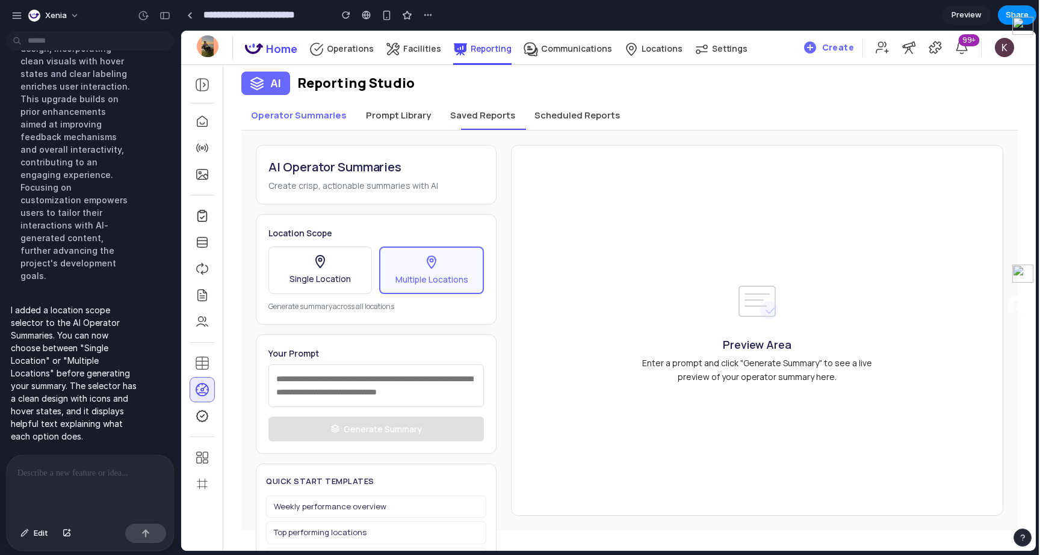
click at [342, 98] on div "AI Reporting Studio Operator Summaries Prompt Library Saved Reports Scheduled R…" at bounding box center [629, 292] width 812 height 477
click at [335, 108] on button "Operator Summaries" at bounding box center [298, 115] width 115 height 29
click at [441, 123] on button "Saved Reports" at bounding box center [483, 115] width 84 height 29
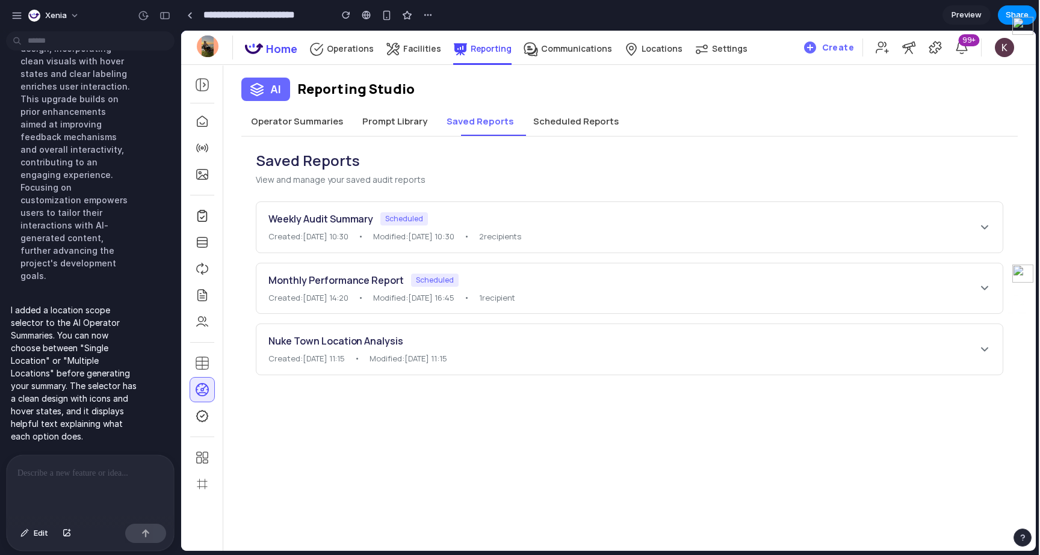
click at [390, 119] on button "Prompt Library" at bounding box center [395, 121] width 84 height 29
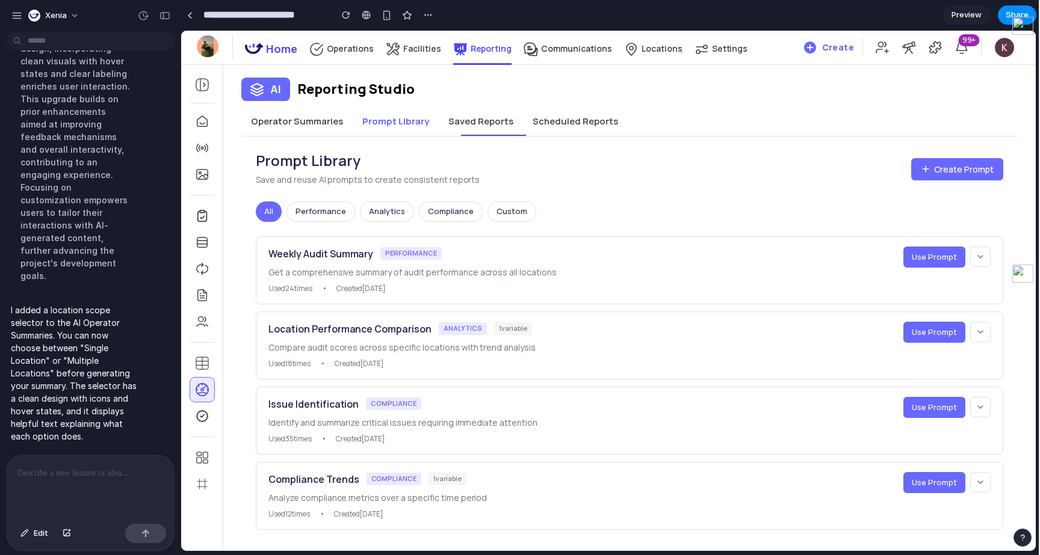
click at [234, 120] on div "AI Reporting Studio Operator Summaries Prompt Library Saved Reports Scheduled R…" at bounding box center [629, 302] width 812 height 485
click at [273, 118] on button "Operator Summaries" at bounding box center [296, 121] width 111 height 29
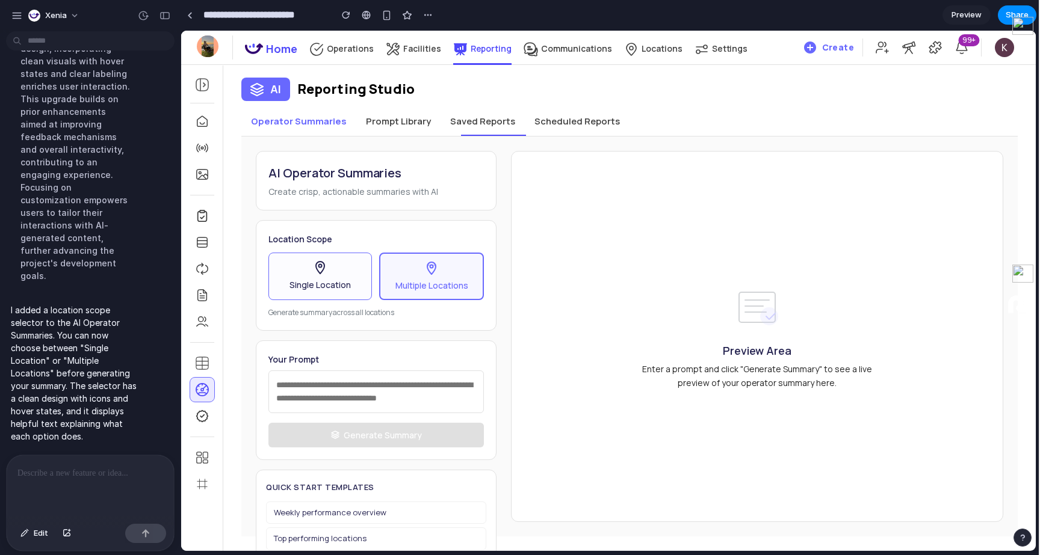
scroll to position [63, 0]
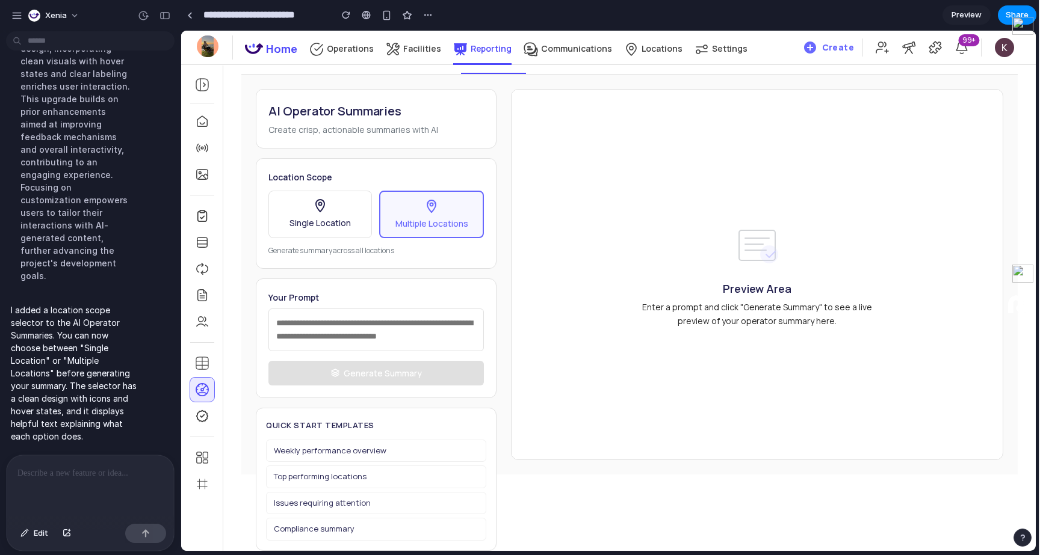
click at [123, 465] on div at bounding box center [90, 488] width 167 height 64
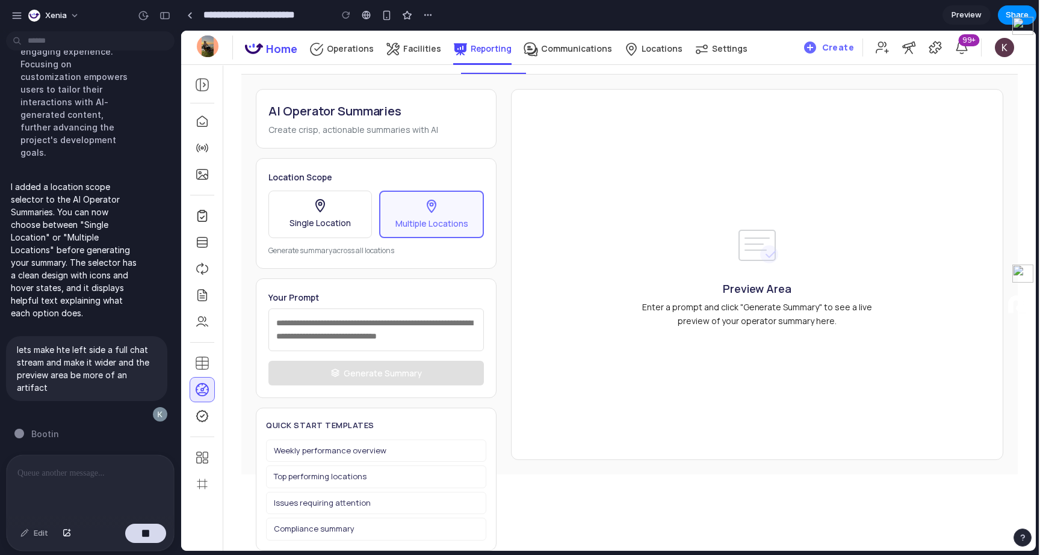
scroll to position [0, 0]
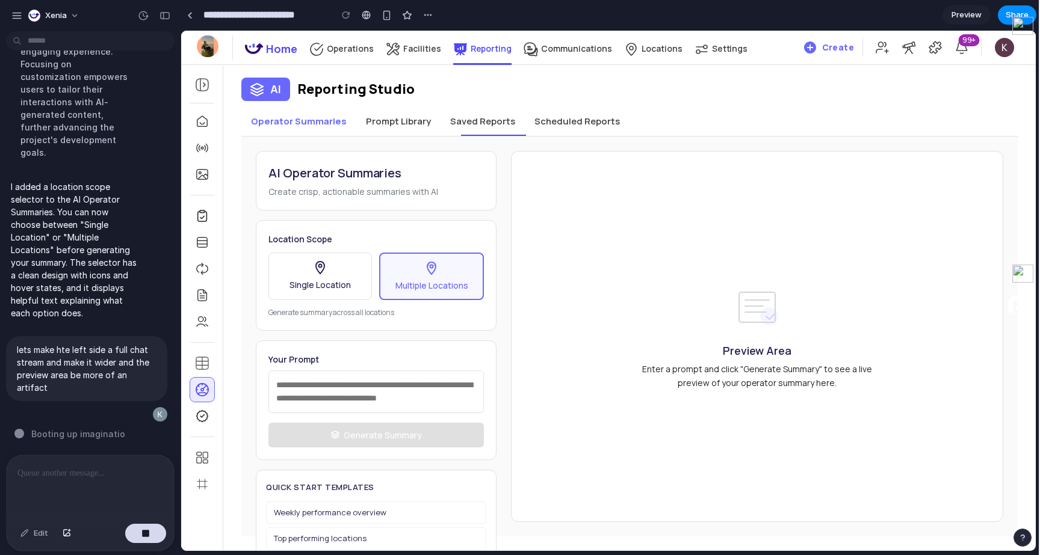
click at [398, 117] on button "Prompt Library" at bounding box center [398, 121] width 84 height 29
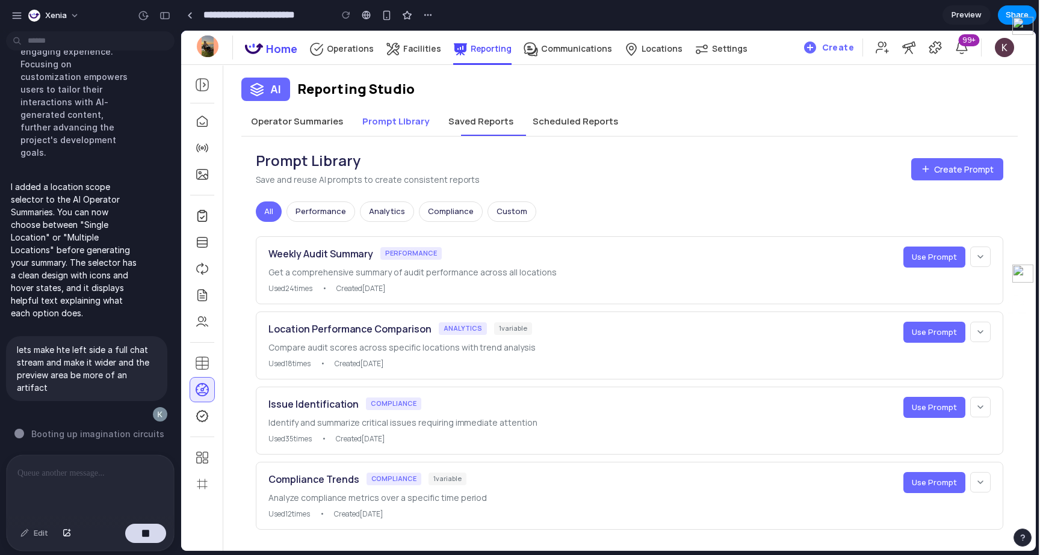
click at [484, 122] on button "Saved Reports" at bounding box center [481, 121] width 84 height 29
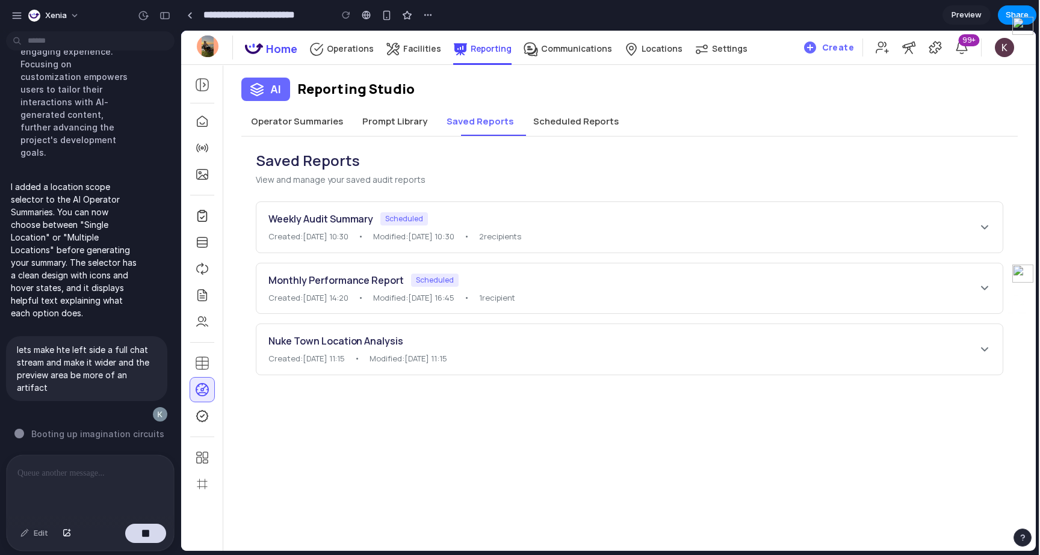
click at [584, 123] on button "Scheduled Reports" at bounding box center [576, 121] width 105 height 29
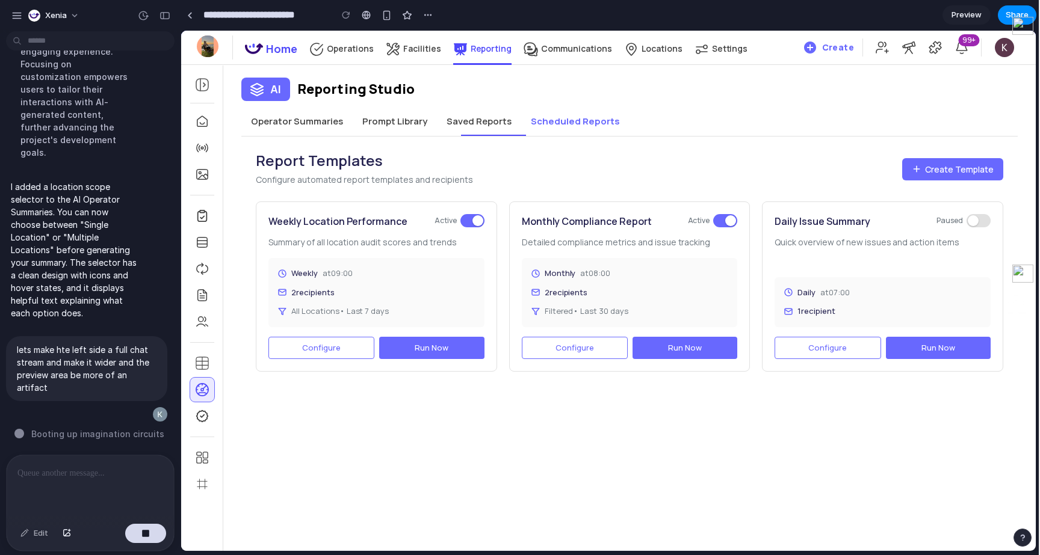
click at [344, 341] on button "Configure" at bounding box center [321, 348] width 106 height 23
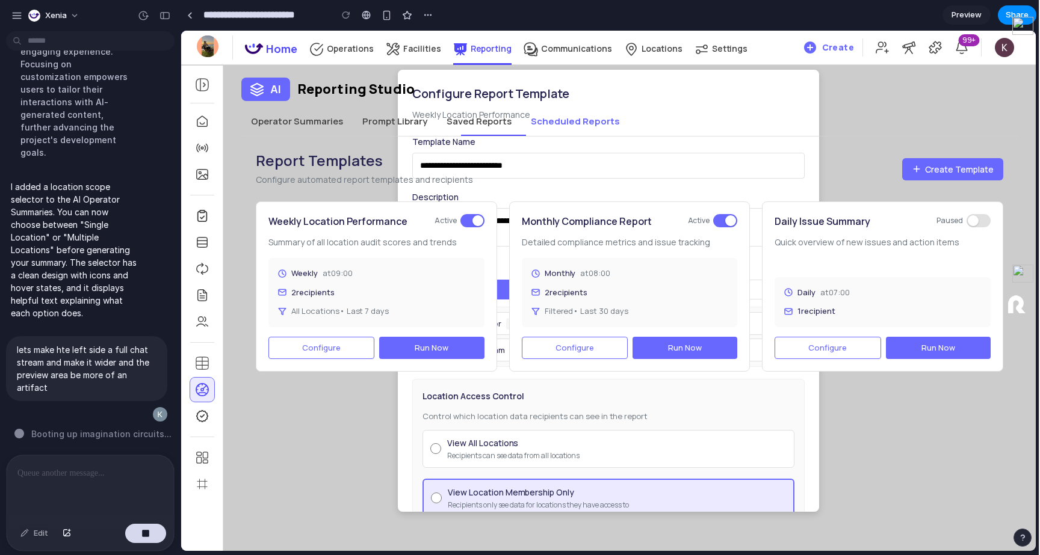
click at [501, 137] on div "Report Templates Configure automated report templates and recipients Create Tem…" at bounding box center [629, 262] width 776 height 250
click at [519, 104] on div "AI Reporting Studio Operator Summaries Prompt Library Saved Reports Scheduled R…" at bounding box center [629, 223] width 812 height 327
click at [500, 132] on button "Saved Reports" at bounding box center [479, 121] width 84 height 29
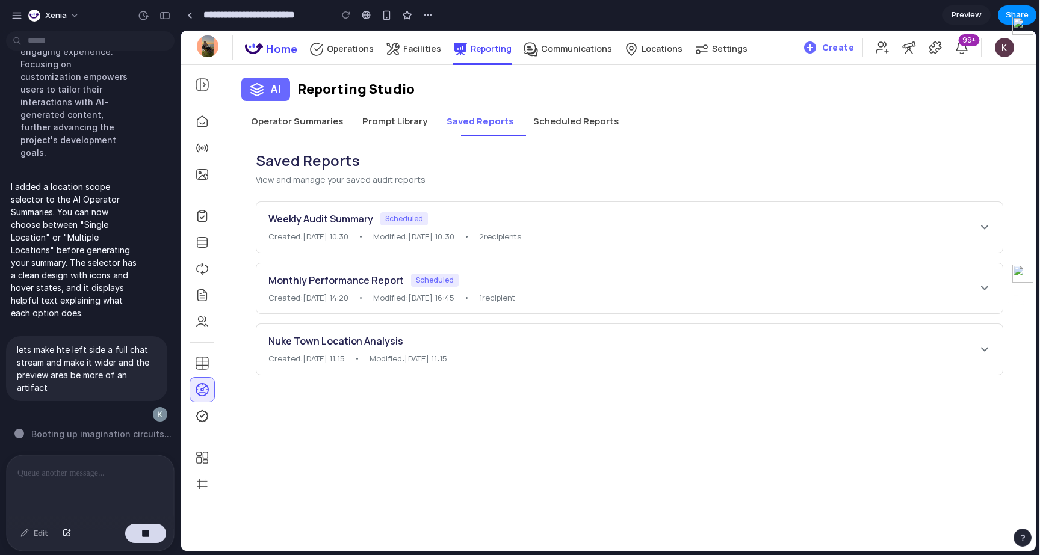
click at [577, 135] on button "Scheduled Reports" at bounding box center [576, 121] width 105 height 29
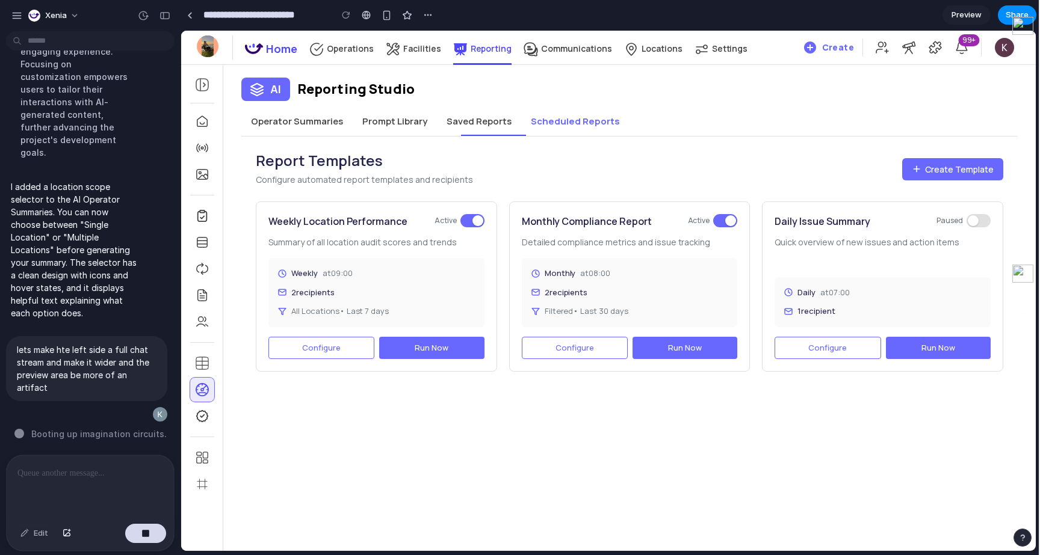
click at [474, 118] on button "Saved Reports" at bounding box center [479, 121] width 84 height 29
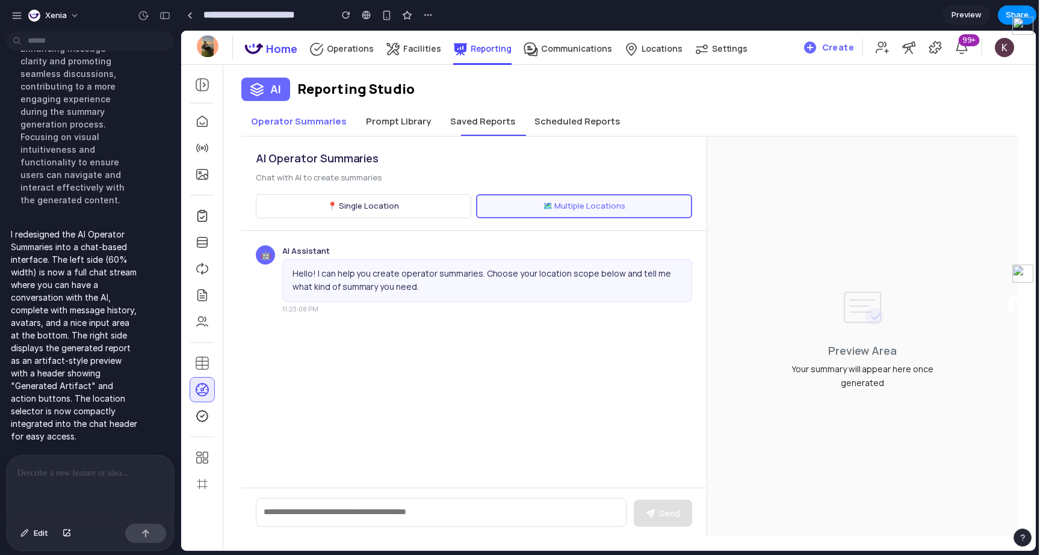
click at [376, 203] on button "📍 Single Location" at bounding box center [363, 206] width 215 height 24
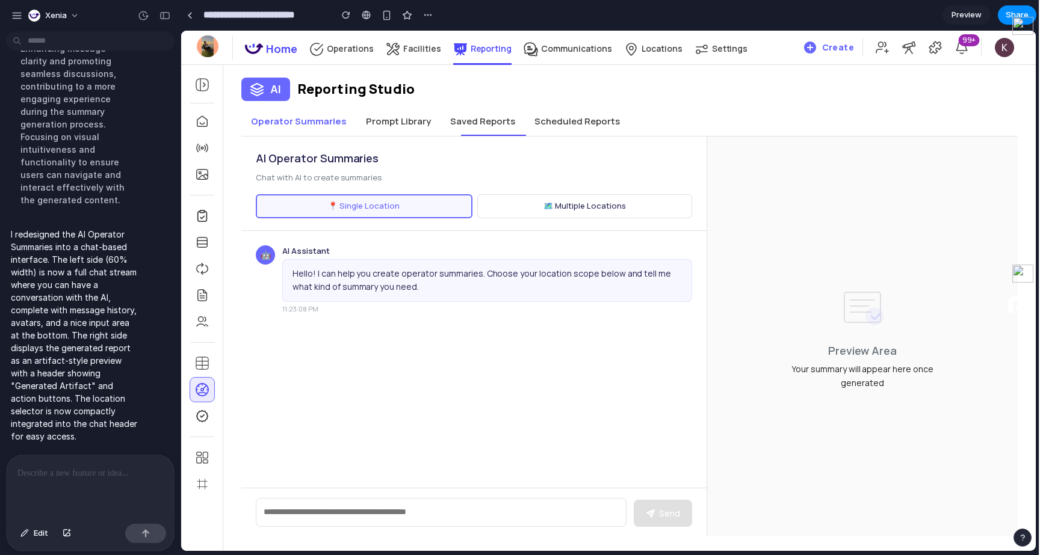
click at [395, 510] on textarea at bounding box center [441, 512] width 371 height 29
click at [480, 258] on div "AI Assistant Hello! I can help you create operator summaries. Choose your locat…" at bounding box center [487, 280] width 410 height 69
click at [480, 275] on div "Hello! I can help you create operator summaries. Choose your location scope bel…" at bounding box center [487, 280] width 410 height 43
click at [435, 500] on textarea at bounding box center [441, 512] width 371 height 29
type textarea "*"
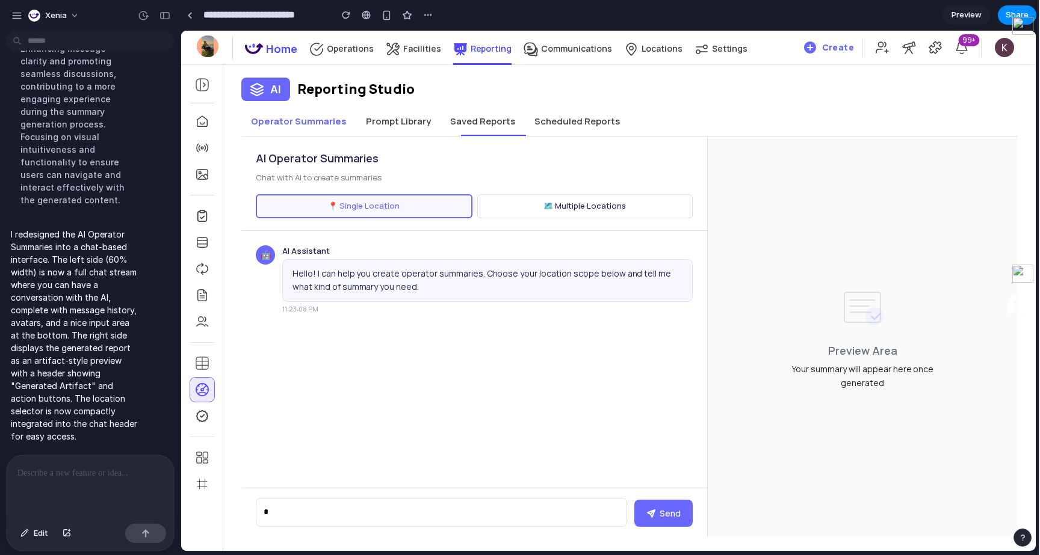
click at [667, 507] on button "Send" at bounding box center [663, 513] width 58 height 27
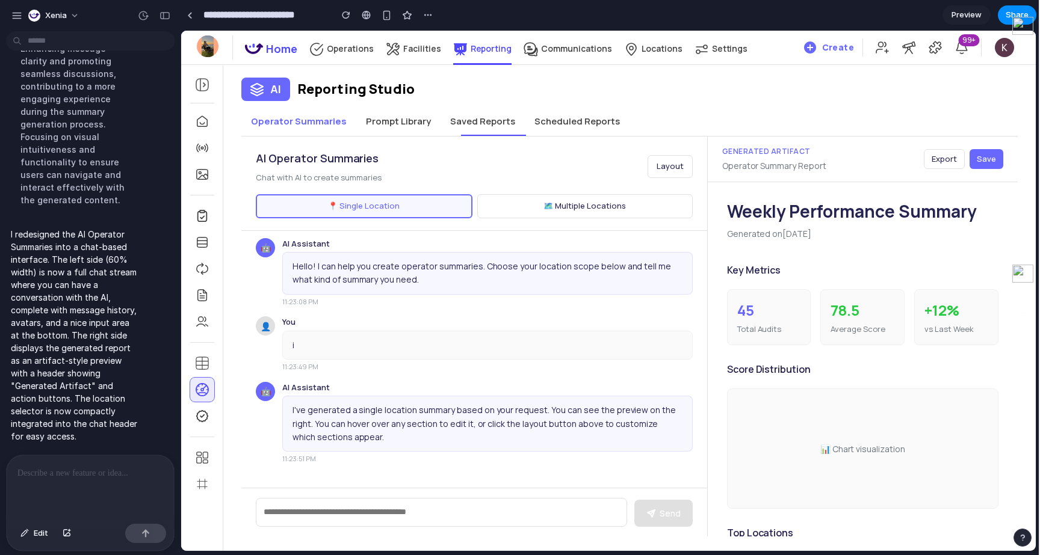
click at [531, 203] on button "🗺️ Multiple Locations" at bounding box center [584, 206] width 215 height 24
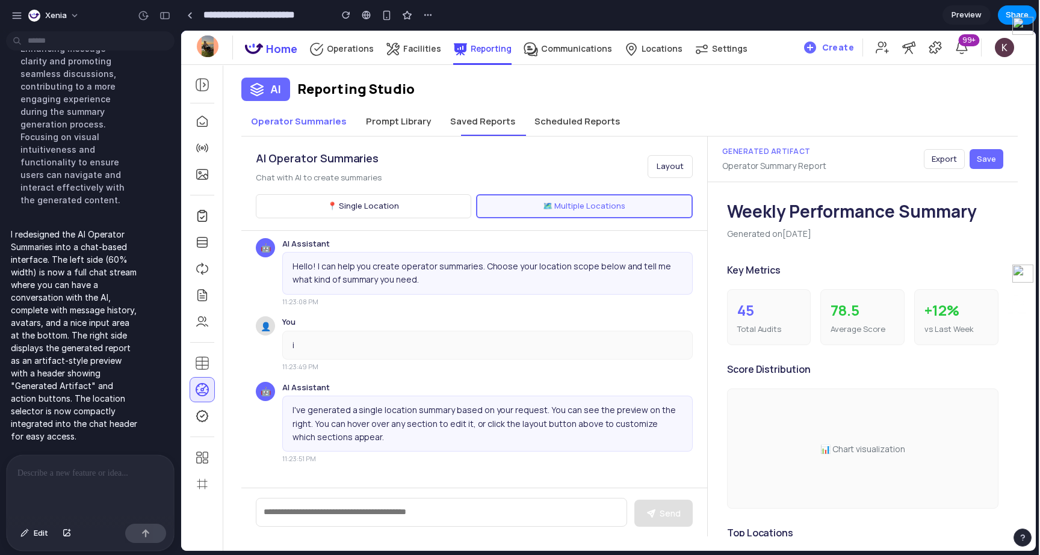
scroll to position [8, 0]
click at [441, 120] on button "Saved Reports" at bounding box center [483, 121] width 84 height 29
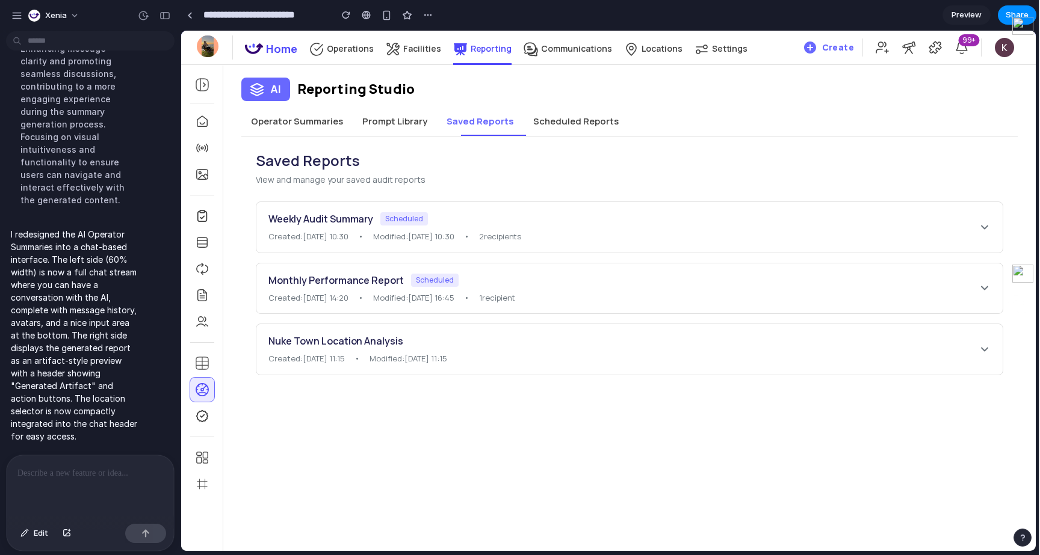
click at [437, 117] on button "Saved Reports" at bounding box center [480, 121] width 87 height 29
click at [401, 122] on button "Prompt Library" at bounding box center [395, 121] width 84 height 29
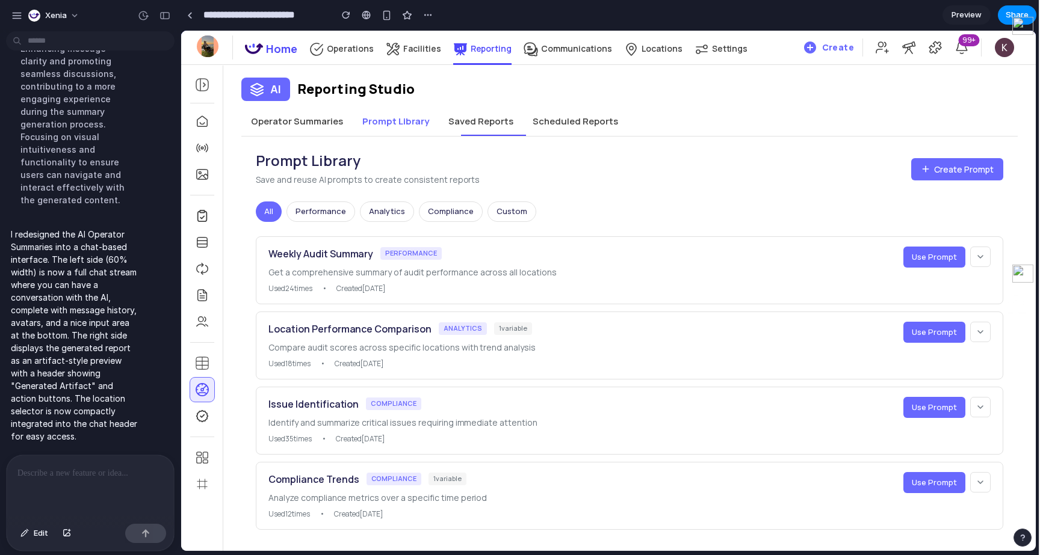
click at [320, 212] on button "Performance" at bounding box center [320, 212] width 69 height 20
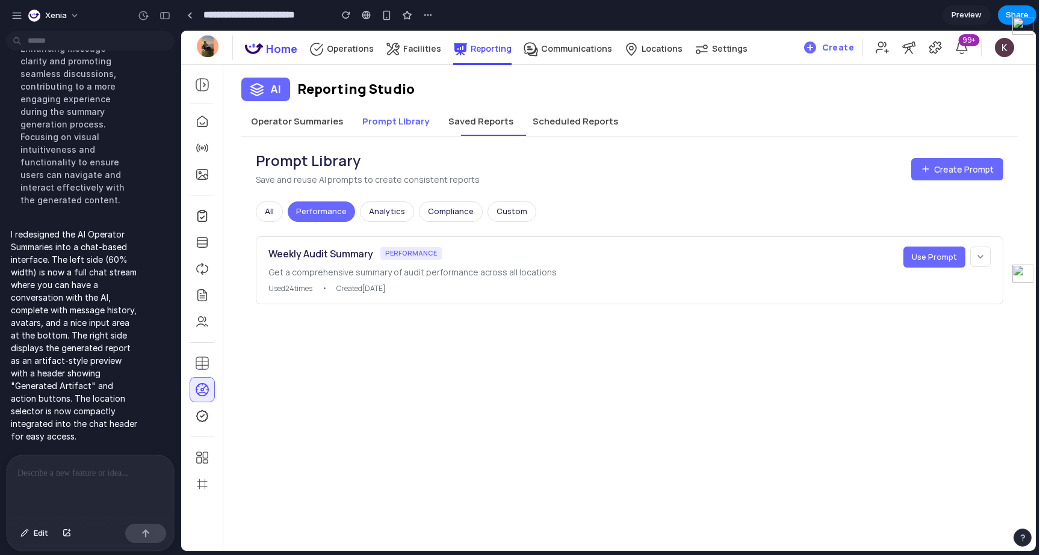
click at [407, 193] on div "Prompt Library Save and reuse AI prompts to create consistent reports Create Pr…" at bounding box center [629, 228] width 776 height 182
click at [314, 117] on button "Operator Summaries" at bounding box center [296, 121] width 111 height 29
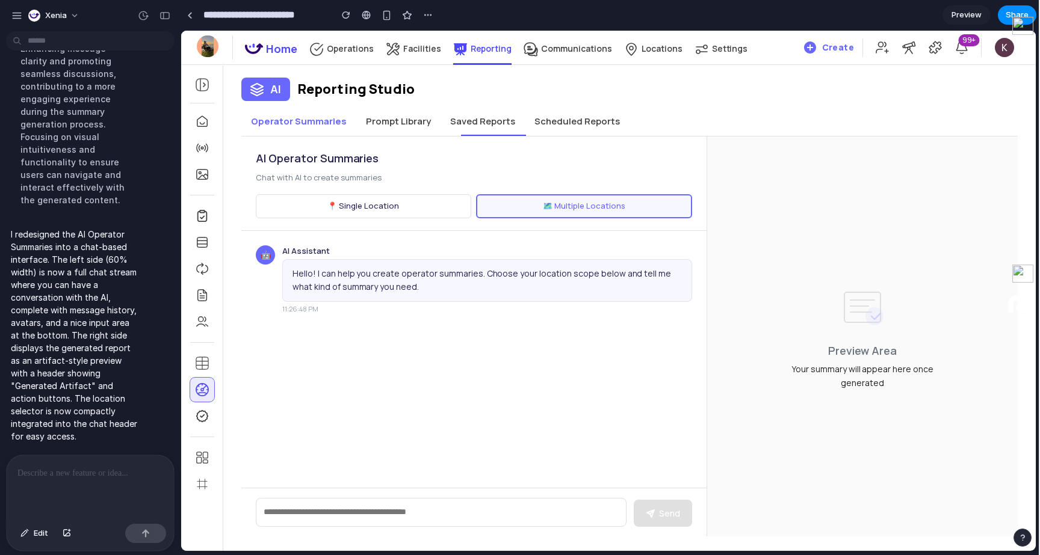
click at [597, 115] on button "Scheduled Reports" at bounding box center [577, 121] width 105 height 29
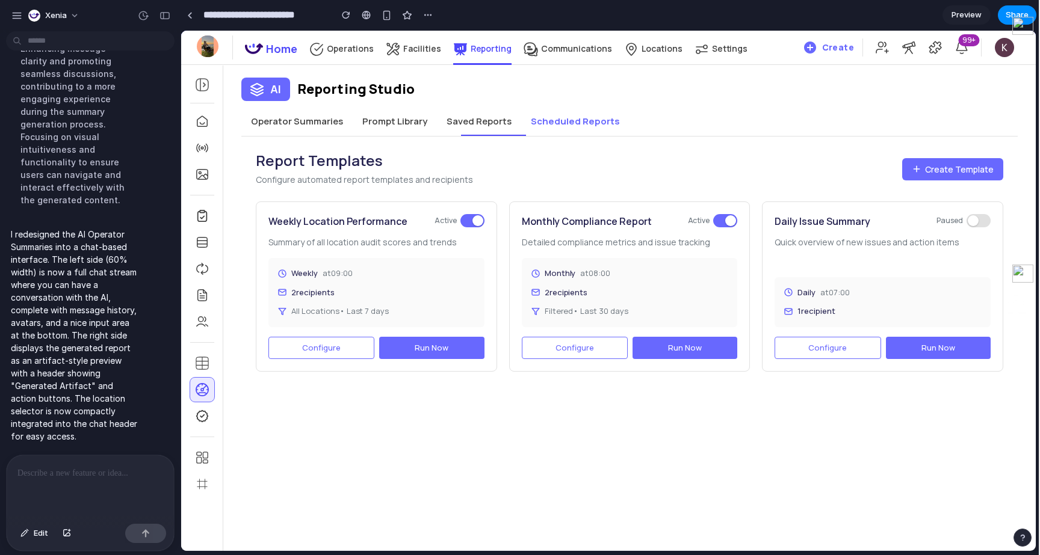
click at [584, 356] on button "Configure" at bounding box center [575, 348] width 106 height 23
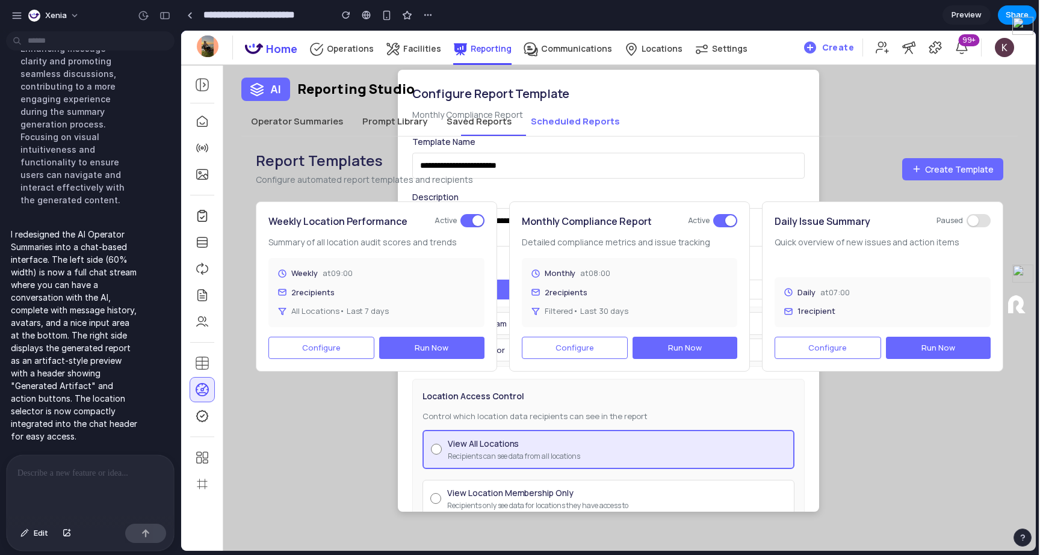
click at [623, 151] on div "Report Templates Configure automated report templates and recipients Create Tem…" at bounding box center [629, 169] width 747 height 36
click at [365, 131] on button "Prompt Library" at bounding box center [395, 121] width 84 height 29
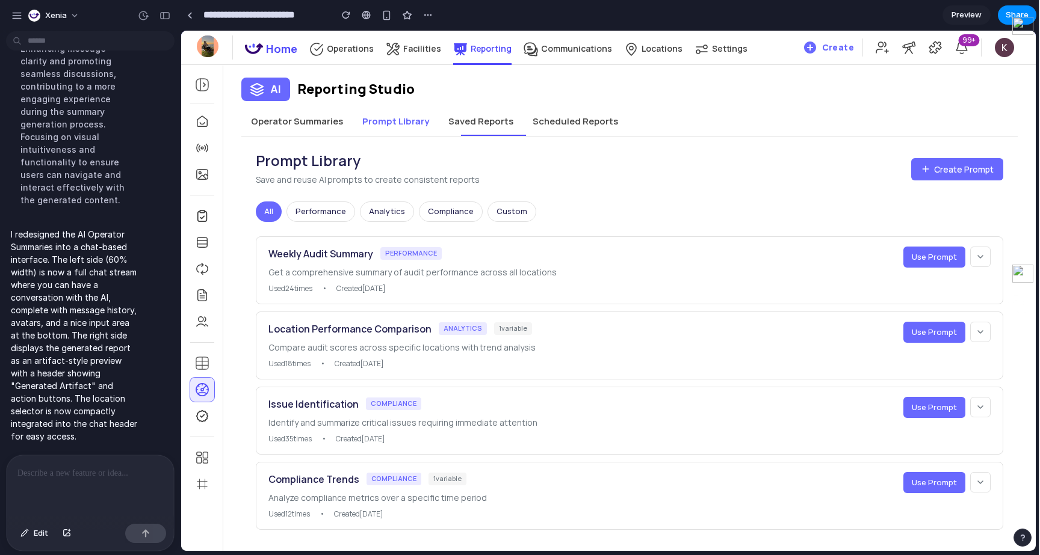
click at [319, 126] on button "Operator Summaries" at bounding box center [296, 121] width 111 height 29
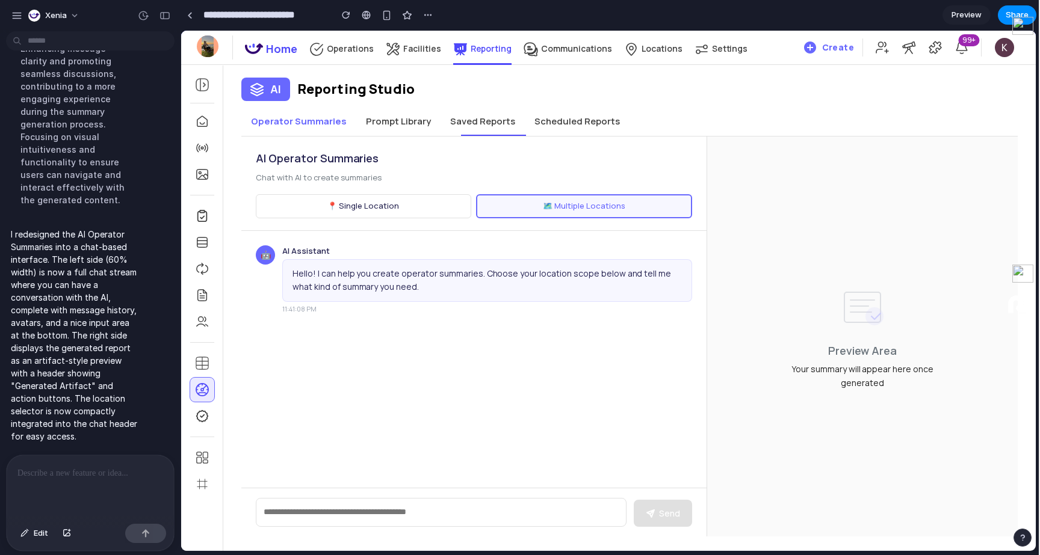
click at [395, 107] on div "AI Reporting Studio Operator Summaries Prompt Library Saved Reports Scheduled R…" at bounding box center [629, 298] width 812 height 477
click at [395, 107] on button "Prompt Library" at bounding box center [398, 121] width 84 height 29
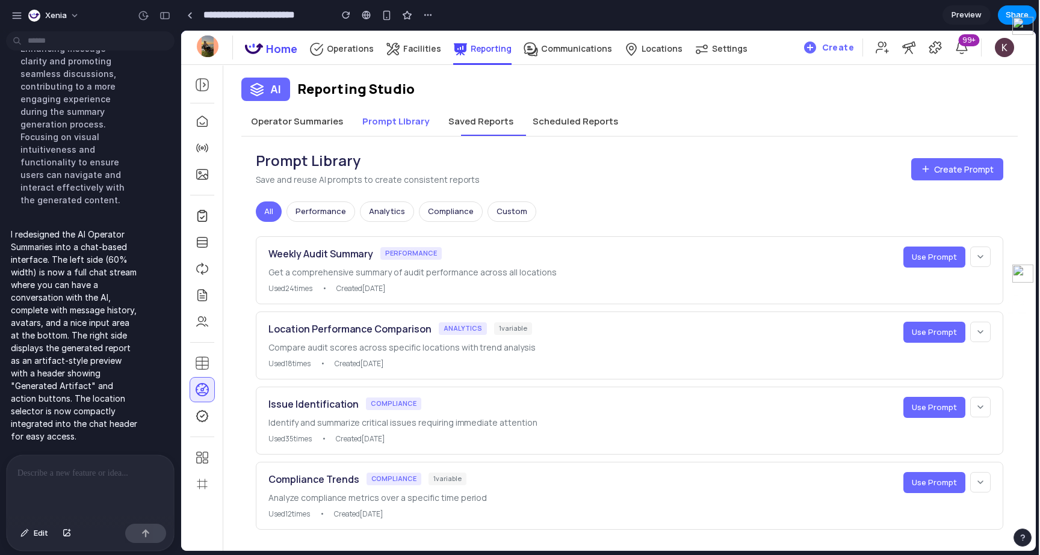
click at [509, 121] on button "Saved Reports" at bounding box center [481, 121] width 84 height 29
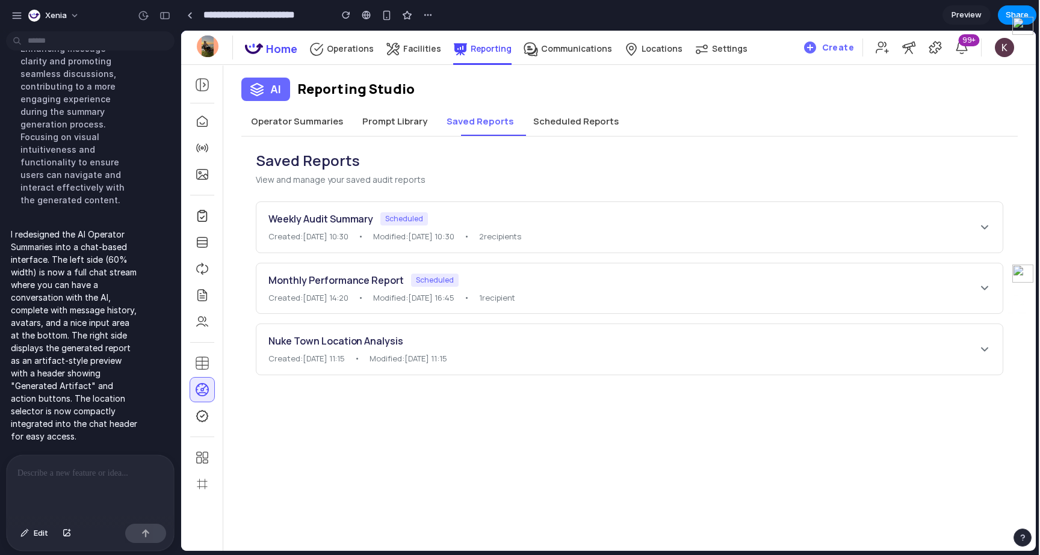
click at [557, 121] on button "Scheduled Reports" at bounding box center [576, 121] width 105 height 29
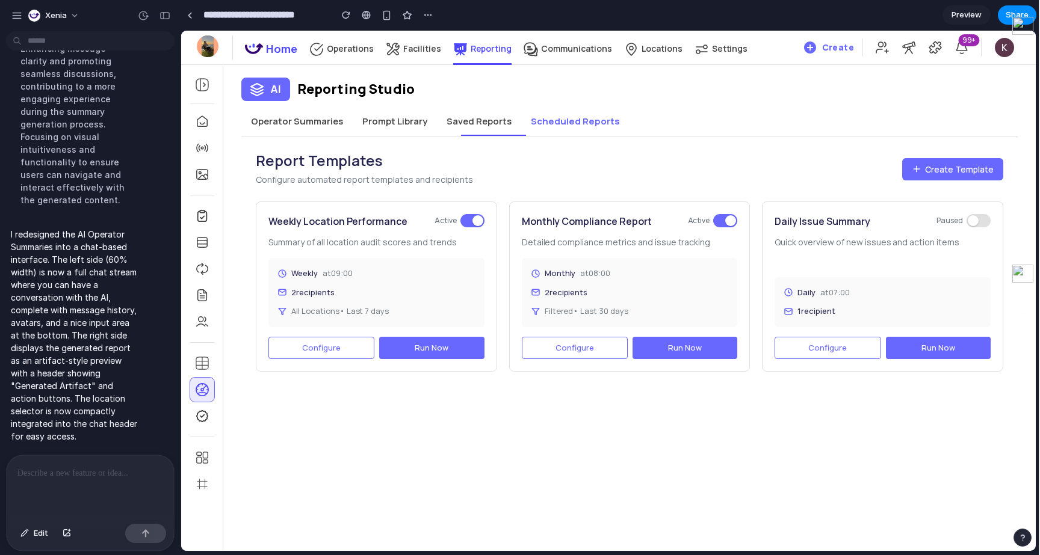
click at [313, 124] on button "Operator Summaries" at bounding box center [296, 121] width 111 height 29
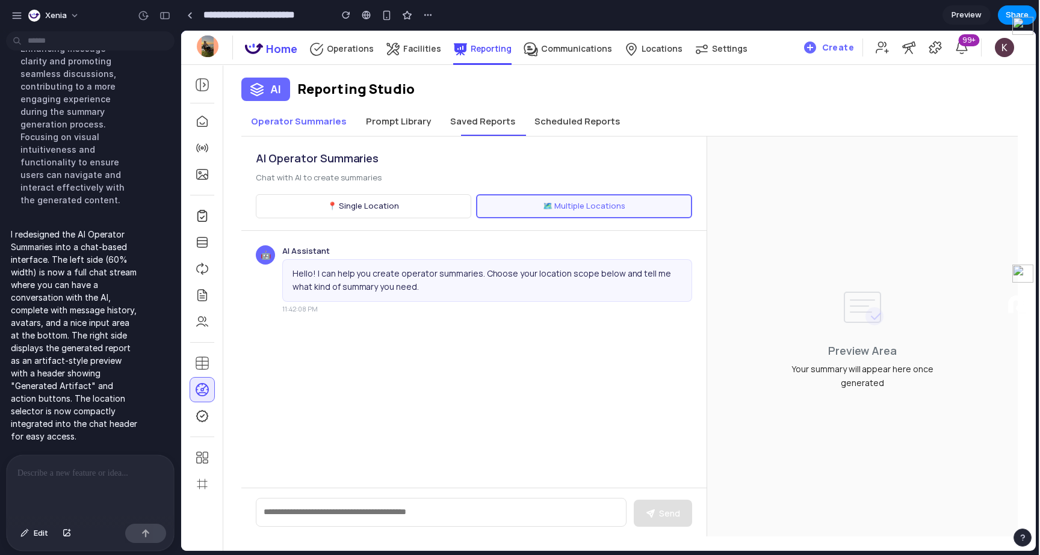
click at [371, 122] on button "Prompt Library" at bounding box center [398, 121] width 84 height 29
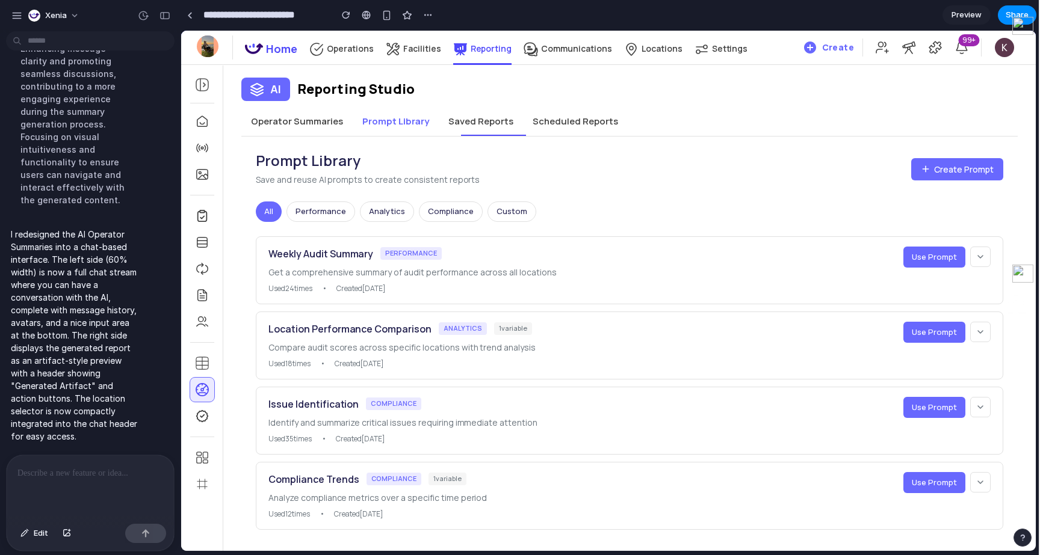
click at [535, 126] on button "Scheduled Reports" at bounding box center [575, 121] width 105 height 29
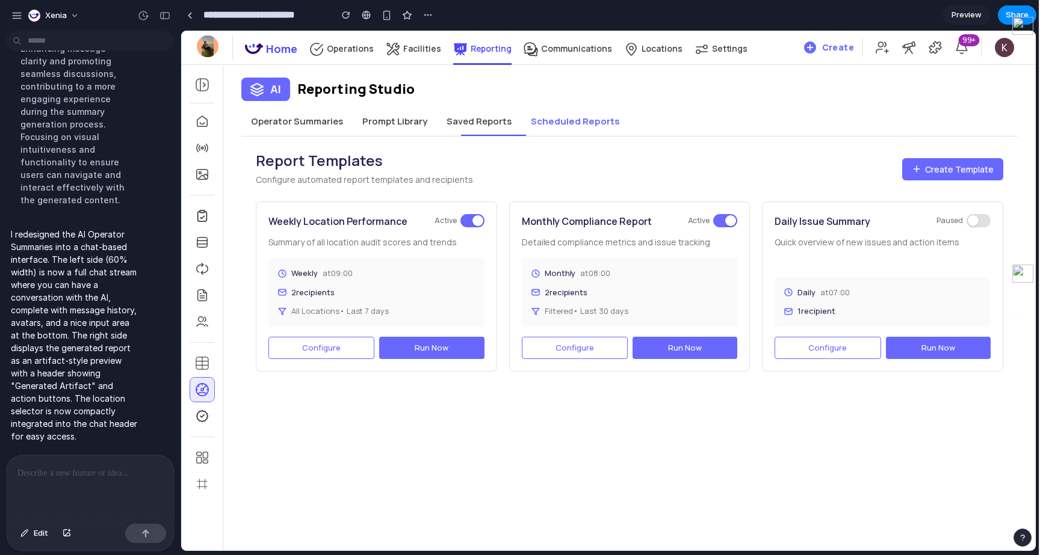
click at [495, 126] on button "Saved Reports" at bounding box center [479, 121] width 84 height 29
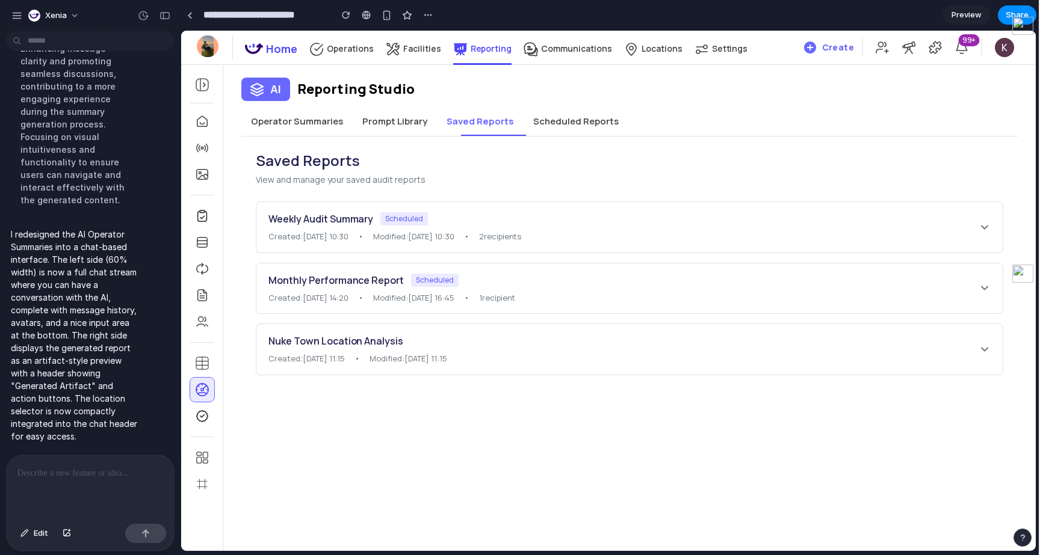
click at [530, 128] on button "Scheduled Reports" at bounding box center [576, 121] width 105 height 29
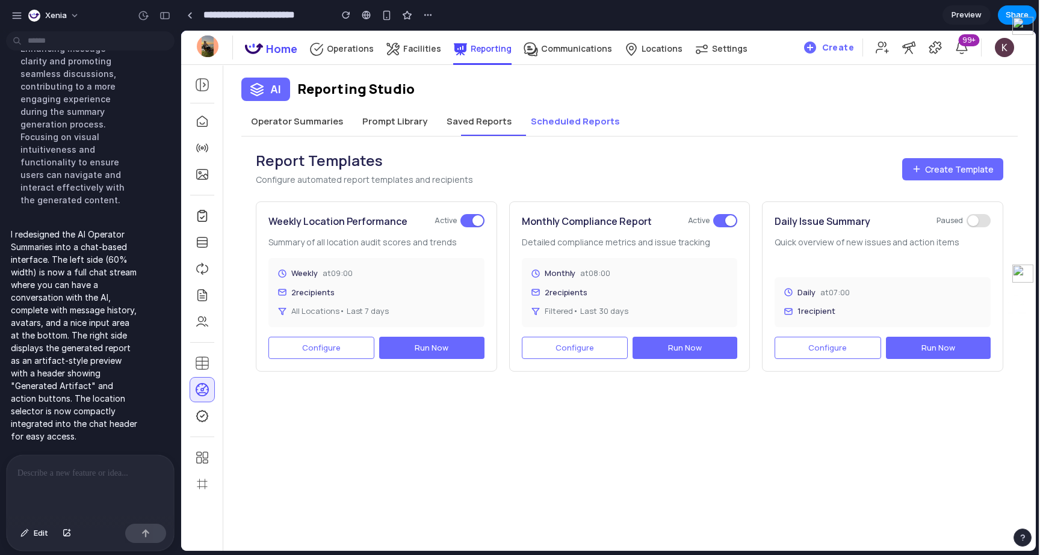
click at [344, 353] on button "Configure" at bounding box center [321, 348] width 106 height 23
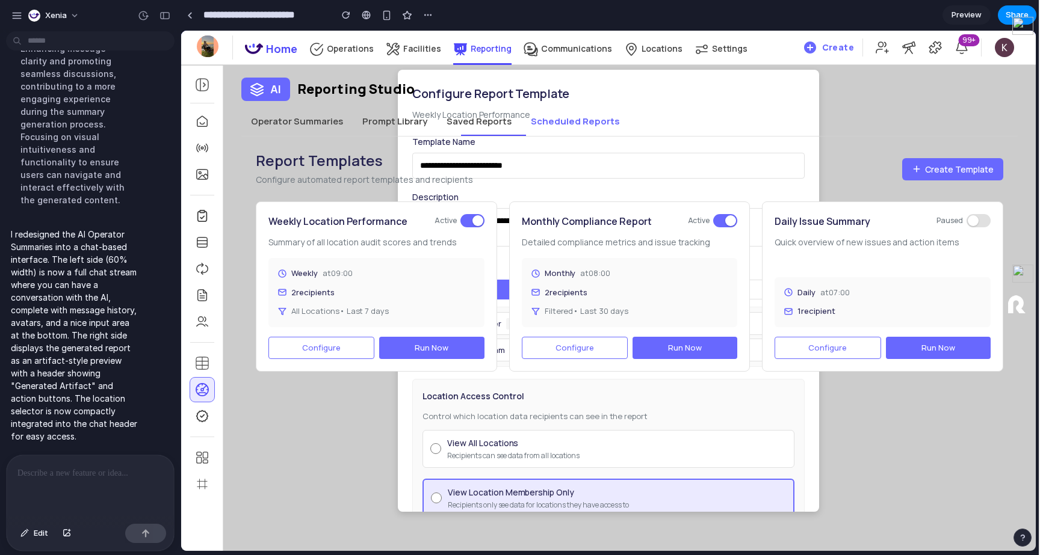
click at [479, 134] on button "Saved Reports" at bounding box center [479, 121] width 84 height 29
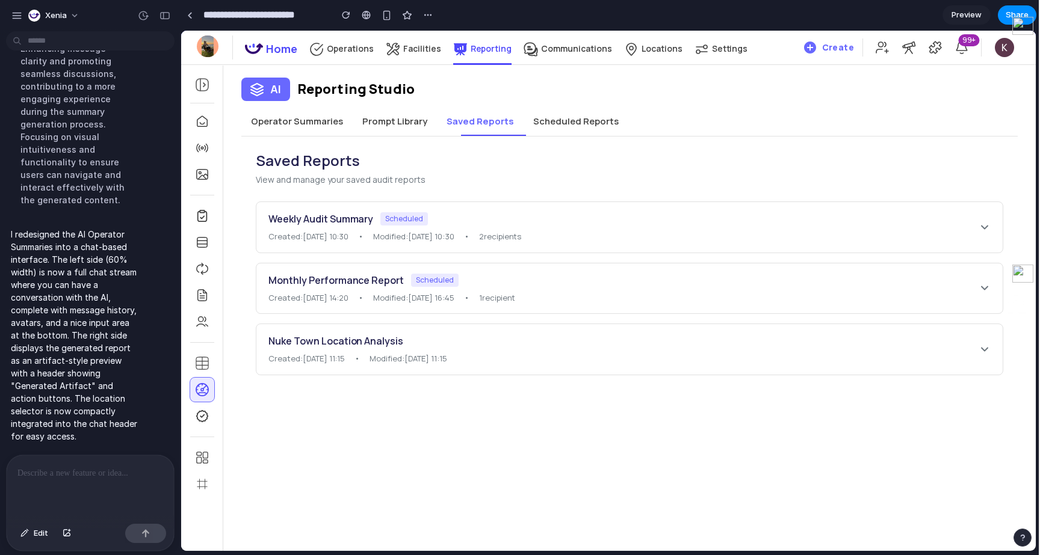
click at [305, 314] on div "Weekly Audit Summary Scheduled Created: 2025-01-15 10:30 • Modified: 2025-01-15…" at bounding box center [629, 289] width 747 height 174
click at [383, 128] on button "Prompt Library" at bounding box center [395, 121] width 84 height 29
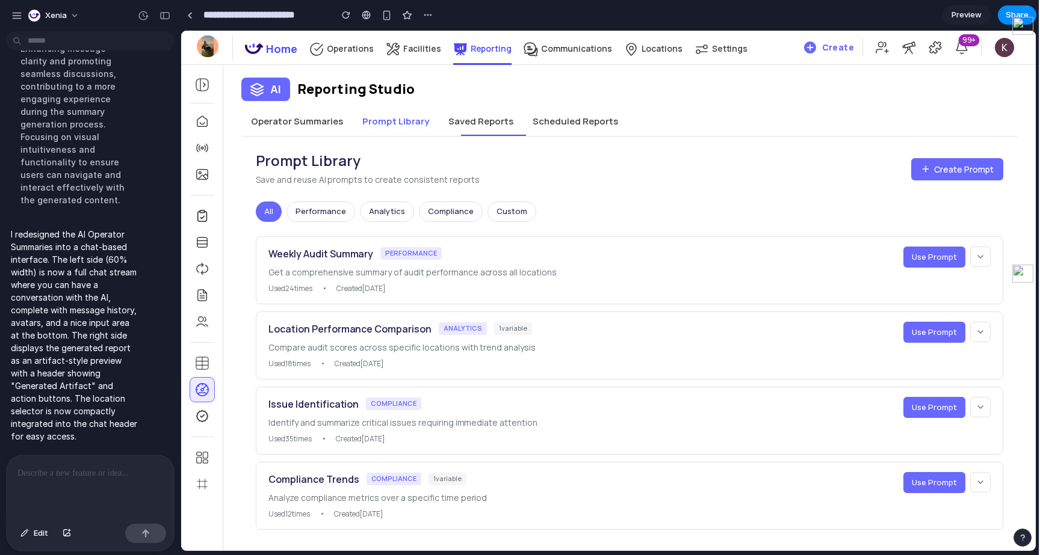
click at [510, 117] on button "Saved Reports" at bounding box center [481, 121] width 84 height 29
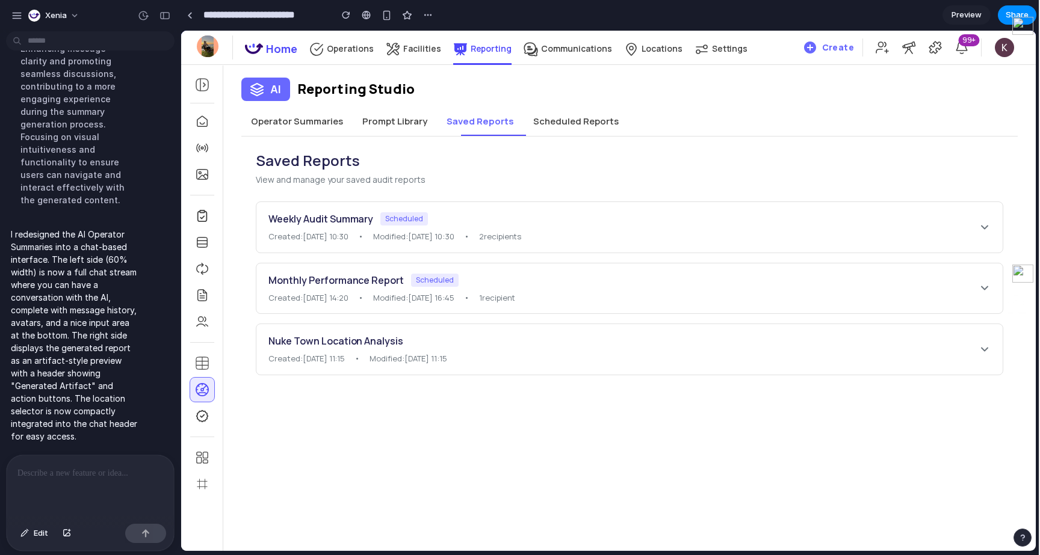
click at [393, 127] on button "Prompt Library" at bounding box center [395, 121] width 84 height 29
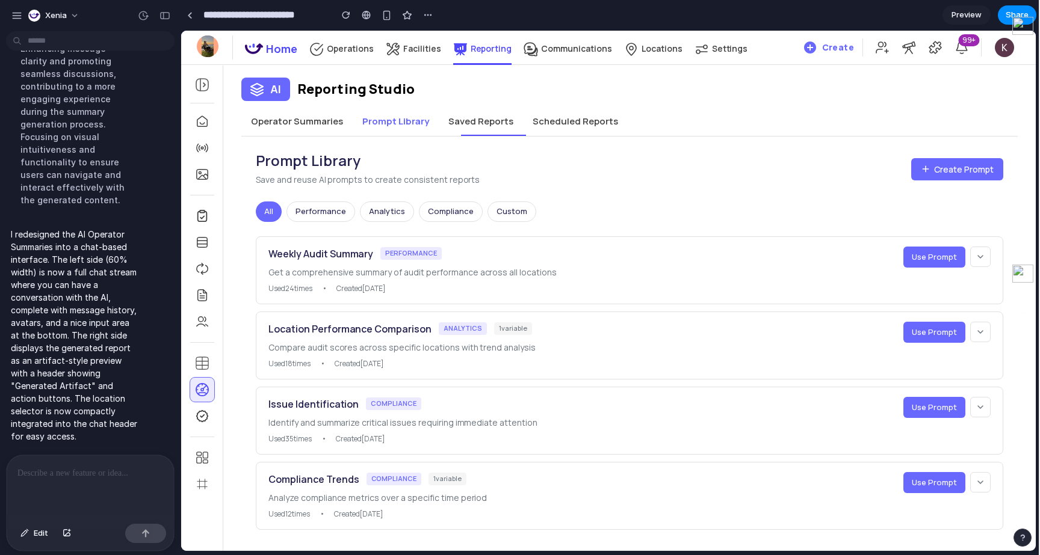
click at [557, 133] on button "Scheduled Reports" at bounding box center [575, 121] width 105 height 29
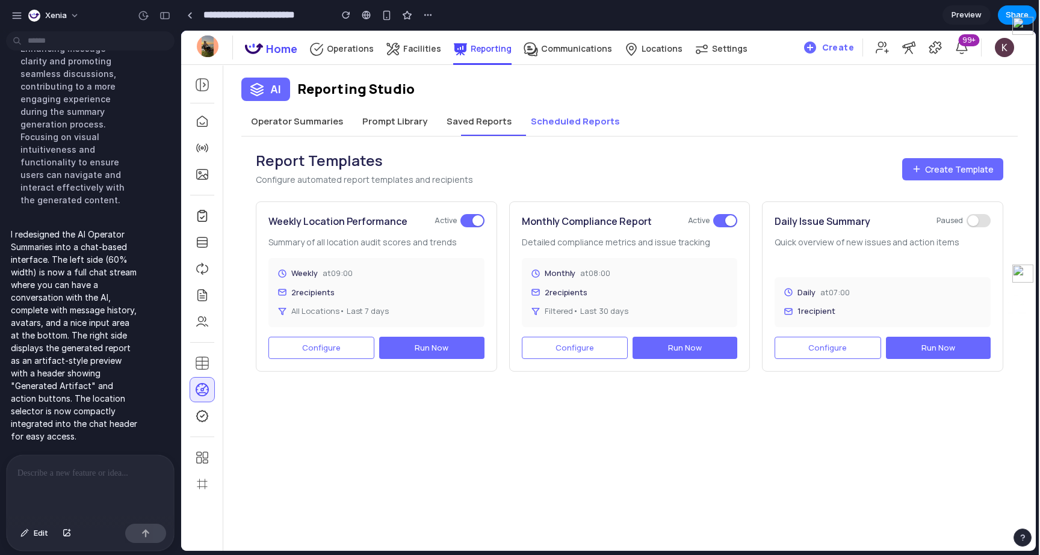
click at [326, 348] on span "Configure" at bounding box center [321, 347] width 39 height 11
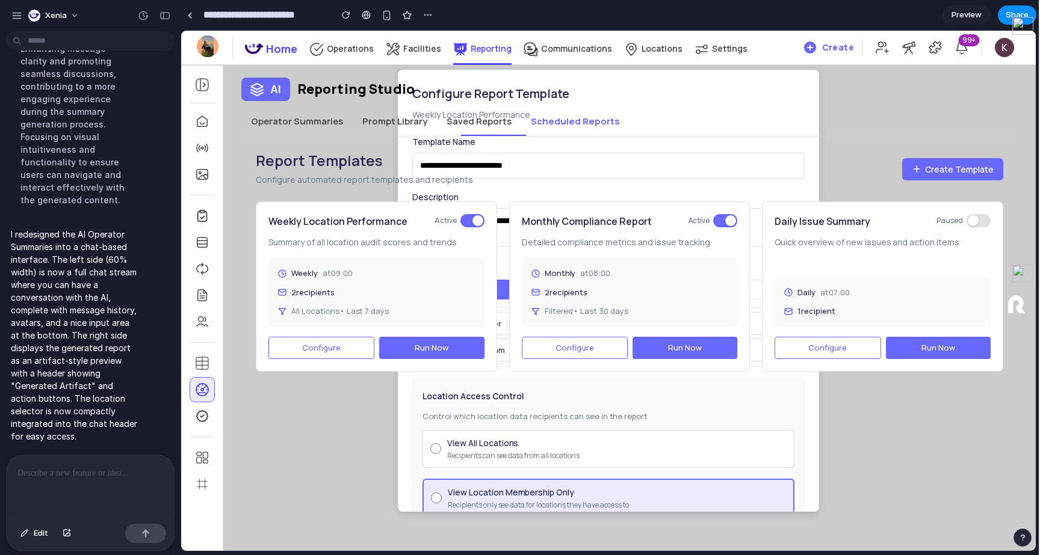
click at [94, 480] on p at bounding box center [90, 473] width 146 height 14
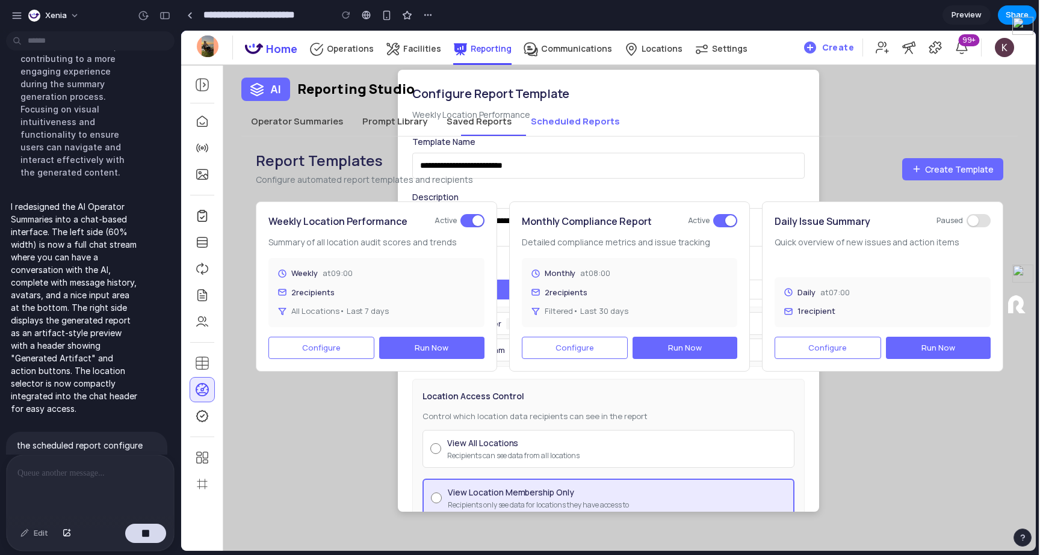
scroll to position [4289, 0]
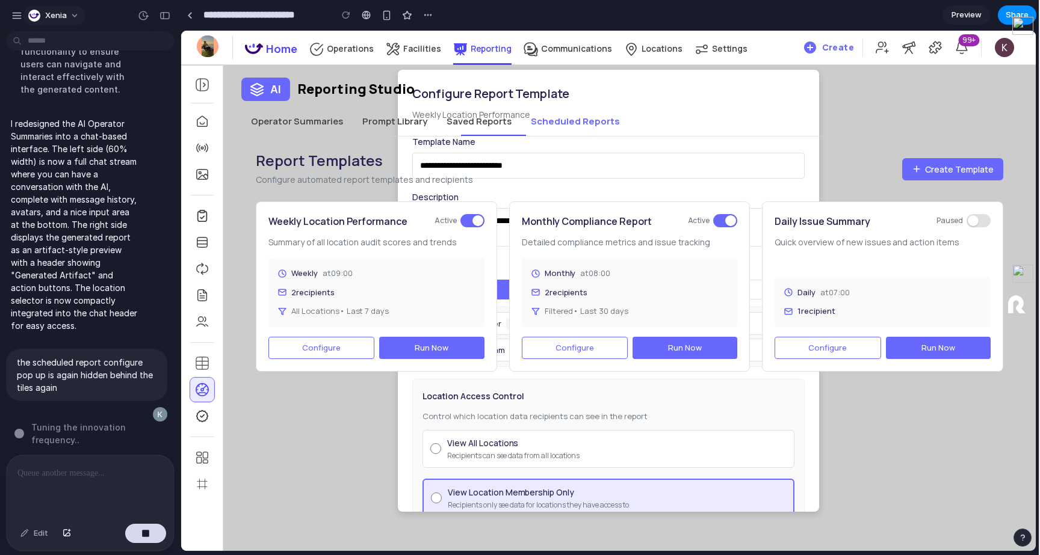
click at [54, 20] on span "Xenia" at bounding box center [56, 16] width 22 height 12
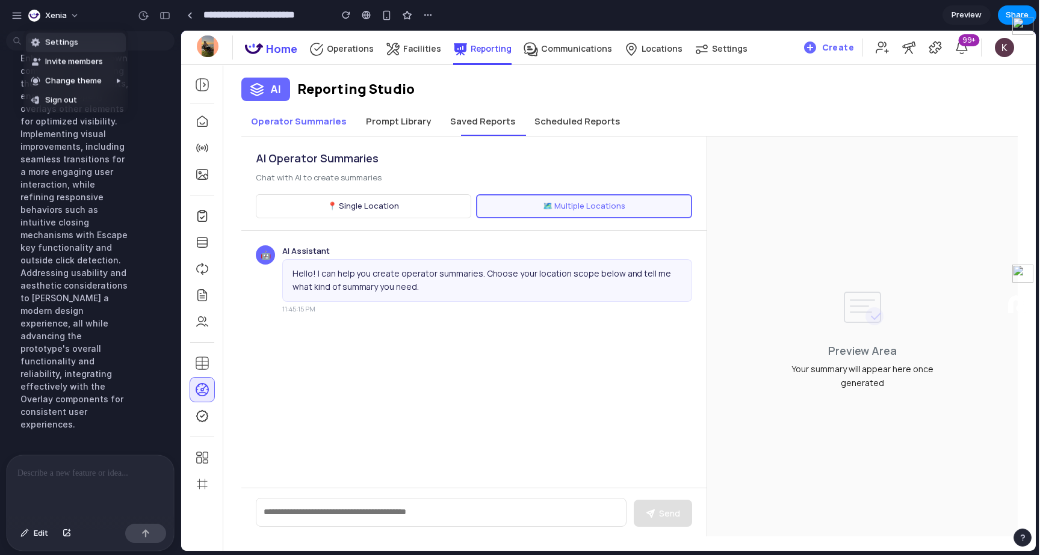
scroll to position [4426, 0]
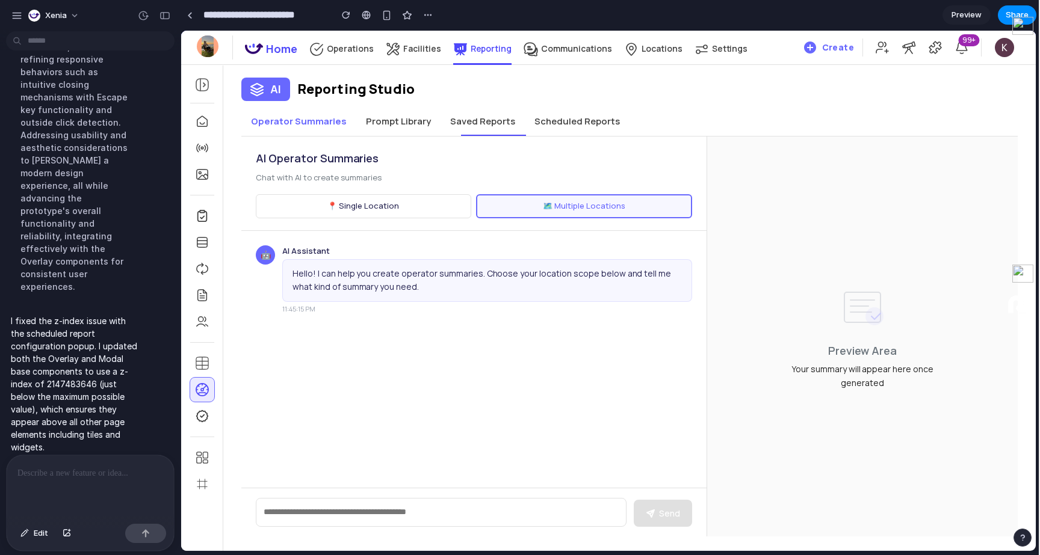
click at [478, 118] on div "Settings Invite members Change theme Sign out" at bounding box center [520, 277] width 1040 height 555
click at [546, 126] on button "Scheduled Reports" at bounding box center [577, 121] width 105 height 29
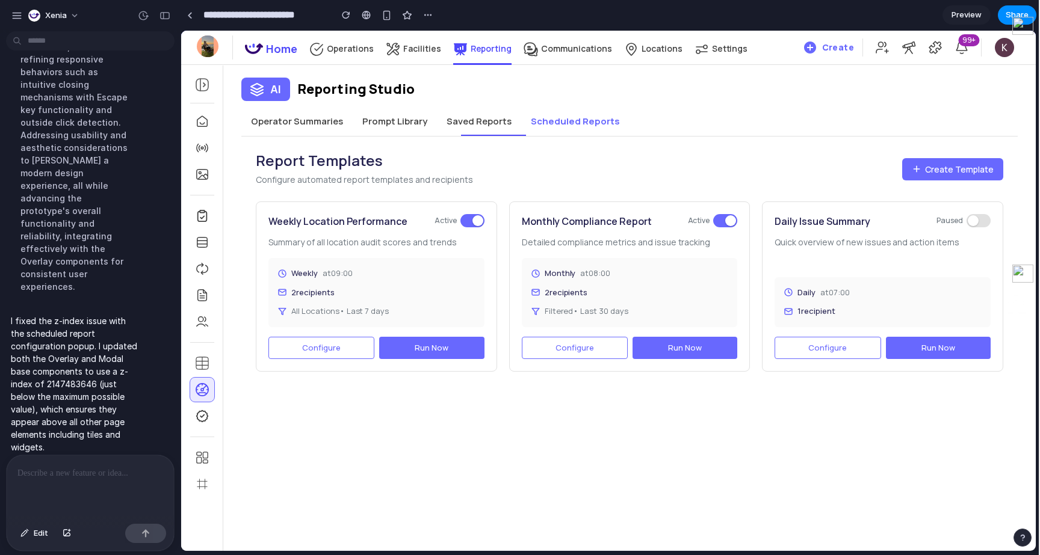
click at [343, 337] on button "Configure" at bounding box center [321, 348] width 106 height 23
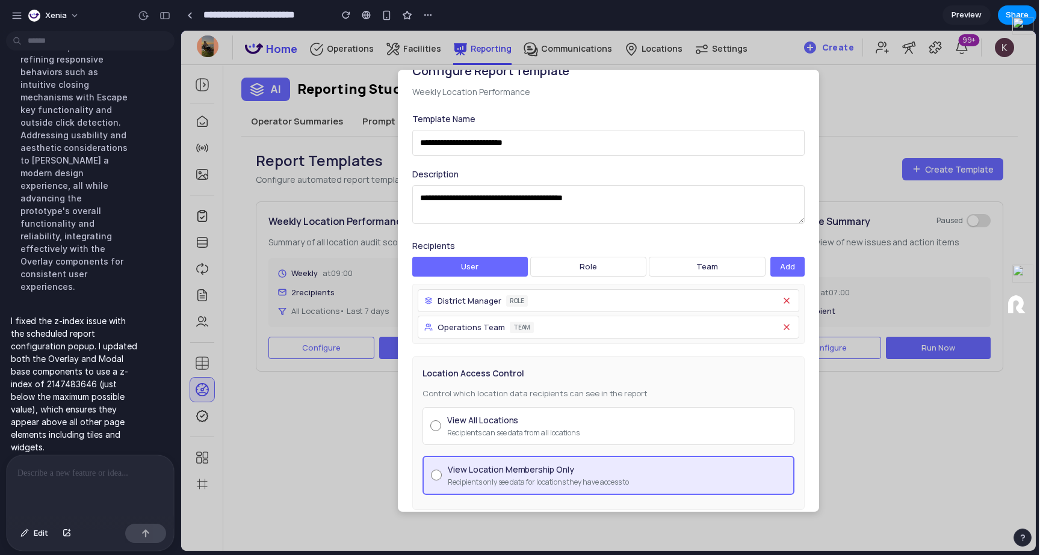
scroll to position [13, 0]
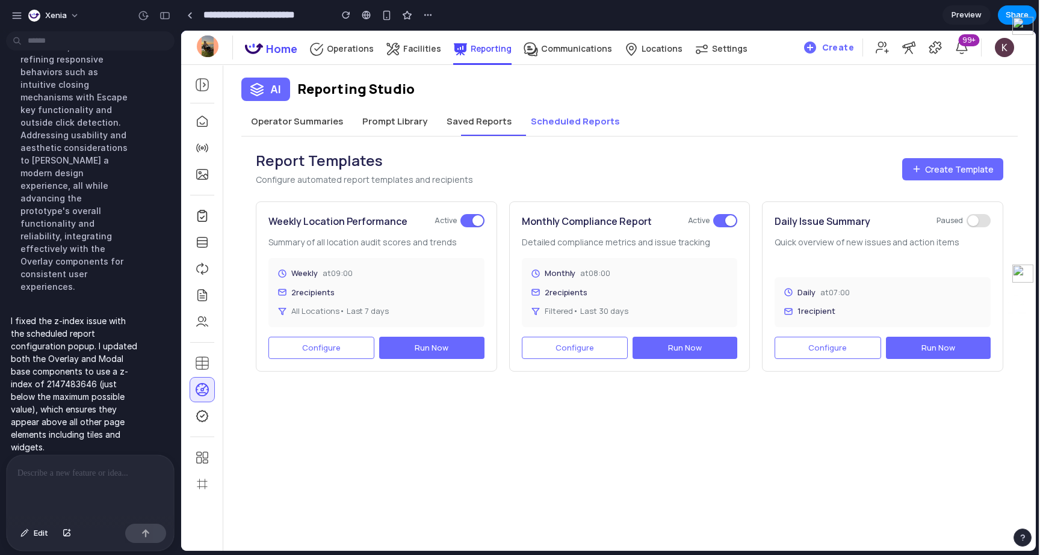
click at [393, 271] on div "Weekly at 09:00" at bounding box center [376, 274] width 197 height 12
click at [58, 466] on p at bounding box center [90, 473] width 146 height 14
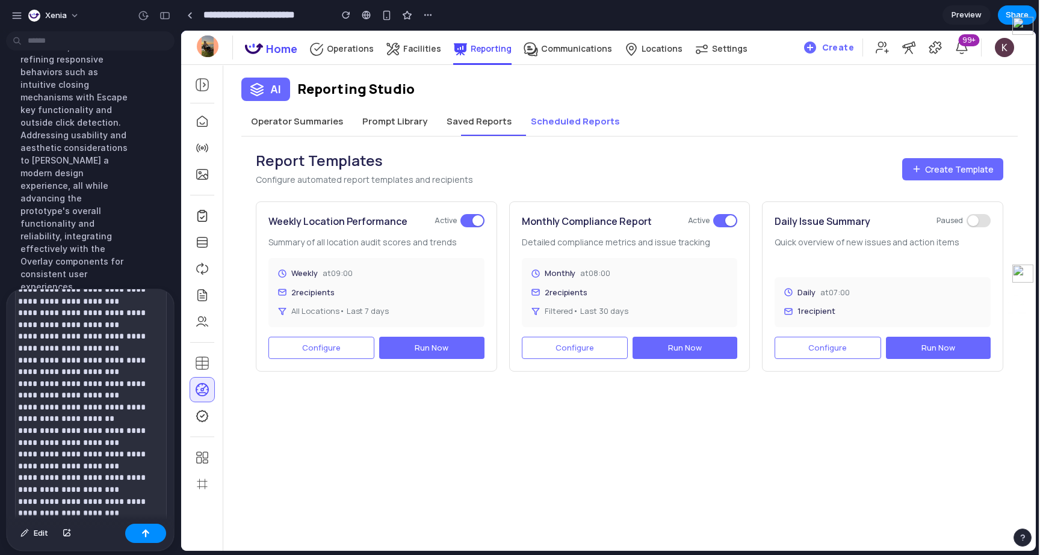
scroll to position [6636, 0]
click at [152, 520] on div "Edit" at bounding box center [90, 535] width 167 height 32
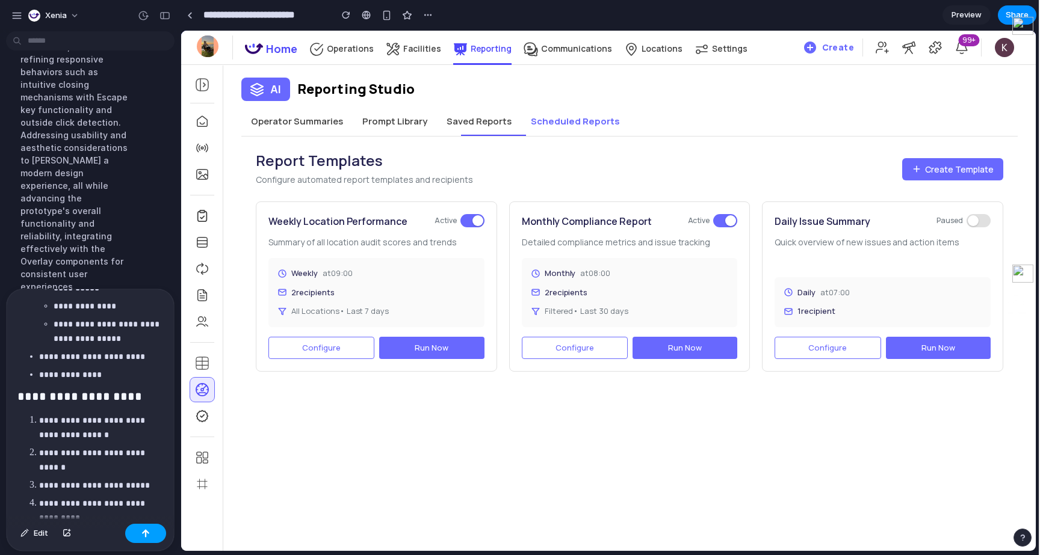
click at [144, 535] on div "button" at bounding box center [145, 534] width 8 height 8
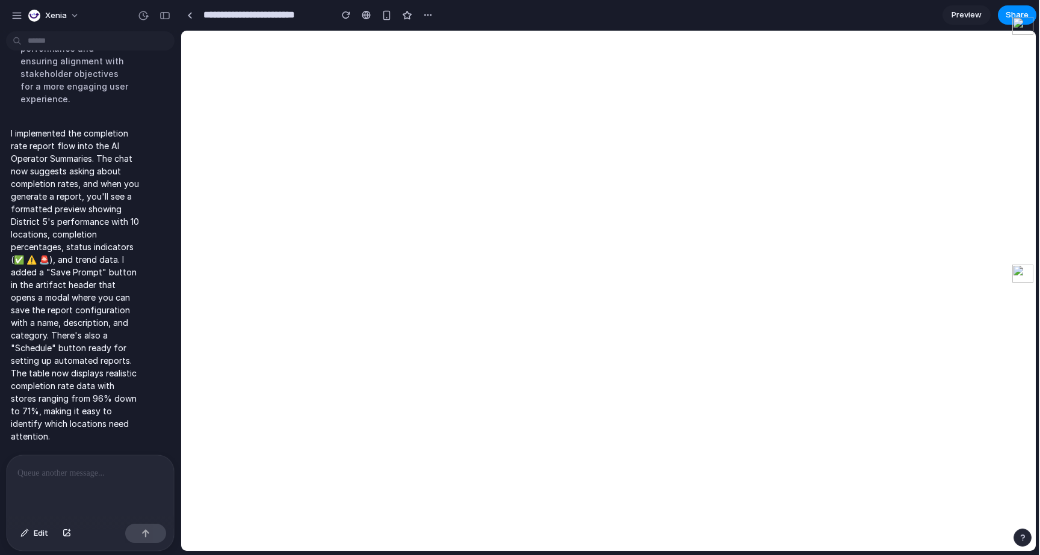
scroll to position [0, 0]
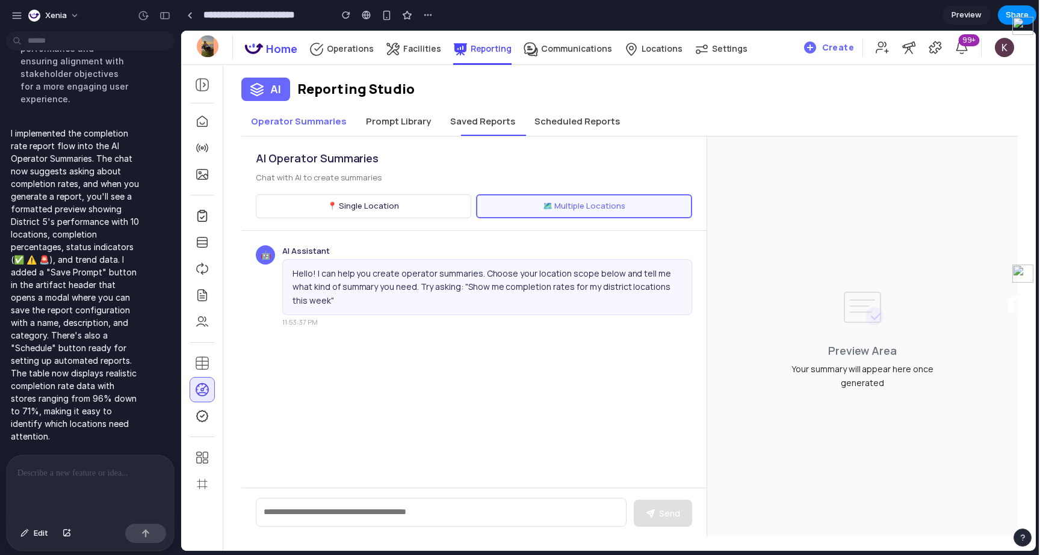
click at [484, 495] on div "Send" at bounding box center [473, 512] width 465 height 49
click at [559, 507] on textarea at bounding box center [441, 512] width 371 height 29
type textarea "**********"
click at [669, 519] on button "Send" at bounding box center [663, 513] width 58 height 27
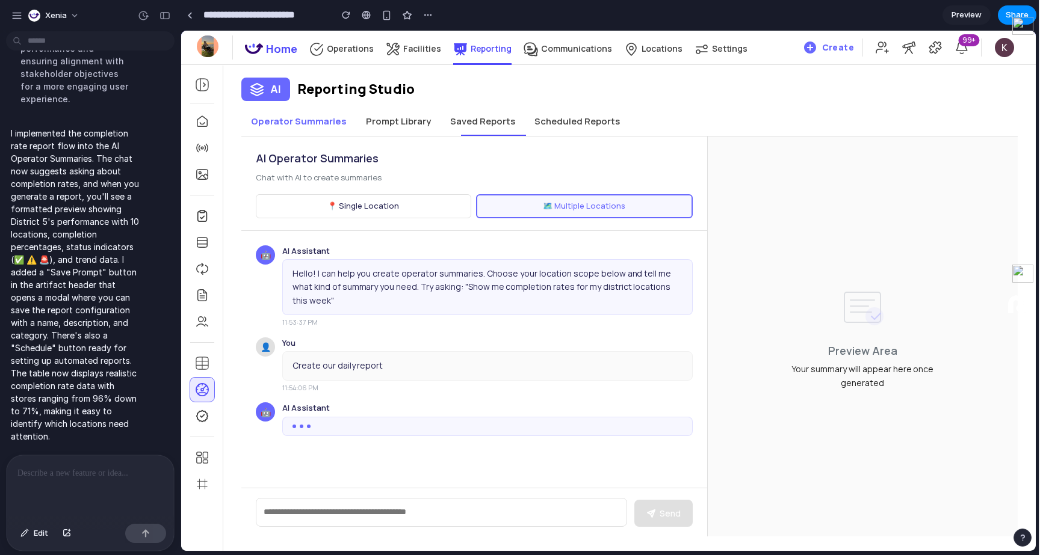
scroll to position [8, 0]
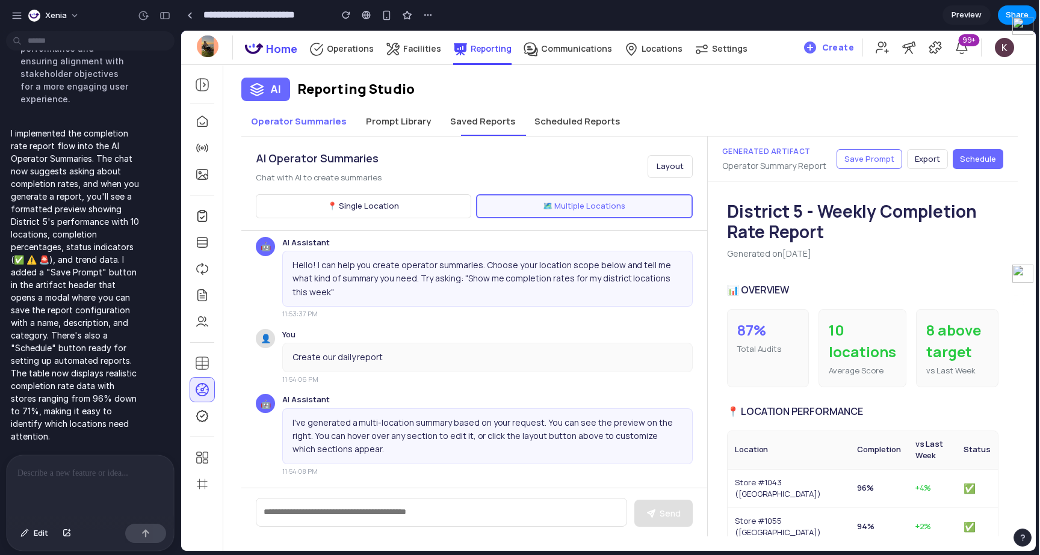
click at [708, 177] on div "Generated Artifact Operator Summary Report Save Prompt Export Schedule" at bounding box center [863, 160] width 310 height 46
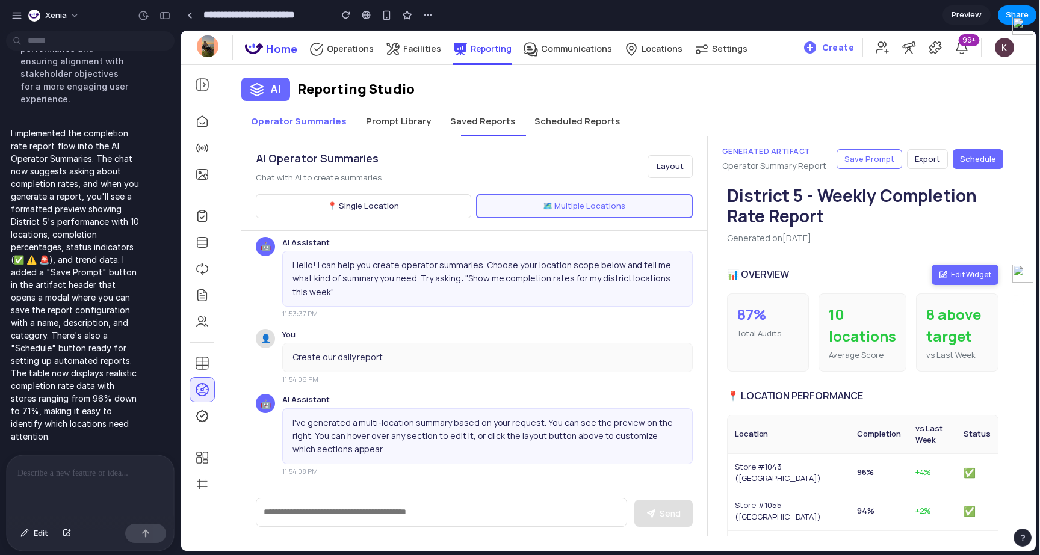
scroll to position [0, 0]
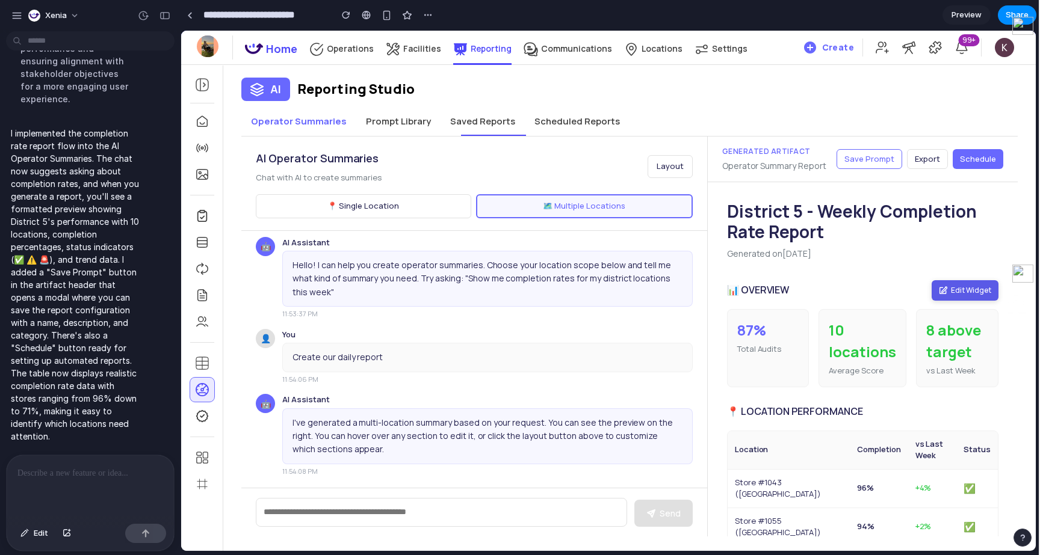
click at [958, 289] on button "Edit Widget" at bounding box center [965, 290] width 67 height 20
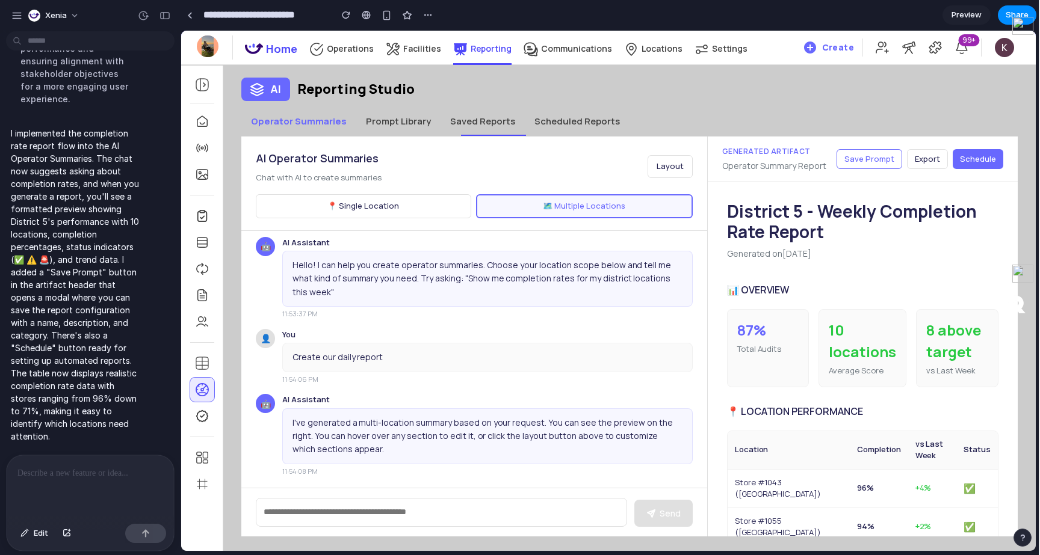
click at [912, 102] on div "AI Reporting Studio Operator Summaries Prompt Library Saved Reports Scheduled R…" at bounding box center [629, 298] width 812 height 477
click at [885, 155] on span "Save Prompt" at bounding box center [869, 158] width 50 height 11
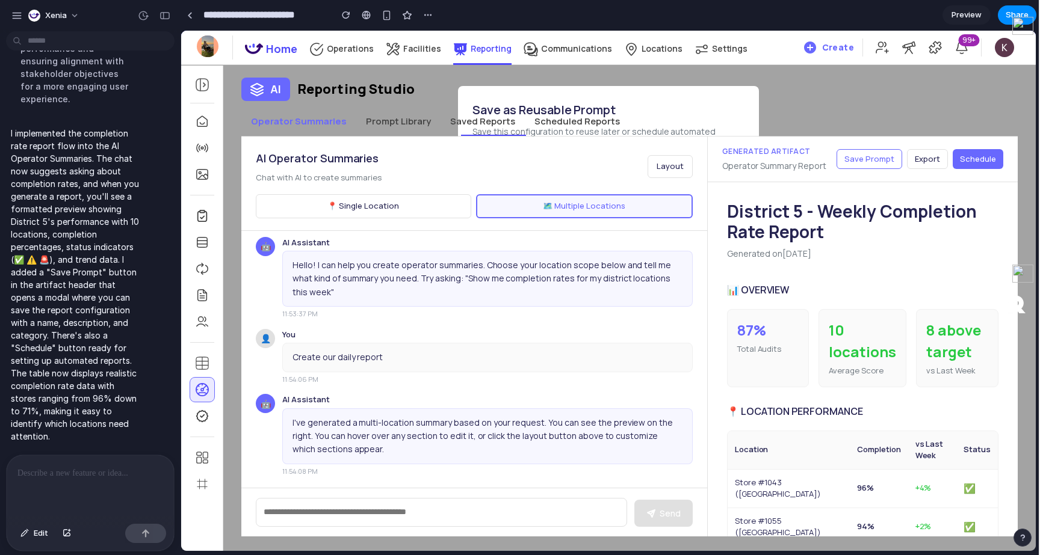
click at [806, 102] on div "AI Reporting Studio Operator Summaries Prompt Library Saved Reports Scheduled R…" at bounding box center [629, 298] width 812 height 477
click at [929, 166] on button "Export" at bounding box center [927, 159] width 41 height 20
click at [956, 160] on button "Schedule" at bounding box center [978, 159] width 51 height 20
click at [973, 160] on span "Schedule" at bounding box center [978, 158] width 36 height 11
click at [125, 465] on div at bounding box center [90, 488] width 167 height 64
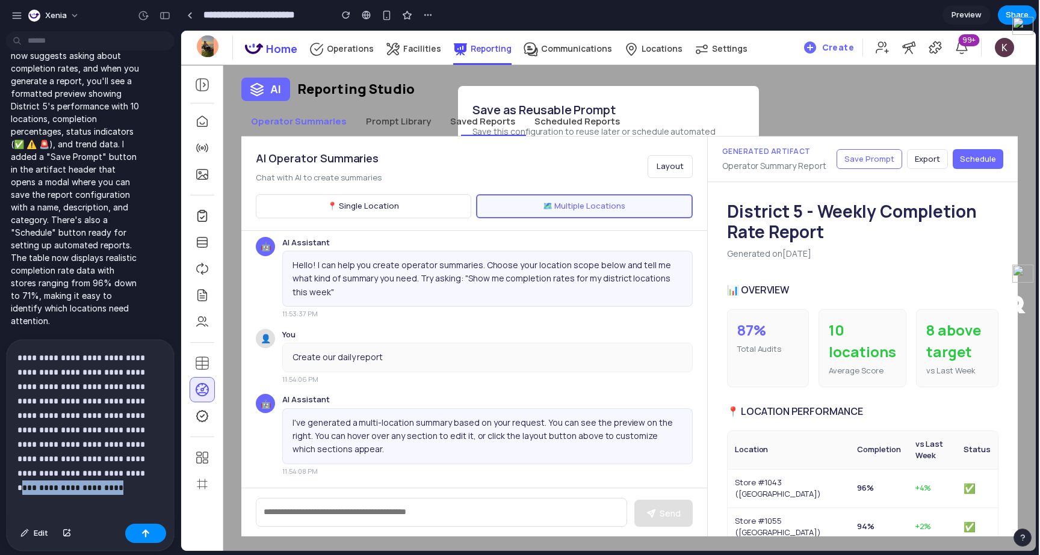
drag, startPoint x: 121, startPoint y: 477, endPoint x: 17, endPoint y: 475, distance: 103.5
click at [17, 475] on p "**********" at bounding box center [90, 416] width 146 height 130
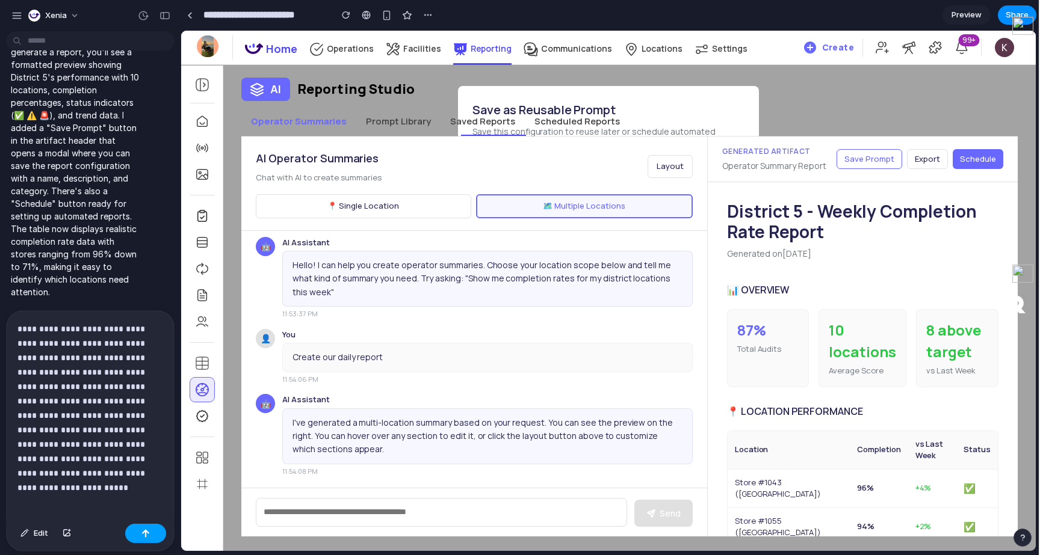
click at [138, 542] on button "button" at bounding box center [145, 533] width 41 height 19
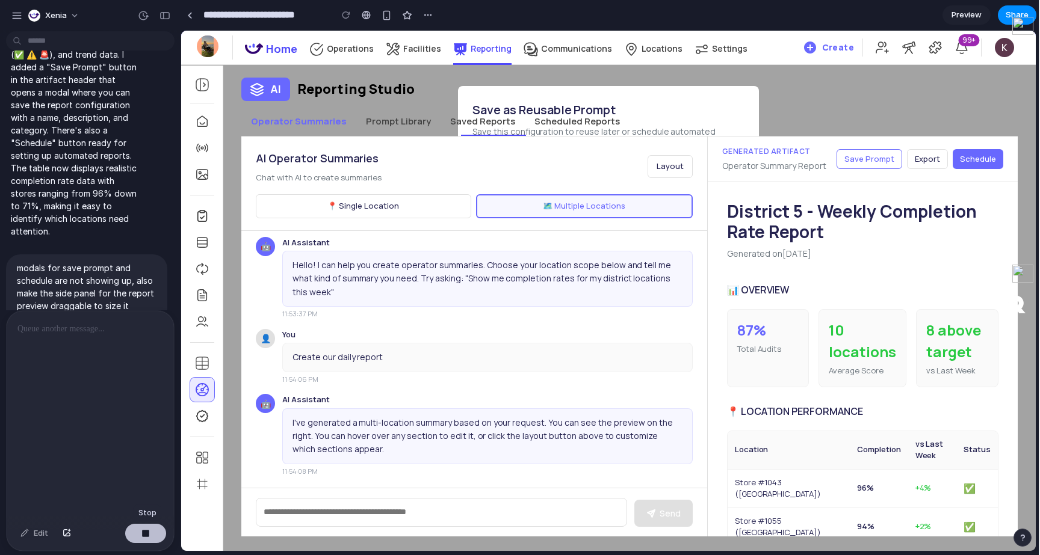
scroll to position [12560, 0]
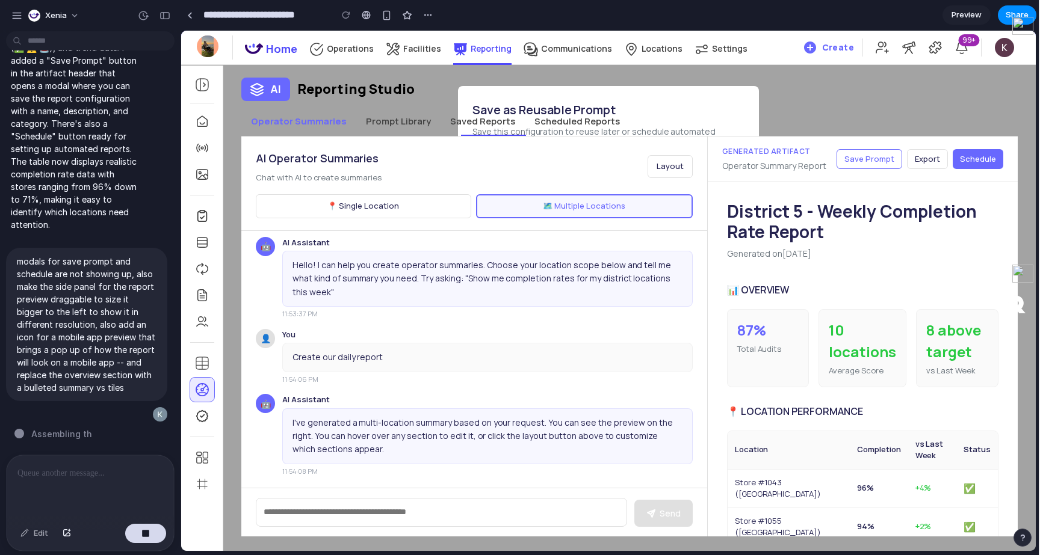
click at [412, 120] on button "Prompt Library" at bounding box center [398, 121] width 84 height 29
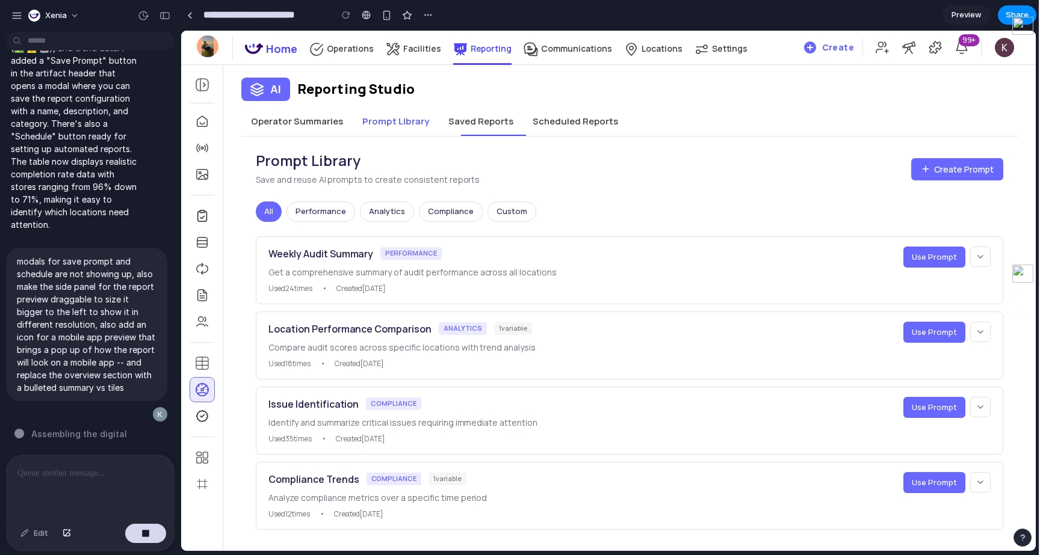
click at [468, 126] on button "Saved Reports" at bounding box center [481, 121] width 84 height 29
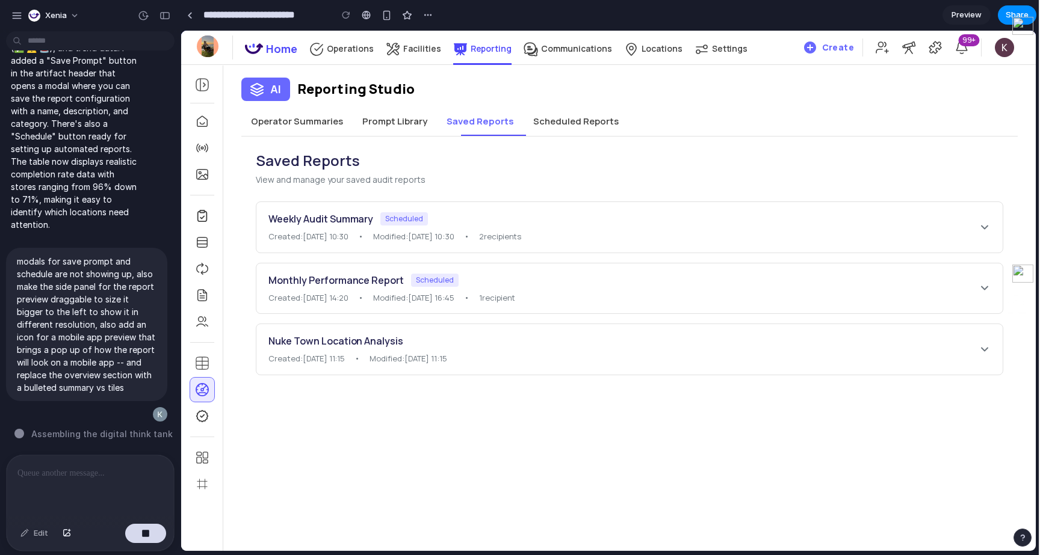
click at [344, 110] on button "Operator Summaries" at bounding box center [296, 121] width 111 height 29
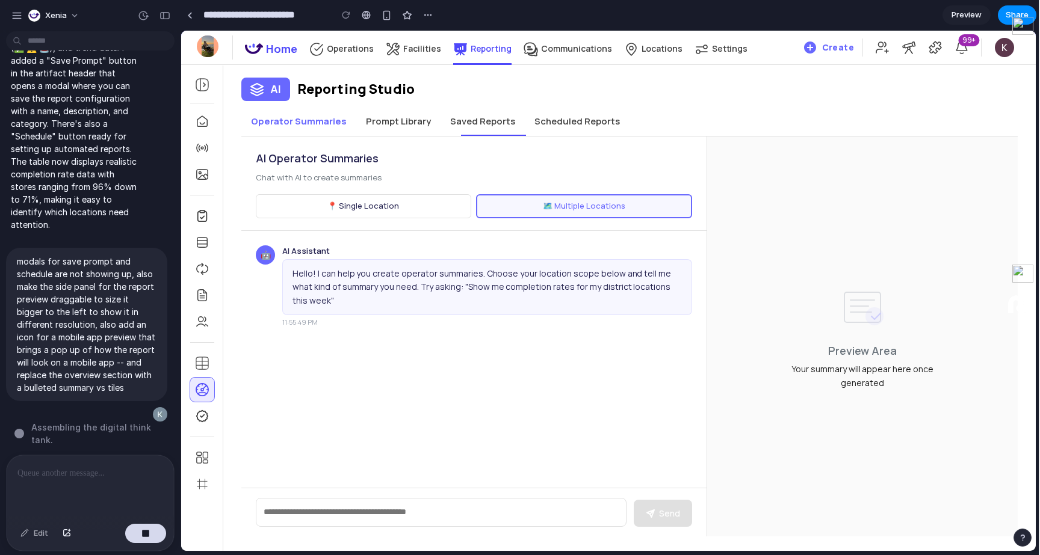
click at [306, 119] on button "Operator Summaries" at bounding box center [298, 121] width 115 height 29
click at [533, 291] on div "Hello! I can help you create operator summaries. Choose your location scope bel…" at bounding box center [487, 287] width 410 height 56
click at [755, 323] on div "Preview Area Your summary will appear here once generated" at bounding box center [862, 337] width 311 height 400
click at [445, 215] on button "📍 Single Location" at bounding box center [363, 206] width 215 height 24
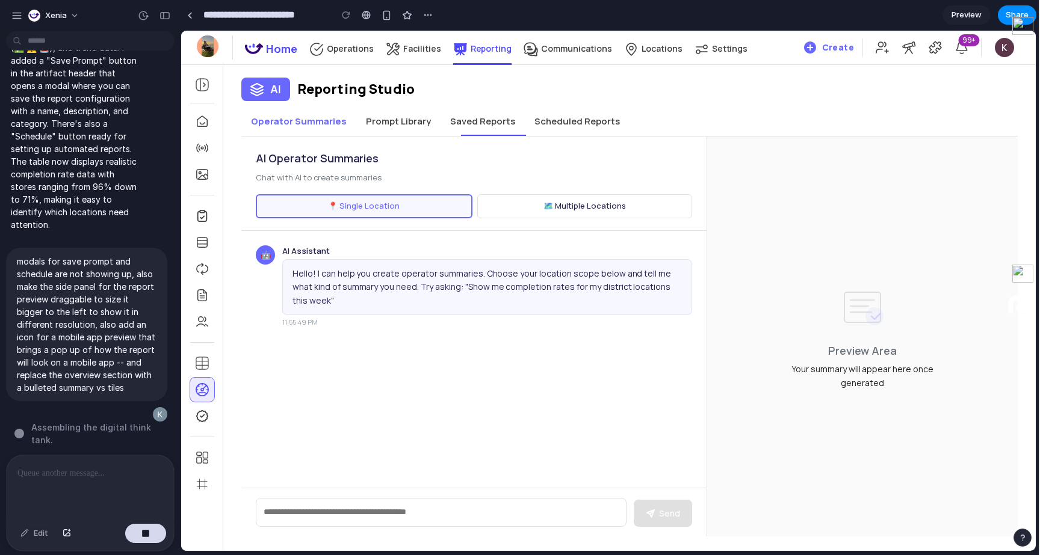
click at [523, 214] on button "🗺️ Multiple Locations" at bounding box center [584, 206] width 215 height 24
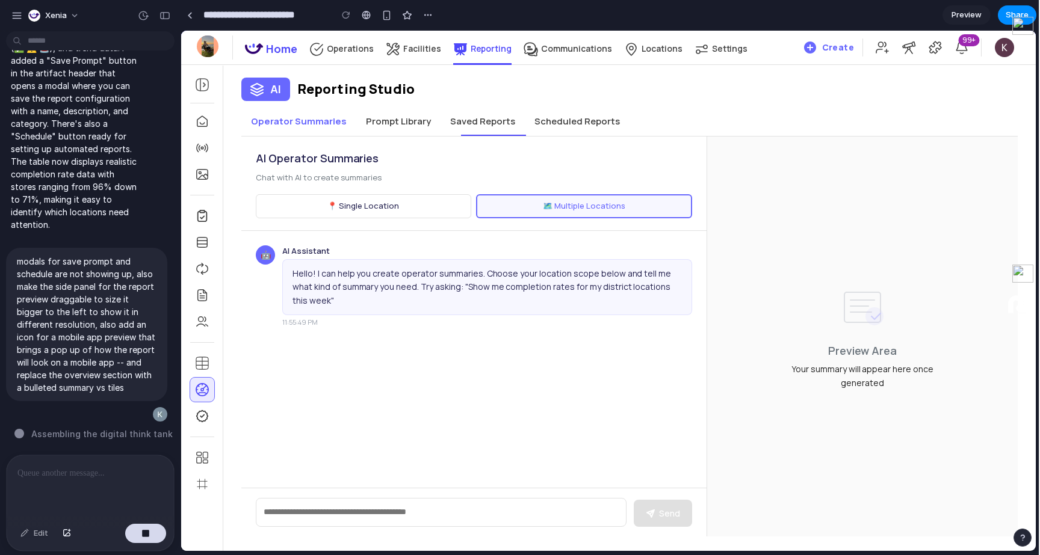
click at [400, 128] on button "Prompt Library" at bounding box center [398, 121] width 84 height 29
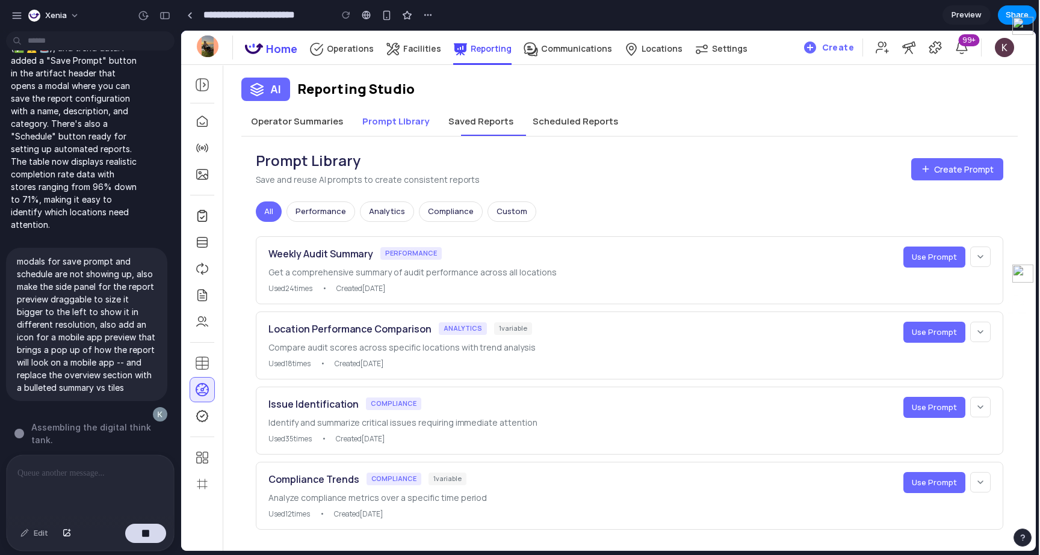
click at [478, 129] on button "Saved Reports" at bounding box center [481, 121] width 84 height 29
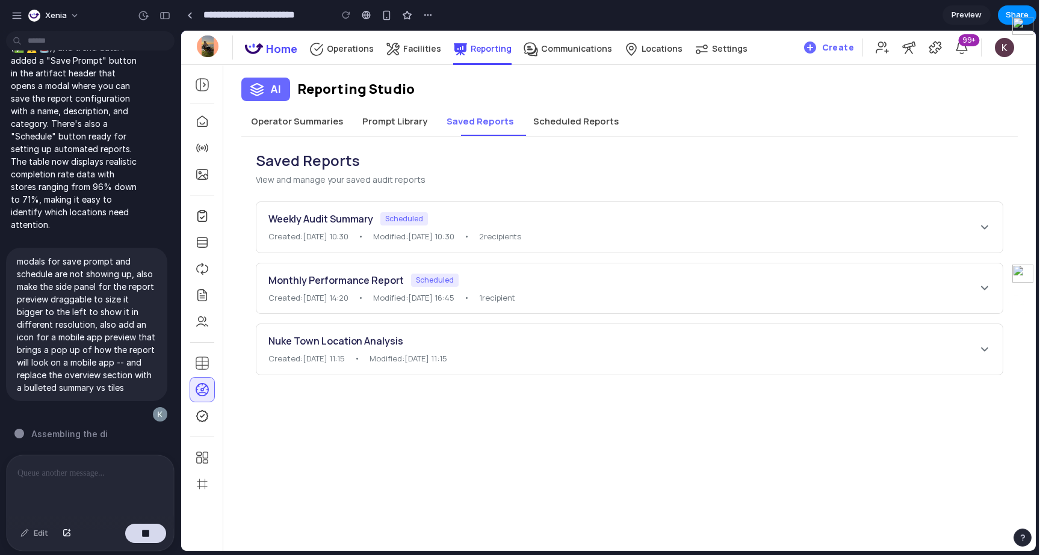
click at [562, 131] on button "Scheduled Reports" at bounding box center [576, 121] width 105 height 29
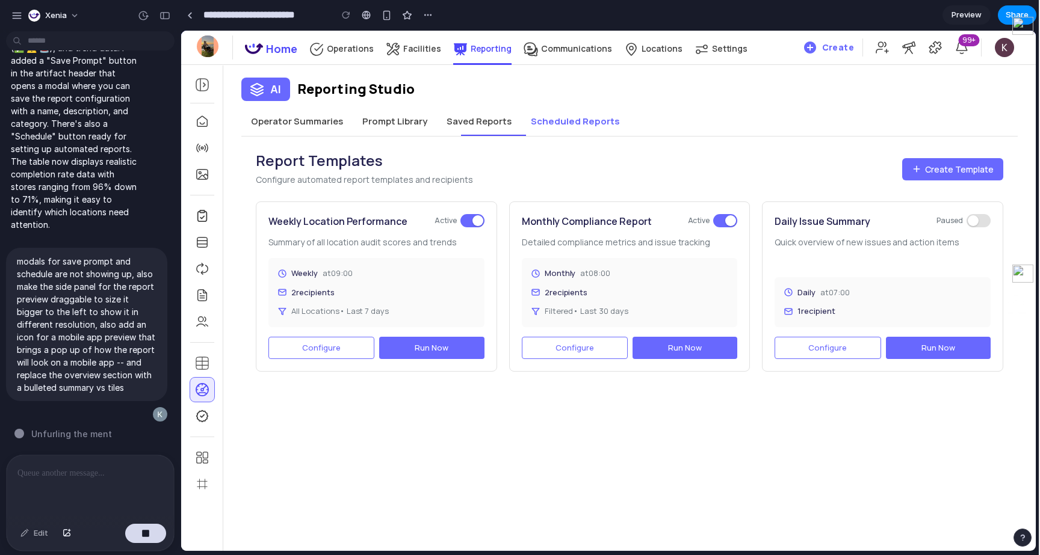
click at [453, 126] on button "Saved Reports" at bounding box center [479, 121] width 84 height 29
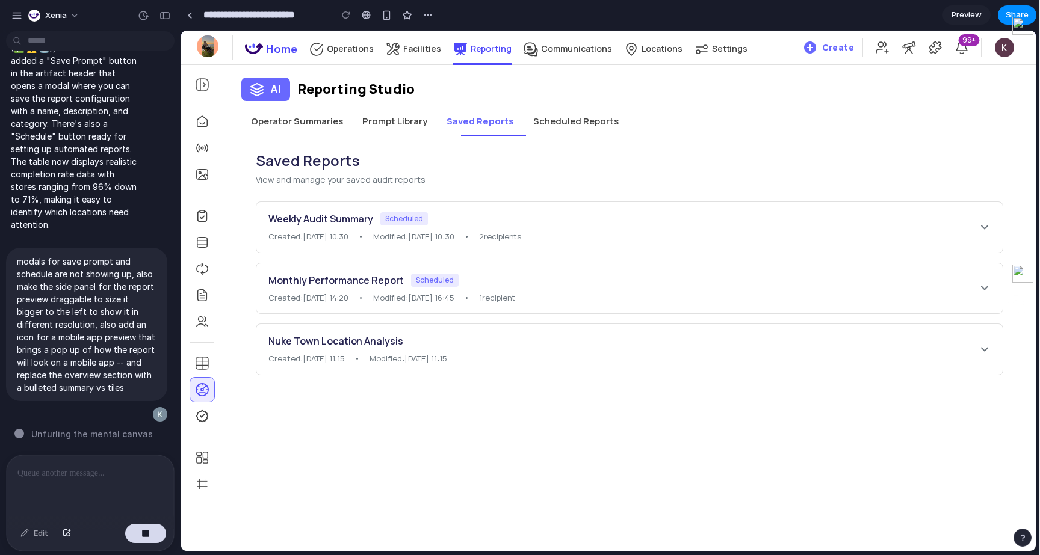
click at [398, 126] on button "Prompt Library" at bounding box center [395, 121] width 84 height 29
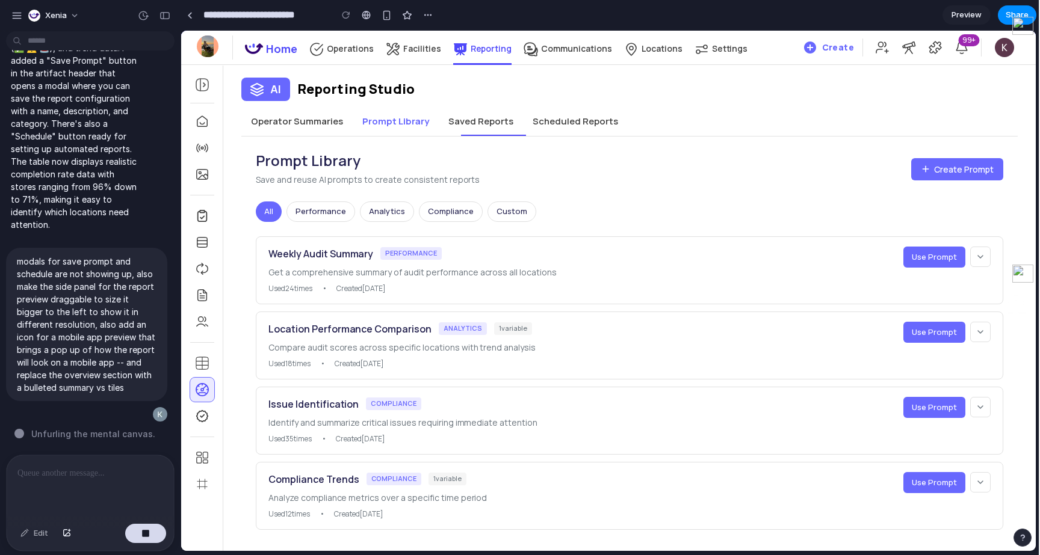
click at [311, 119] on button "Operator Summaries" at bounding box center [296, 121] width 111 height 29
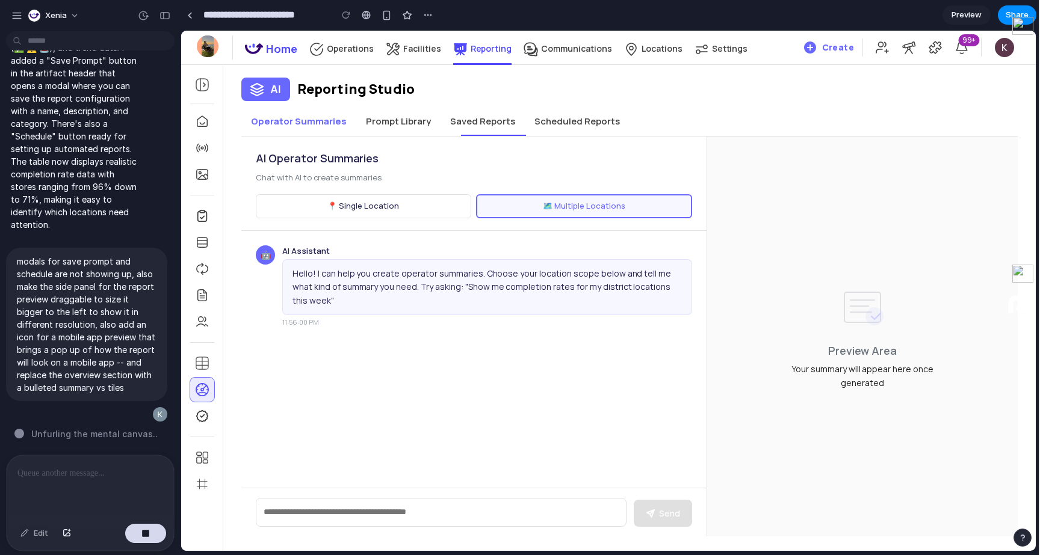
click at [267, 87] on div "AI" at bounding box center [265, 89] width 49 height 23
click at [563, 108] on button "Scheduled Reports" at bounding box center [577, 121] width 105 height 29
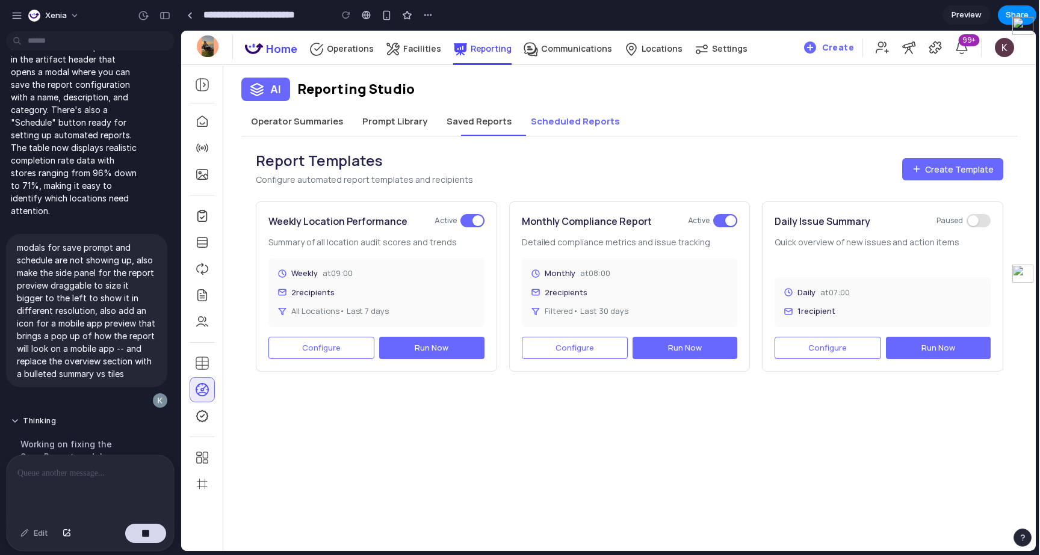
click at [329, 137] on div "Report Templates Configure automated report templates and recipients Create Tem…" at bounding box center [629, 262] width 776 height 250
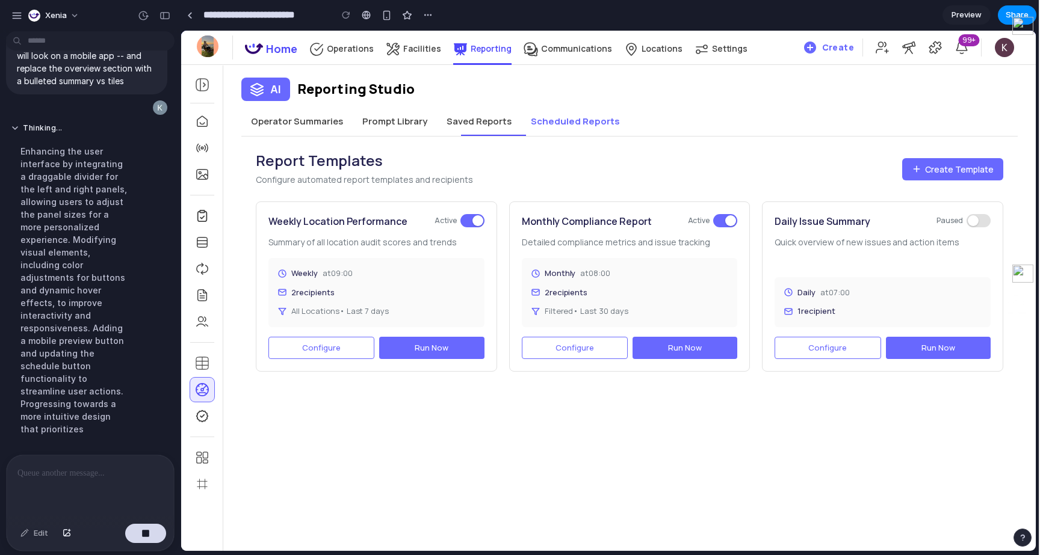
scroll to position [12546, 0]
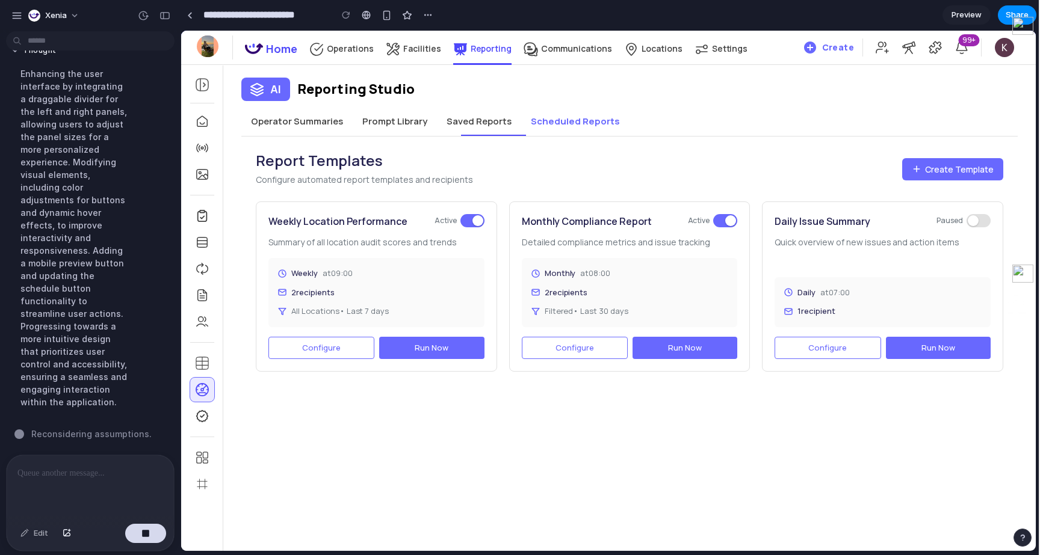
click at [84, 489] on div at bounding box center [90, 488] width 167 height 64
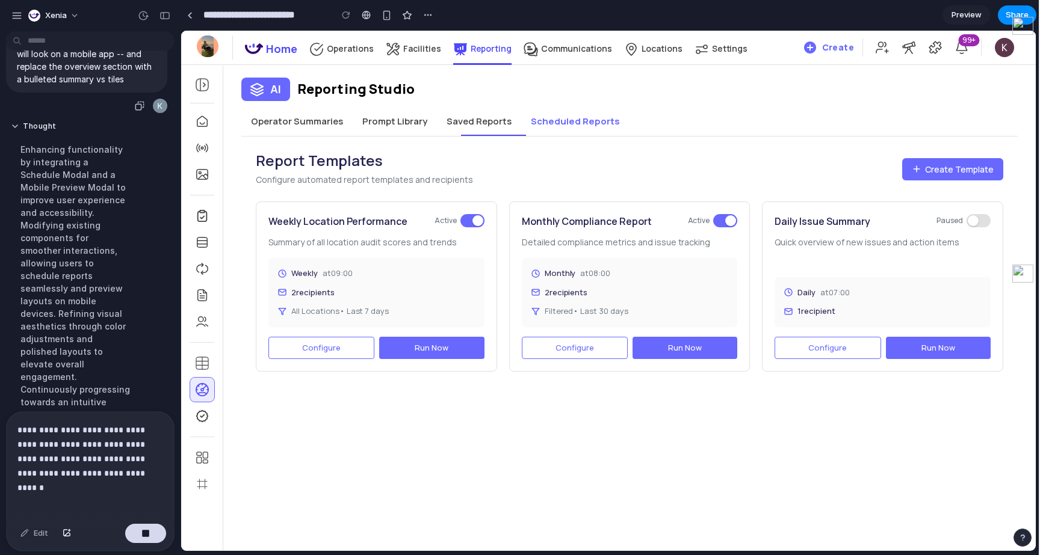
scroll to position [12244, 0]
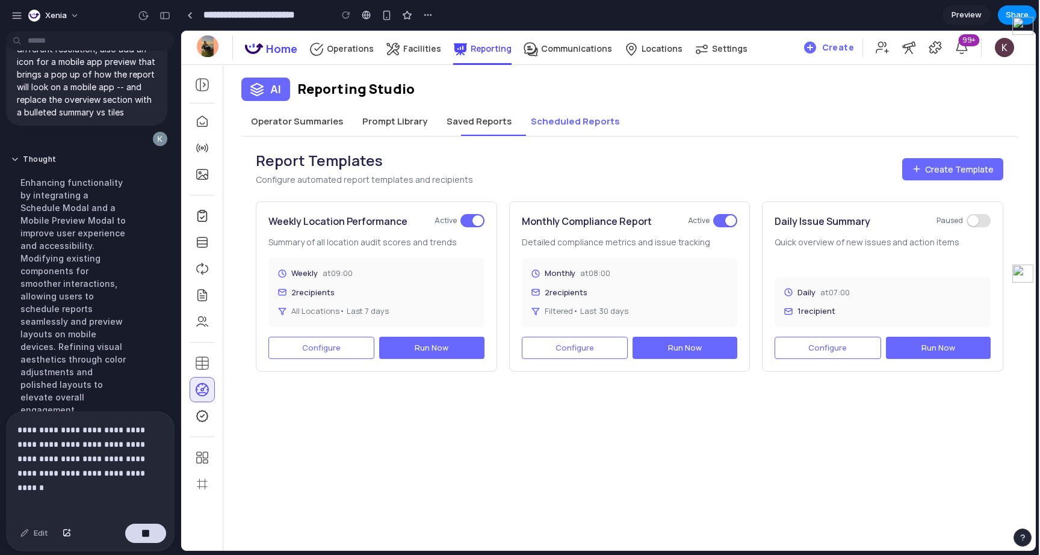
click at [327, 126] on button "Operator Summaries" at bounding box center [296, 121] width 111 height 29
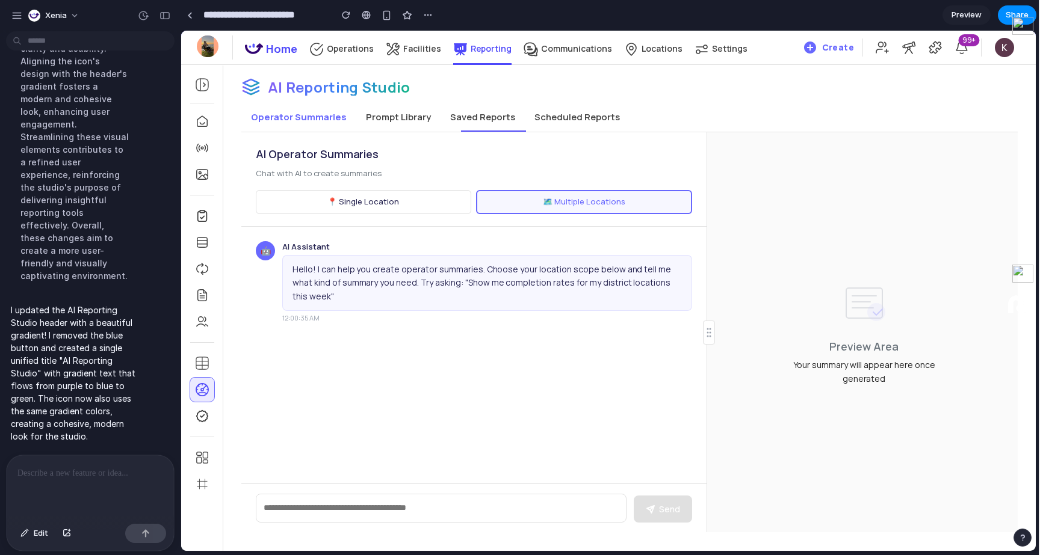
scroll to position [13161, 0]
click at [416, 111] on button "Prompt Library" at bounding box center [398, 117] width 84 height 29
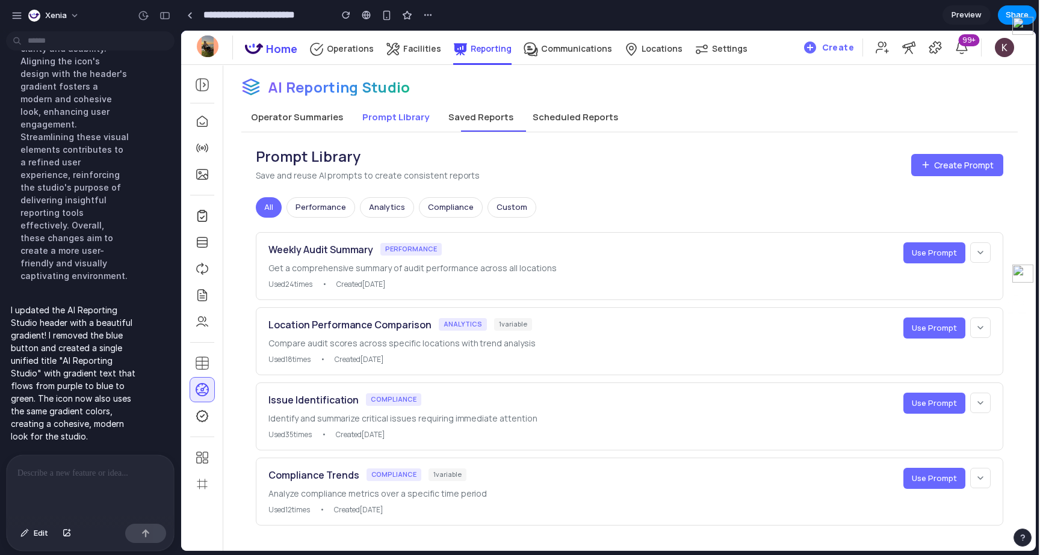
click at [321, 123] on button "Operator Summaries" at bounding box center [296, 117] width 111 height 29
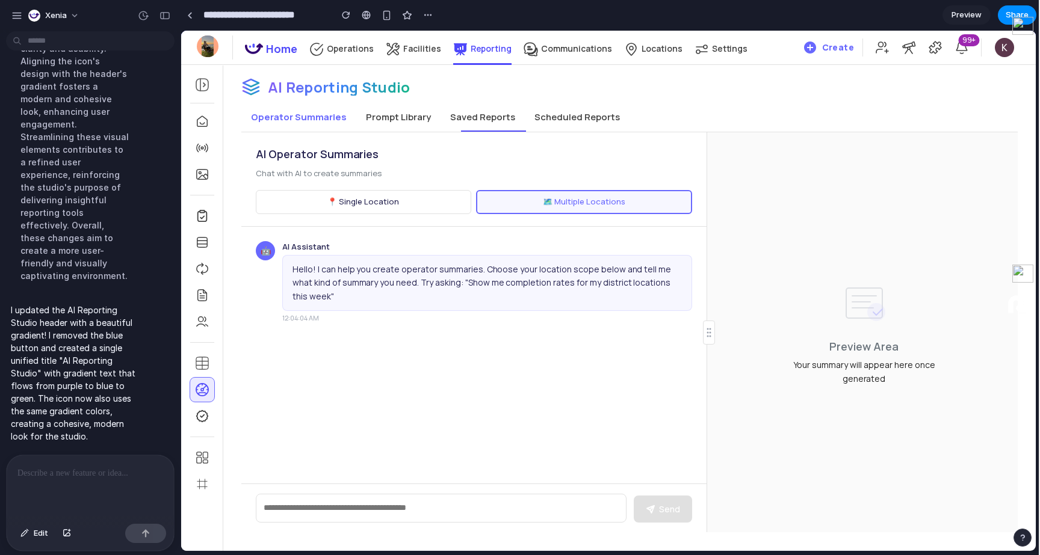
click at [102, 475] on p at bounding box center [90, 473] width 146 height 14
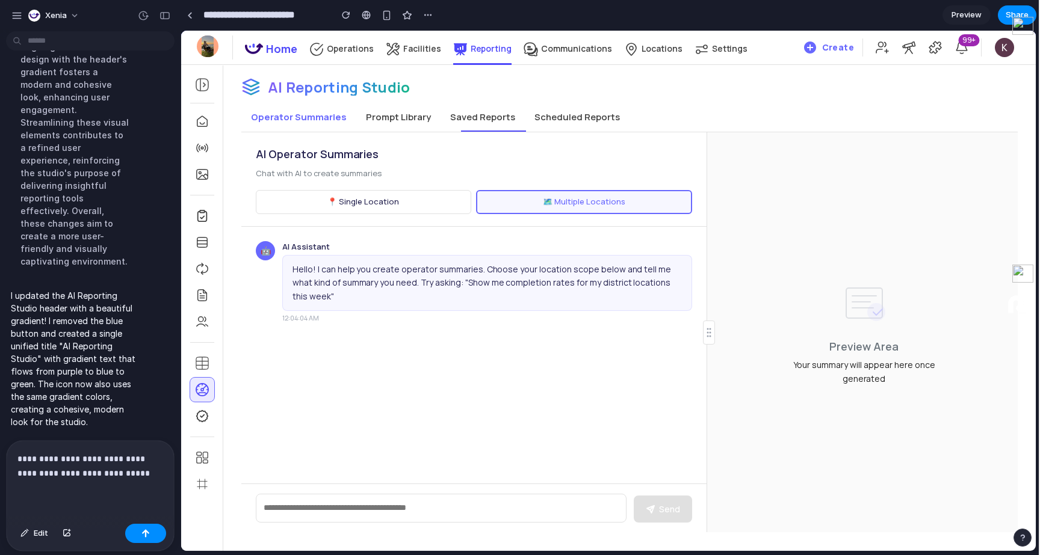
click at [463, 508] on textarea at bounding box center [441, 508] width 371 height 29
click at [125, 491] on div "**********" at bounding box center [90, 480] width 167 height 78
click at [126, 462] on p "**********" at bounding box center [90, 466] width 146 height 29
click at [122, 472] on p "**********" at bounding box center [90, 466] width 146 height 29
click at [378, 112] on button "Prompt Library" at bounding box center [398, 117] width 84 height 29
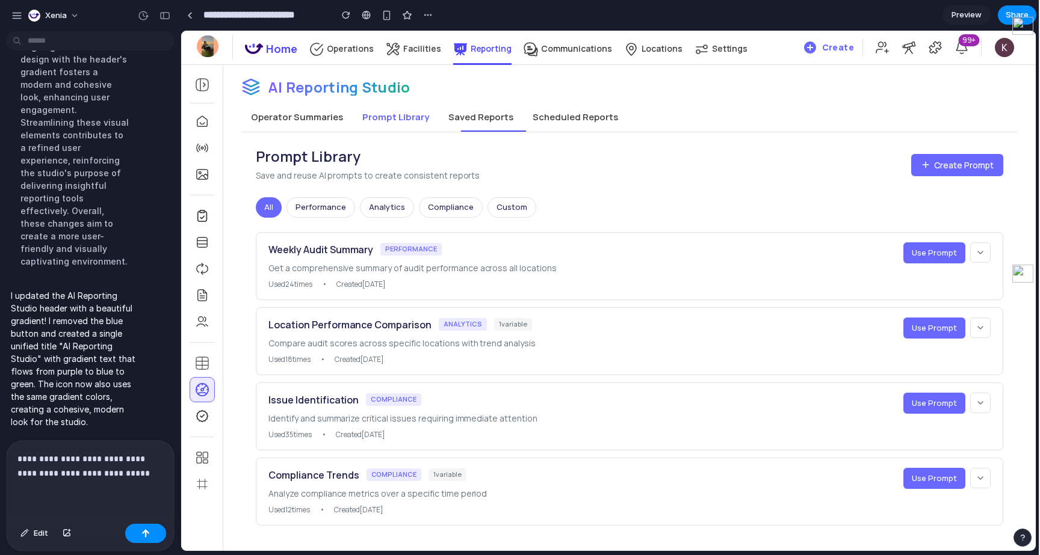
click at [308, 128] on button "Operator Summaries" at bounding box center [296, 117] width 111 height 29
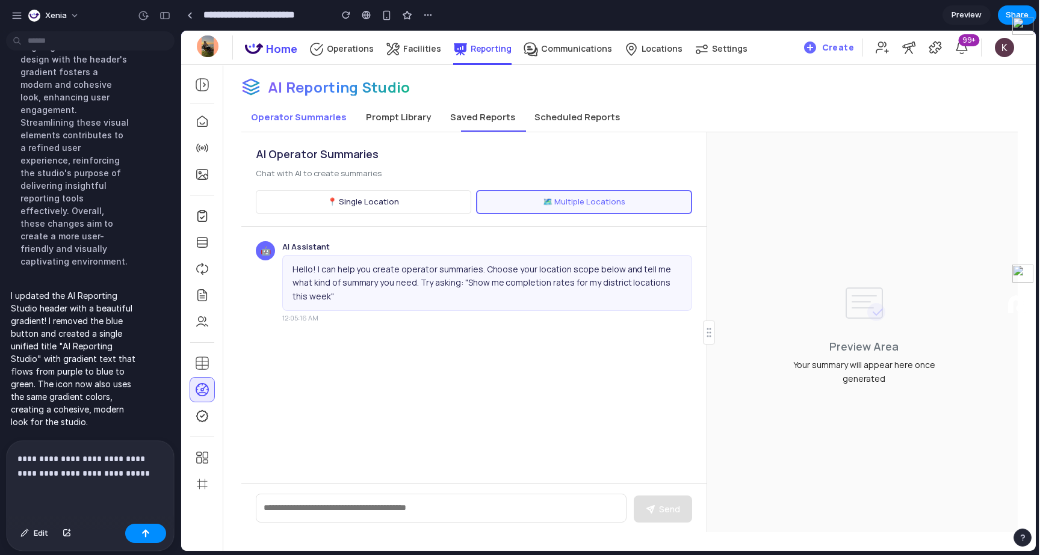
click at [525, 131] on span at bounding box center [493, 131] width 65 height 1
click at [484, 122] on button "Saved Reports" at bounding box center [483, 117] width 84 height 29
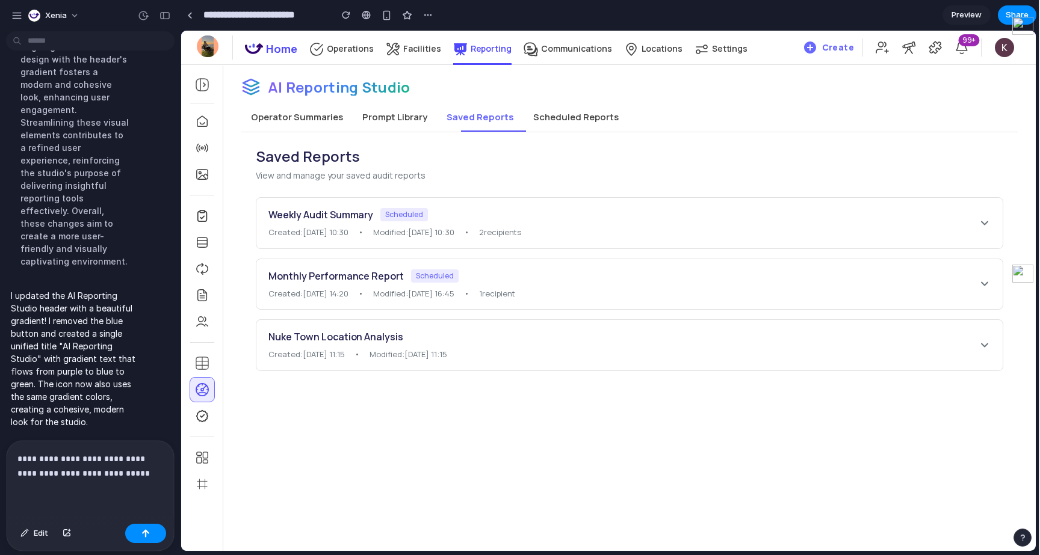
click at [567, 109] on button "Scheduled Reports" at bounding box center [576, 117] width 105 height 29
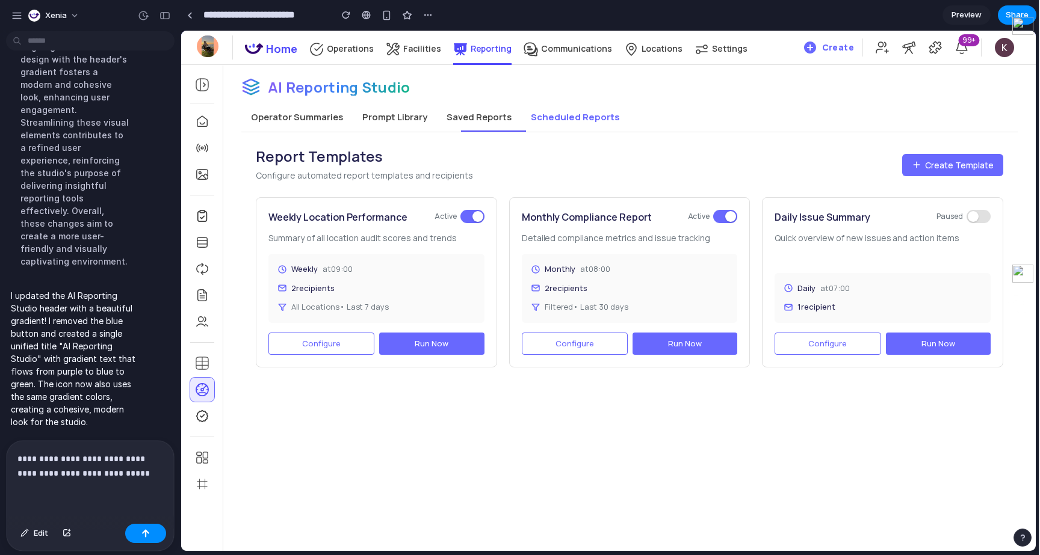
click at [388, 126] on button "Prompt Library" at bounding box center [395, 117] width 84 height 29
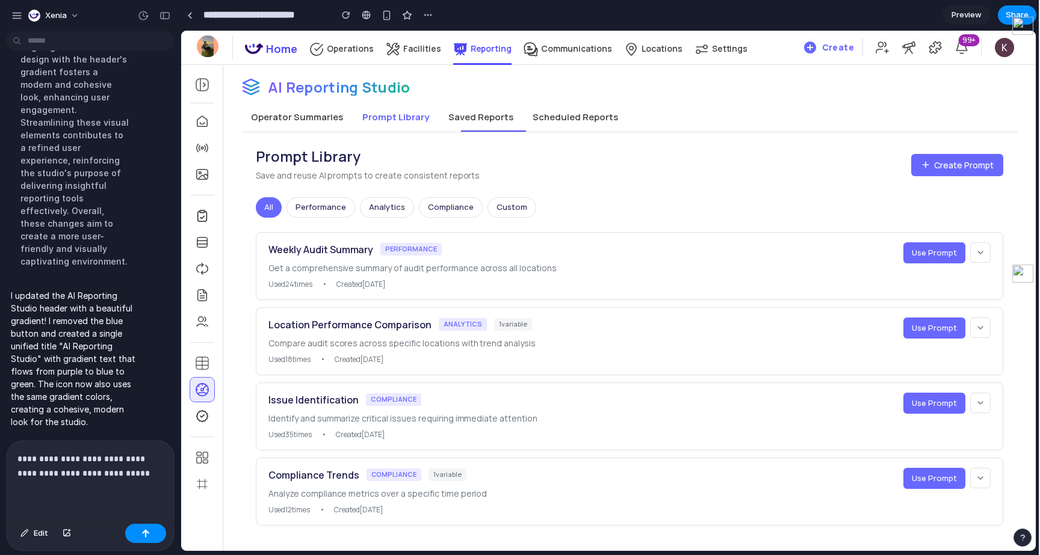
click at [326, 117] on button "Operator Summaries" at bounding box center [296, 117] width 111 height 29
click at [317, 123] on button "Operator Summaries" at bounding box center [296, 117] width 111 height 29
click at [317, 110] on button "Operator Summaries" at bounding box center [296, 117] width 111 height 29
click at [392, 116] on button "Prompt Library" at bounding box center [396, 117] width 86 height 29
click at [483, 111] on button "Saved Reports" at bounding box center [481, 117] width 84 height 29
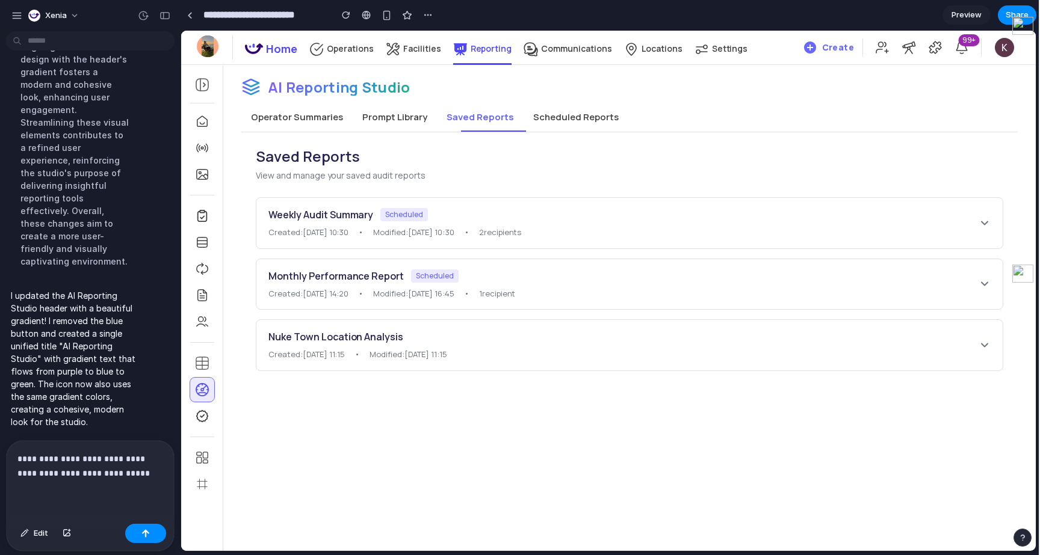
click at [555, 125] on button "Scheduled Reports" at bounding box center [576, 117] width 105 height 29
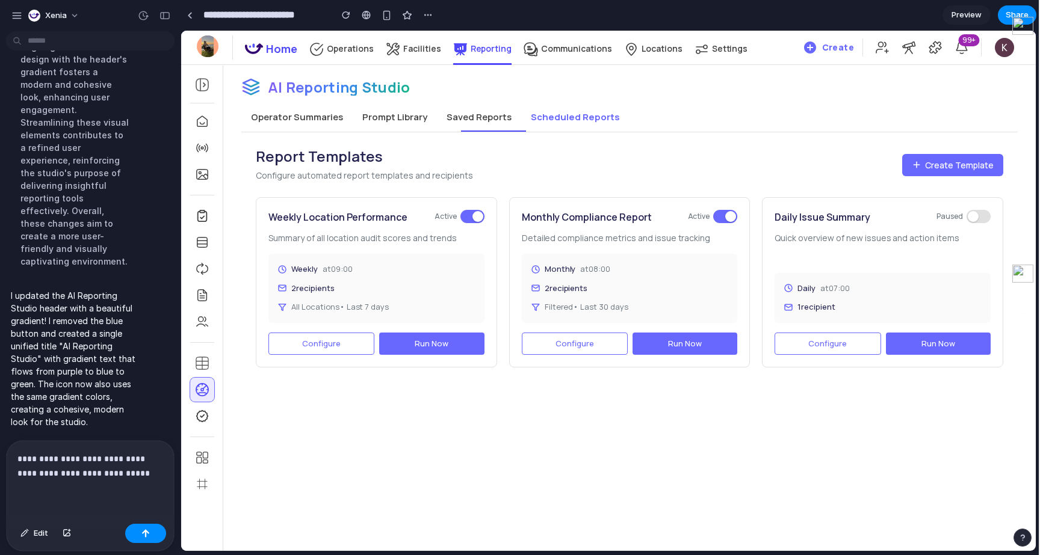
click at [427, 124] on button "Prompt Library" at bounding box center [395, 117] width 84 height 29
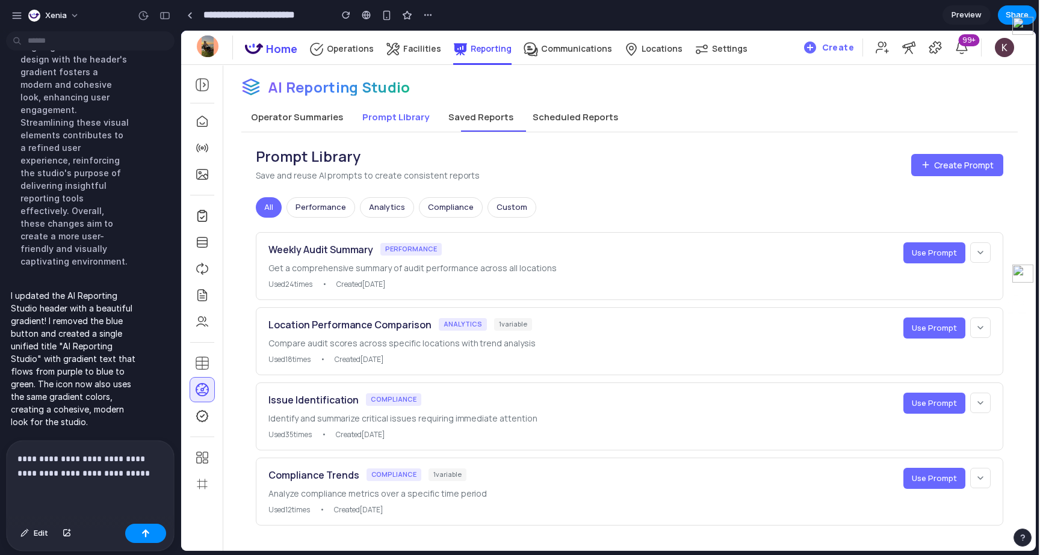
click at [309, 124] on button "Operator Summaries" at bounding box center [296, 117] width 111 height 29
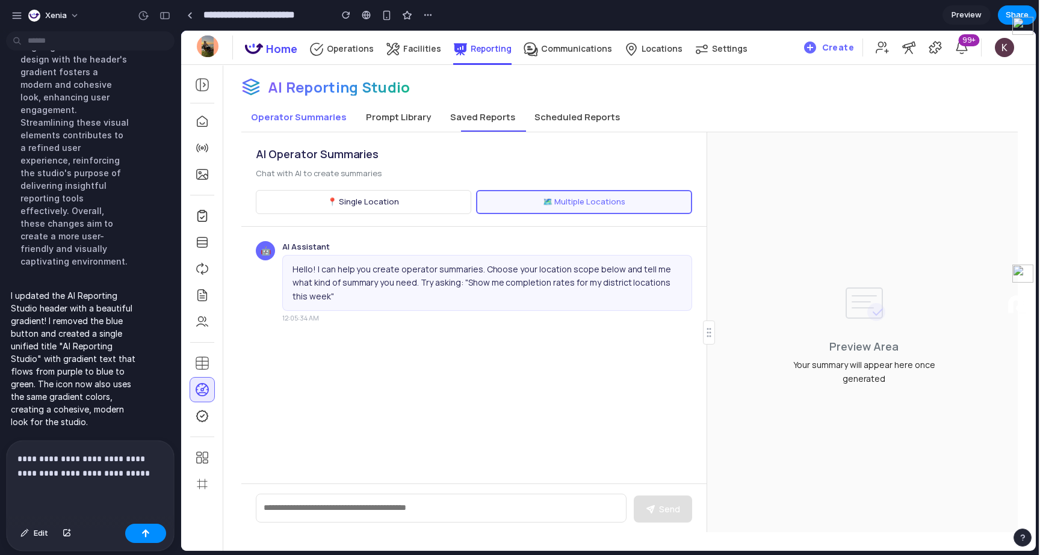
click at [346, 504] on textarea at bounding box center [441, 508] width 371 height 29
click at [146, 465] on p "**********" at bounding box center [90, 466] width 146 height 29
click at [140, 480] on p "**********" at bounding box center [90, 466] width 146 height 29
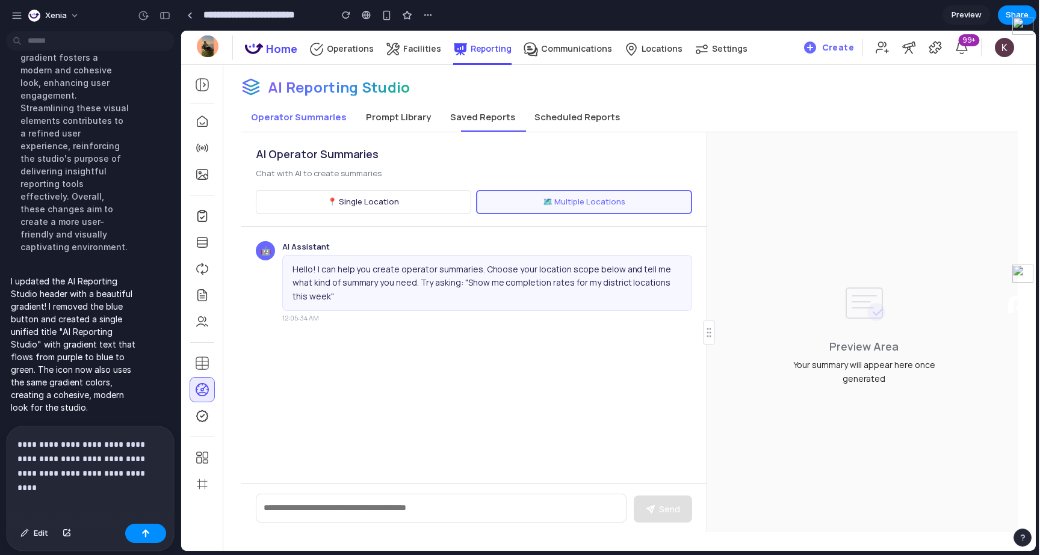
click at [974, 20] on span "Preview" at bounding box center [966, 15] width 30 height 12
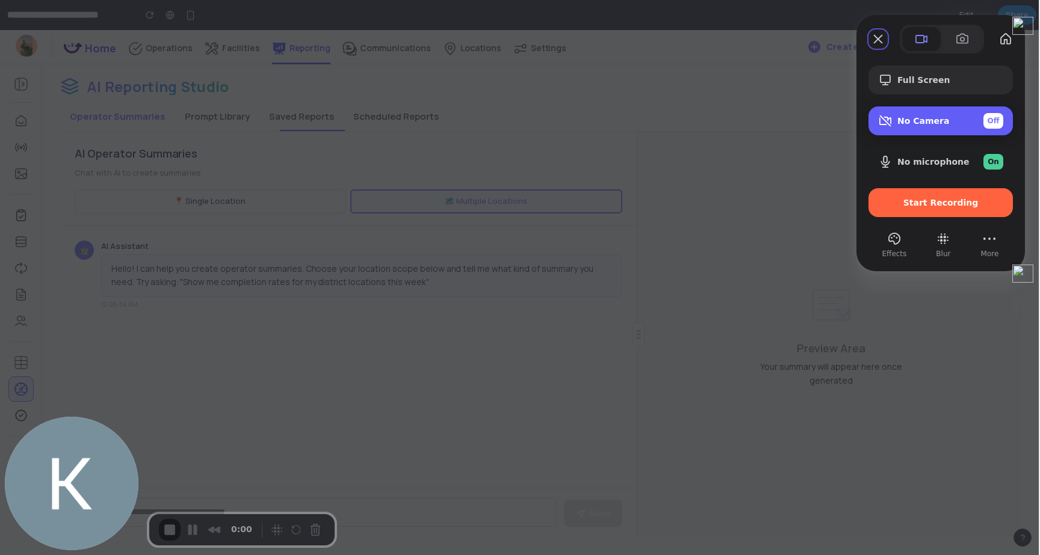
click at [896, 120] on div "Camera options" at bounding box center [887, 121] width 19 height 14
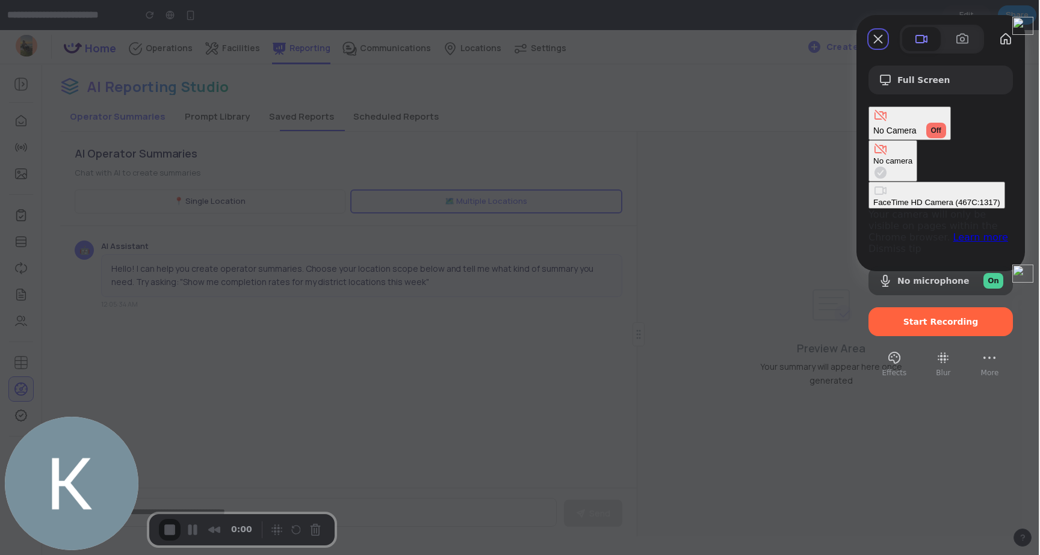
click at [873, 156] on div "No camera" at bounding box center [892, 160] width 39 height 9
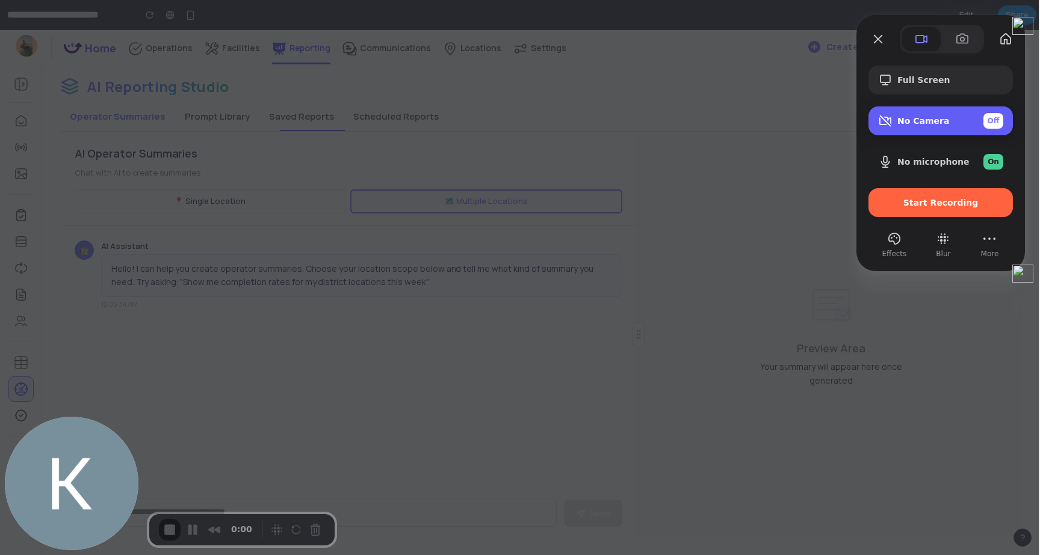
click at [897, 118] on span "No Camera" at bounding box center [923, 121] width 52 height 10
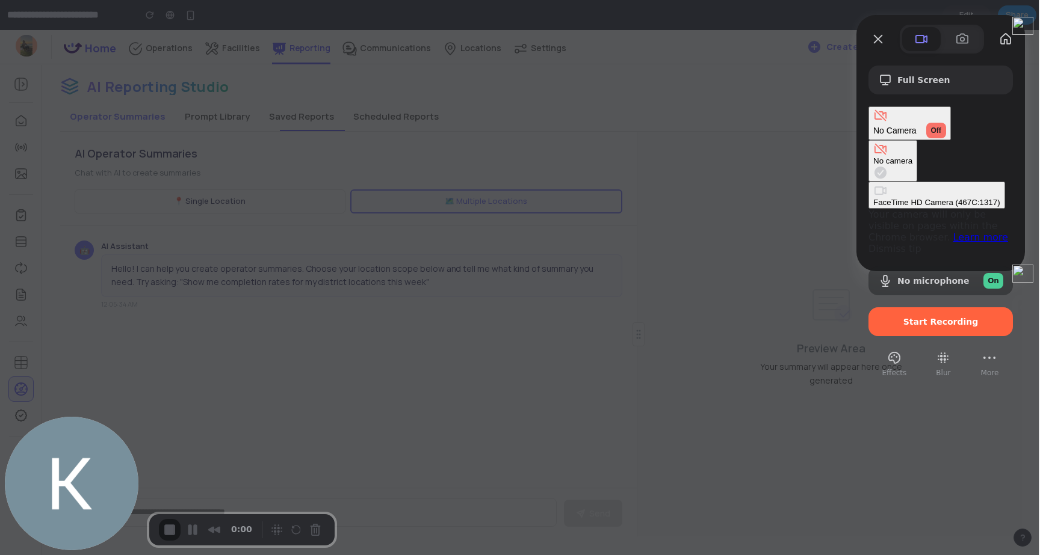
click at [868, 182] on \(467C\ "FaceTime HD Camera (467C:1317)" at bounding box center [936, 195] width 137 height 27
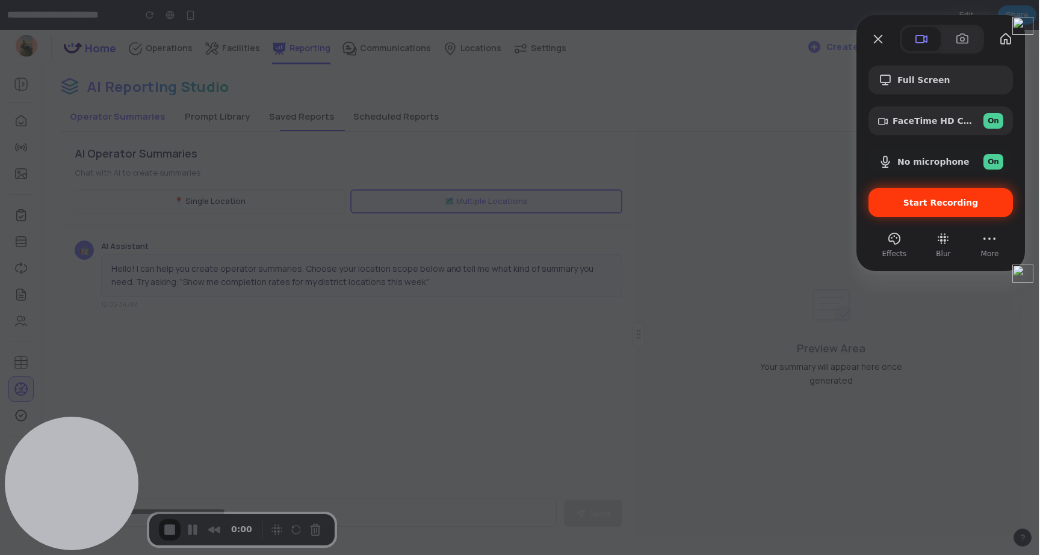
click at [901, 196] on div "Start Recording" at bounding box center [940, 202] width 144 height 29
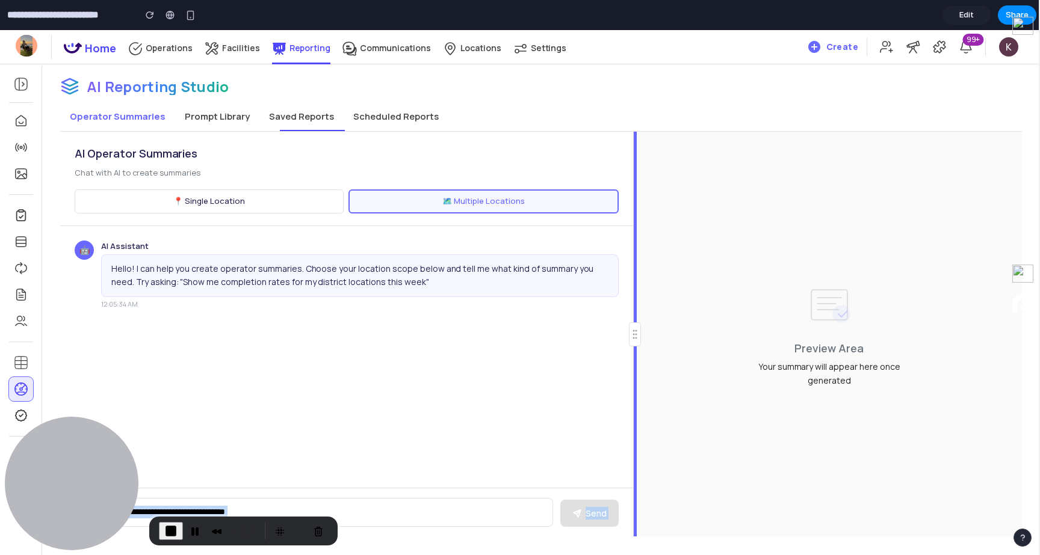
drag, startPoint x: 639, startPoint y: 336, endPoint x: 620, endPoint y: 337, distance: 19.3
click at [620, 337] on div "AI Operator Summaries Chat with AI to create summaries 📍 Single Location 🗺️ Mul…" at bounding box center [541, 334] width 962 height 405
click at [335, 512] on textarea at bounding box center [314, 512] width 478 height 29
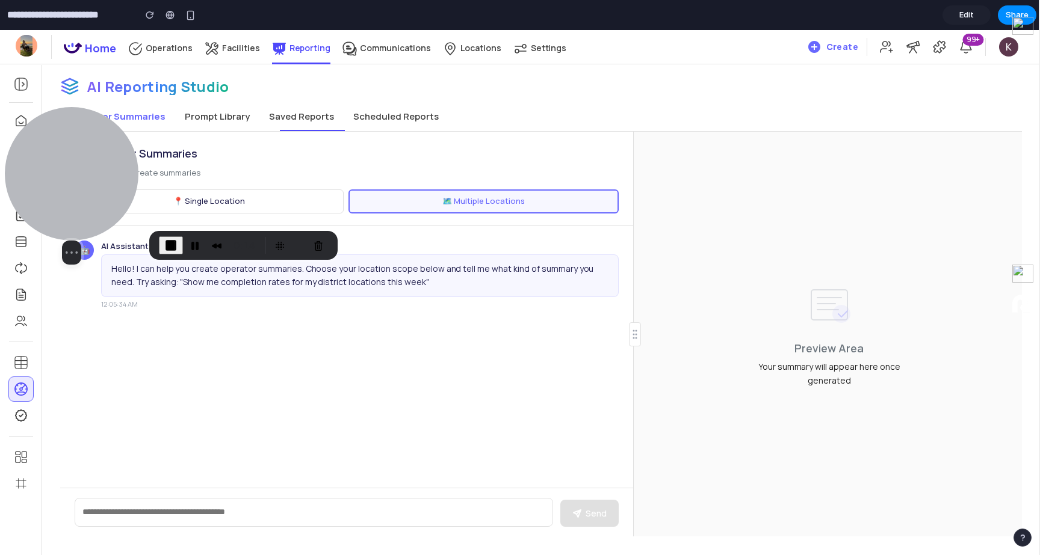
drag, startPoint x: 32, startPoint y: 465, endPoint x: 20, endPoint y: 181, distance: 284.3
click at [20, 181] on div at bounding box center [72, 174] width 134 height 134
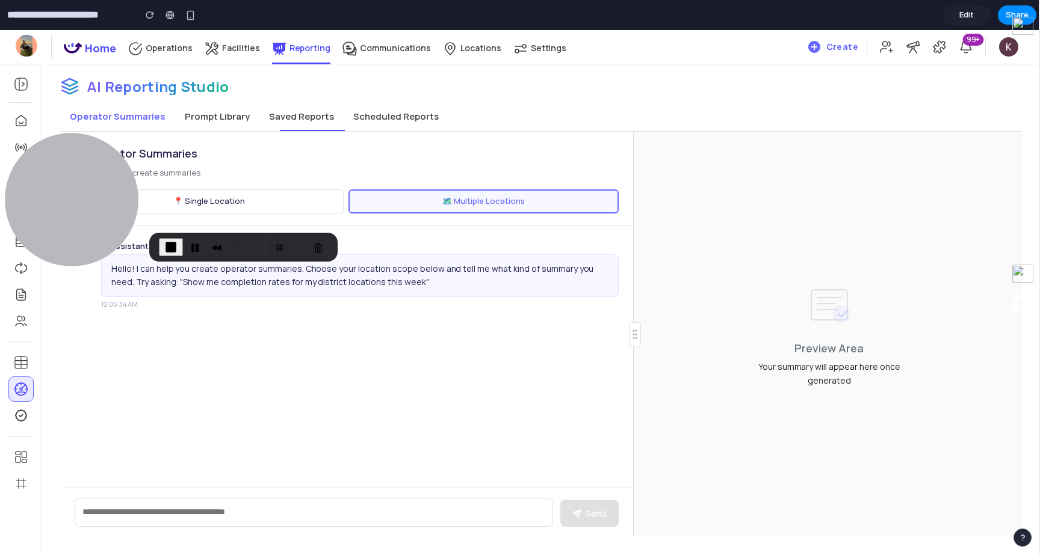
click at [124, 527] on div "Send" at bounding box center [346, 512] width 573 height 49
click at [124, 512] on textarea at bounding box center [314, 512] width 478 height 29
type textarea "**********"
click at [598, 514] on button "Send" at bounding box center [590, 513] width 58 height 27
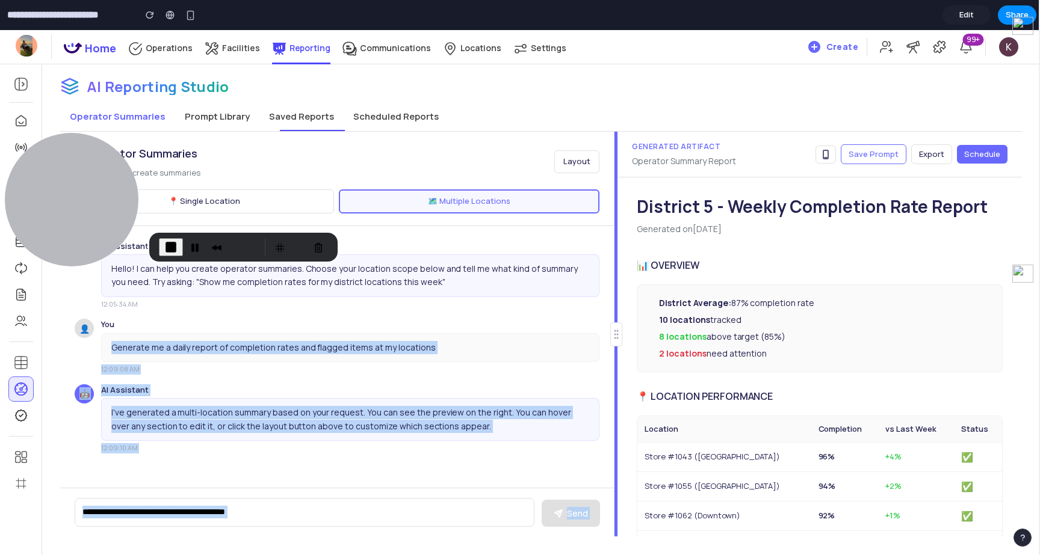
drag, startPoint x: 634, startPoint y: 331, endPoint x: 599, endPoint y: 331, distance: 34.9
click at [599, 331] on div "AI Operator Summaries Chat with AI to create summaries Layout 📍 Single Location…" at bounding box center [541, 334] width 962 height 405
click at [832, 159] on button at bounding box center [825, 155] width 20 height 18
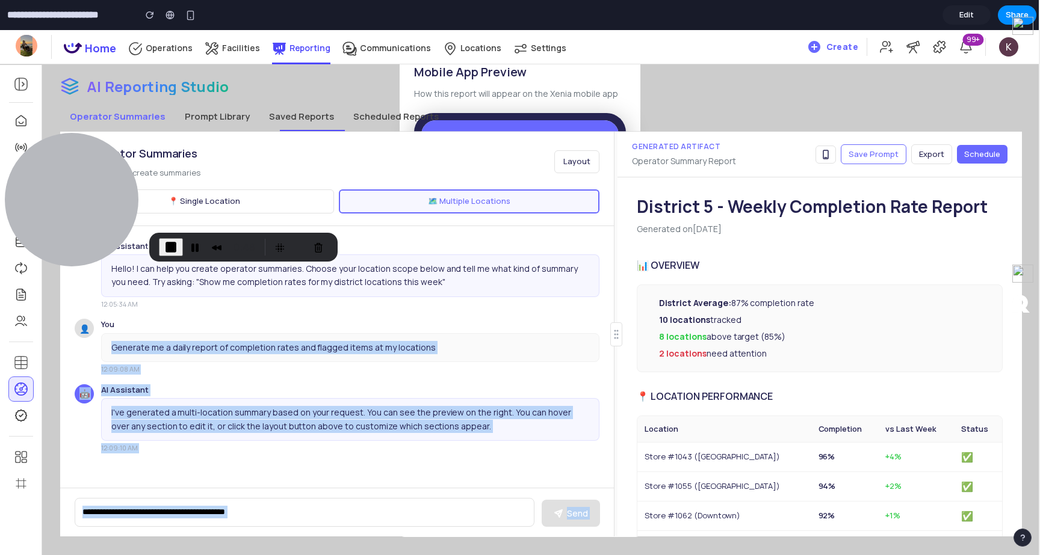
click at [832, 159] on button at bounding box center [825, 155] width 20 height 18
click at [831, 151] on icon at bounding box center [826, 155] width 10 height 10
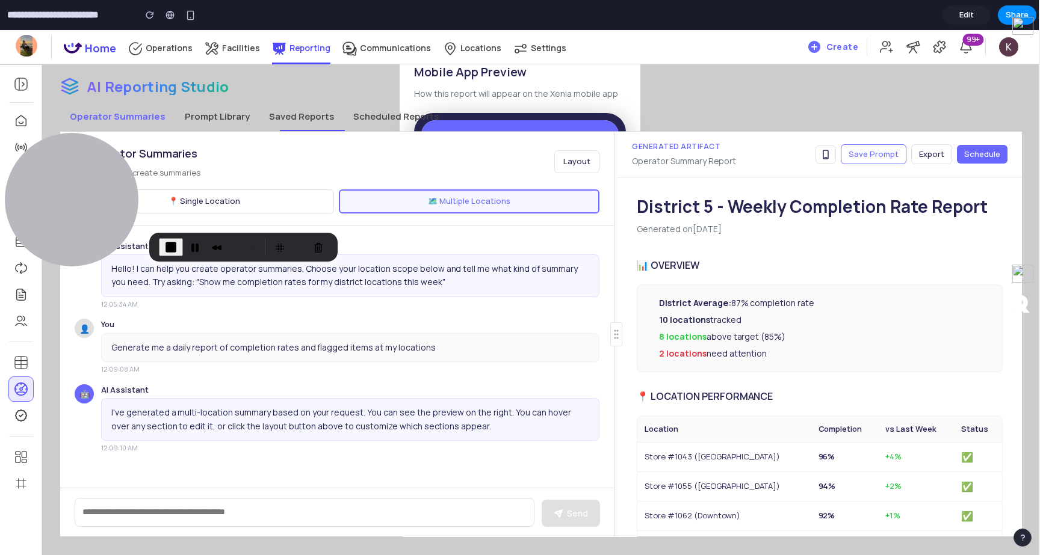
click at [833, 110] on div "Operator Summaries Prompt Library Saved Reports Scheduled Reports" at bounding box center [541, 116] width 962 height 29
click at [304, 97] on div "AI Reporting Studio Operator Summaries Prompt Library Saved Reports Scheduled R…" at bounding box center [541, 298] width 998 height 478
click at [304, 110] on button "Saved Reports" at bounding box center [301, 116] width 84 height 29
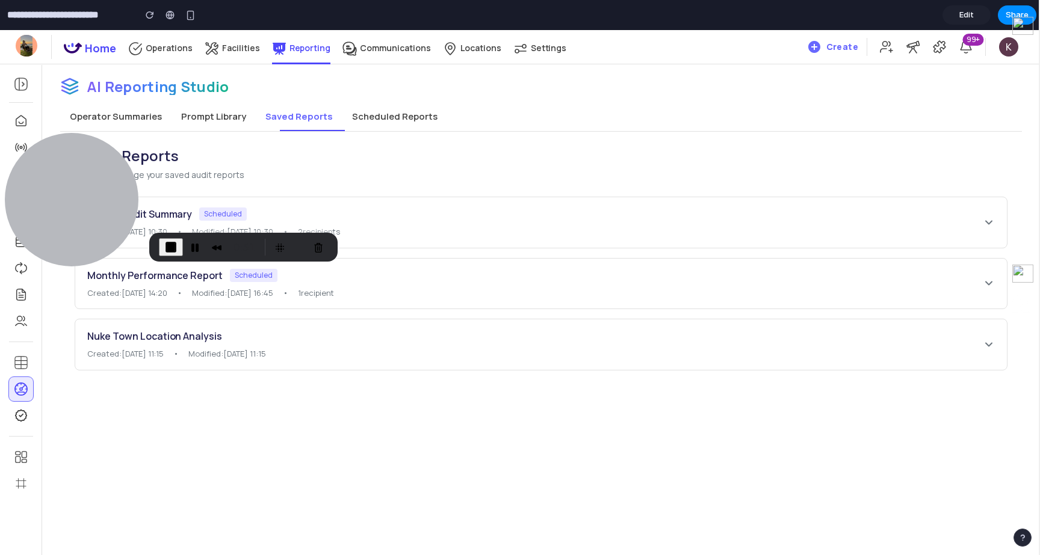
click at [219, 120] on button "Prompt Library" at bounding box center [214, 116] width 84 height 29
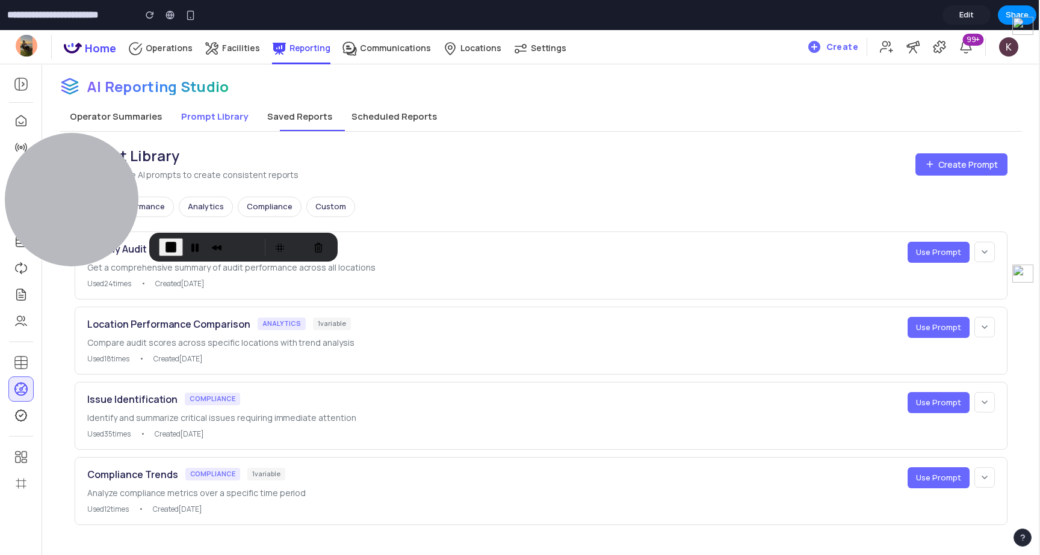
click at [146, 113] on button "Operator Summaries" at bounding box center [115, 116] width 111 height 29
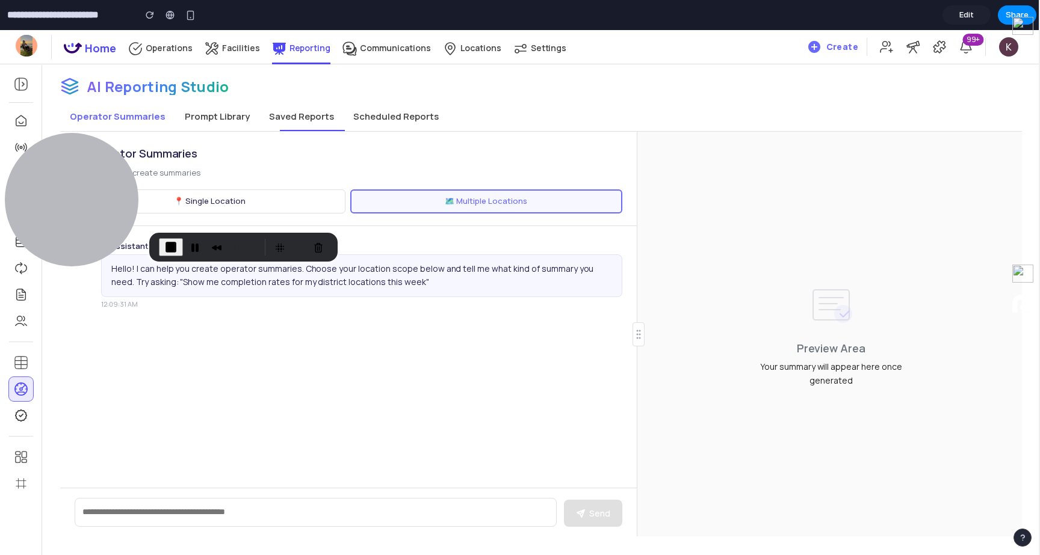
click at [267, 123] on button "Saved Reports" at bounding box center [301, 116] width 84 height 29
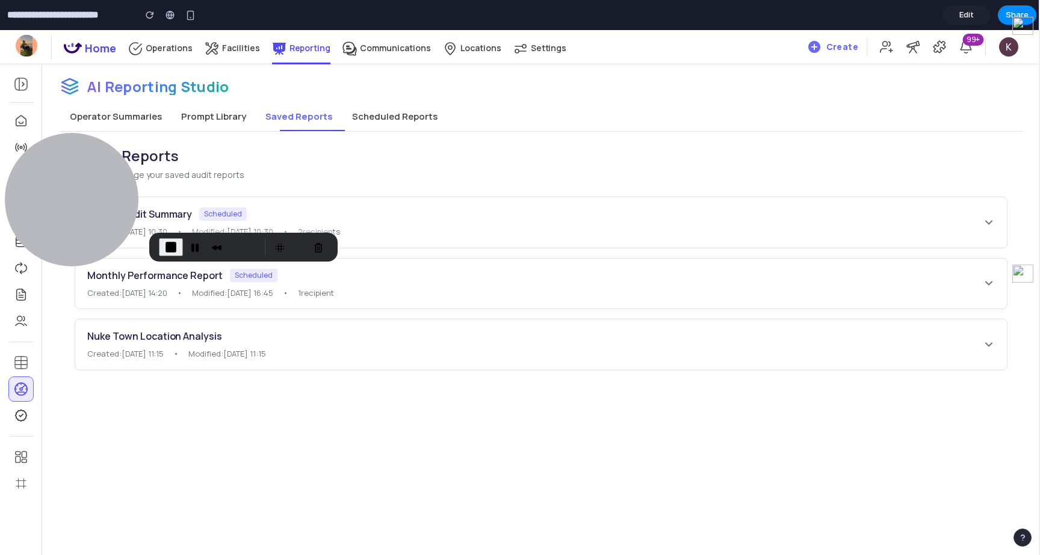
click at [389, 125] on button "Scheduled Reports" at bounding box center [394, 116] width 105 height 29
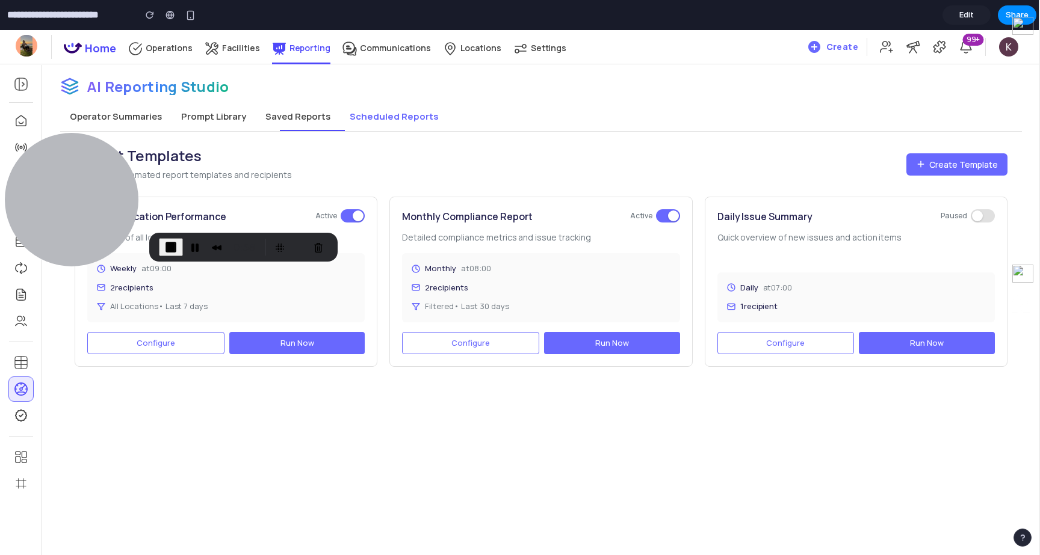
click at [234, 119] on button "Prompt Library" at bounding box center [214, 116] width 84 height 29
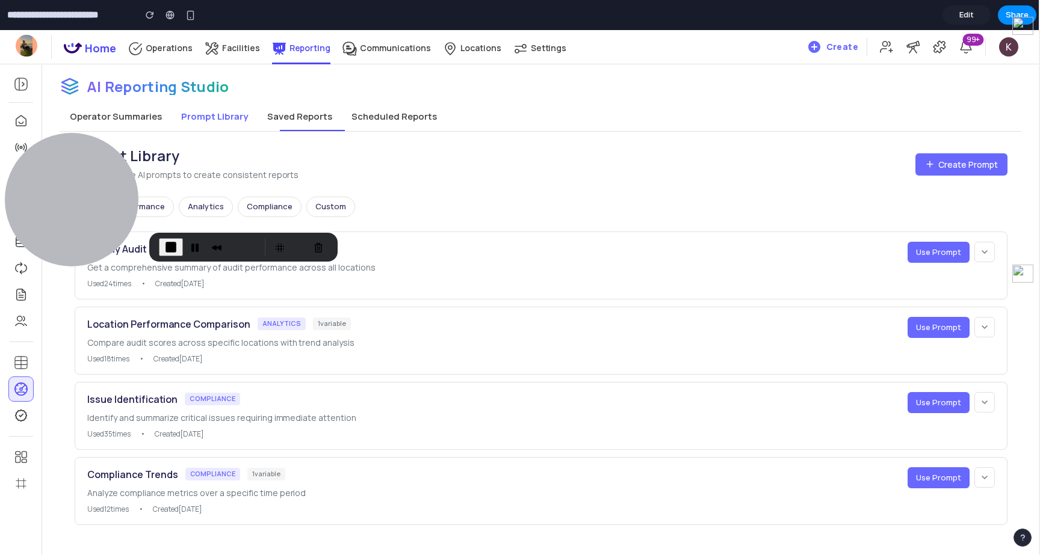
click at [144, 120] on button "Operator Summaries" at bounding box center [115, 116] width 111 height 29
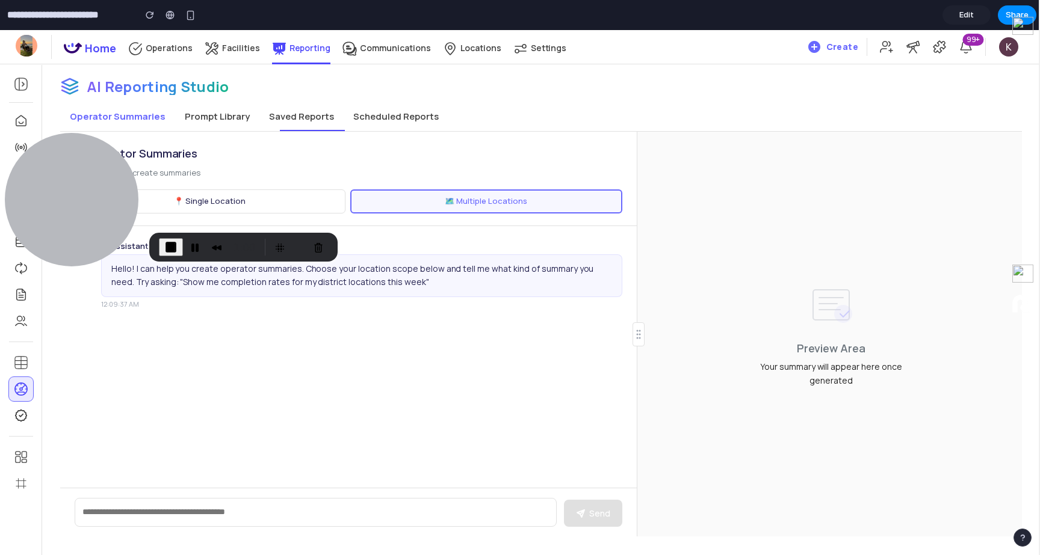
click at [229, 522] on textarea at bounding box center [316, 512] width 482 height 29
type textarea "*"
click at [602, 507] on button "Send" at bounding box center [594, 513] width 58 height 27
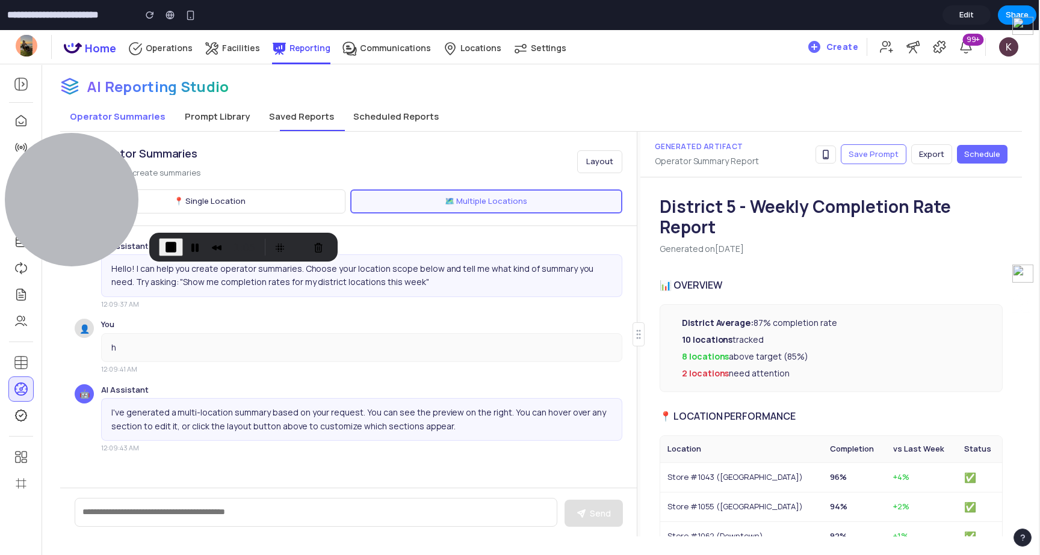
click at [641, 330] on div "District 5 - Weekly Completion Rate Report Generated on Saturday, October 4, 20…" at bounding box center [831, 357] width 382 height 359
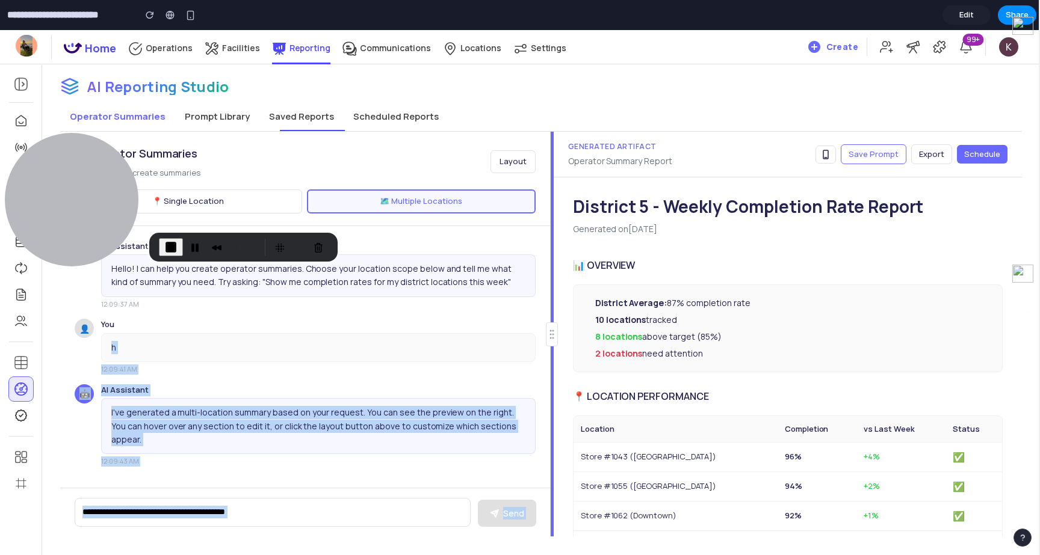
drag, startPoint x: 638, startPoint y: 334, endPoint x: 587, endPoint y: 326, distance: 51.8
click at [587, 326] on div "AI Operator Summaries Chat with AI to create summaries Layout 📍 Single Location…" at bounding box center [541, 334] width 962 height 405
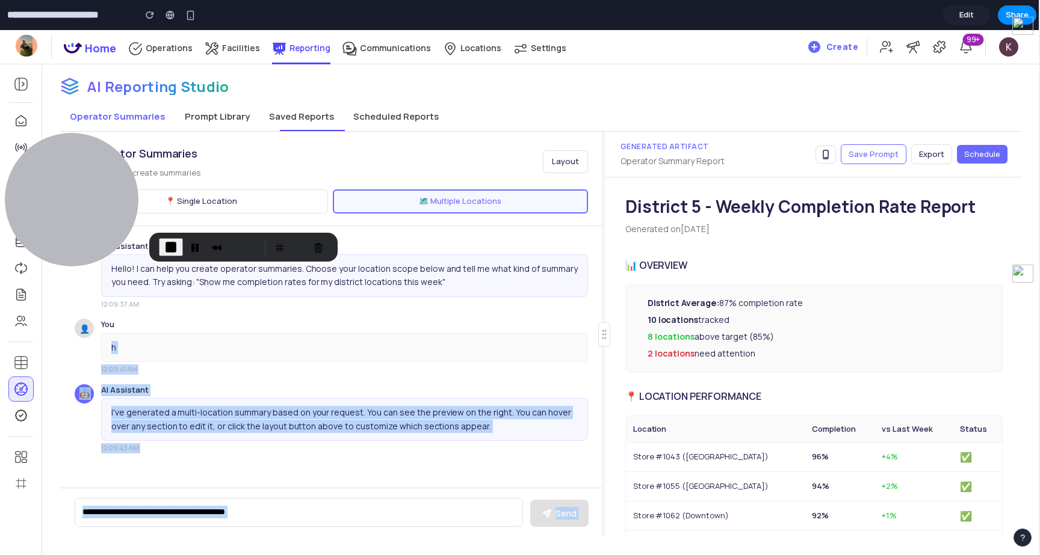
click at [980, 159] on span "Schedule" at bounding box center [982, 154] width 36 height 11
select select "******"
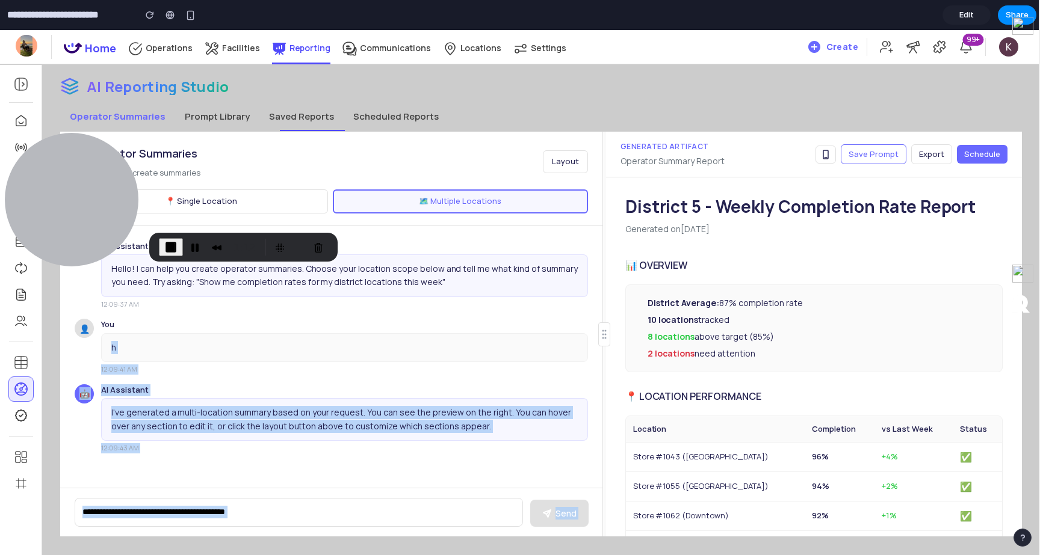
click at [375, 110] on button "Scheduled Reports" at bounding box center [396, 116] width 105 height 29
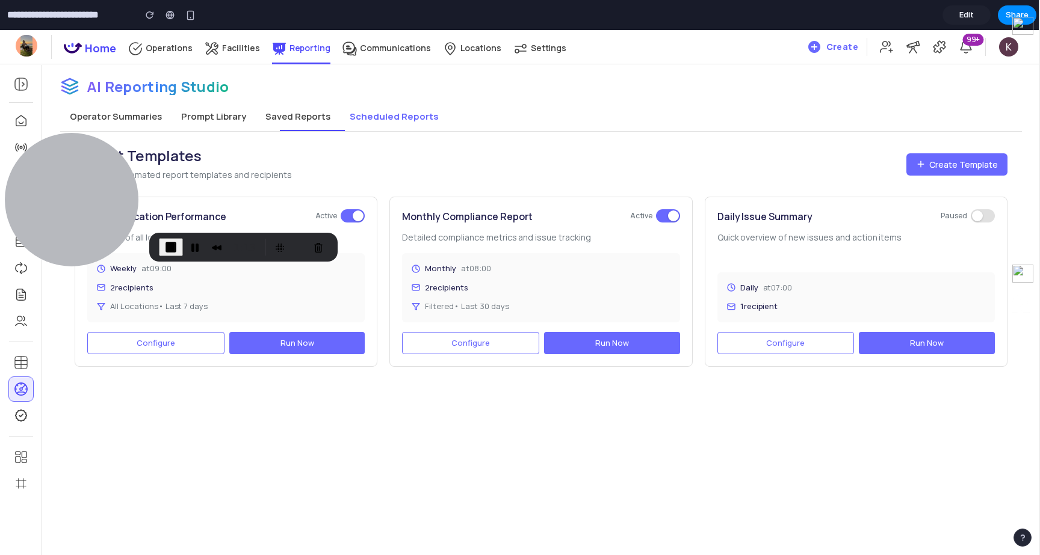
click at [194, 350] on button "Configure" at bounding box center [155, 343] width 137 height 23
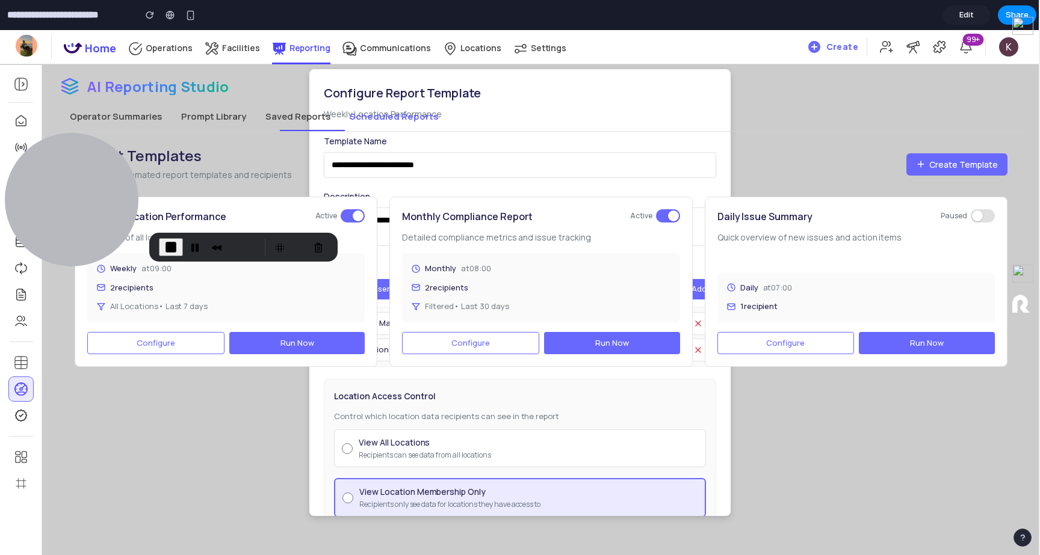
click at [276, 168] on p "Configure automated report templates and recipients" at bounding box center [183, 175] width 217 height 14
click at [193, 249] on button "Pause Recording" at bounding box center [194, 247] width 19 height 19
click at [249, 110] on button "Prompt Library" at bounding box center [214, 116] width 84 height 29
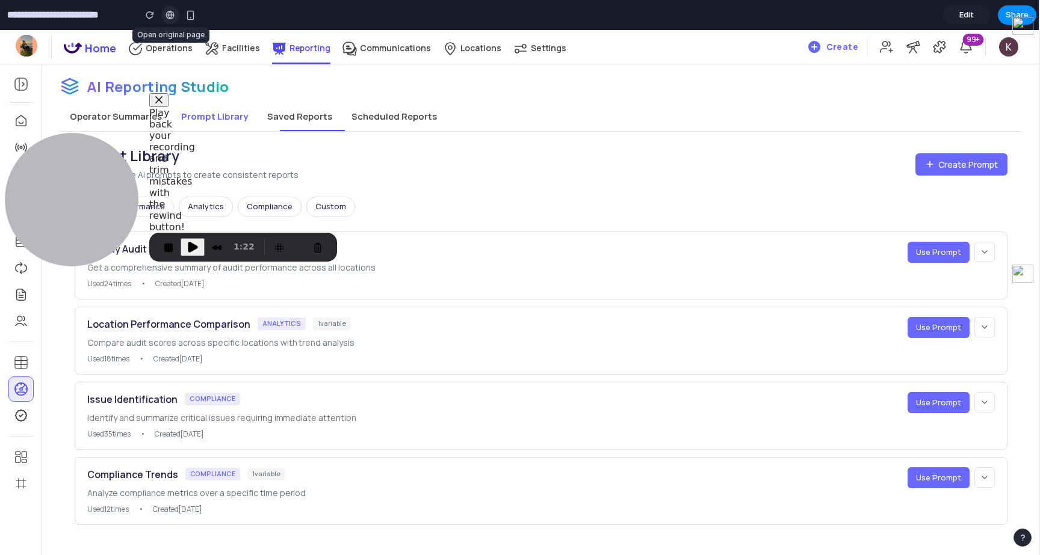
click at [167, 14] on div at bounding box center [170, 15] width 9 height 10
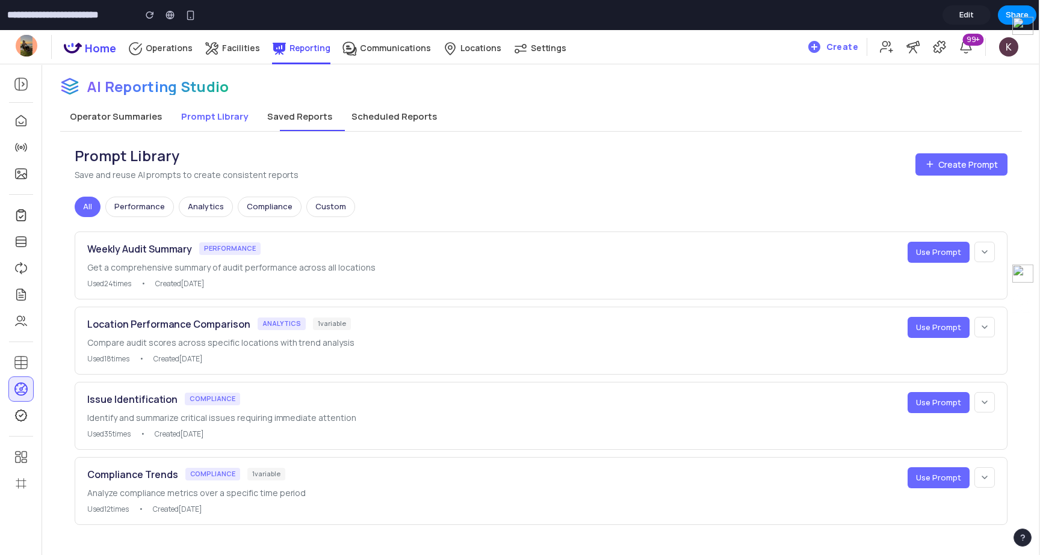
click at [111, 117] on button "Operator Summaries" at bounding box center [115, 116] width 111 height 29
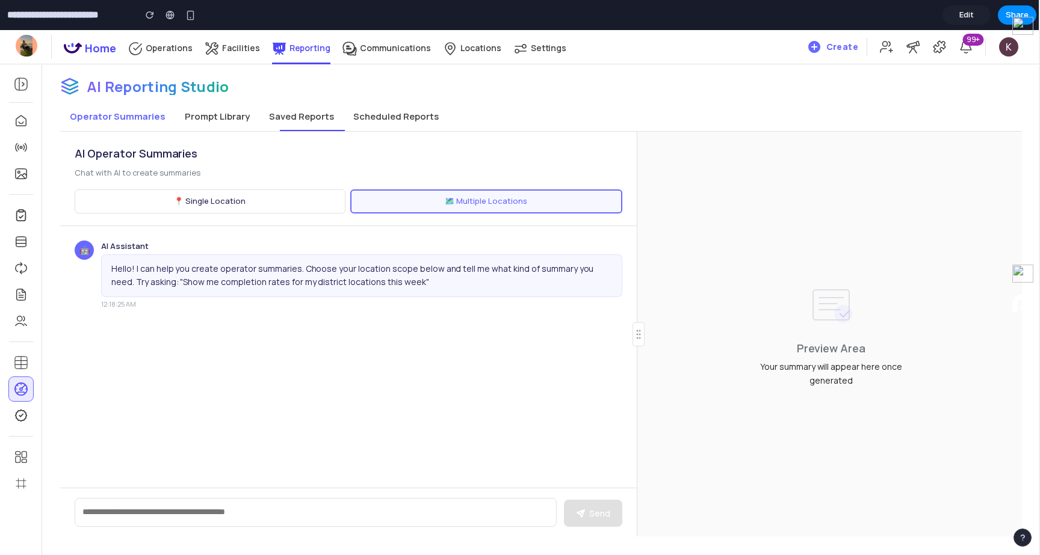
click at [132, 122] on button "Operator Summaries" at bounding box center [117, 116] width 115 height 29
click at [383, 119] on button "Scheduled Reports" at bounding box center [396, 116] width 105 height 29
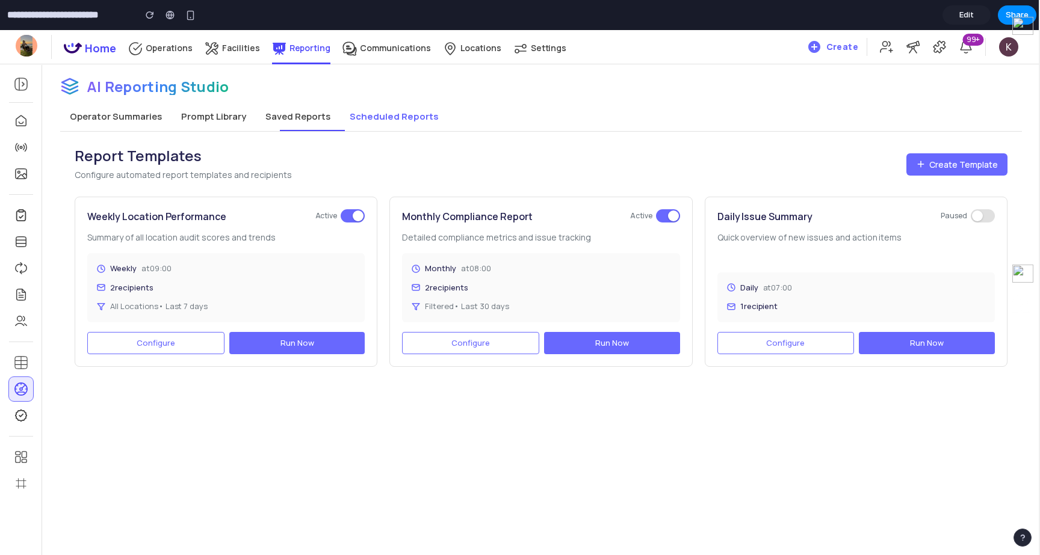
click at [479, 345] on span "Configure" at bounding box center [470, 343] width 39 height 11
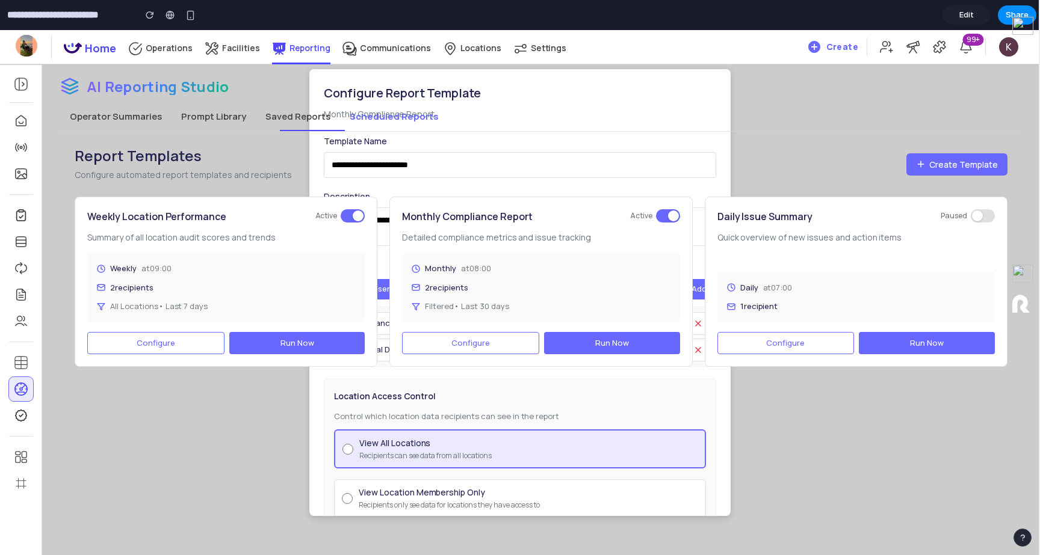
click at [479, 345] on span "Configure" at bounding box center [470, 343] width 39 height 11
click at [344, 213] on button at bounding box center [353, 215] width 24 height 13
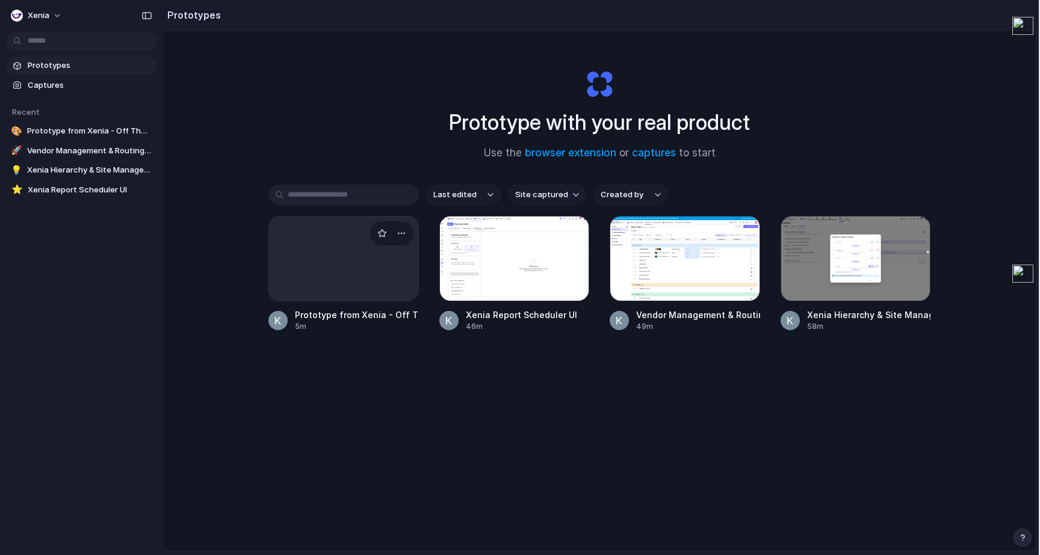
click at [341, 300] on div at bounding box center [343, 258] width 150 height 85
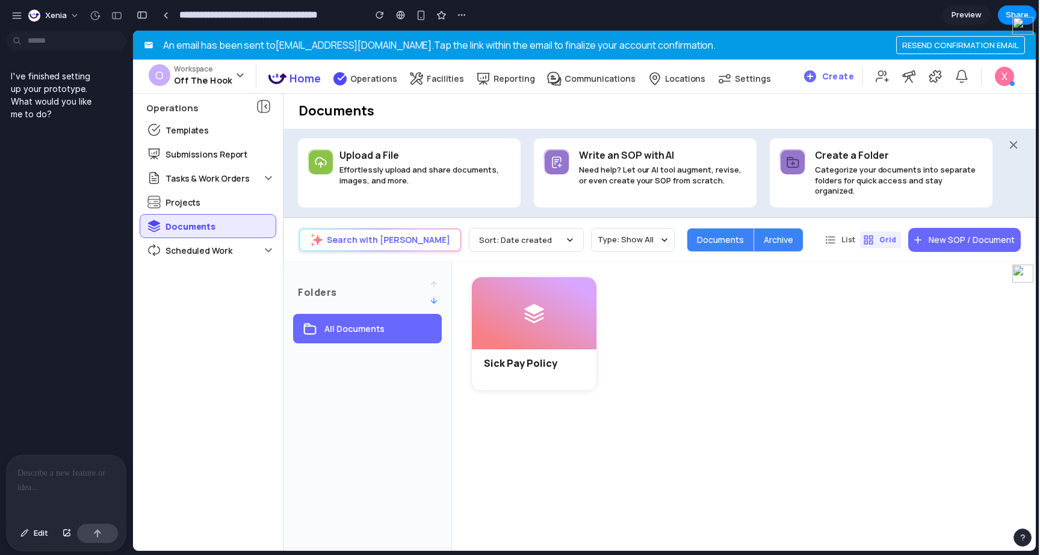
click at [132, 8] on button "button" at bounding box center [141, 14] width 19 height 19
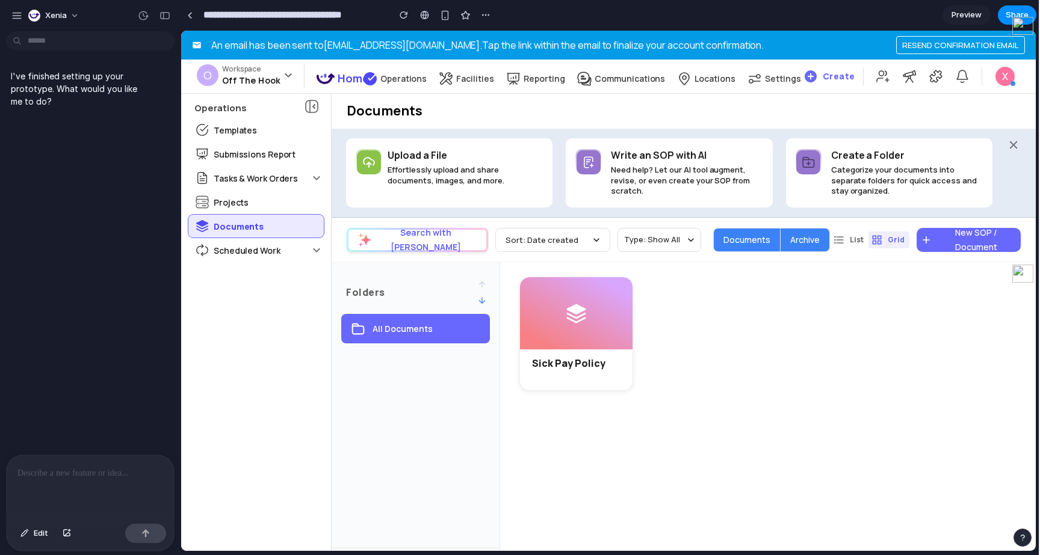
click at [82, 475] on p at bounding box center [90, 473] width 146 height 14
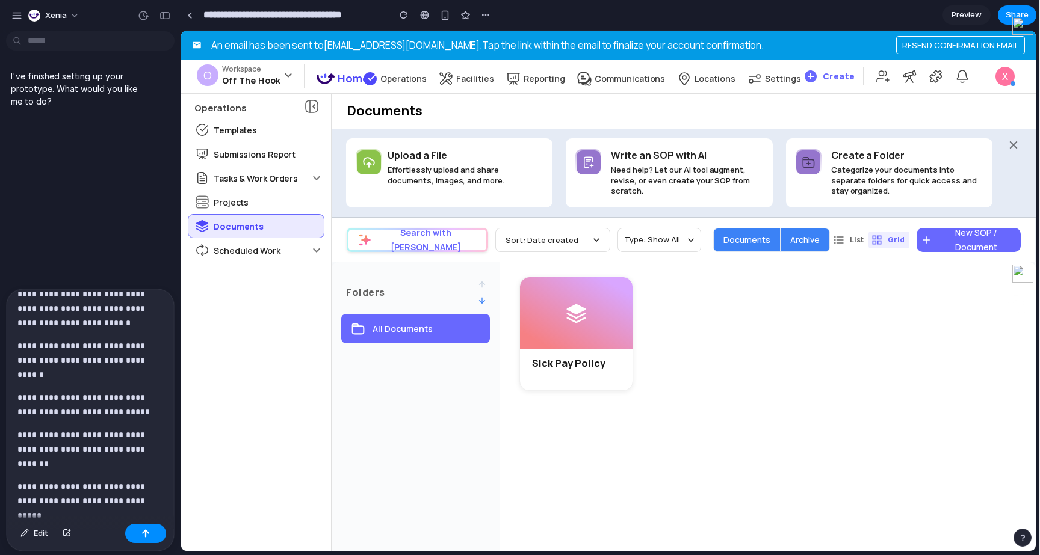
scroll to position [38, 0]
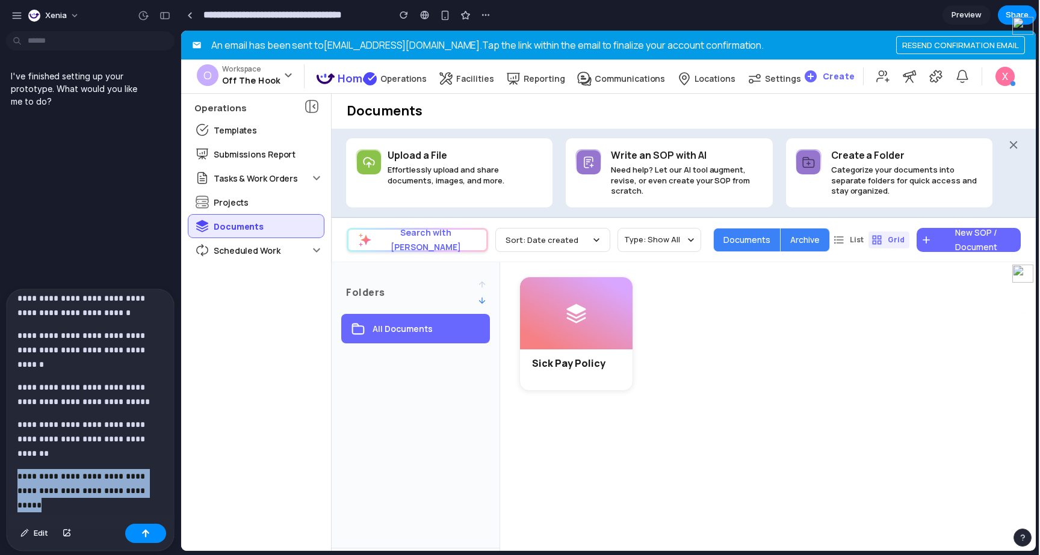
drag, startPoint x: 91, startPoint y: 509, endPoint x: 5, endPoint y: 475, distance: 91.6
click at [6, 475] on div "**********" at bounding box center [90, 420] width 169 height 263
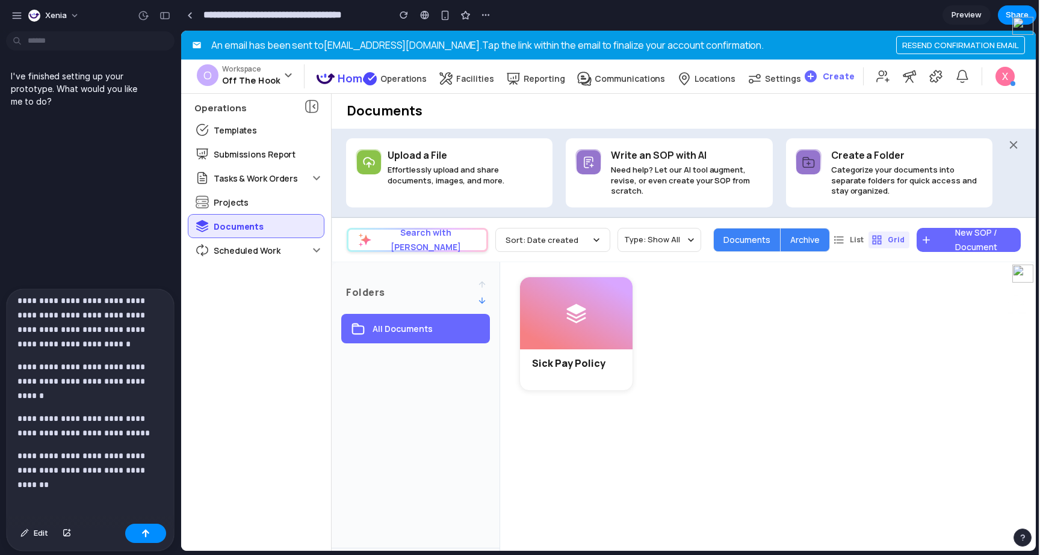
scroll to position [0, 0]
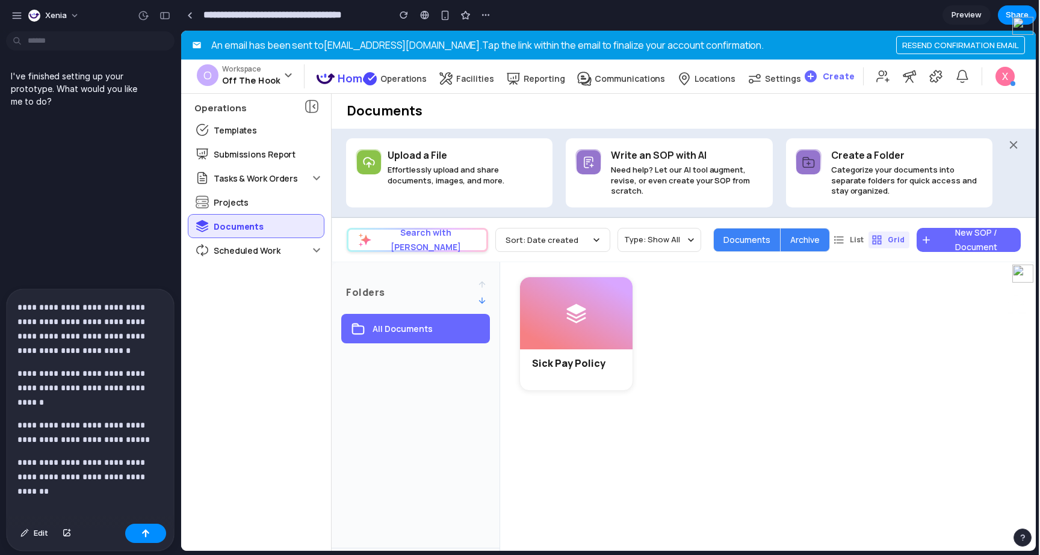
click at [108, 398] on p "**********" at bounding box center [90, 388] width 146 height 43
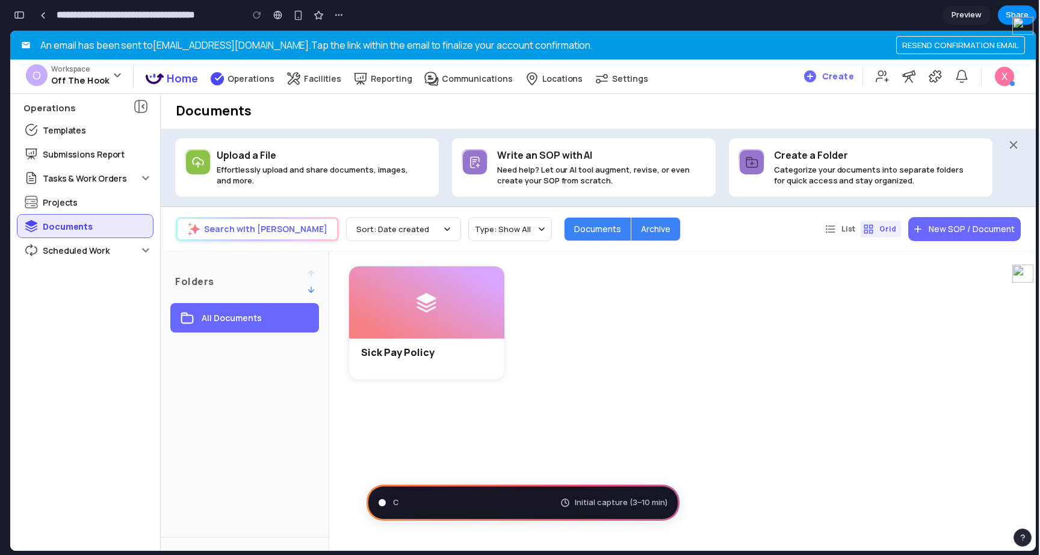
scroll to position [23, 0]
type input "**********"
click at [239, 72] on div "Operations" at bounding box center [242, 79] width 64 height 16
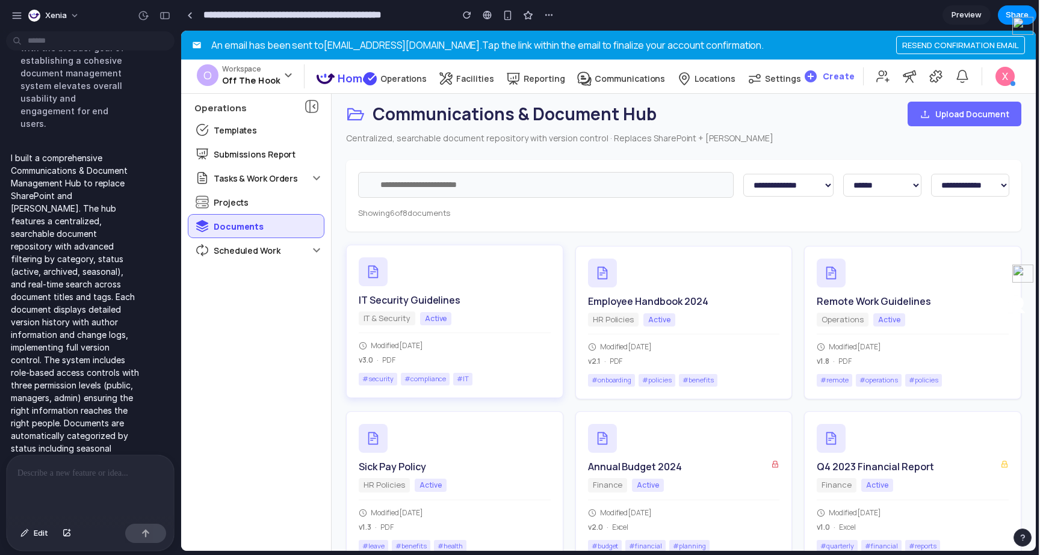
scroll to position [0, 0]
click at [469, 189] on input "text" at bounding box center [546, 186] width 376 height 26
click at [468, 182] on input "text" at bounding box center [546, 186] width 376 height 26
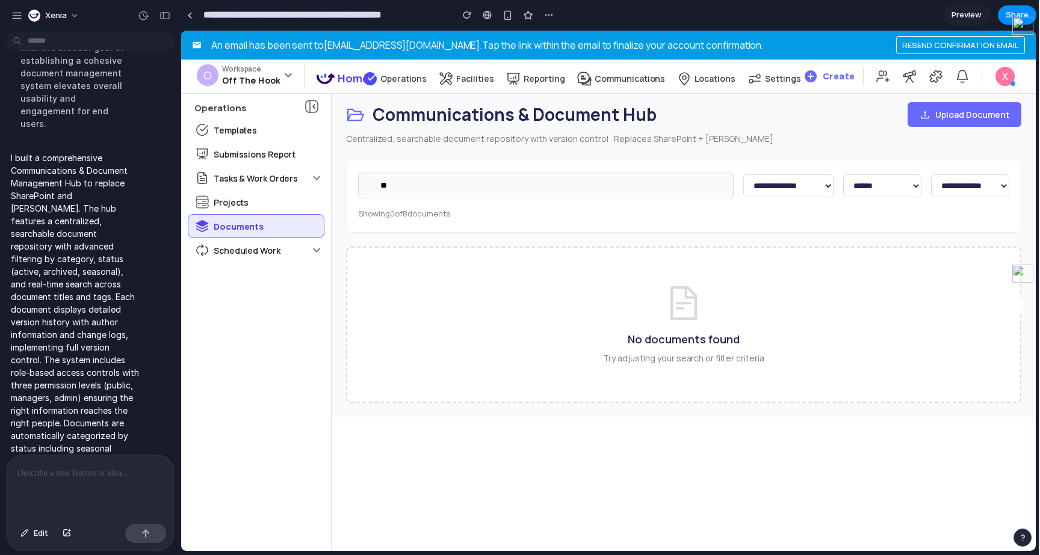
type input "*"
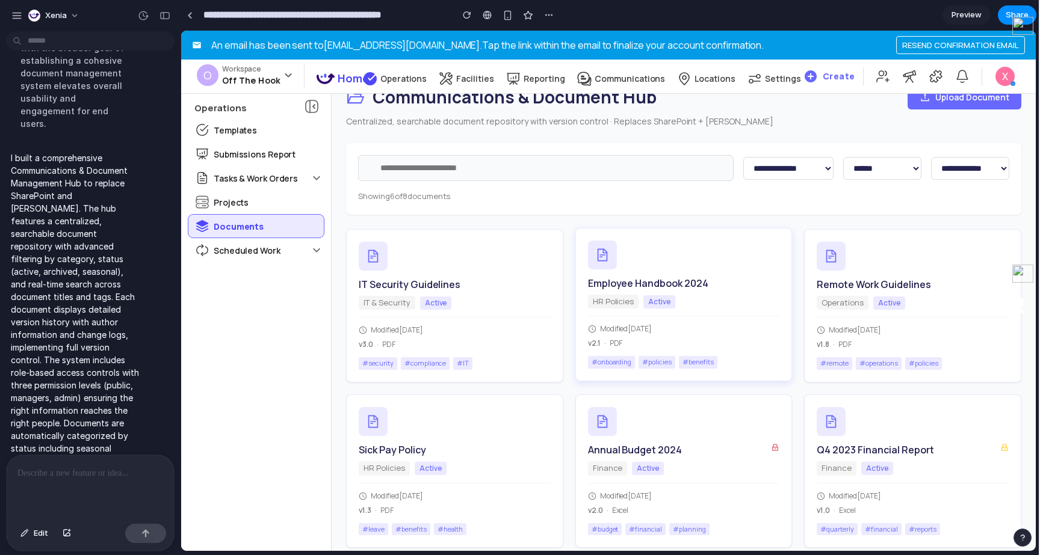
scroll to position [29, 0]
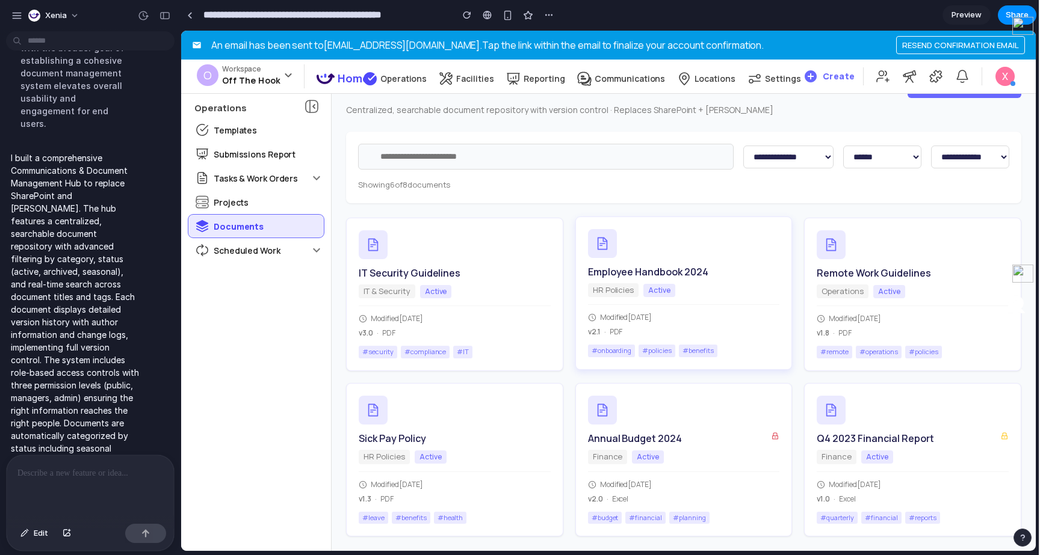
click at [720, 318] on div "Modified [DATE]" at bounding box center [684, 317] width 192 height 11
click at [443, 270] on h3 "IT Security Guidelines" at bounding box center [410, 273] width 102 height 13
click at [303, 289] on div "Operations Templates Submissions Report Tasks & Work Orders Projects Documents …" at bounding box center [255, 320] width 135 height 453
click at [297, 265] on div "Operations Templates Submissions Report Tasks & Work Orders Projects Documents …" at bounding box center [255, 320] width 135 height 453
click at [297, 261] on div "Scheduled Work" at bounding box center [248, 250] width 121 height 23
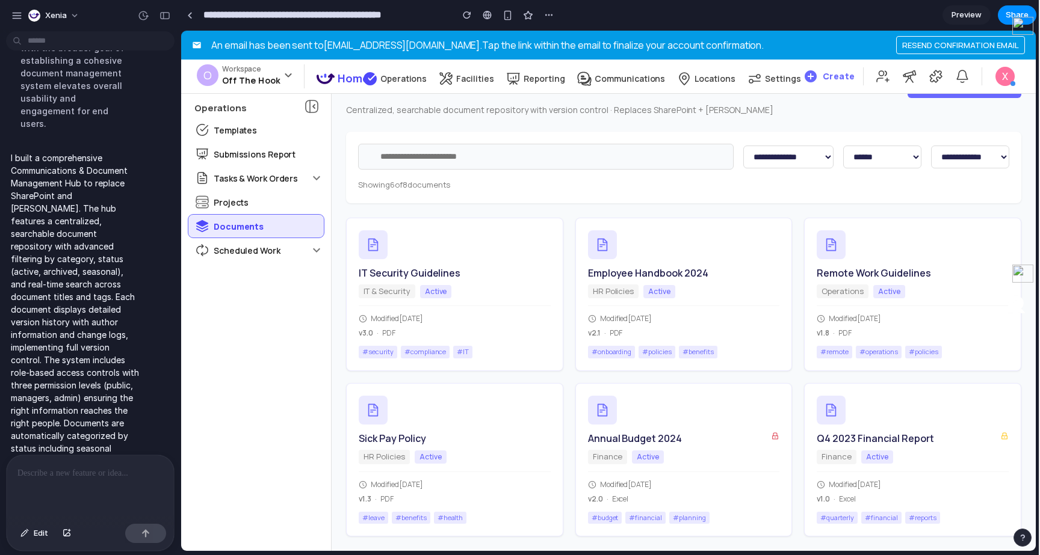
click at [791, 149] on select "**********" at bounding box center [788, 157] width 90 height 23
click at [743, 146] on select "**********" at bounding box center [788, 157] width 90 height 23
click at [790, 158] on select "**********" at bounding box center [788, 157] width 90 height 23
select select "**********"
click at [743, 146] on select "**********" at bounding box center [788, 157] width 90 height 23
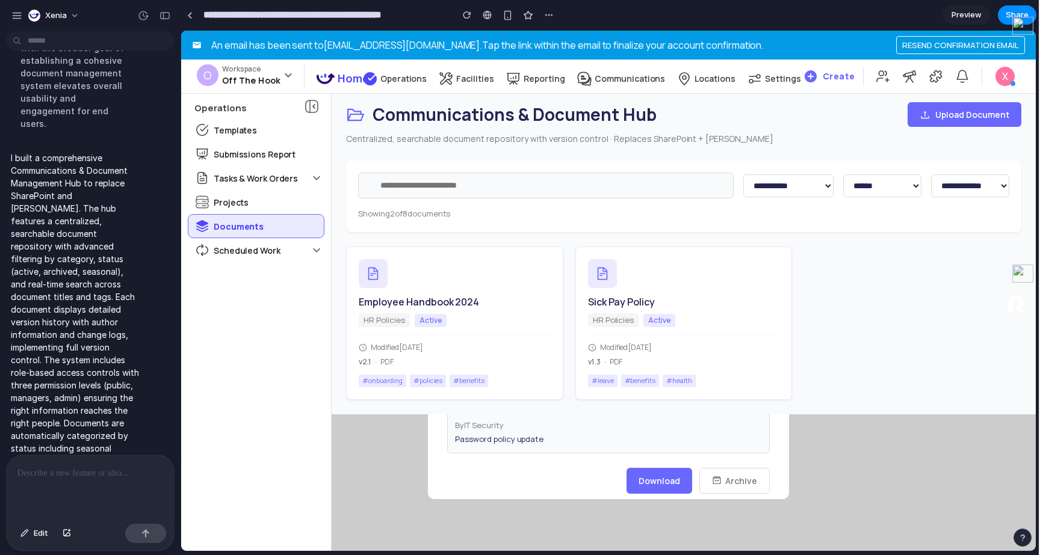
scroll to position [0, 0]
click at [666, 481] on span "Download" at bounding box center [660, 480] width 42 height 11
click at [728, 477] on span "Archive" at bounding box center [741, 481] width 32 height 13
click at [627, 357] on div "v 1.3 · PDF" at bounding box center [684, 362] width 192 height 11
click at [613, 317] on span "HR Policies" at bounding box center [613, 319] width 51 height 14
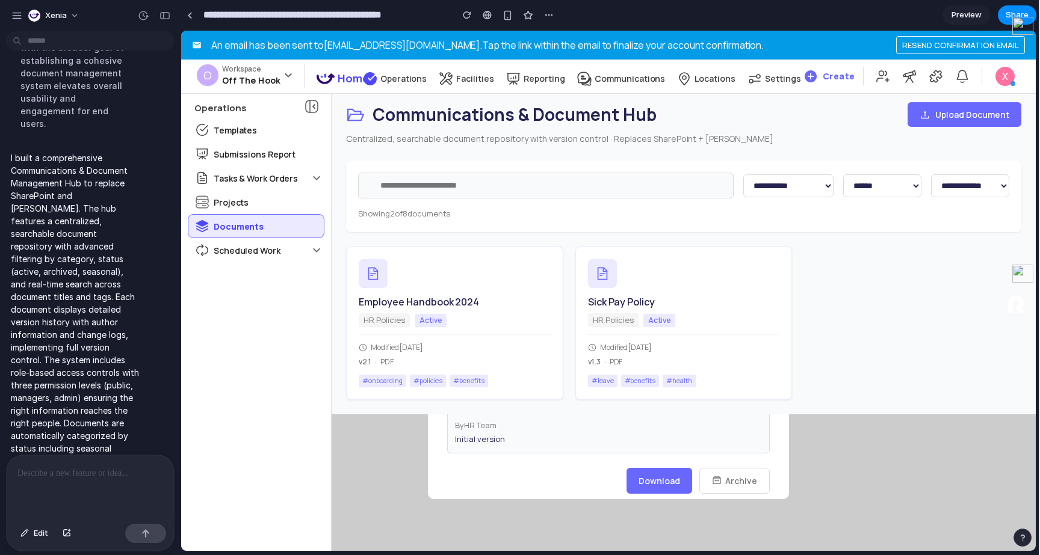
click at [106, 471] on p at bounding box center [90, 473] width 146 height 14
click at [156, 532] on button "button" at bounding box center [145, 533] width 41 height 19
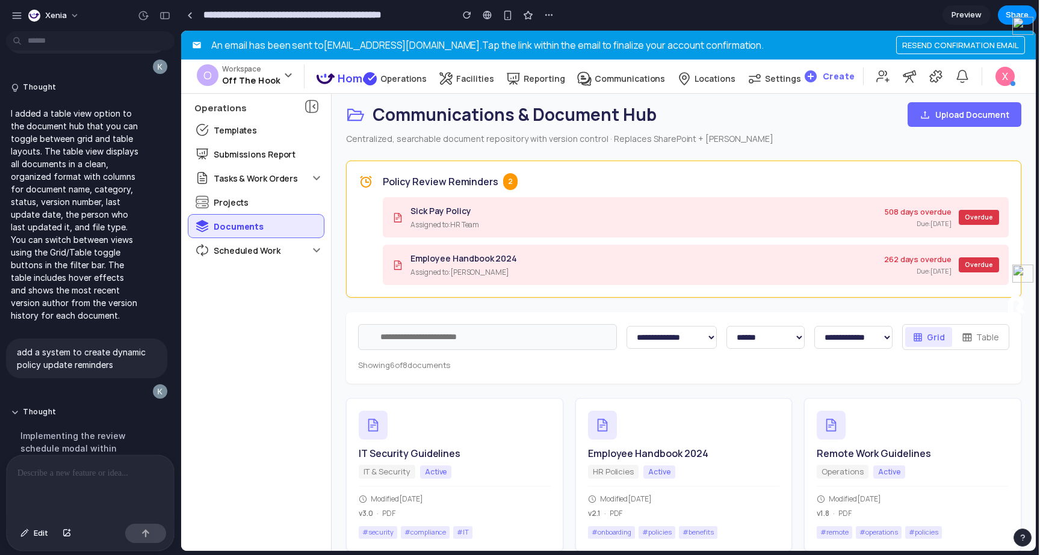
scroll to position [1438, 0]
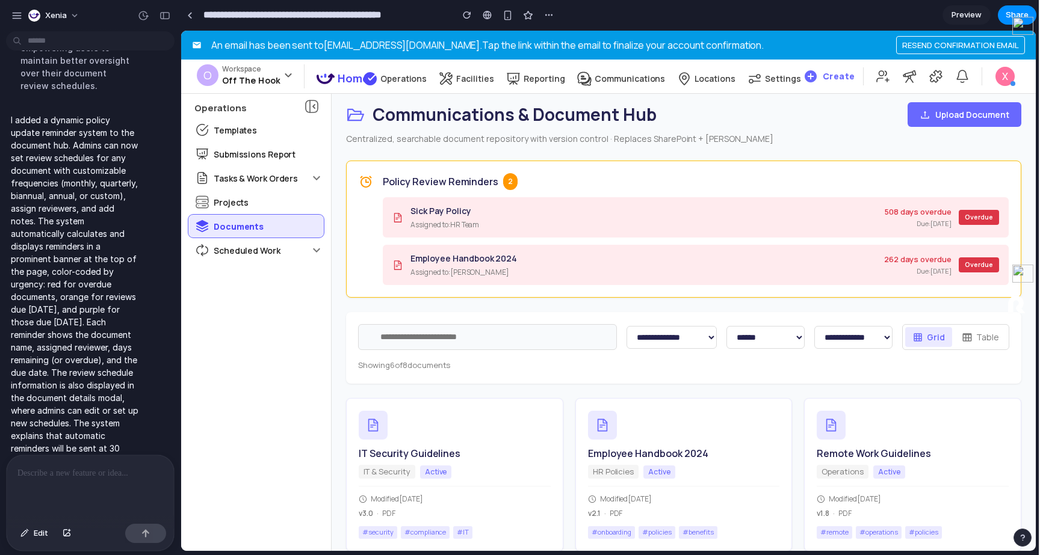
click at [509, 329] on input "text" at bounding box center [487, 337] width 259 height 26
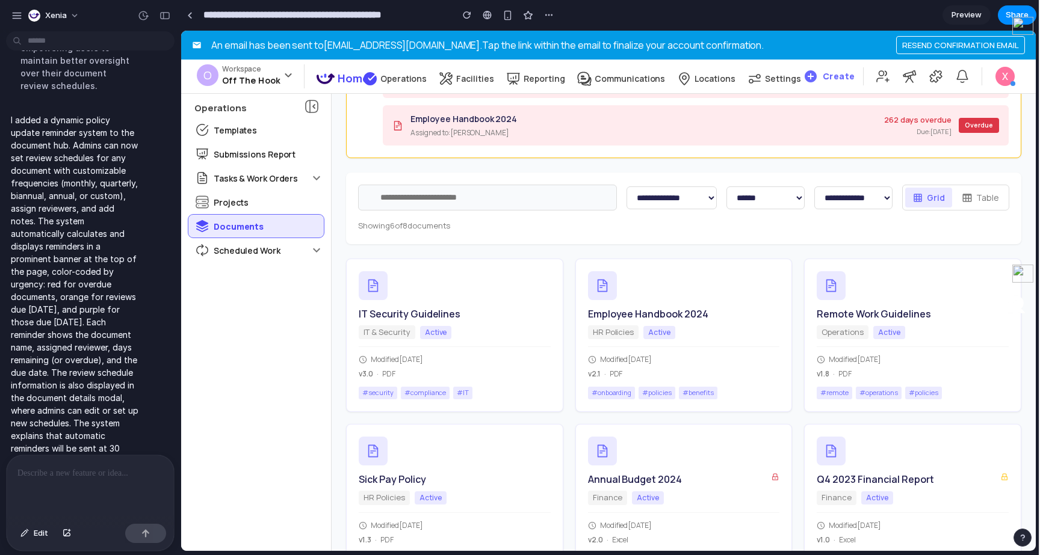
scroll to position [181, 0]
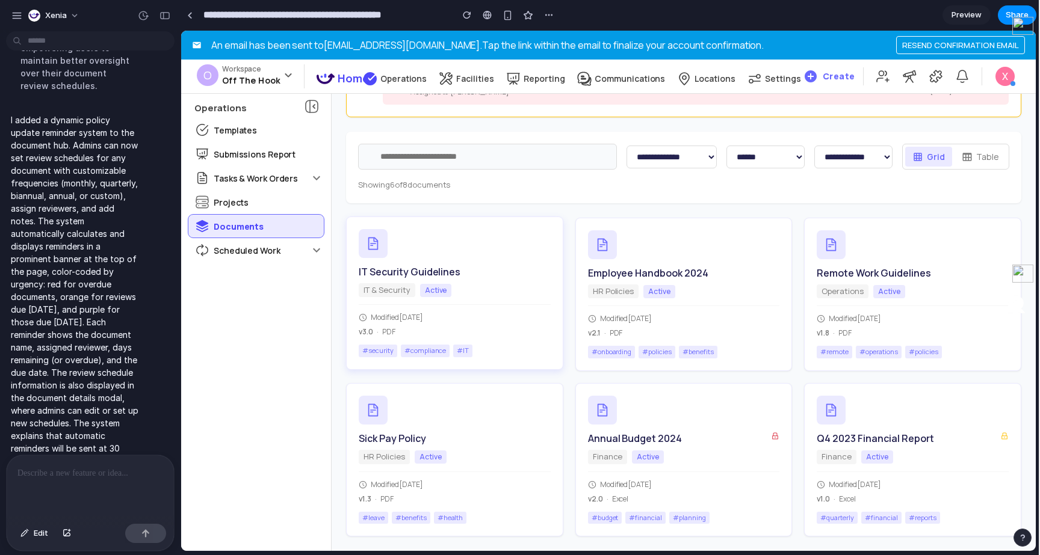
click at [472, 290] on div "IT & Security Active" at bounding box center [455, 290] width 192 height 14
click at [37, 481] on div at bounding box center [90, 488] width 167 height 64
click at [156, 531] on button "button" at bounding box center [145, 533] width 41 height 19
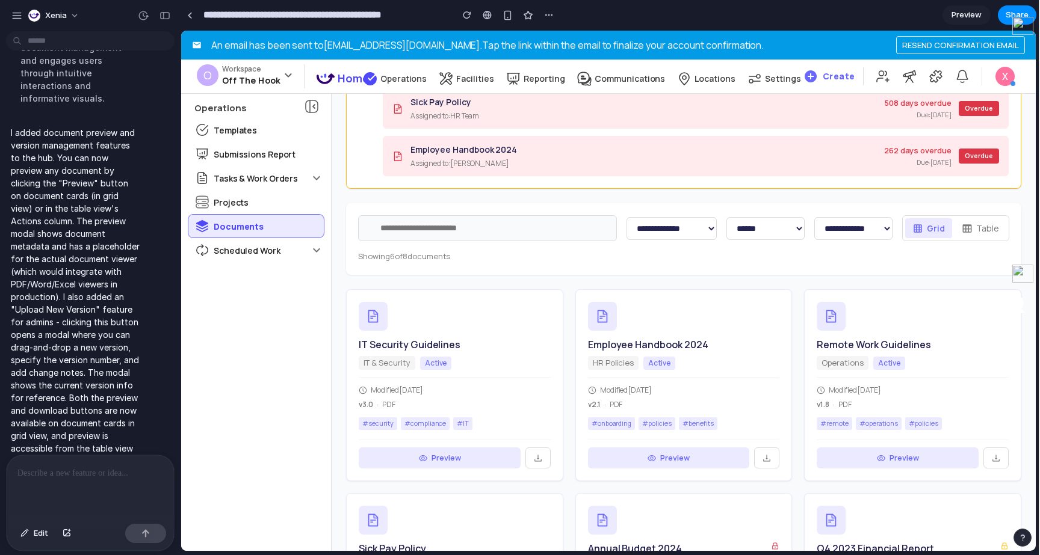
scroll to position [150, 0]
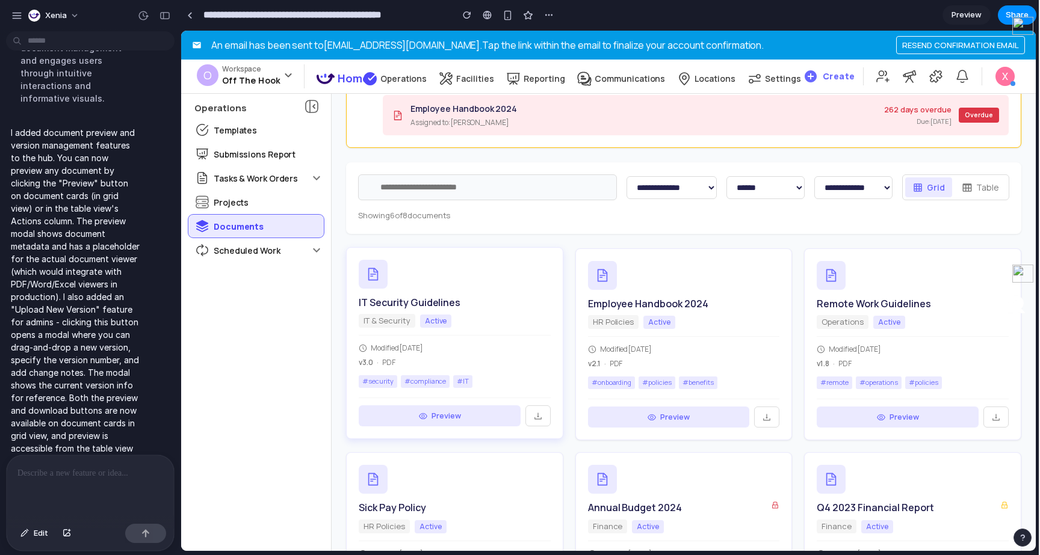
click at [511, 342] on div "Modified [DATE] v 3.0 · PDF" at bounding box center [455, 351] width 192 height 33
click at [478, 415] on button "Preview" at bounding box center [440, 417] width 162 height 22
click at [545, 421] on button at bounding box center [537, 417] width 25 height 22
click at [421, 312] on div "IT Security Guidelines IT & Security Active Modified [DATE] v 3.0 · PDF # secur…" at bounding box center [454, 343] width 217 height 193
click at [539, 412] on icon at bounding box center [538, 417] width 10 height 10
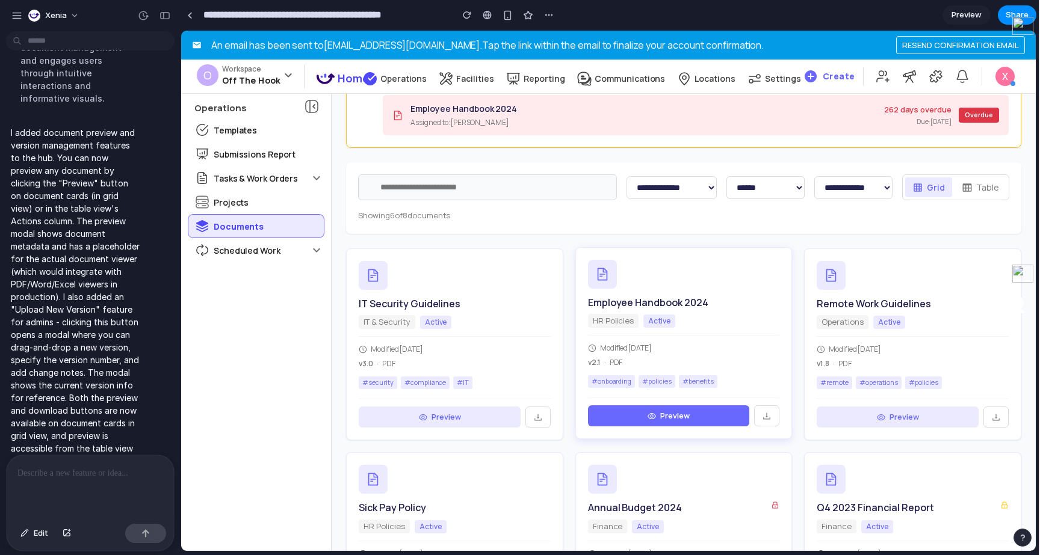
click at [690, 417] on button "Preview" at bounding box center [669, 417] width 162 height 22
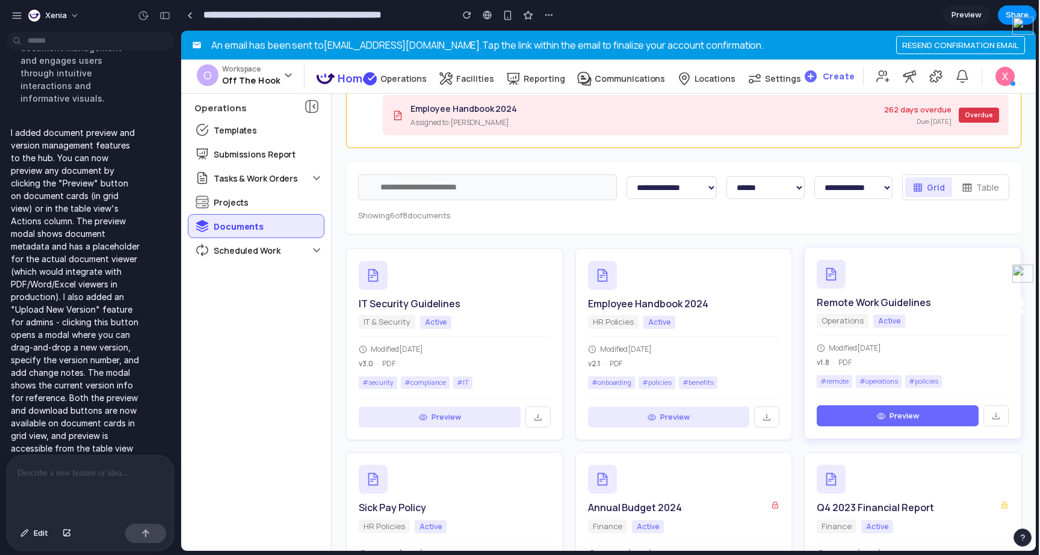
click at [896, 413] on button "Preview" at bounding box center [898, 417] width 162 height 22
click at [860, 305] on h3 "Remote Work Guidelines" at bounding box center [874, 302] width 114 height 13
click at [480, 371] on div "IT Security Guidelines IT & Security Active Modified [DATE] v 3.0 · PDF # secur…" at bounding box center [454, 343] width 217 height 193
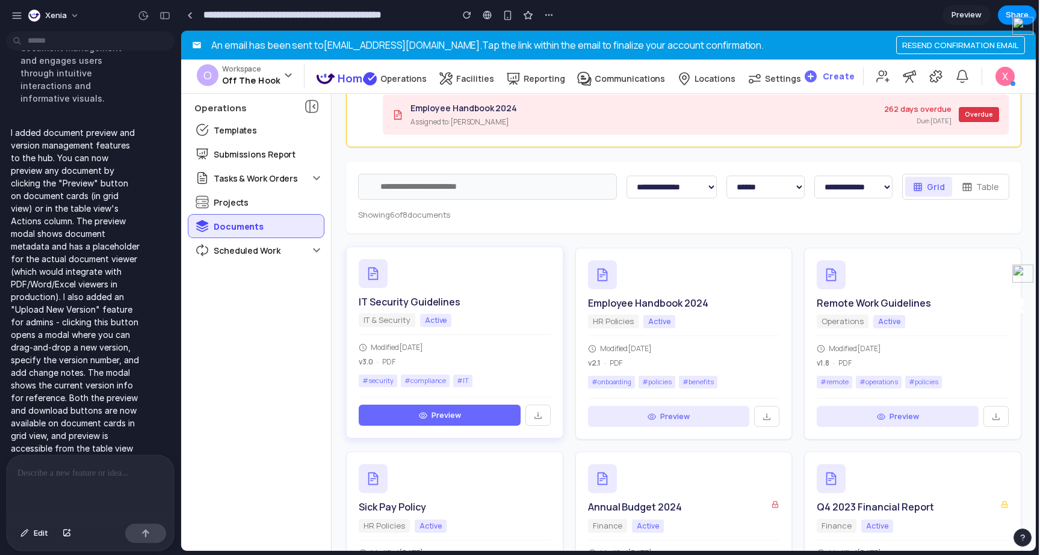
click at [463, 419] on button "Preview" at bounding box center [440, 416] width 162 height 22
click at [463, 420] on button "Preview" at bounding box center [440, 416] width 162 height 22
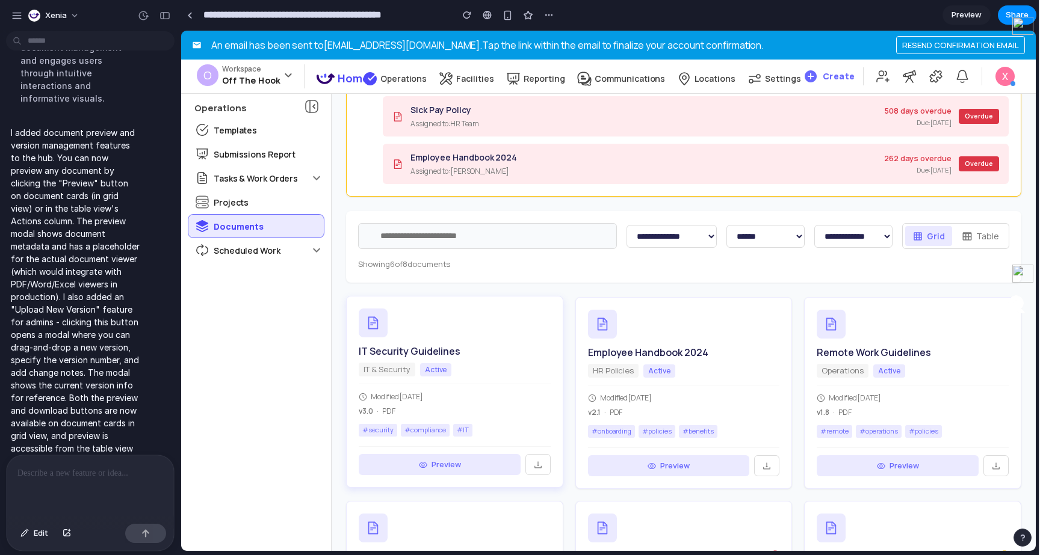
scroll to position [117, 0]
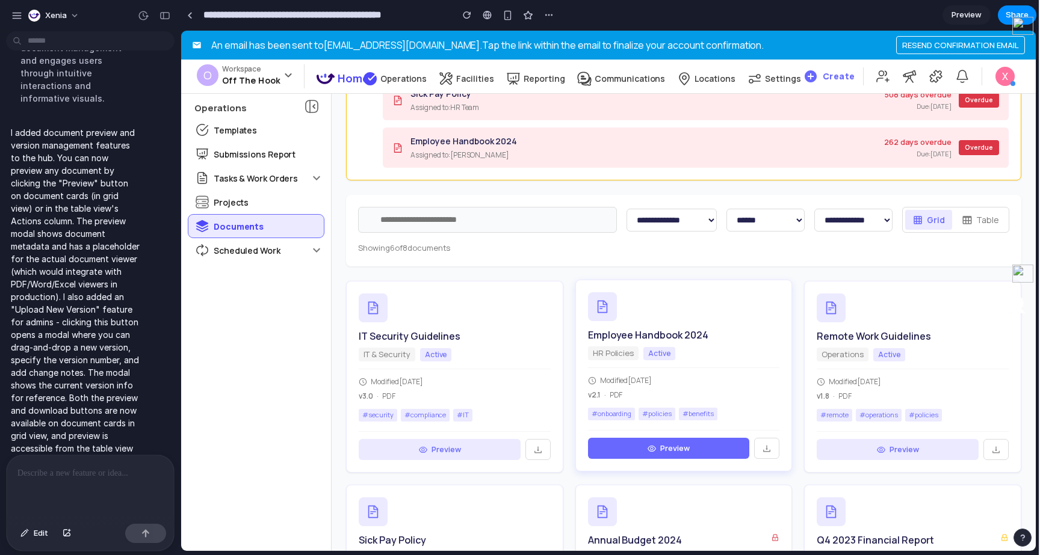
click at [627, 457] on button "Preview" at bounding box center [669, 449] width 162 height 22
click at [625, 457] on button "Preview" at bounding box center [669, 449] width 162 height 22
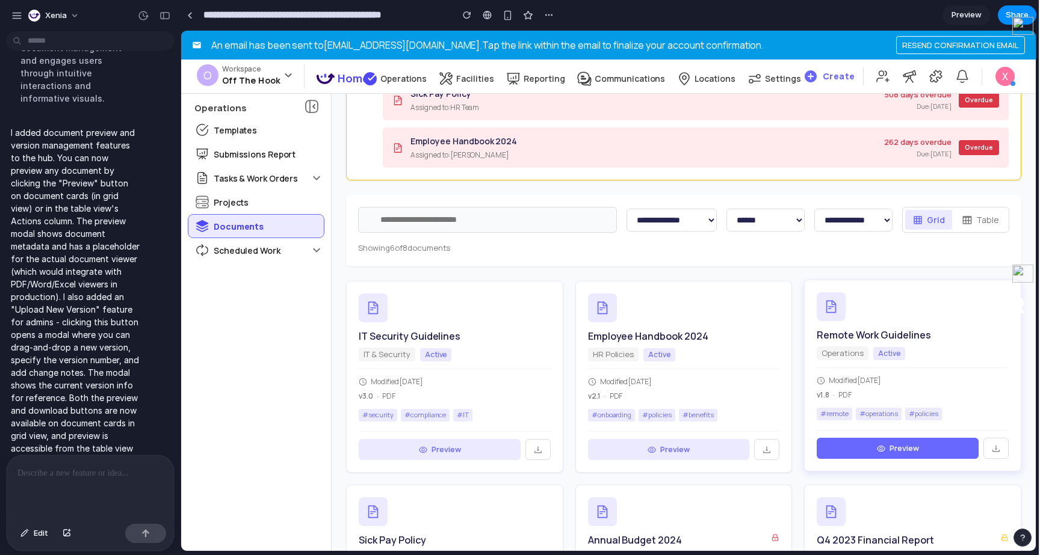
click at [861, 444] on button "Preview" at bounding box center [898, 449] width 162 height 22
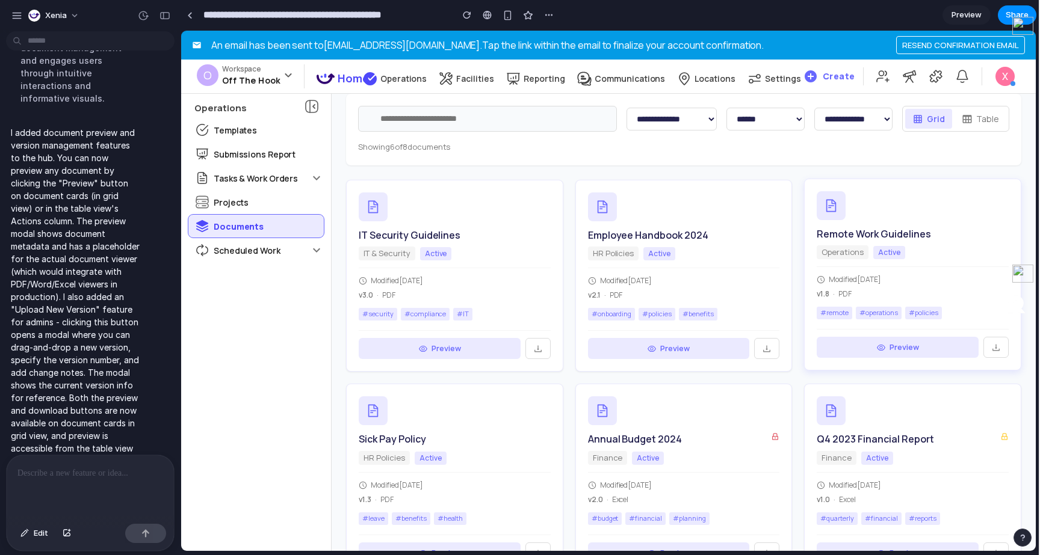
scroll to position [259, 0]
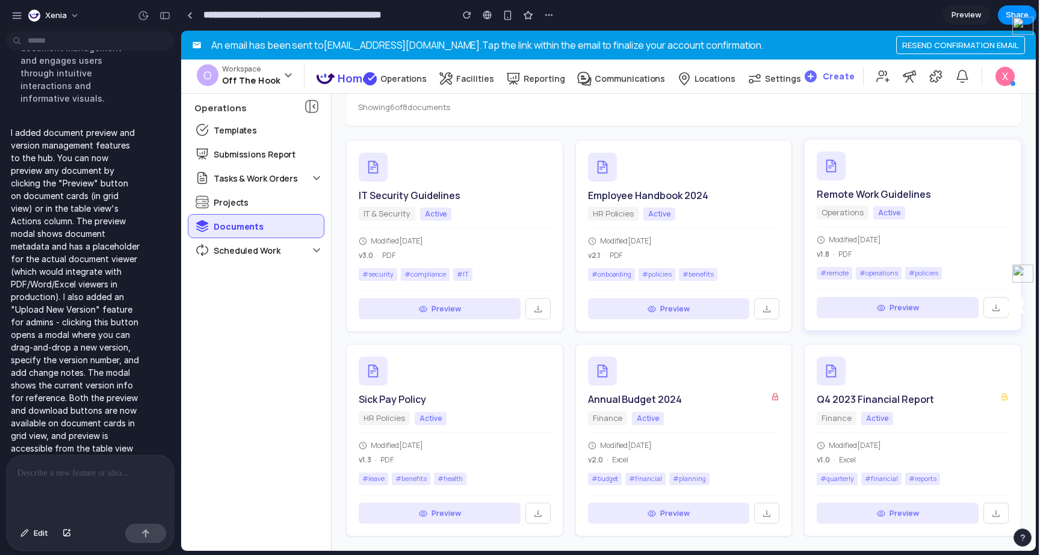
click at [854, 435] on div "Modified [DATE] v 1.0 · Excel" at bounding box center [913, 449] width 192 height 33
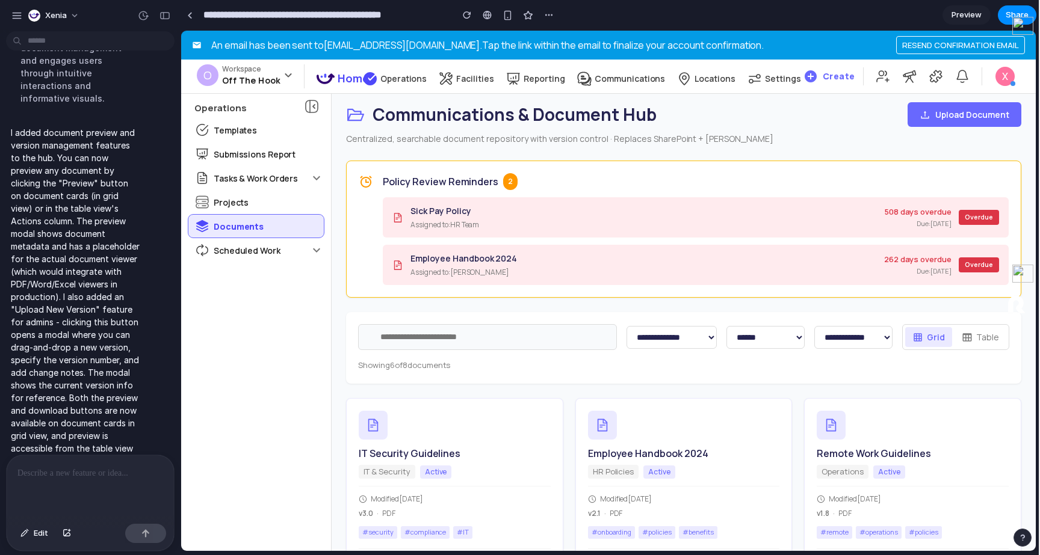
click at [983, 335] on button "Table" at bounding box center [980, 337] width 52 height 20
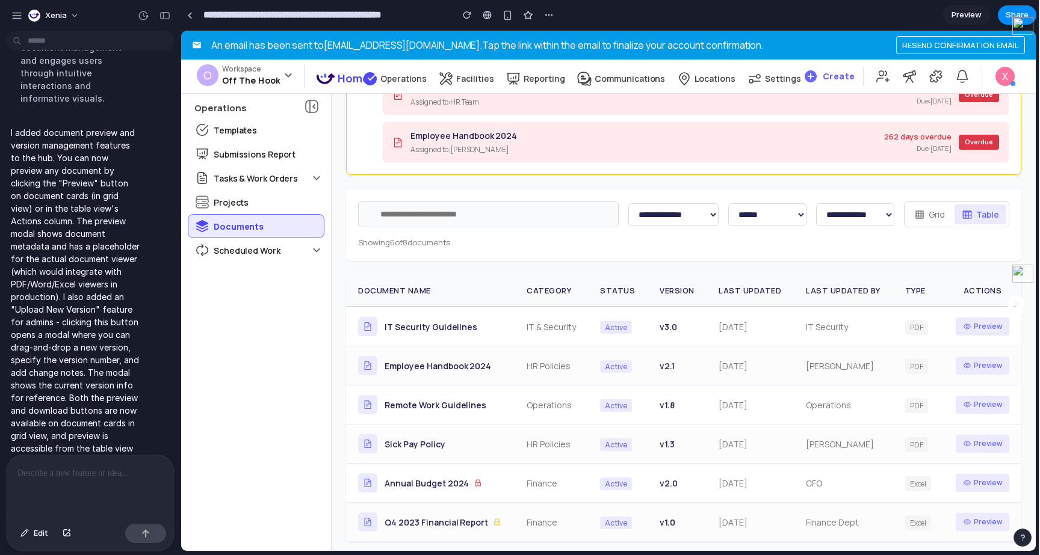
scroll to position [129, 0]
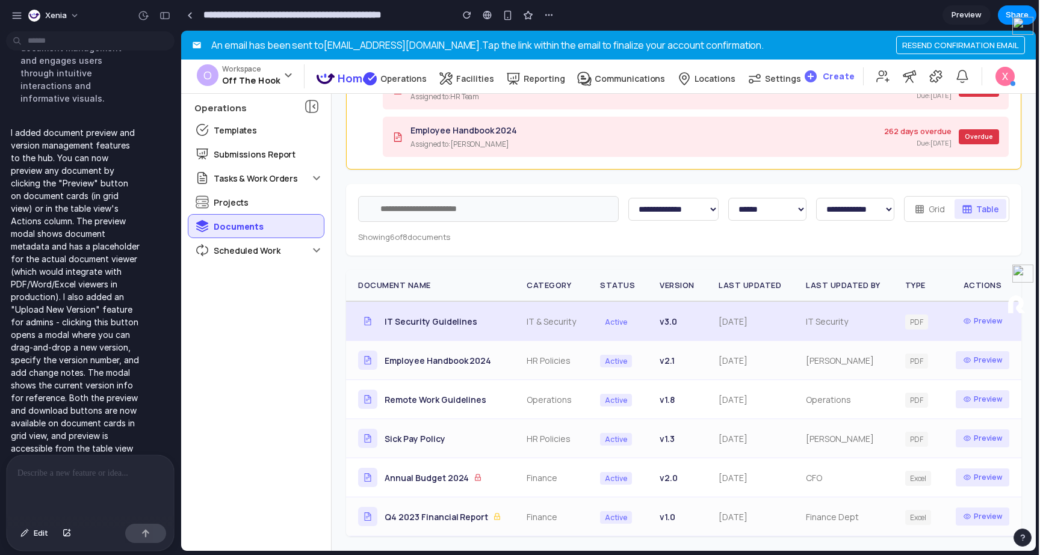
click at [656, 330] on td "v 3.0" at bounding box center [677, 322] width 59 height 40
click at [975, 324] on button "Preview" at bounding box center [983, 321] width 54 height 18
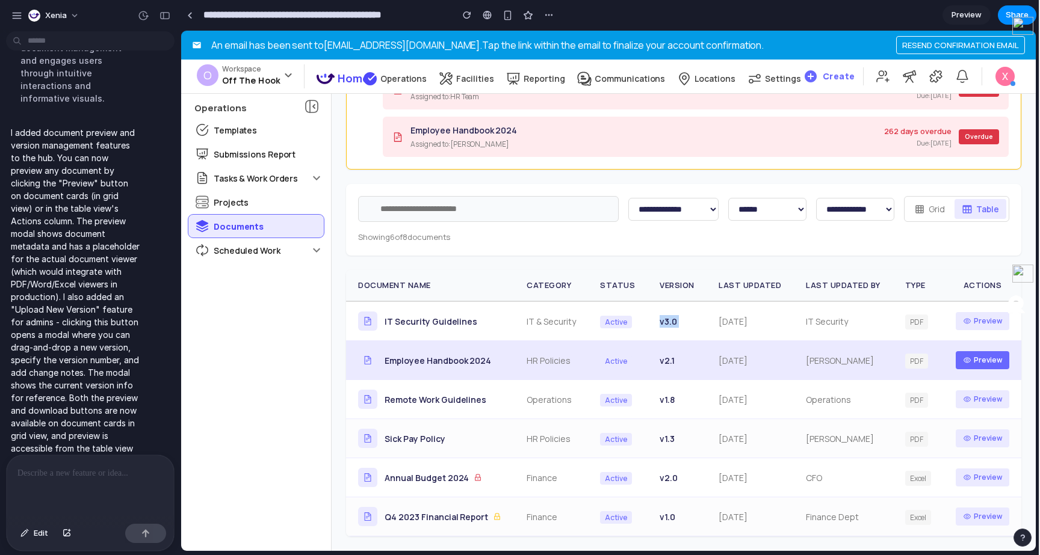
click at [975, 351] on button "Preview" at bounding box center [983, 360] width 54 height 18
click at [975, 352] on button "Preview" at bounding box center [983, 360] width 54 height 18
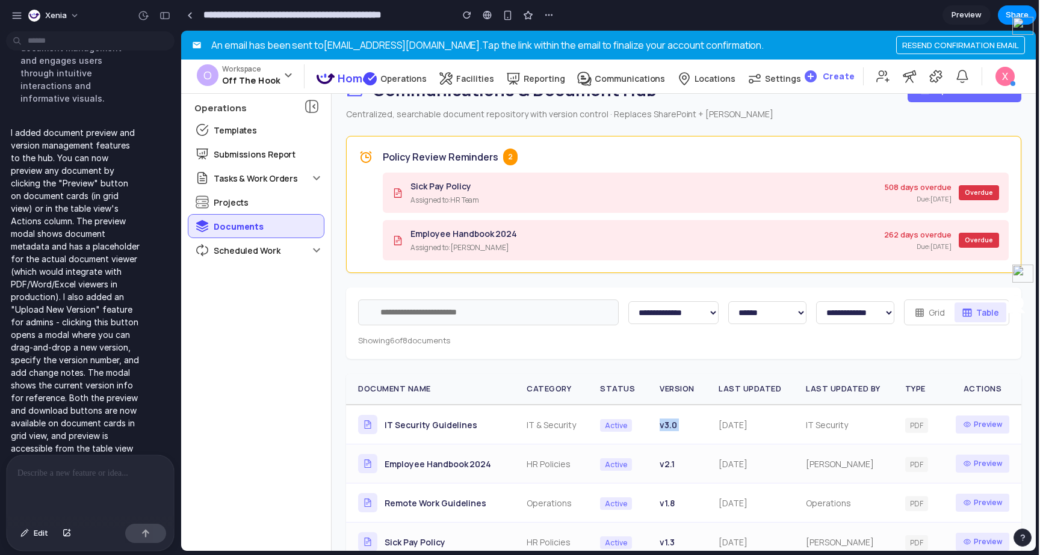
scroll to position [0, 0]
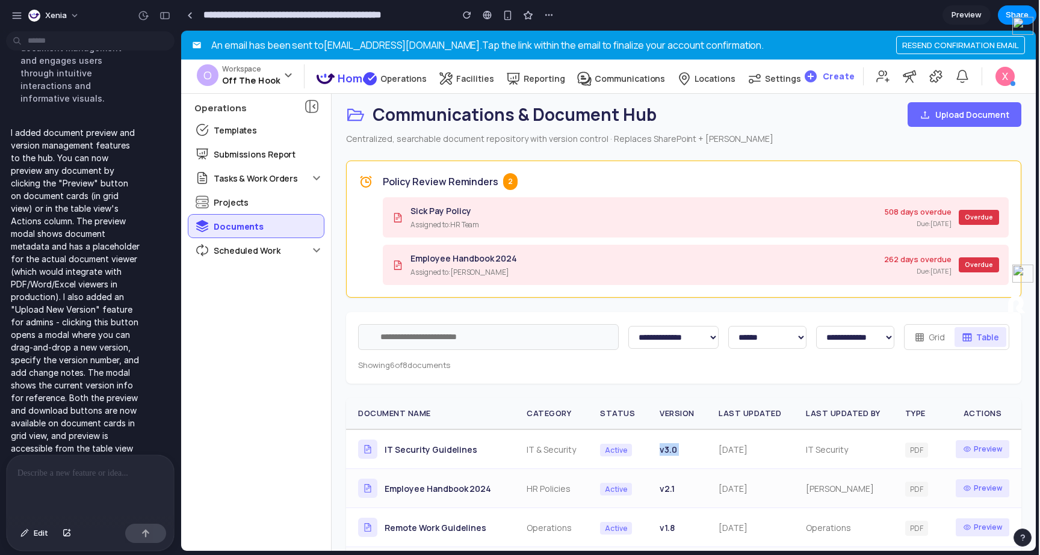
click at [936, 122] on button "Upload Document" at bounding box center [965, 114] width 114 height 25
click at [931, 130] on div "Communications & Document Hub Upload Document Centralized, searchable document …" at bounding box center [683, 124] width 675 height 44
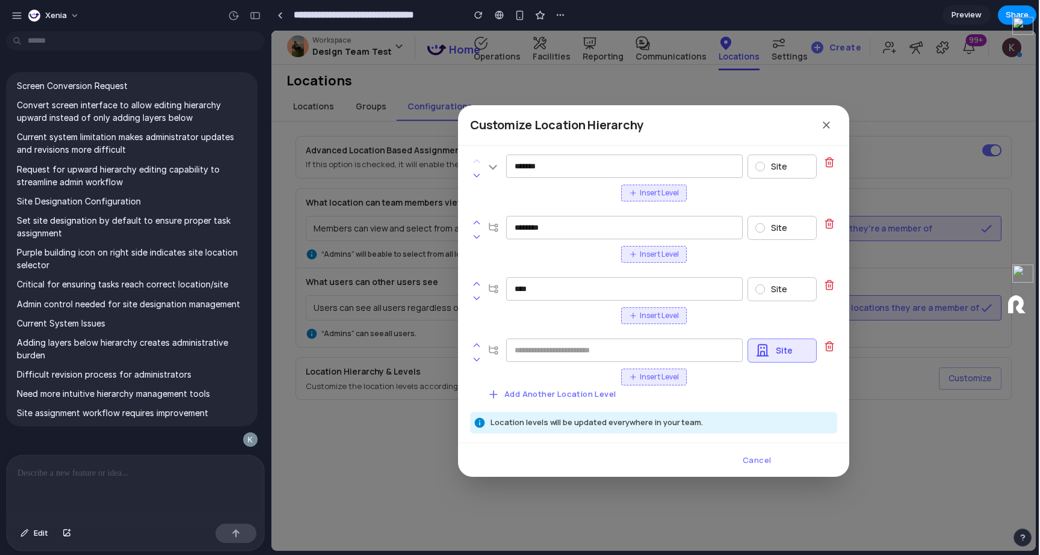
scroll to position [386, 0]
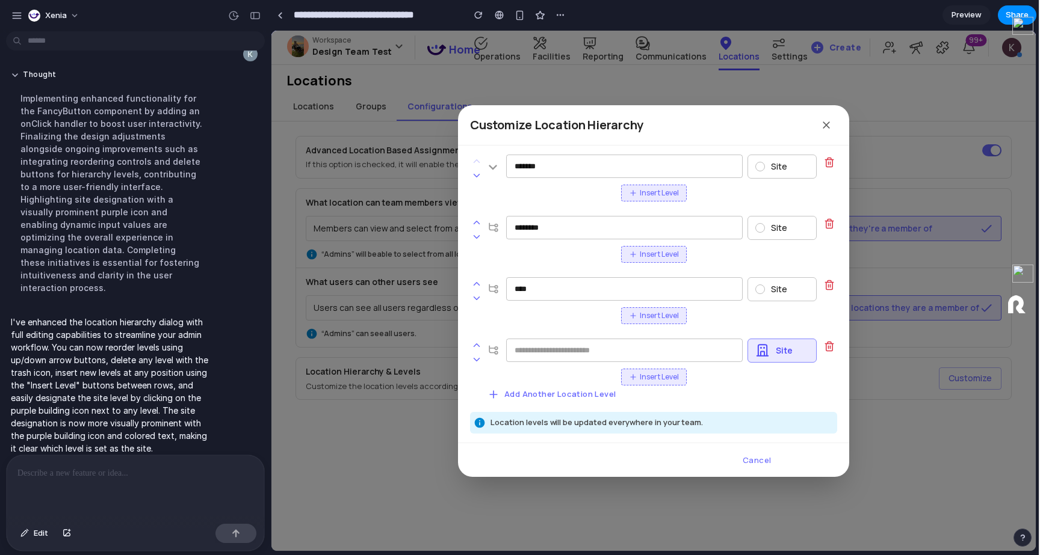
click at [762, 462] on button "Cancel" at bounding box center [757, 461] width 29 height 16
click at [871, 73] on div "Customize Location Hierarchy ******* ‌ Site Insert Level ******** ‌ Site Insert…" at bounding box center [653, 291] width 764 height 521
click at [831, 126] on icon "button" at bounding box center [826, 125] width 12 height 12
click at [827, 125] on icon "button" at bounding box center [826, 125] width 12 height 12
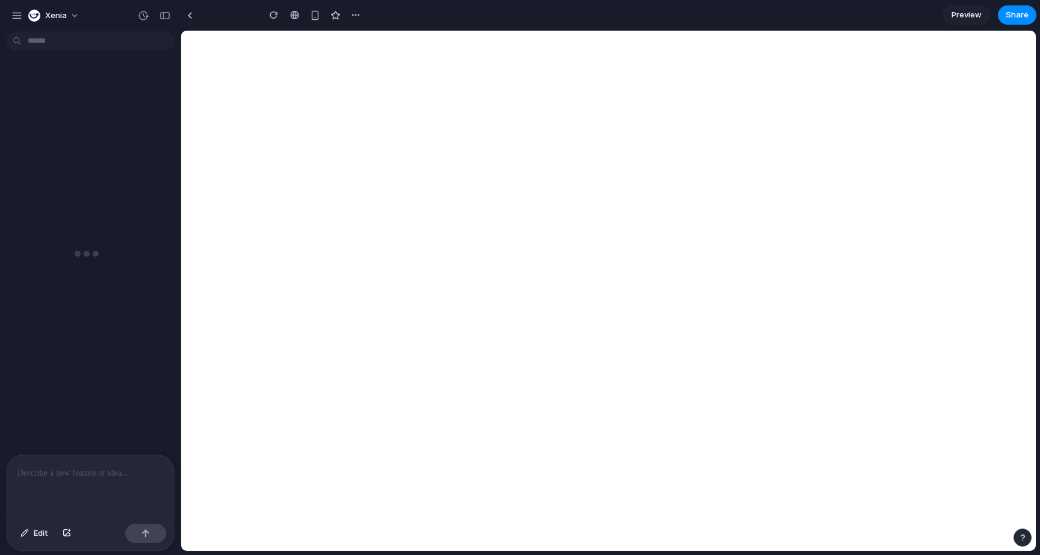
type input "**********"
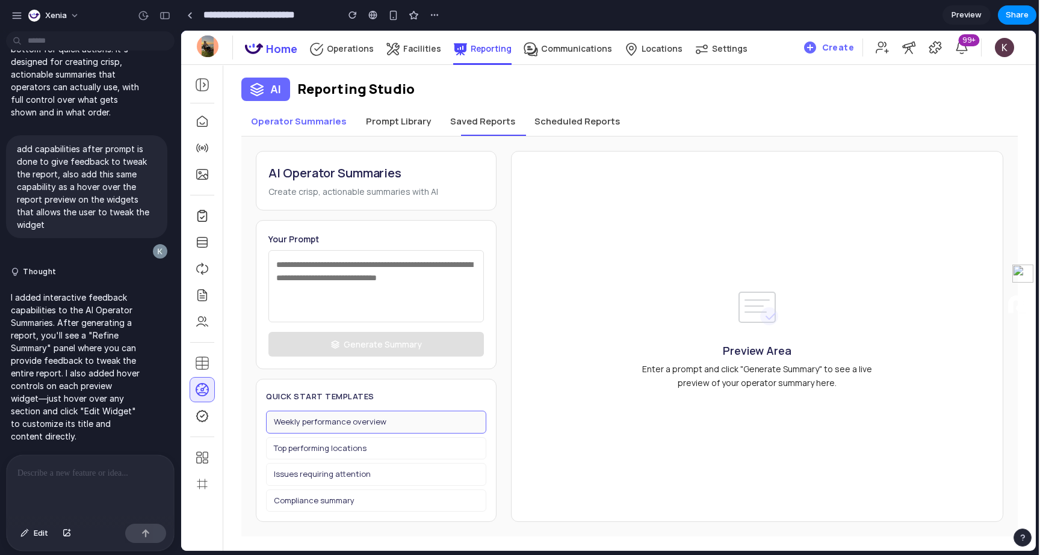
click at [339, 416] on button "Weekly performance overview" at bounding box center [376, 422] width 220 height 23
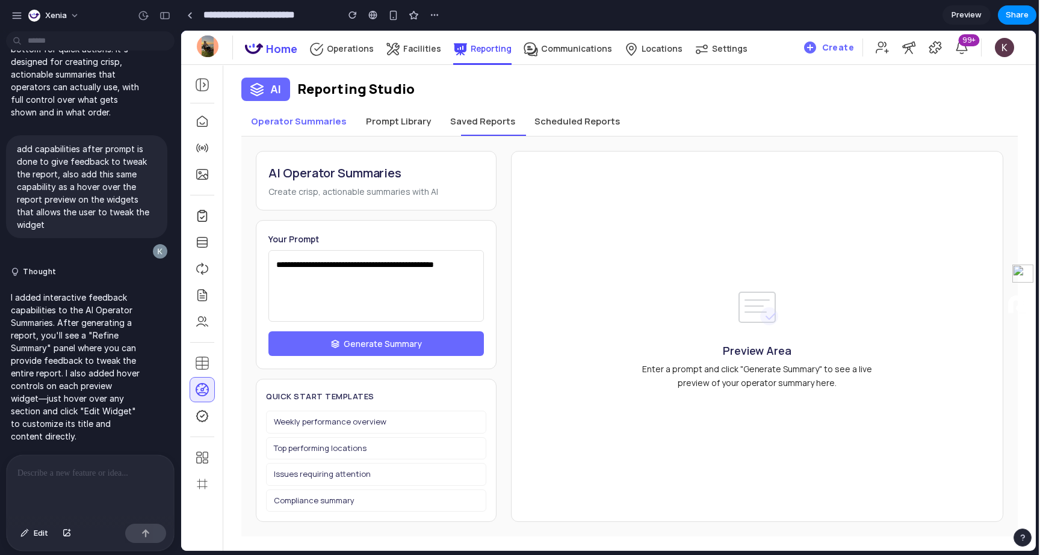
click at [378, 140] on div "**********" at bounding box center [629, 337] width 776 height 400
click at [344, 342] on span "Generate Summary" at bounding box center [383, 344] width 78 height 13
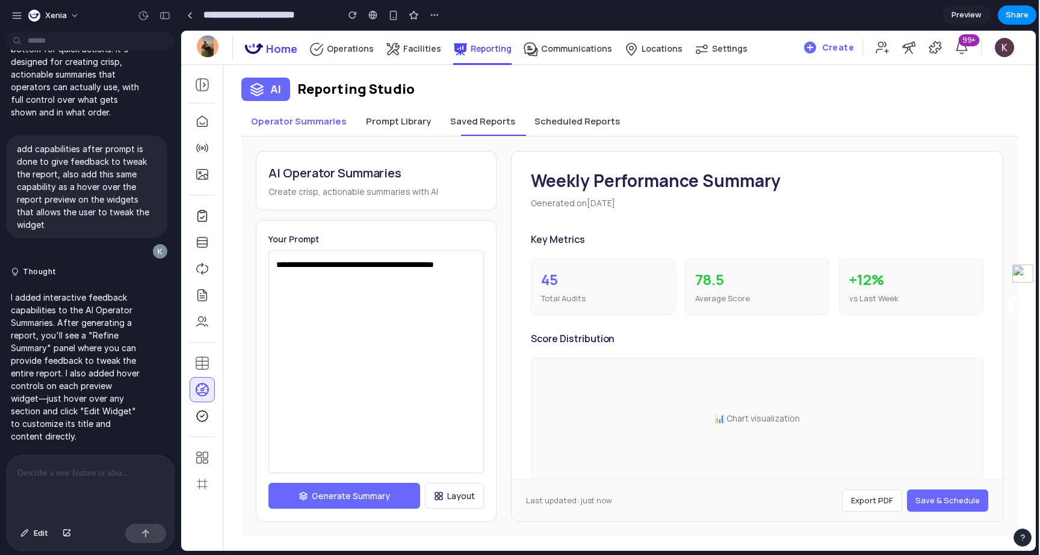
click at [112, 486] on div at bounding box center [90, 488] width 167 height 64
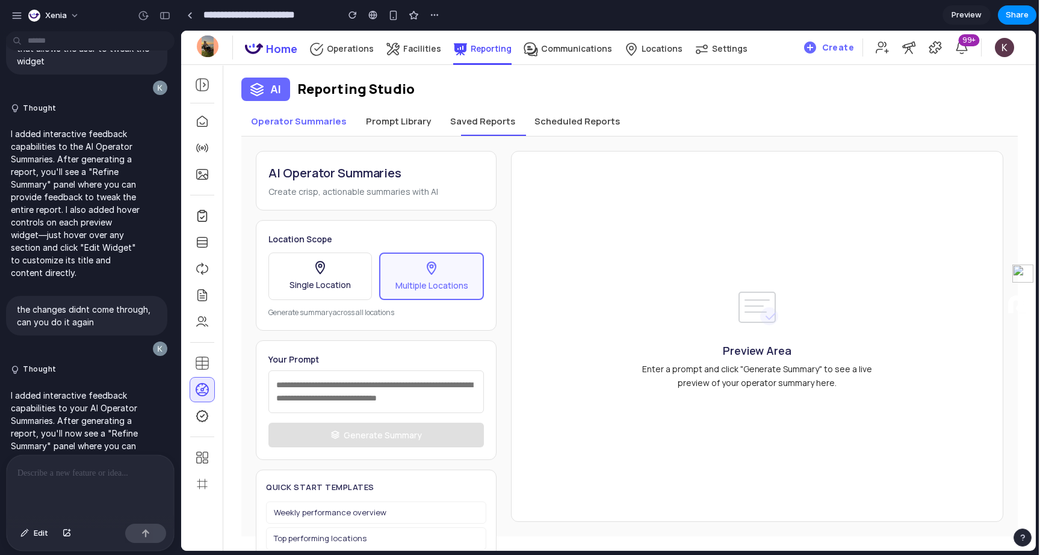
scroll to position [3828, 0]
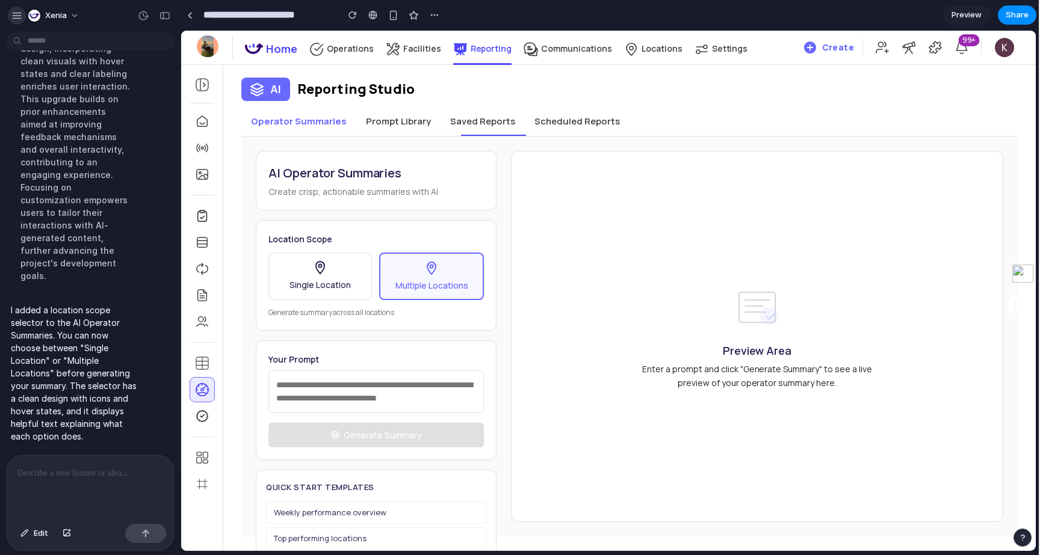
click at [19, 23] on button "button" at bounding box center [17, 16] width 18 height 18
click at [55, 23] on button "Xenia" at bounding box center [54, 15] width 62 height 19
click at [9, 19] on div "Settings Invite members Change theme Sign out" at bounding box center [520, 277] width 1040 height 555
click at [15, 14] on div "button" at bounding box center [16, 15] width 11 height 11
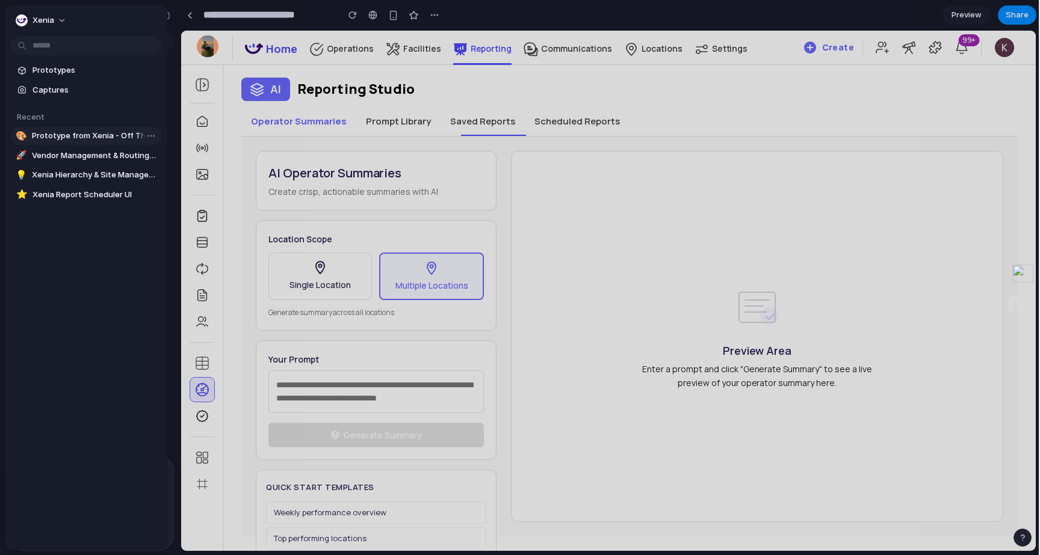
click at [99, 140] on span "Prototype from Xenia - Off The Hook v2" at bounding box center [94, 136] width 125 height 12
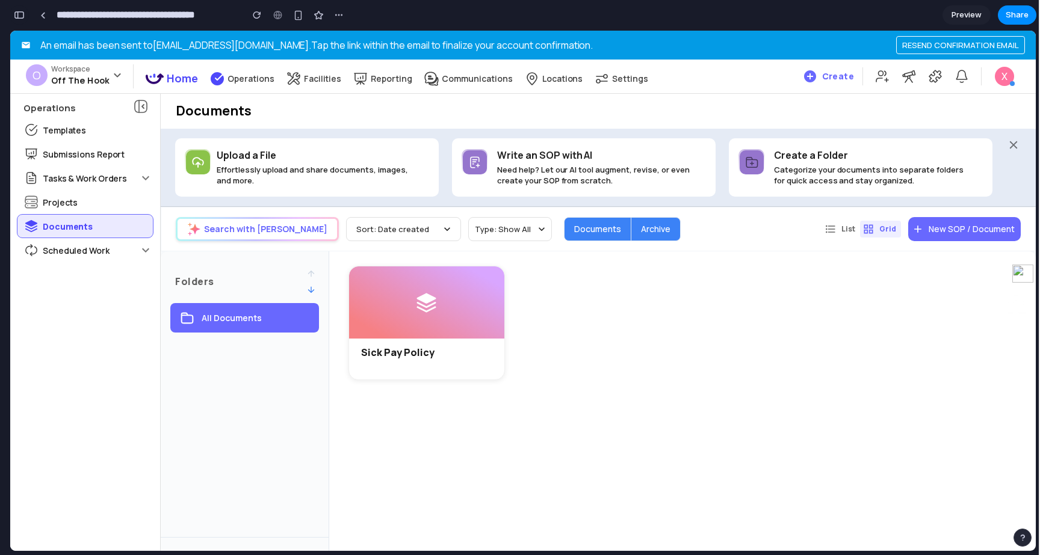
click at [17, 17] on div "button" at bounding box center [19, 15] width 11 height 8
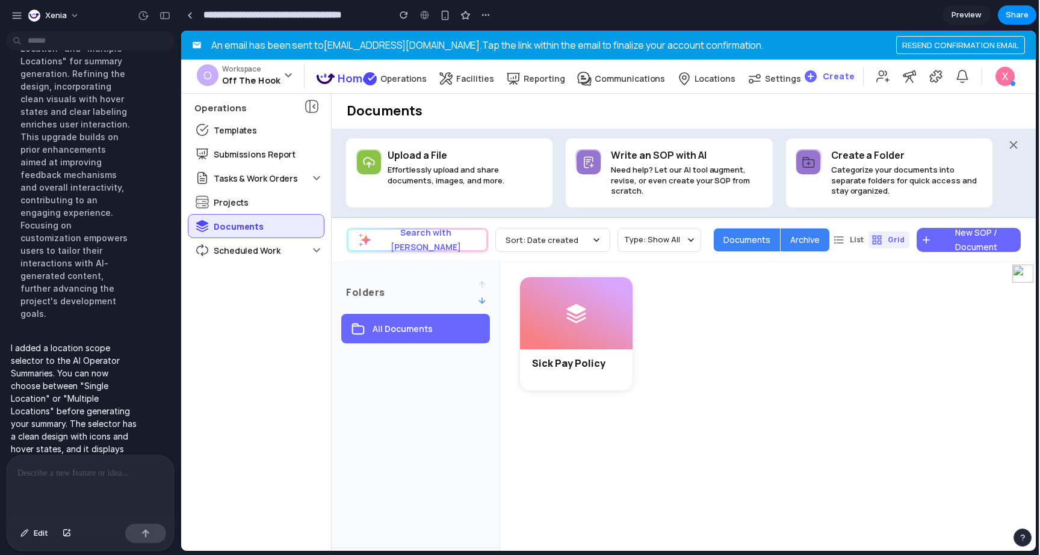
click at [94, 485] on div at bounding box center [90, 488] width 167 height 64
type input "**********"
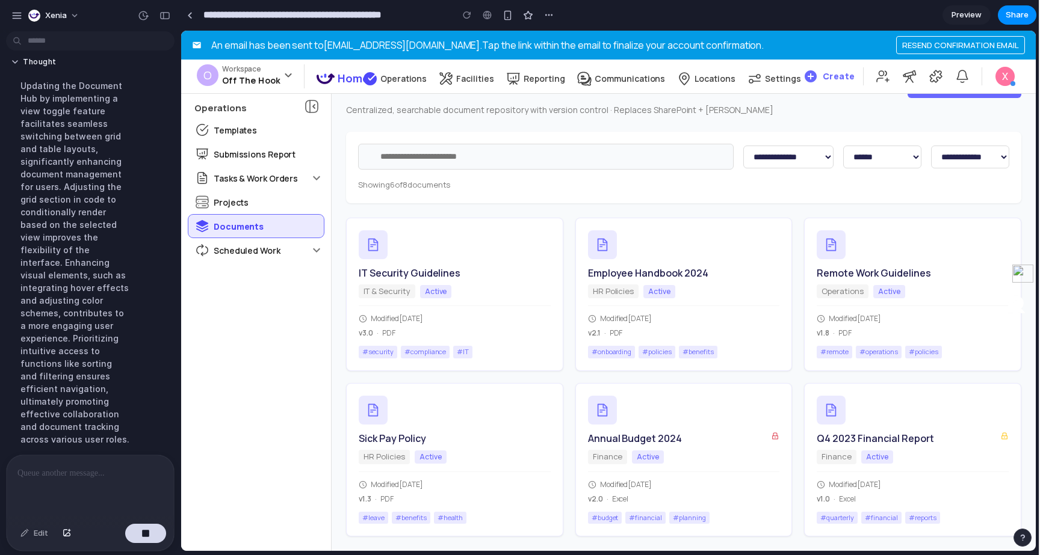
scroll to position [29, 0]
click at [539, 265] on div "IT Security Guidelines" at bounding box center [455, 271] width 192 height 13
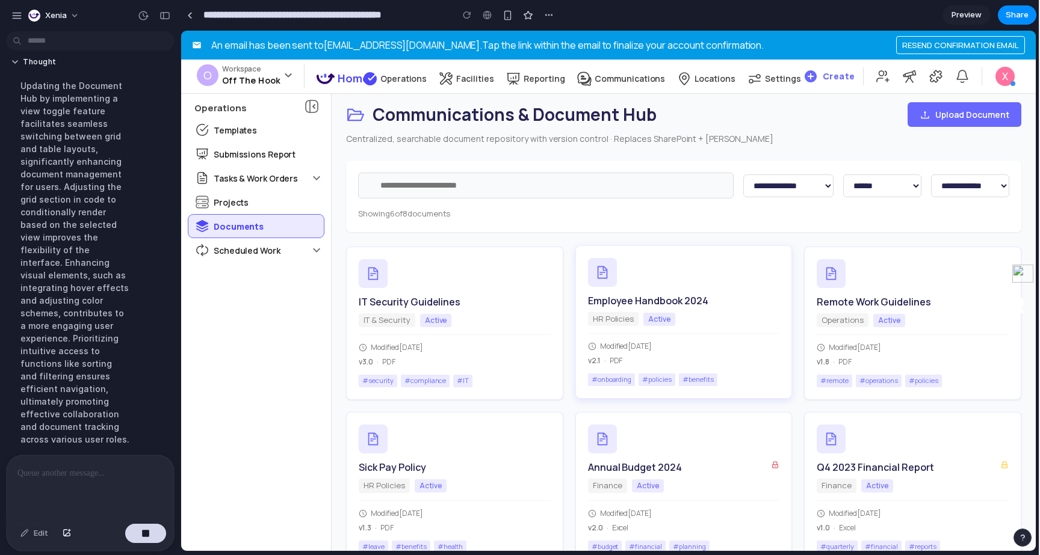
click at [691, 391] on div "Employee Handbook 2024 HR Policies Active Modified [DATE] v 2.1 · PDF # onboard…" at bounding box center [683, 322] width 217 height 153
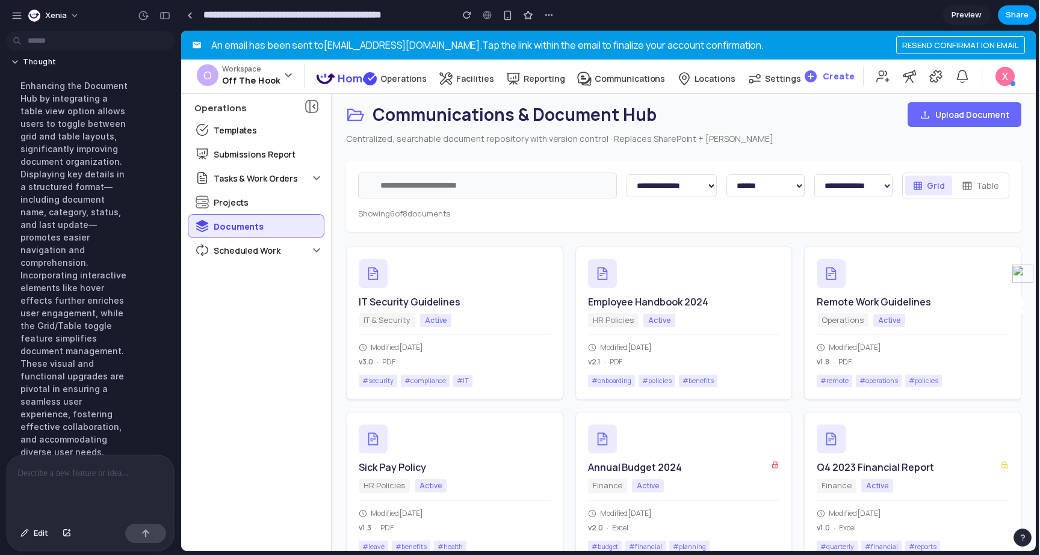
scroll to position [1485, 0]
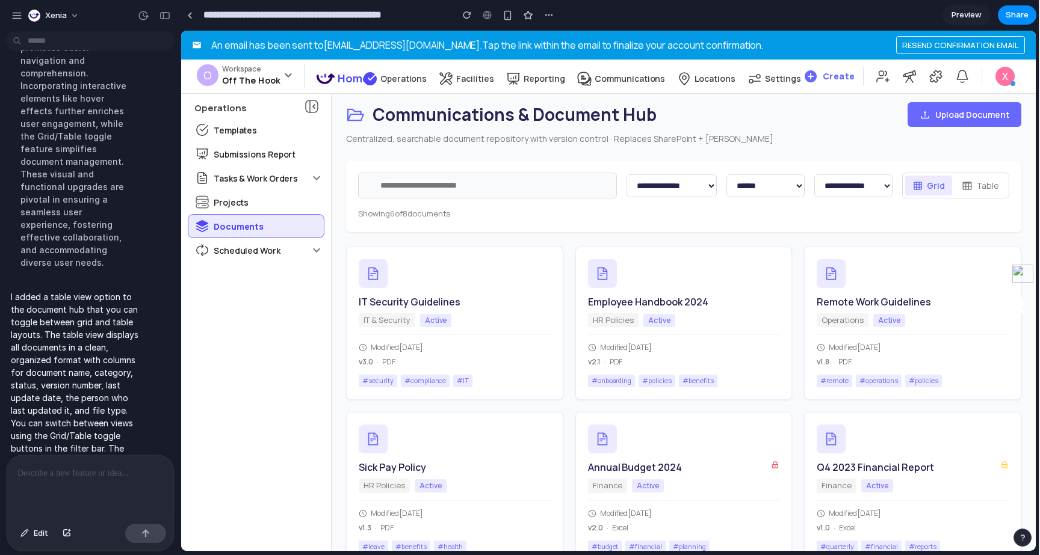
click at [982, 187] on button "Table" at bounding box center [980, 186] width 52 height 20
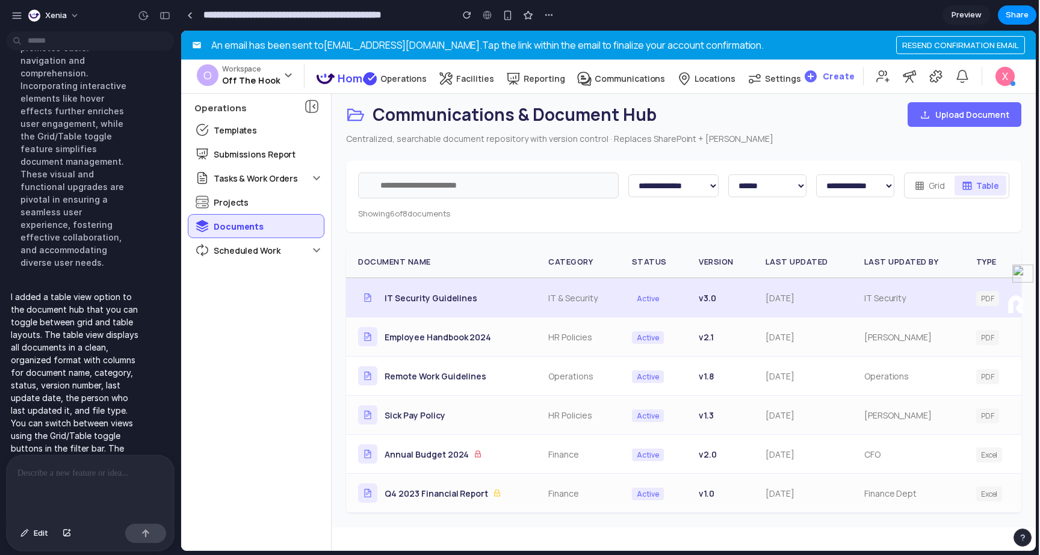
click at [446, 291] on div "IT Security Guidelines" at bounding box center [441, 297] width 166 height 19
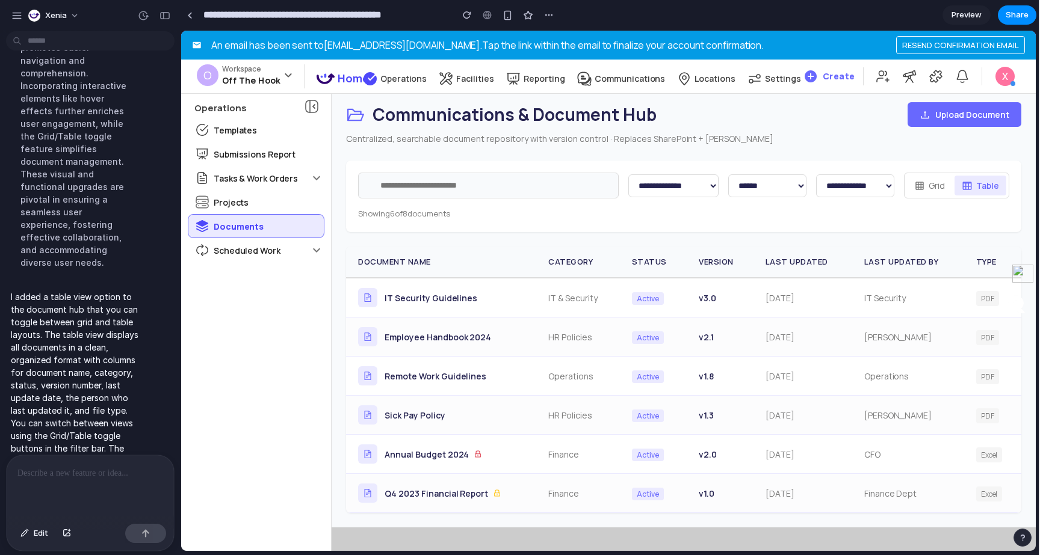
click at [918, 188] on icon at bounding box center [919, 186] width 8 height 8
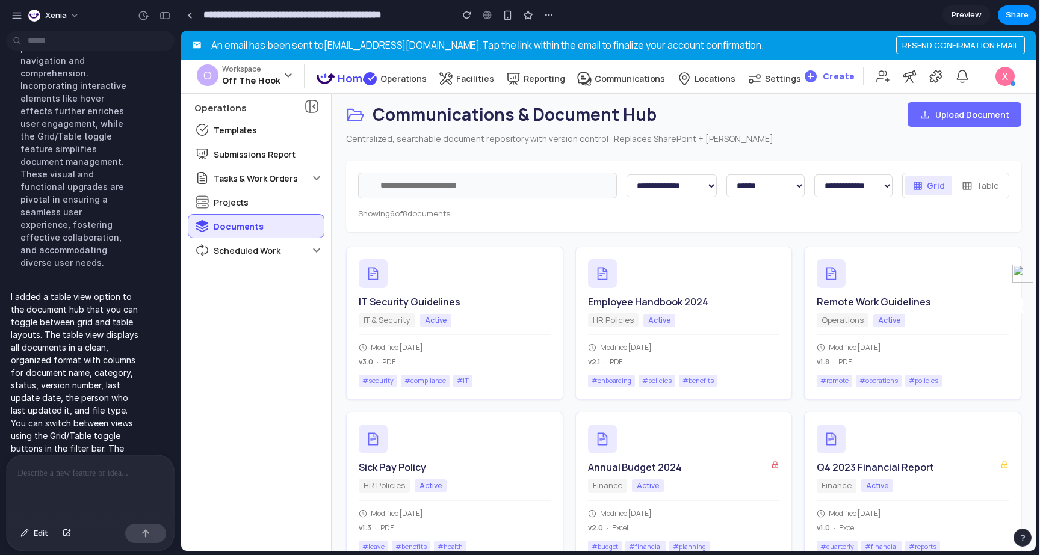
click at [977, 198] on div "Grid Table" at bounding box center [955, 186] width 107 height 26
click at [977, 189] on button "Table" at bounding box center [980, 186] width 52 height 20
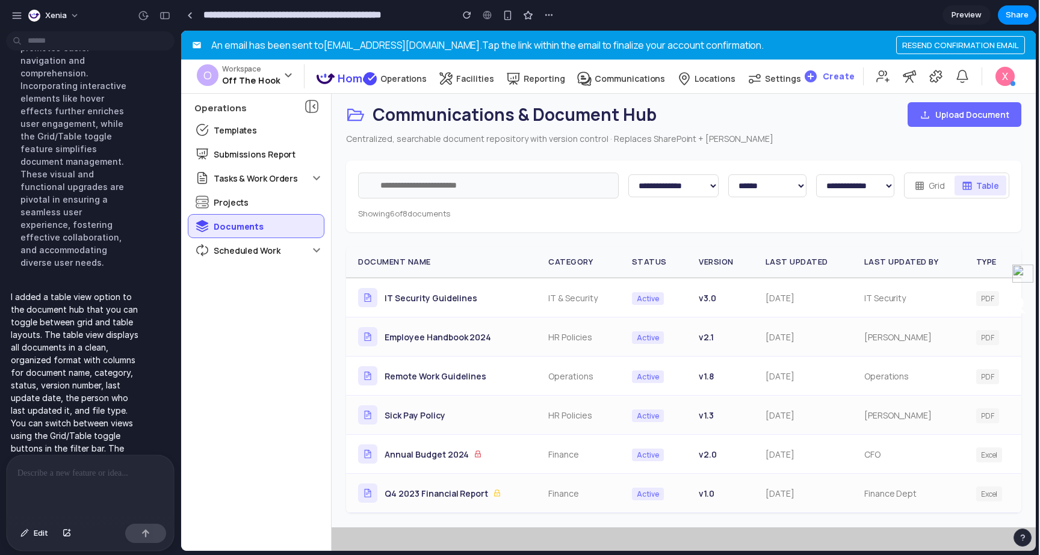
click at [120, 478] on p at bounding box center [90, 473] width 146 height 14
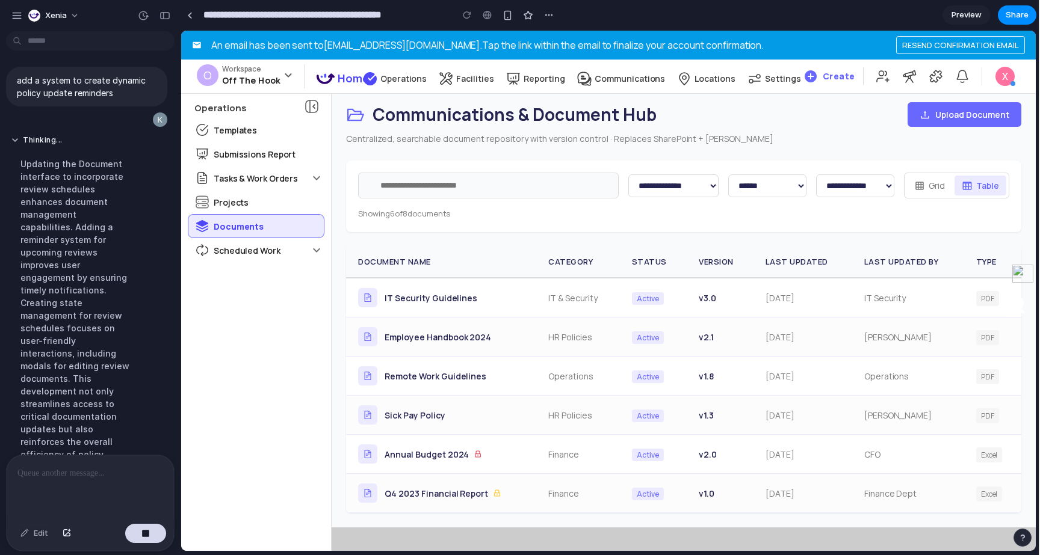
scroll to position [1594, 0]
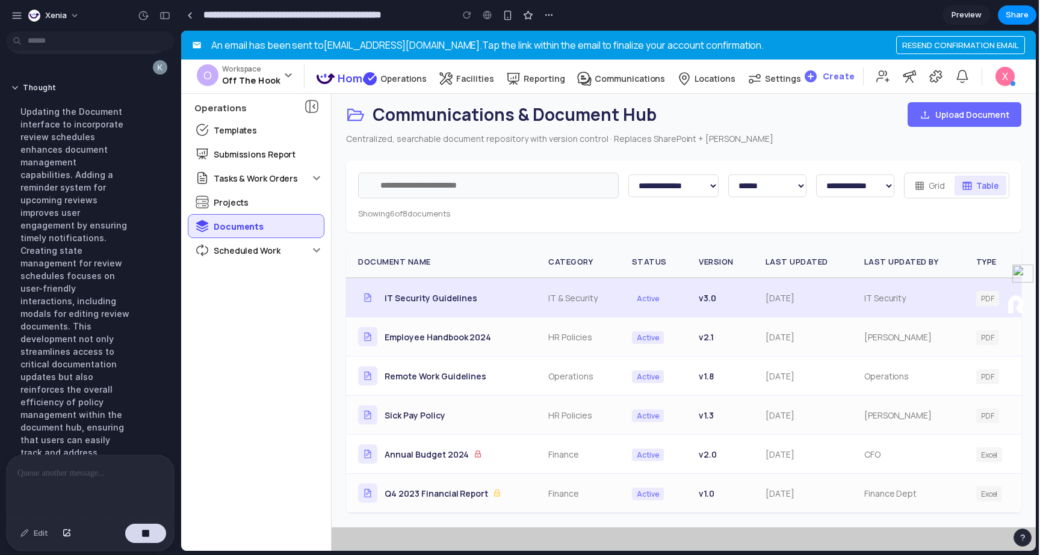
click at [470, 298] on span "IT Security Guidelines" at bounding box center [431, 298] width 93 height 13
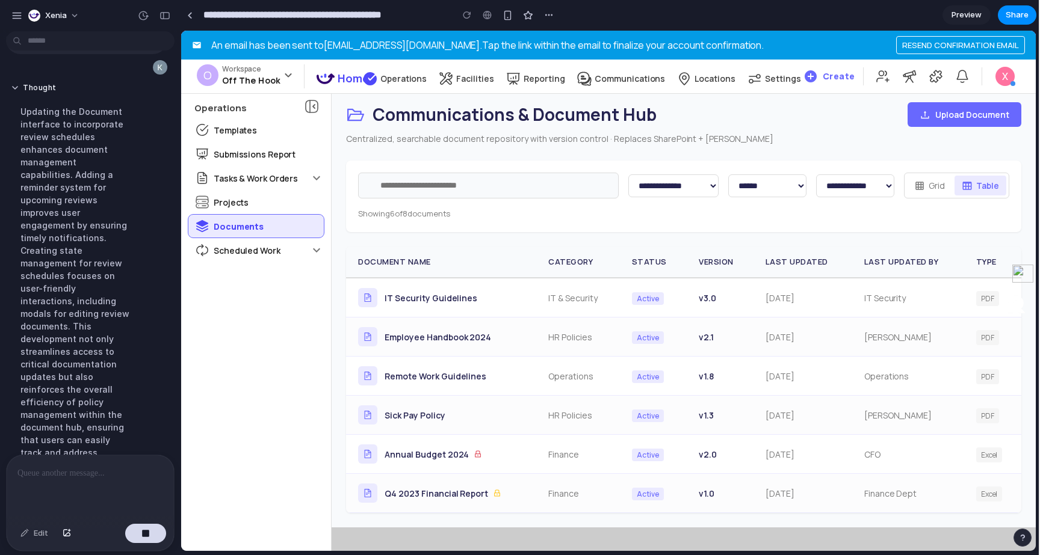
click at [927, 186] on button "Grid" at bounding box center [929, 186] width 45 height 20
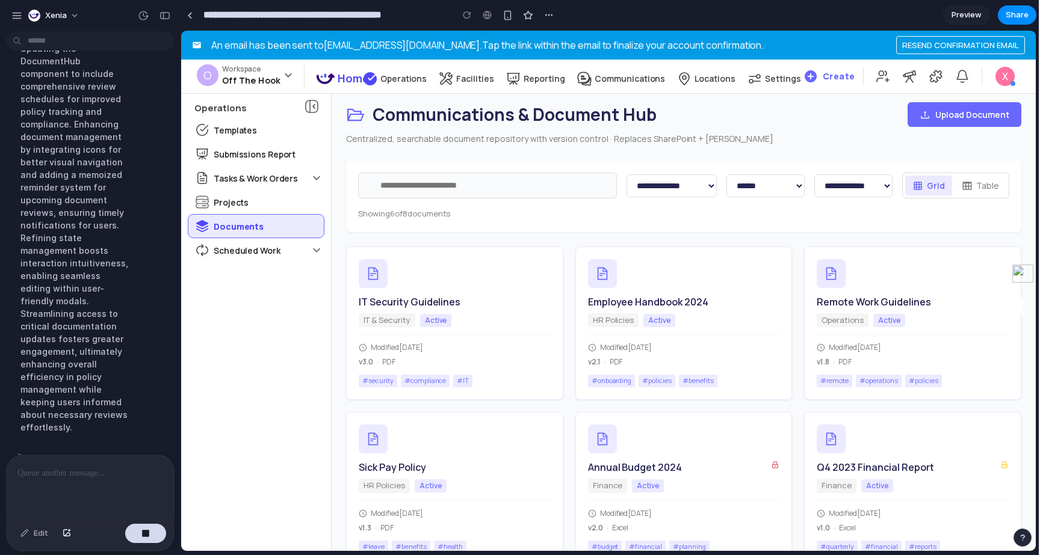
scroll to position [1657, 0]
click at [477, 314] on div "IT & Security Active" at bounding box center [455, 319] width 192 height 14
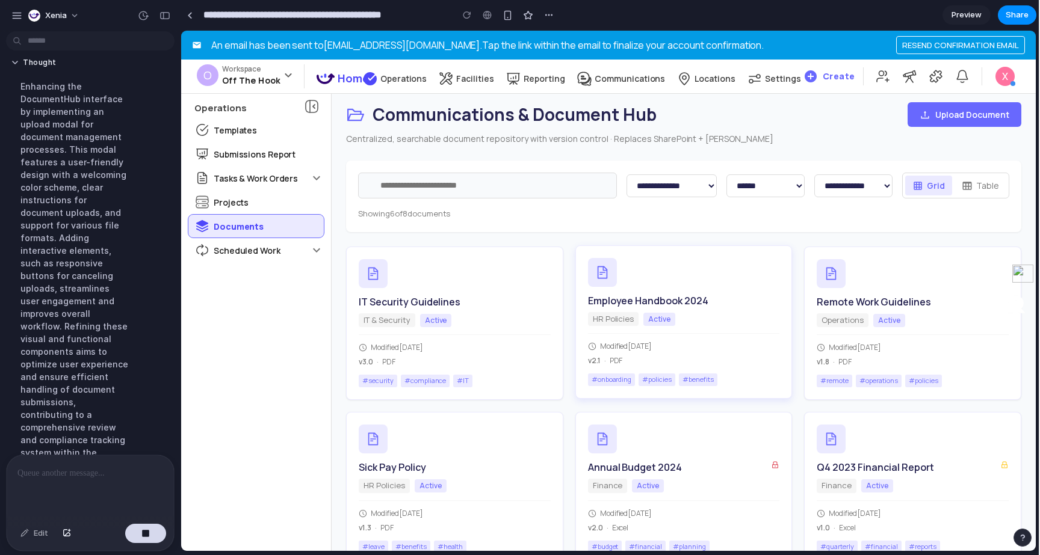
scroll to position [29, 0]
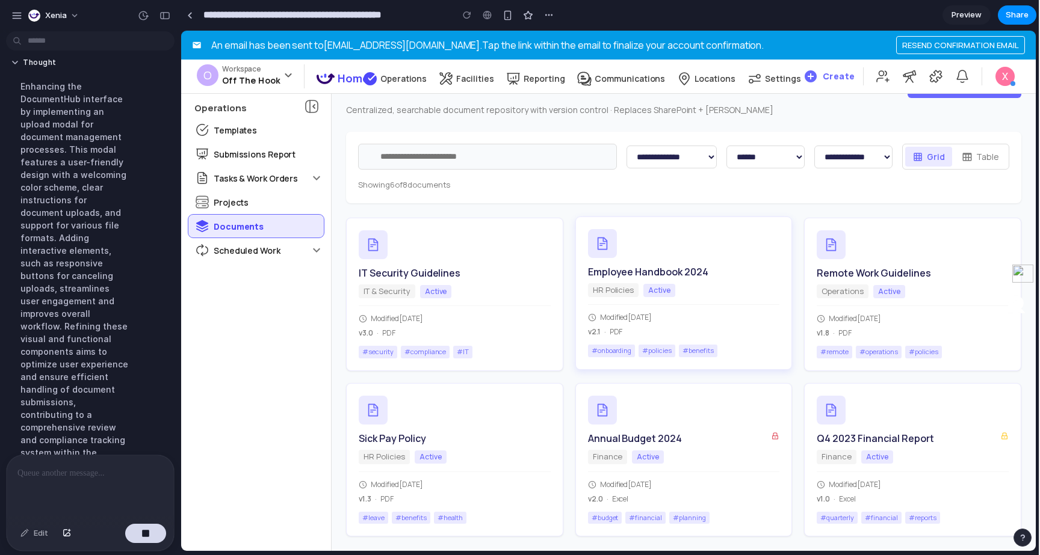
click at [764, 300] on div "Employee Handbook 2024 HR Policies Active Modified [DATE] v 2.1 · PDF # onboard…" at bounding box center [683, 293] width 217 height 153
click at [397, 306] on div "Modified [DATE] v 3.0 · PDF" at bounding box center [455, 321] width 192 height 33
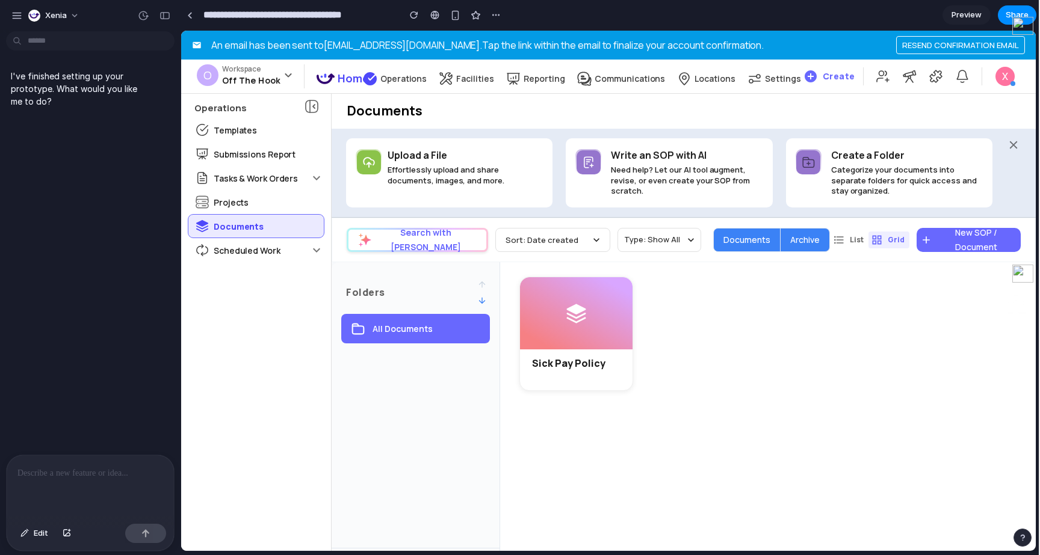
type input "**********"
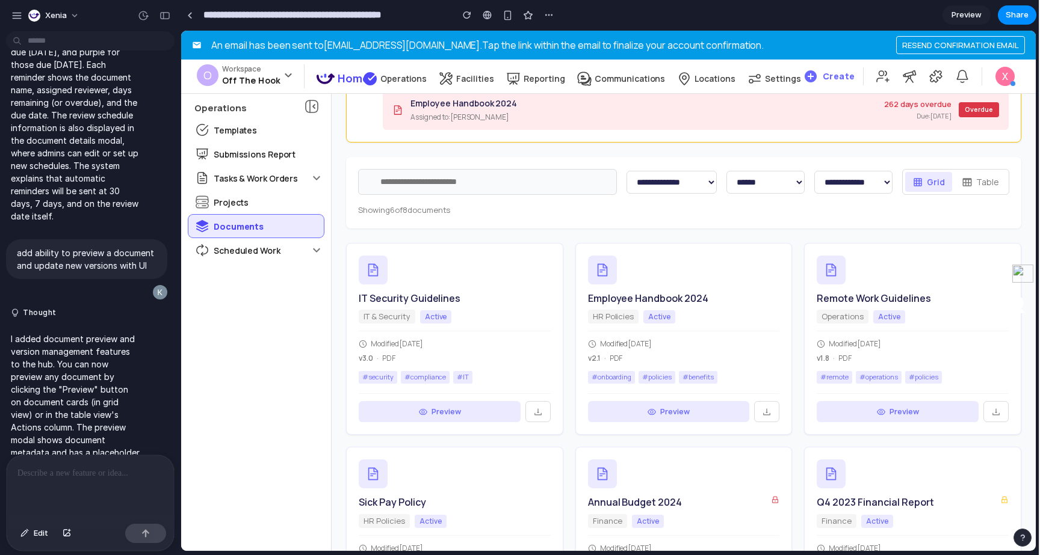
scroll to position [1541, 0]
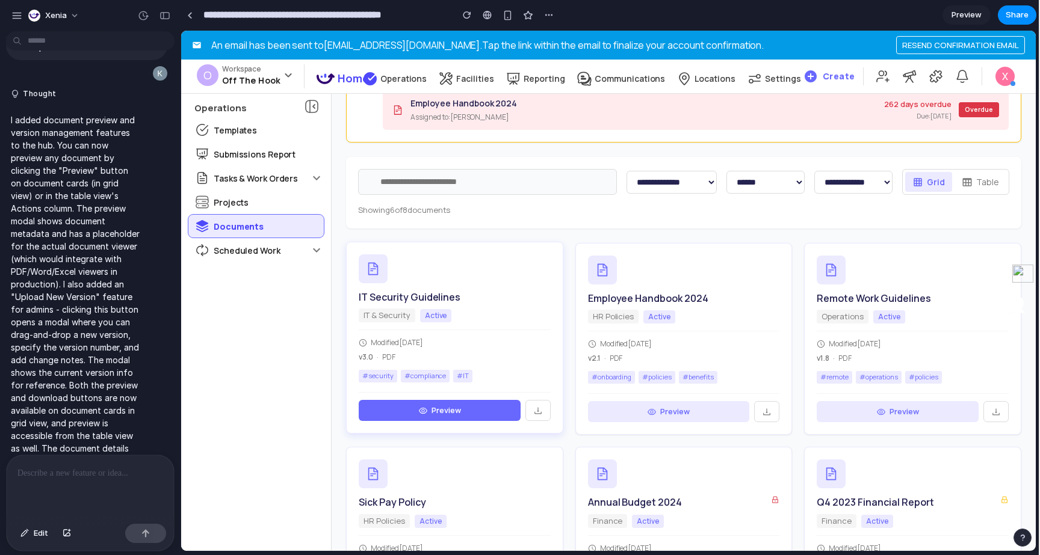
click at [407, 416] on button "Preview" at bounding box center [440, 411] width 162 height 22
click at [85, 490] on div at bounding box center [90, 488] width 167 height 64
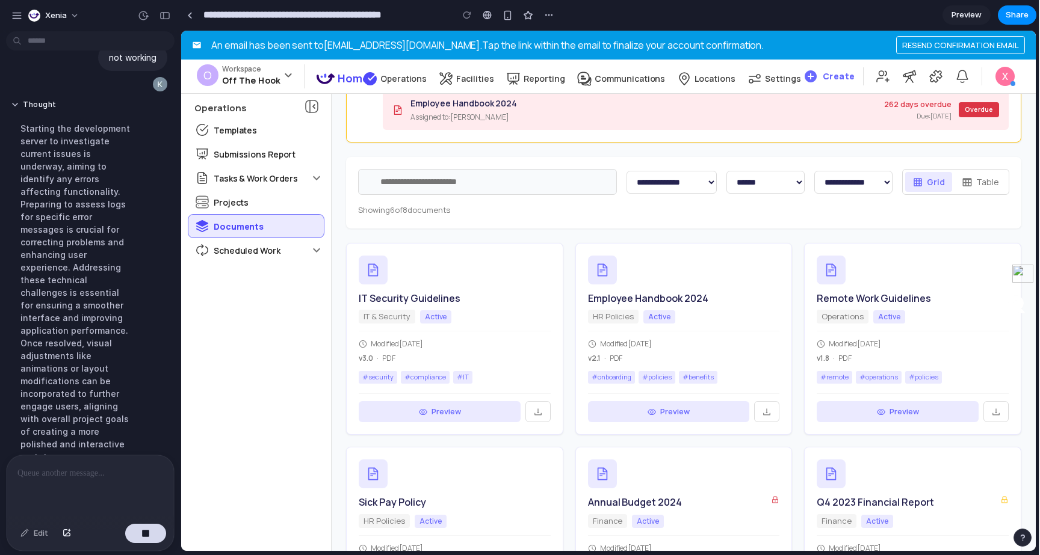
scroll to position [2011, 0]
click at [226, 215] on div "Documents" at bounding box center [255, 226] width 135 height 23
click at [418, 81] on p "Operations" at bounding box center [403, 78] width 47 height 11
click at [491, 75] on p "Facilities" at bounding box center [475, 78] width 38 height 11
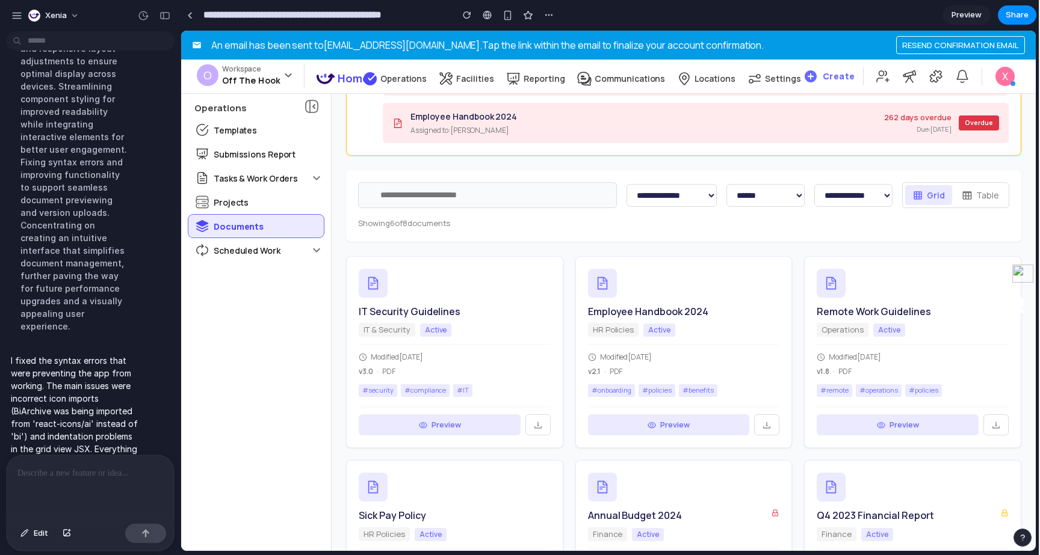
scroll to position [149, 0]
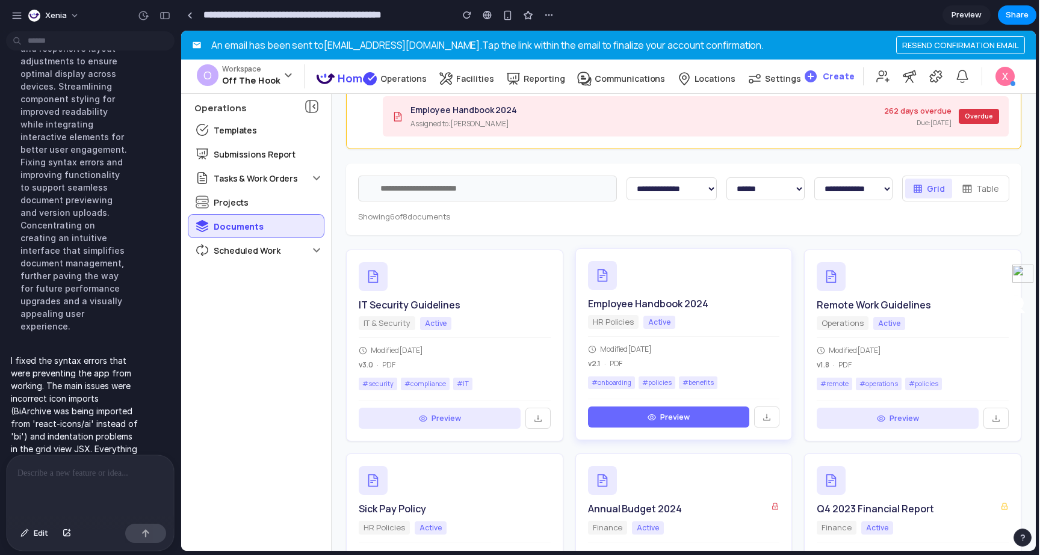
click at [663, 421] on button "Preview" at bounding box center [669, 418] width 162 height 22
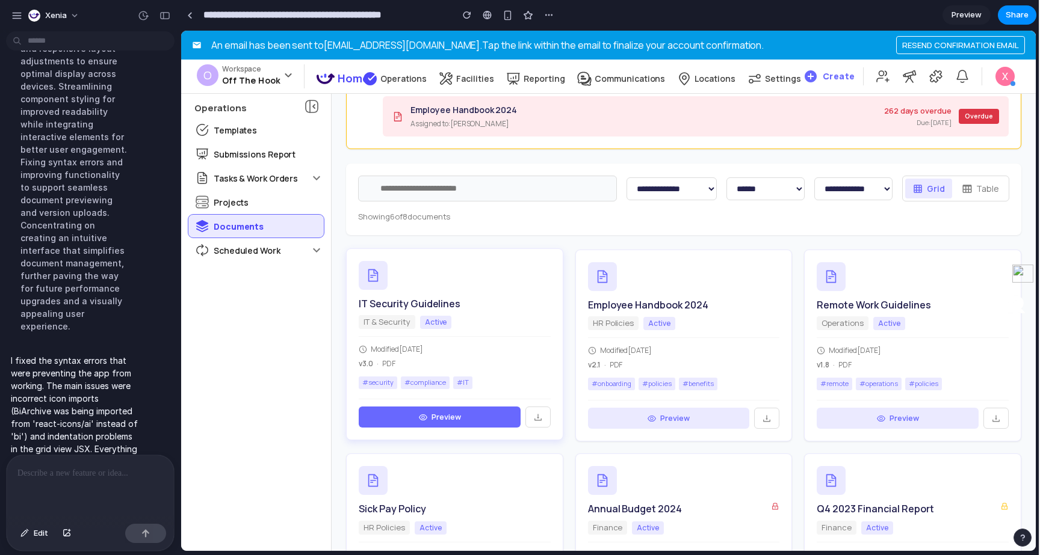
click at [505, 408] on button "Preview" at bounding box center [440, 418] width 162 height 22
click at [546, 406] on div "Preview" at bounding box center [455, 413] width 192 height 29
click at [982, 187] on button "Table" at bounding box center [980, 189] width 52 height 20
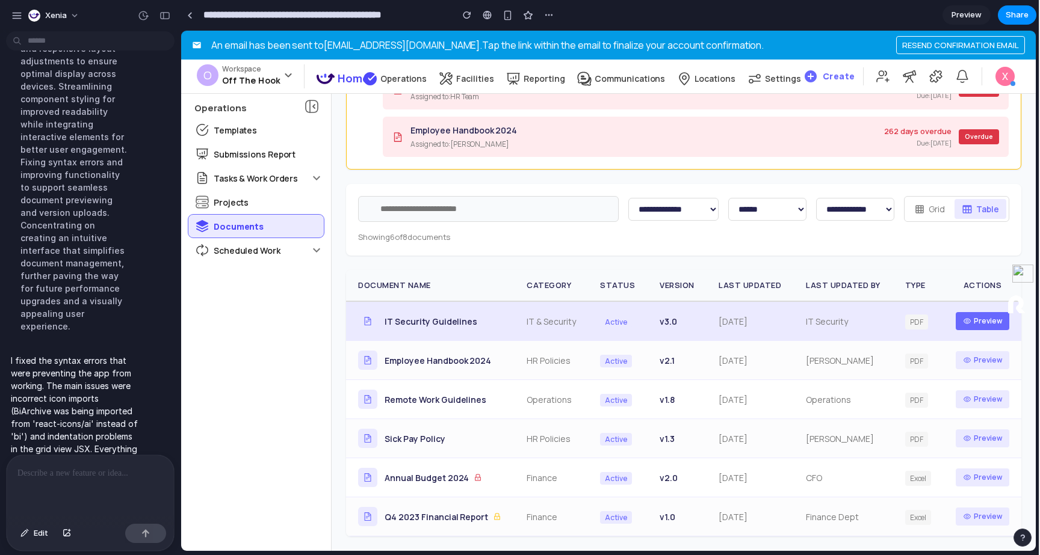
click at [972, 316] on button "Preview" at bounding box center [983, 321] width 54 height 18
click at [420, 339] on td "IT Security Guidelines" at bounding box center [430, 322] width 169 height 40
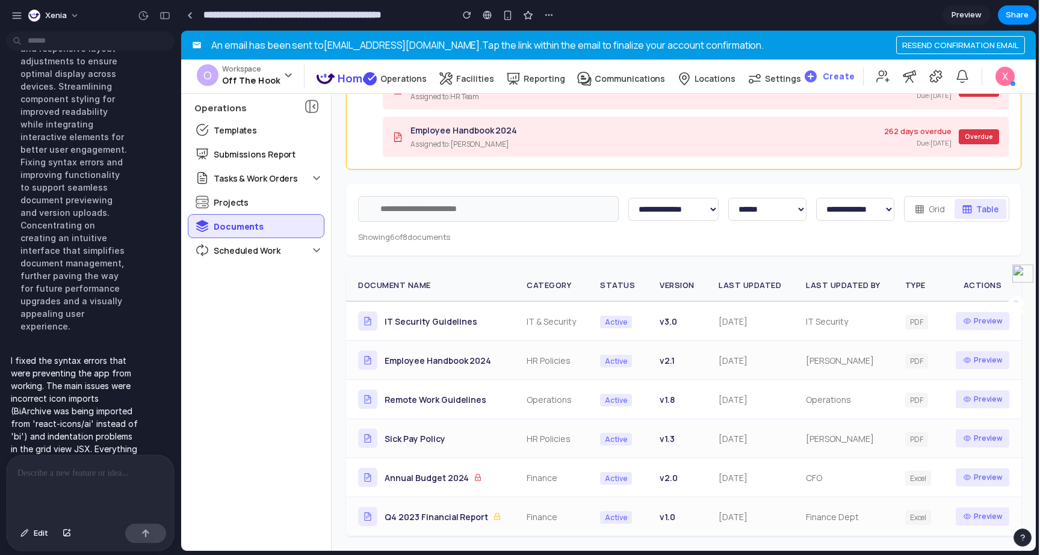
click at [929, 213] on button "Grid" at bounding box center [929, 209] width 45 height 20
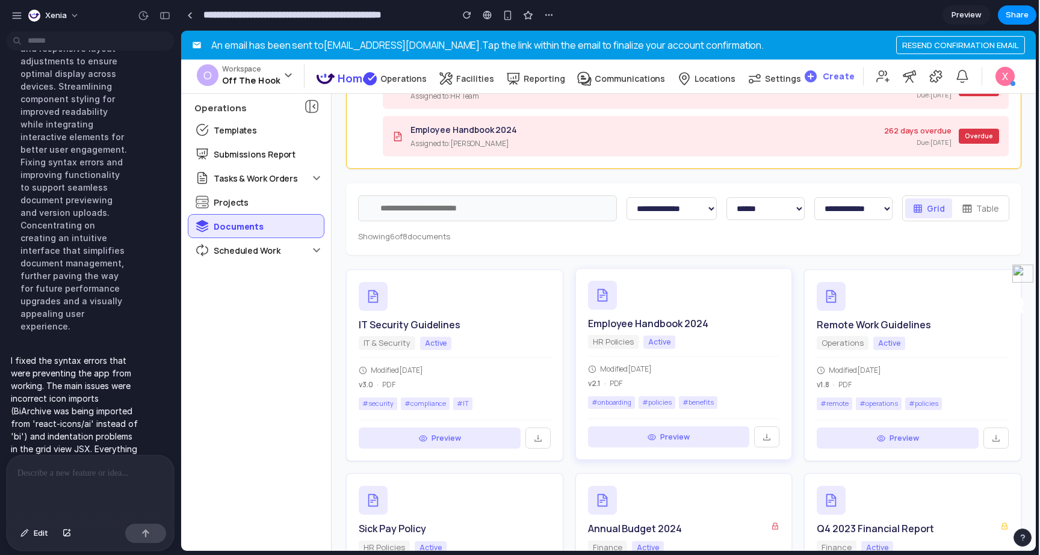
click at [574, 371] on div "IT Security Guidelines IT & Security Active Modified [DATE] v 3.0 · PDF # secur…" at bounding box center [683, 468] width 675 height 397
click at [464, 403] on span "# IT" at bounding box center [462, 403] width 19 height 13
click at [440, 453] on div "IT Security Guidelines IT & Security Active Modified [DATE] v 3.0 · PDF # secur…" at bounding box center [454, 364] width 217 height 193
click at [440, 441] on button "Preview" at bounding box center [440, 438] width 162 height 22
click at [543, 433] on button at bounding box center [537, 438] width 25 height 22
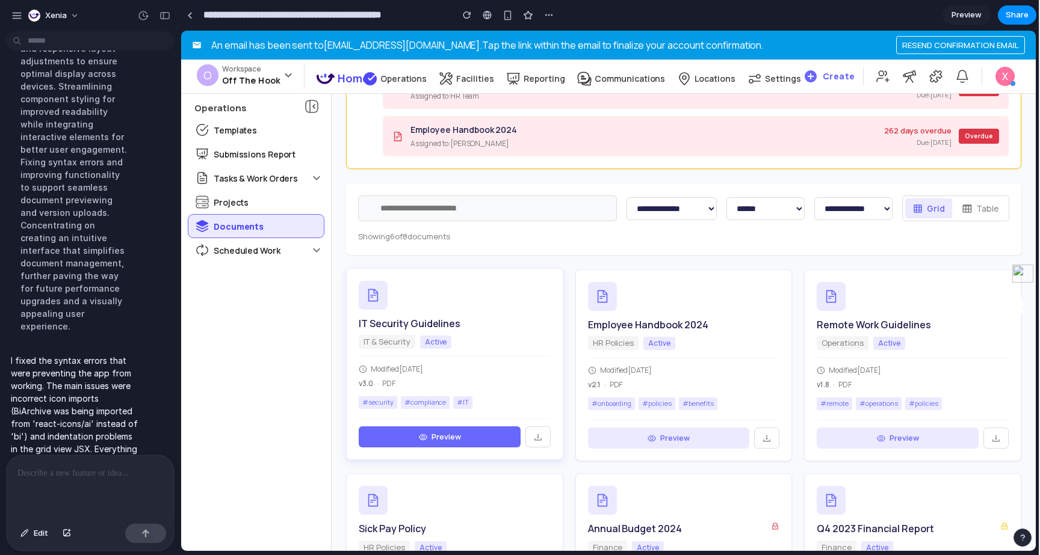
click at [378, 435] on button "Preview" at bounding box center [440, 438] width 162 height 22
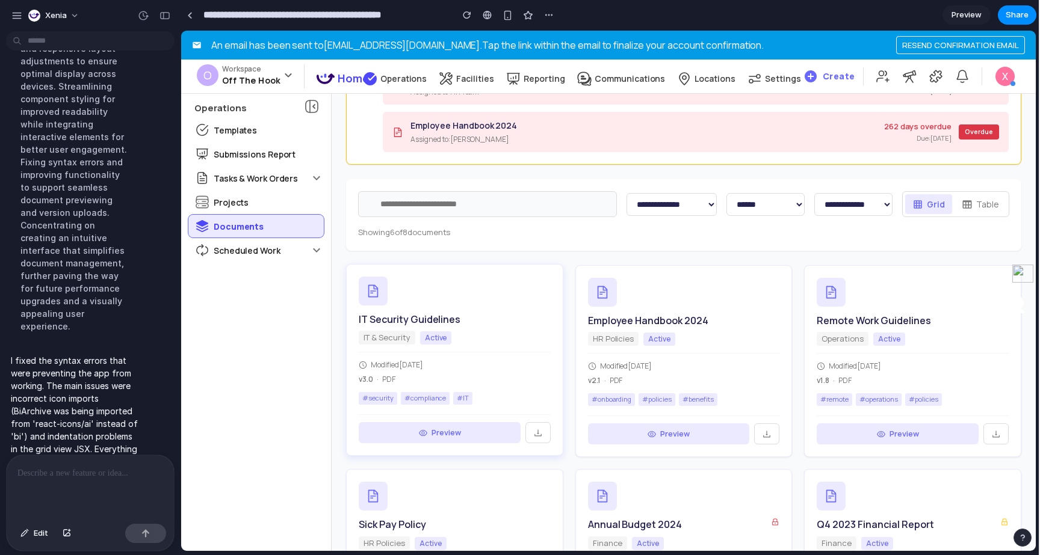
scroll to position [259, 0]
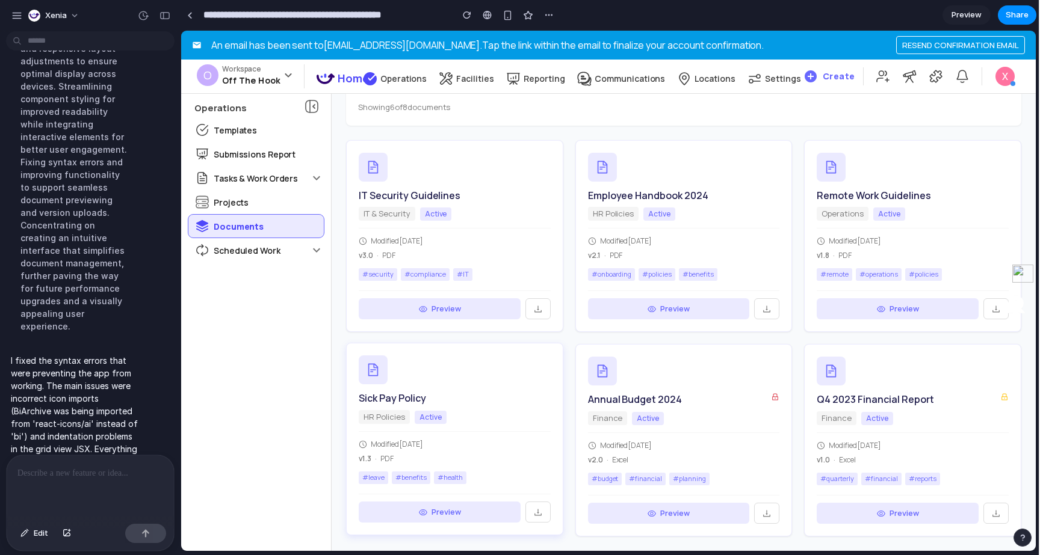
click at [560, 415] on div "Sick Pay Policy HR Policies Active Modified [DATE] v 1.3 · PDF # leave # benefi…" at bounding box center [454, 439] width 217 height 193
click at [677, 436] on div "Modified [DATE] v 2.0 · Excel" at bounding box center [684, 448] width 192 height 33
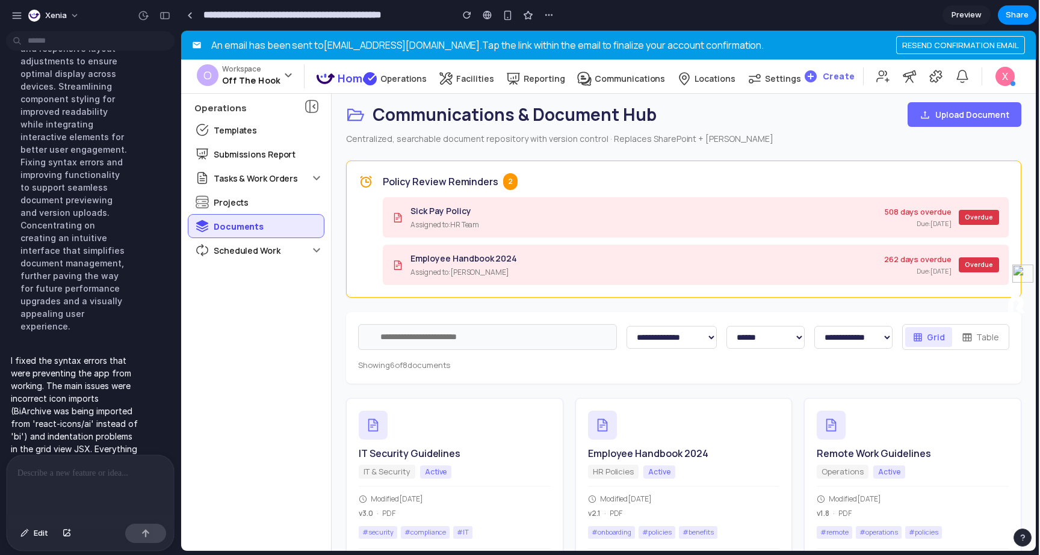
click at [726, 208] on div "Sick Pay Policy Assigned to: HR Team" at bounding box center [638, 218] width 492 height 26
click at [979, 126] on button "Upload Document" at bounding box center [965, 114] width 114 height 25
click at [979, 123] on button "Upload Document" at bounding box center [965, 114] width 114 height 25
drag, startPoint x: 942, startPoint y: 90, endPoint x: 948, endPoint y: 41, distance: 49.1
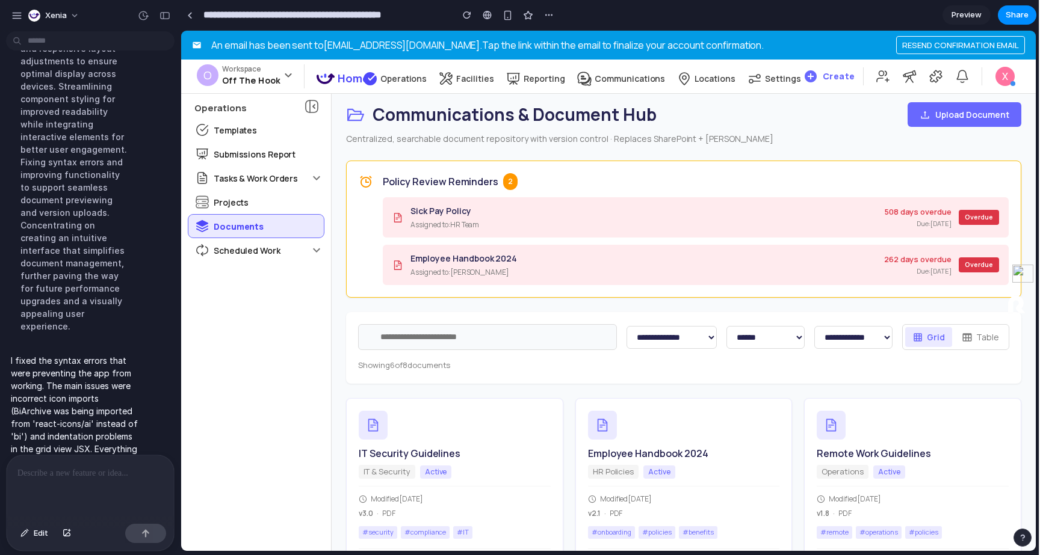
click at [942, 90] on div "Create 0 X" at bounding box center [912, 76] width 223 height 29
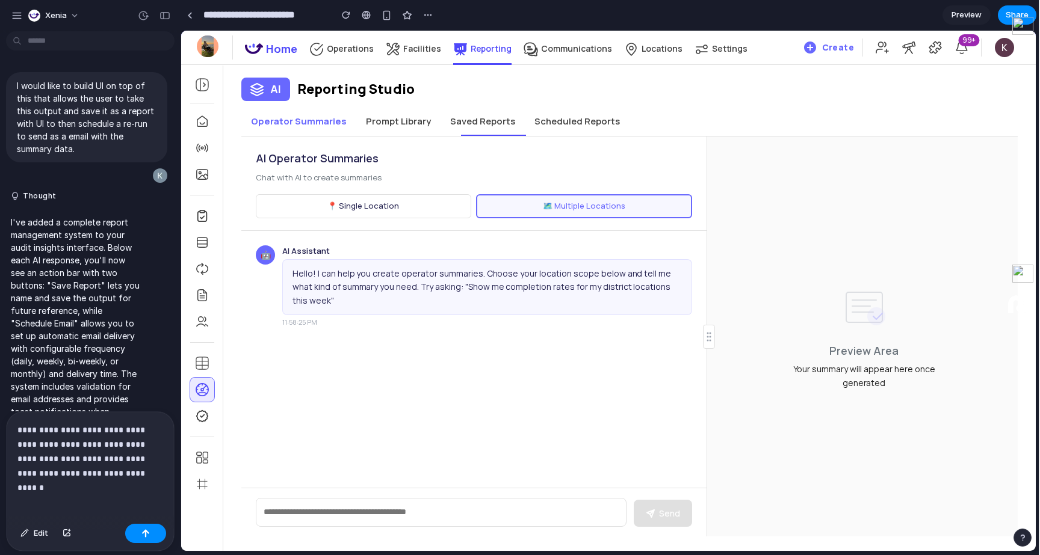
scroll to position [12880, 0]
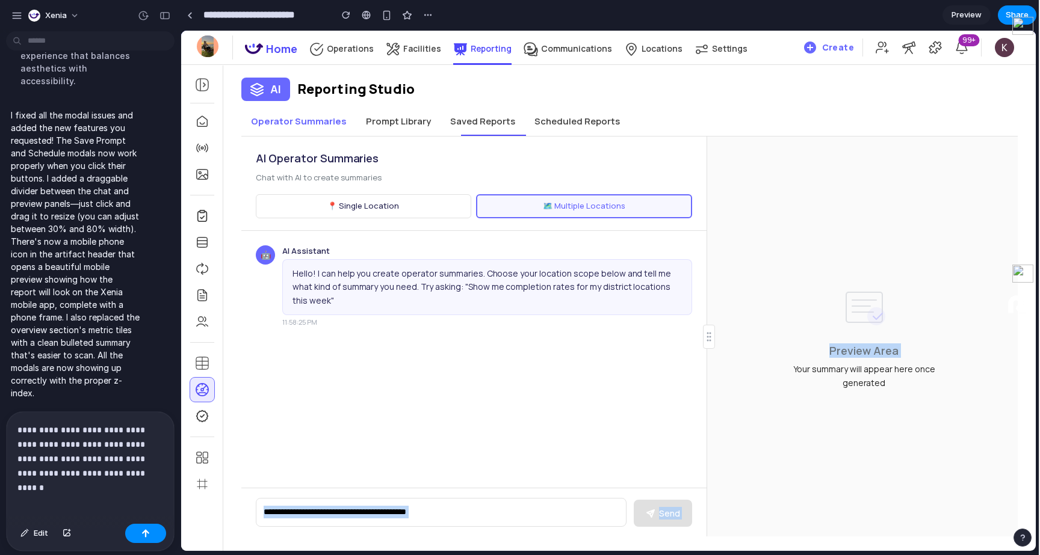
drag, startPoint x: 675, startPoint y: 339, endPoint x: 713, endPoint y: 331, distance: 39.4
click at [655, 337] on div "AI Operator Summaries Chat with AI to create summaries 📍 Single Location 🗺️ Mul…" at bounding box center [629, 337] width 776 height 400
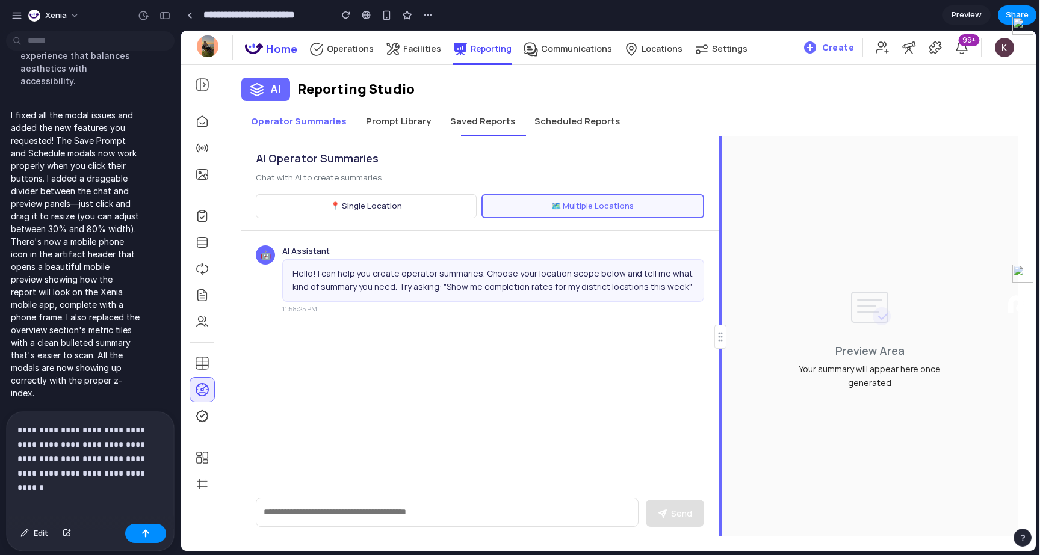
click at [707, 337] on div "AI Operator Summaries Chat with AI to create summaries 📍 Single Location 🗺️ Mul…" at bounding box center [629, 337] width 776 height 400
drag, startPoint x: 719, startPoint y: 336, endPoint x: 709, endPoint y: 314, distance: 24.8
click at [709, 314] on div "AI Operator Summaries Chat with AI to create summaries 📍 Single Location 🗺️ Mul…" at bounding box center [629, 337] width 776 height 400
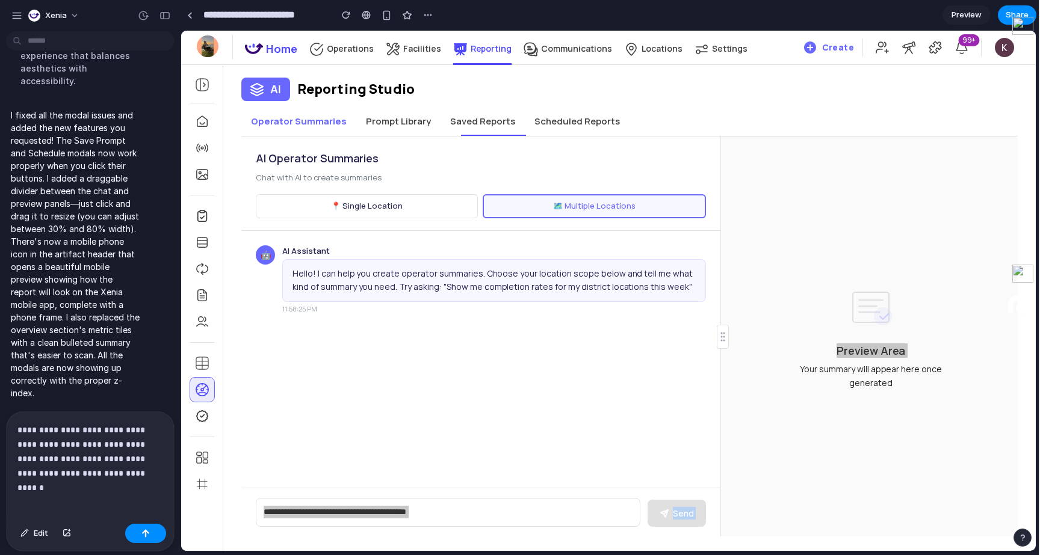
click at [135, 469] on p "**********" at bounding box center [90, 452] width 146 height 58
click at [153, 534] on button "button" at bounding box center [145, 533] width 41 height 19
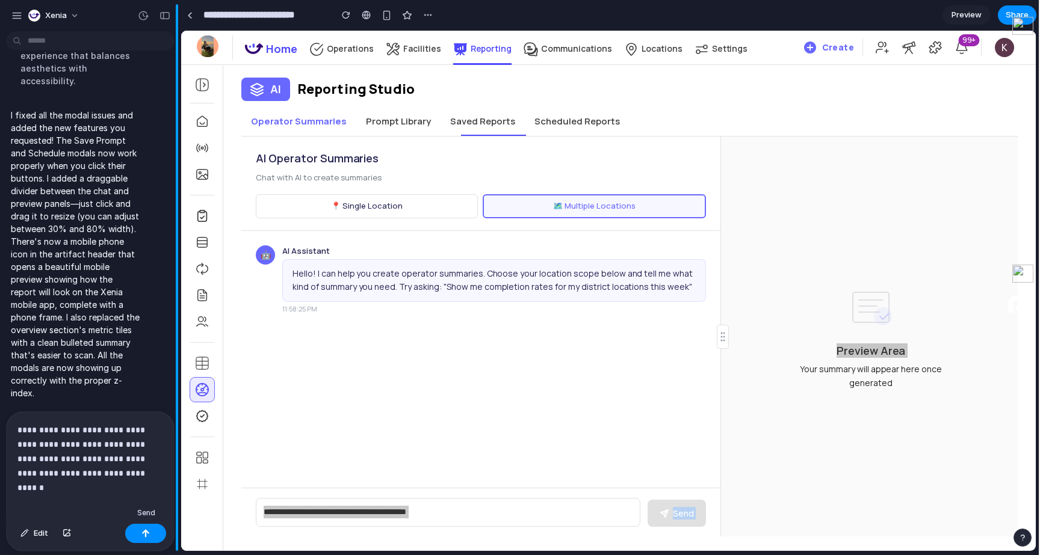
scroll to position [12972, 0]
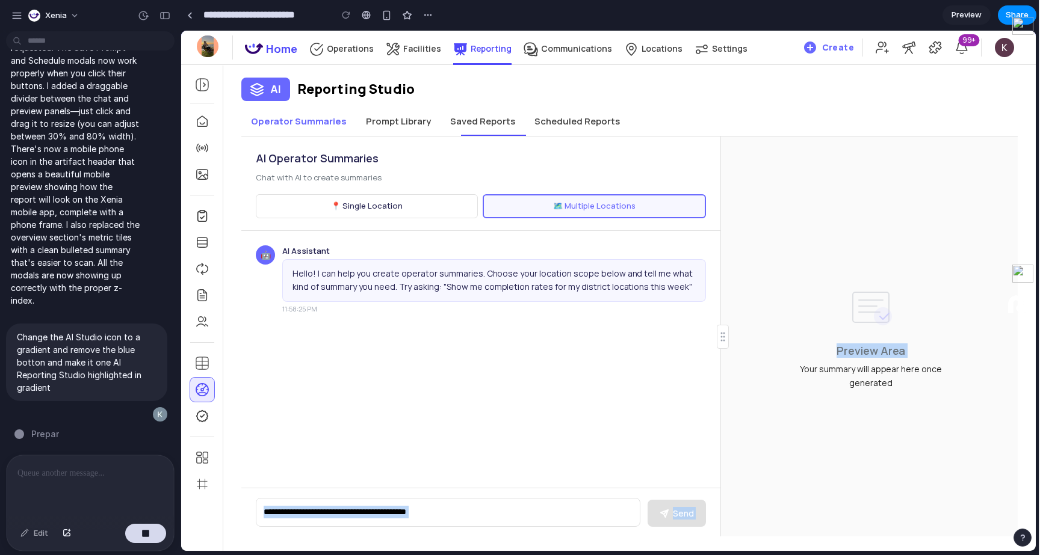
click at [410, 125] on button "Prompt Library" at bounding box center [398, 121] width 84 height 29
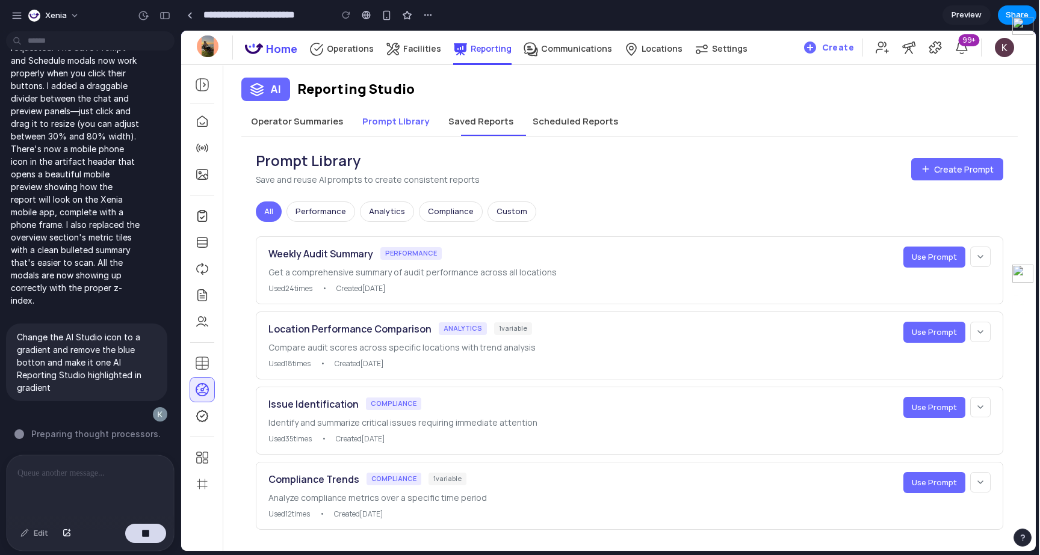
click at [489, 138] on div "Prompt Library Save and reuse AI prompts to create consistent reports Create Pr…" at bounding box center [629, 341] width 776 height 408
click at [483, 129] on button "Saved Reports" at bounding box center [481, 121] width 84 height 29
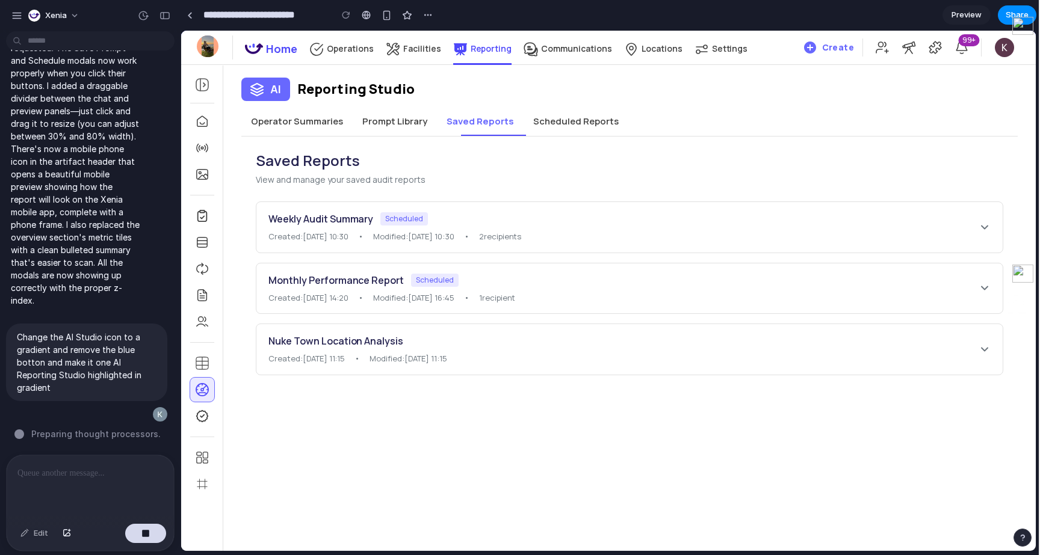
click at [441, 244] on div "Weekly Audit Summary Scheduled Created: [DATE] 10:30 • Modified: [DATE] 10:30 •…" at bounding box center [629, 227] width 746 height 51
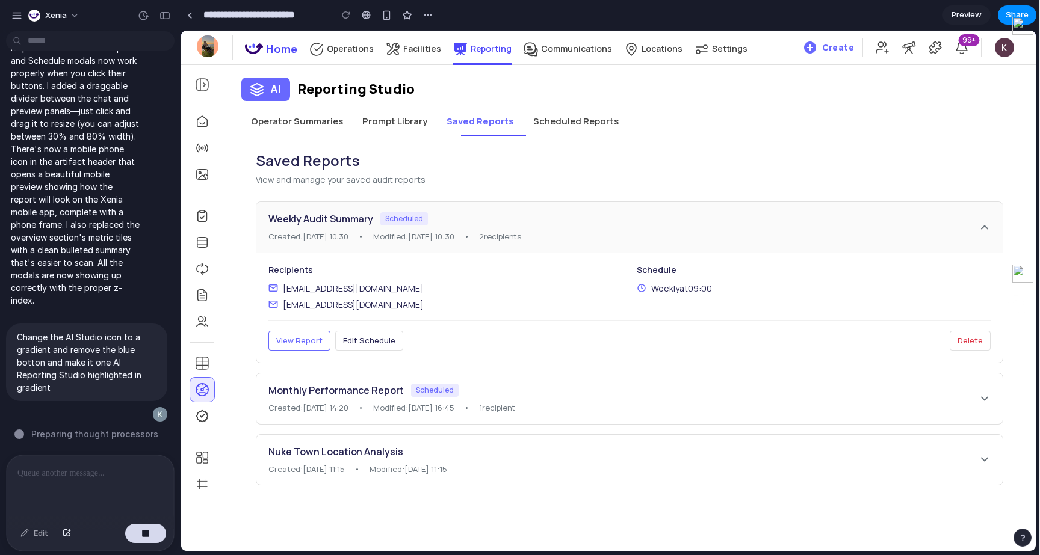
click at [306, 333] on button "View Report" at bounding box center [299, 341] width 62 height 20
click at [360, 342] on span "Edit Schedule" at bounding box center [369, 340] width 52 height 11
click at [306, 342] on span "View Report" at bounding box center [299, 340] width 46 height 11
click at [395, 126] on button "Prompt Library" at bounding box center [395, 121] width 84 height 29
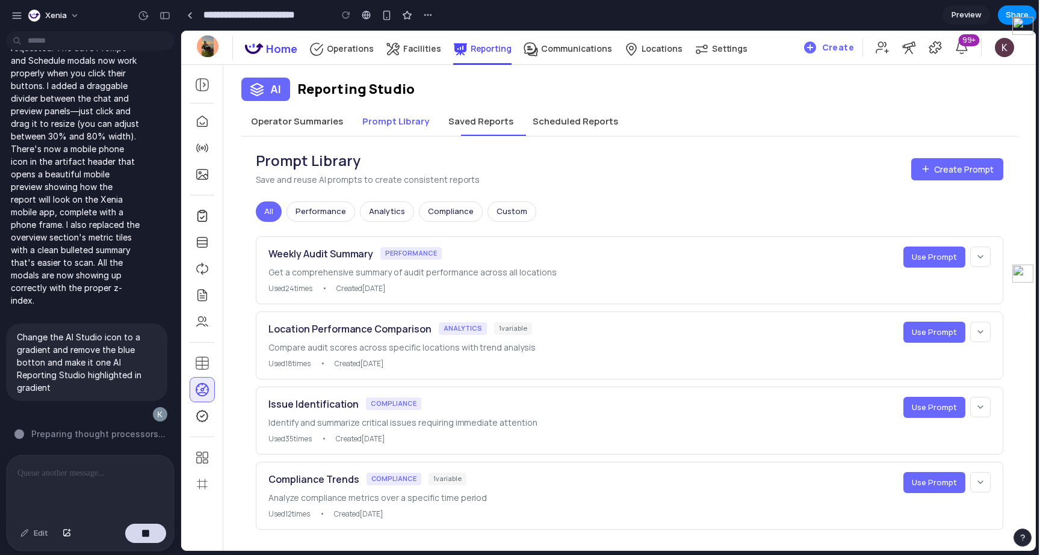
click at [286, 110] on button "Operator Summaries" at bounding box center [296, 121] width 111 height 29
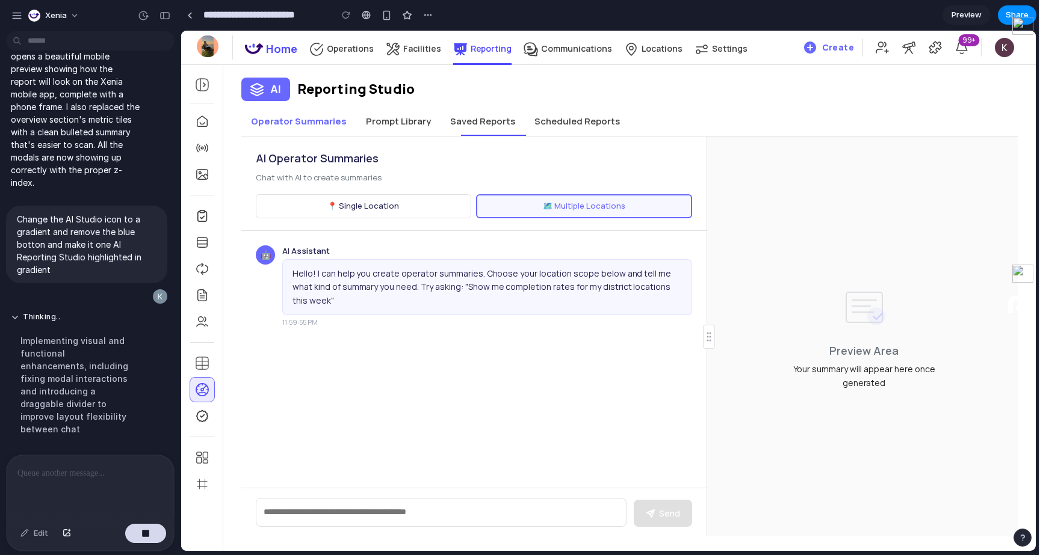
scroll to position [12755, 0]
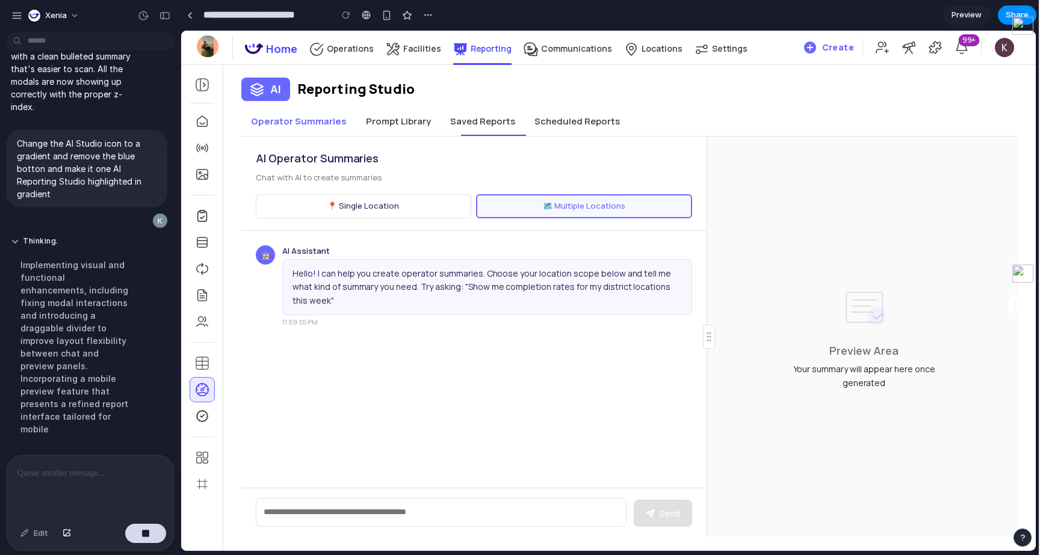
click at [428, 211] on button "📍 Single Location" at bounding box center [363, 206] width 215 height 24
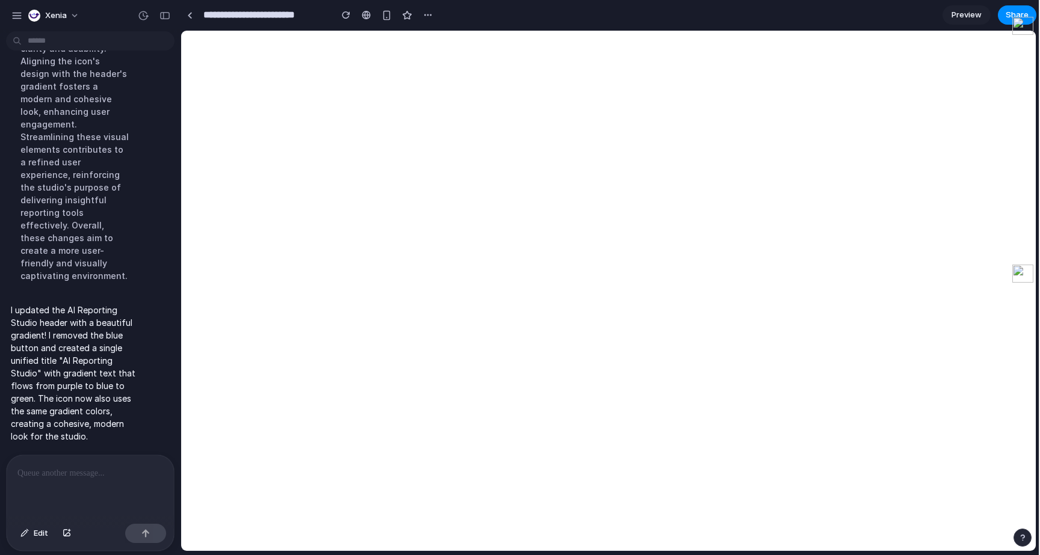
scroll to position [0, 0]
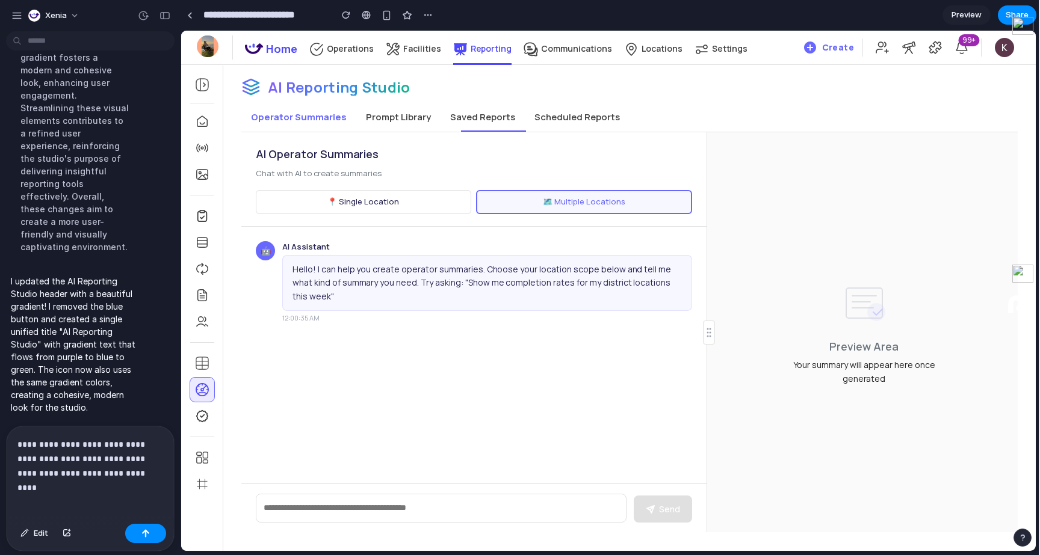
click at [129, 480] on p "**********" at bounding box center [90, 459] width 146 height 43
drag, startPoint x: 129, startPoint y: 479, endPoint x: 15, endPoint y: 435, distance: 122.2
click at [15, 435] on div "**********" at bounding box center [90, 473] width 167 height 93
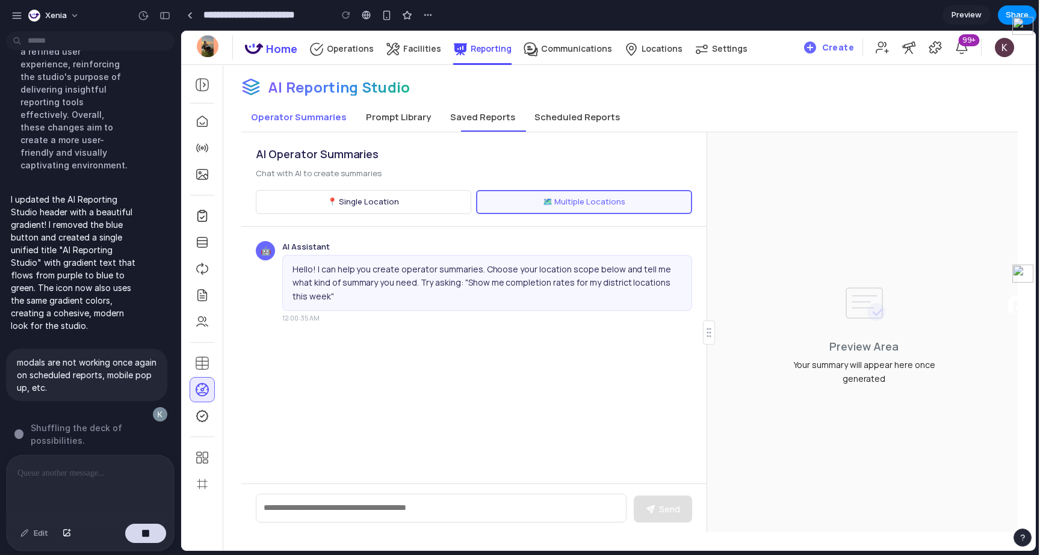
scroll to position [13272, 0]
click at [418, 200] on button "📍 Single Location" at bounding box center [363, 202] width 215 height 24
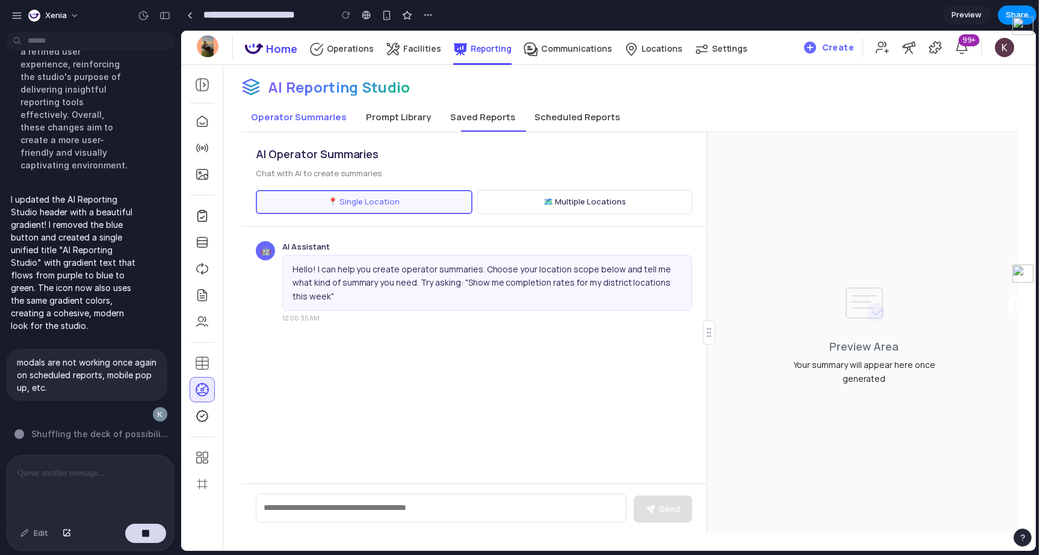
click at [539, 209] on button "🗺️ Multiple Locations" at bounding box center [584, 202] width 215 height 24
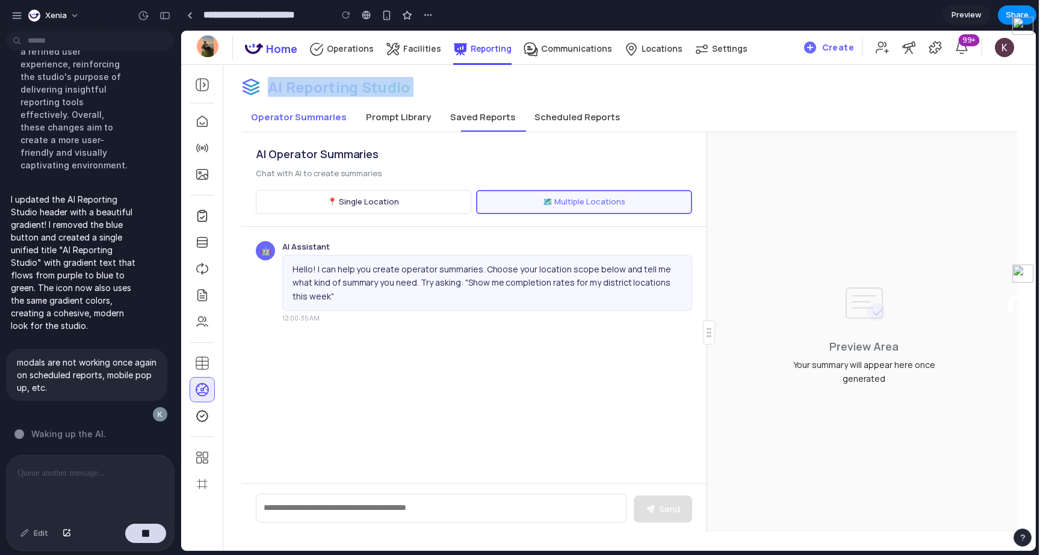
drag, startPoint x: 268, startPoint y: 88, endPoint x: 430, endPoint y: 97, distance: 161.5
click at [430, 97] on div "AI Reporting Studio Operator Summaries Prompt Library Saved Reports Scheduled R…" at bounding box center [629, 296] width 812 height 473
click at [461, 98] on div "AI Reporting Studio Operator Summaries Prompt Library Saved Reports Scheduled R…" at bounding box center [629, 296] width 812 height 473
click at [411, 116] on button "Prompt Library" at bounding box center [398, 117] width 84 height 29
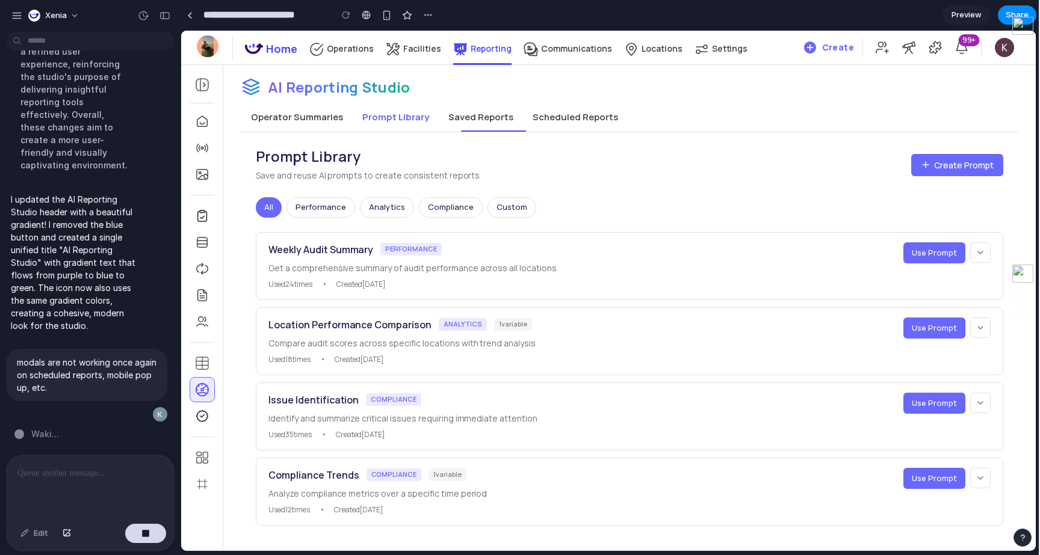
click at [293, 109] on button "Operator Summaries" at bounding box center [296, 117] width 111 height 29
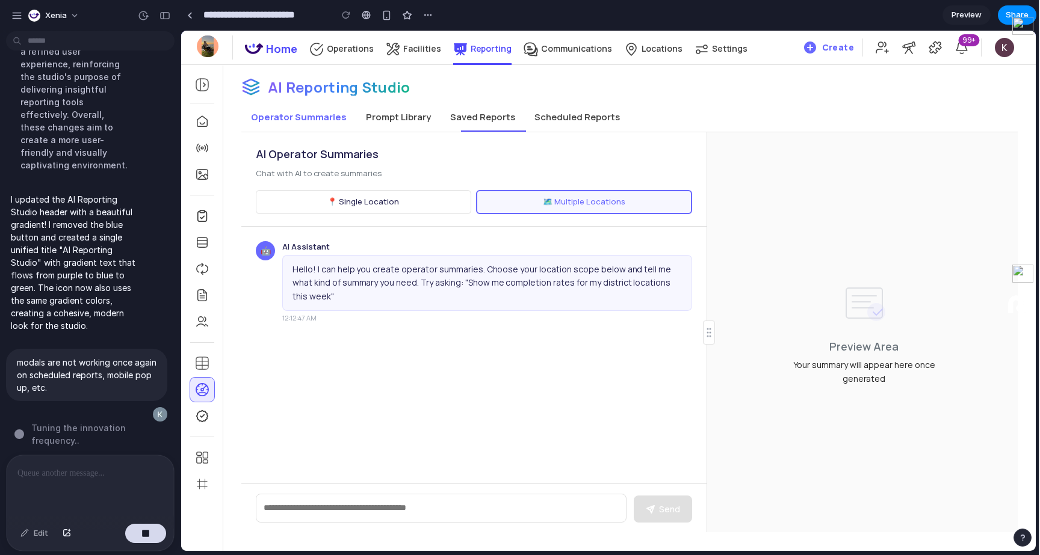
click at [407, 122] on button "Prompt Library" at bounding box center [398, 117] width 84 height 29
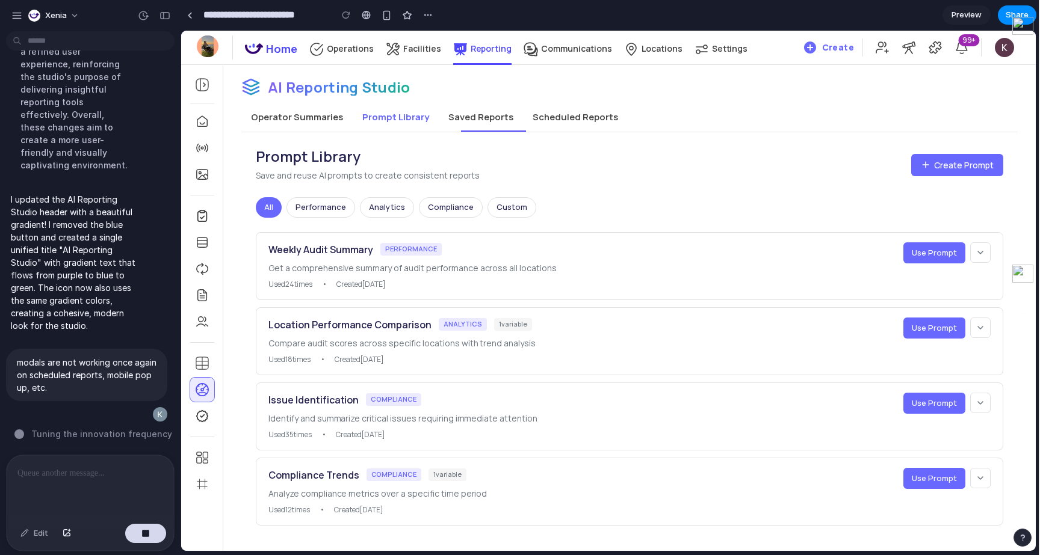
click at [482, 121] on button "Saved Reports" at bounding box center [481, 117] width 84 height 29
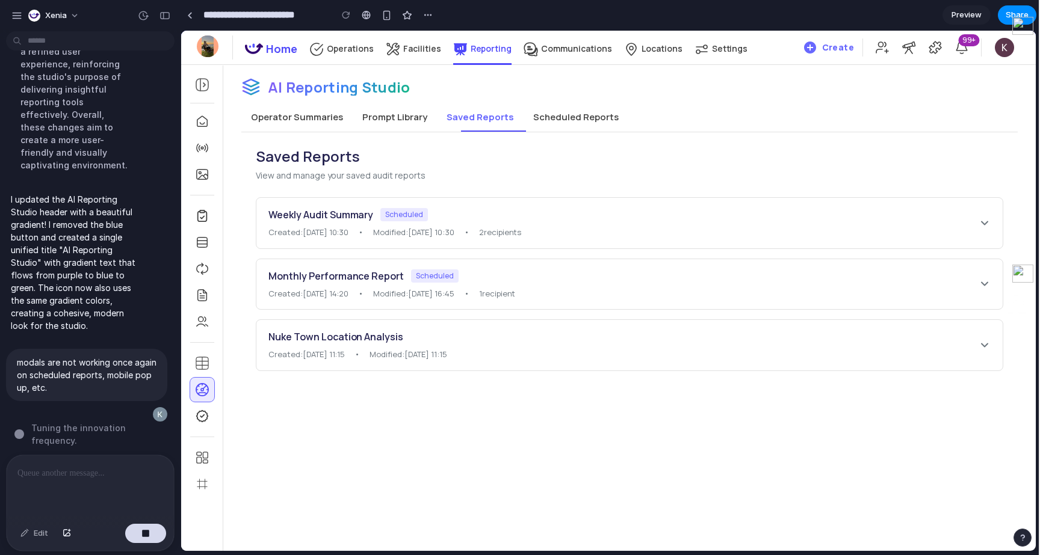
click at [551, 121] on button "Scheduled Reports" at bounding box center [576, 117] width 105 height 29
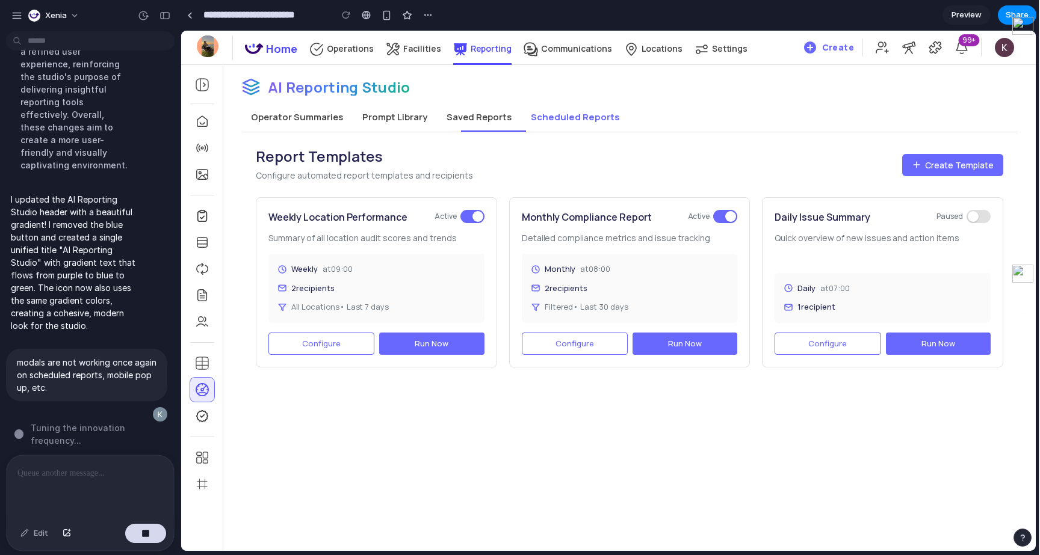
click at [483, 128] on button "Saved Reports" at bounding box center [479, 117] width 84 height 29
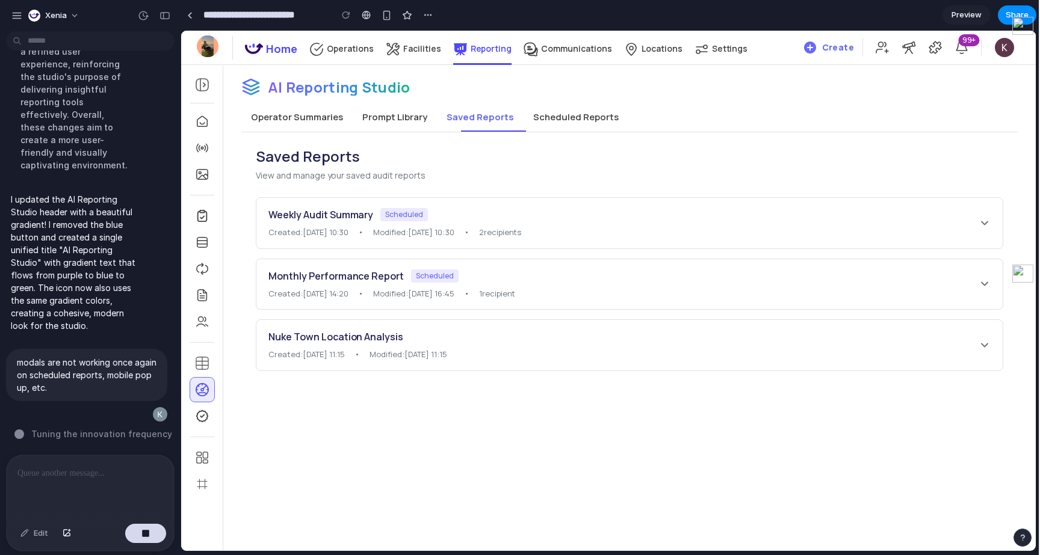
click at [391, 134] on div "Saved Reports View and manage your saved audit reports Weekly Audit Summary Sch…" at bounding box center [629, 258] width 776 height 253
click at [332, 118] on button "Operator Summaries" at bounding box center [296, 117] width 111 height 29
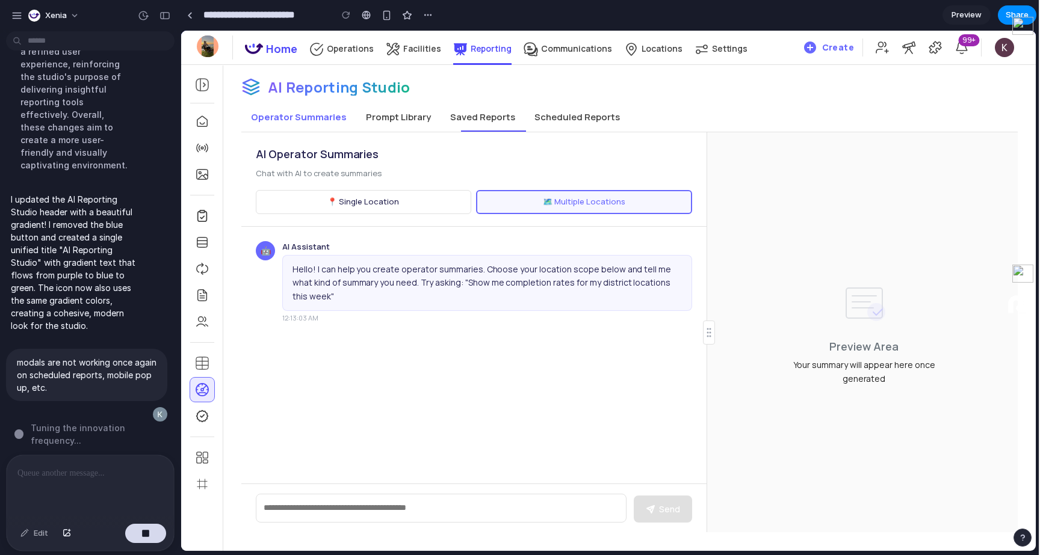
click at [351, 206] on button "📍 Single Location" at bounding box center [363, 202] width 215 height 24
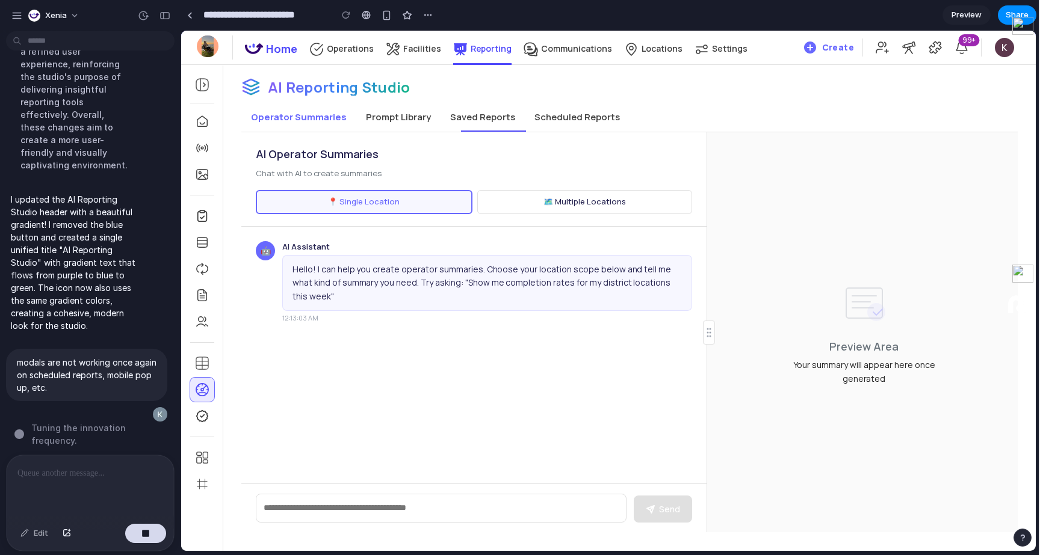
click at [549, 202] on button "🗺️ Multiple Locations" at bounding box center [584, 202] width 215 height 24
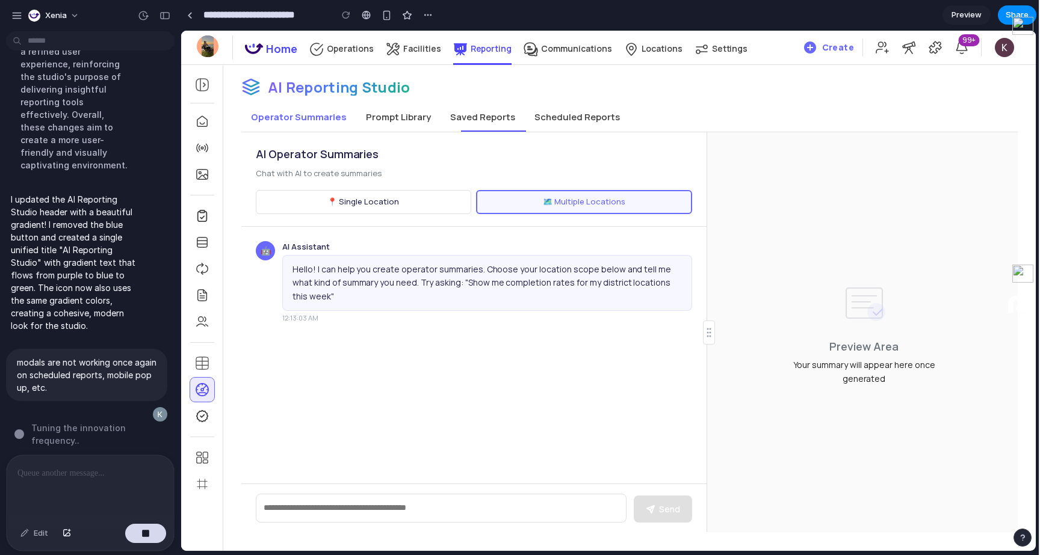
click at [107, 443] on div "I would like to build UI on top of this that allows the user to take this outpu…" at bounding box center [86, 245] width 173 height 419
click at [144, 423] on div "I would like to build UI on top of this that allows the user to take this outpu…" at bounding box center [86, 245] width 173 height 419
click at [113, 492] on div at bounding box center [90, 488] width 167 height 64
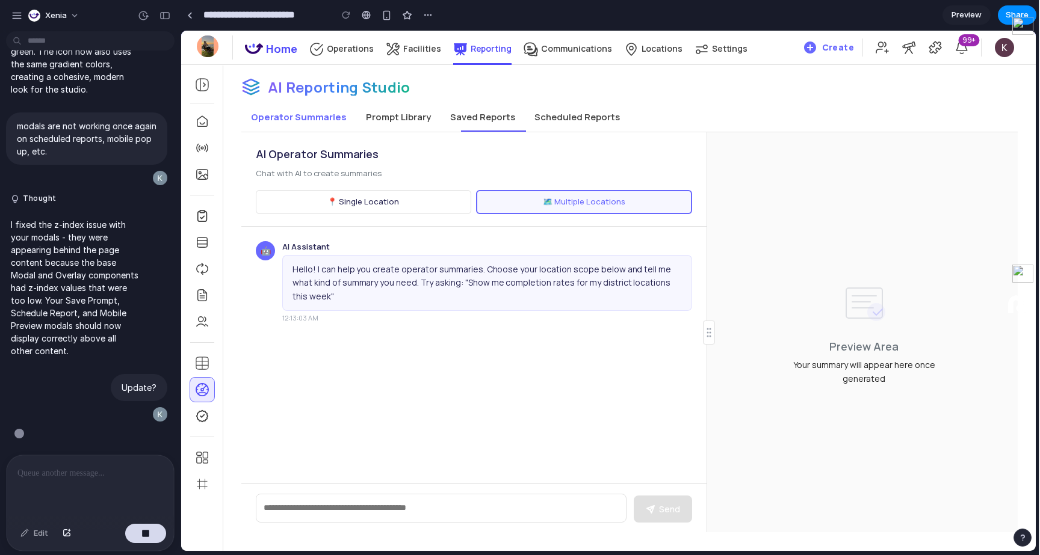
scroll to position [13509, 0]
click at [367, 207] on button "📍 Single Location" at bounding box center [363, 202] width 215 height 24
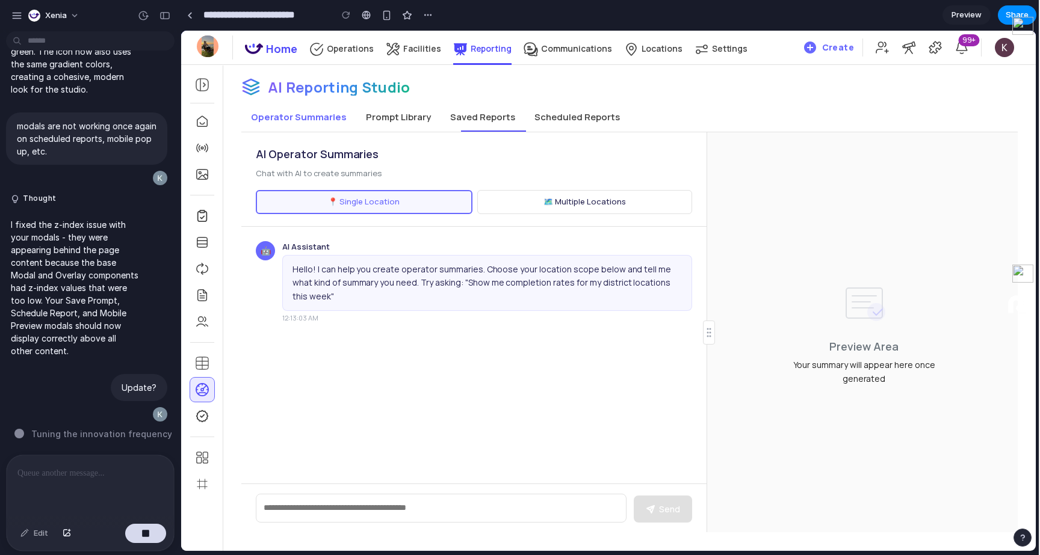
click at [556, 117] on button "Scheduled Reports" at bounding box center [577, 117] width 105 height 29
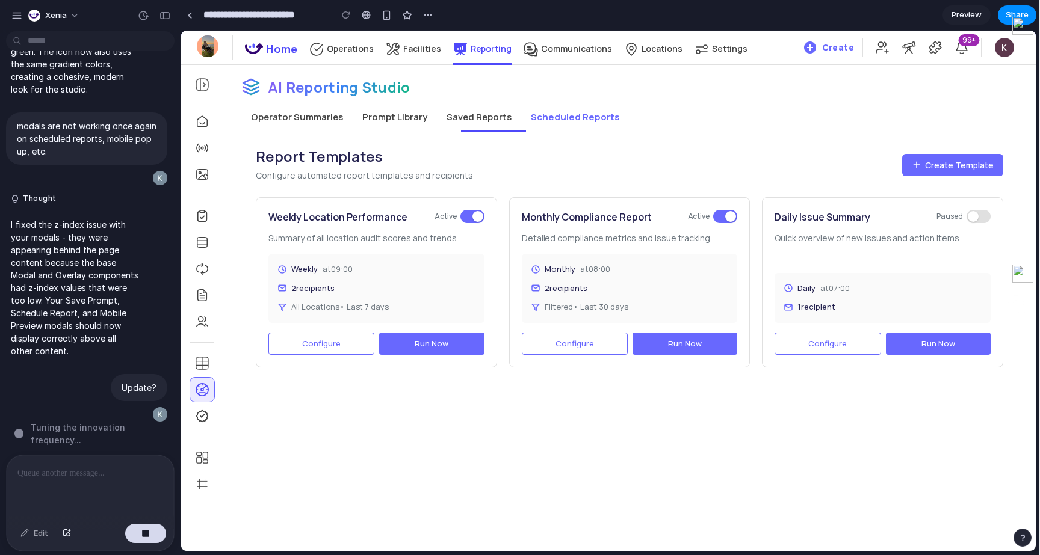
click at [339, 356] on div "Weekly Location Performance Active Summary of all location audit scores and tre…" at bounding box center [376, 282] width 241 height 170
click at [336, 353] on button "Configure" at bounding box center [321, 344] width 106 height 23
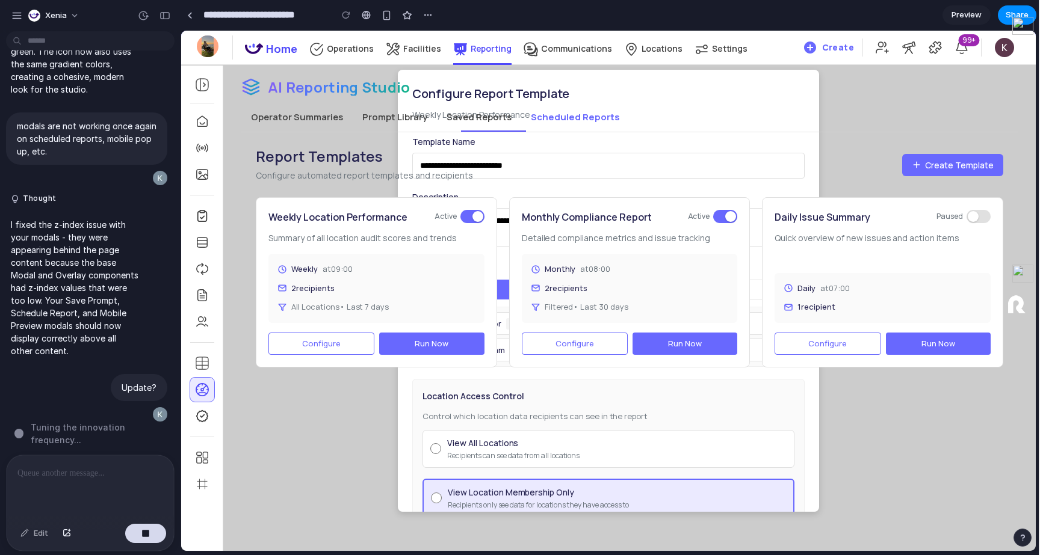
click at [336, 353] on button "Configure" at bounding box center [321, 344] width 106 height 23
click at [360, 114] on button "Prompt Library" at bounding box center [395, 117] width 84 height 29
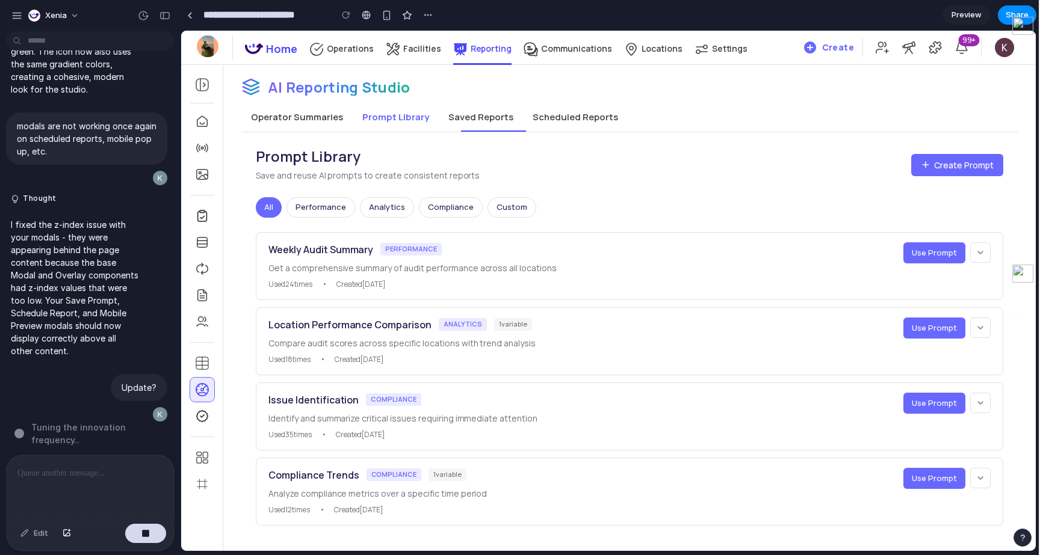
click at [134, 459] on div at bounding box center [90, 488] width 167 height 64
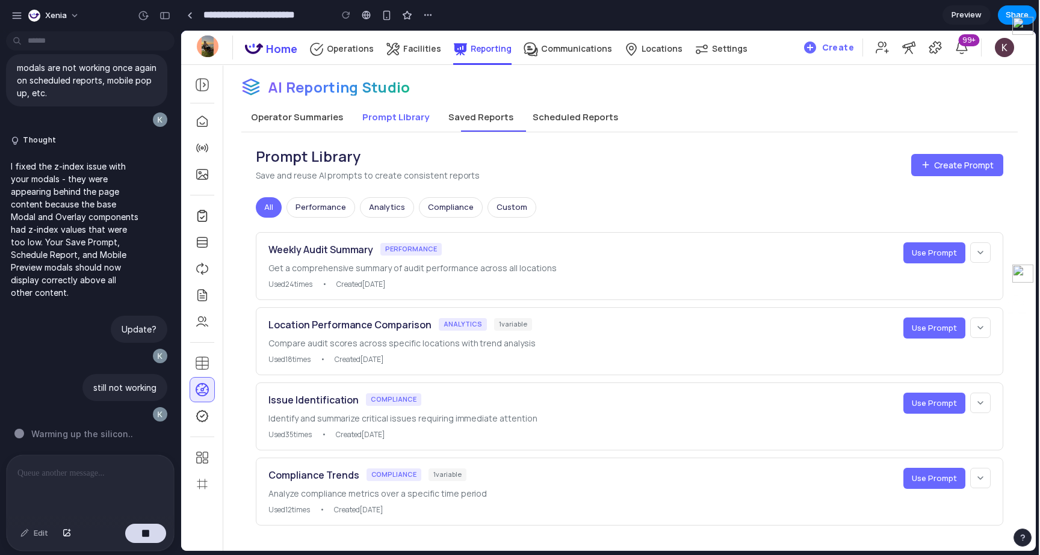
click at [309, 116] on button "Operator Summaries" at bounding box center [296, 117] width 111 height 29
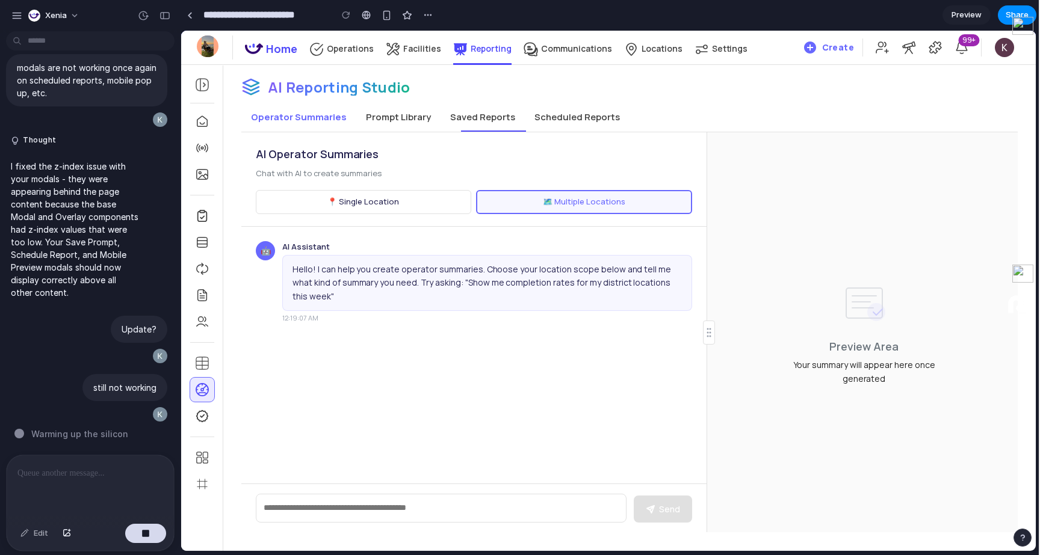
click at [326, 193] on button "📍 Single Location" at bounding box center [363, 202] width 215 height 24
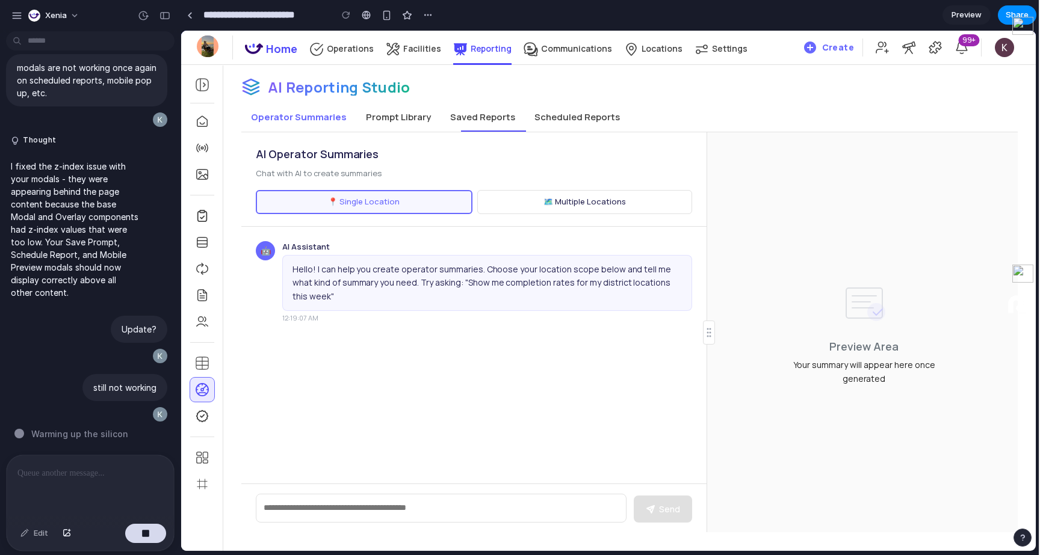
click at [507, 102] on div "AI Reporting Studio Operator Summaries Prompt Library Saved Reports Scheduled R…" at bounding box center [629, 296] width 812 height 473
click at [478, 131] on span at bounding box center [493, 131] width 65 height 1
click at [441, 124] on button "Saved Reports" at bounding box center [483, 117] width 84 height 29
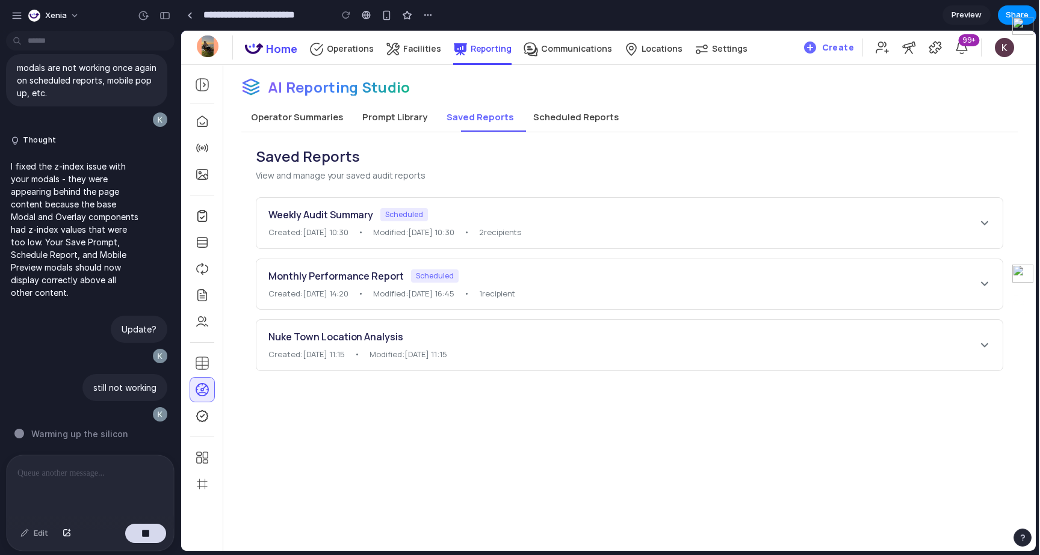
click at [400, 124] on button "Prompt Library" at bounding box center [395, 117] width 84 height 29
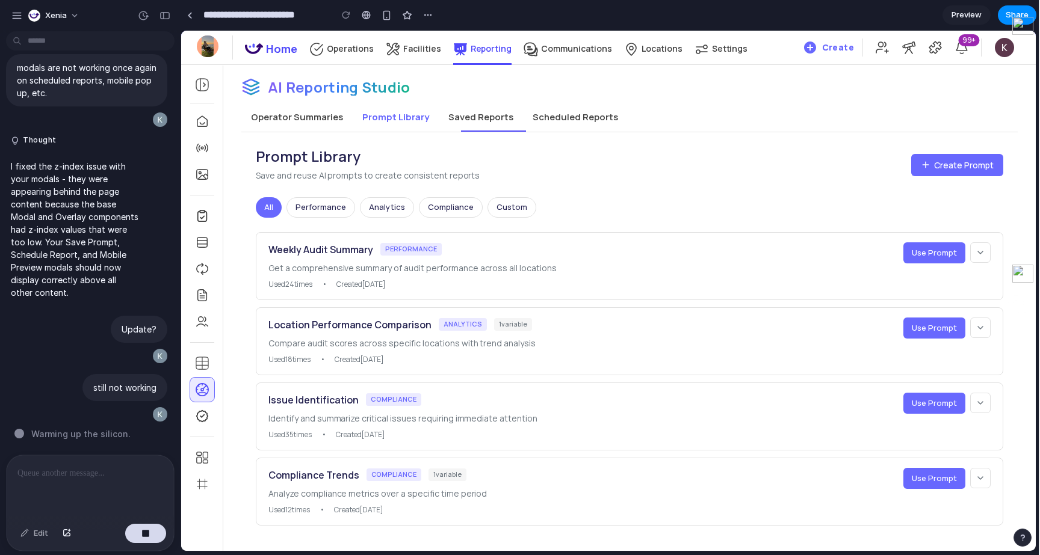
click at [590, 120] on button "Scheduled Reports" at bounding box center [575, 117] width 105 height 29
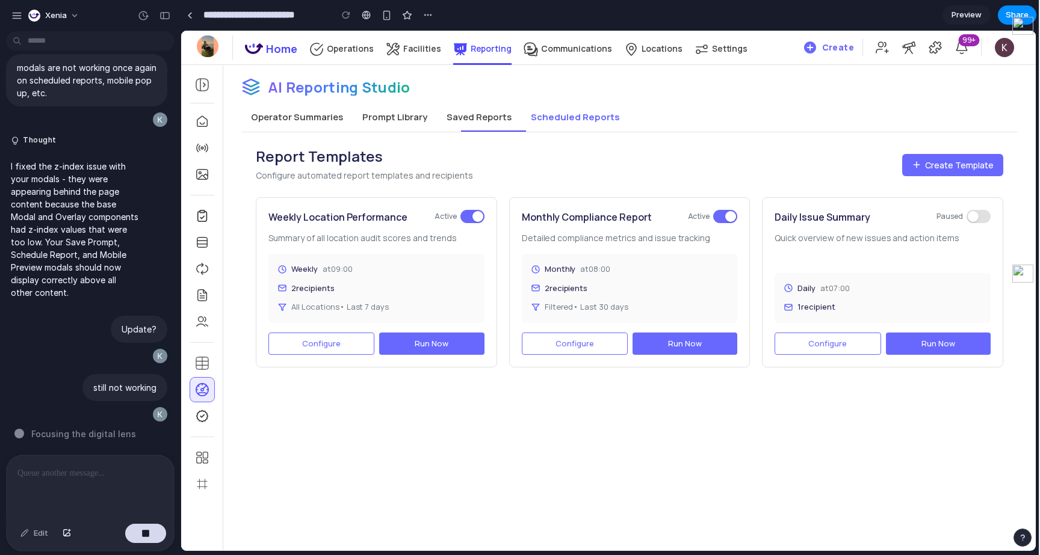
click at [288, 126] on button "Operator Summaries" at bounding box center [296, 117] width 111 height 29
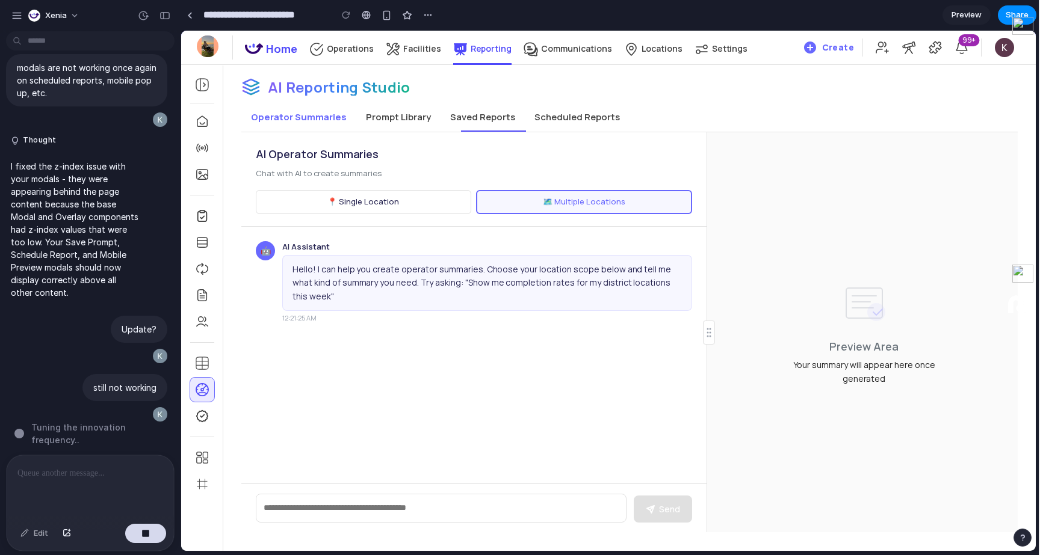
click at [311, 118] on button "Operator Summaries" at bounding box center [298, 117] width 115 height 29
click at [349, 122] on button "Operator Summaries" at bounding box center [298, 117] width 115 height 29
click at [374, 121] on button "Prompt Library" at bounding box center [398, 117] width 84 height 29
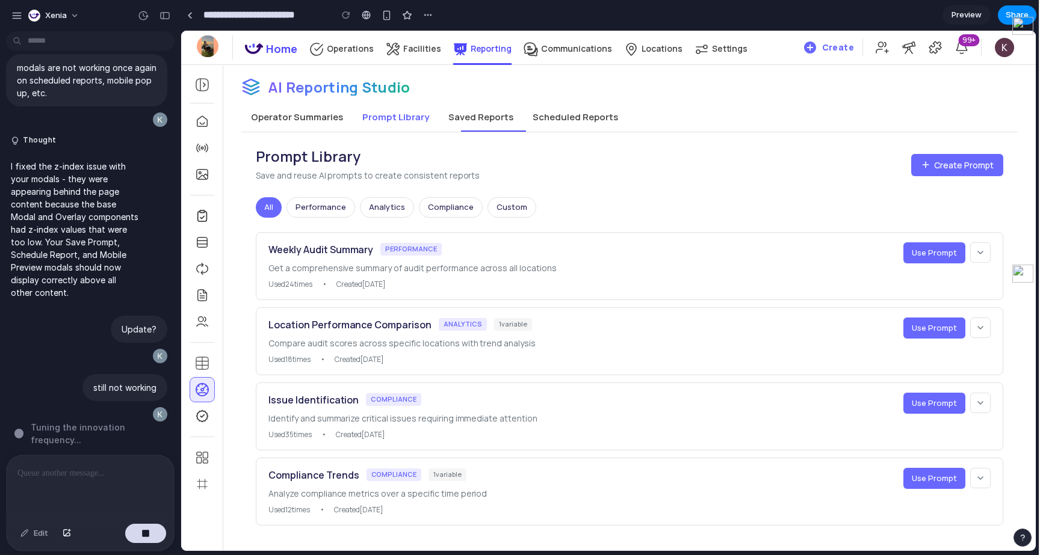
click at [455, 116] on button "Saved Reports" at bounding box center [481, 117] width 84 height 29
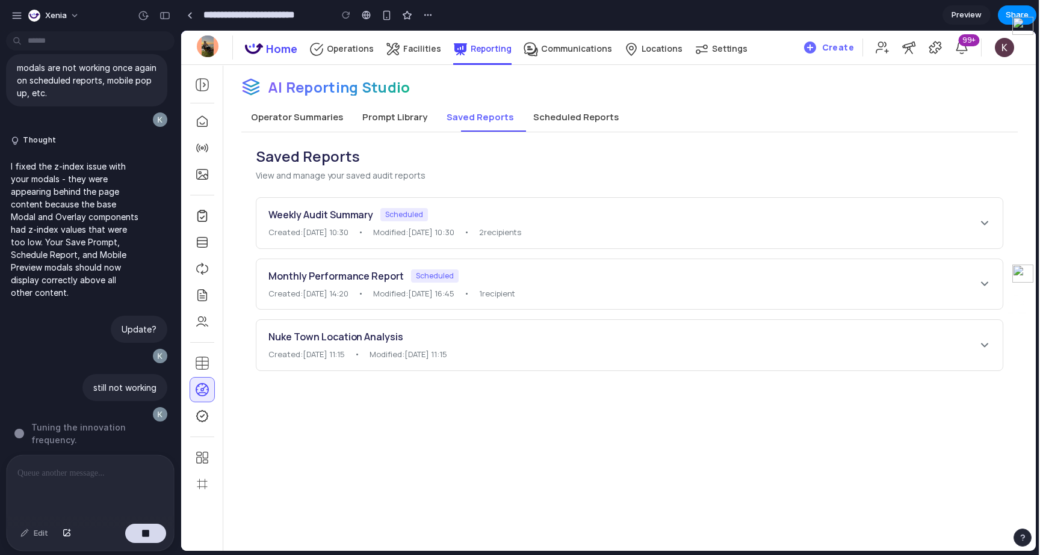
click at [274, 105] on button "Operator Summaries" at bounding box center [296, 117] width 111 height 29
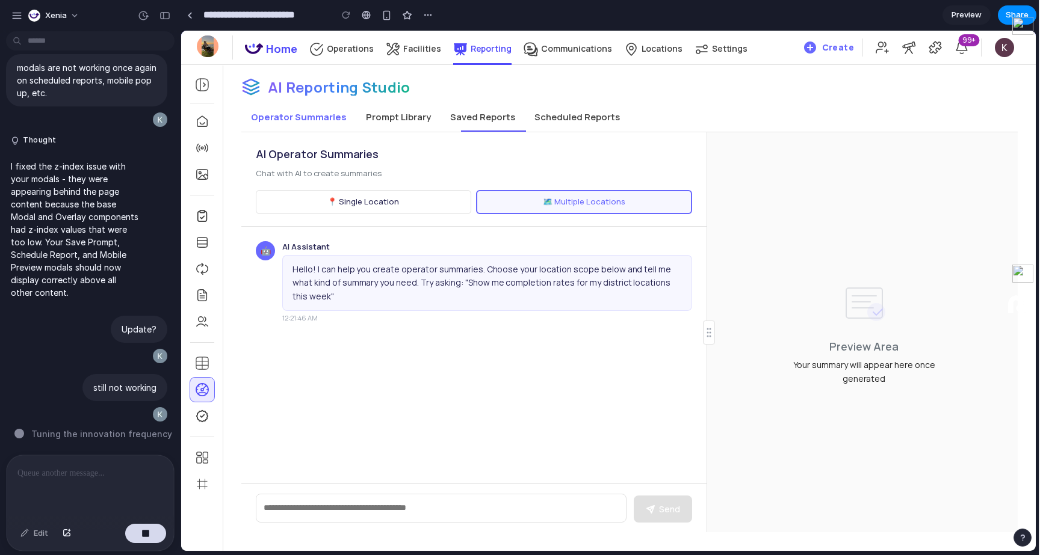
click at [281, 116] on button "Operator Summaries" at bounding box center [298, 117] width 115 height 29
click at [367, 131] on button "Prompt Library" at bounding box center [398, 117] width 84 height 29
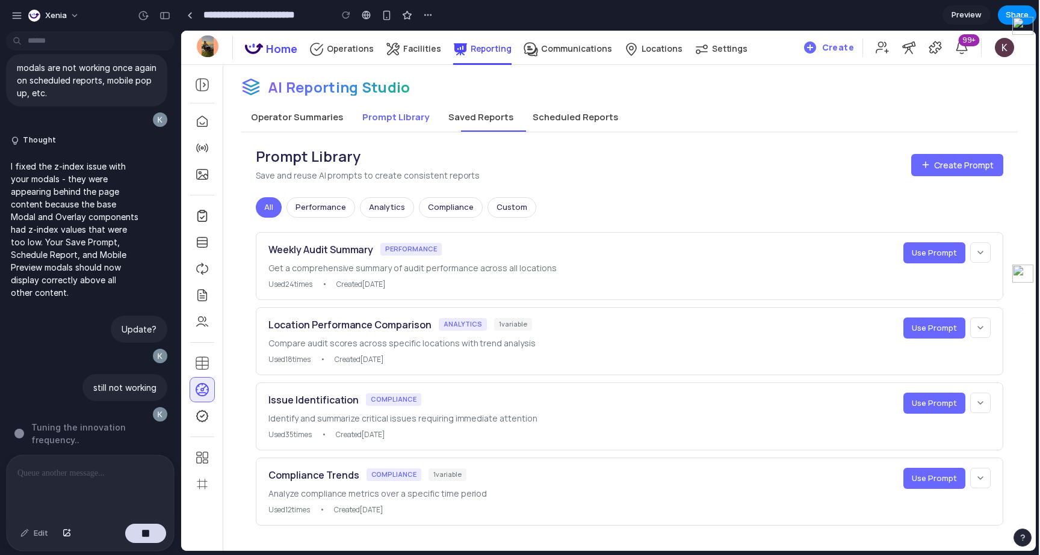
click at [318, 118] on button "Operator Summaries" at bounding box center [296, 117] width 111 height 29
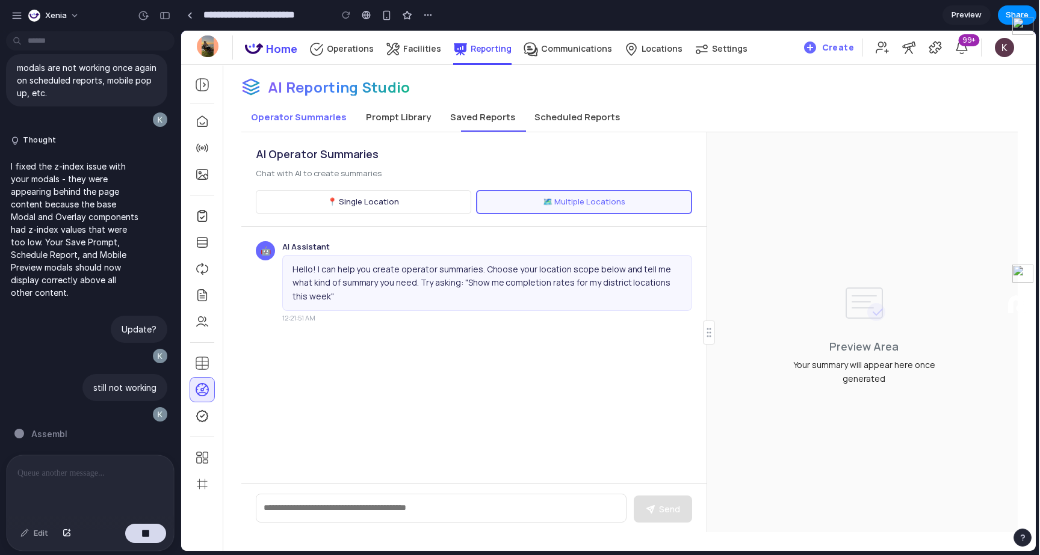
click at [547, 512] on textarea at bounding box center [441, 508] width 371 height 29
type textarea "**********"
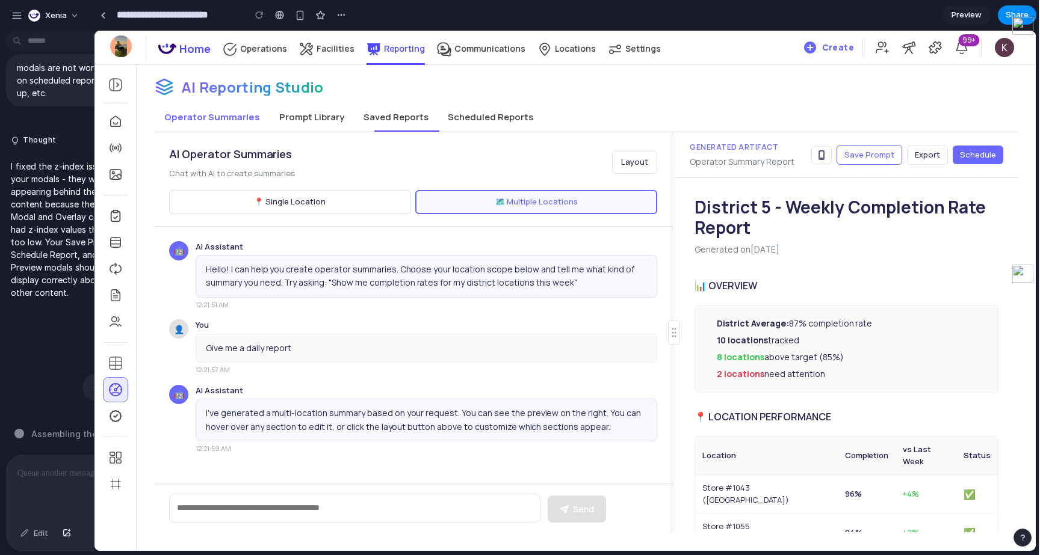
scroll to position [0, 0]
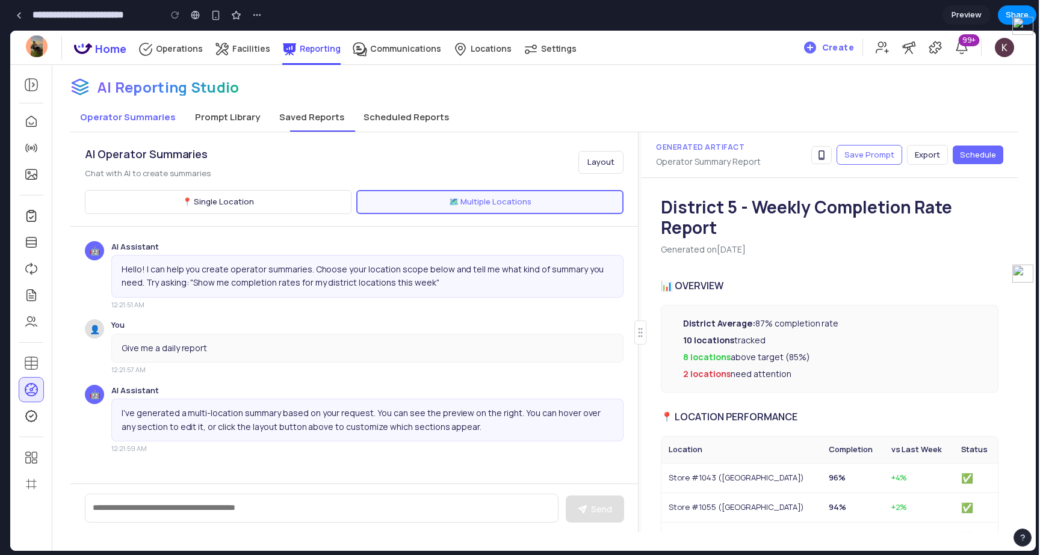
drag, startPoint x: 178, startPoint y: 166, endPoint x: 0, endPoint y: 171, distance: 177.6
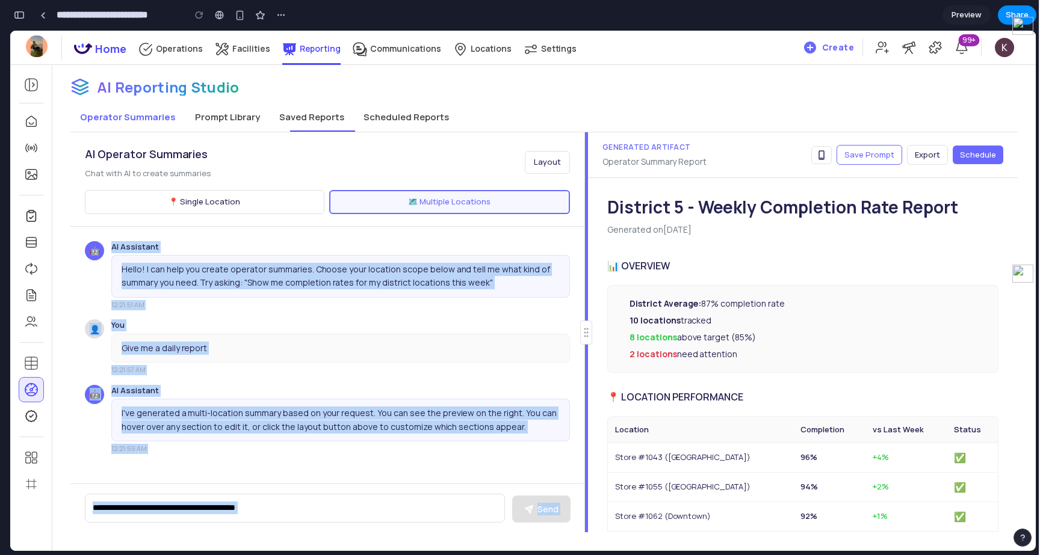
drag, startPoint x: 640, startPoint y: 224, endPoint x: 567, endPoint y: 226, distance: 72.8
click at [567, 226] on div "AI Operator Summaries Chat with AI to create summaries Layout 📍 Single Location…" at bounding box center [543, 332] width 947 height 400
click at [197, 121] on button "Prompt Library" at bounding box center [227, 117] width 84 height 29
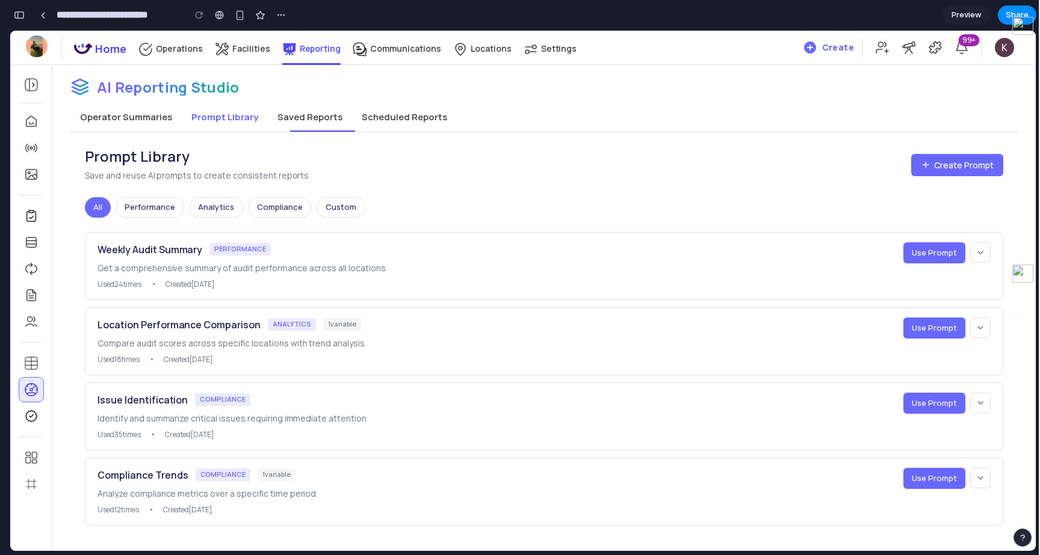
click at [141, 212] on button "Performance" at bounding box center [150, 207] width 69 height 20
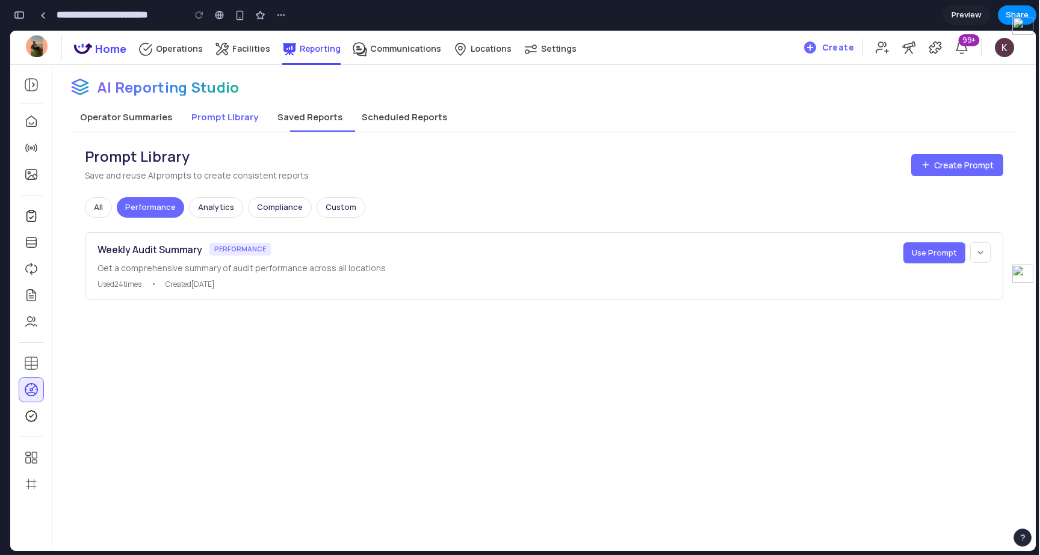
click at [200, 210] on button "Analytics" at bounding box center [216, 207] width 54 height 20
click at [259, 209] on button "Compliance" at bounding box center [280, 207] width 64 height 20
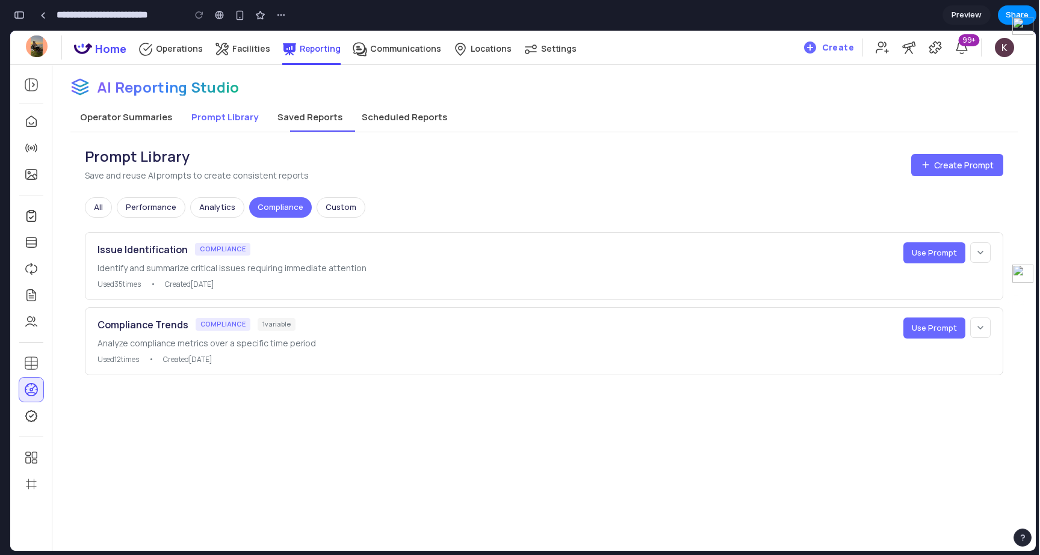
click at [184, 211] on div "All Performance Analytics Compliance Custom" at bounding box center [544, 207] width 918 height 20
click at [135, 209] on button "Performance" at bounding box center [151, 207] width 69 height 20
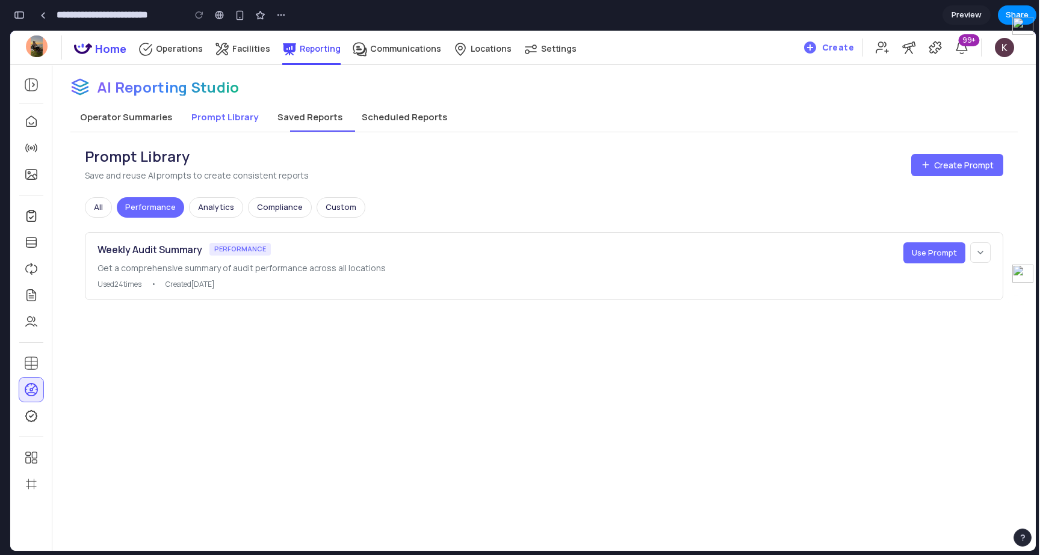
click at [96, 209] on button "All" at bounding box center [98, 207] width 27 height 20
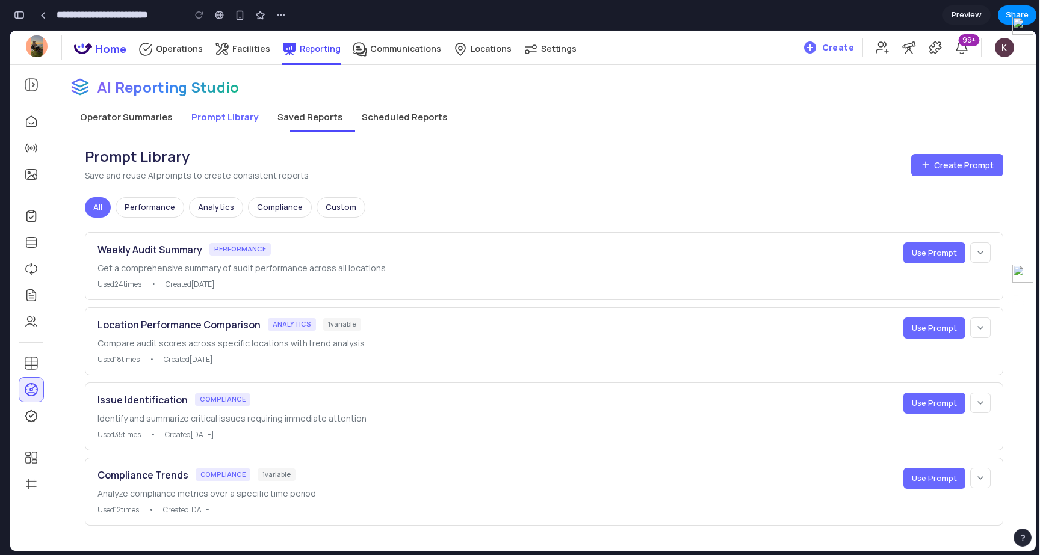
click at [120, 120] on button "Operator Summaries" at bounding box center [125, 117] width 111 height 29
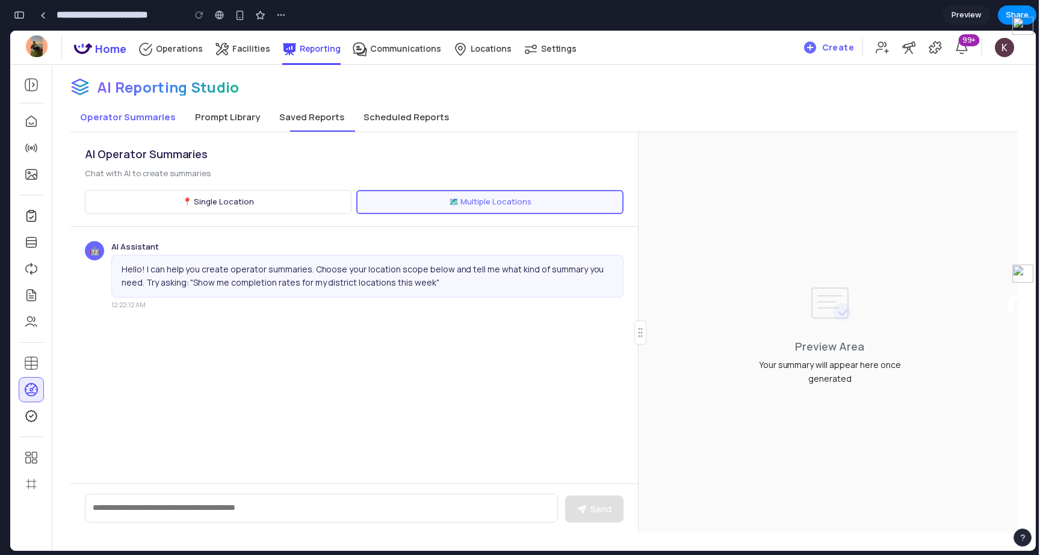
click at [219, 117] on button "Prompt Library" at bounding box center [227, 117] width 84 height 29
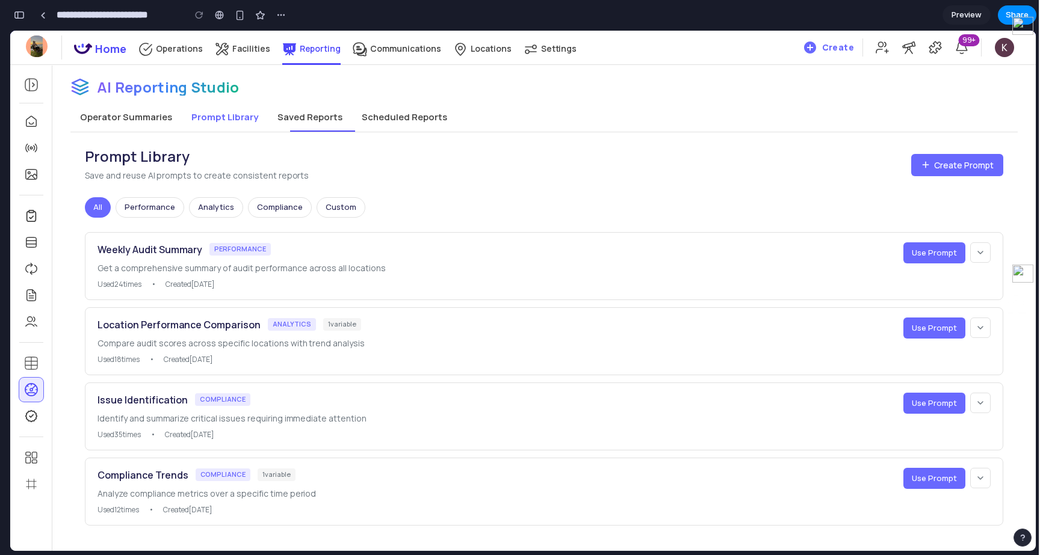
click at [309, 111] on button "Saved Reports" at bounding box center [310, 117] width 84 height 29
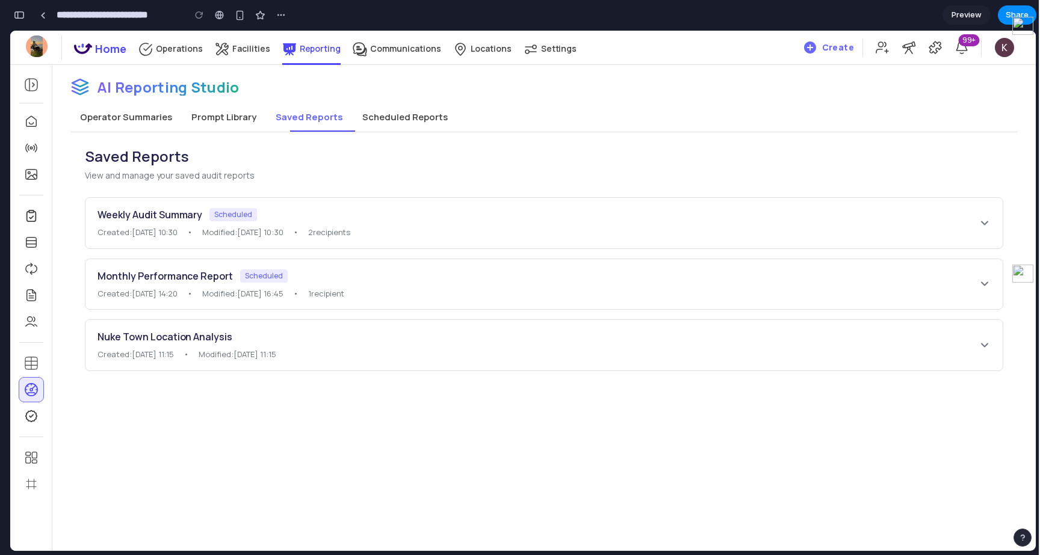
click at [409, 120] on button "Scheduled Reports" at bounding box center [405, 117] width 105 height 29
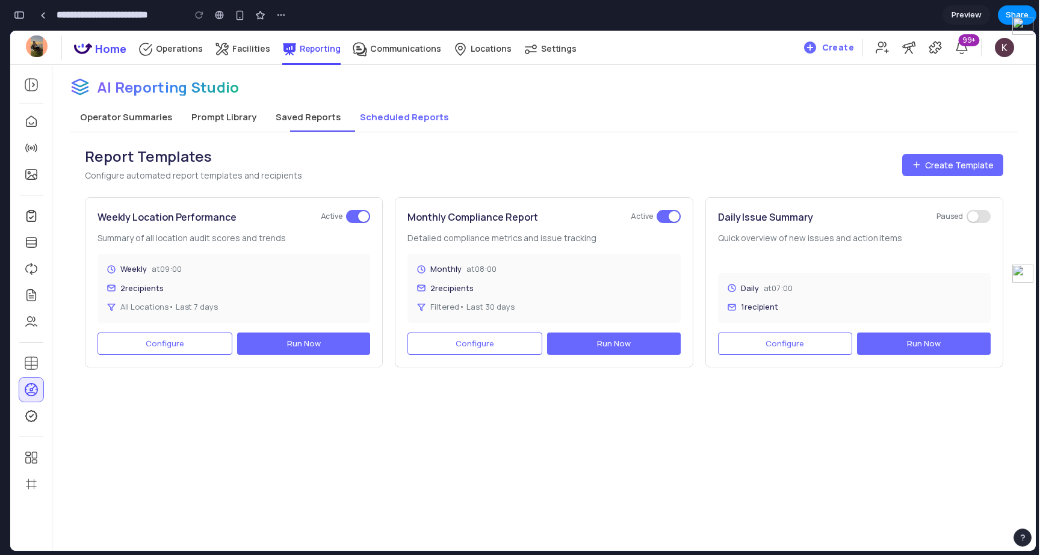
click at [176, 344] on span "Configure" at bounding box center [165, 343] width 39 height 11
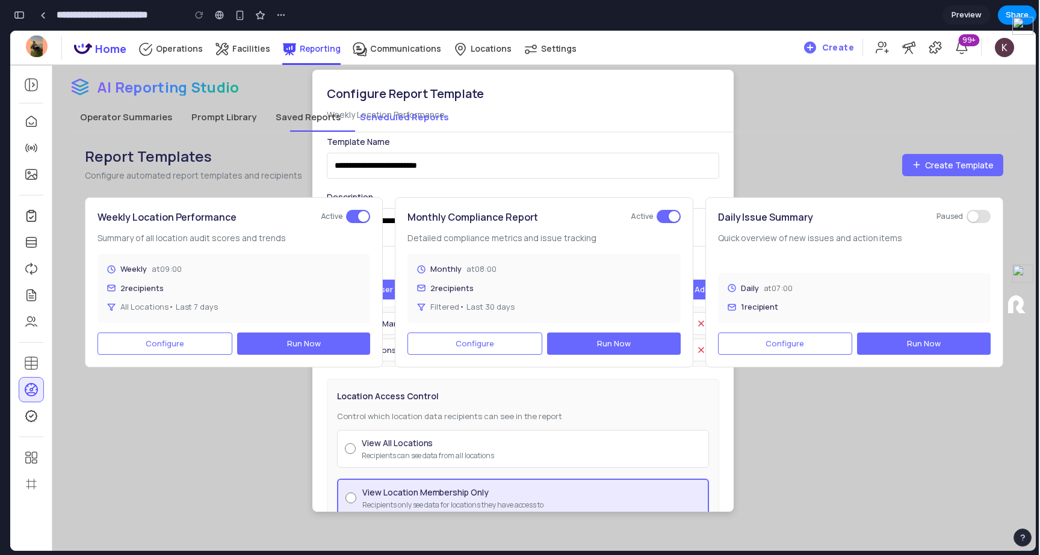
click at [176, 344] on span "Configure" at bounding box center [165, 343] width 39 height 11
click at [235, 170] on p "Configure automated report templates and recipients" at bounding box center [193, 176] width 217 height 14
click at [23, 57] on div "0" at bounding box center [39, 46] width 34 height 31
click at [16, 28] on section "**********" at bounding box center [523, 15] width 1027 height 30
click at [16, 19] on button "button" at bounding box center [19, 14] width 19 height 19
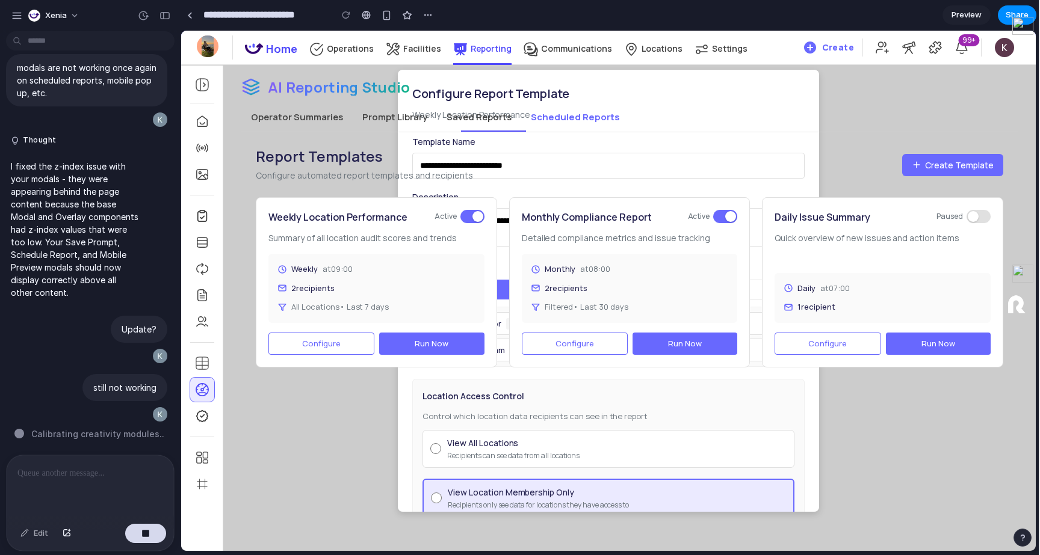
scroll to position [13567, 0]
click at [122, 378] on div "still not working" at bounding box center [124, 387] width 85 height 27
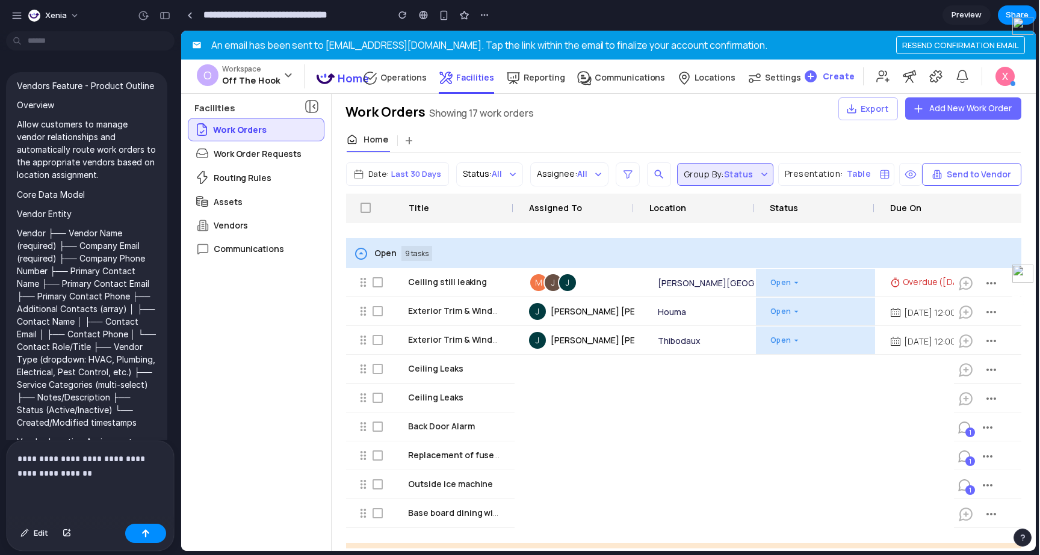
scroll to position [4524, 0]
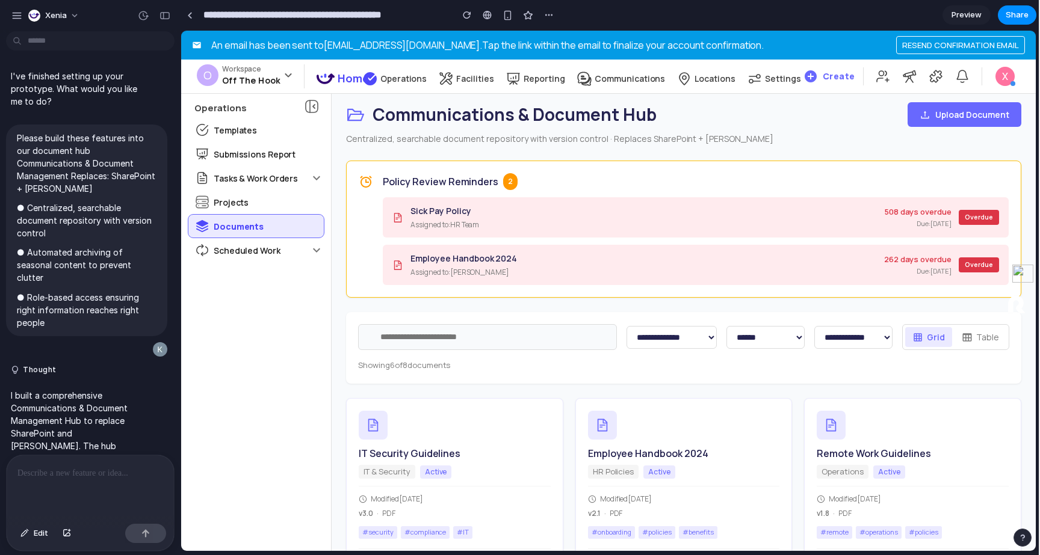
scroll to position [2150, 0]
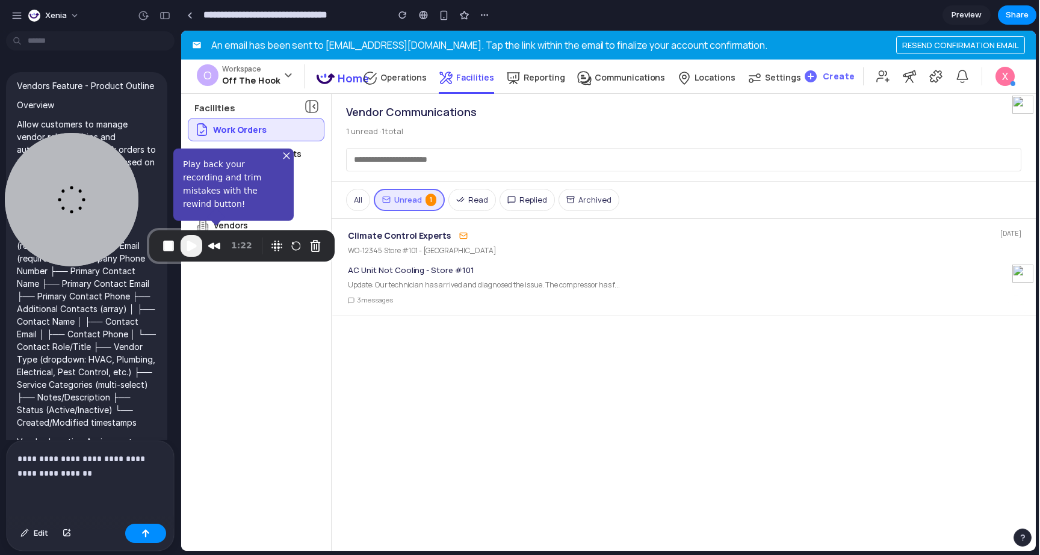
scroll to position [4524, 0]
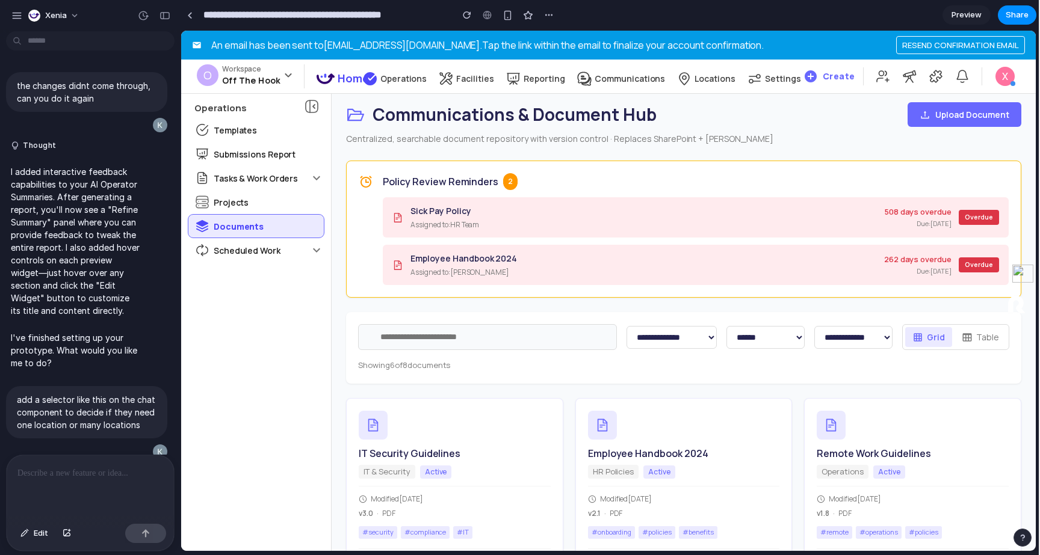
scroll to position [2674, 0]
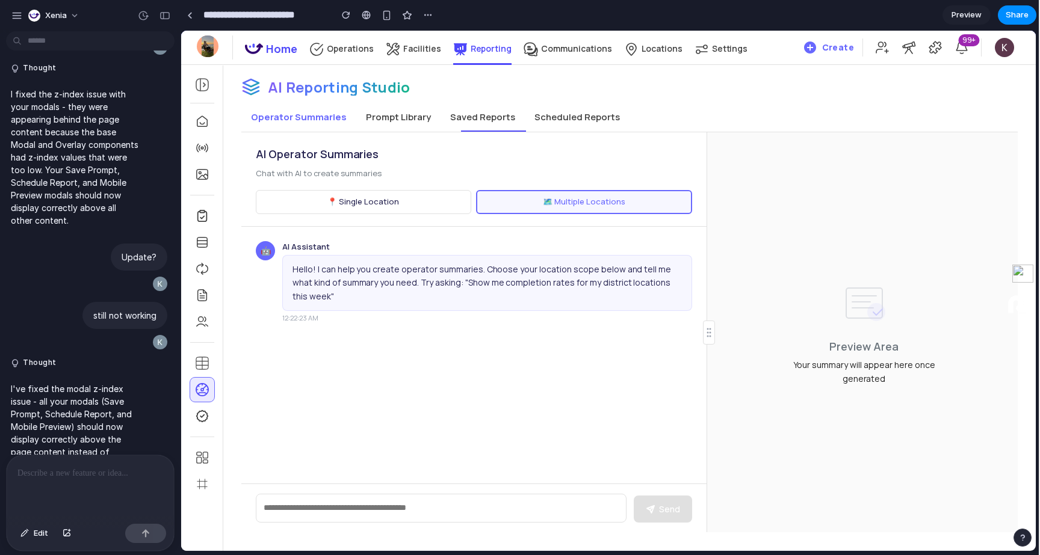
scroll to position [12963, 0]
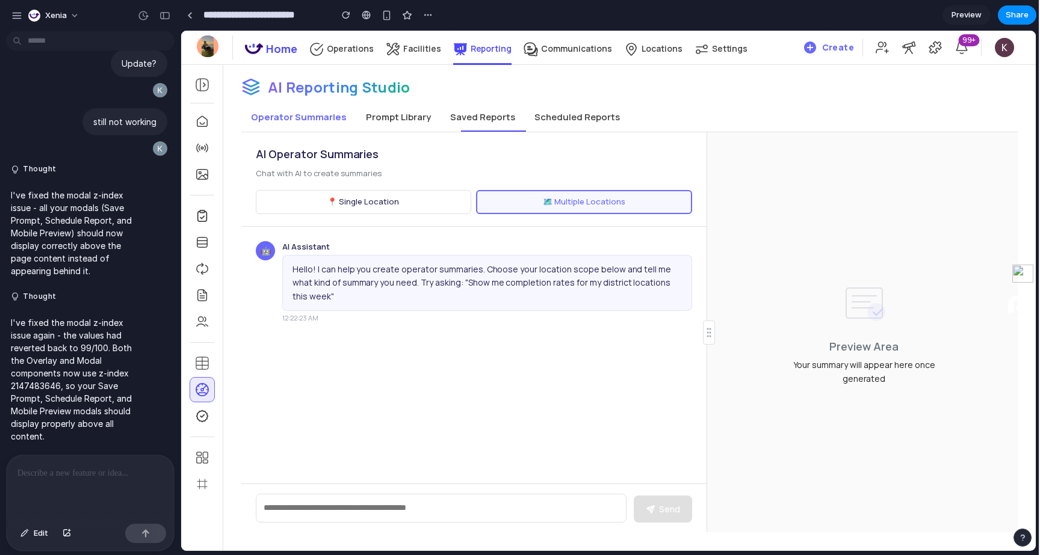
click at [574, 110] on button "Scheduled Reports" at bounding box center [577, 117] width 105 height 29
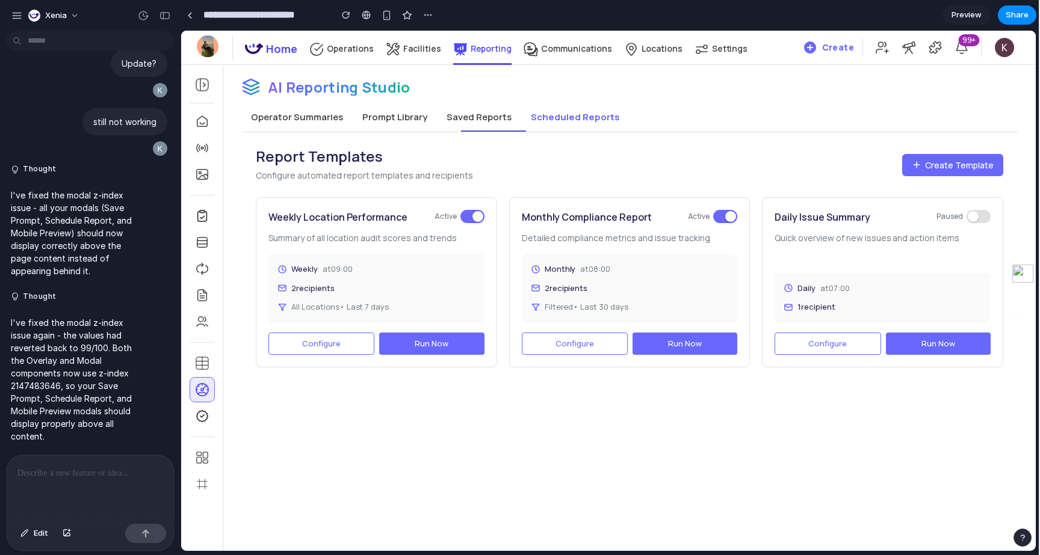
click at [555, 347] on button "Configure" at bounding box center [575, 344] width 106 height 23
click at [316, 339] on span "Configure" at bounding box center [321, 343] width 39 height 11
click at [379, 129] on button "Prompt Library" at bounding box center [395, 117] width 84 height 29
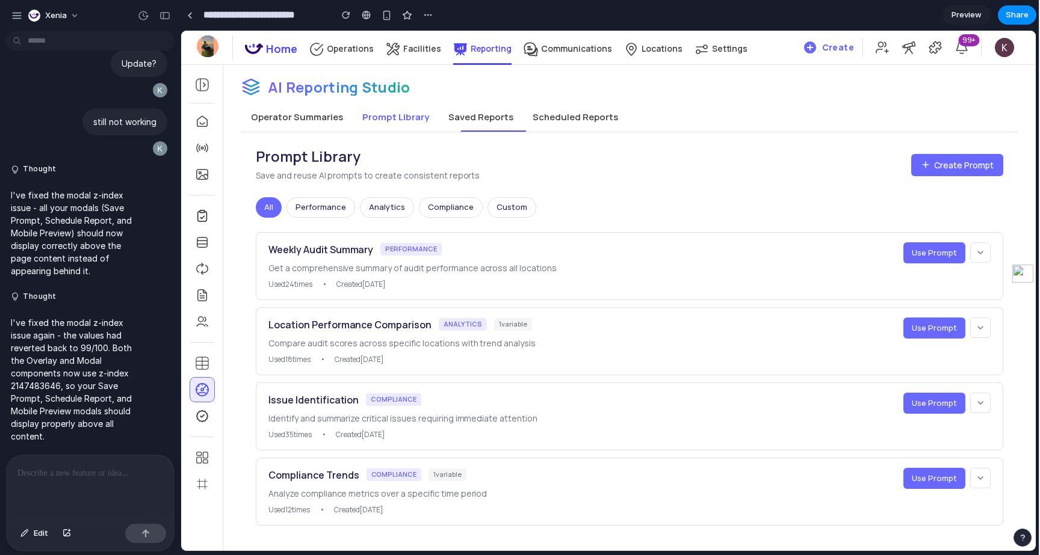
click at [456, 110] on button "Saved Reports" at bounding box center [481, 117] width 84 height 29
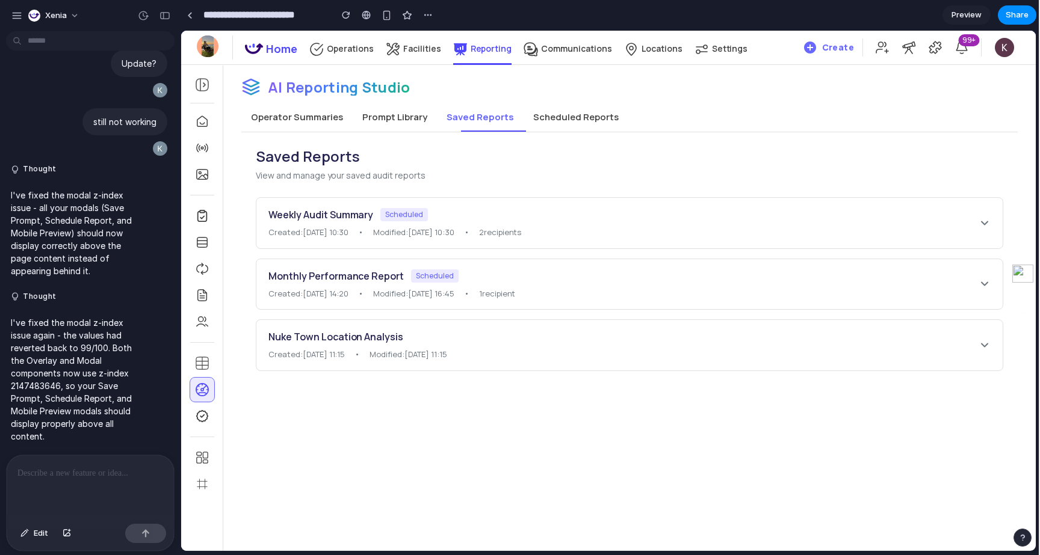
click at [456, 212] on div "Weekly Audit Summary Scheduled" at bounding box center [623, 215] width 710 height 14
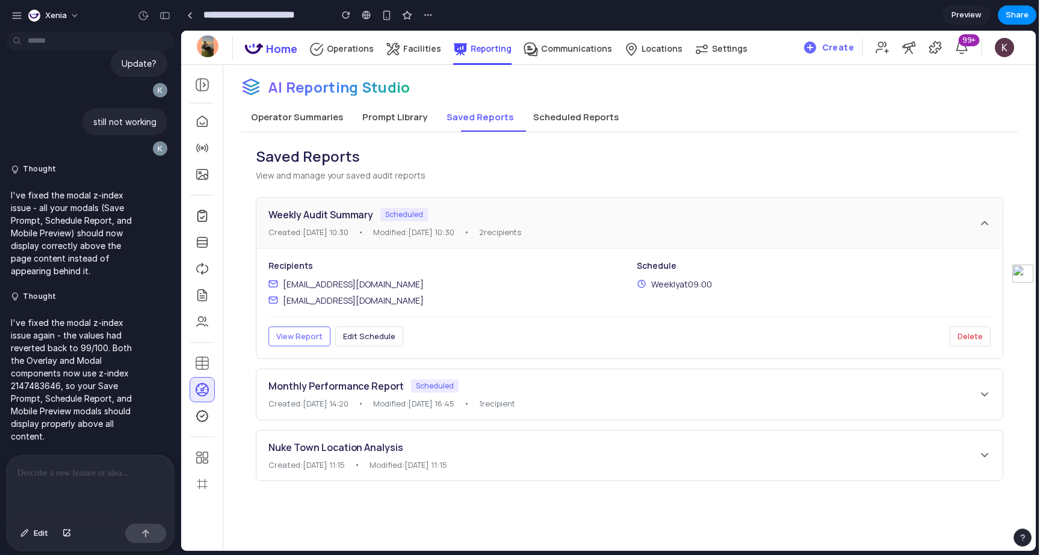
click at [300, 342] on button "View Report" at bounding box center [299, 337] width 62 height 20
click at [351, 334] on span "Edit Schedule" at bounding box center [369, 336] width 52 height 11
click at [274, 114] on button "Operator Summaries" at bounding box center [296, 117] width 111 height 29
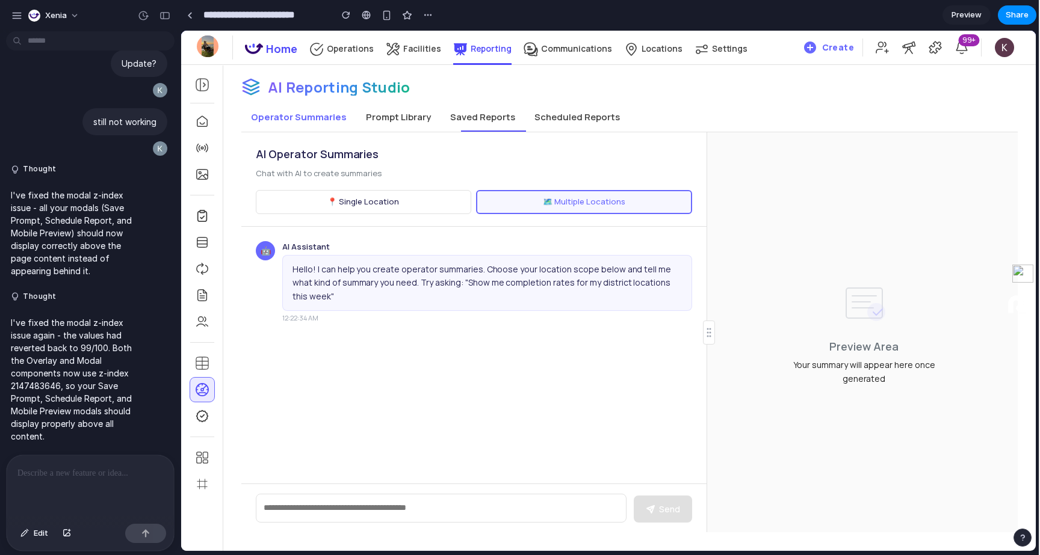
click at [596, 342] on div "🤖 AI Assistant Hello! I can help you create operator summaries. Choose your loc…" at bounding box center [473, 356] width 465 height 258
click at [964, 16] on span "Preview" at bounding box center [966, 15] width 30 height 12
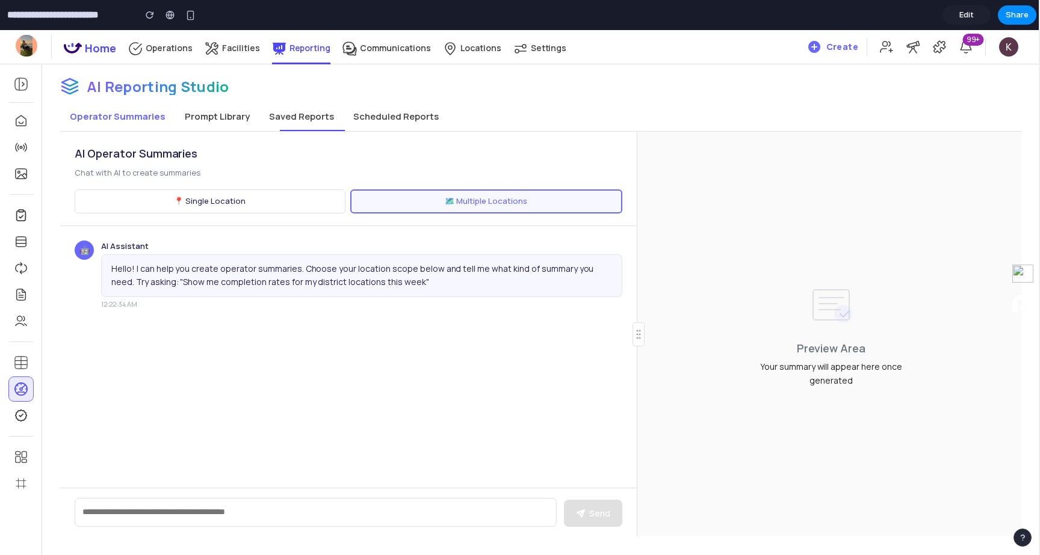
click at [221, 212] on button "📍 Single Location" at bounding box center [210, 202] width 271 height 24
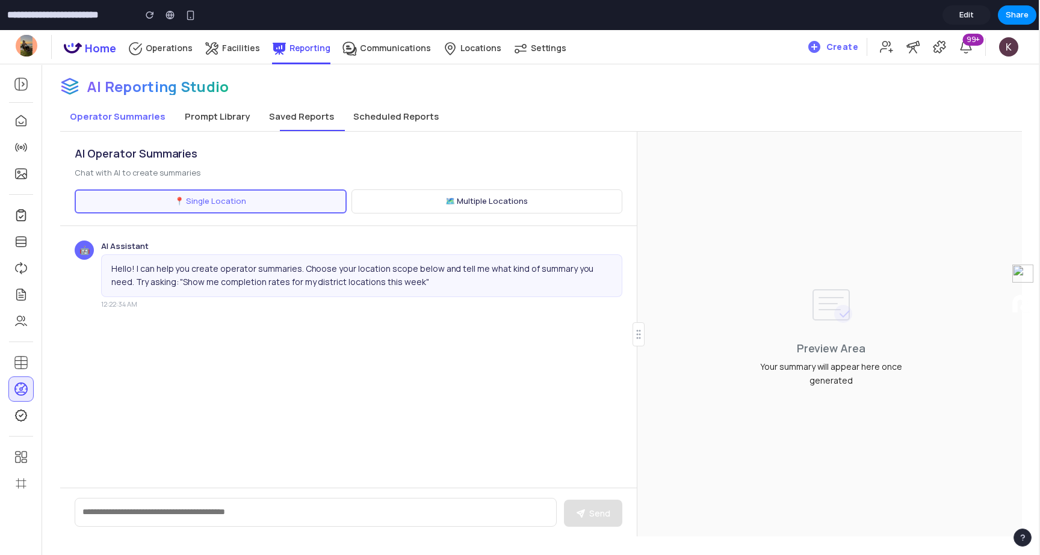
click at [457, 216] on div "AI Operator Summaries Chat with AI to create summaries 📍 Single Location 🗺️ Mul…" at bounding box center [348, 179] width 577 height 94
click at [454, 205] on button "🗺️ Multiple Locations" at bounding box center [486, 202] width 271 height 24
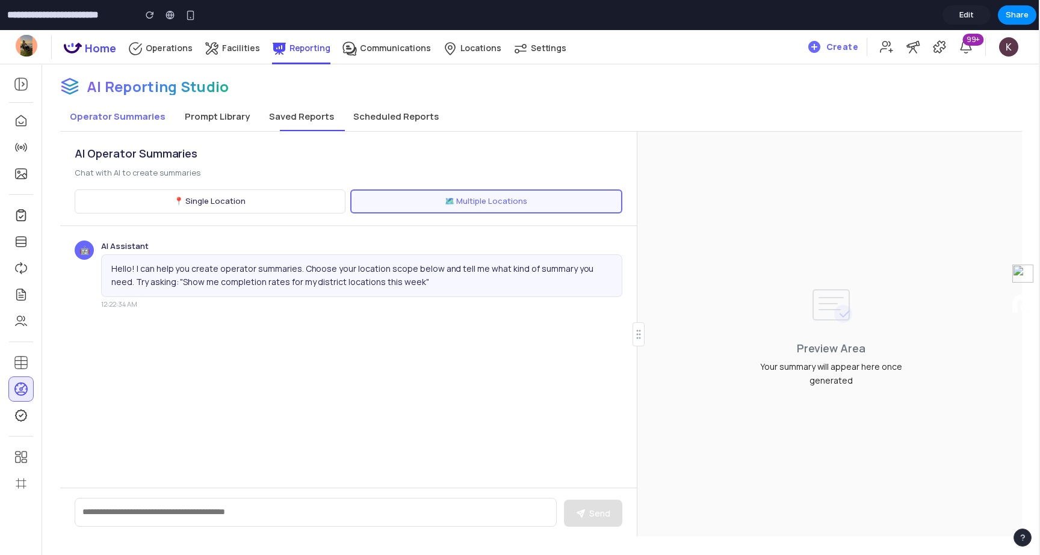
click at [246, 114] on button "Prompt Library" at bounding box center [217, 116] width 84 height 29
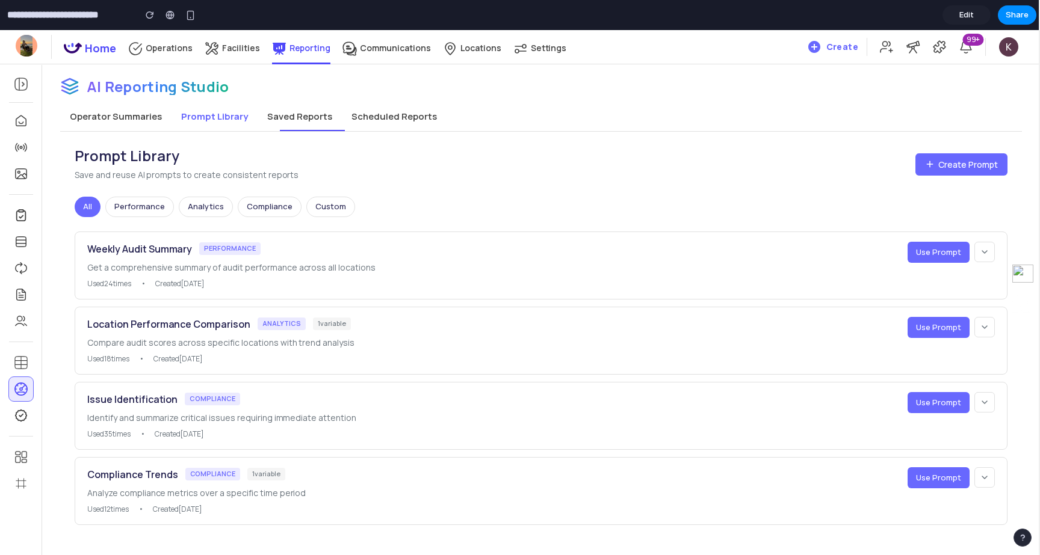
click at [137, 120] on button "Operator Summaries" at bounding box center [115, 116] width 111 height 29
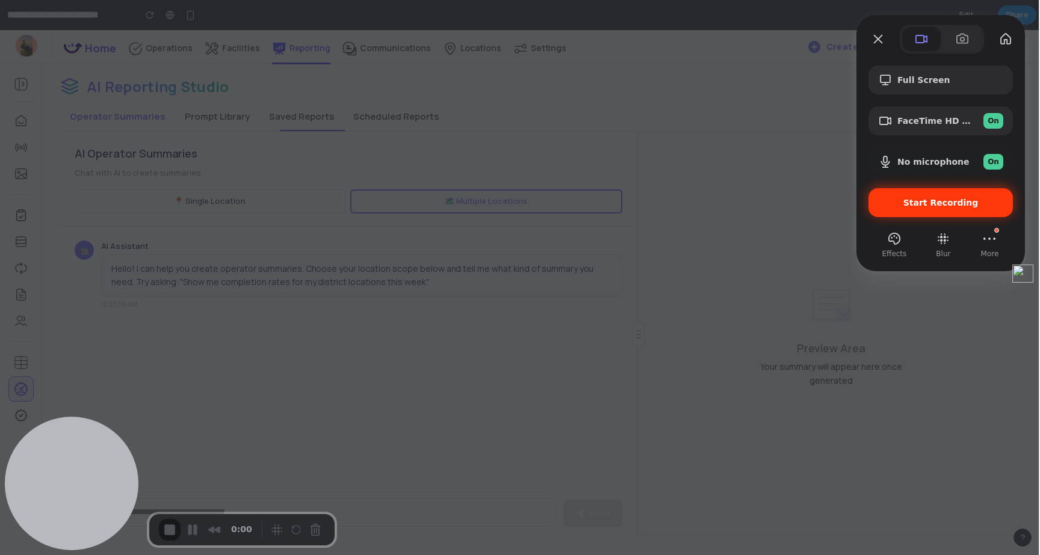
click at [926, 205] on span "Start Recording" at bounding box center [940, 203] width 75 height 10
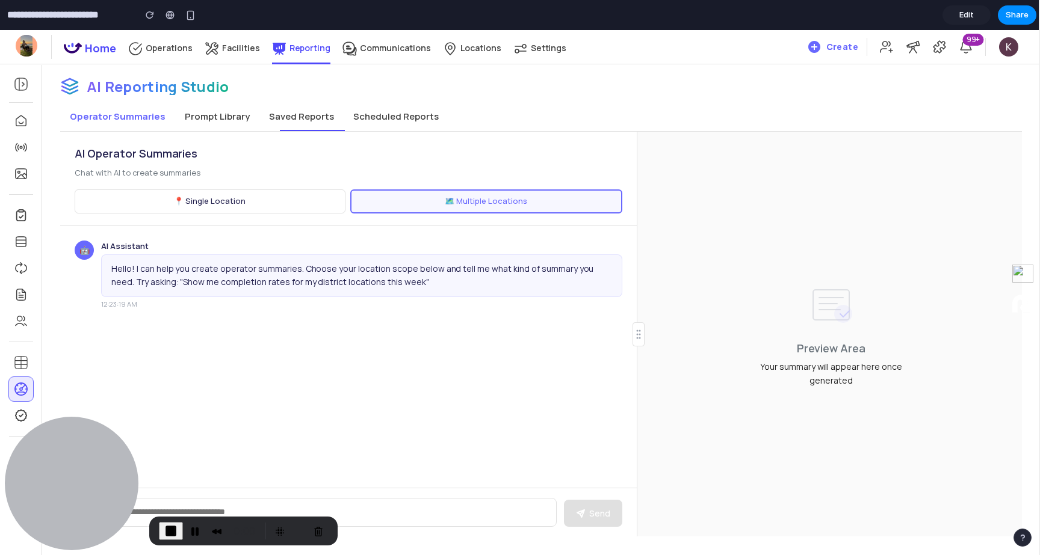
click at [231, 117] on button "Prompt Library" at bounding box center [217, 116] width 84 height 29
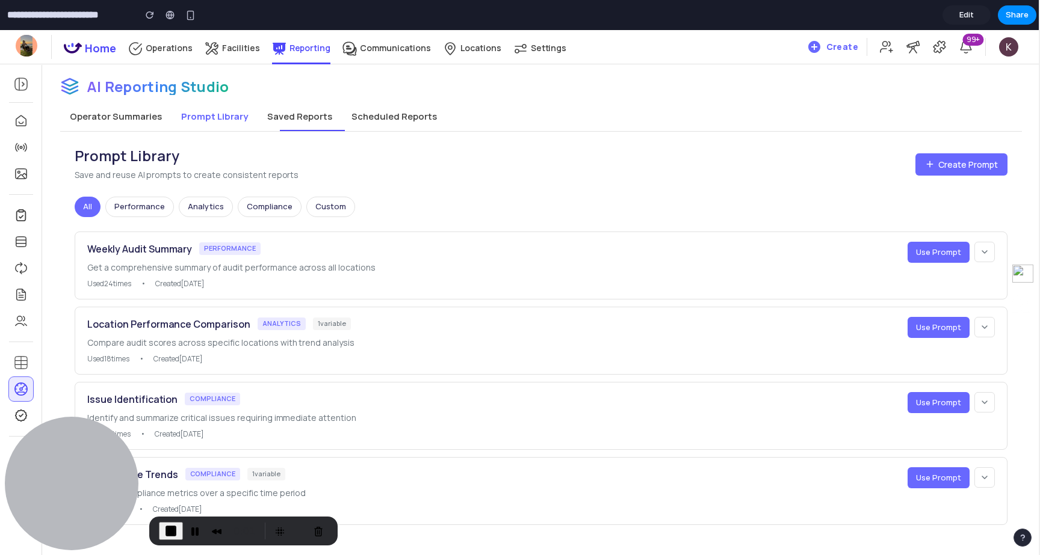
click at [157, 116] on button "Operator Summaries" at bounding box center [115, 116] width 111 height 29
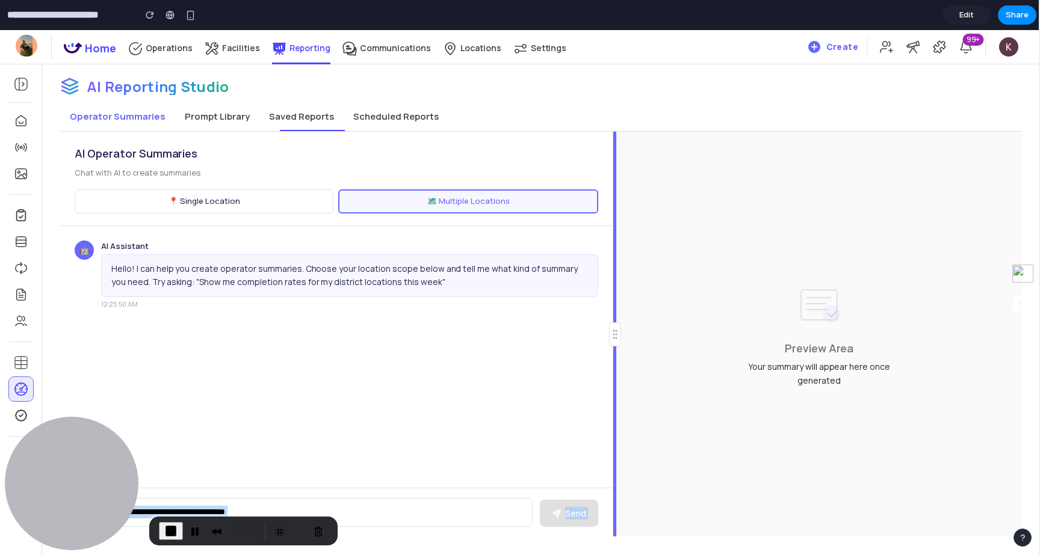
drag, startPoint x: 639, startPoint y: 327, endPoint x: 598, endPoint y: 324, distance: 40.4
click at [598, 324] on div "AI Operator Summaries Chat with AI to create summaries 📍 Single Location 🗺️ Mul…" at bounding box center [541, 334] width 962 height 405
click at [324, 505] on textarea at bounding box center [304, 512] width 458 height 29
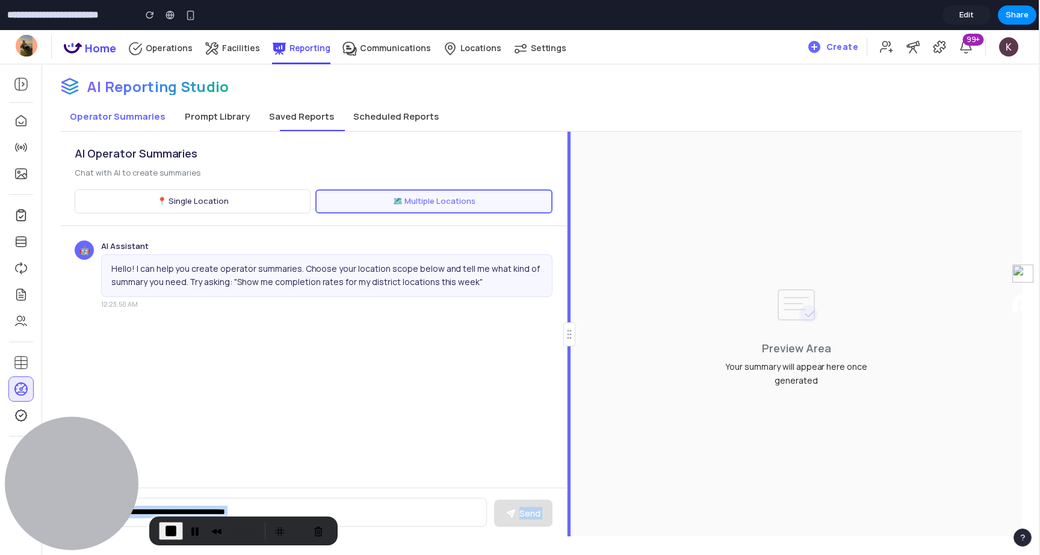
drag, startPoint x: 614, startPoint y: 318, endPoint x: 549, endPoint y: 312, distance: 65.9
click at [549, 312] on div "AI Operator Summaries Chat with AI to create summaries 📍 Single Location 🗺️ Mul…" at bounding box center [541, 334] width 962 height 405
click at [412, 505] on textarea at bounding box center [281, 512] width 412 height 29
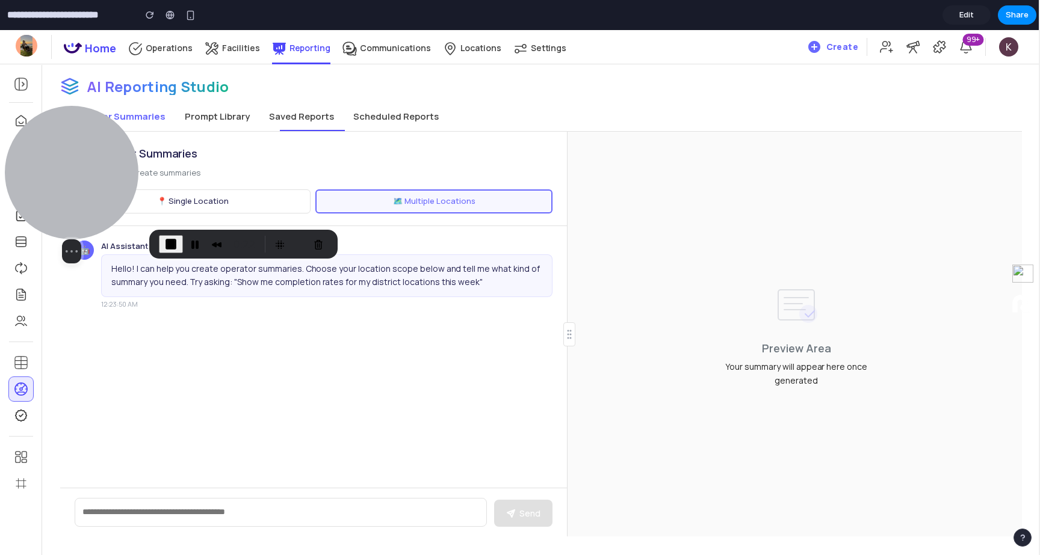
drag, startPoint x: 96, startPoint y: 473, endPoint x: 38, endPoint y: 186, distance: 292.8
click at [38, 186] on div at bounding box center [72, 173] width 134 height 134
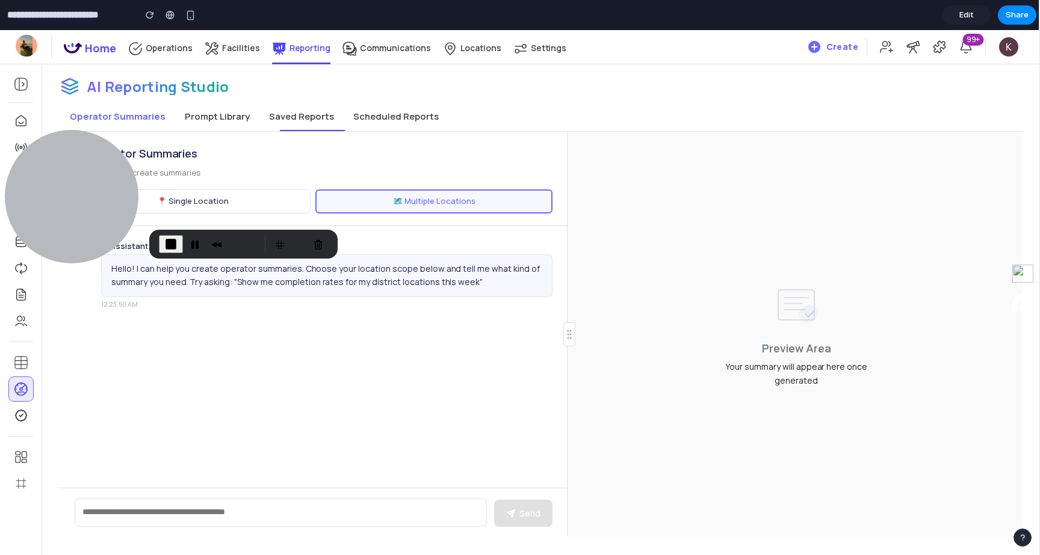
click at [136, 512] on textarea at bounding box center [281, 512] width 412 height 29
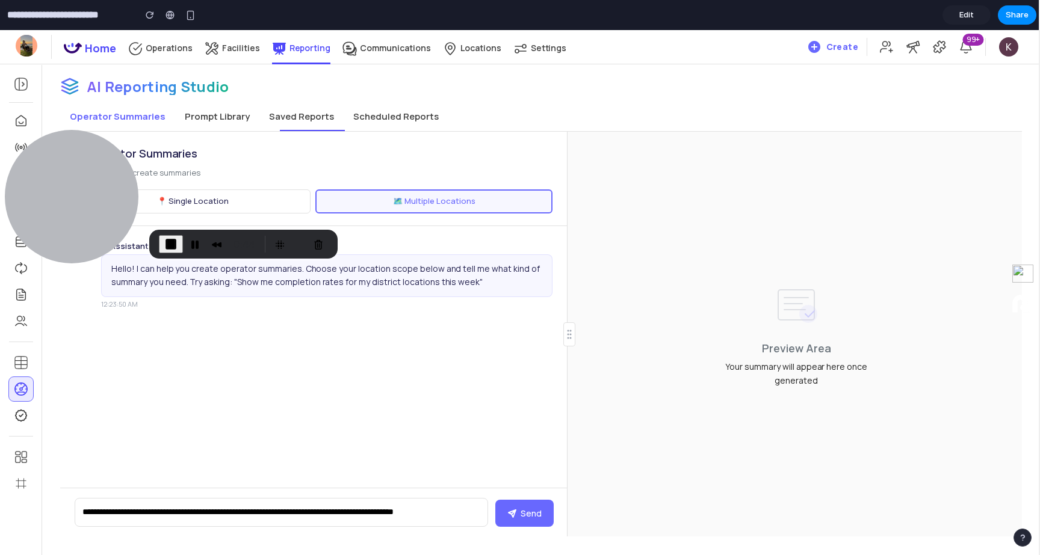
scroll to position [4, 0]
type textarea "**********"
click at [530, 502] on button "Send" at bounding box center [524, 513] width 58 height 27
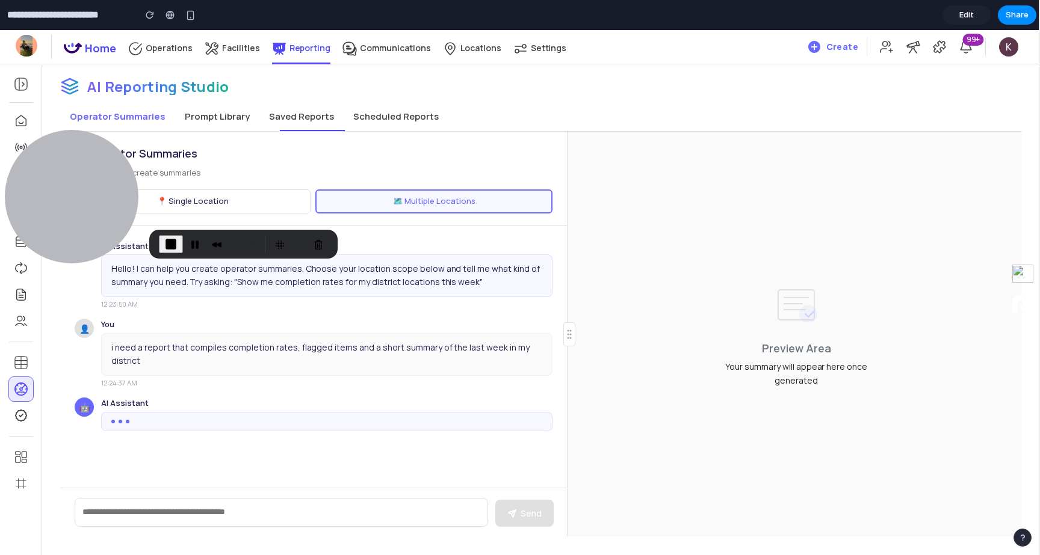
scroll to position [0, 0]
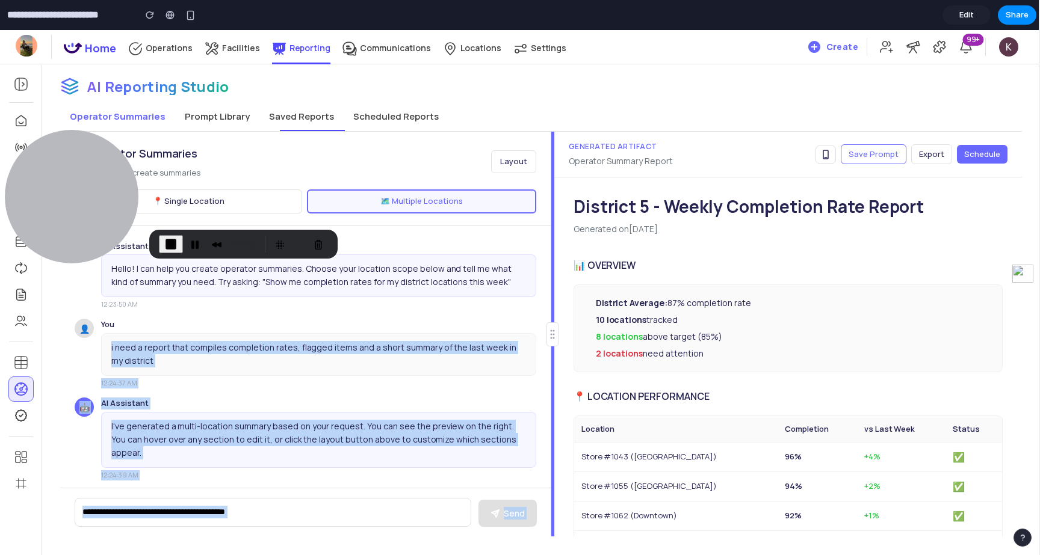
drag, startPoint x: 569, startPoint y: 330, endPoint x: 531, endPoint y: 321, distance: 39.6
click at [531, 321] on div "AI Operator Summaries Chat with AI to create summaries Layout 📍 Single Location…" at bounding box center [541, 334] width 962 height 405
click at [828, 158] on rect at bounding box center [825, 154] width 5 height 8
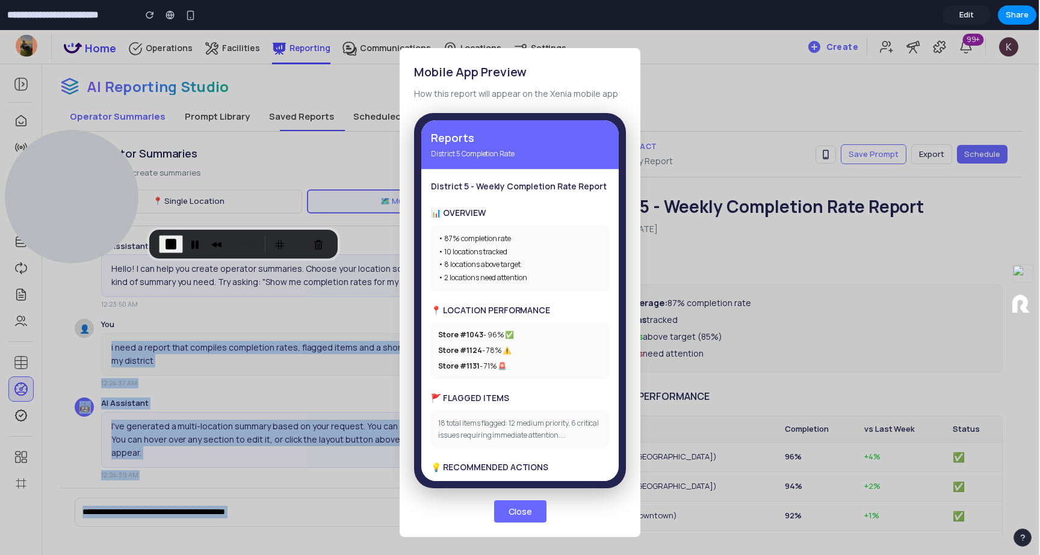
click at [524, 509] on span "Close" at bounding box center [520, 511] width 23 height 11
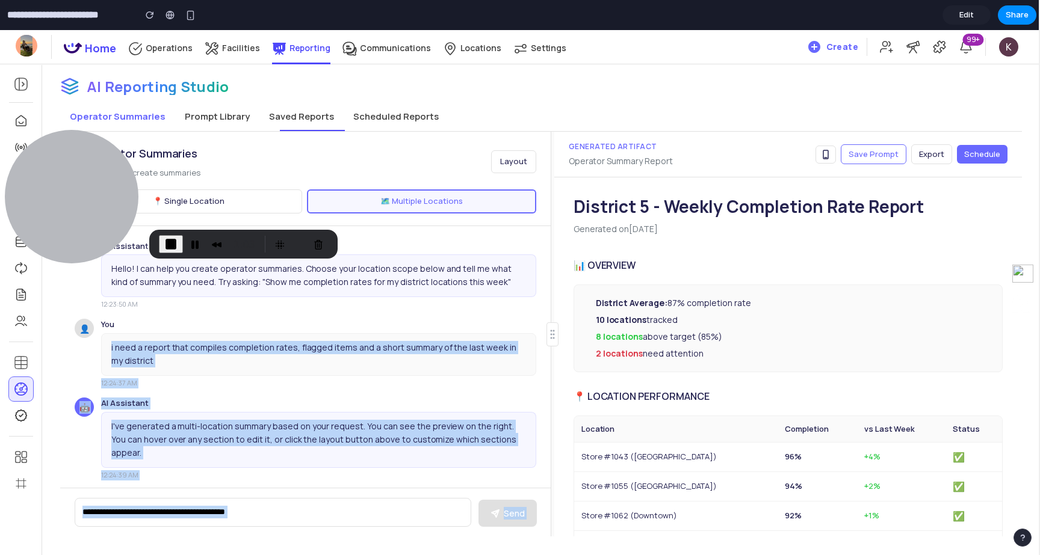
scroll to position [11, 0]
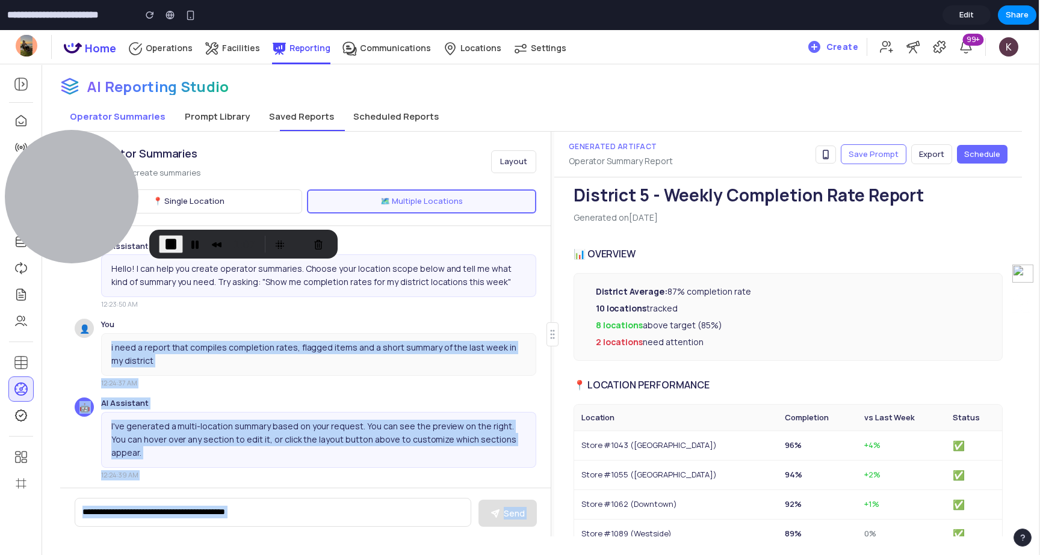
click at [1006, 152] on button "Schedule" at bounding box center [982, 154] width 51 height 19
select select "******"
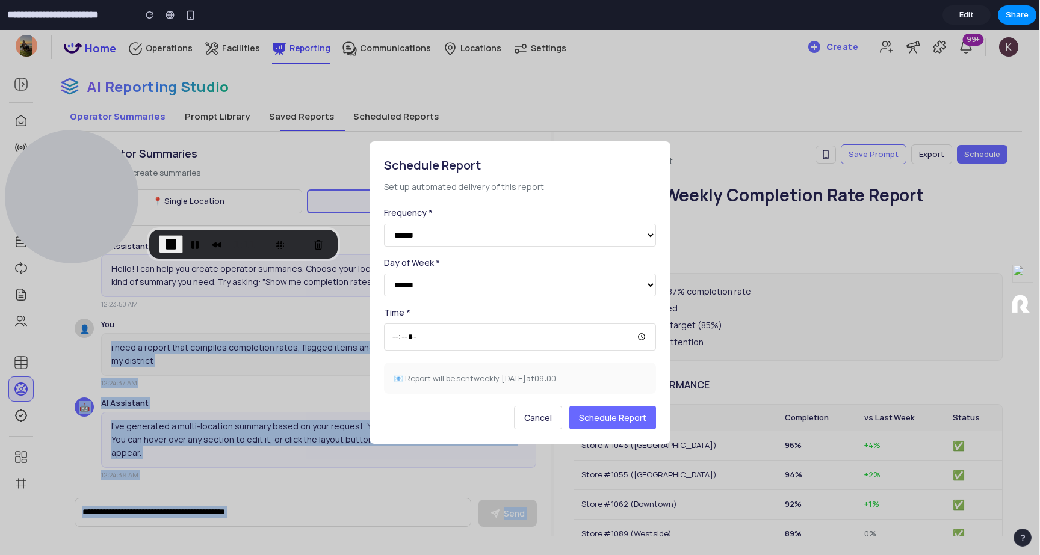
click at [542, 429] on button "Cancel" at bounding box center [538, 417] width 48 height 23
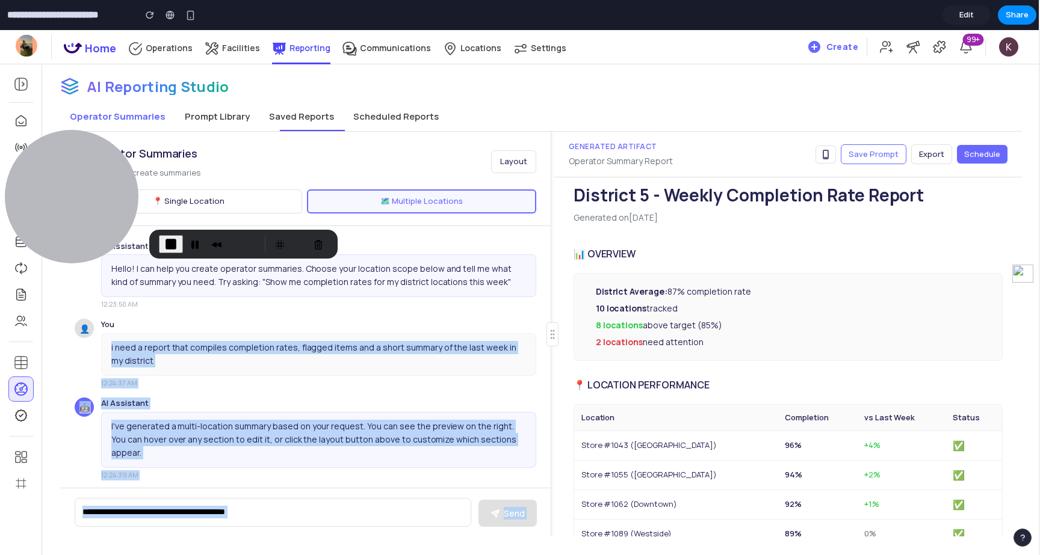
click at [880, 155] on span "Save Prompt" at bounding box center [874, 154] width 50 height 11
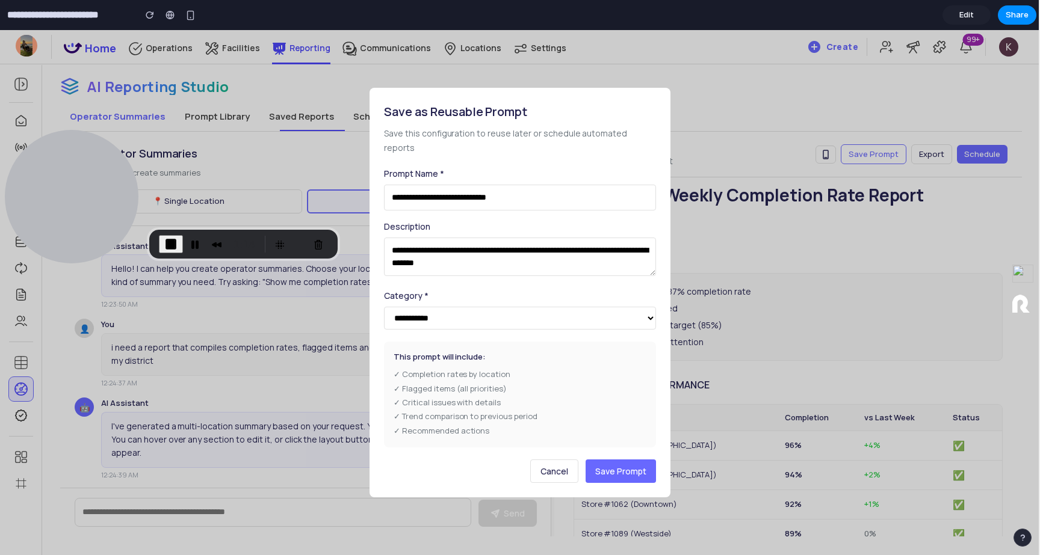
click at [481, 190] on input "**********" at bounding box center [520, 198] width 272 height 26
click at [492, 393] on div "✓ Completion rates by location ✓ Flagged items (all priorities) ✓ Critical issu…" at bounding box center [520, 403] width 253 height 70
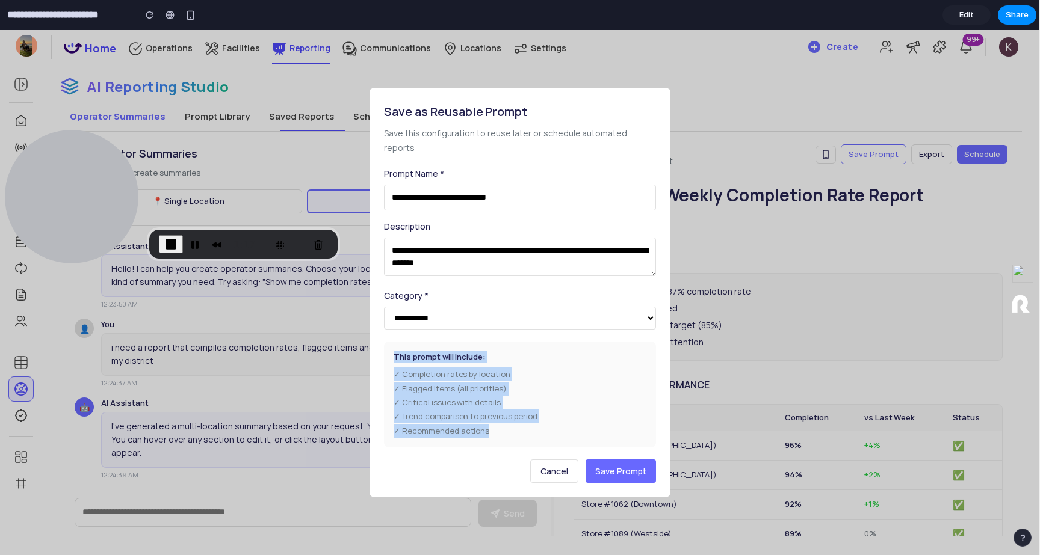
drag, startPoint x: 503, startPoint y: 433, endPoint x: 370, endPoint y: 337, distance: 164.2
click at [370, 337] on div "**********" at bounding box center [520, 293] width 301 height 410
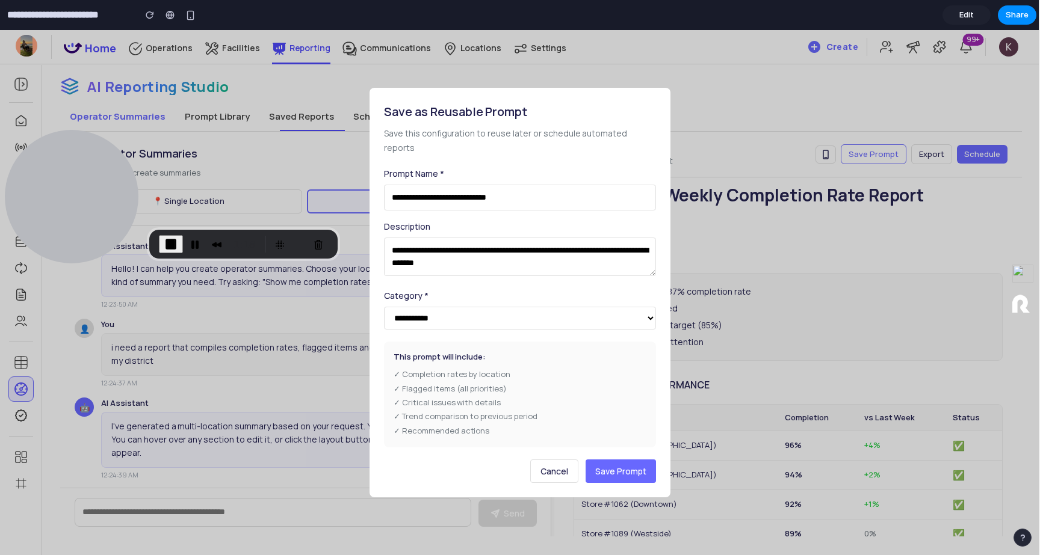
click at [424, 247] on textarea "**********" at bounding box center [520, 257] width 272 height 39
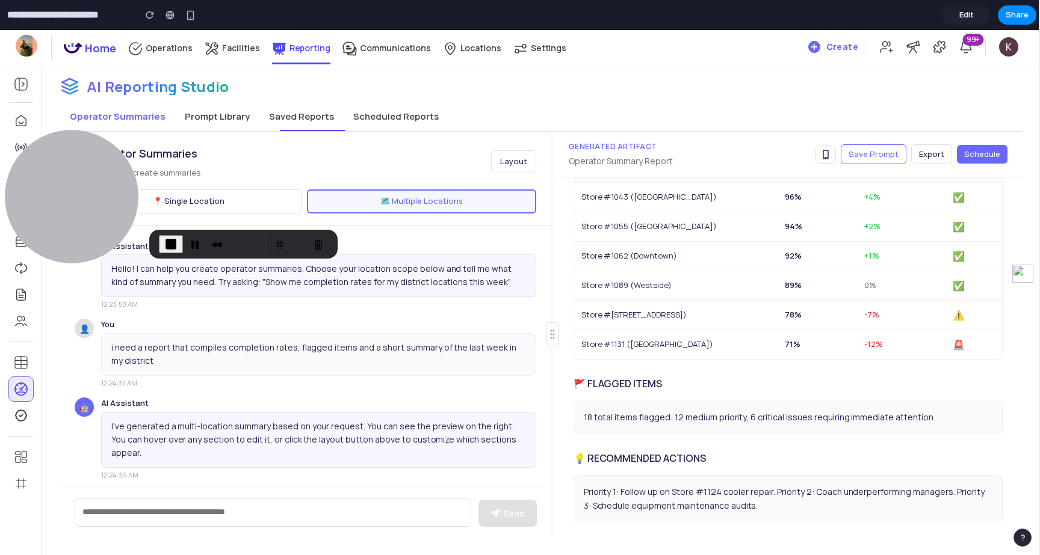
scroll to position [280, 0]
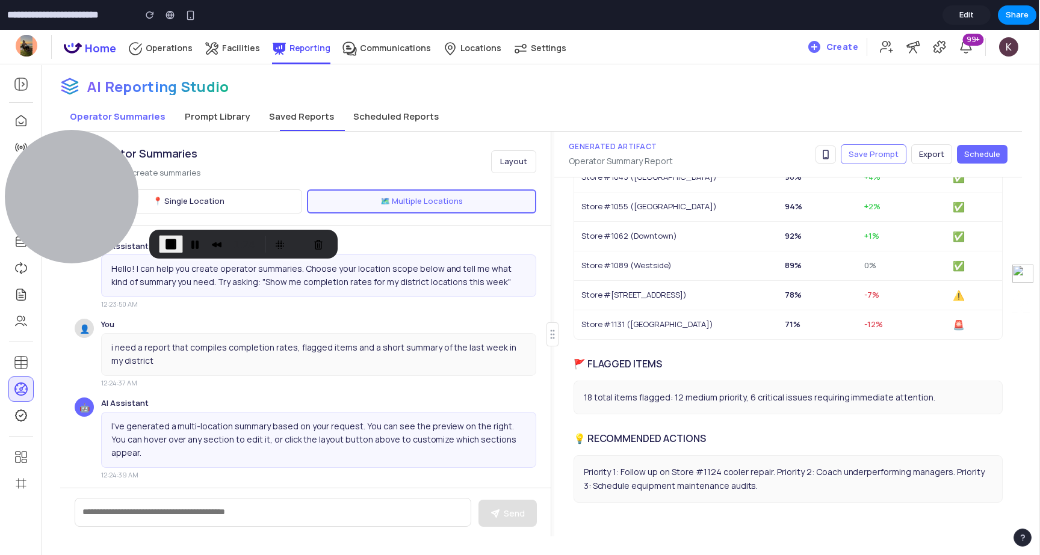
click at [407, 112] on button "Scheduled Reports" at bounding box center [396, 116] width 105 height 29
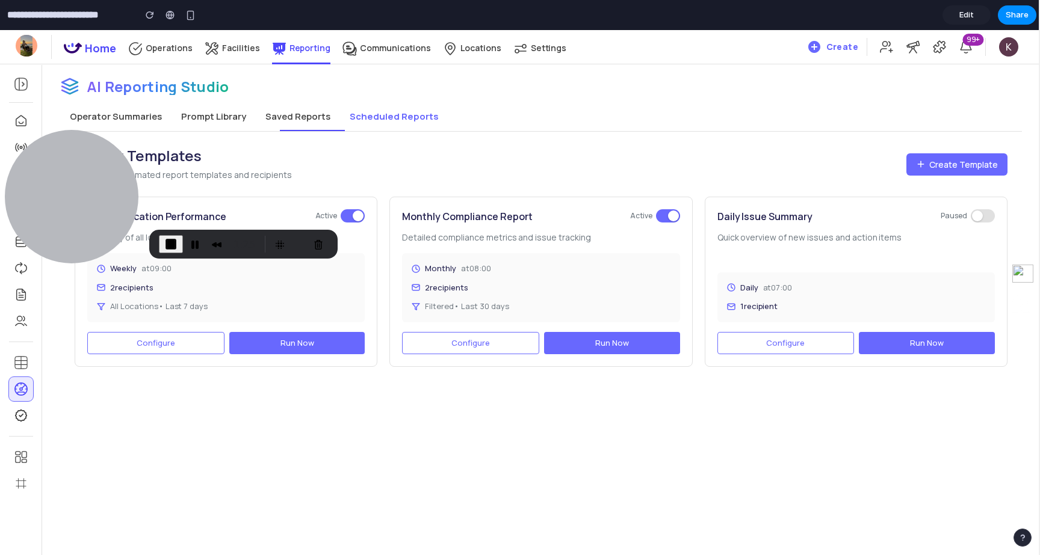
click at [197, 338] on button "Configure" at bounding box center [155, 343] width 137 height 23
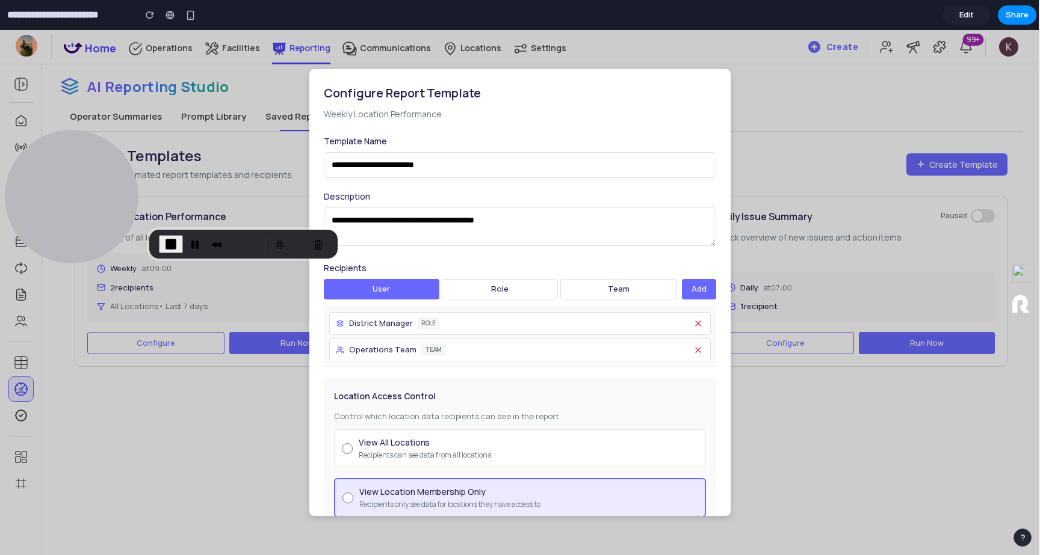
click at [720, 179] on div "**********" at bounding box center [519, 292] width 421 height 447
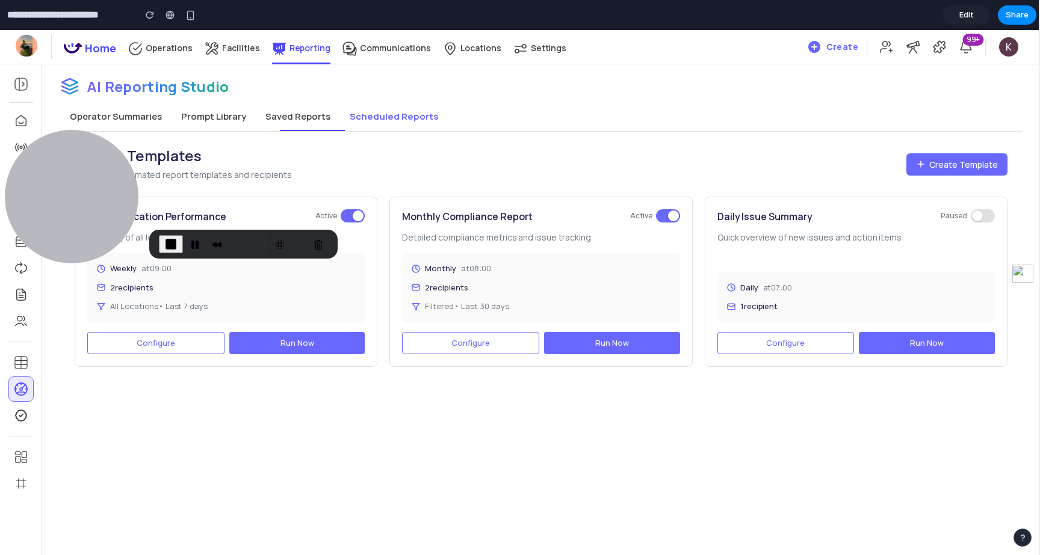
click at [922, 158] on button "Create Template" at bounding box center [956, 164] width 101 height 22
click at [939, 167] on span "Create Template" at bounding box center [963, 164] width 69 height 13
click at [173, 343] on span "Configure" at bounding box center [156, 343] width 39 height 11
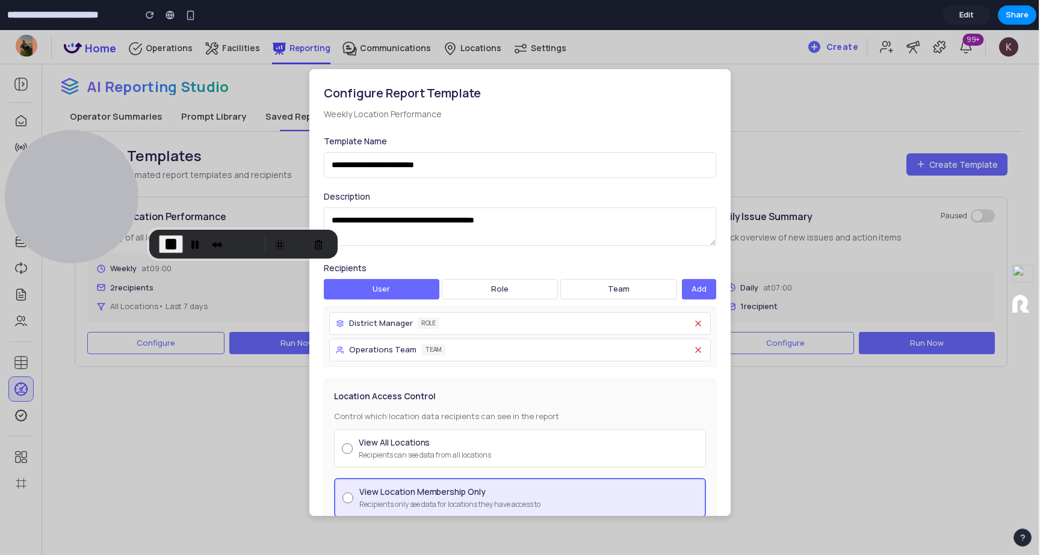
scroll to position [1, 0]
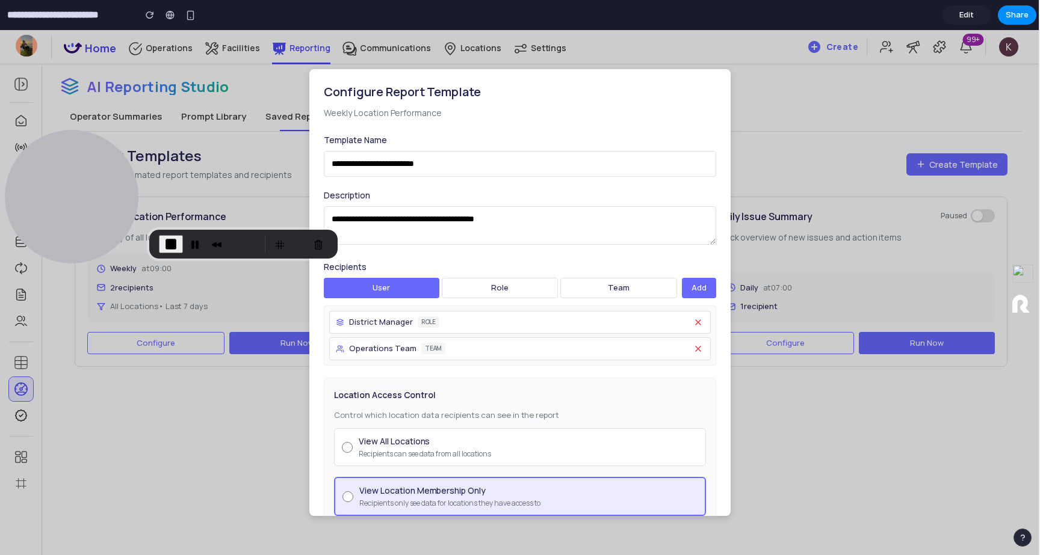
click at [516, 284] on button "role" at bounding box center [500, 288] width 117 height 20
click at [633, 294] on button "team" at bounding box center [618, 288] width 117 height 20
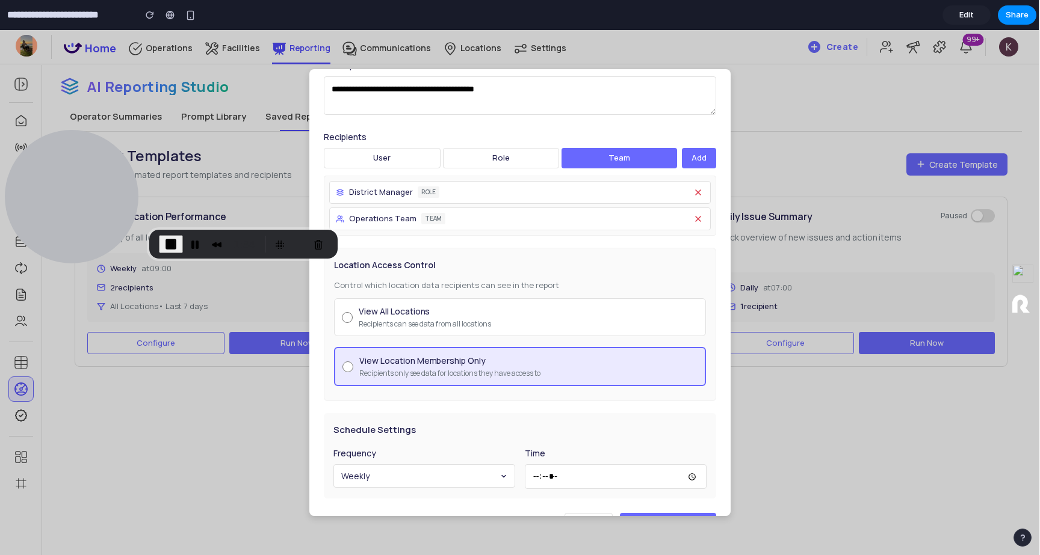
scroll to position [167, 0]
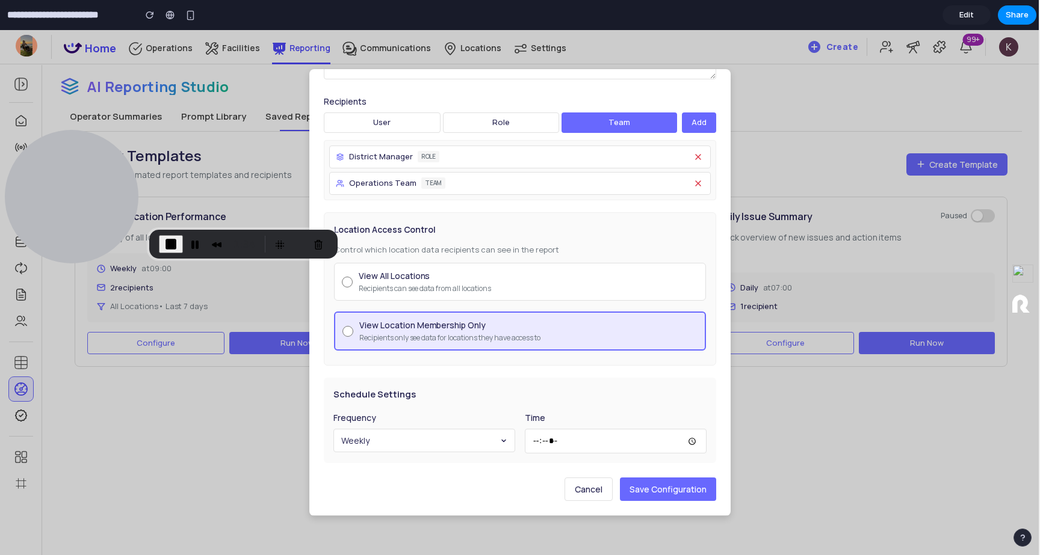
click at [422, 261] on div "Location Access Control Control which location data recipients can see in the r…" at bounding box center [520, 289] width 392 height 154
click at [418, 276] on div "View All Locations" at bounding box center [425, 276] width 132 height 13
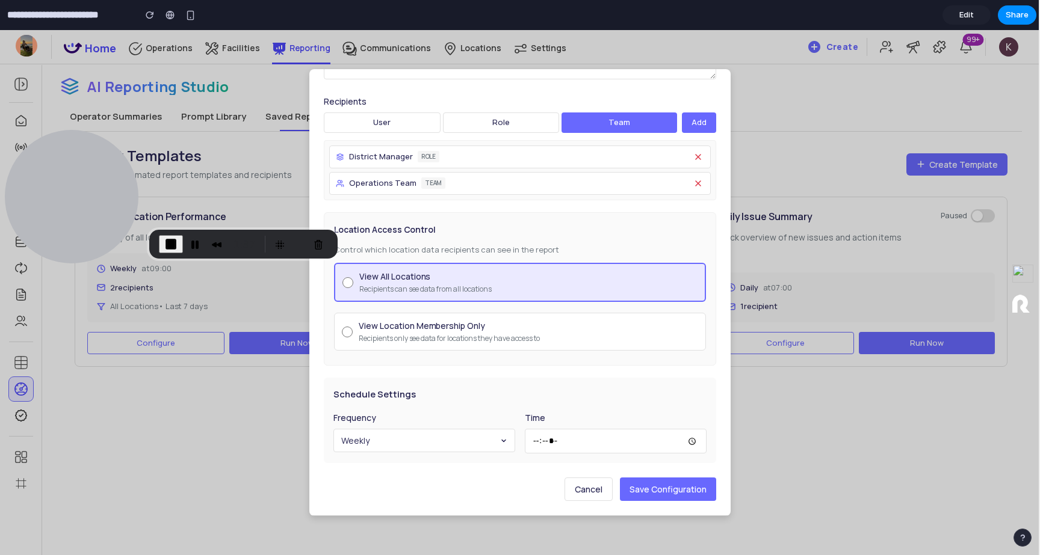
click at [461, 340] on div "Recipients only see data for locations they have access to" at bounding box center [449, 338] width 181 height 11
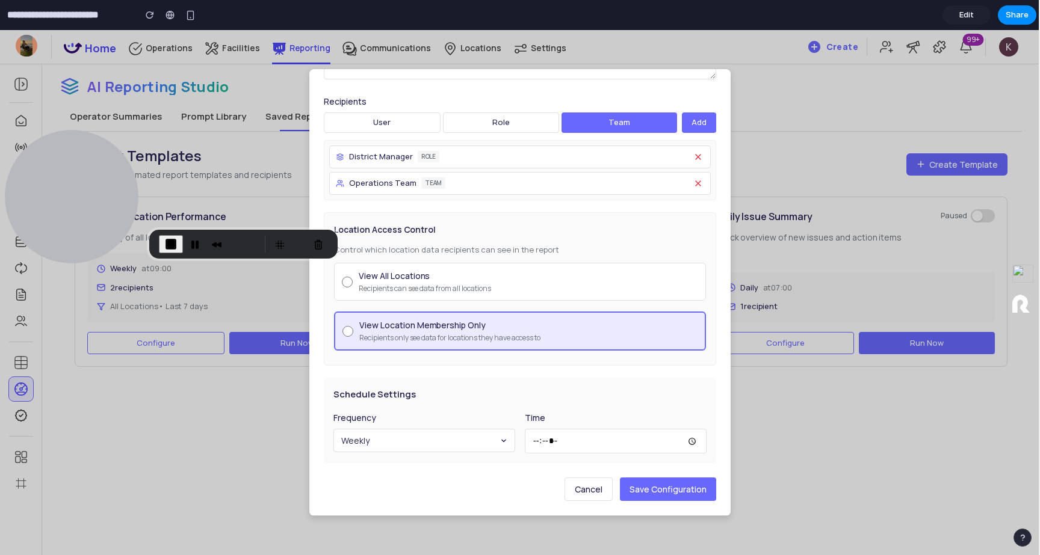
click at [594, 497] on button "Cancel" at bounding box center [589, 489] width 48 height 23
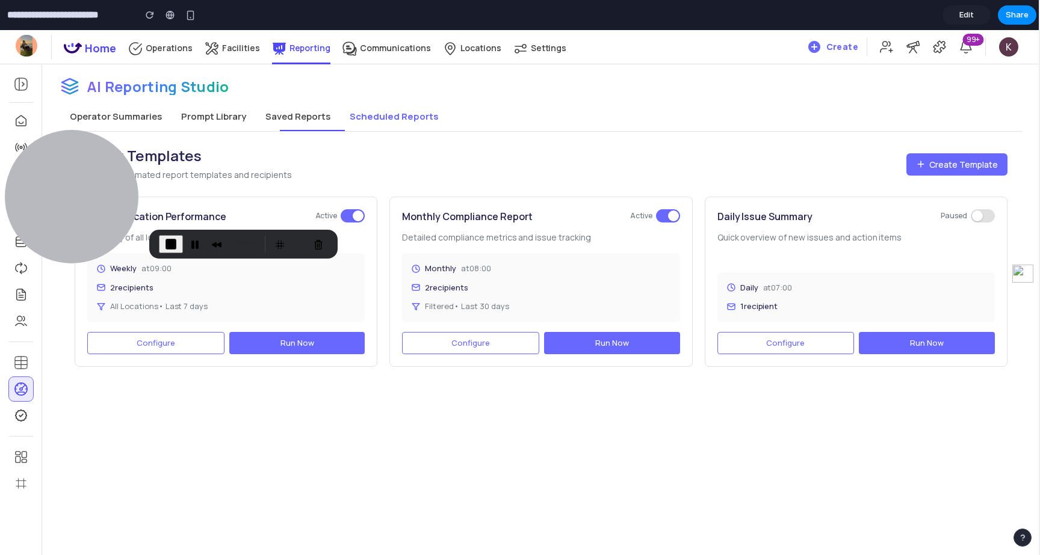
click at [215, 110] on button "Prompt Library" at bounding box center [214, 116] width 84 height 29
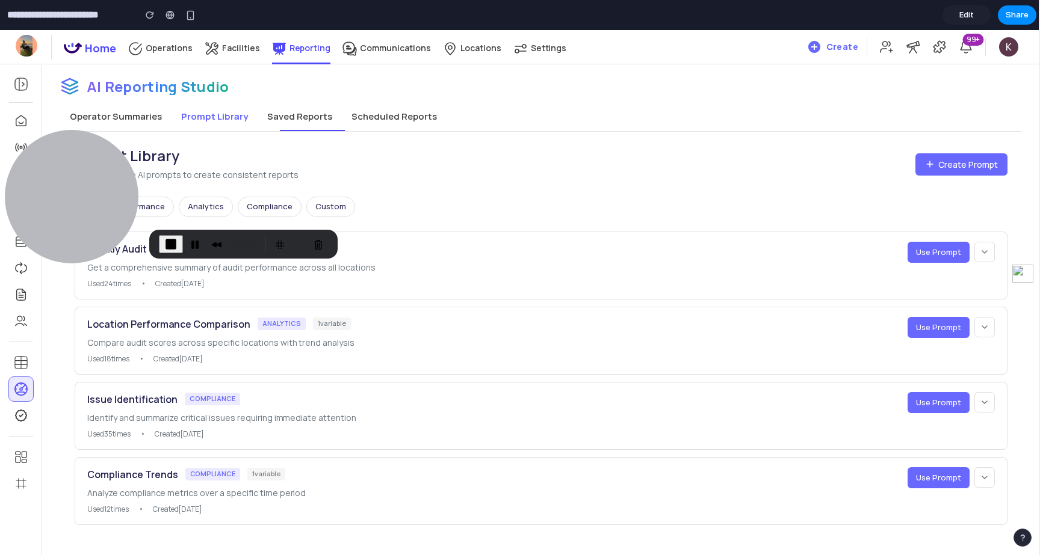
click at [131, 125] on button "Operator Summaries" at bounding box center [115, 116] width 111 height 29
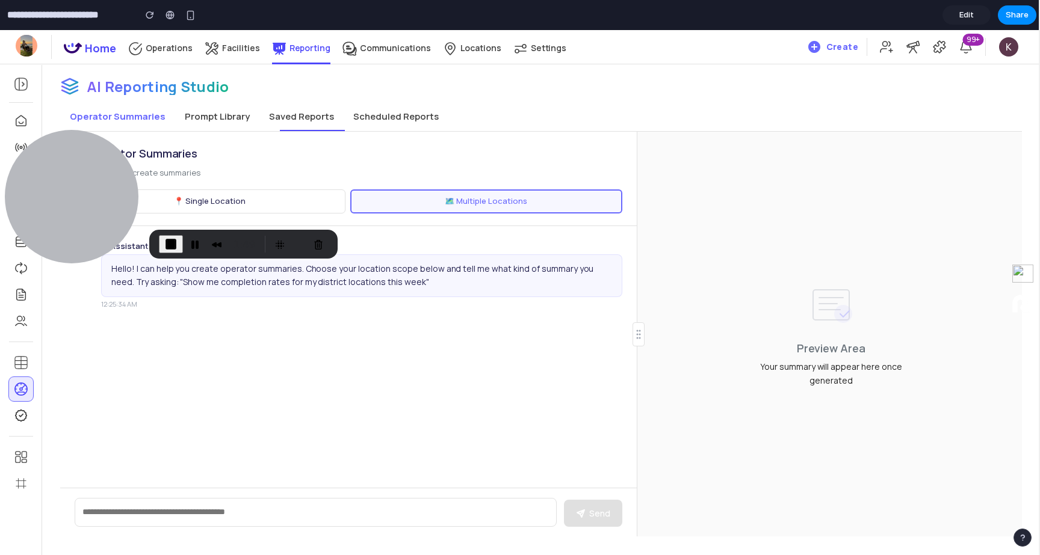
click at [237, 122] on button "Prompt Library" at bounding box center [217, 116] width 84 height 29
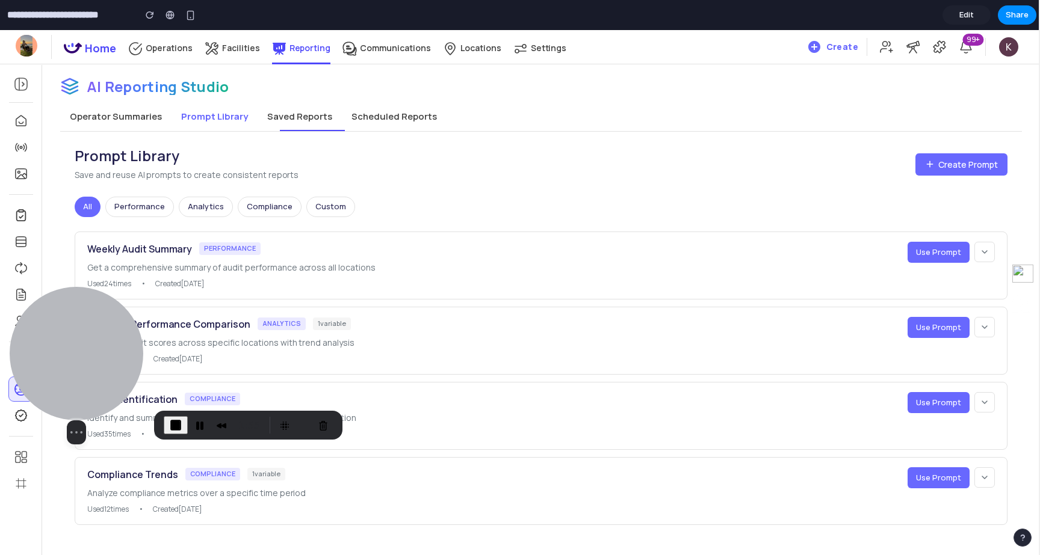
drag, startPoint x: 105, startPoint y: 173, endPoint x: 110, endPoint y: 397, distance: 223.9
click at [110, 397] on div at bounding box center [77, 354] width 134 height 134
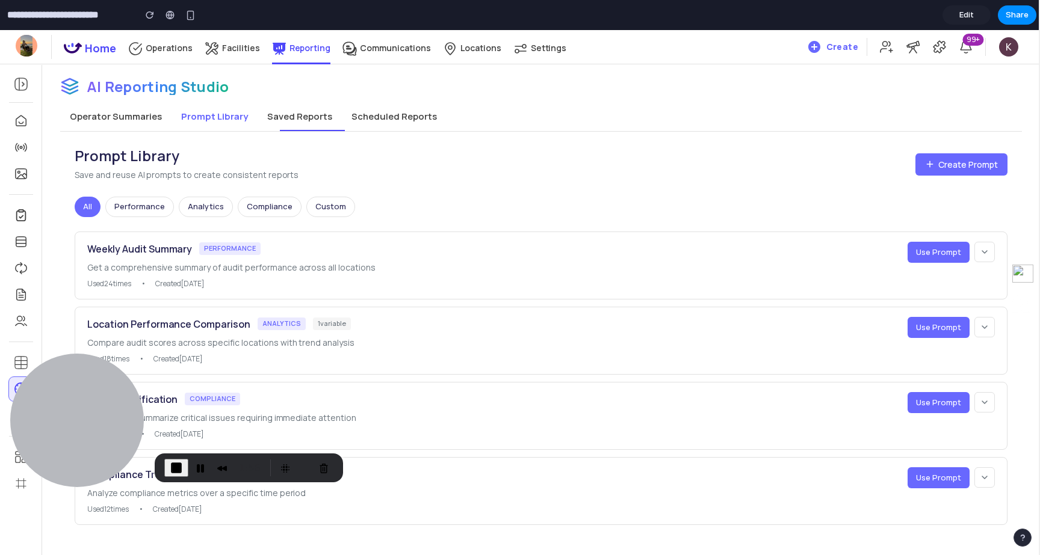
click at [144, 113] on button "Operator Summaries" at bounding box center [115, 116] width 111 height 29
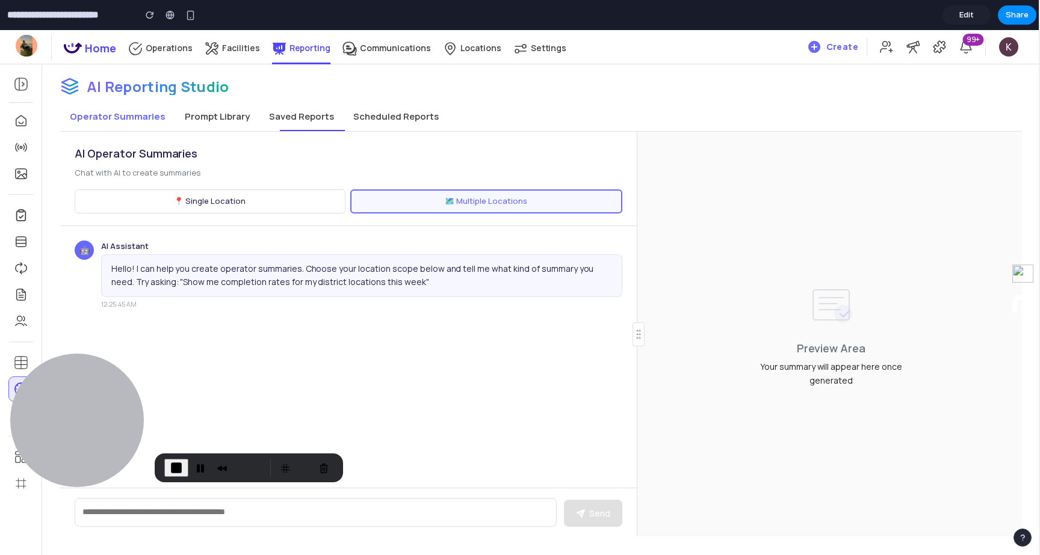
click at [191, 110] on button "Prompt Library" at bounding box center [217, 116] width 84 height 29
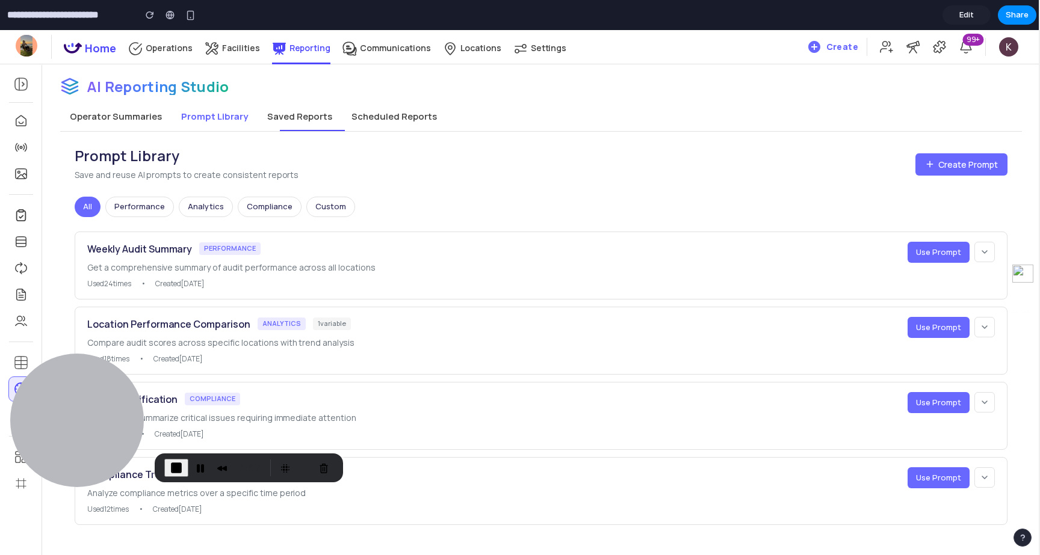
click at [128, 112] on button "Operator Summaries" at bounding box center [115, 116] width 111 height 29
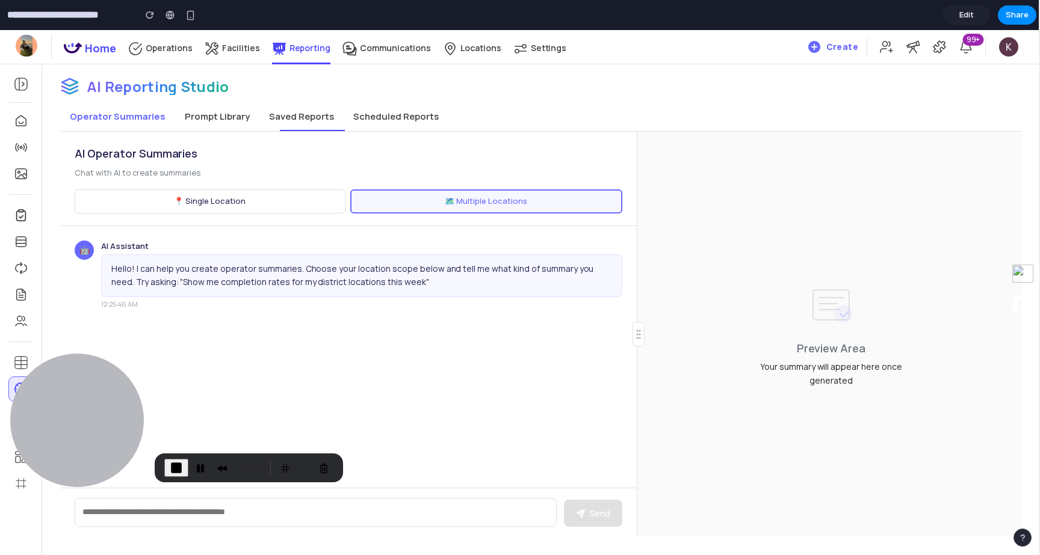
click at [398, 99] on div "AI Reporting Studio Operator Summaries Prompt Library Saved Reports Scheduled R…" at bounding box center [541, 298] width 998 height 478
click at [398, 118] on button "Scheduled Reports" at bounding box center [396, 116] width 105 height 29
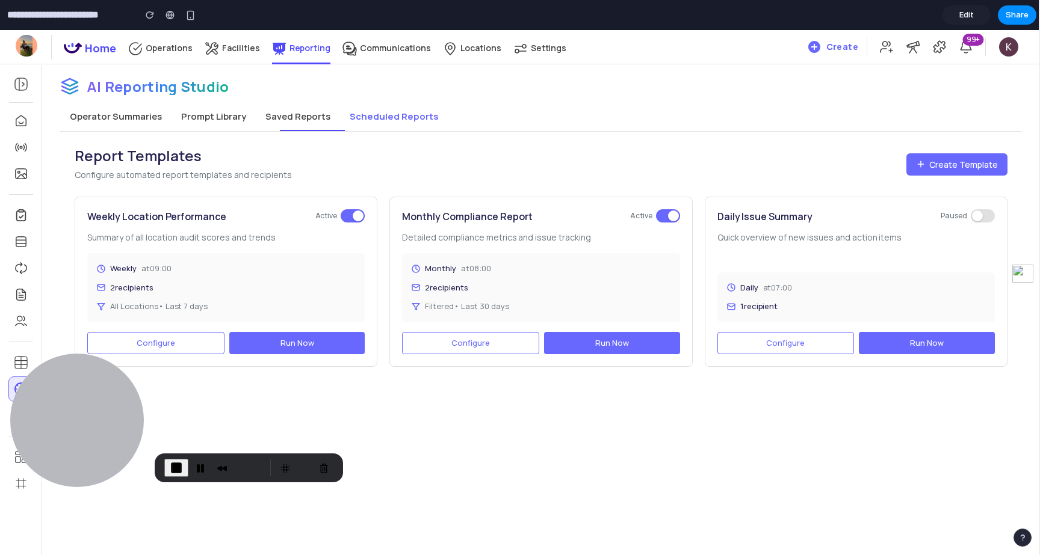
click at [321, 117] on button "Saved Reports" at bounding box center [298, 116] width 84 height 29
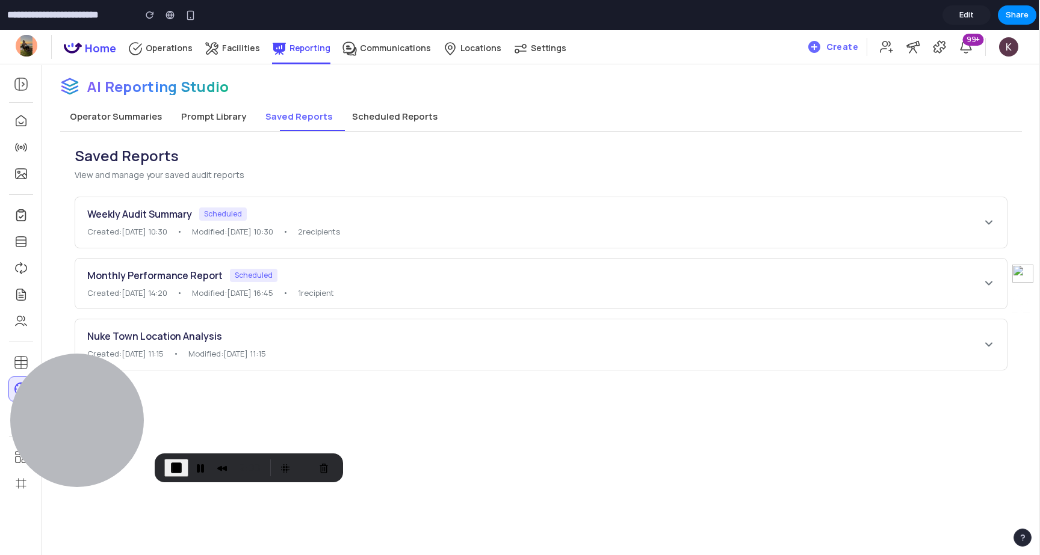
click at [205, 125] on button "Prompt Library" at bounding box center [214, 116] width 84 height 29
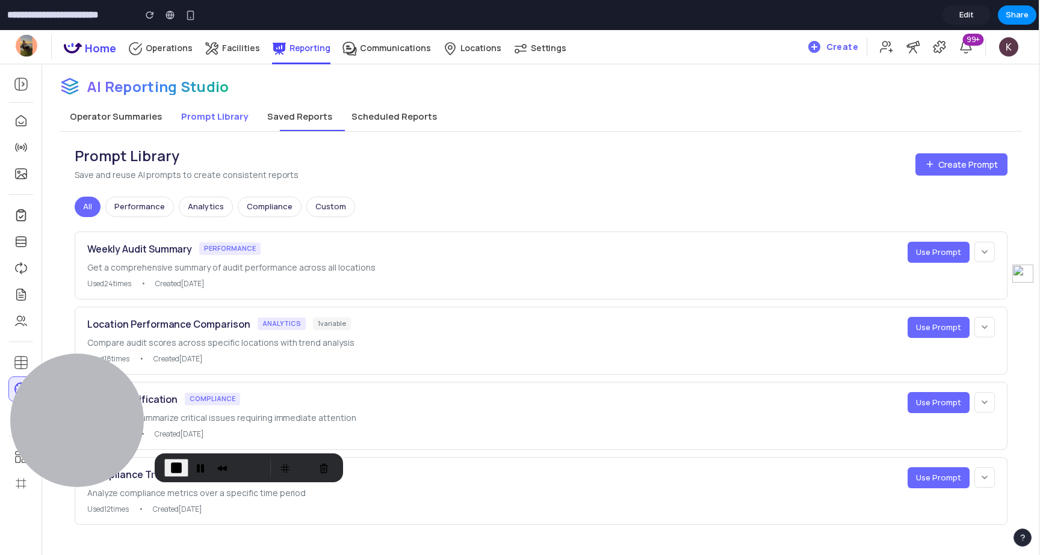
click at [155, 125] on button "Operator Summaries" at bounding box center [115, 116] width 111 height 29
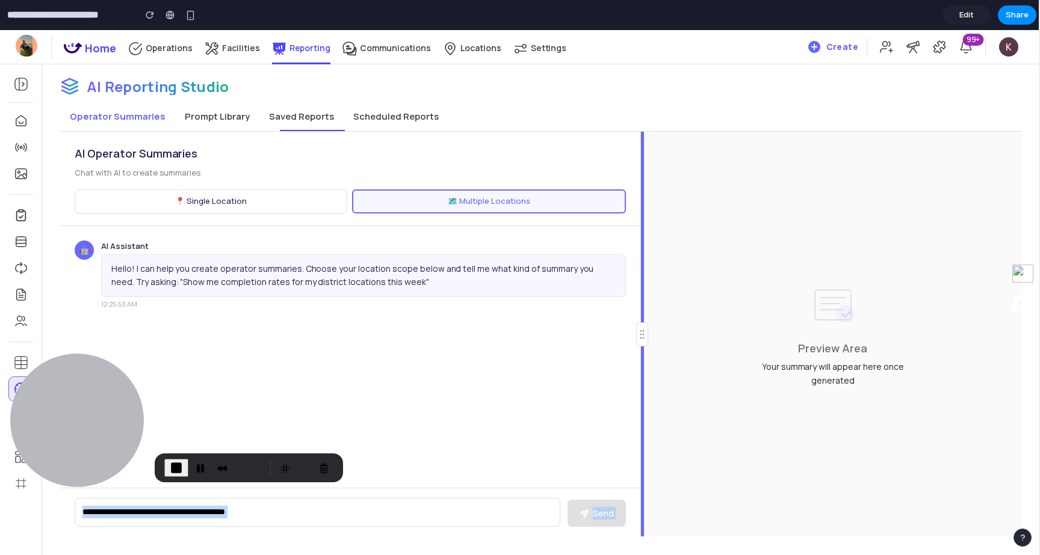
drag, startPoint x: 640, startPoint y: 329, endPoint x: 628, endPoint y: 329, distance: 12.0
click at [628, 329] on div "AI Operator Summaries Chat with AI to create summaries 📍 Single Location 🗺️ Mul…" at bounding box center [541, 334] width 962 height 405
click at [231, 114] on button "Prompt Library" at bounding box center [217, 116] width 84 height 29
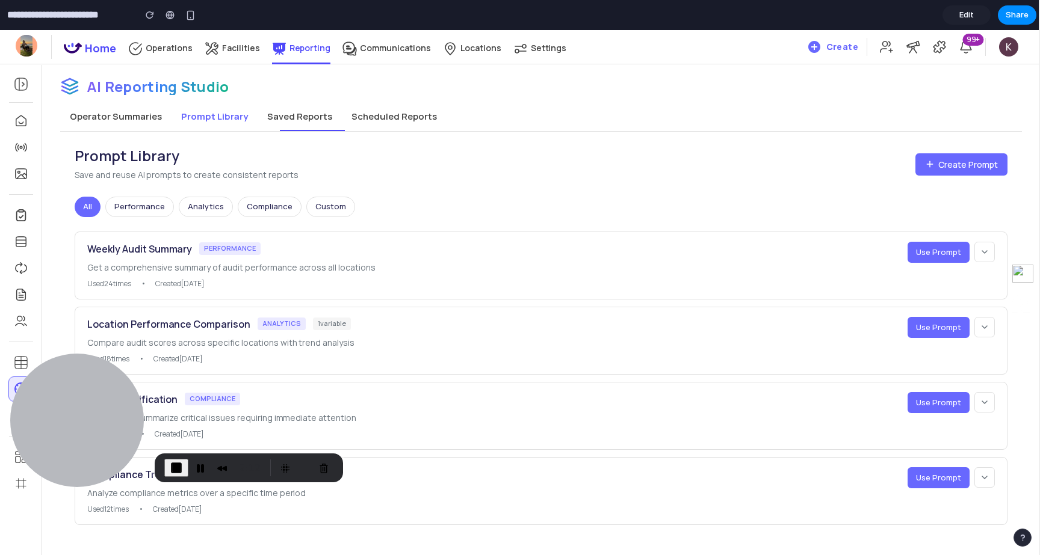
click at [287, 121] on button "Saved Reports" at bounding box center [300, 116] width 84 height 29
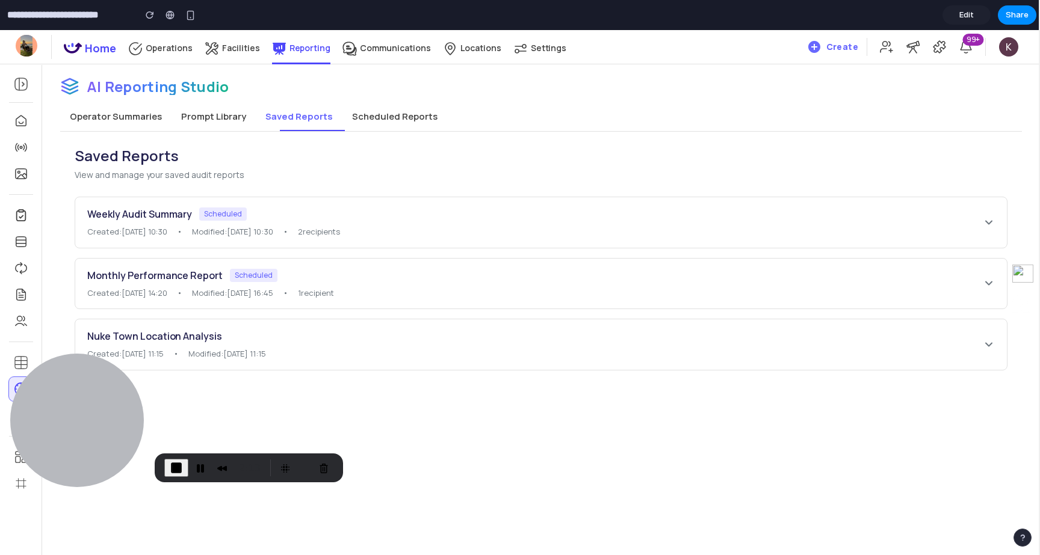
click at [360, 113] on button "Scheduled Reports" at bounding box center [394, 116] width 105 height 29
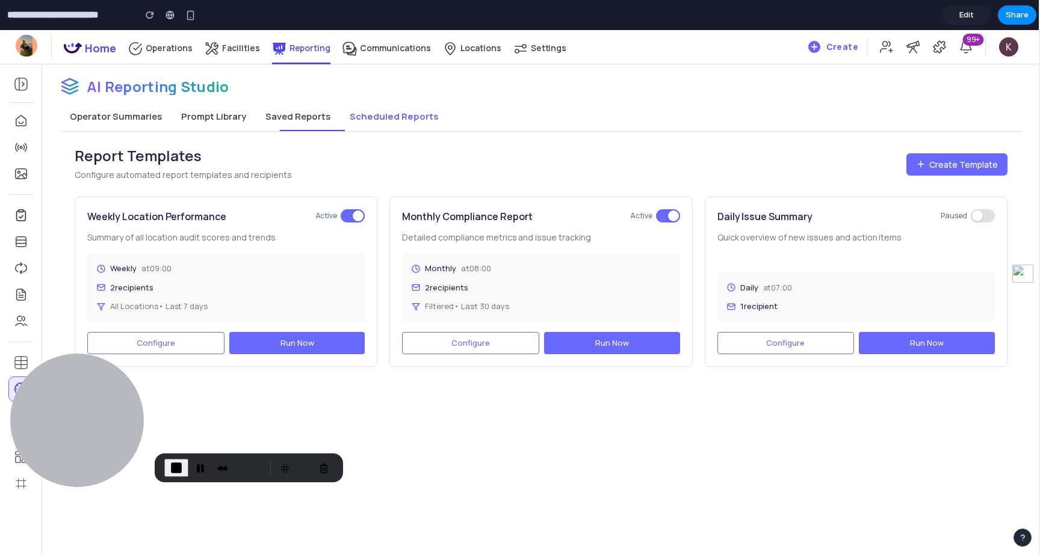
click at [182, 122] on button "Prompt Library" at bounding box center [214, 116] width 84 height 29
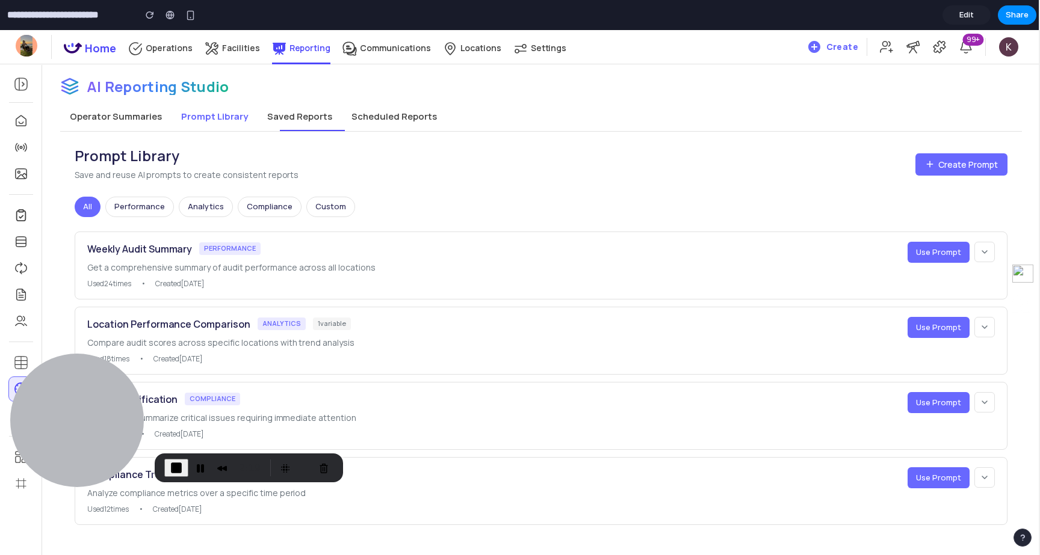
click at [143, 115] on button "Operator Summaries" at bounding box center [115, 116] width 111 height 29
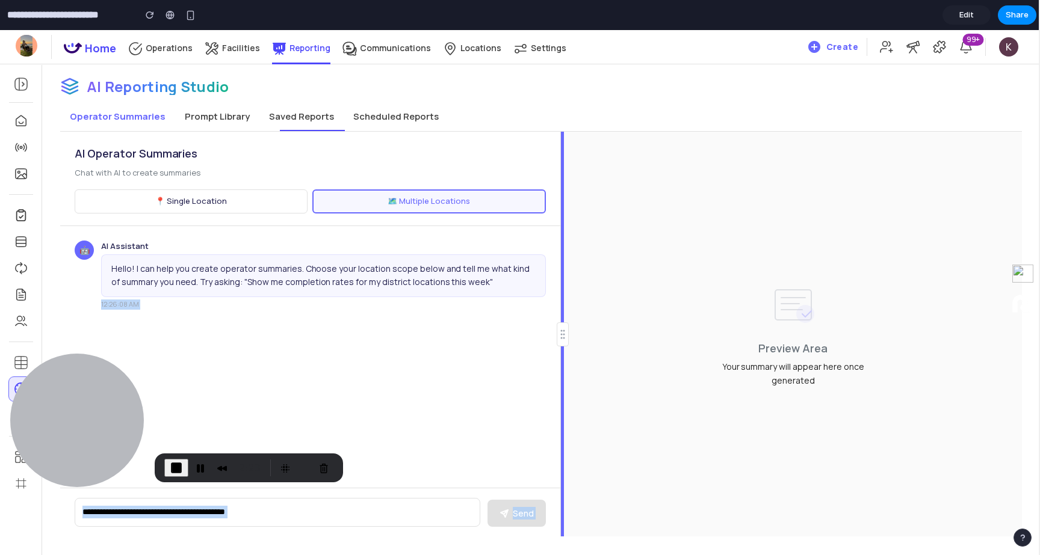
drag, startPoint x: 638, startPoint y: 305, endPoint x: 542, endPoint y: 294, distance: 97.0
click at [542, 294] on div "AI Operator Summaries Chat with AI to create summaries 📍 Single Location 🗺️ Mul…" at bounding box center [541, 334] width 962 height 405
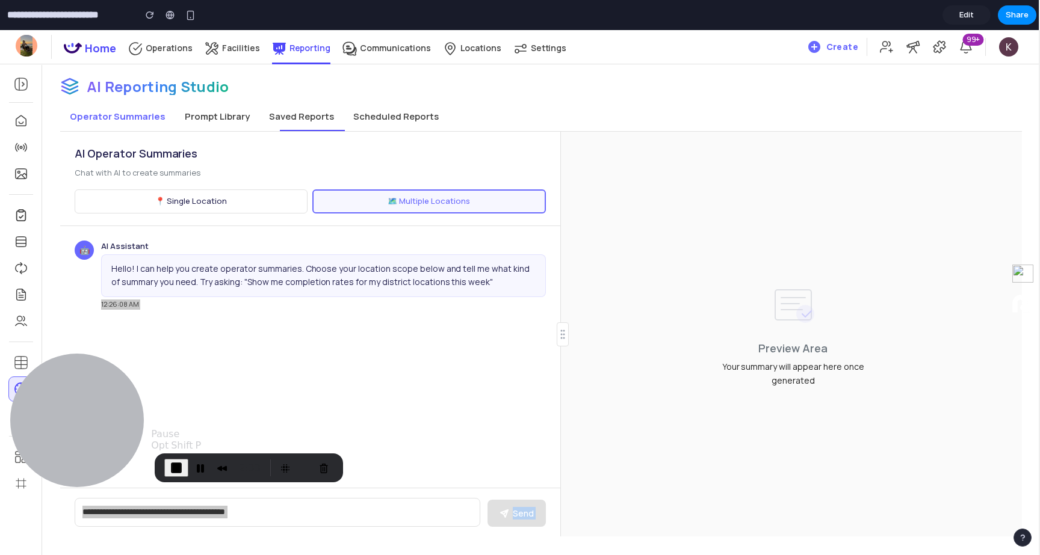
click at [178, 466] on span "End Recording" at bounding box center [176, 468] width 14 height 14
